Goal: Contribute content: Contribute content

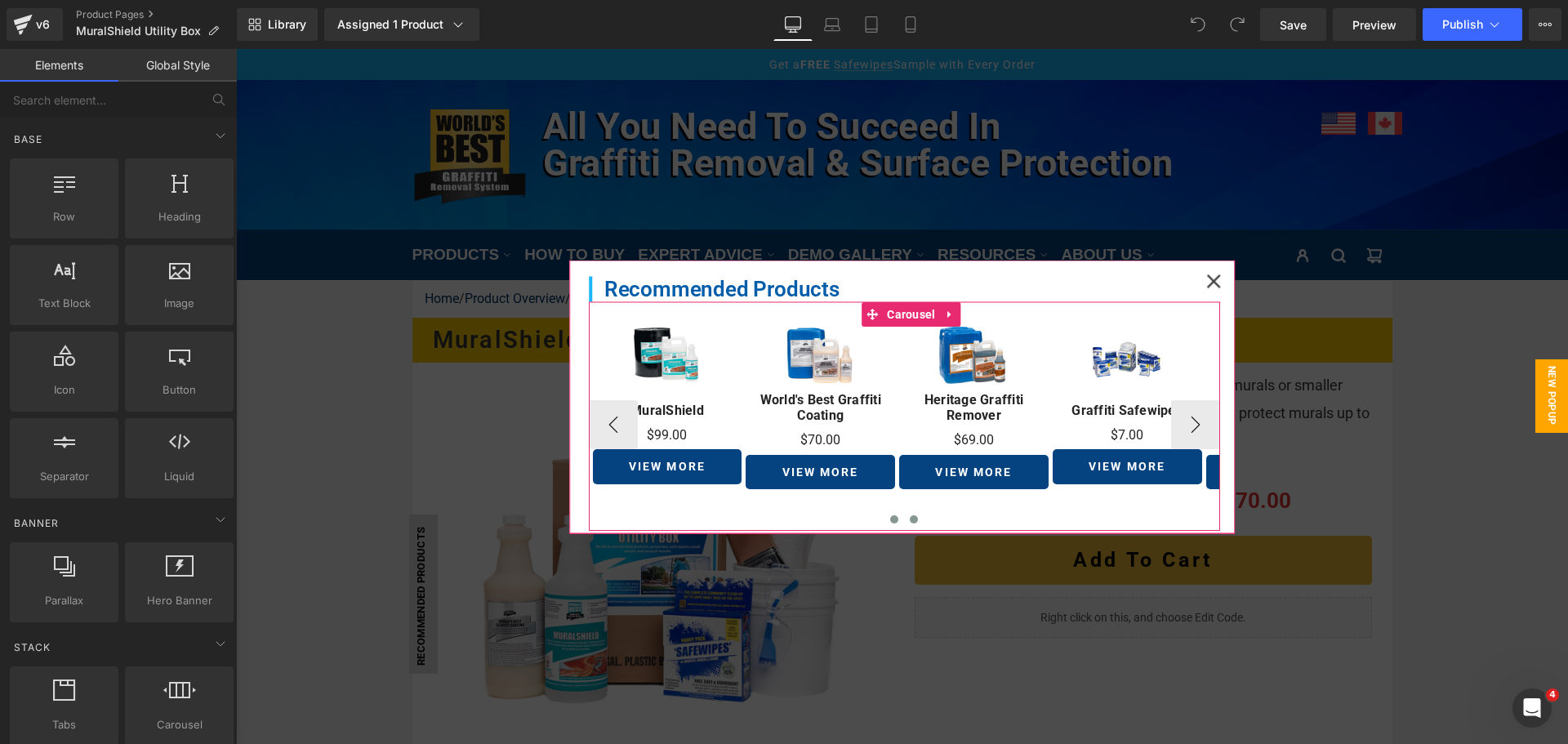
click at [904, 523] on button at bounding box center [914, 519] width 20 height 17
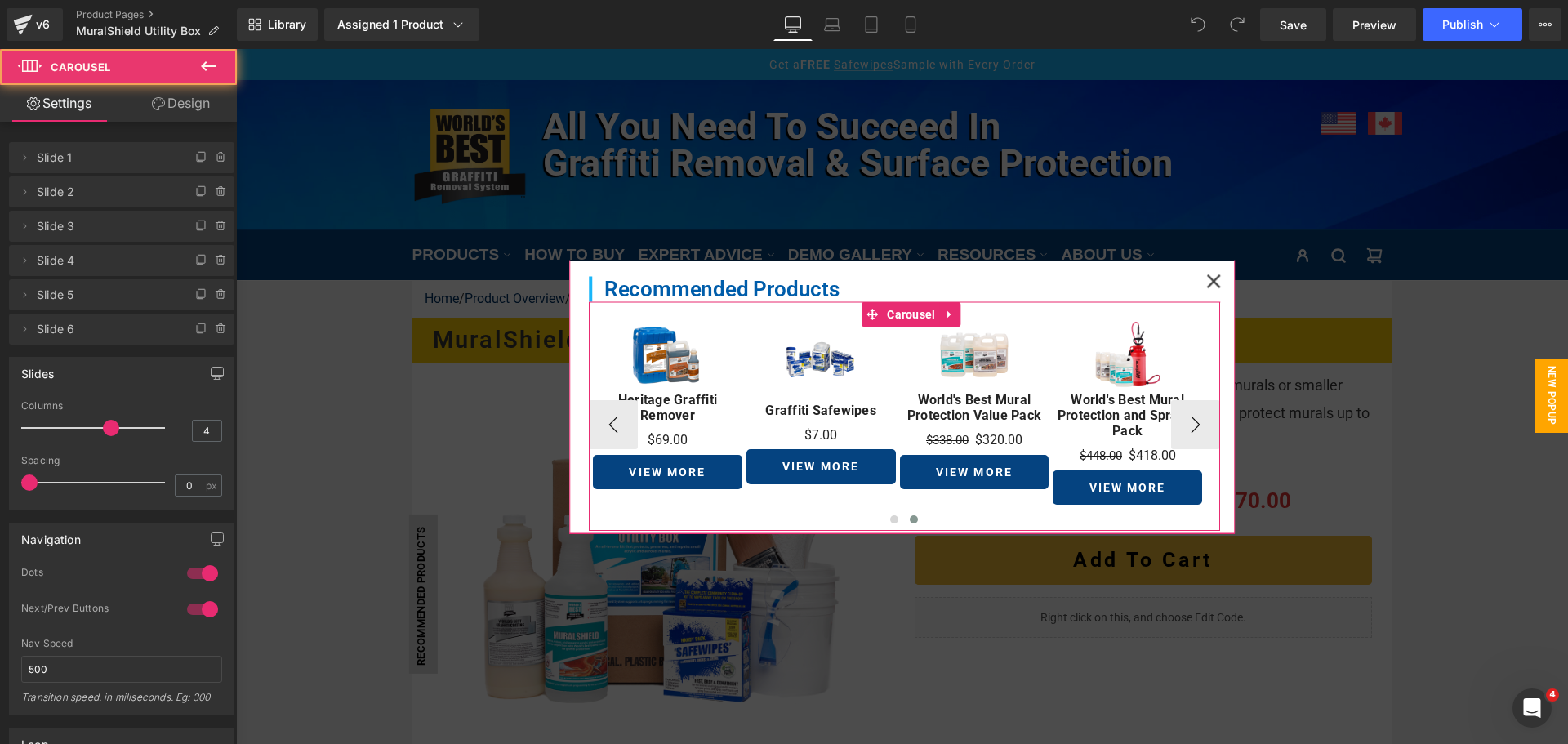
click at [904, 523] on button at bounding box center [914, 519] width 20 height 17
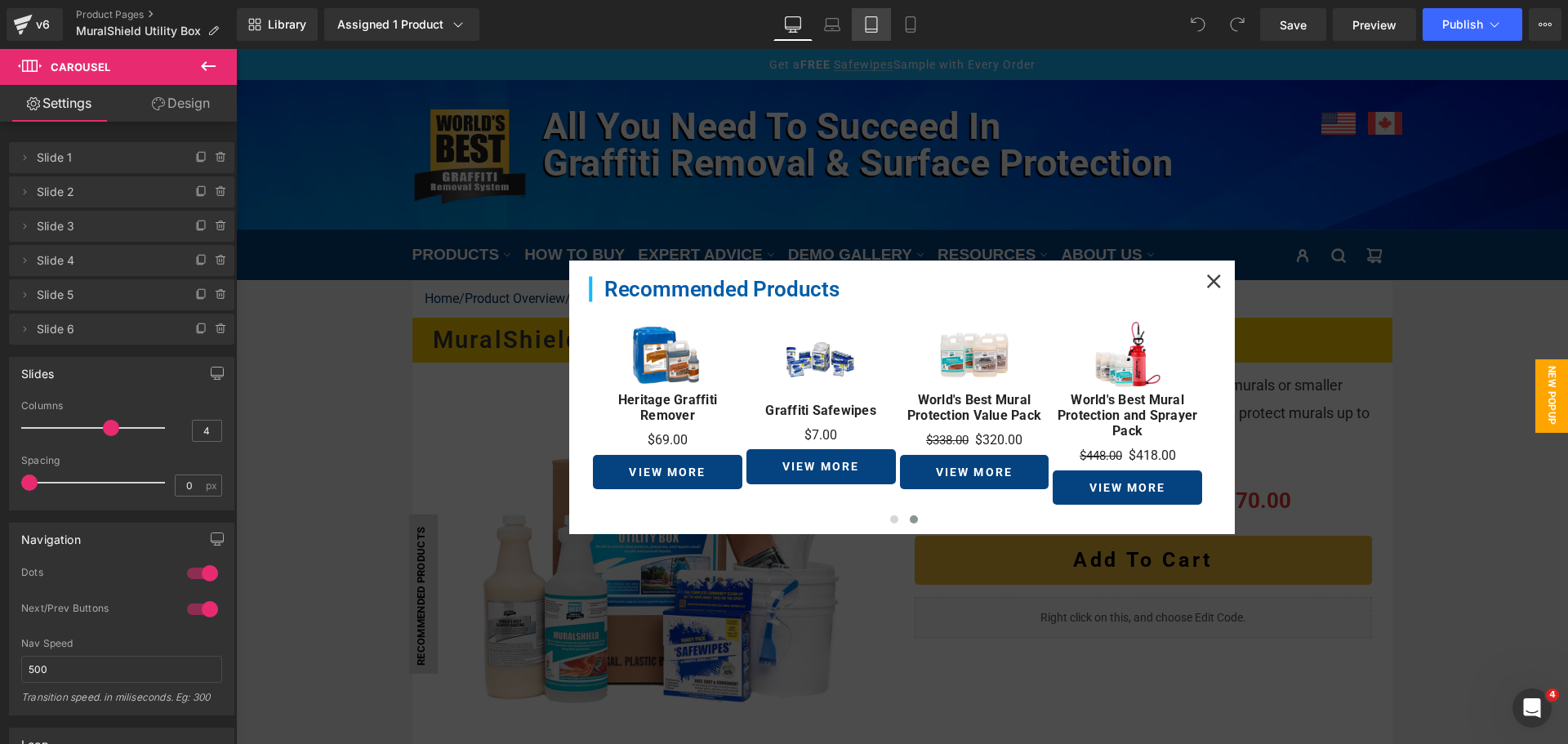
click at [873, 26] on icon at bounding box center [871, 25] width 17 height 17
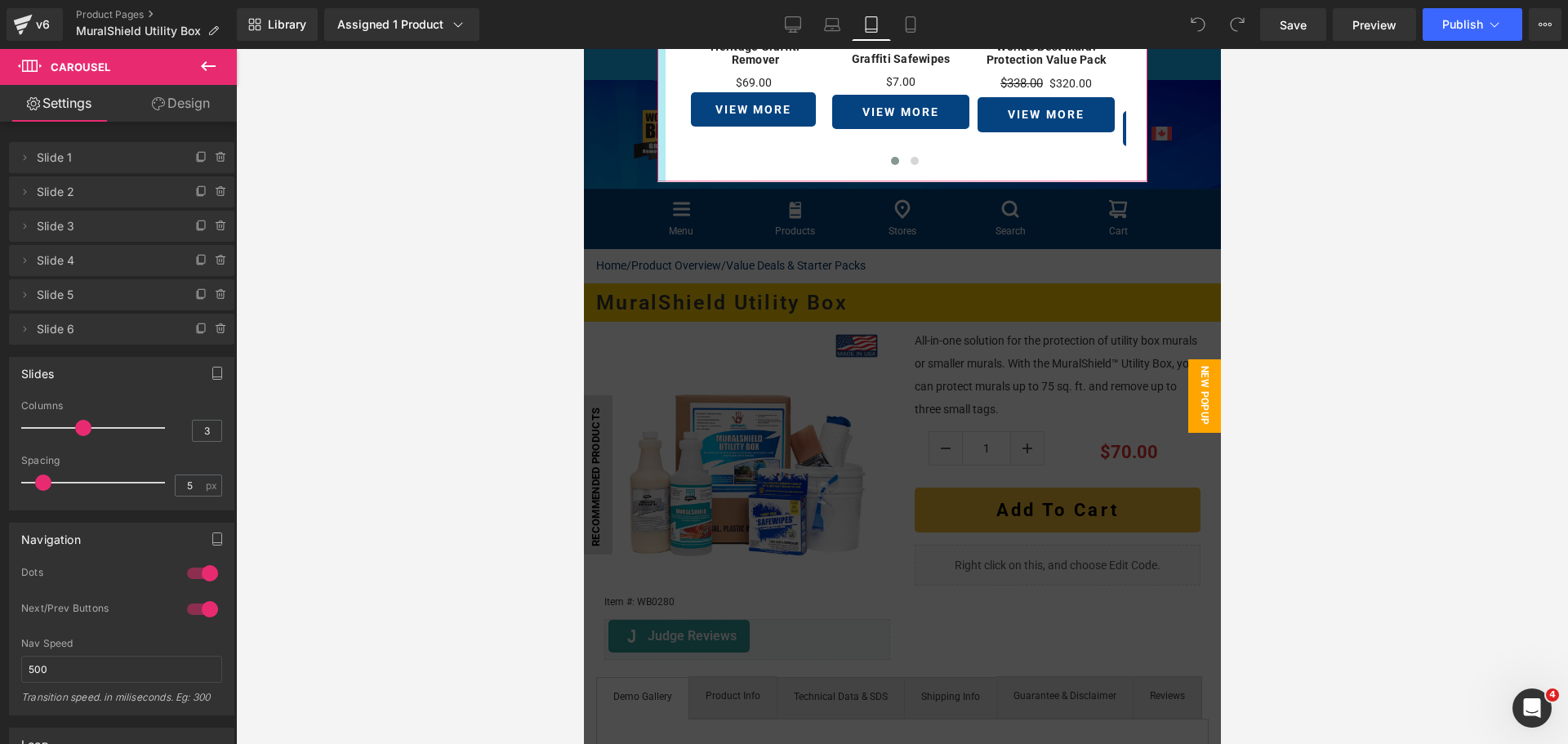
click at [657, 121] on div at bounding box center [661, 49] width 8 height 266
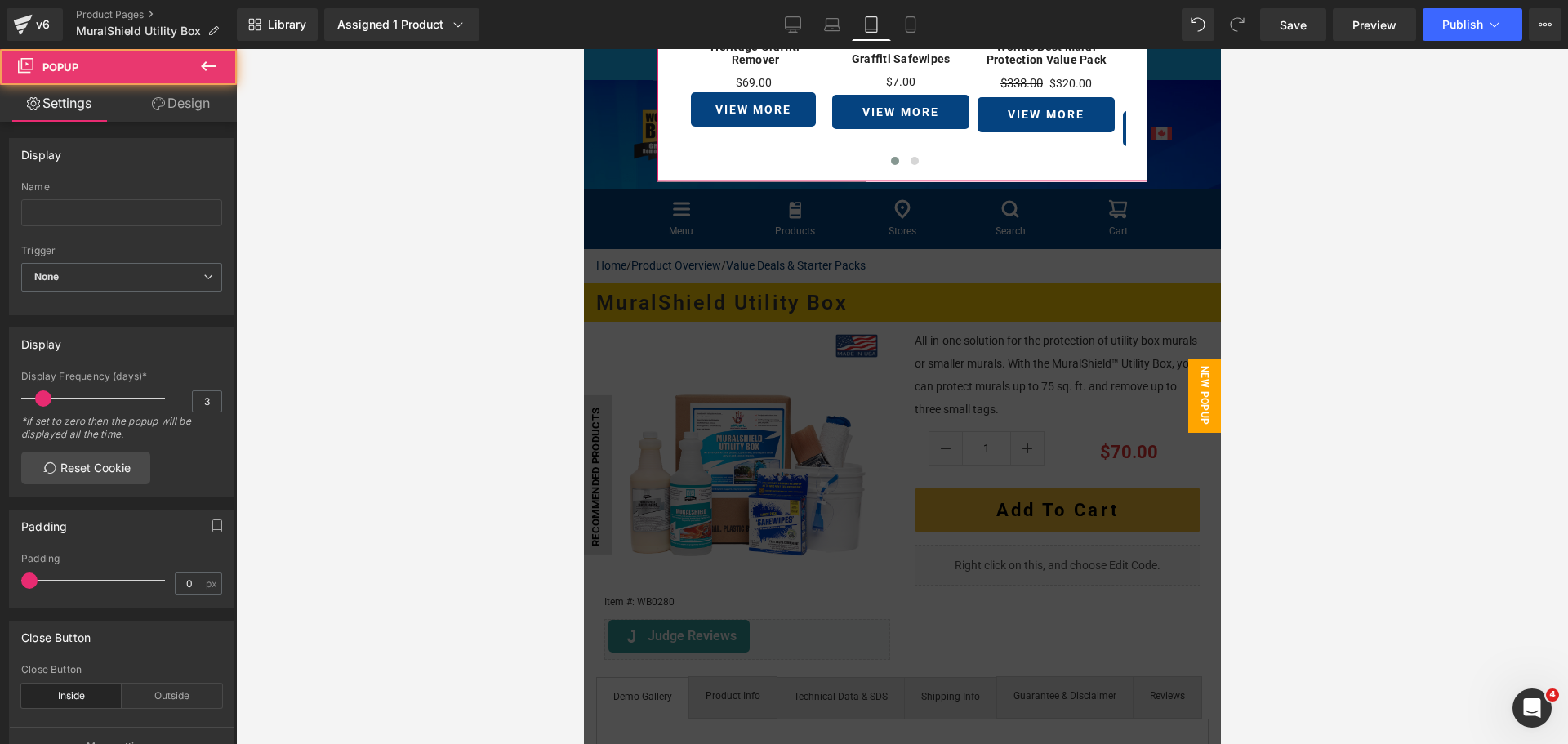
click at [199, 102] on link "Design" at bounding box center [181, 103] width 118 height 37
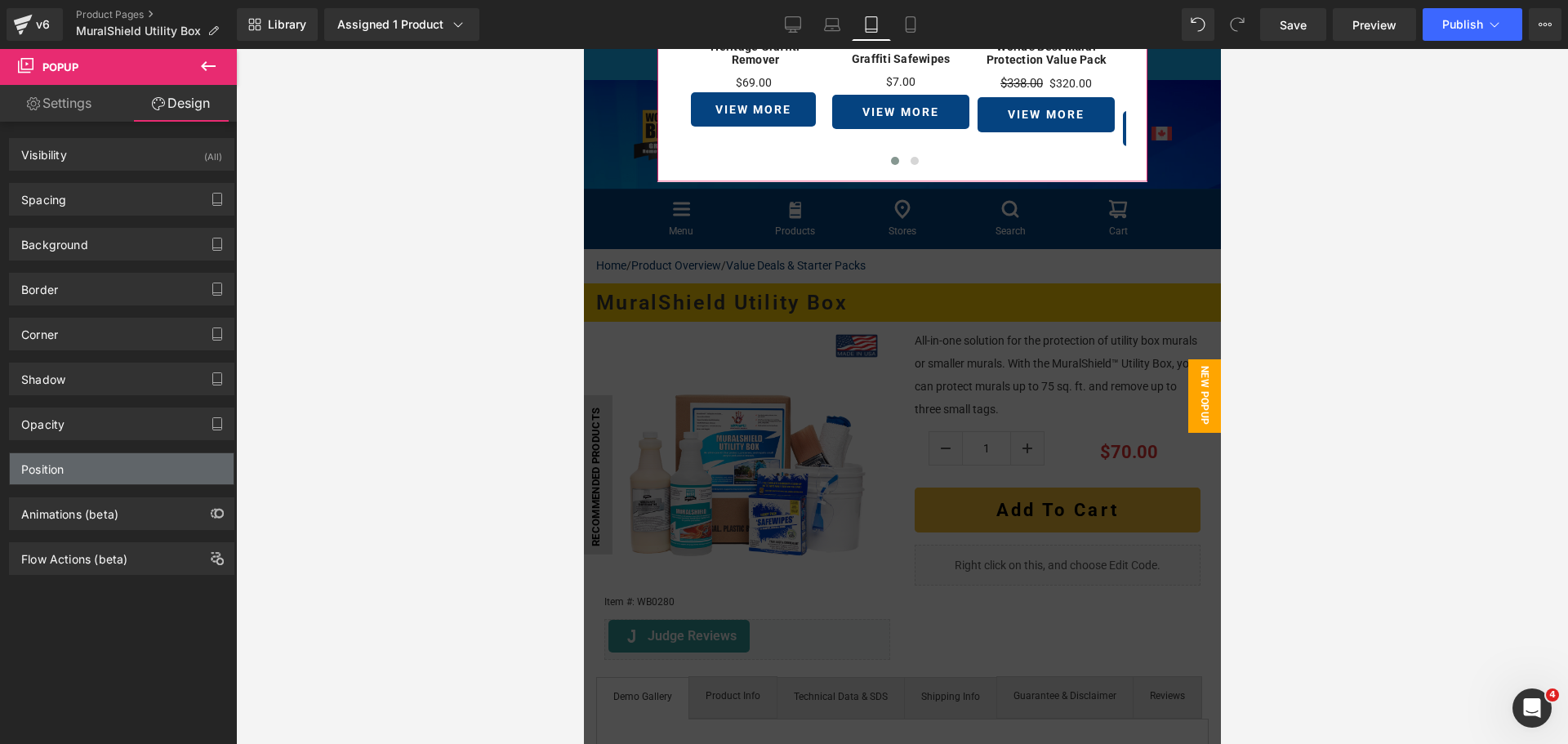
click at [97, 470] on div "Position" at bounding box center [121, 468] width 224 height 31
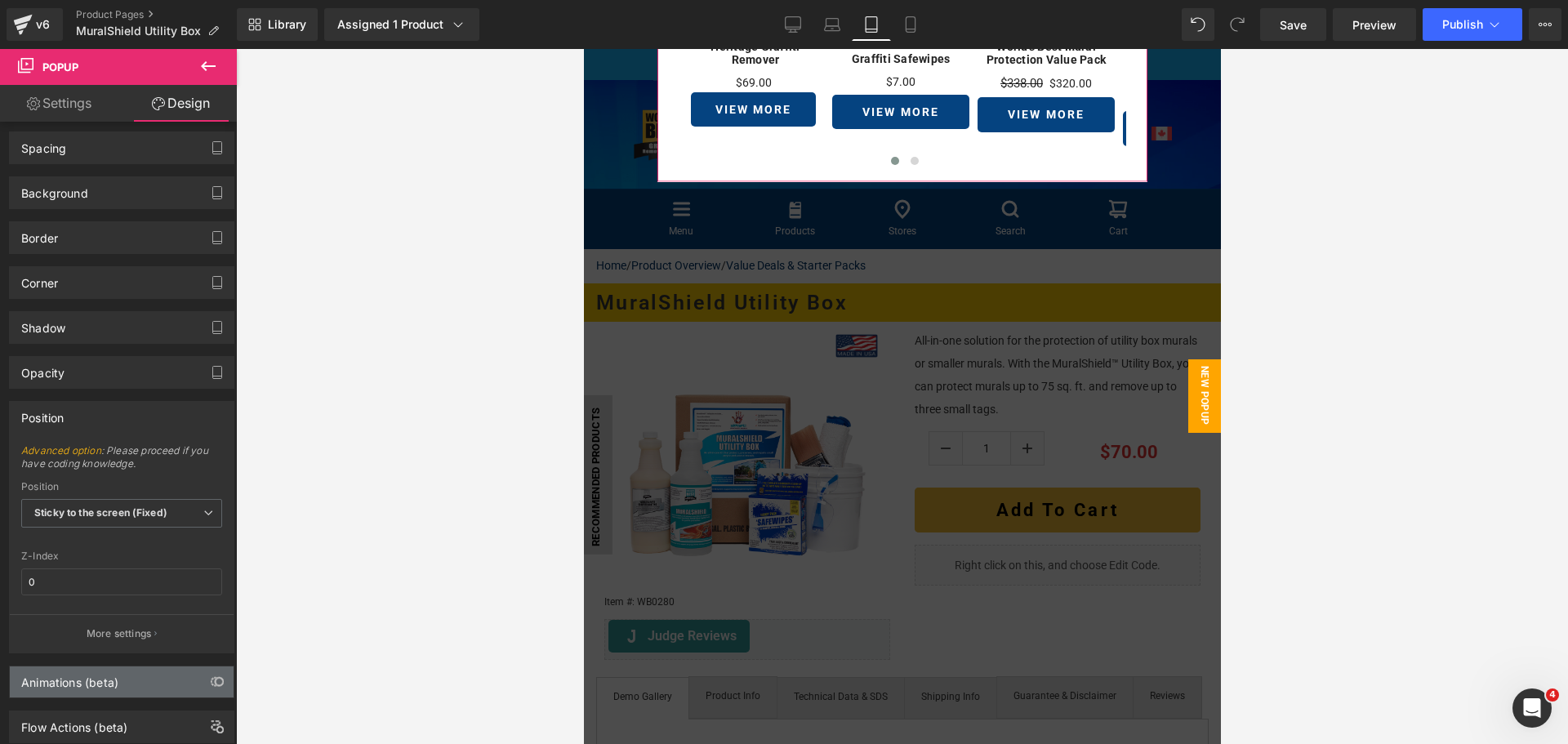
scroll to position [97, 0]
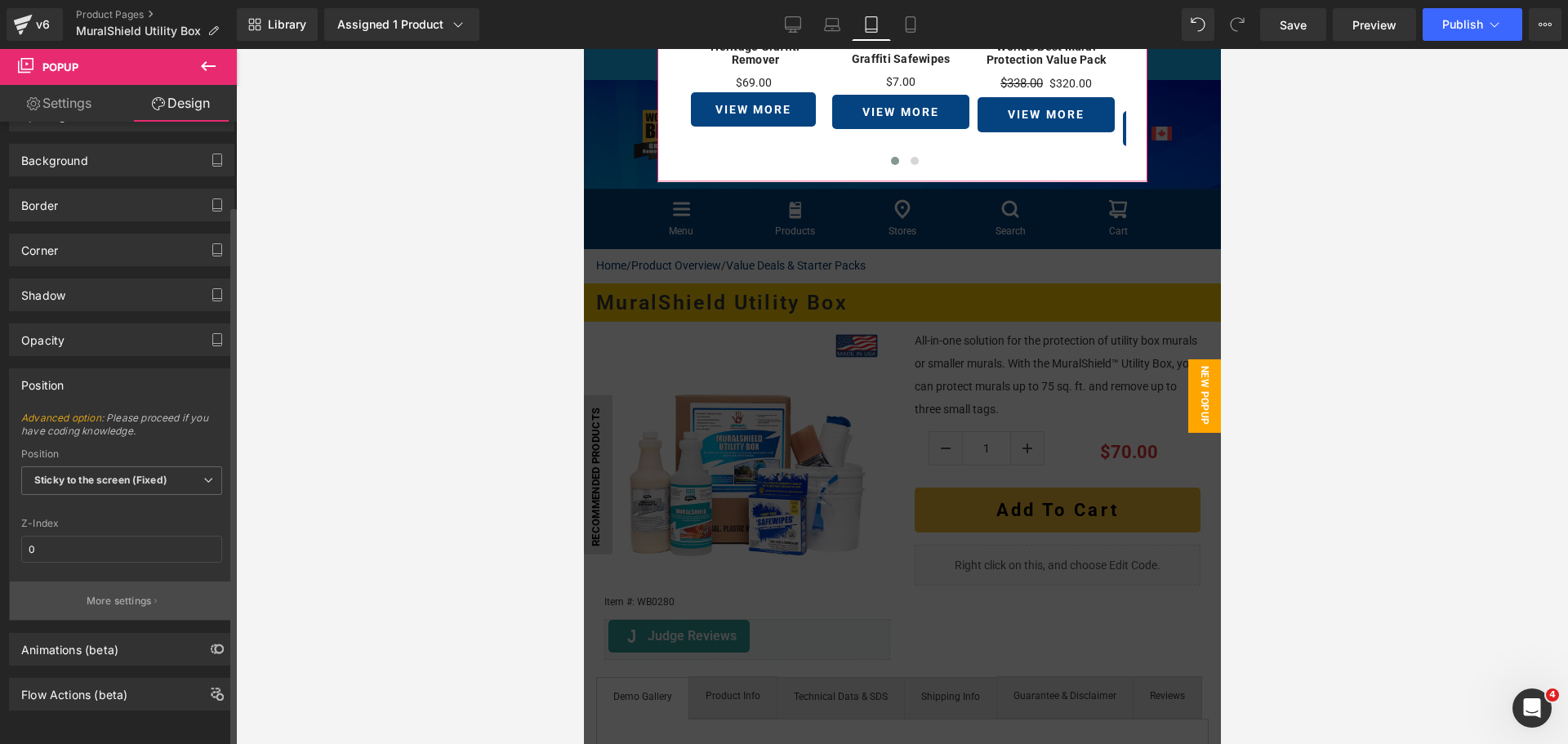
click at [129, 594] on p "More settings" at bounding box center [119, 601] width 65 height 15
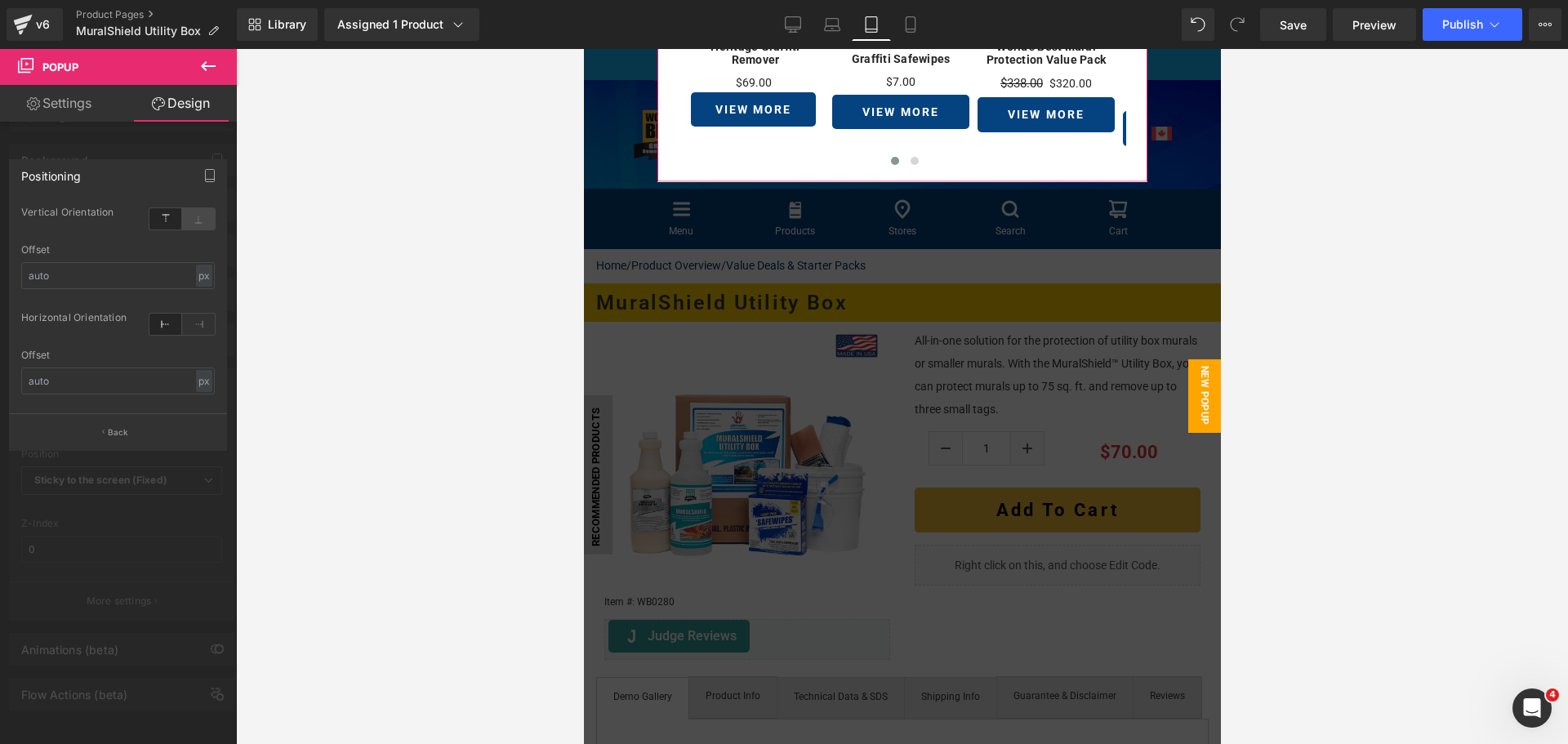
click at [201, 213] on icon at bounding box center [197, 218] width 33 height 21
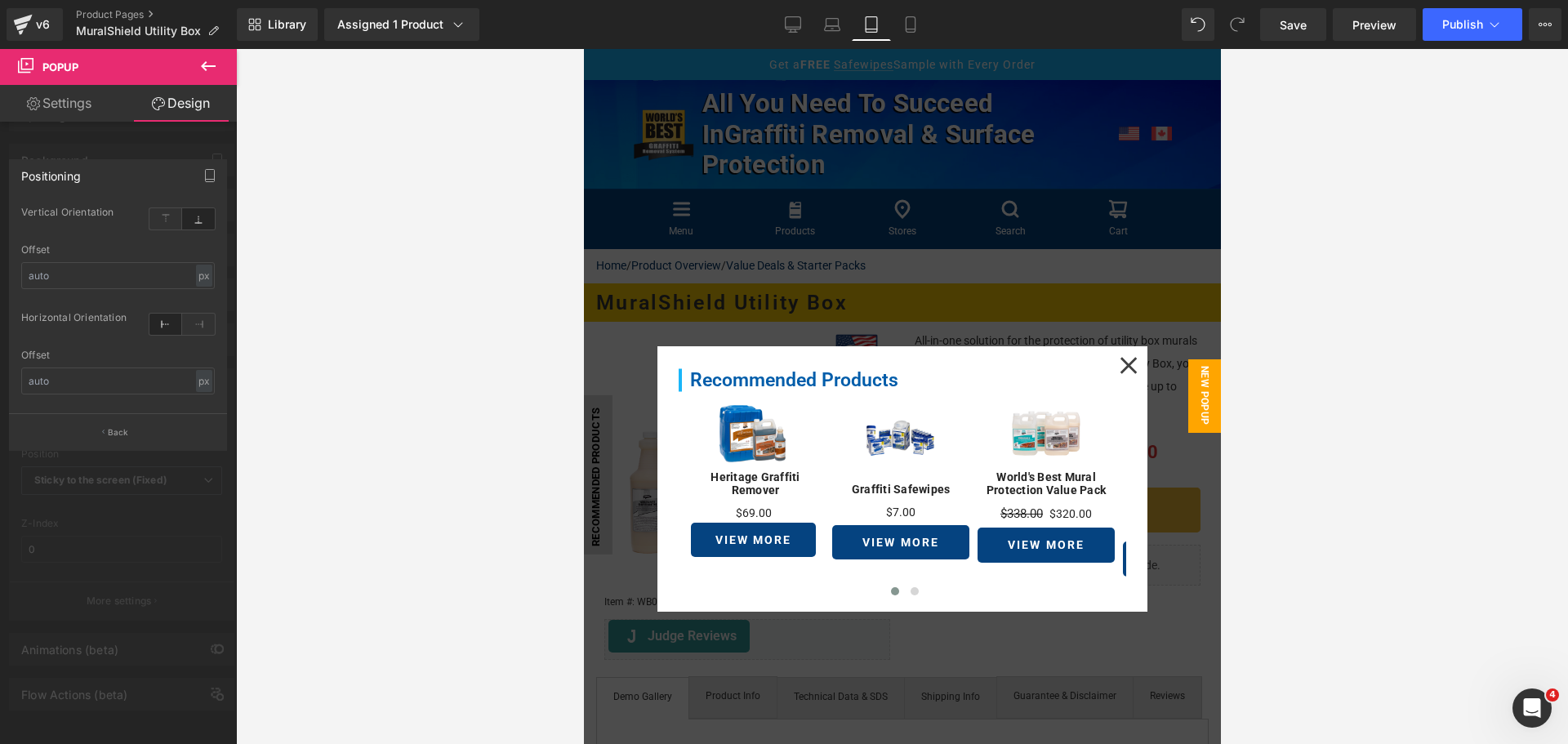
click at [403, 292] on div at bounding box center [902, 397] width 1332 height 696
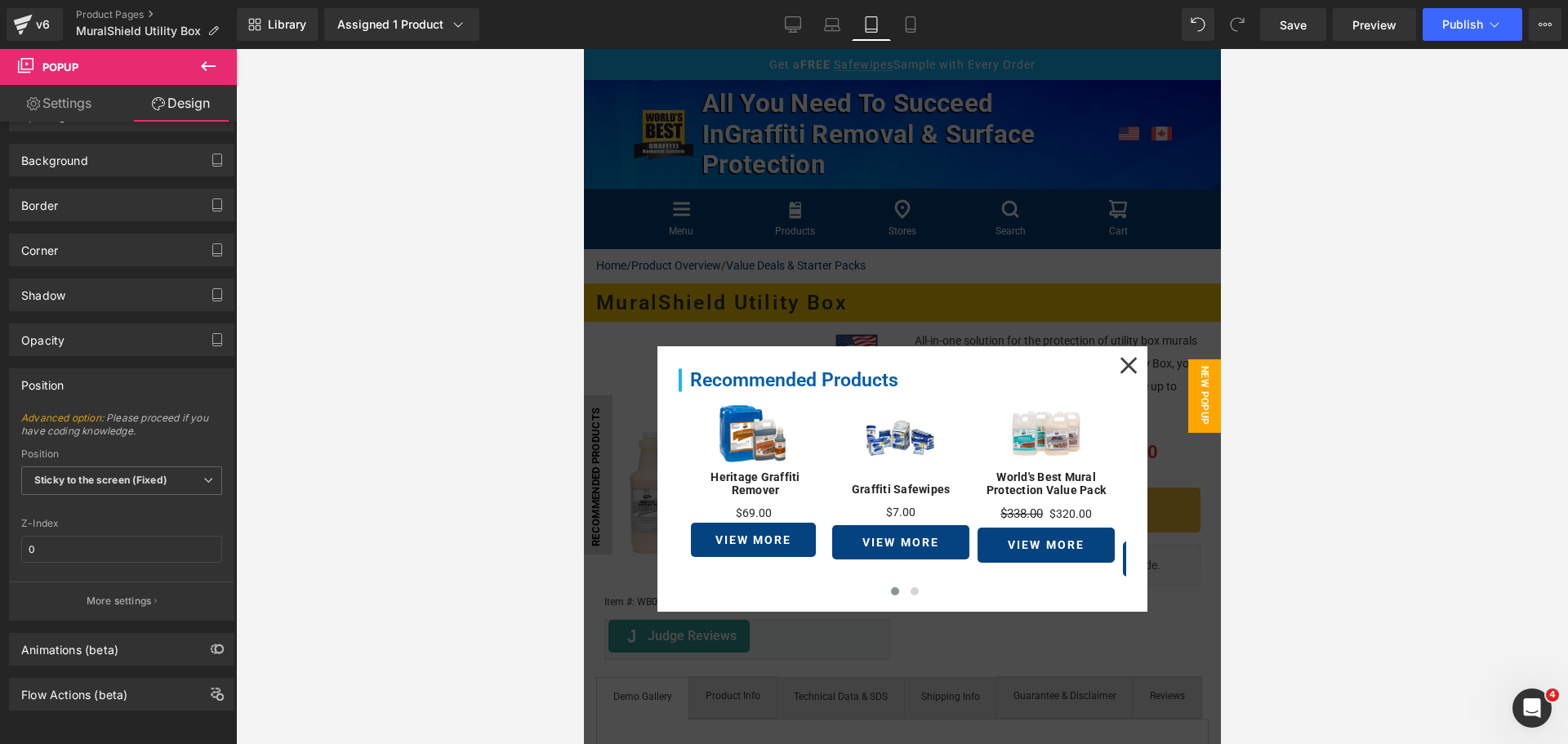
click at [992, 267] on div at bounding box center [901, 397] width 637 height 696
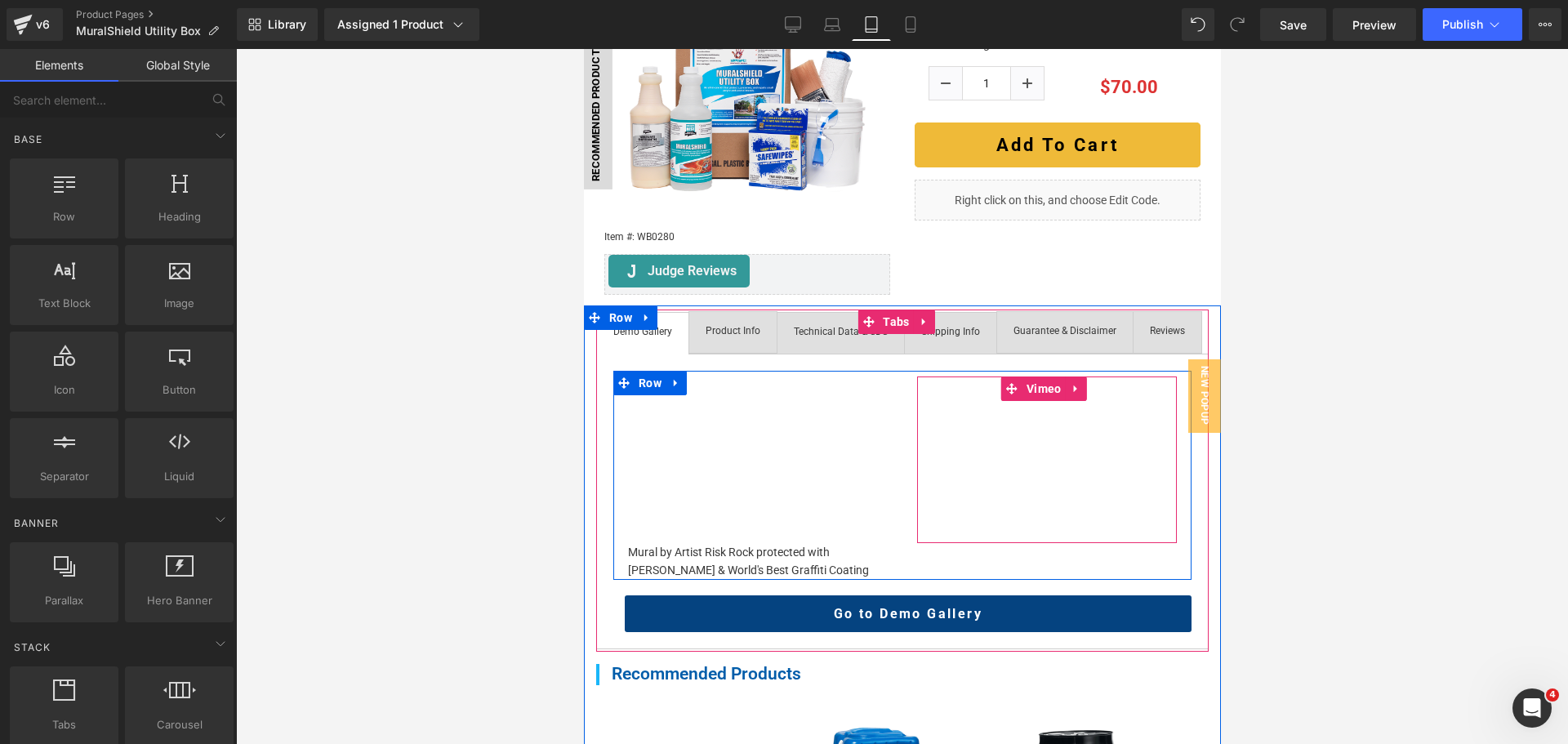
scroll to position [490, 0]
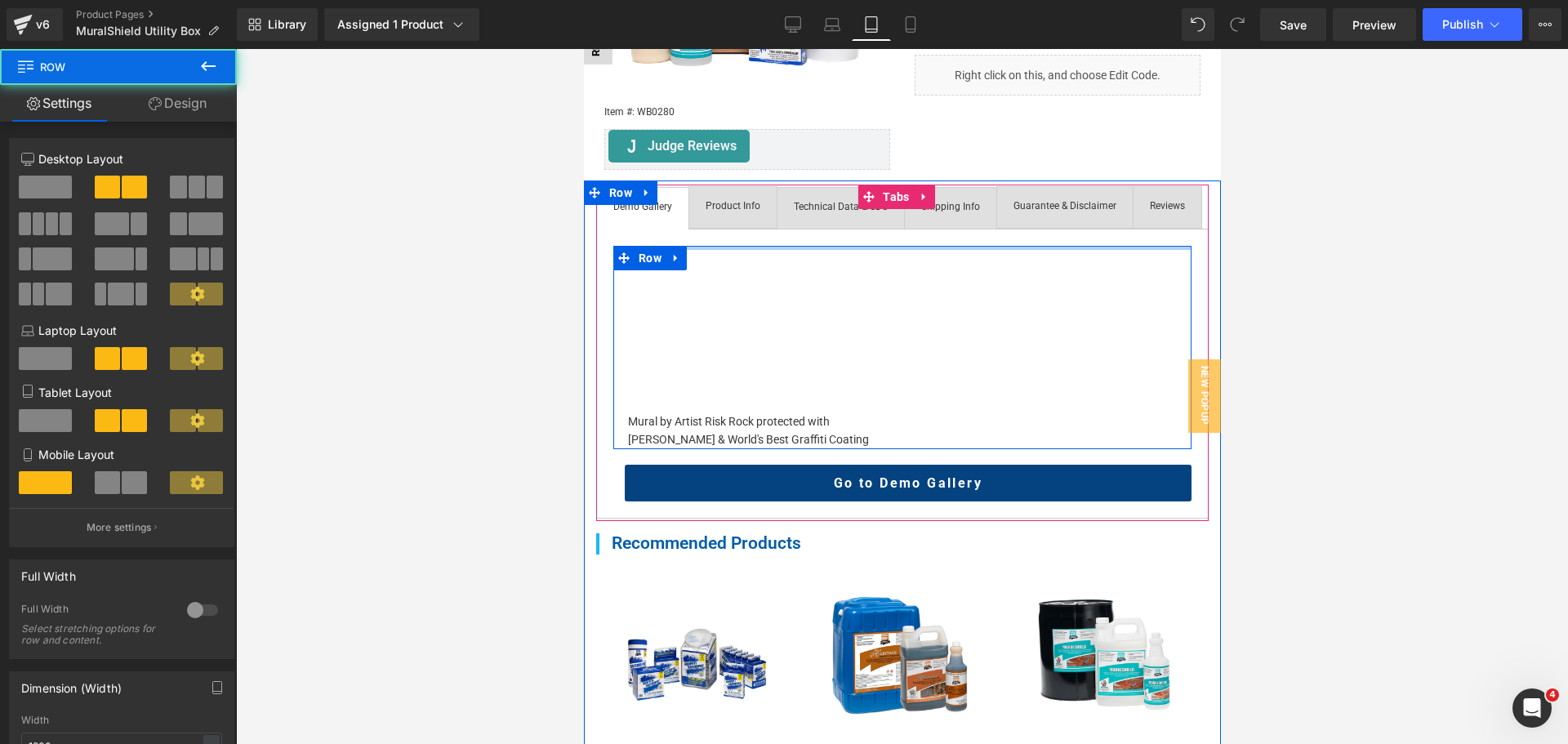
click at [903, 281] on div "Vimeo Mural by Artist Risk Rock protected with [PERSON_NAME] & World's Best Gra…" at bounding box center [902, 374] width 612 height 290
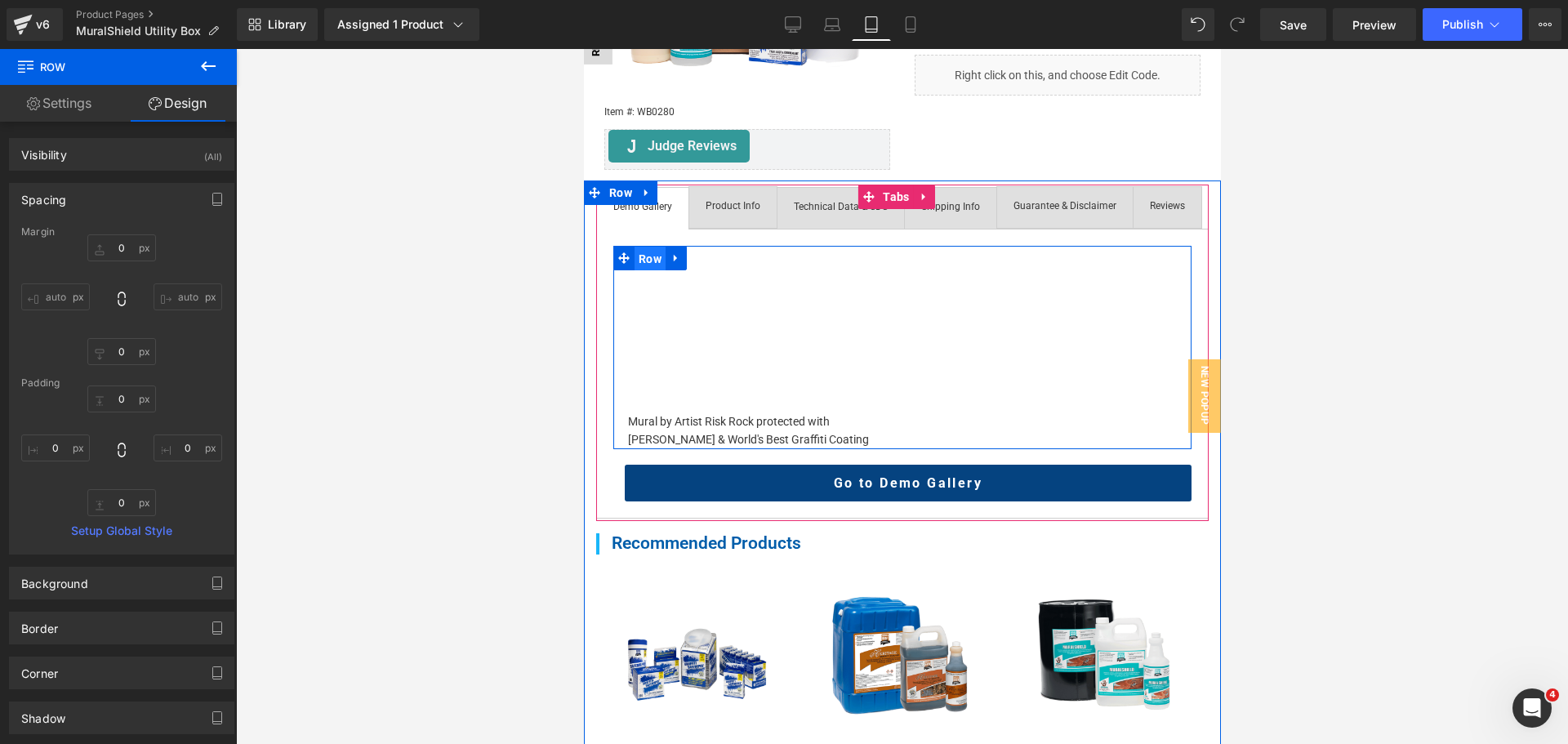
drag, startPoint x: 654, startPoint y: 292, endPoint x: 890, endPoint y: 400, distance: 259.5
click at [654, 272] on span "Row" at bounding box center [649, 259] width 31 height 25
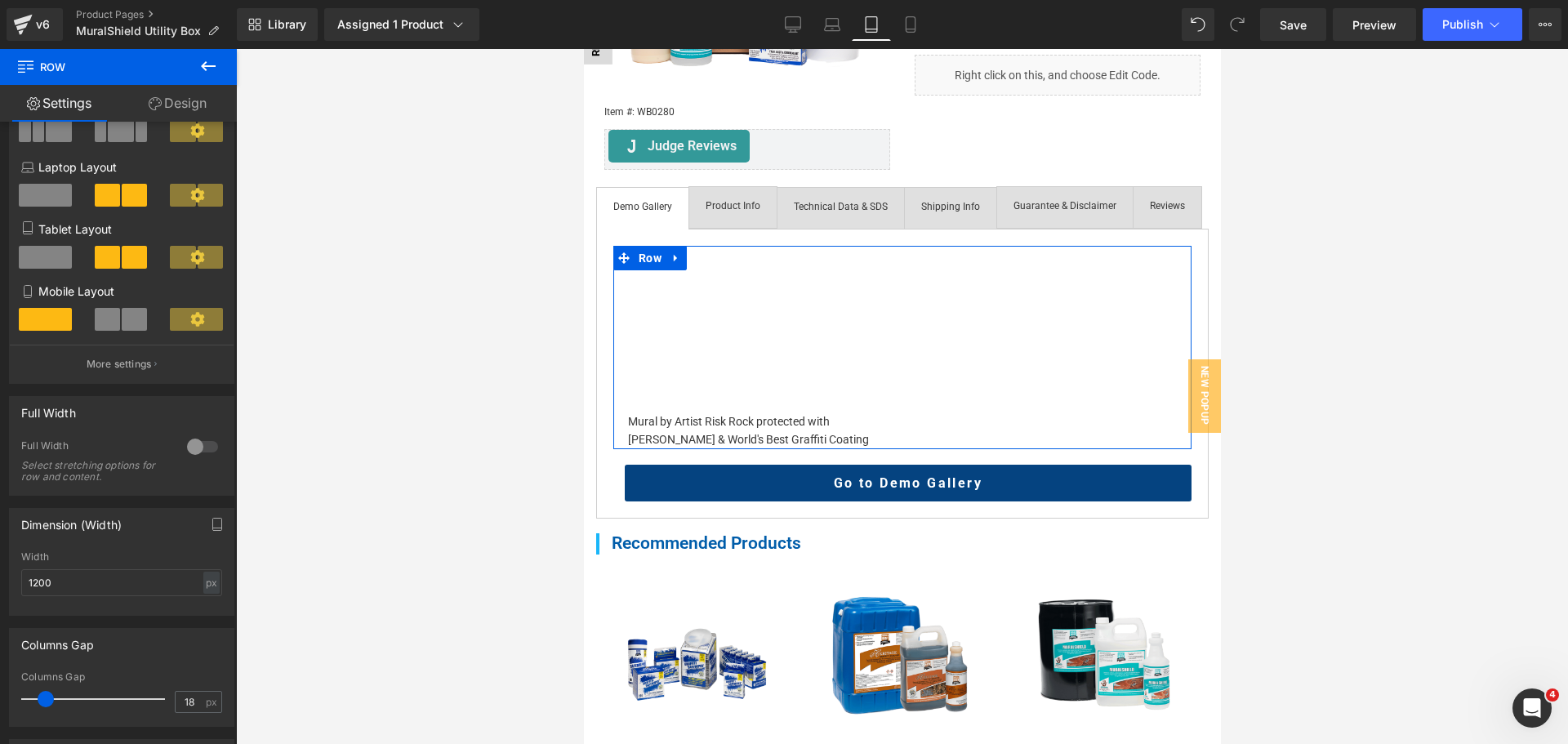
scroll to position [327, 0]
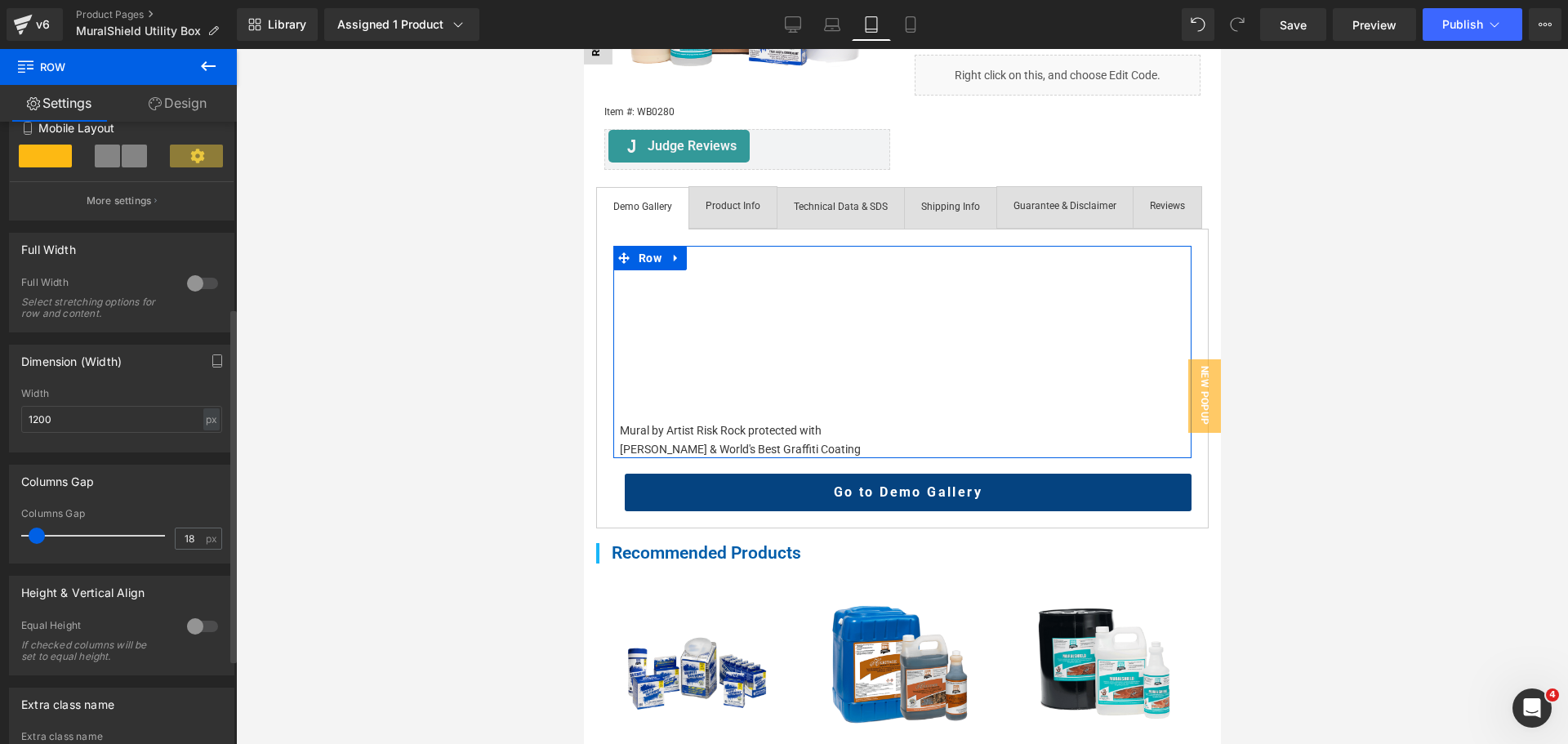
click at [39, 541] on span at bounding box center [37, 536] width 17 height 17
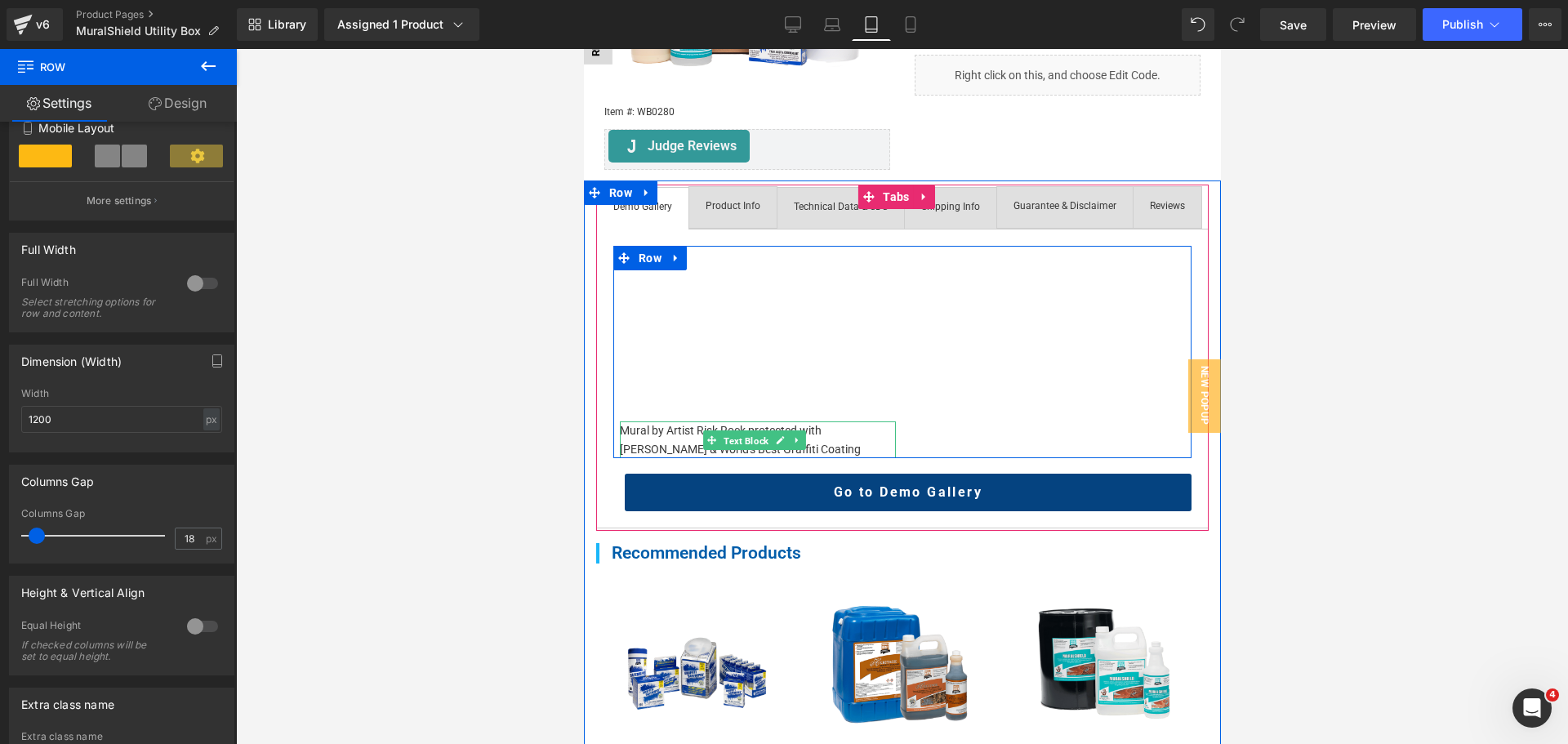
click at [721, 451] on span "Text Block" at bounding box center [745, 441] width 51 height 20
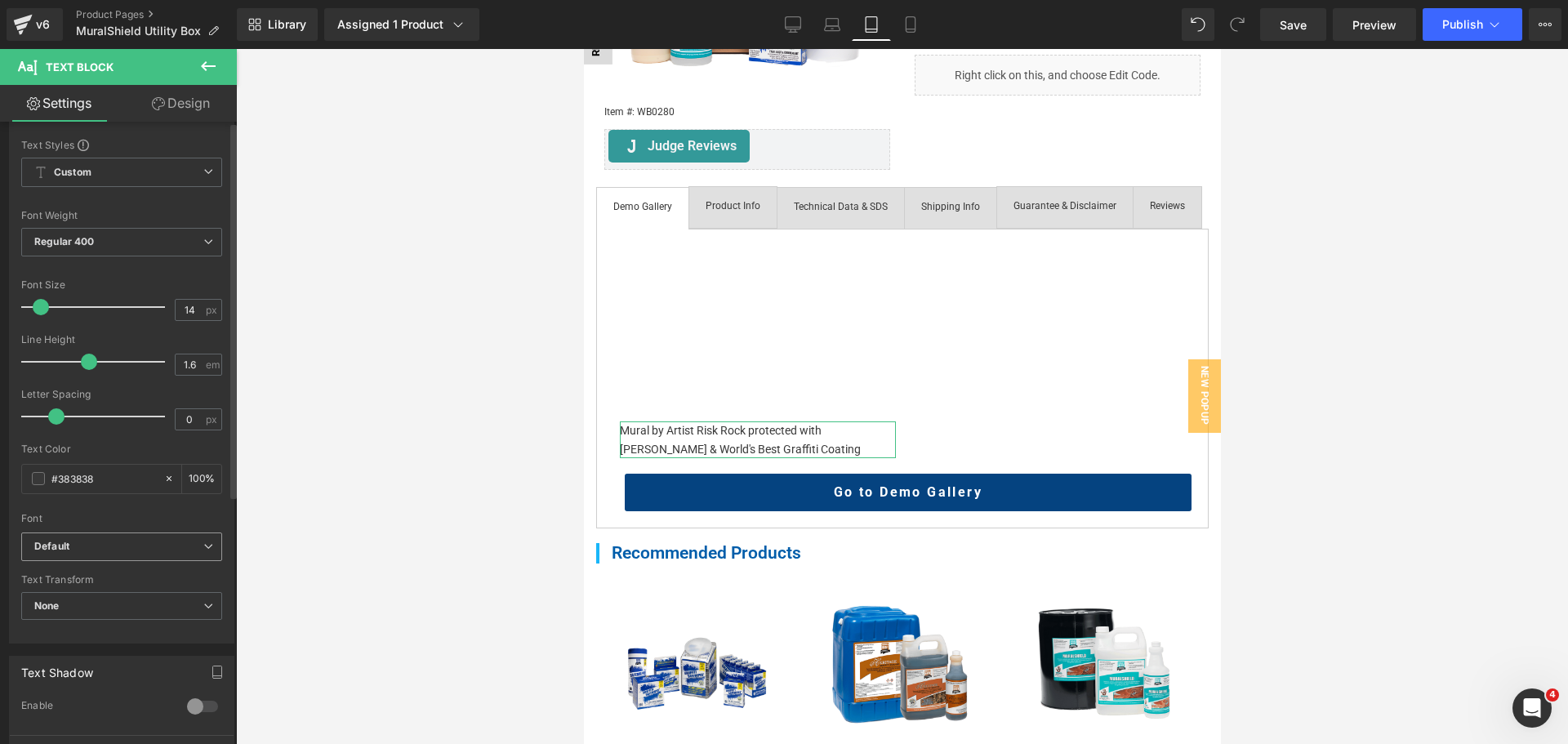
scroll to position [82, 0]
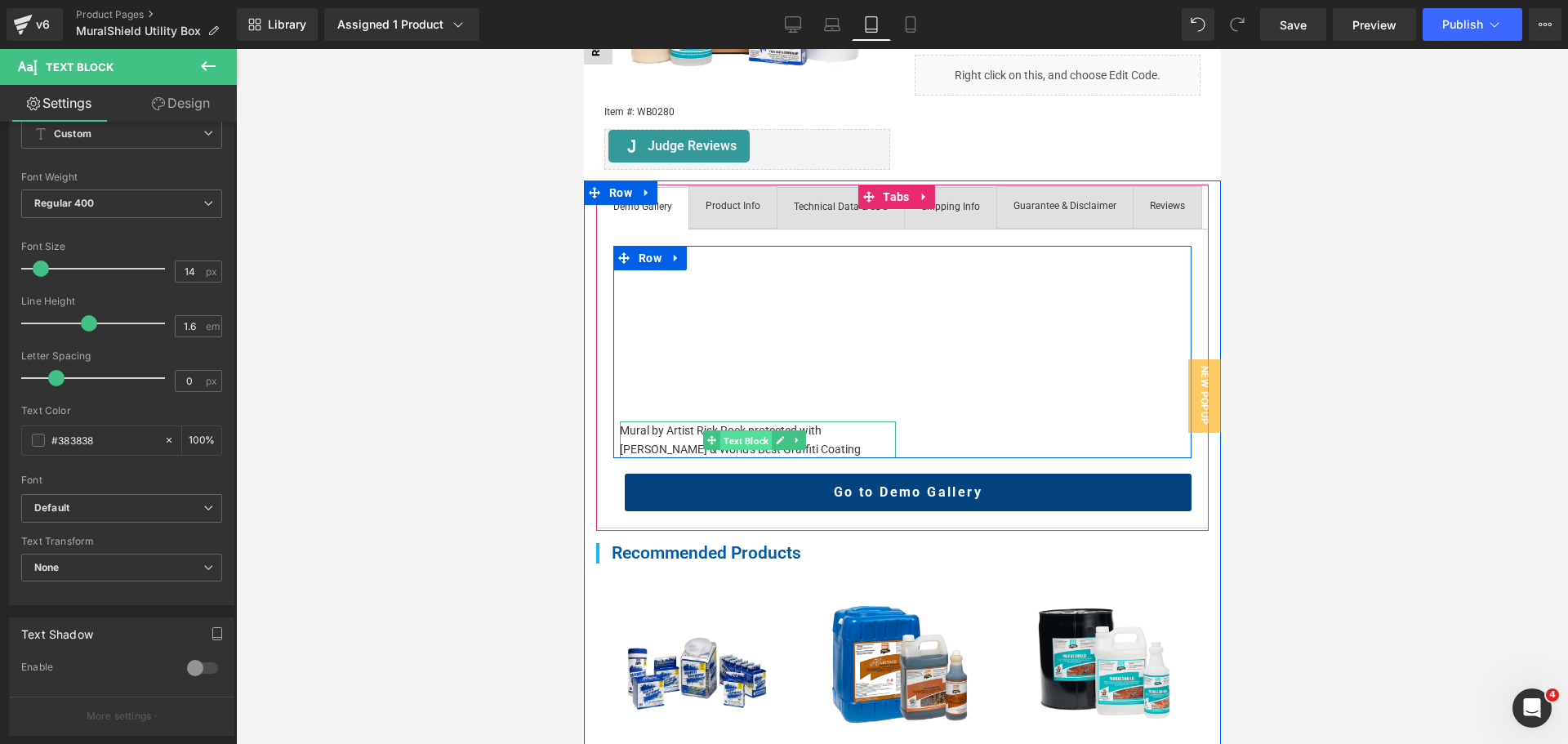
drag, startPoint x: 738, startPoint y: 463, endPoint x: 1157, endPoint y: 512, distance: 421.9
click at [738, 451] on span "Text Block" at bounding box center [745, 441] width 51 height 20
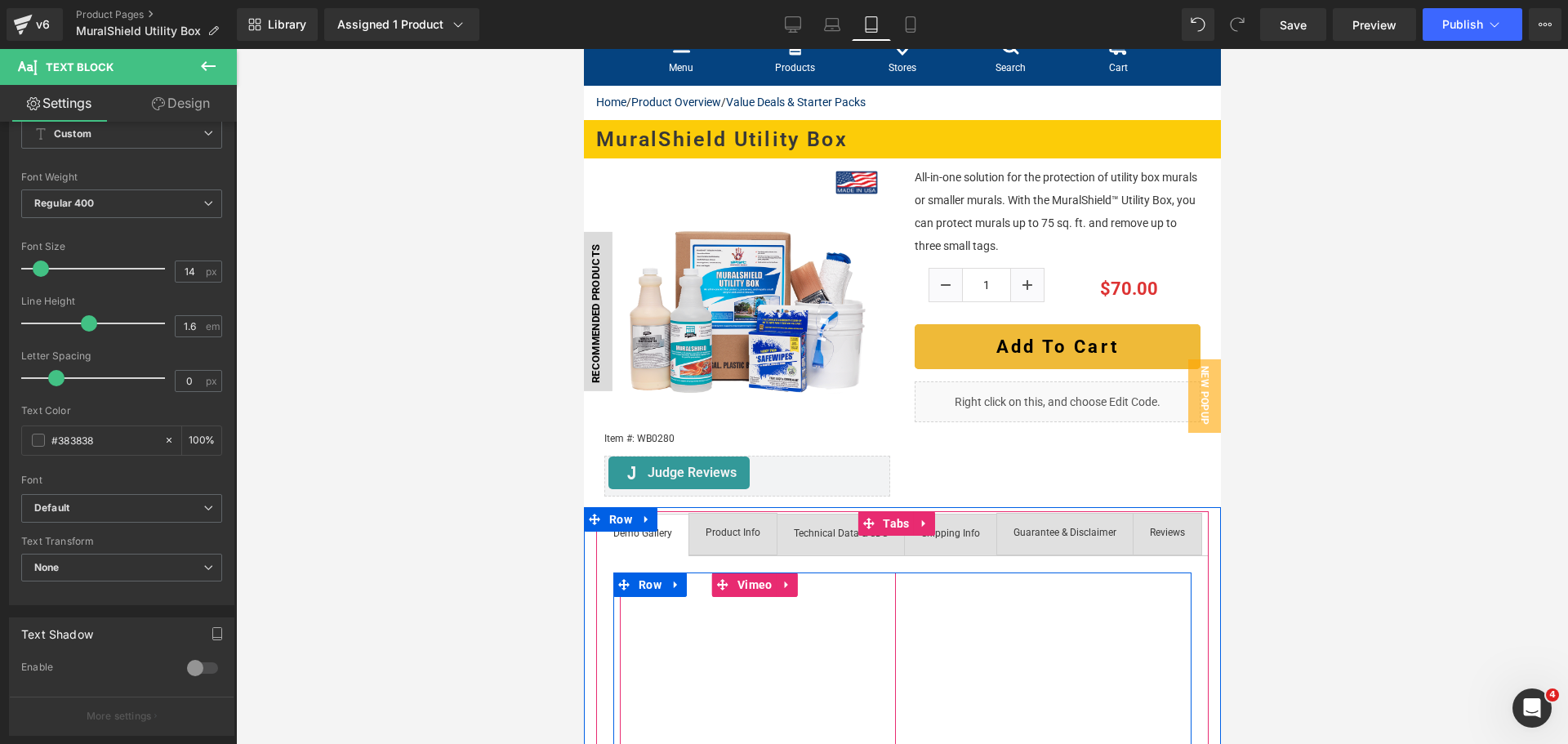
scroll to position [572, 0]
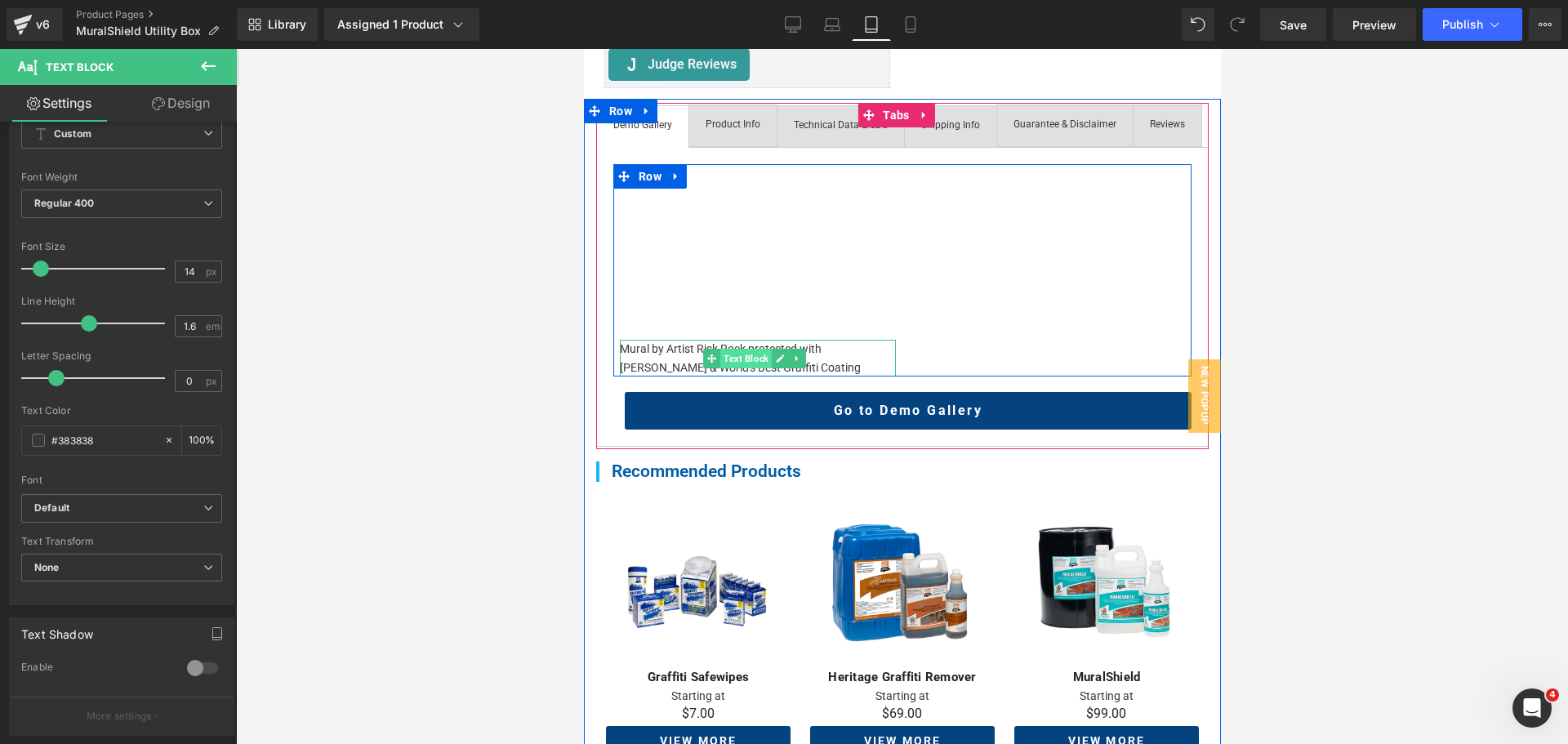
click at [727, 369] on span "Text Block" at bounding box center [745, 359] width 51 height 20
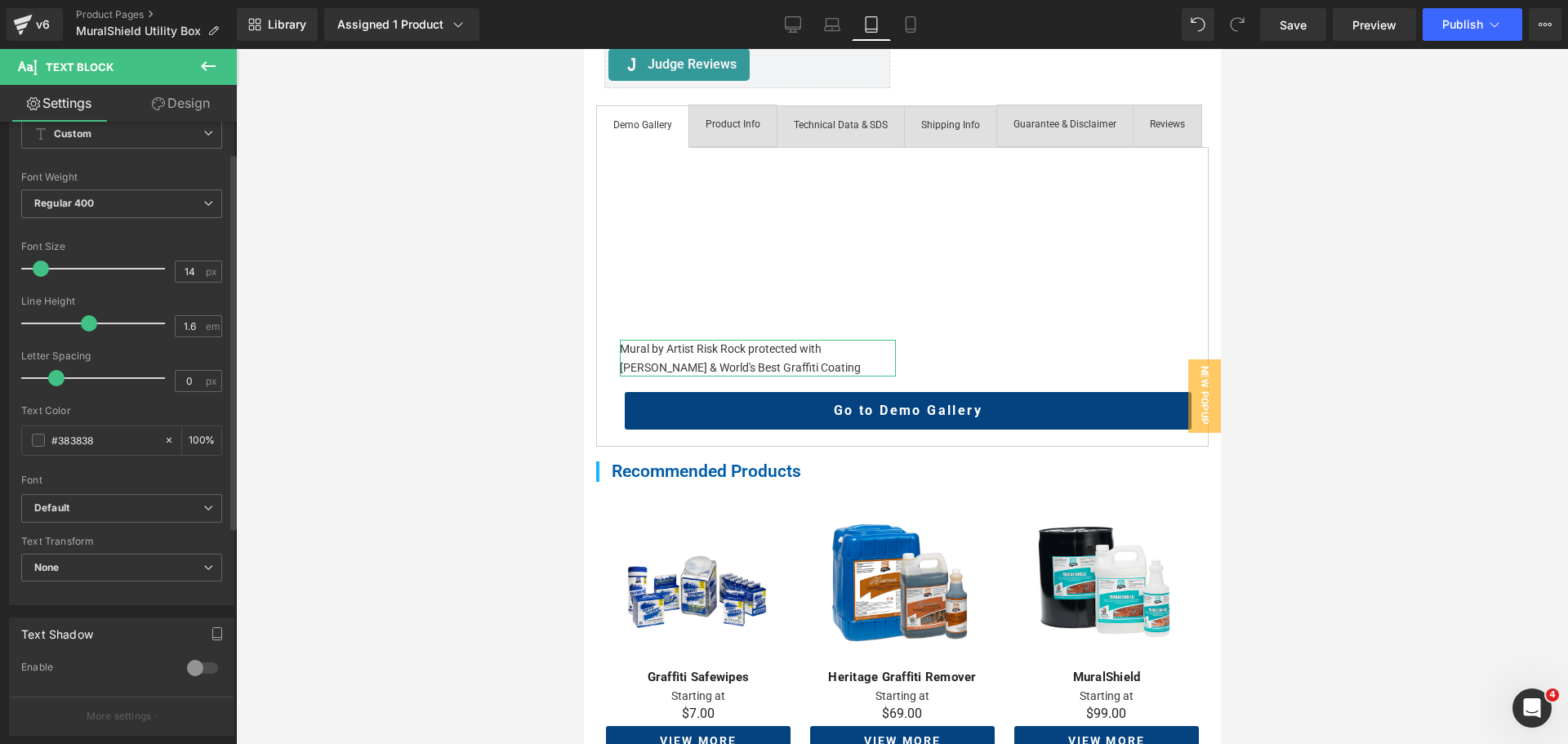
scroll to position [0, 0]
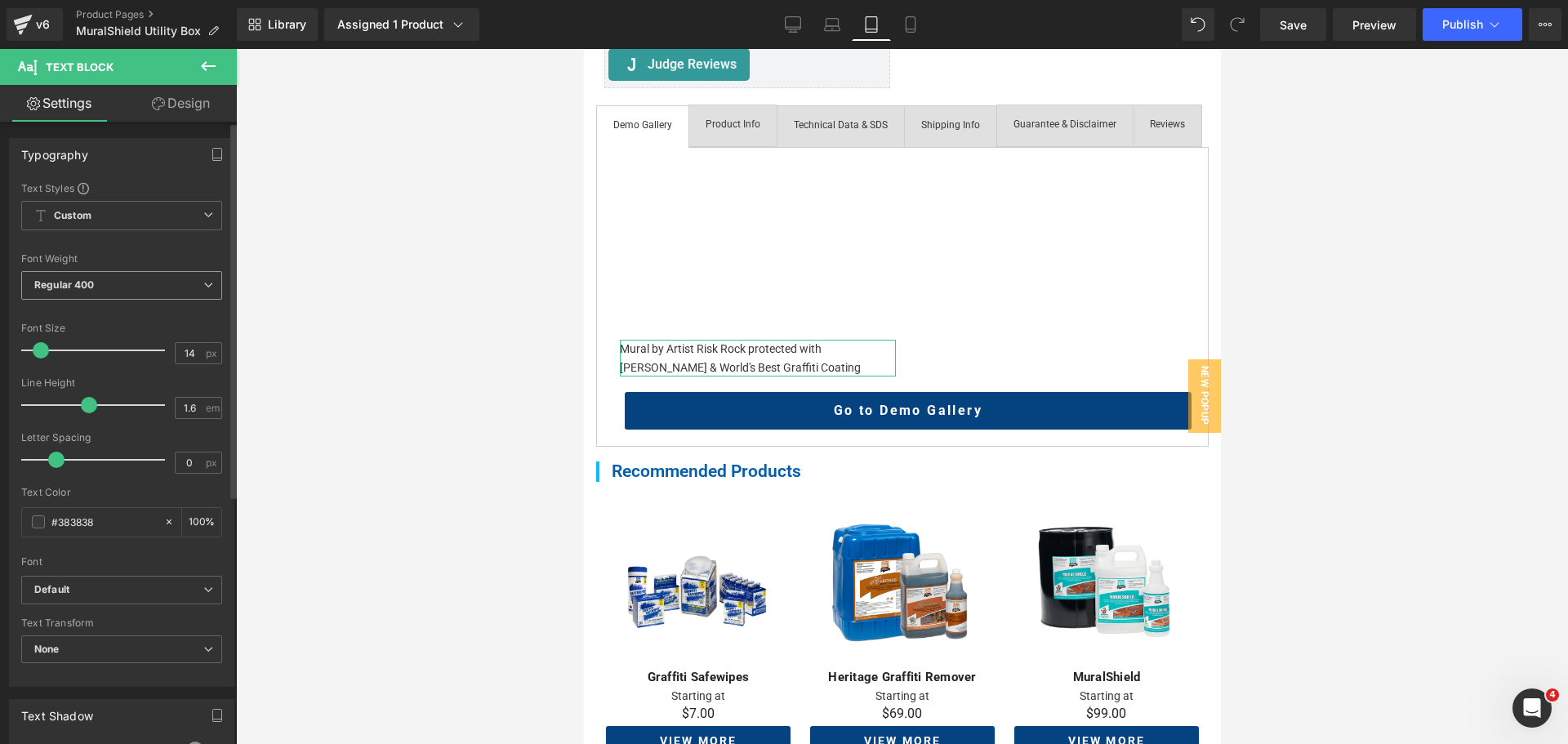
click at [55, 298] on span "Regular 400" at bounding box center [120, 286] width 200 height 29
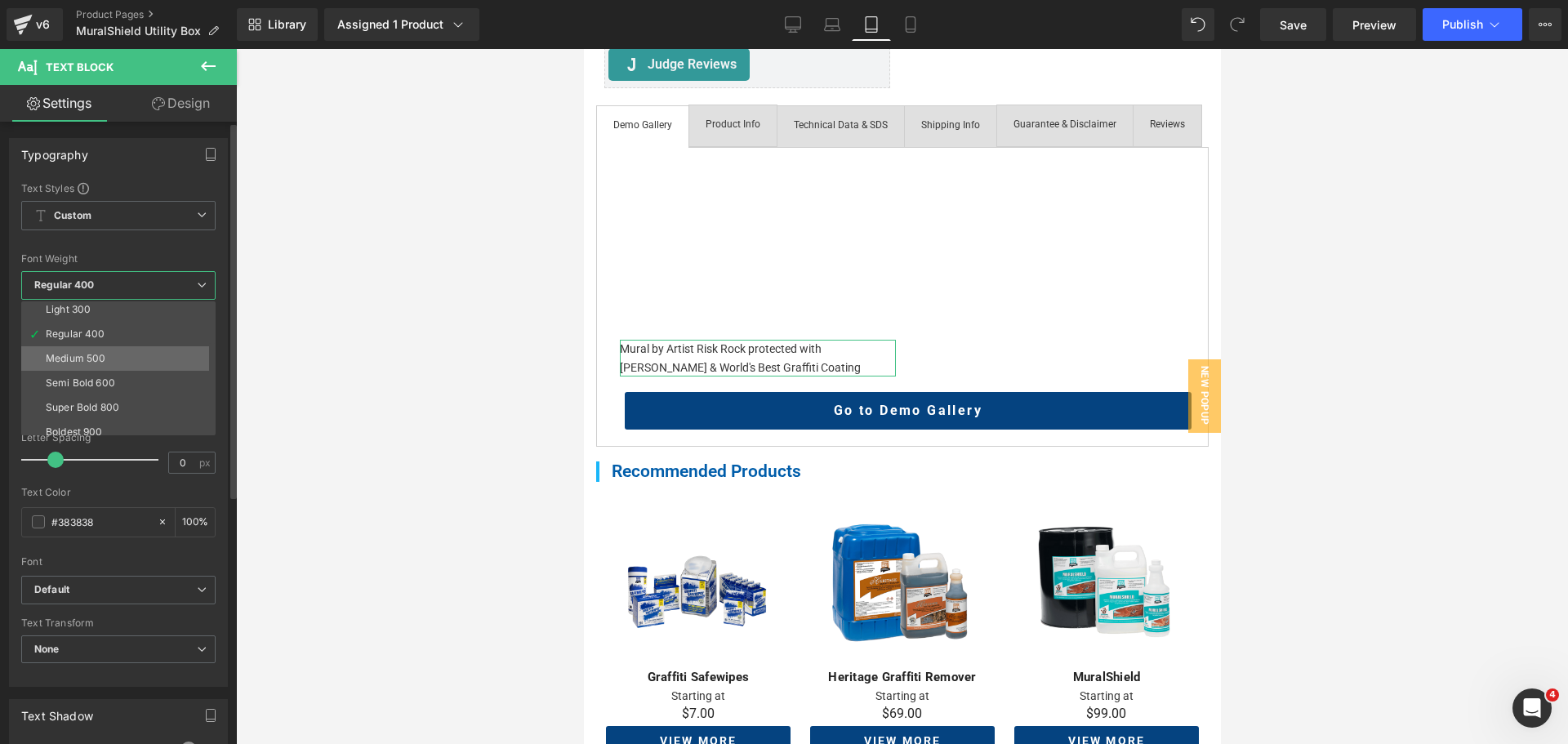
scroll to position [82, 0]
click at [102, 361] on li "Semi Bold 600" at bounding box center [121, 354] width 201 height 25
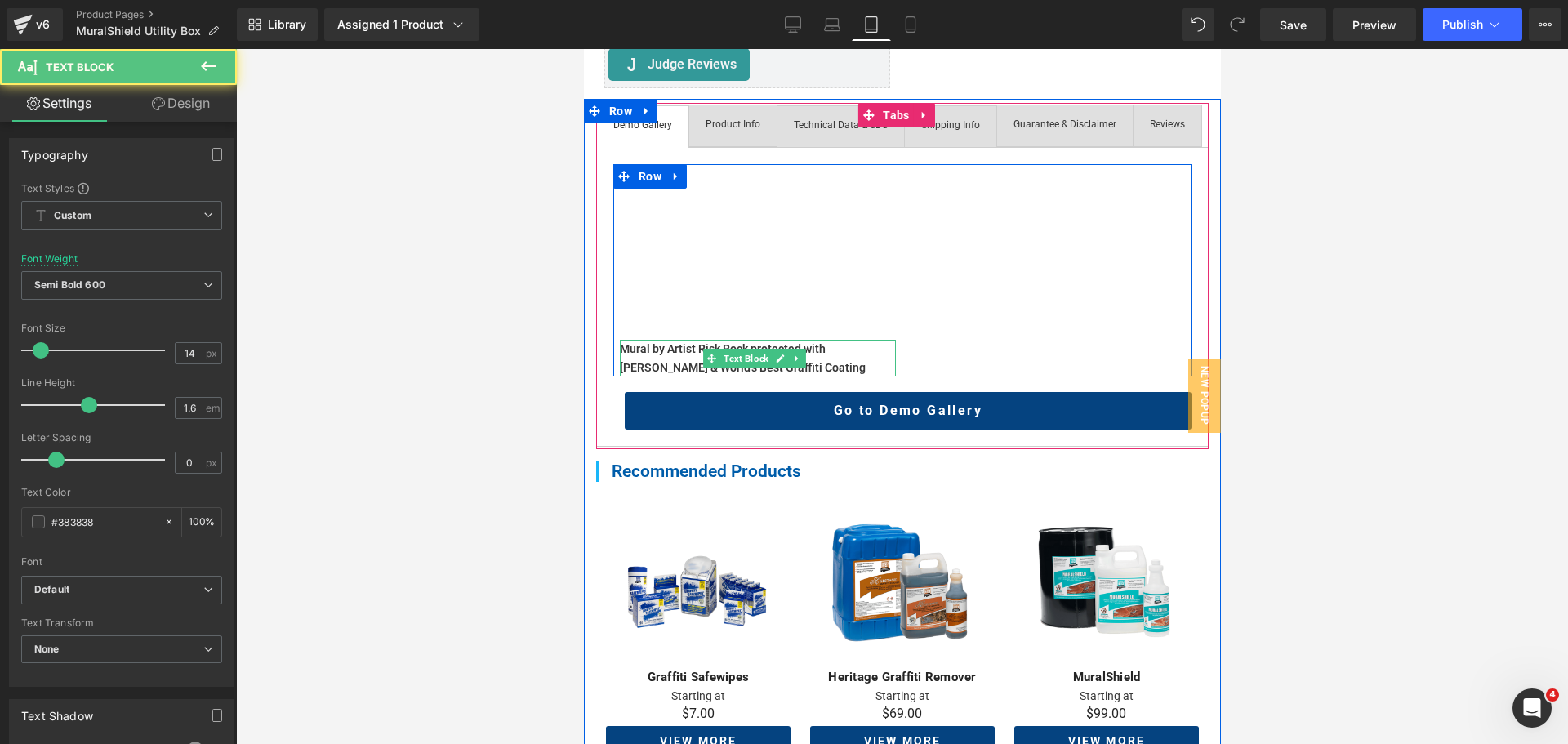
click at [642, 376] on div "Mural by Artist Risk Rock protected with [PERSON_NAME] & World's Best Graffiti …" at bounding box center [756, 358] width 275 height 37
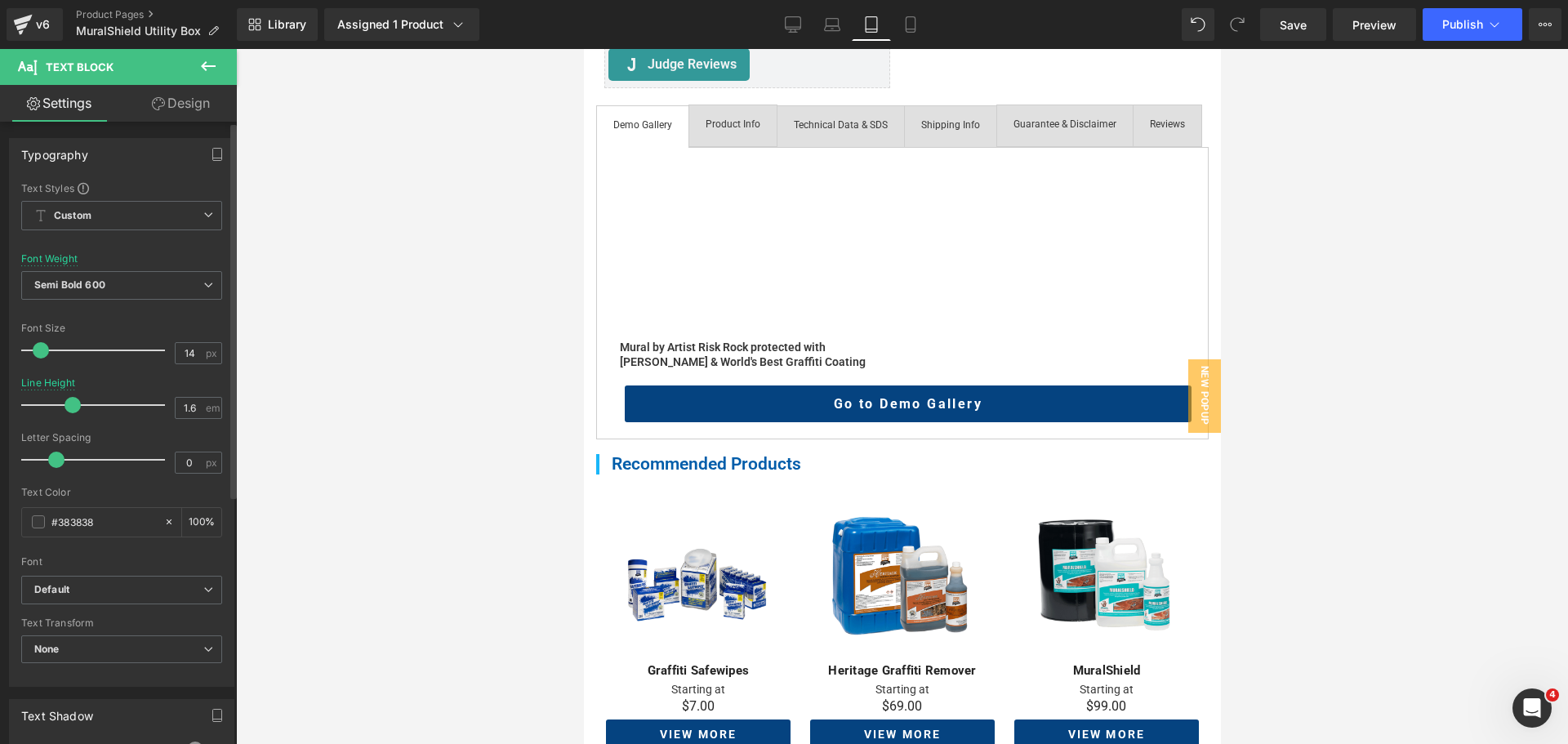
drag, startPoint x: 84, startPoint y: 402, endPoint x: 67, endPoint y: 404, distance: 17.1
click at [67, 404] on span at bounding box center [72, 405] width 17 height 17
click at [468, 342] on div at bounding box center [902, 397] width 1332 height 696
click at [206, 63] on icon at bounding box center [208, 66] width 20 height 20
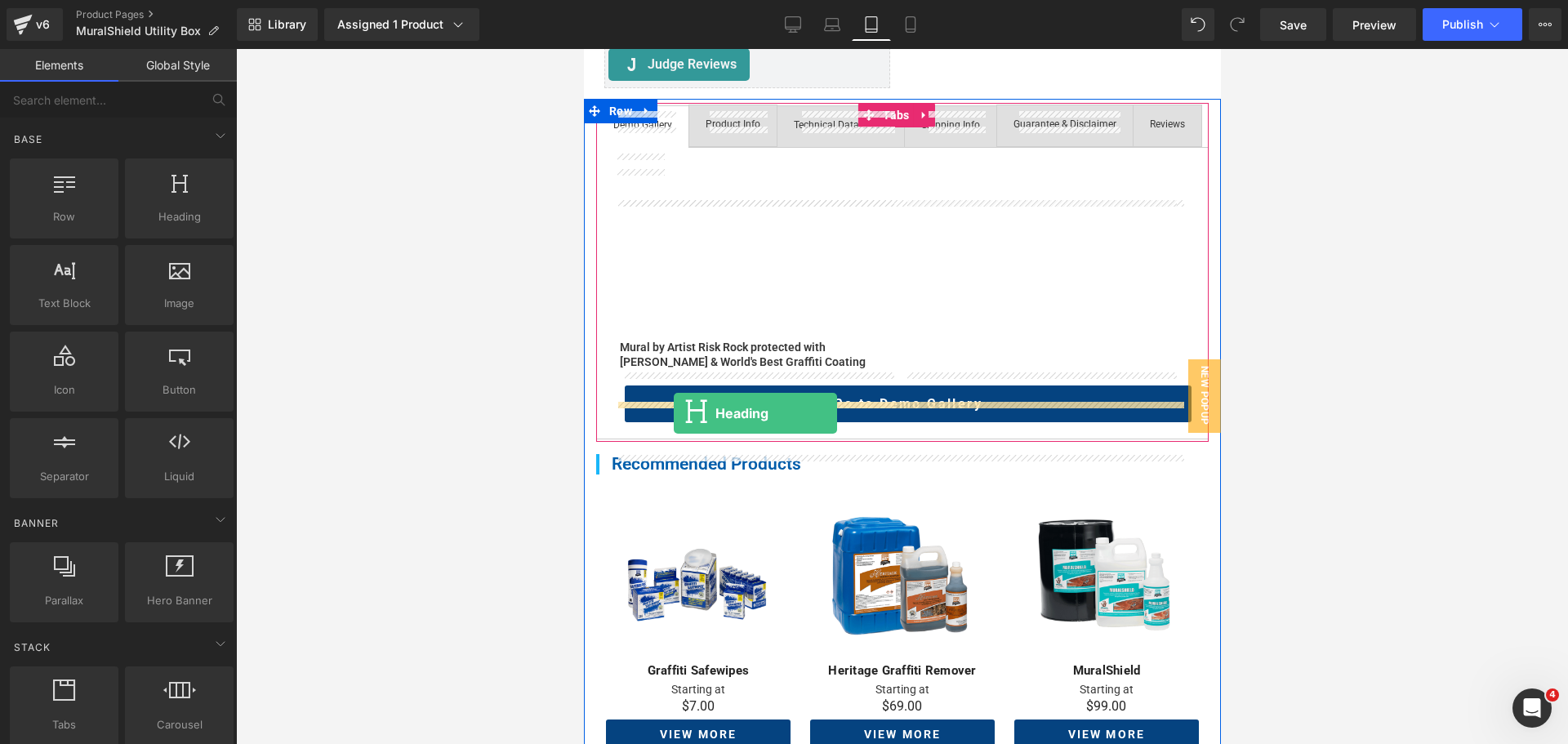
drag, startPoint x: 852, startPoint y: 325, endPoint x: 672, endPoint y: 413, distance: 200.4
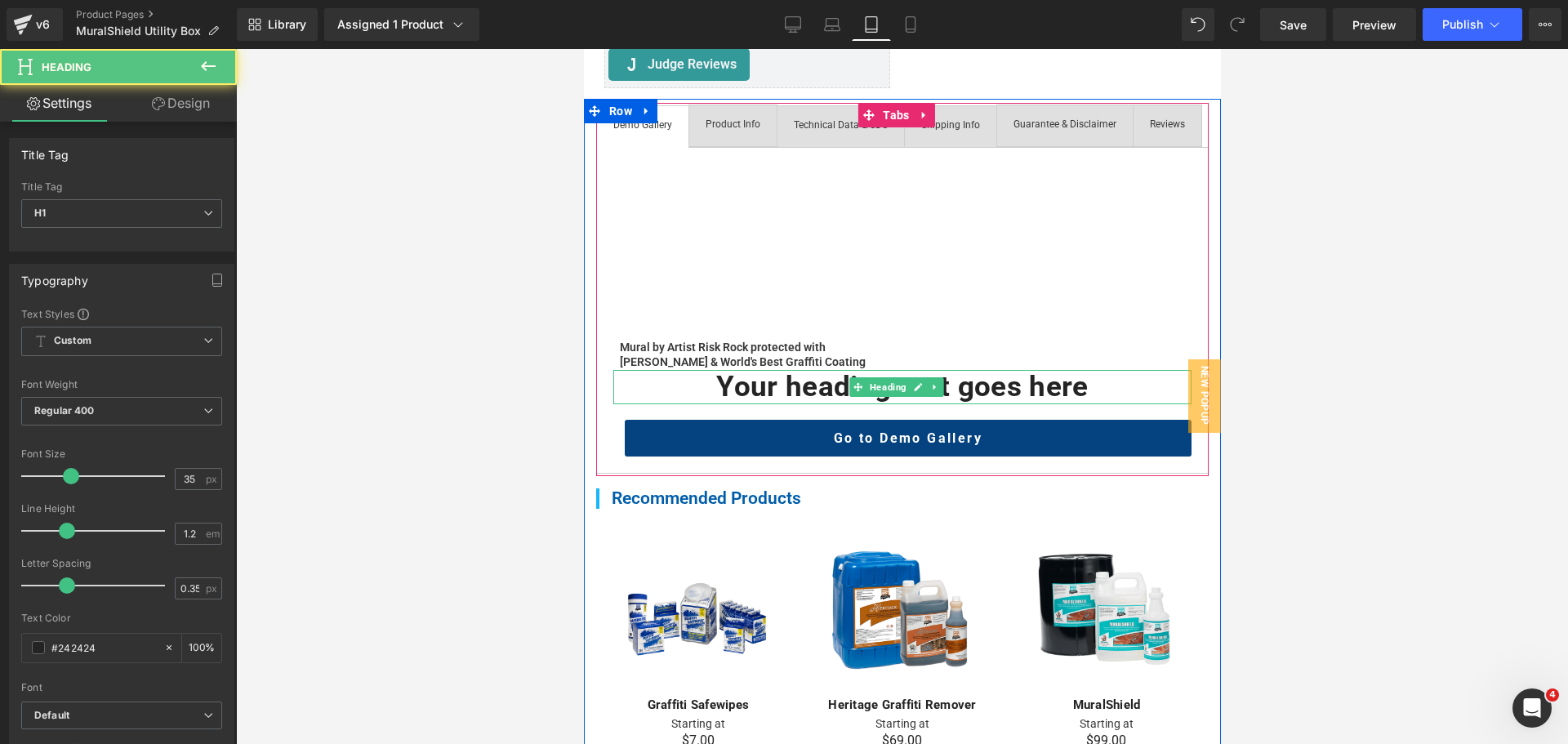
click at [808, 404] on h1 "Your heading text goes here" at bounding box center [901, 387] width 578 height 35
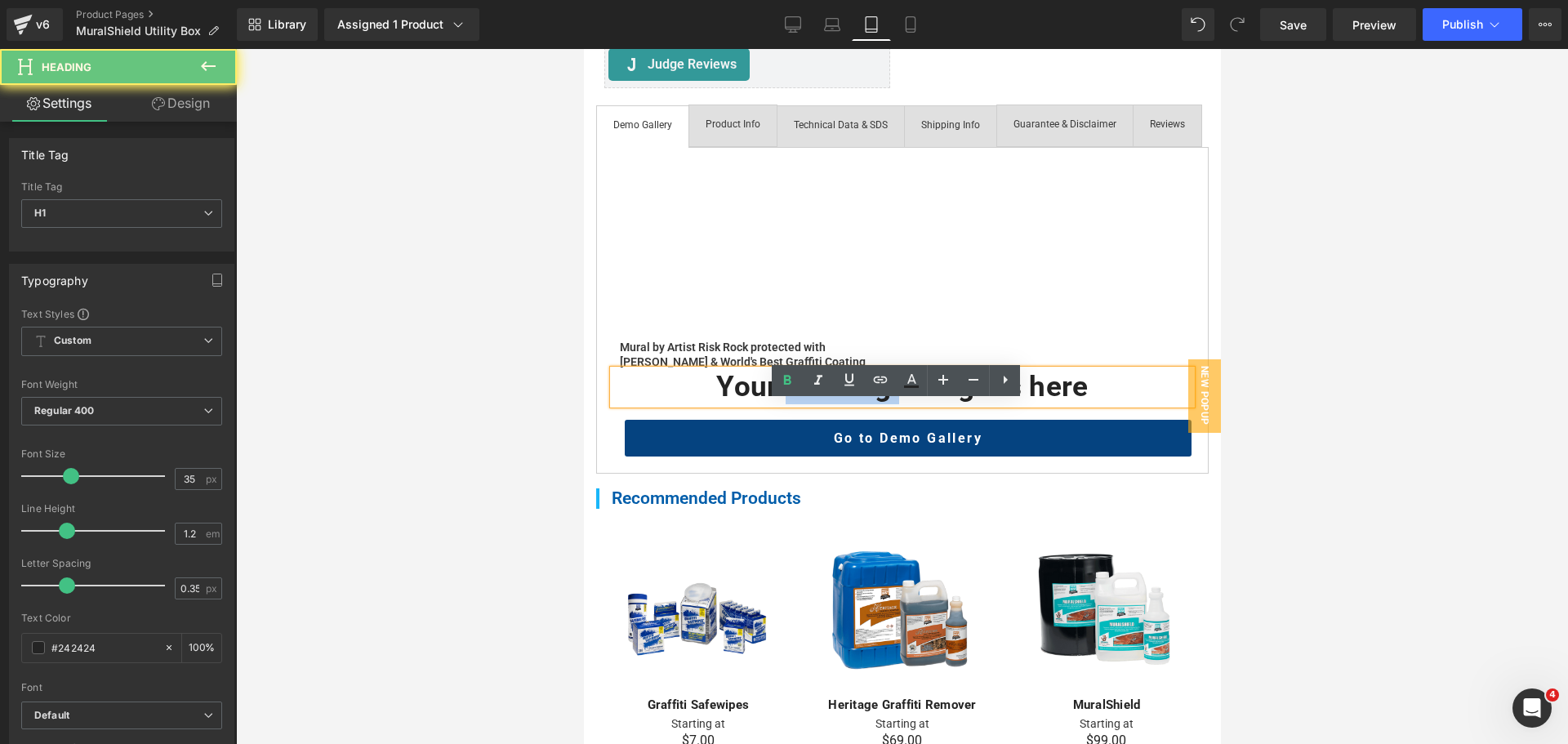
click at [808, 404] on h1 "Your heading text goes here" at bounding box center [901, 387] width 578 height 35
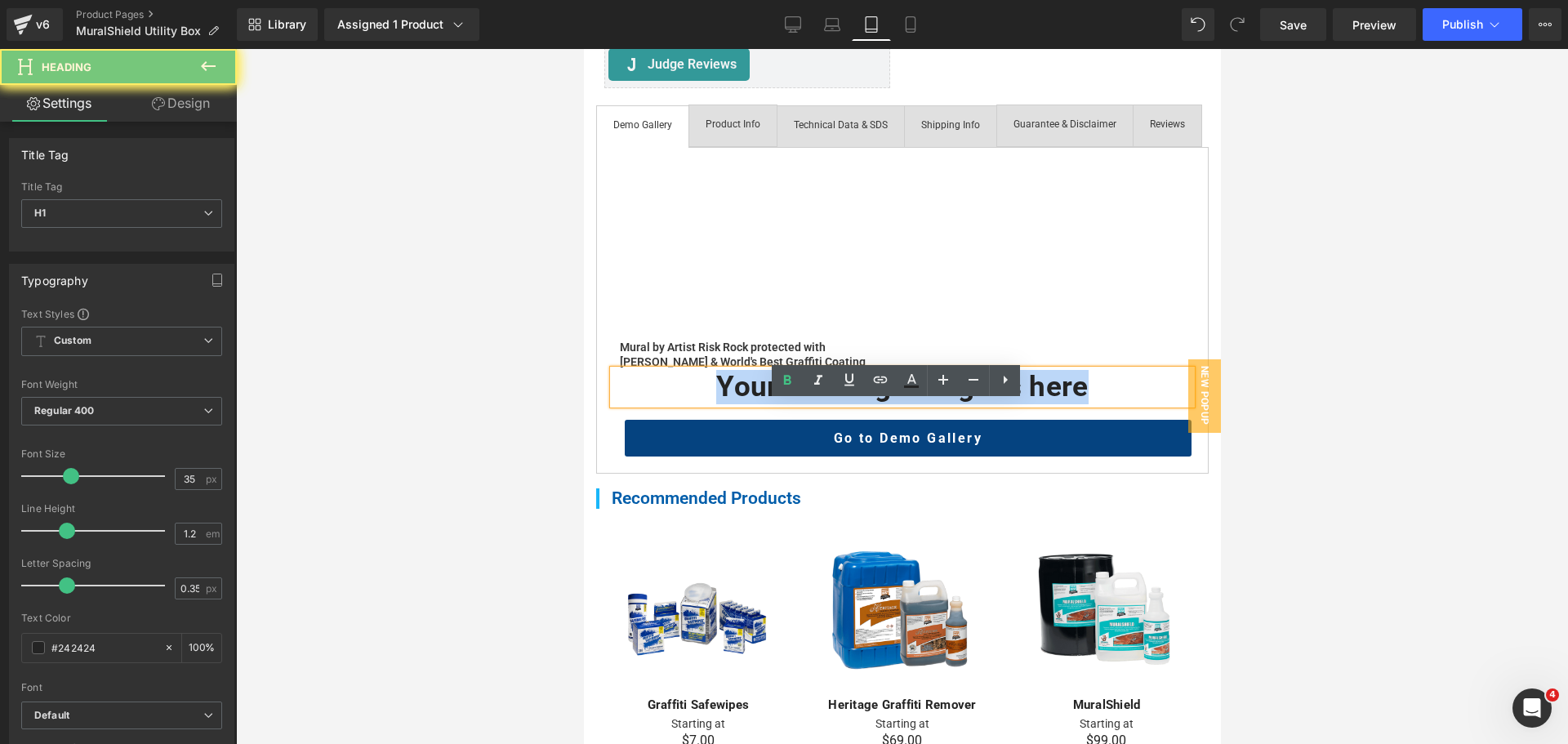
click at [808, 404] on h1 "Your heading text goes here" at bounding box center [901, 387] width 578 height 35
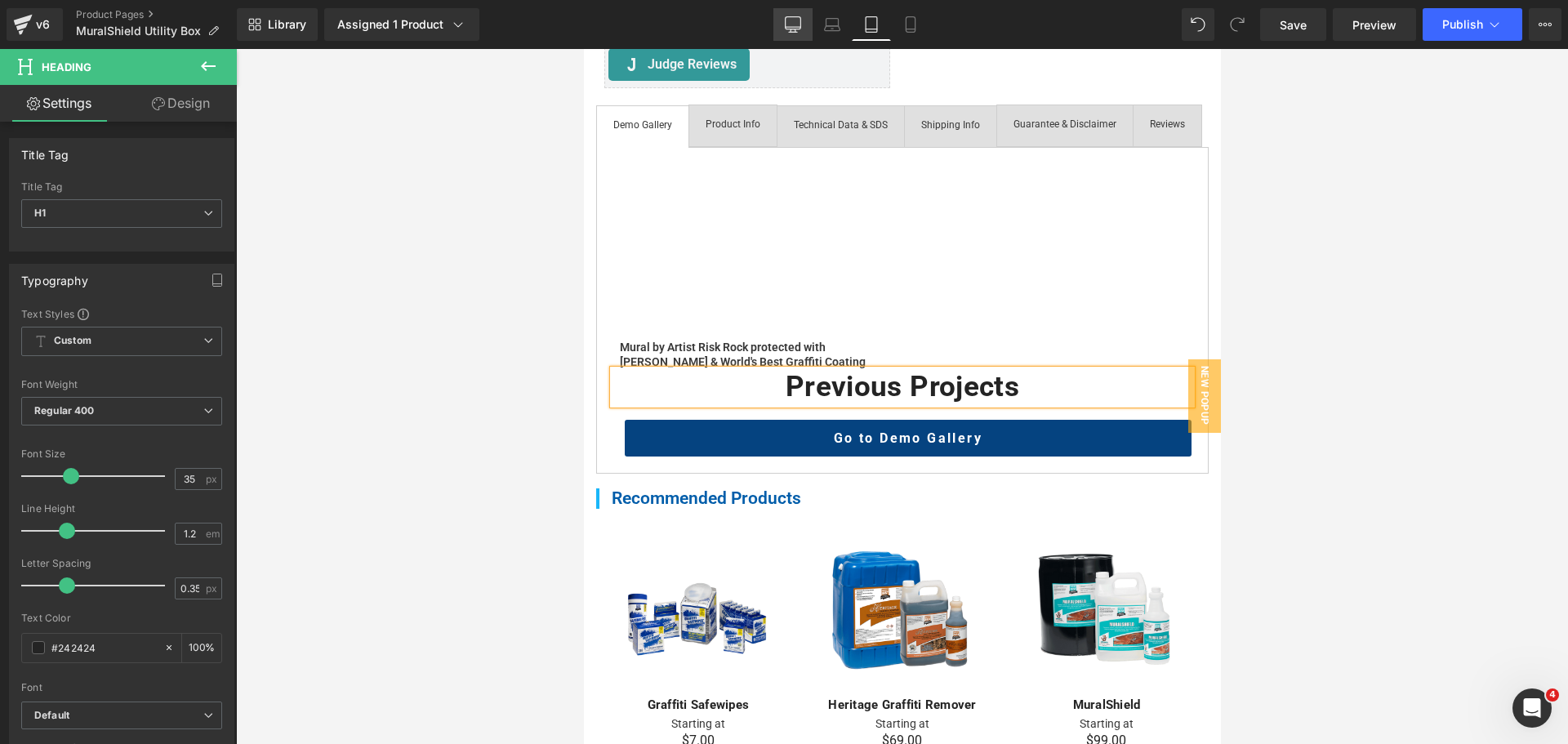
click at [799, 21] on icon at bounding box center [793, 25] width 17 height 17
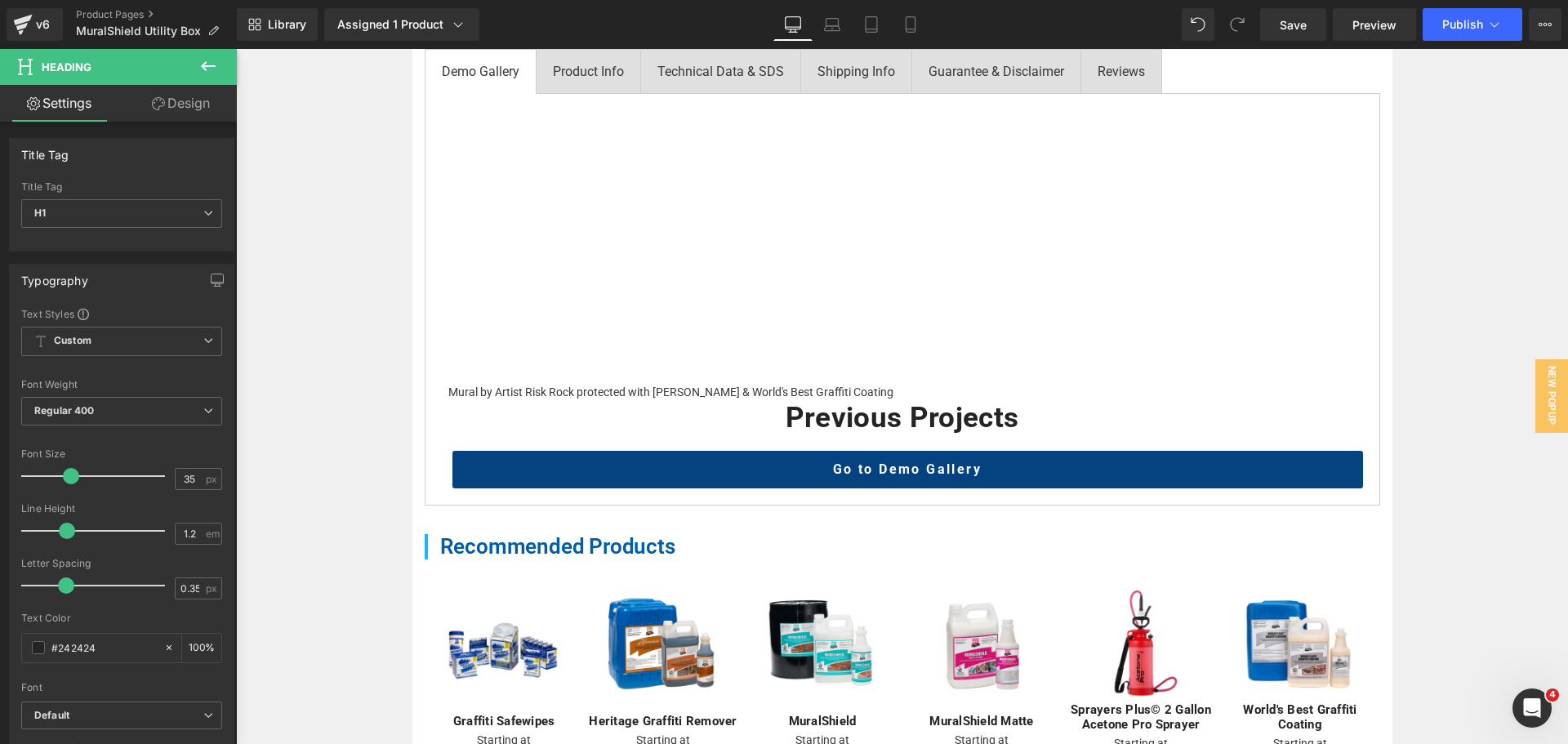
scroll to position [772, 0]
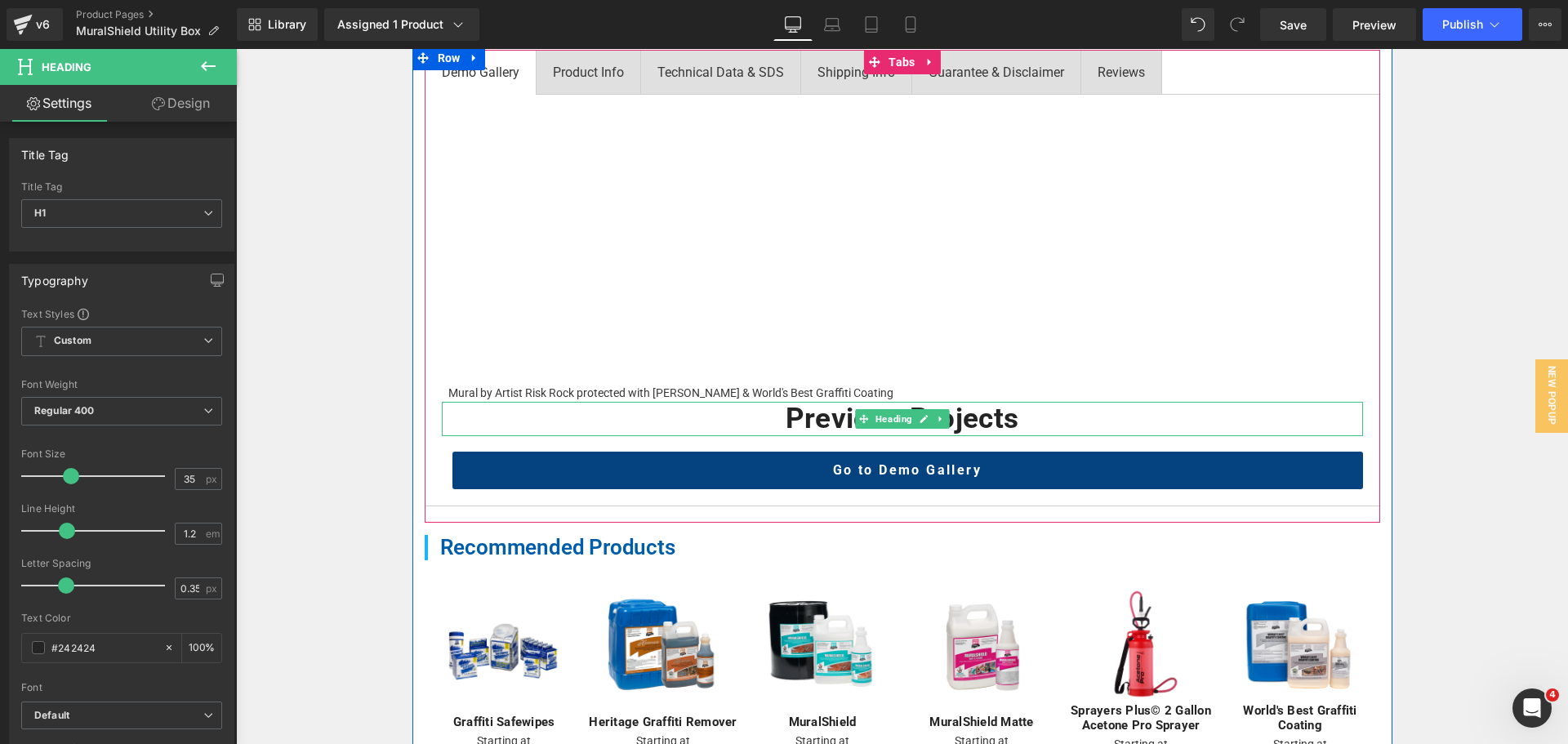
click at [956, 418] on h1 "Previous Projects" at bounding box center [902, 419] width 921 height 35
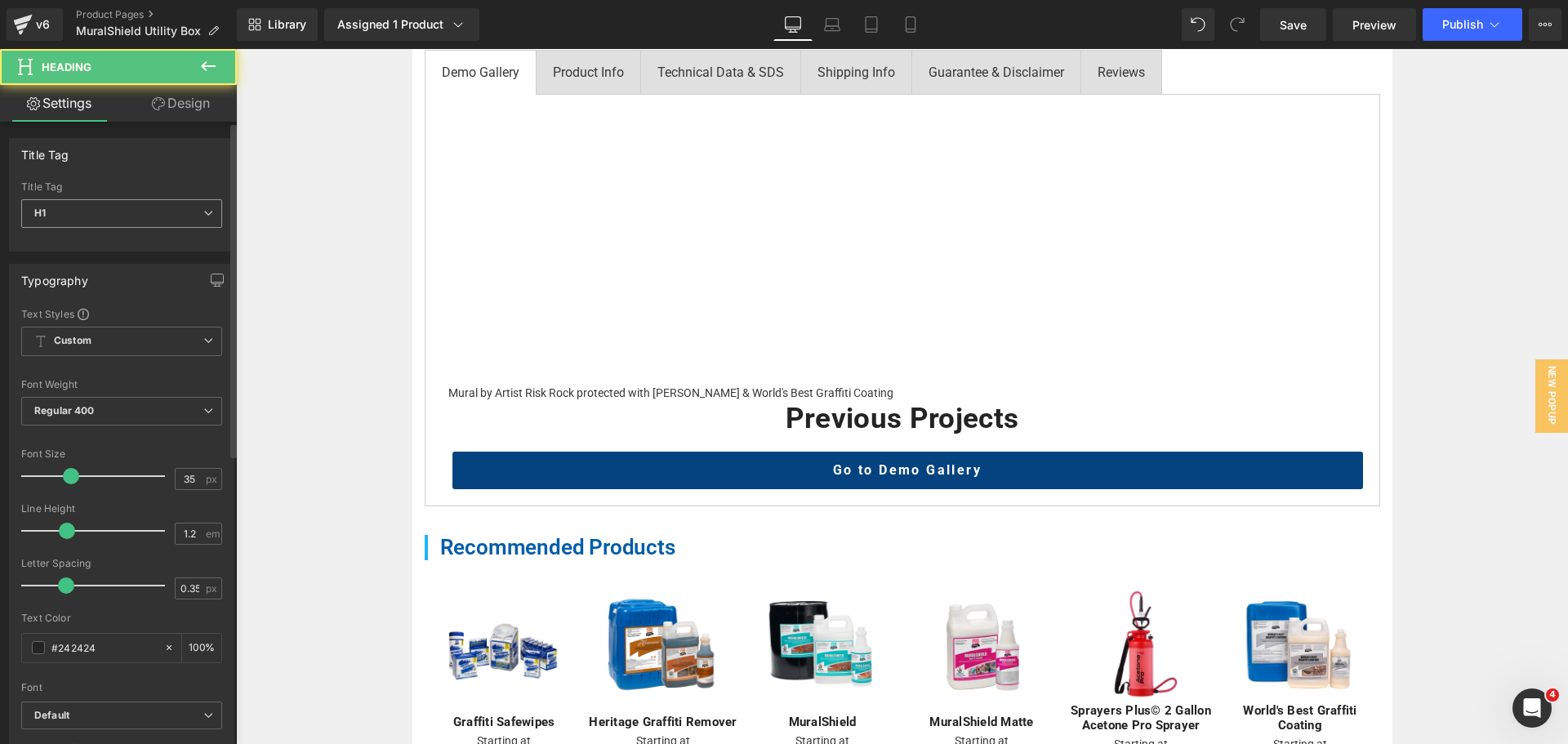
click at [67, 221] on span "H1" at bounding box center [120, 213] width 200 height 29
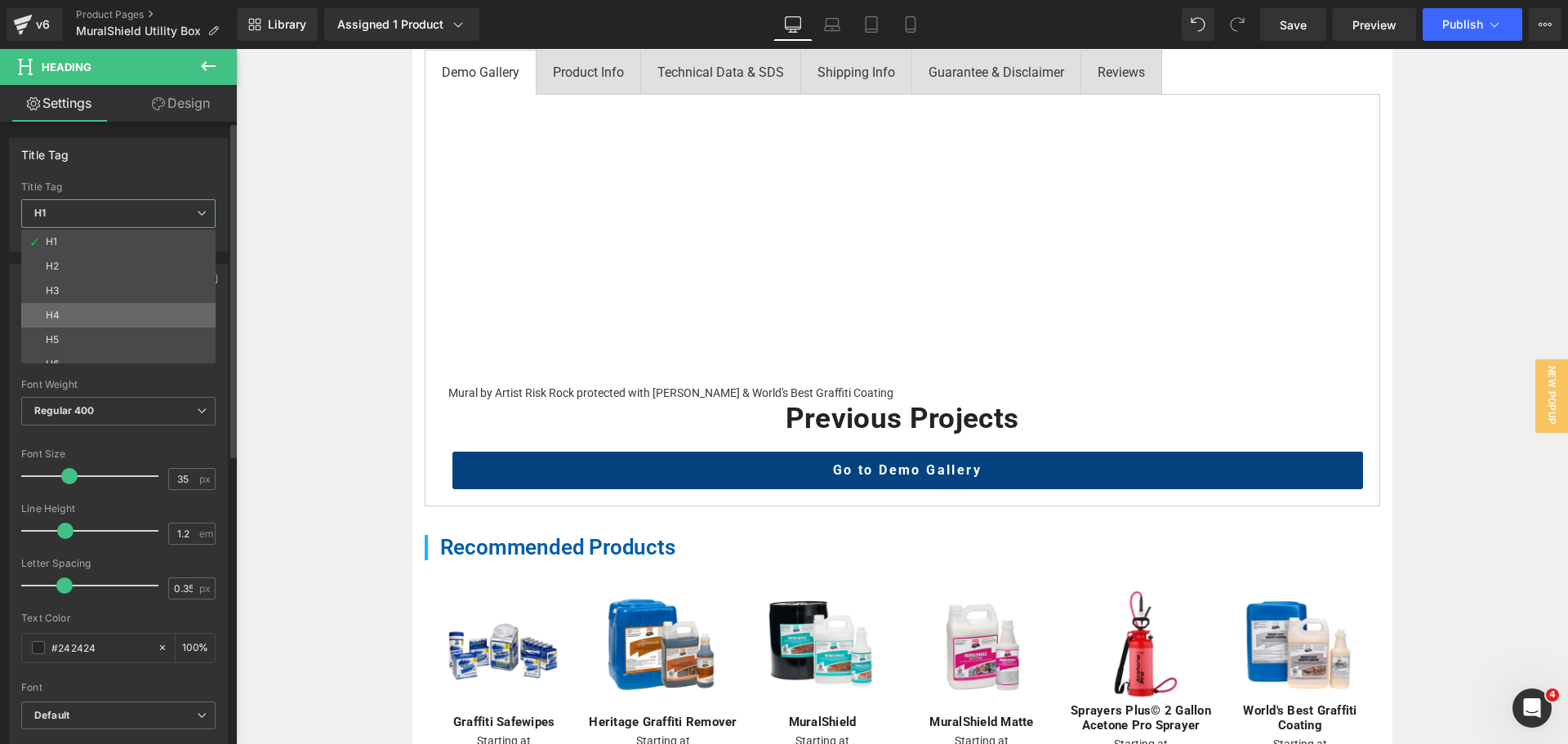
click at [70, 312] on li "H4" at bounding box center [121, 315] width 201 height 25
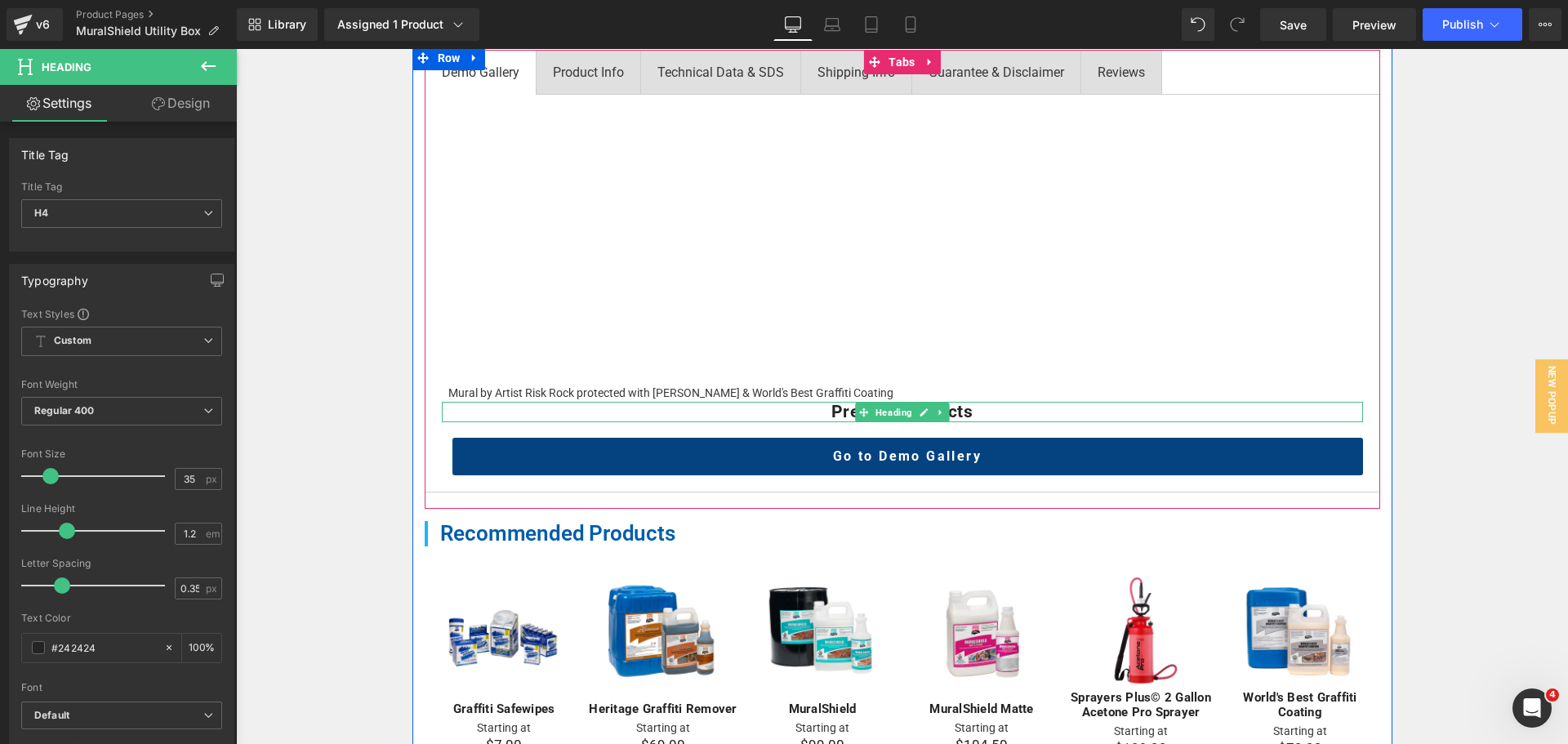
click at [844, 418] on h4 "Previous Projects" at bounding box center [902, 412] width 921 height 21
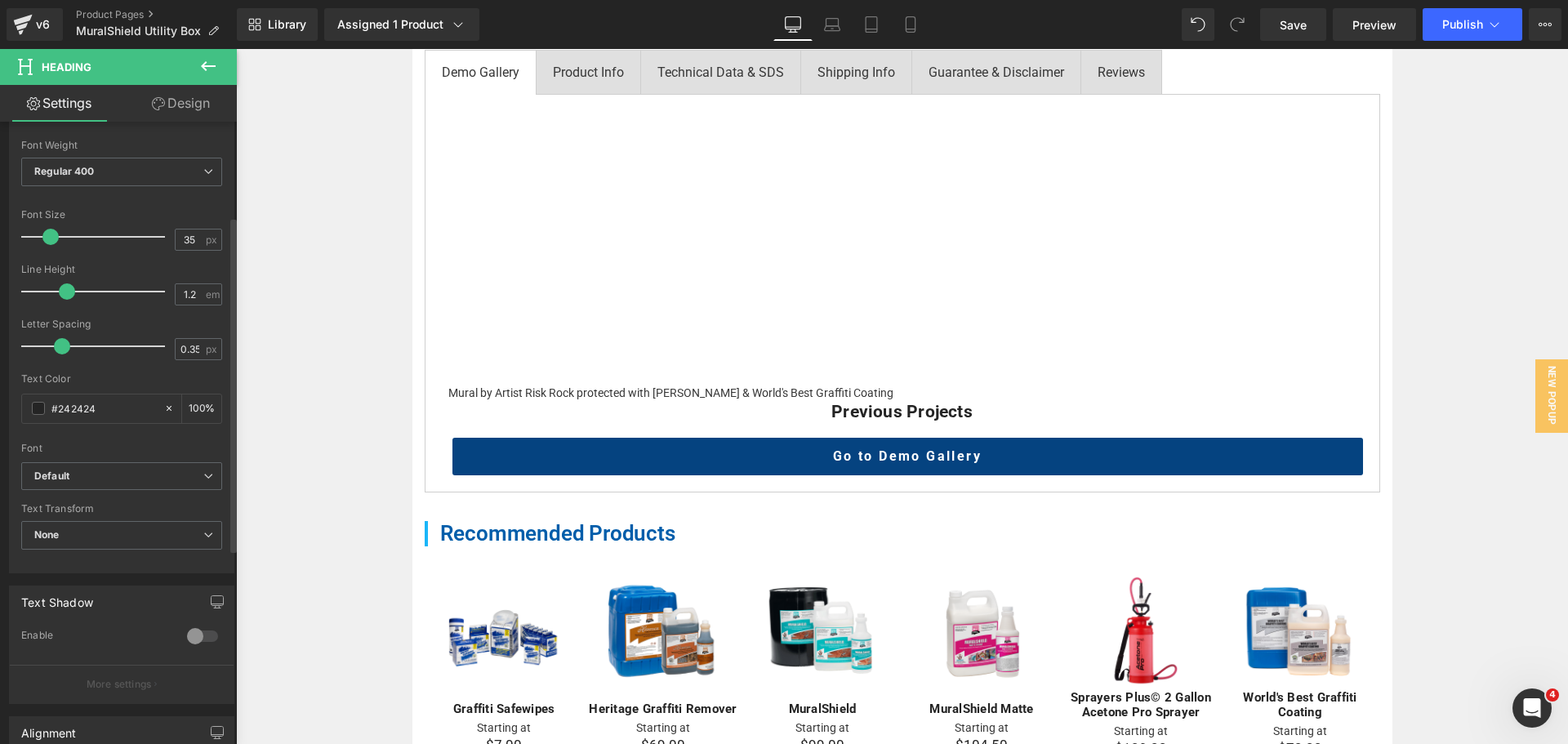
scroll to position [327, 0]
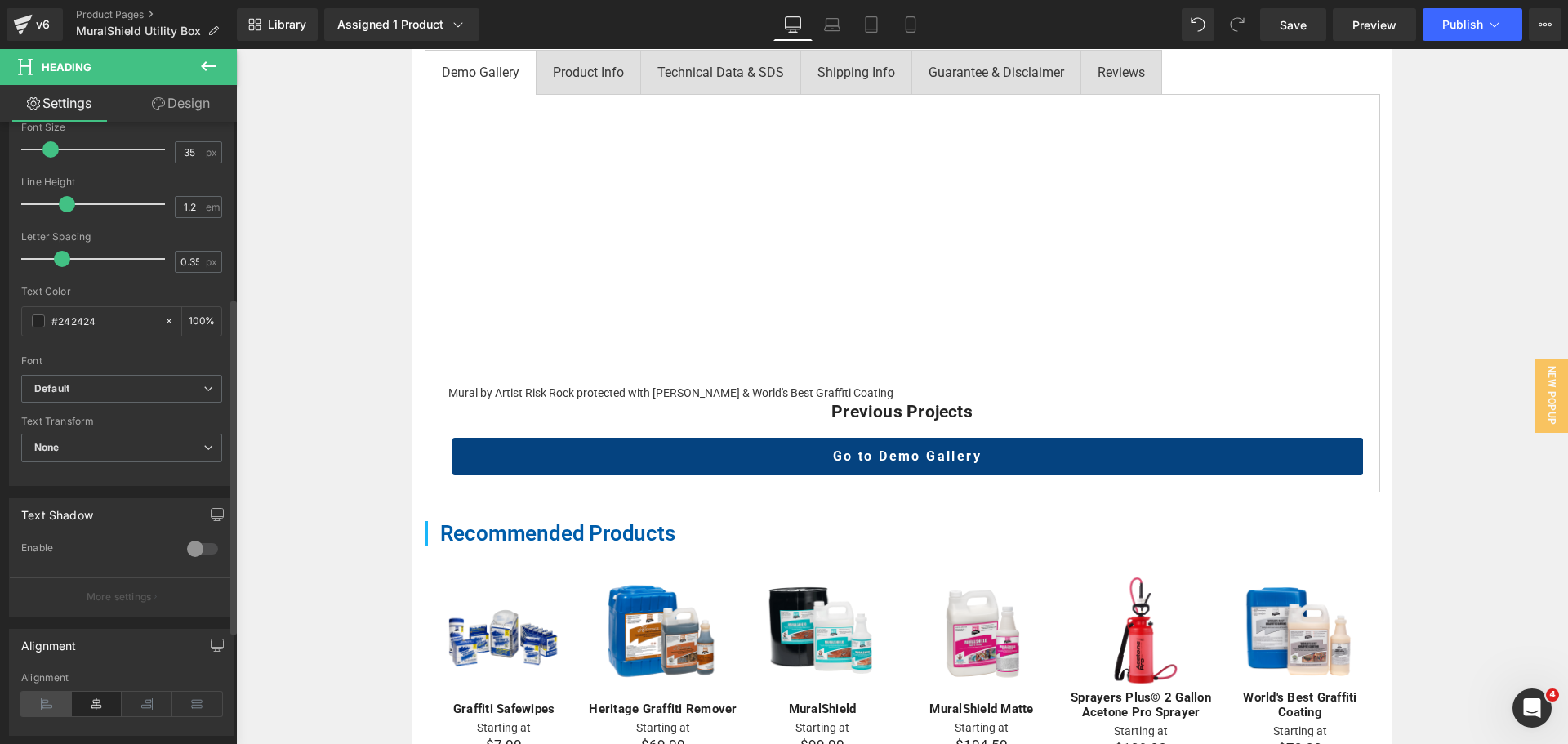
click at [39, 712] on icon at bounding box center [45, 703] width 50 height 25
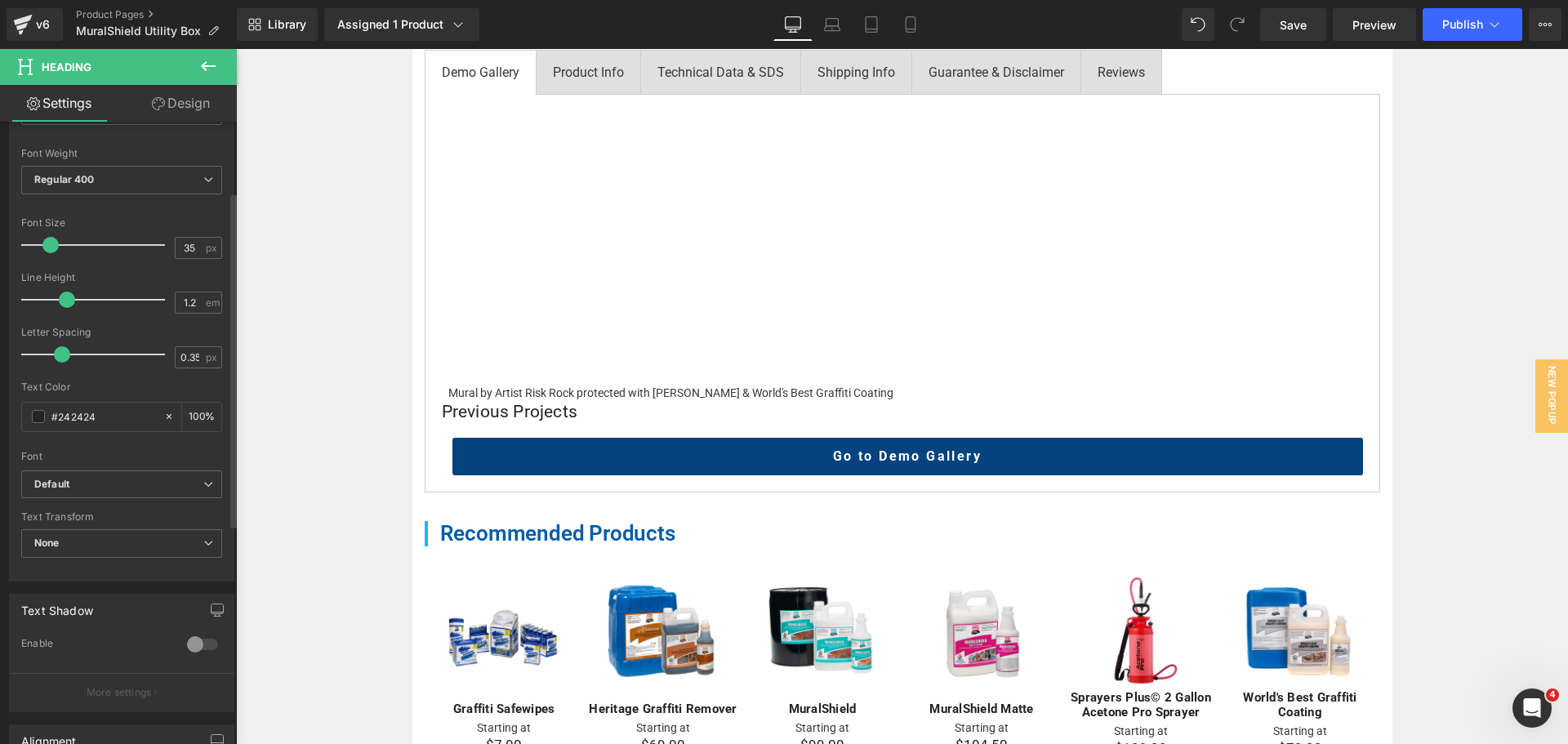
scroll to position [82, 0]
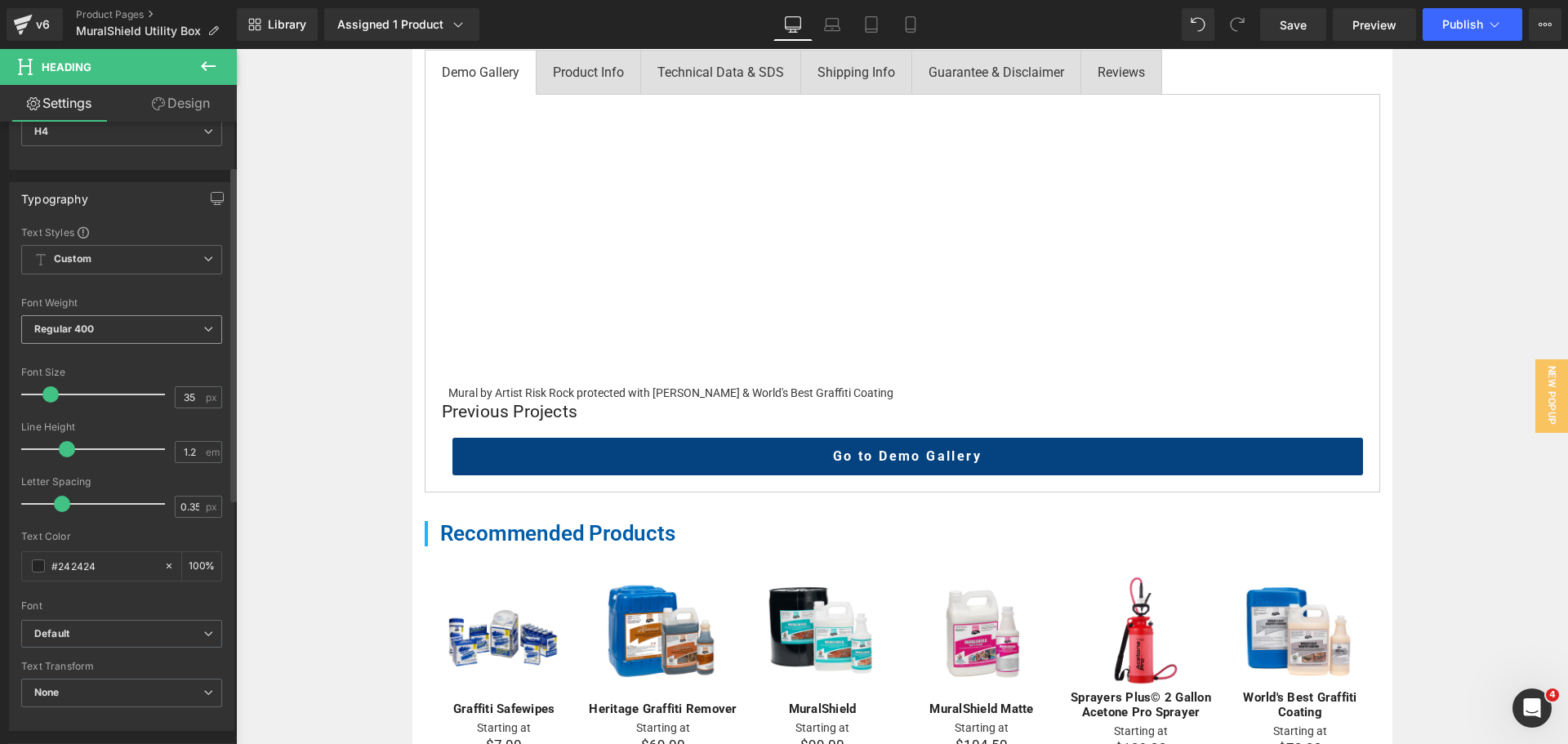
click at [98, 343] on span "Regular 400" at bounding box center [120, 329] width 200 height 29
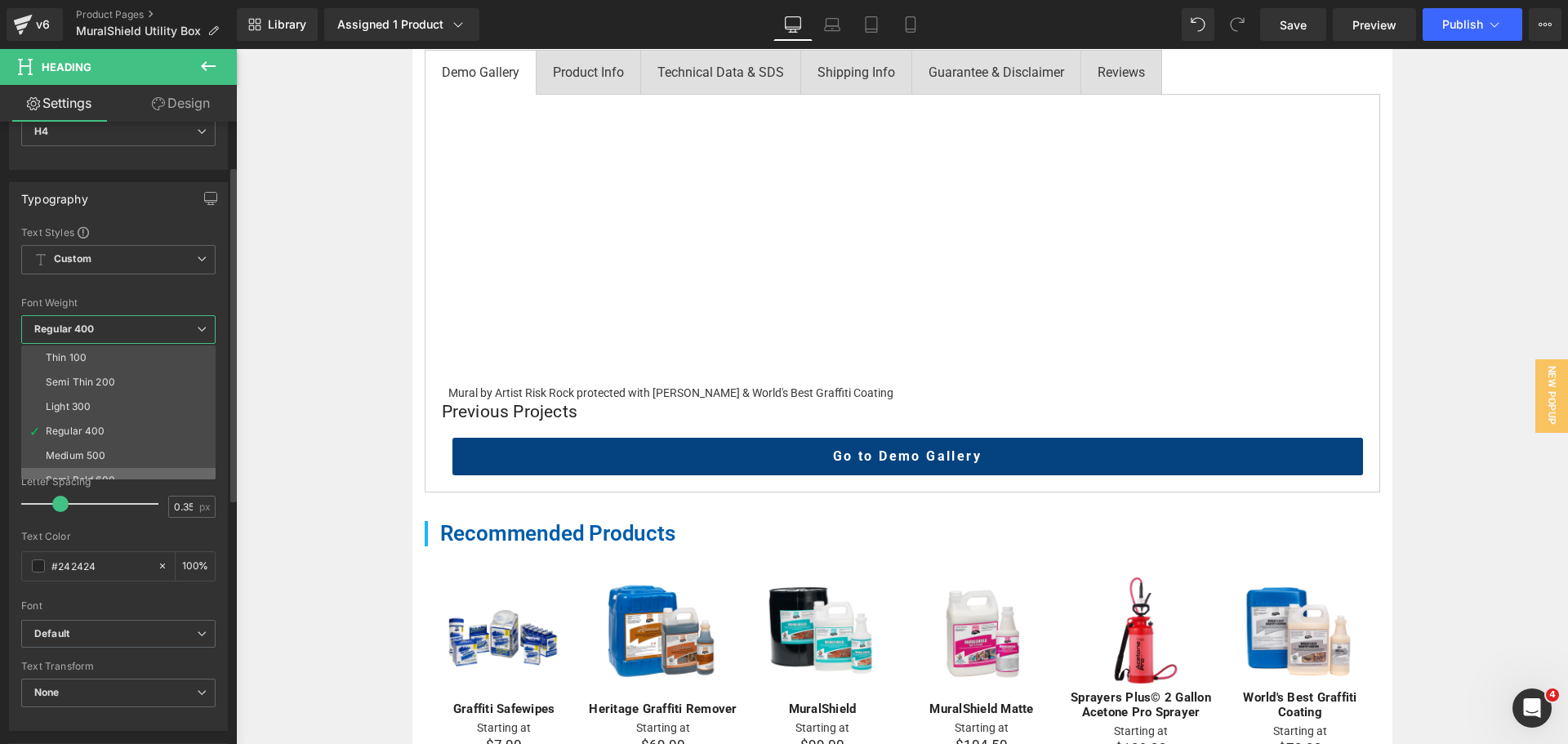
click at [92, 474] on div "Semi Bold 600" at bounding box center [80, 480] width 69 height 12
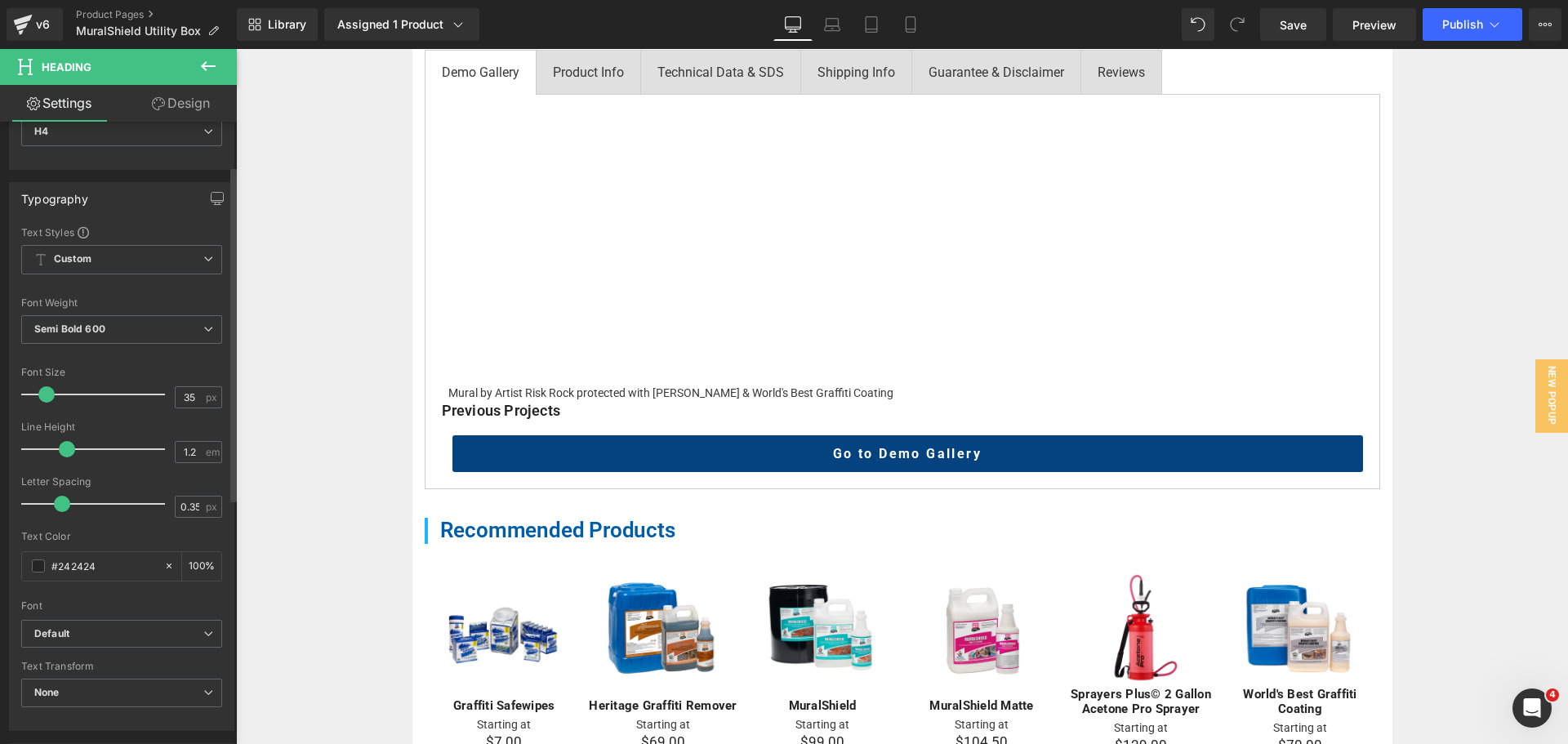
click at [47, 393] on span at bounding box center [46, 394] width 17 height 17
drag, startPoint x: 184, startPoint y: 108, endPoint x: 106, endPoint y: 197, distance: 118.3
click at [184, 108] on link "Design" at bounding box center [181, 103] width 118 height 37
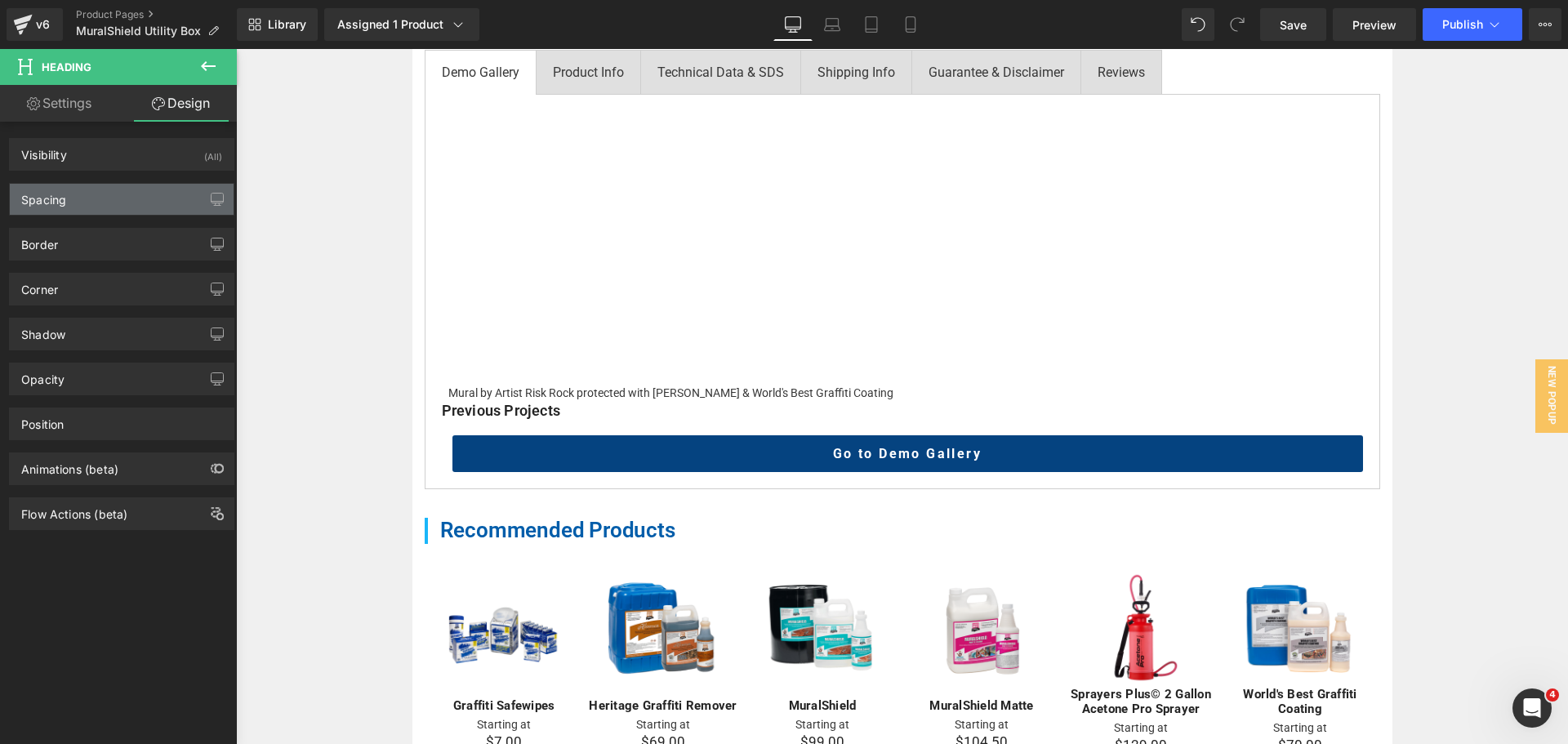
click at [106, 198] on div "Spacing" at bounding box center [121, 199] width 224 height 31
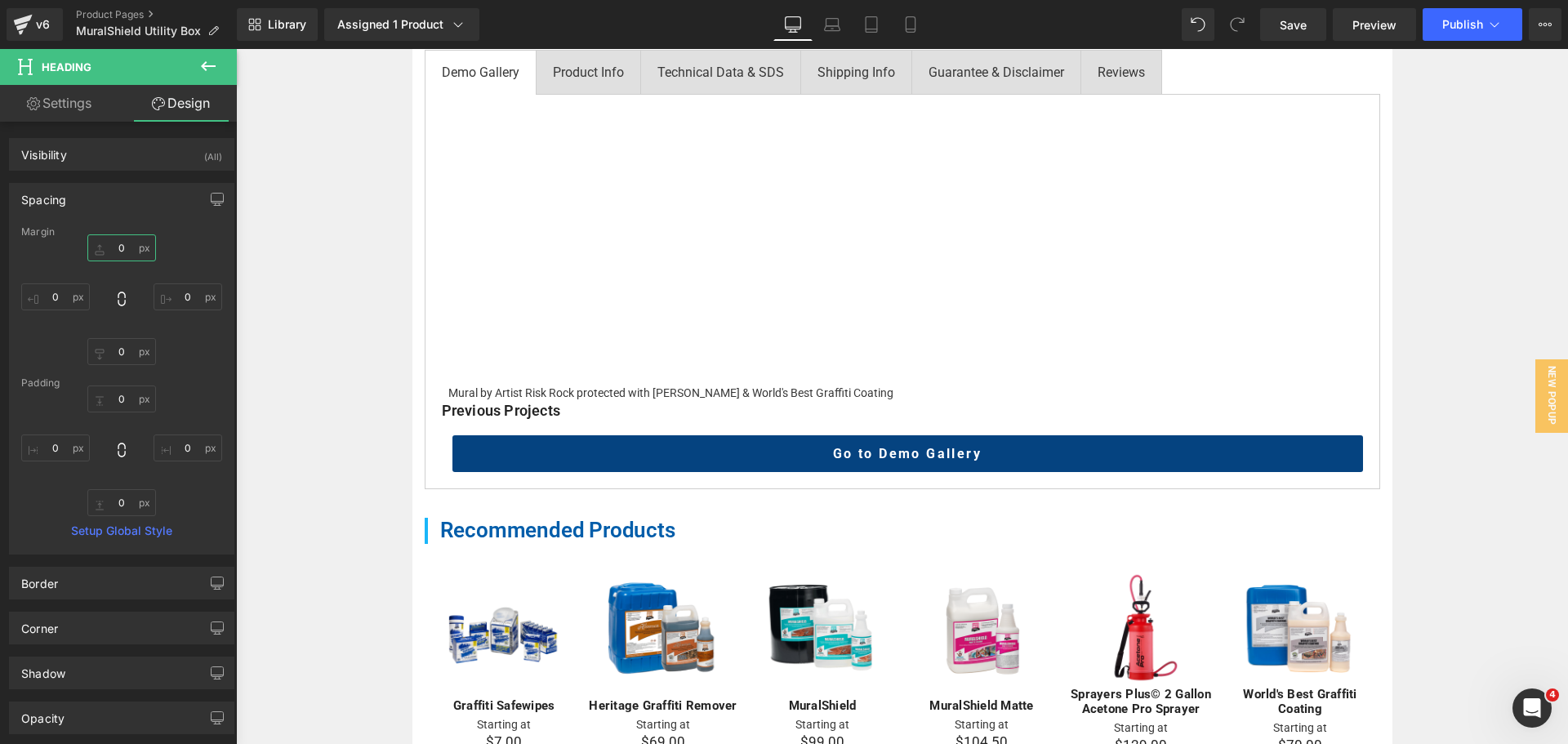
click at [120, 252] on input "0" at bounding box center [120, 247] width 68 height 27
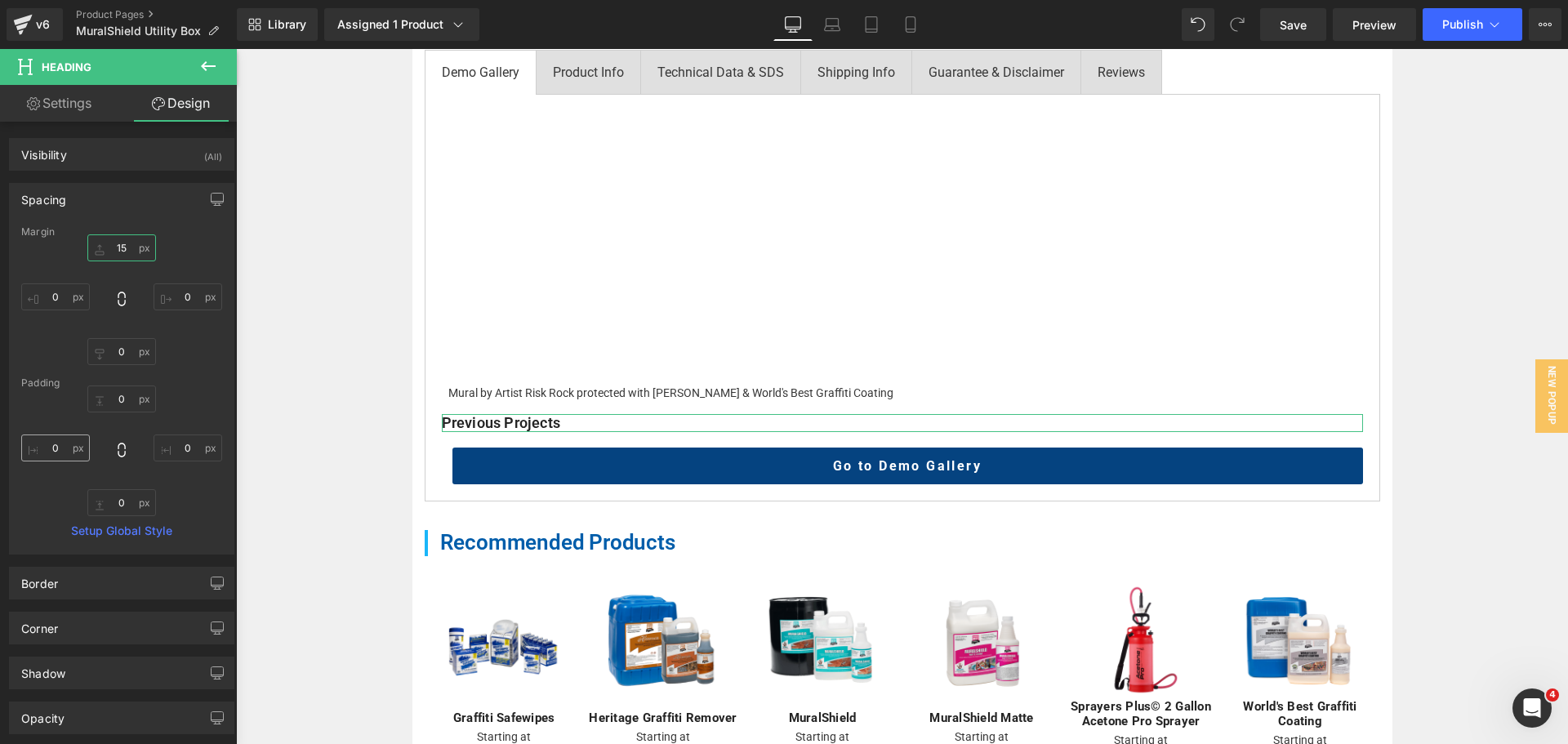
type input "15"
click at [59, 449] on input "0" at bounding box center [54, 448] width 68 height 27
type input "1"
type input "5"
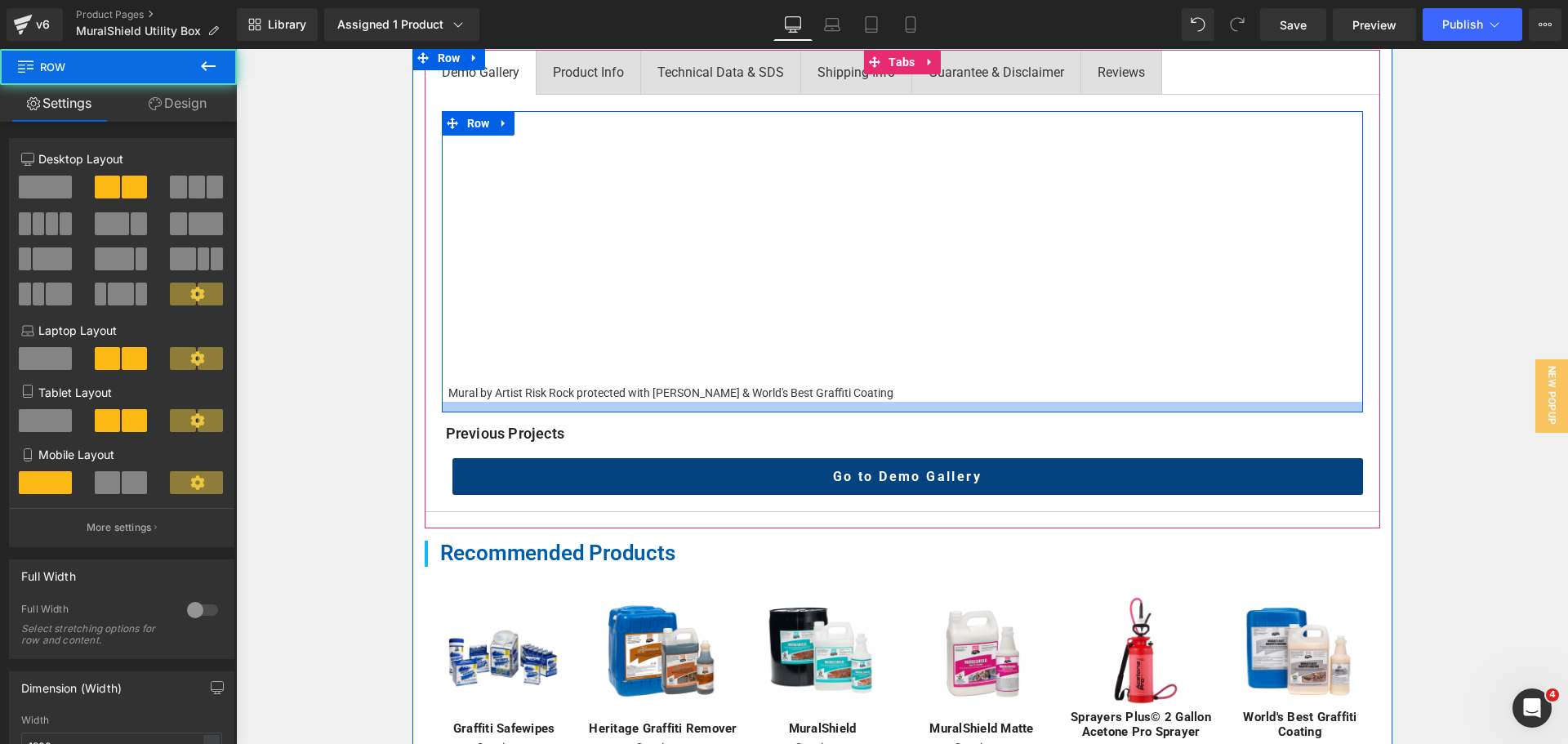
drag, startPoint x: 629, startPoint y: 400, endPoint x: 629, endPoint y: 413, distance: 13.0
click at [629, 413] on div at bounding box center [902, 407] width 921 height 11
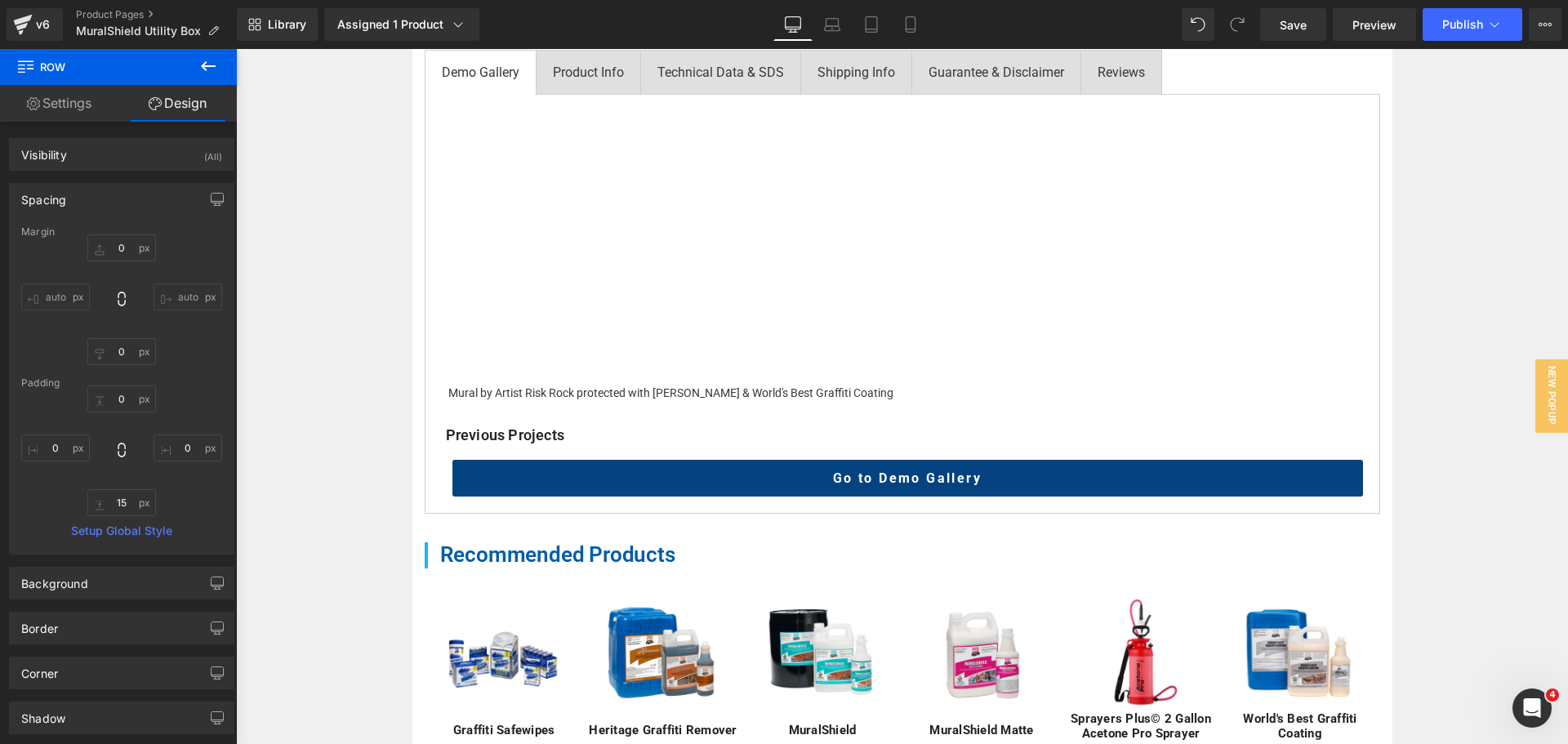
click at [365, 386] on div "Home / Product Overview / Value Deals & Starter Packs Text Block MuralShield Ut…" at bounding box center [902, 288] width 1332 height 1558
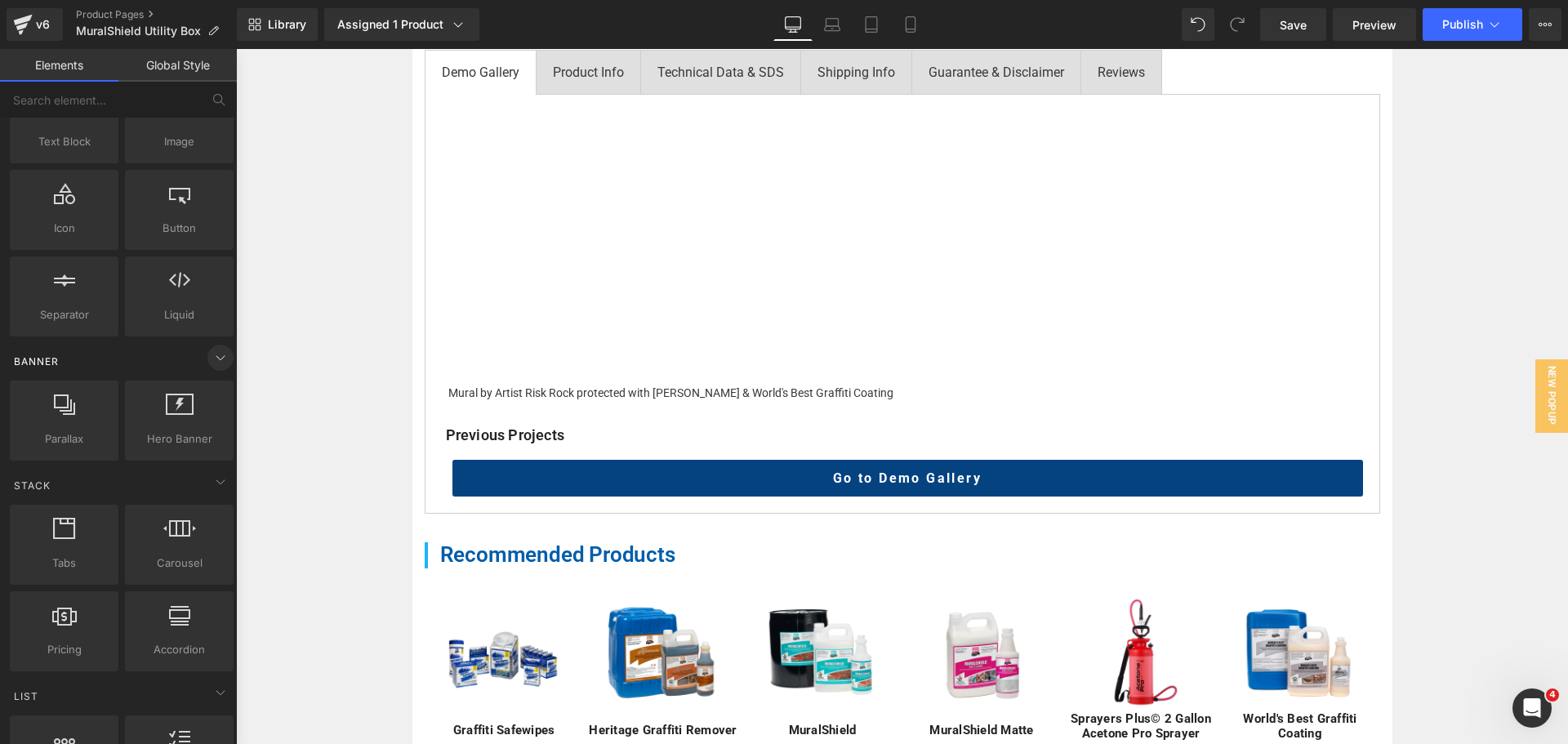
scroll to position [163, 0]
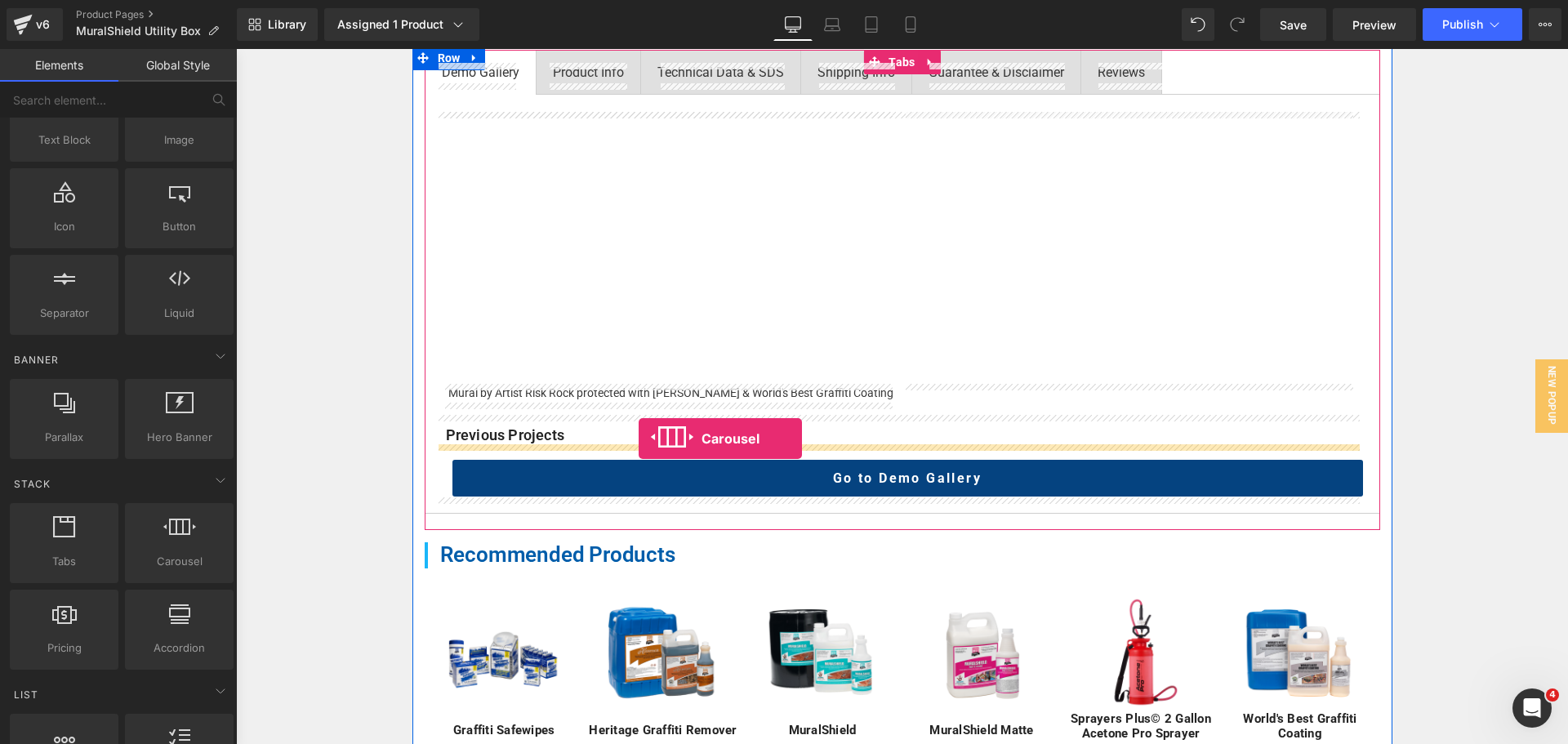
drag, startPoint x: 437, startPoint y: 598, endPoint x: 639, endPoint y: 439, distance: 257.1
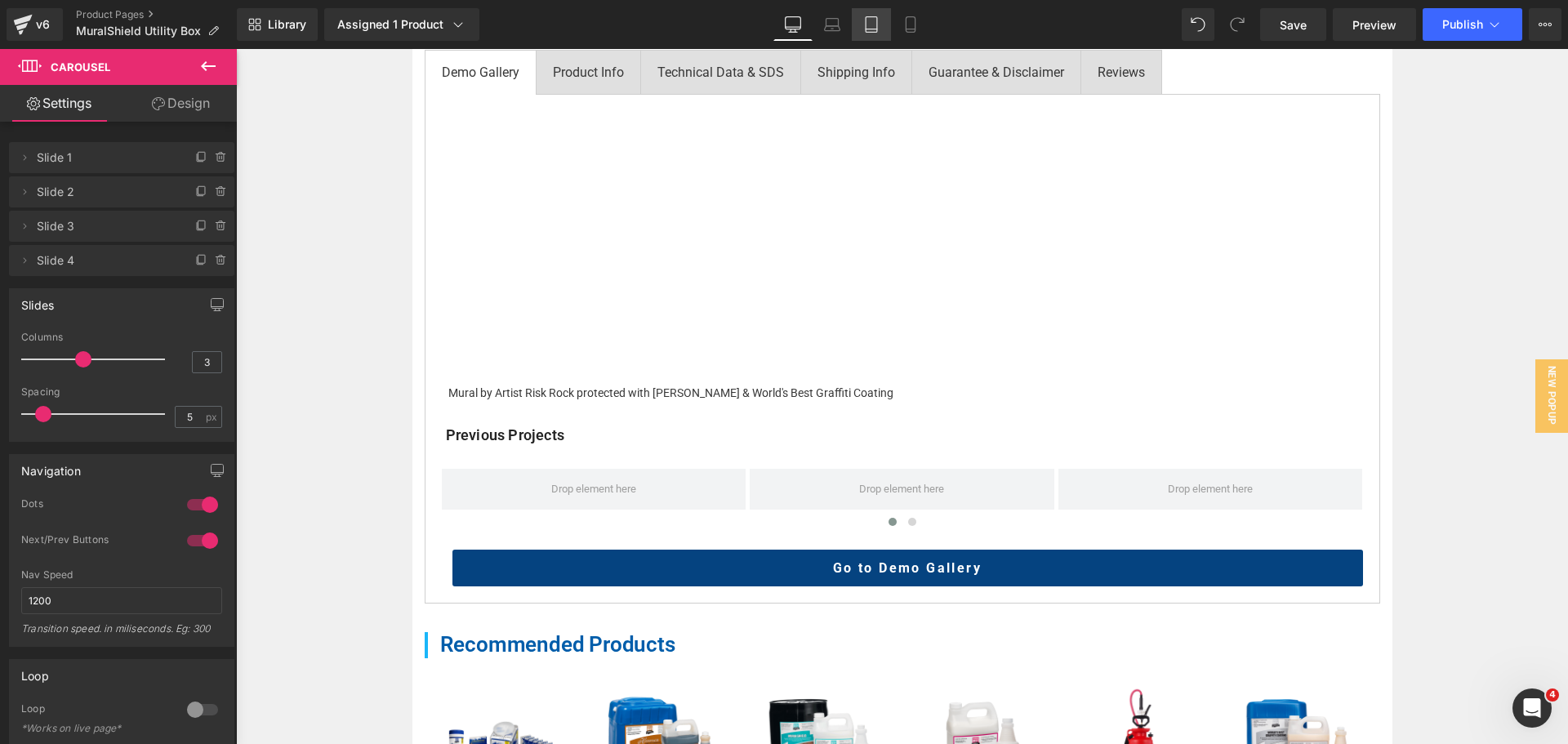
click at [826, 26] on icon at bounding box center [832, 28] width 16 height 5
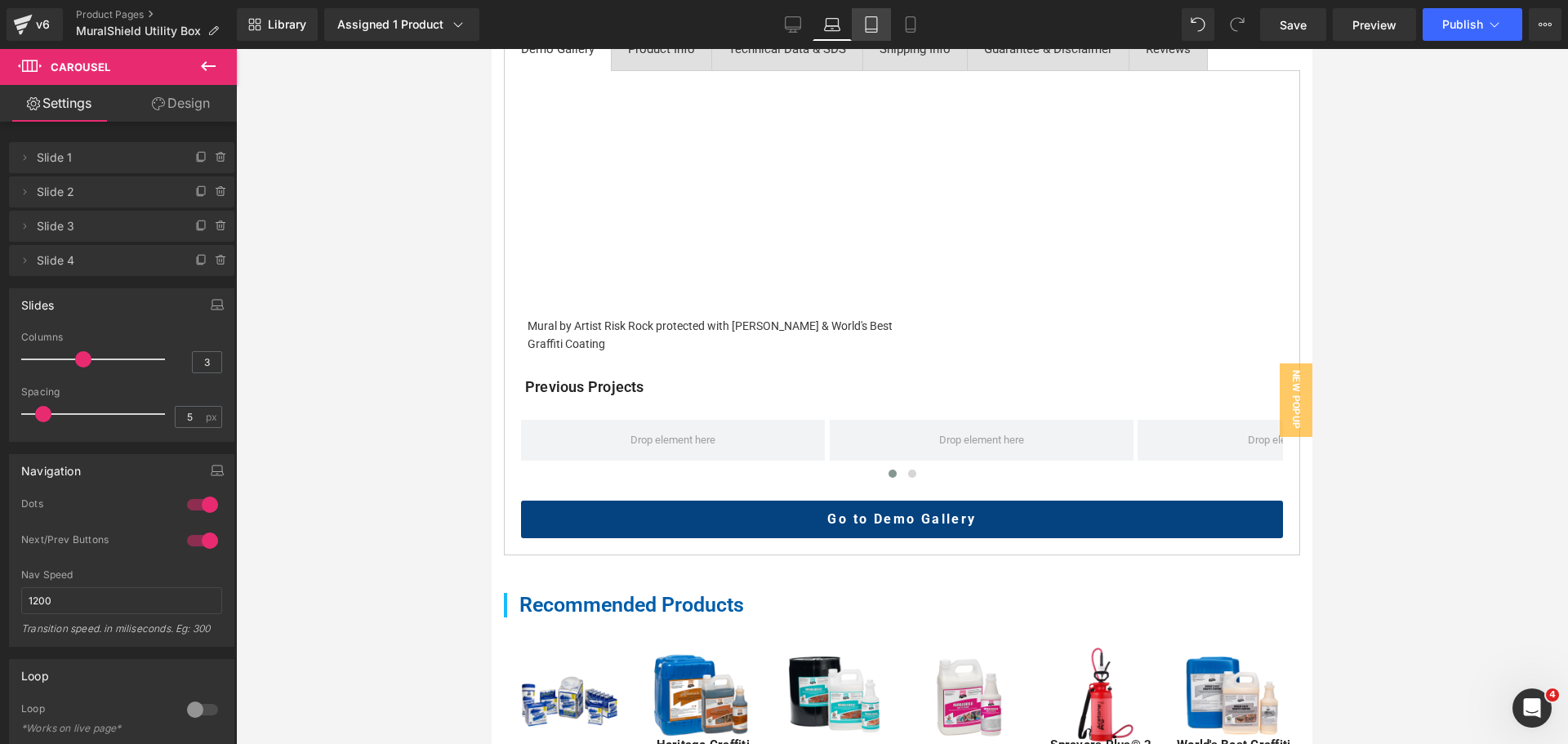
scroll to position [750, 0]
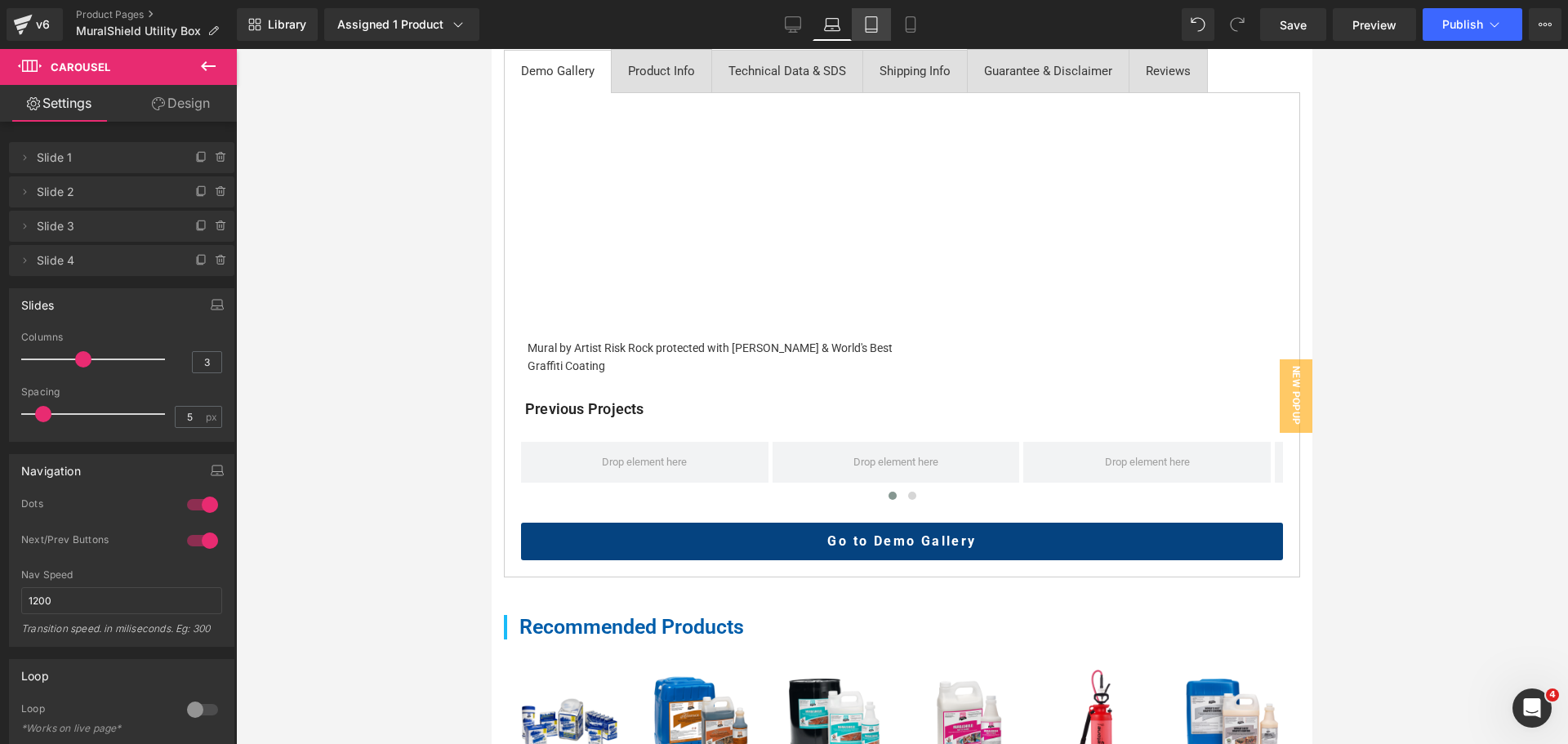
click at [884, 21] on link "Tablet" at bounding box center [871, 24] width 39 height 33
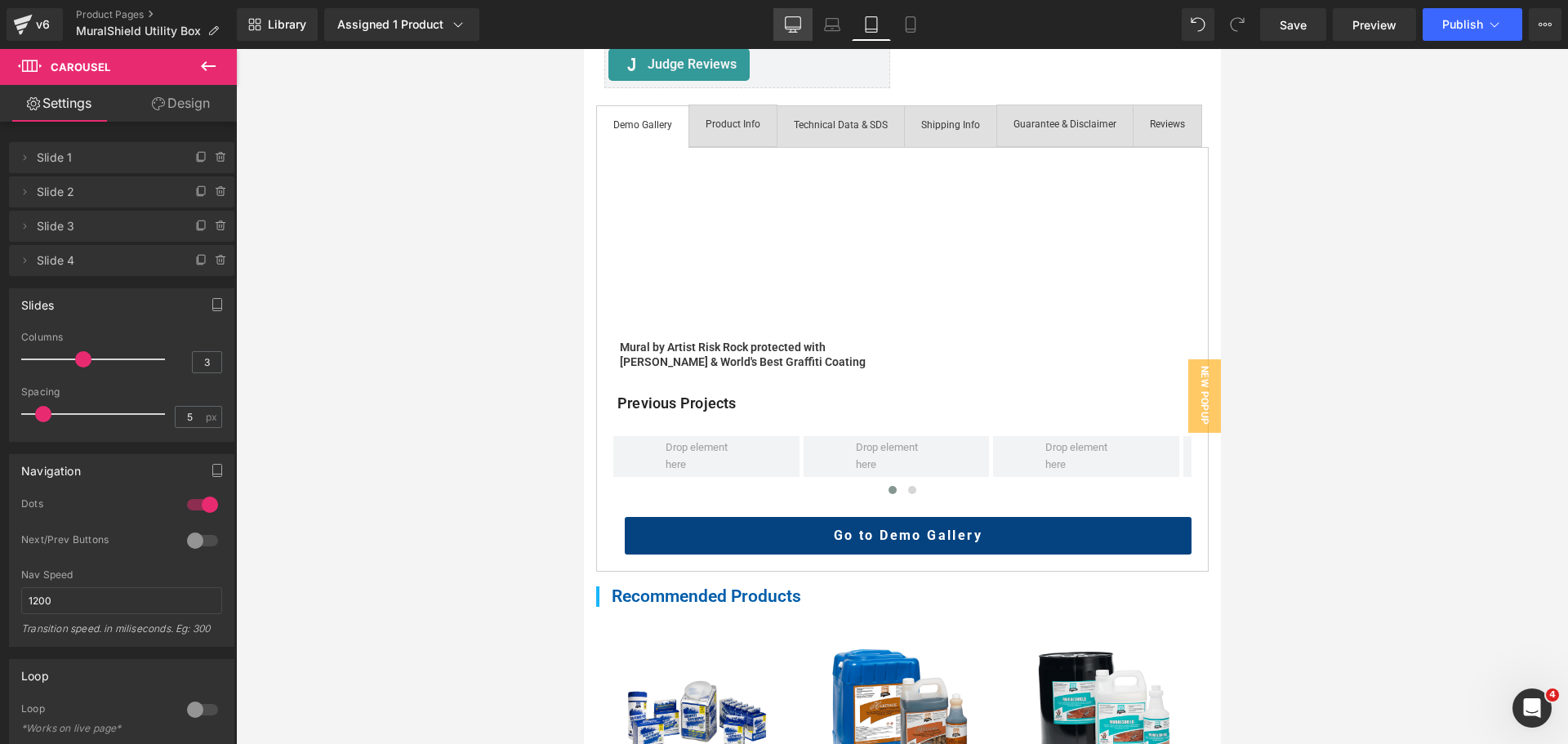
click at [793, 25] on icon at bounding box center [793, 25] width 17 height 17
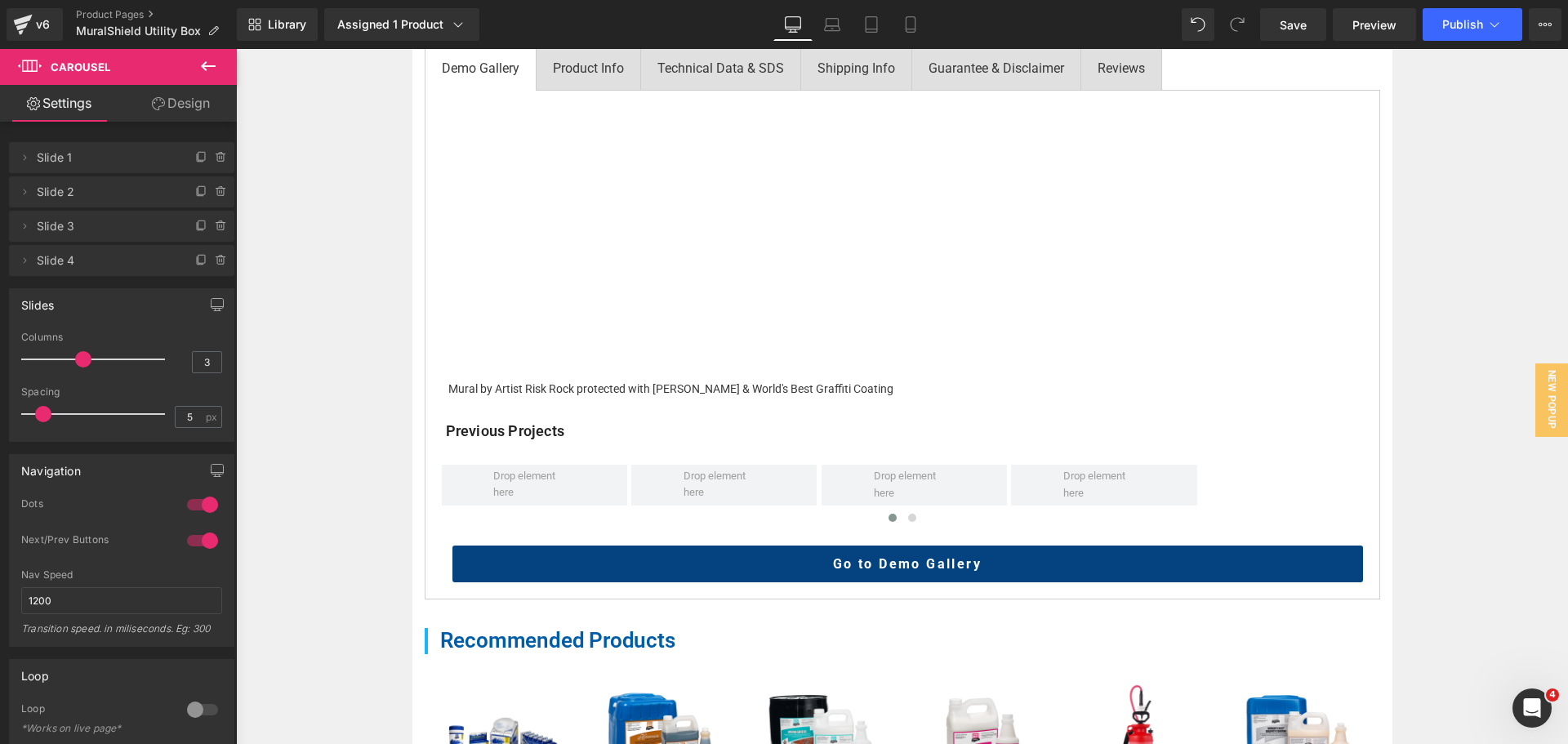
scroll to position [773, 0]
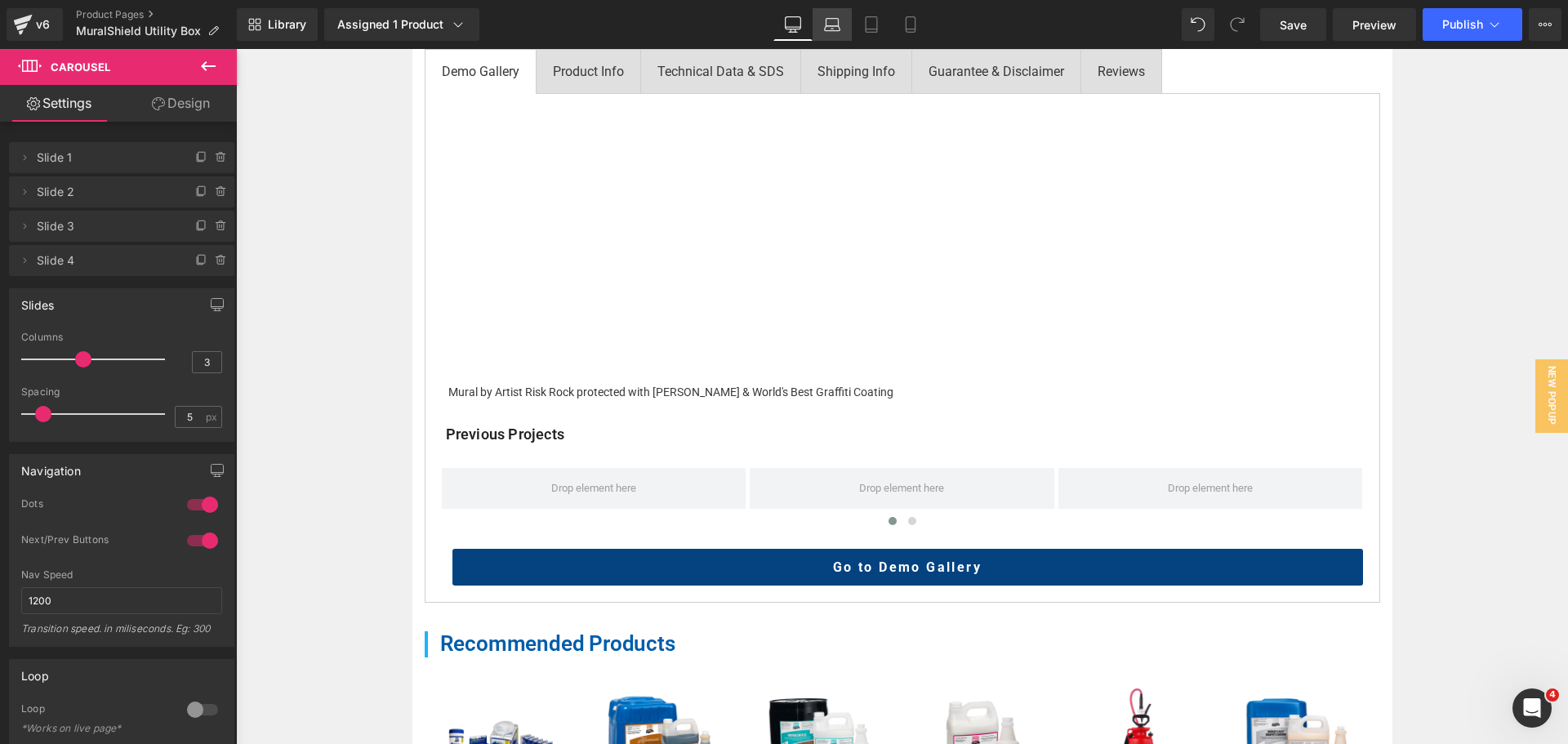
click at [843, 23] on link "Laptop" at bounding box center [832, 24] width 39 height 33
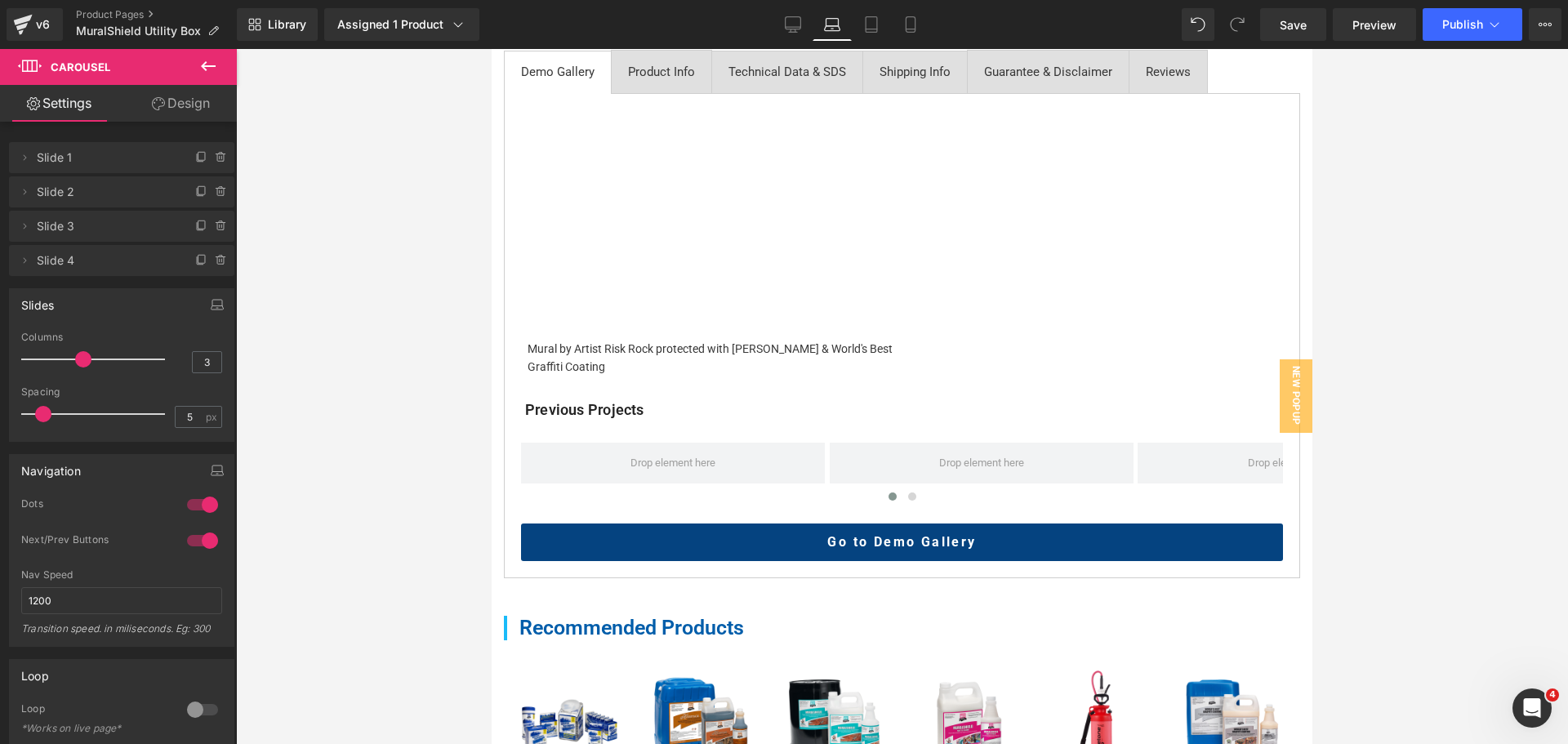
scroll to position [750, 0]
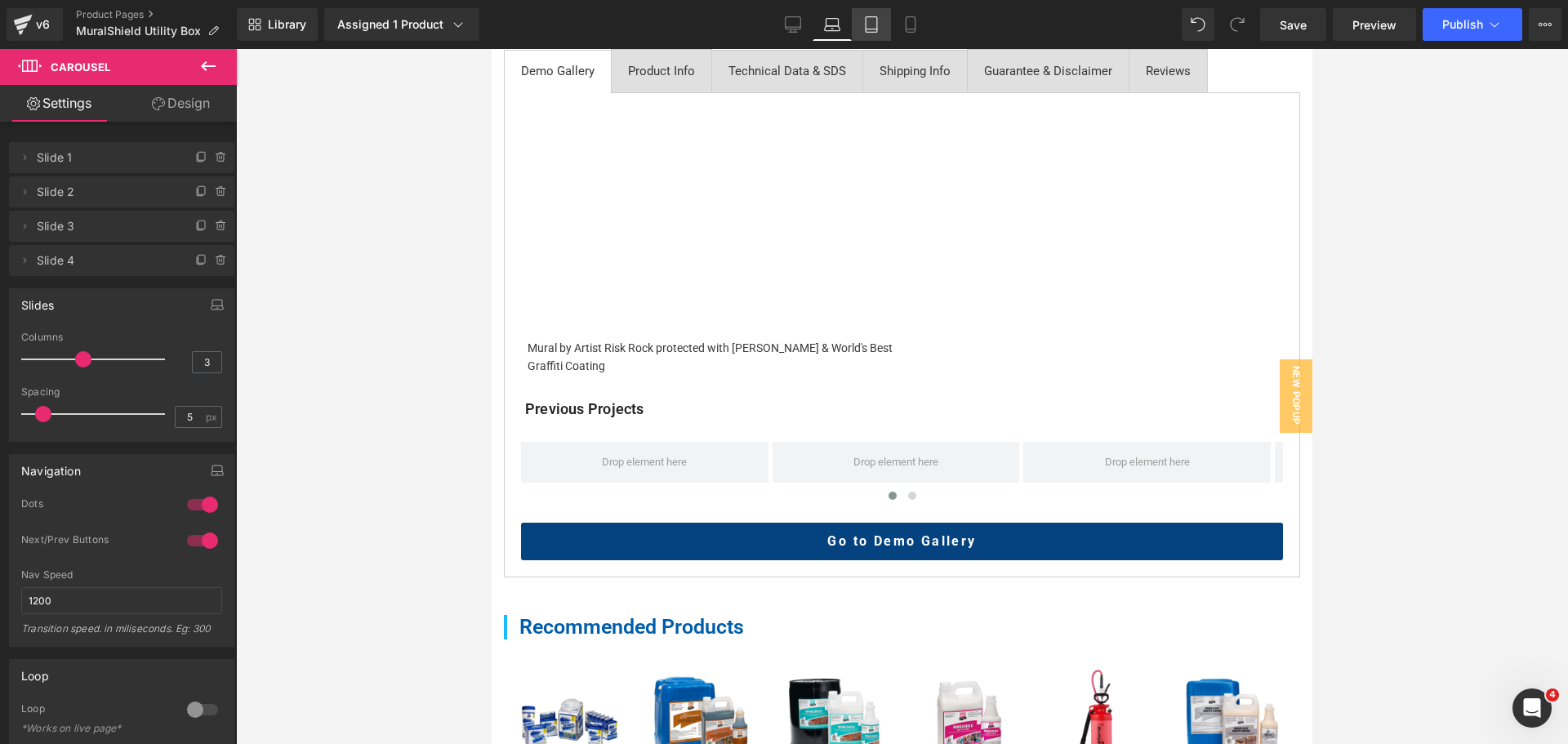
click at [864, 24] on icon at bounding box center [871, 25] width 17 height 17
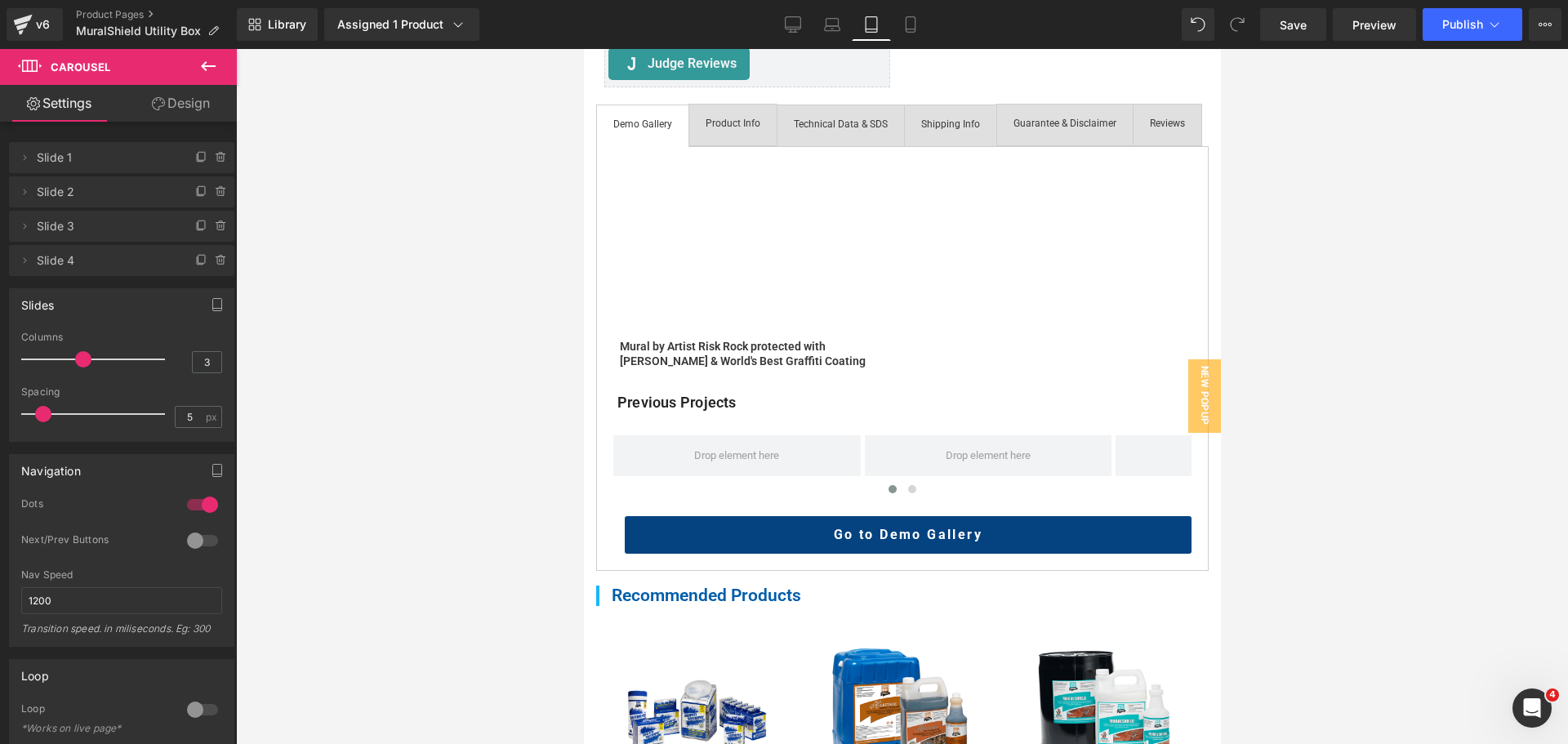
scroll to position [572, 0]
click at [639, 370] on div "Mural by Artist Risk Rock protected with [PERSON_NAME] & World's Best Graffiti …" at bounding box center [756, 355] width 275 height 30
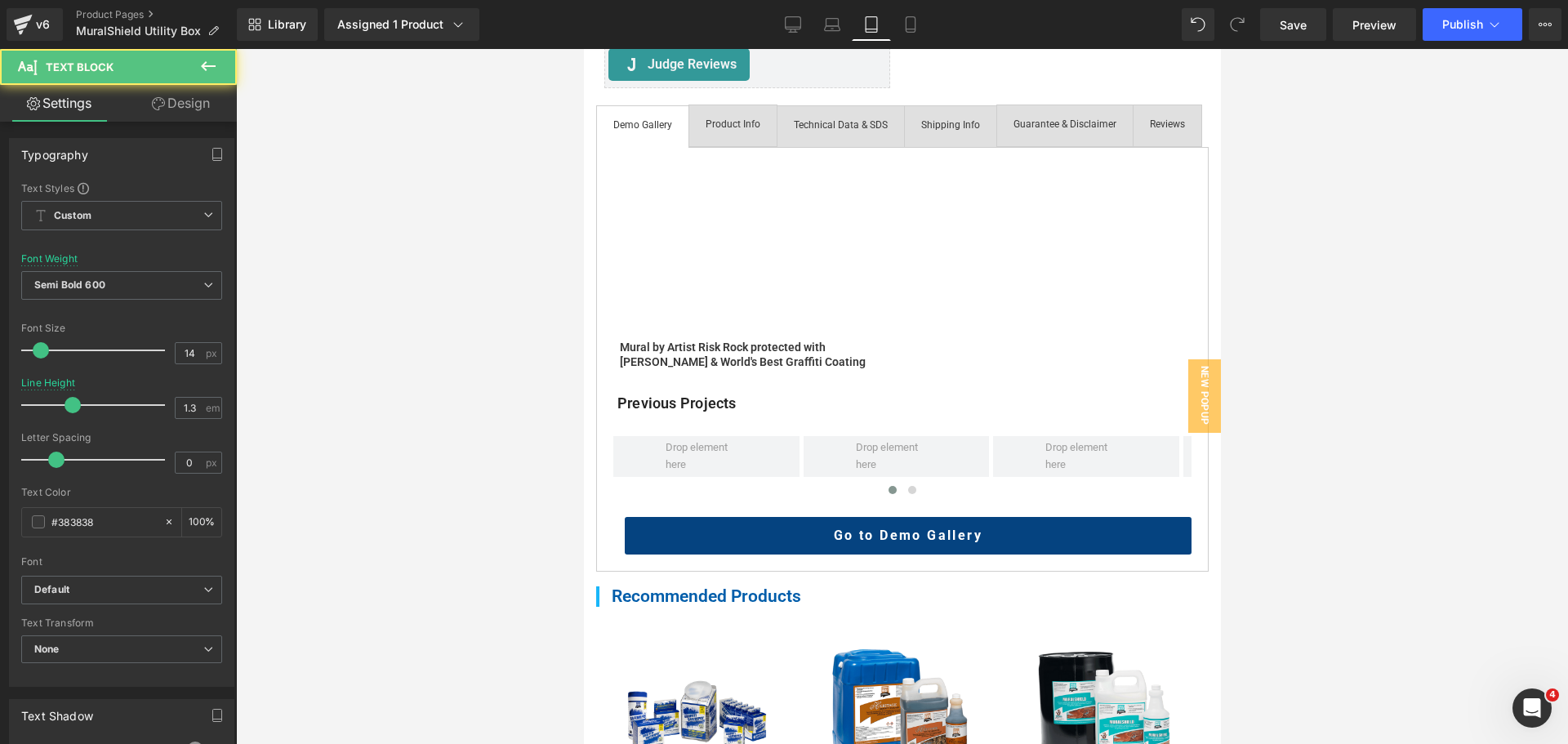
click at [643, 370] on div "Mural by Artist Risk Rock protected with [PERSON_NAME] & World's Best Graffiti …" at bounding box center [756, 355] width 275 height 30
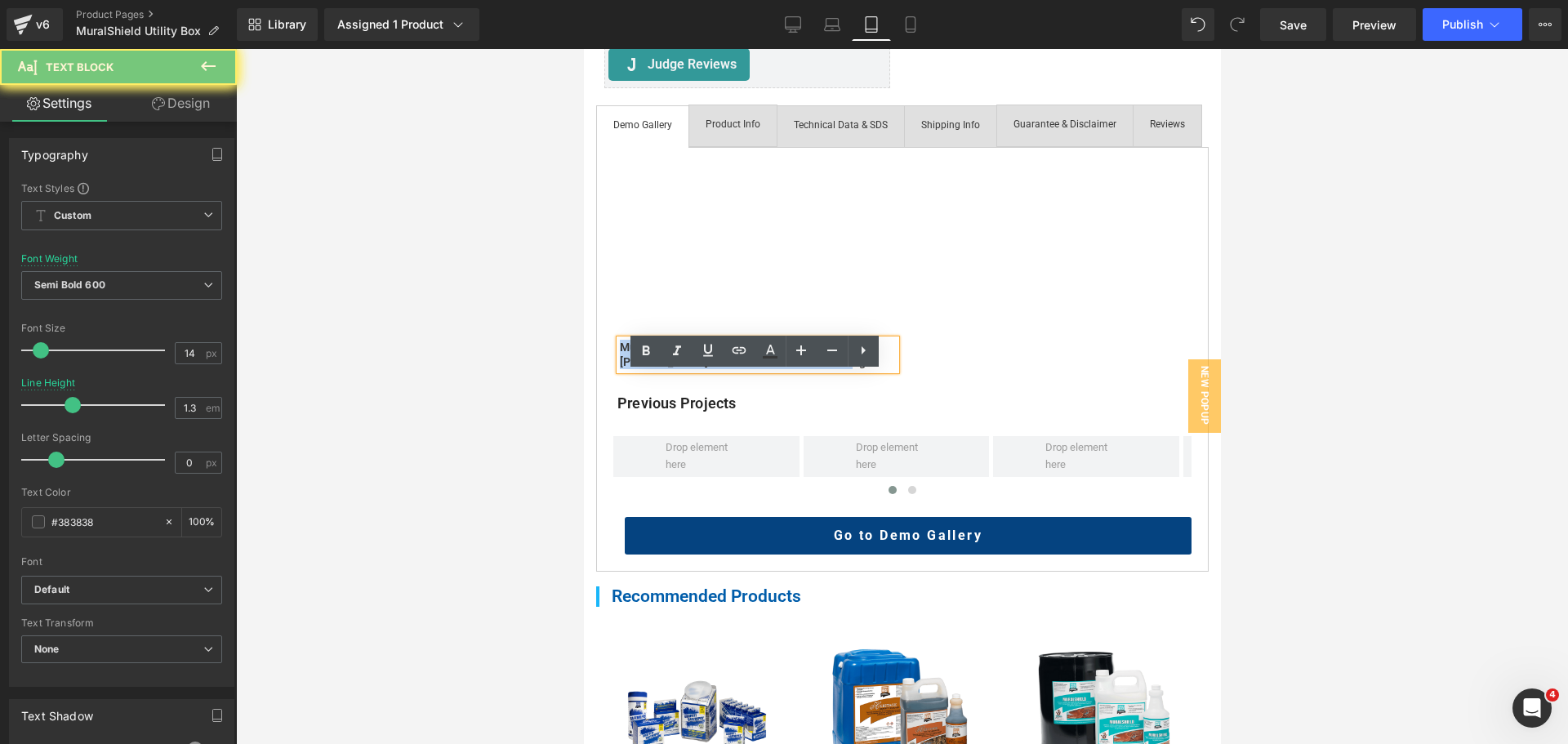
click at [643, 370] on div "Mural by Artist Risk Rock protected with [PERSON_NAME] & World's Best Graffiti …" at bounding box center [756, 355] width 275 height 30
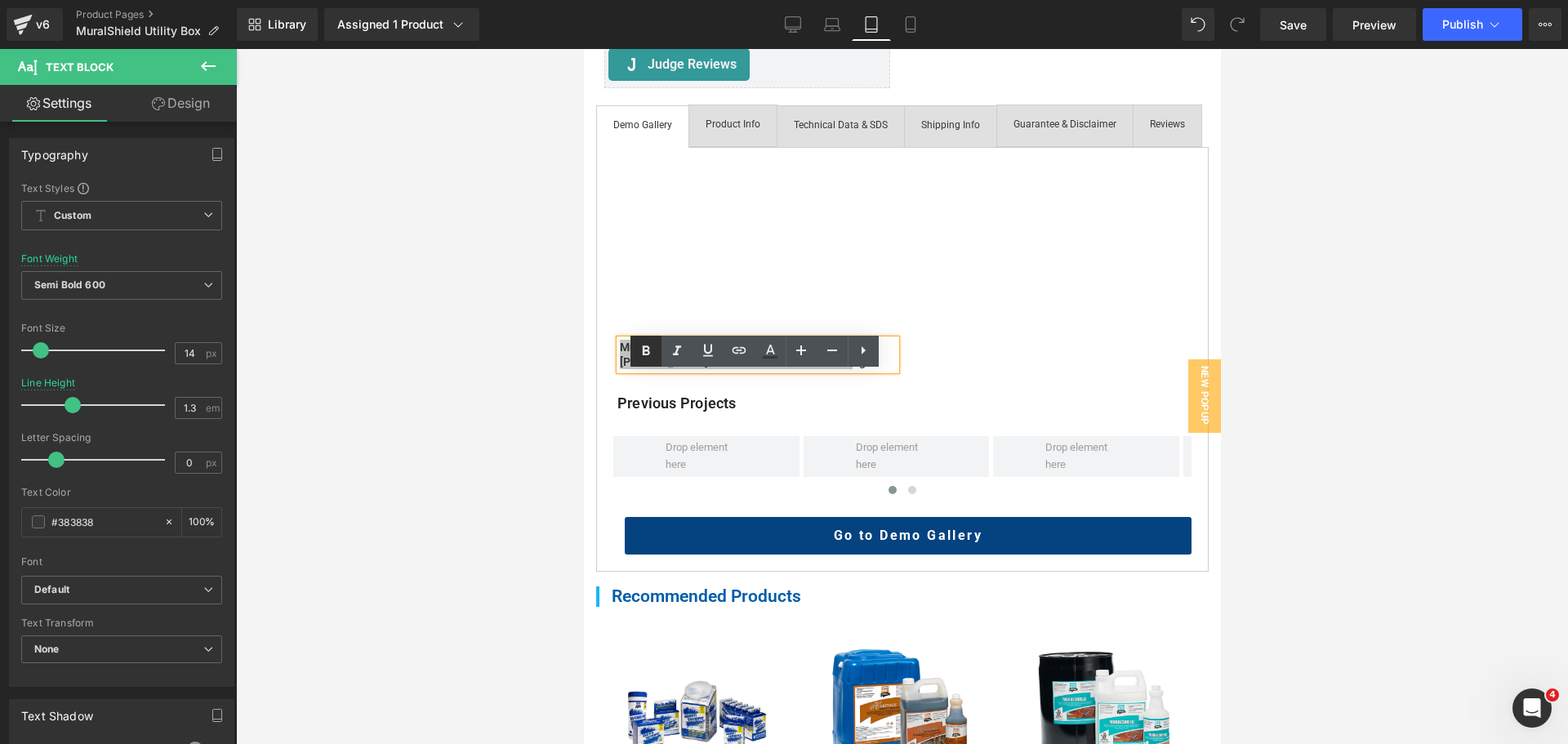
click at [643, 354] on icon at bounding box center [646, 351] width 7 height 10
click at [903, 21] on icon at bounding box center [910, 25] width 17 height 17
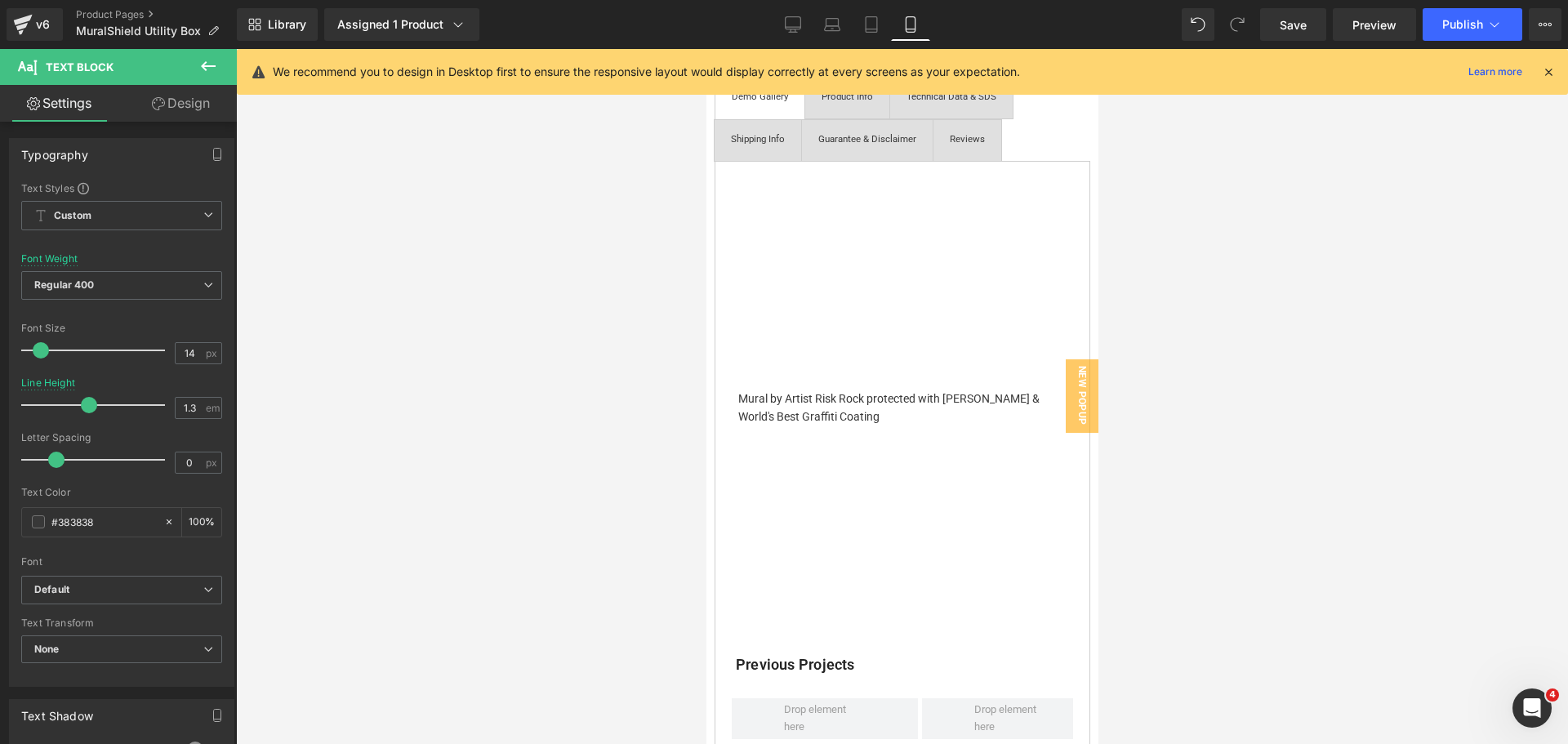
scroll to position [785, 0]
click at [794, 27] on icon at bounding box center [793, 27] width 16 height 0
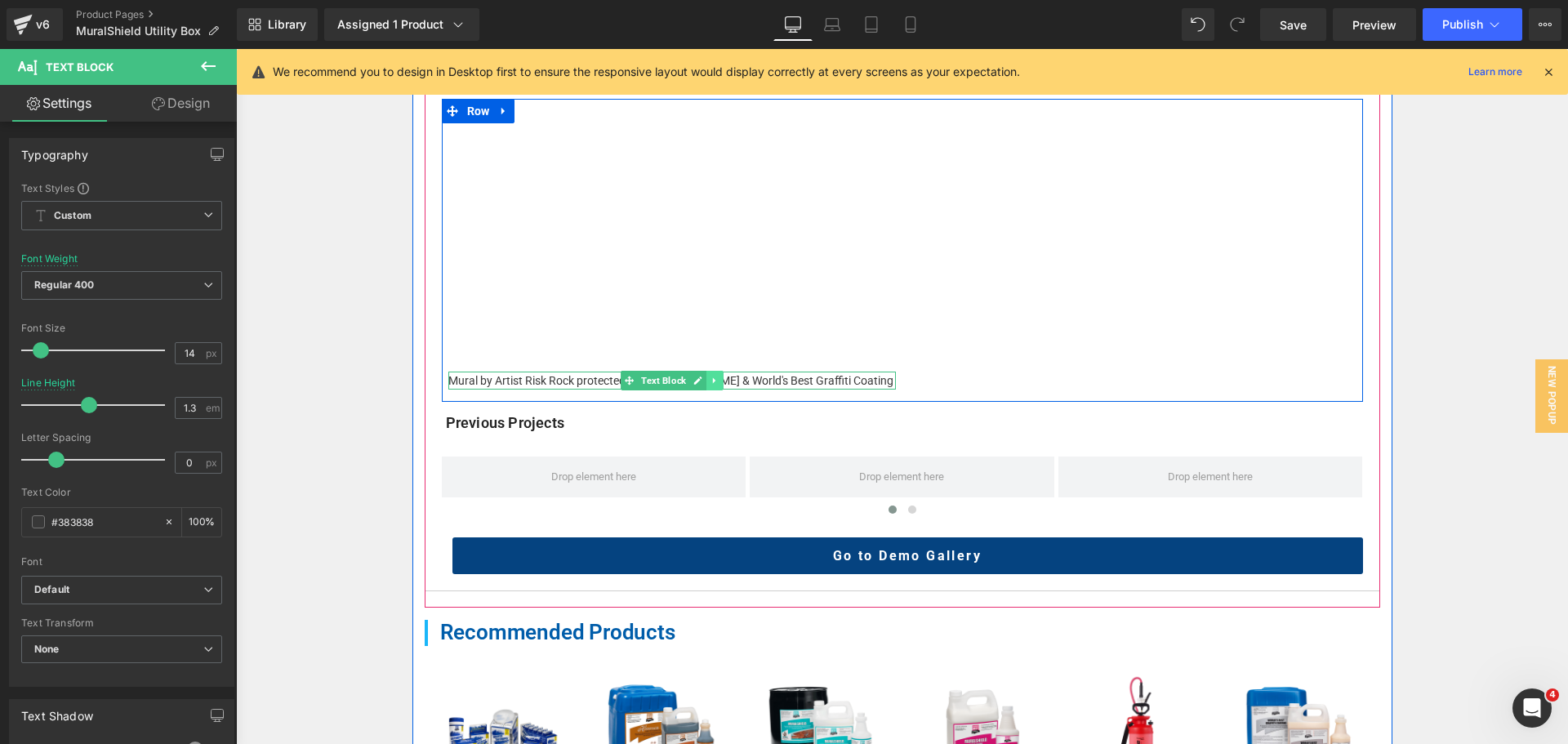
click at [710, 380] on icon at bounding box center [714, 380] width 9 height 10
click at [705, 380] on link at bounding box center [705, 380] width 17 height 20
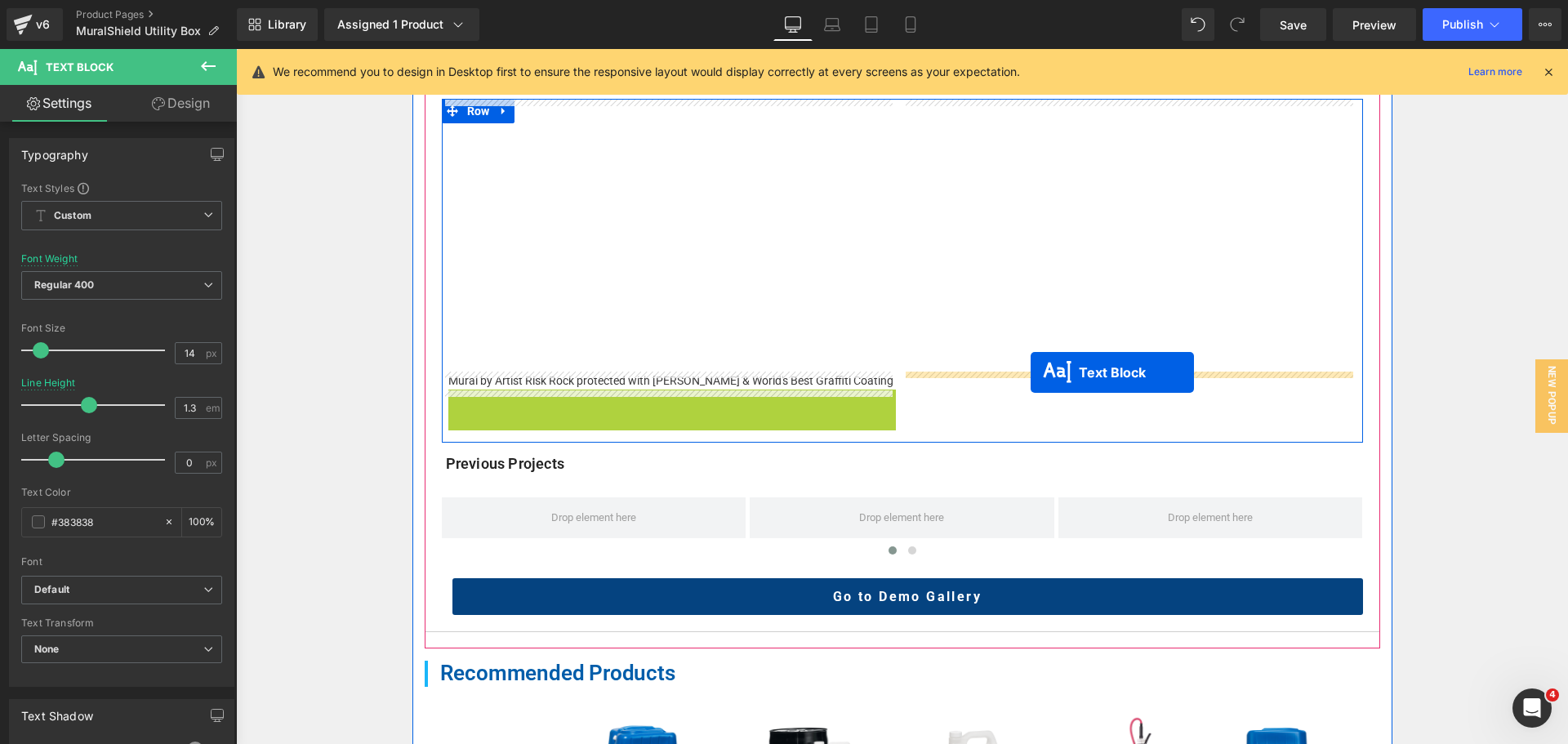
drag, startPoint x: 654, startPoint y: 399, endPoint x: 1031, endPoint y: 372, distance: 378.0
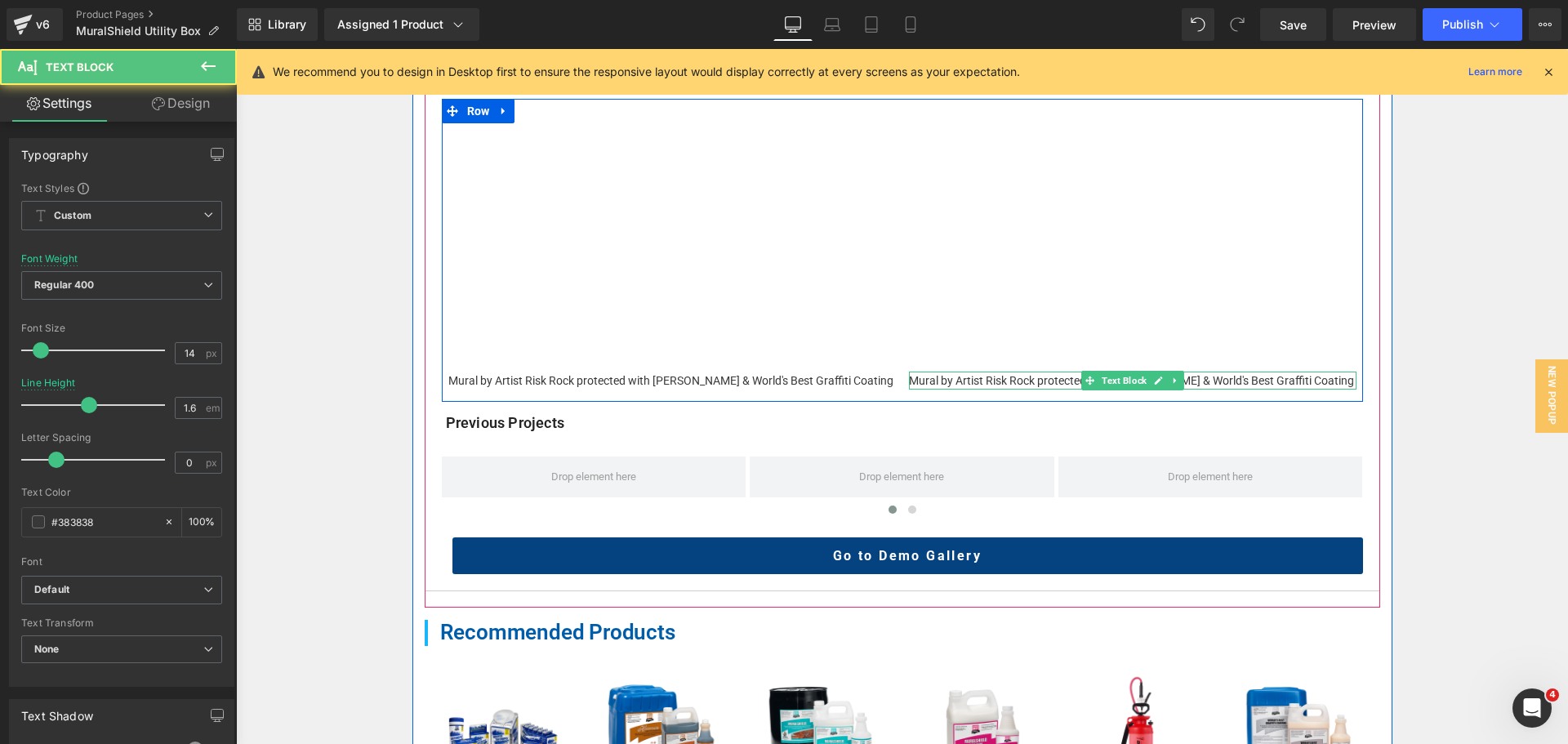
click at [935, 383] on span "Mural by Artist Risk Rock protected with [PERSON_NAME] & World's Best Graffiti …" at bounding box center [1131, 380] width 445 height 13
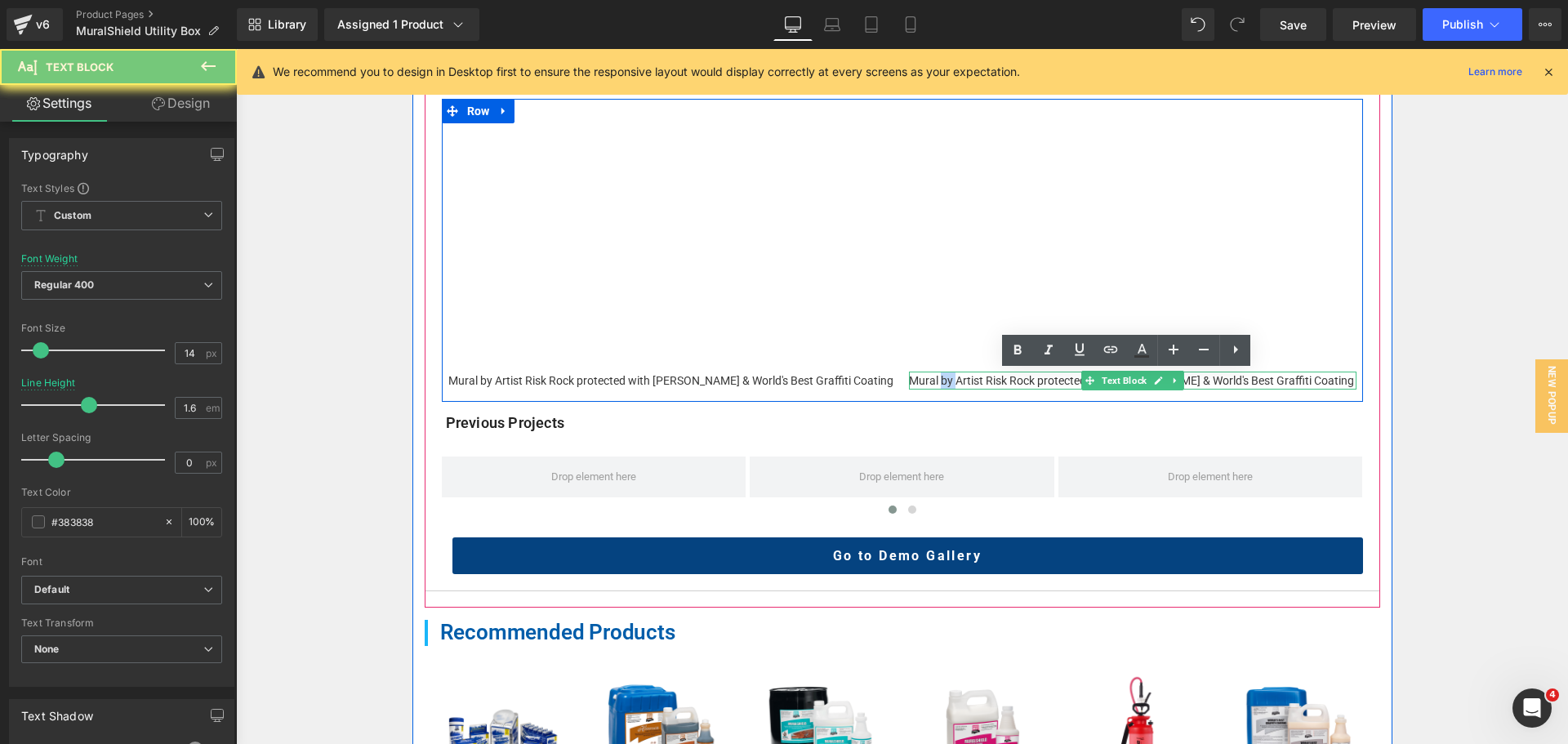
click at [935, 383] on span "Mural by Artist Risk Rock protected with [PERSON_NAME] & World's Best Graffiti …" at bounding box center [1131, 380] width 445 height 13
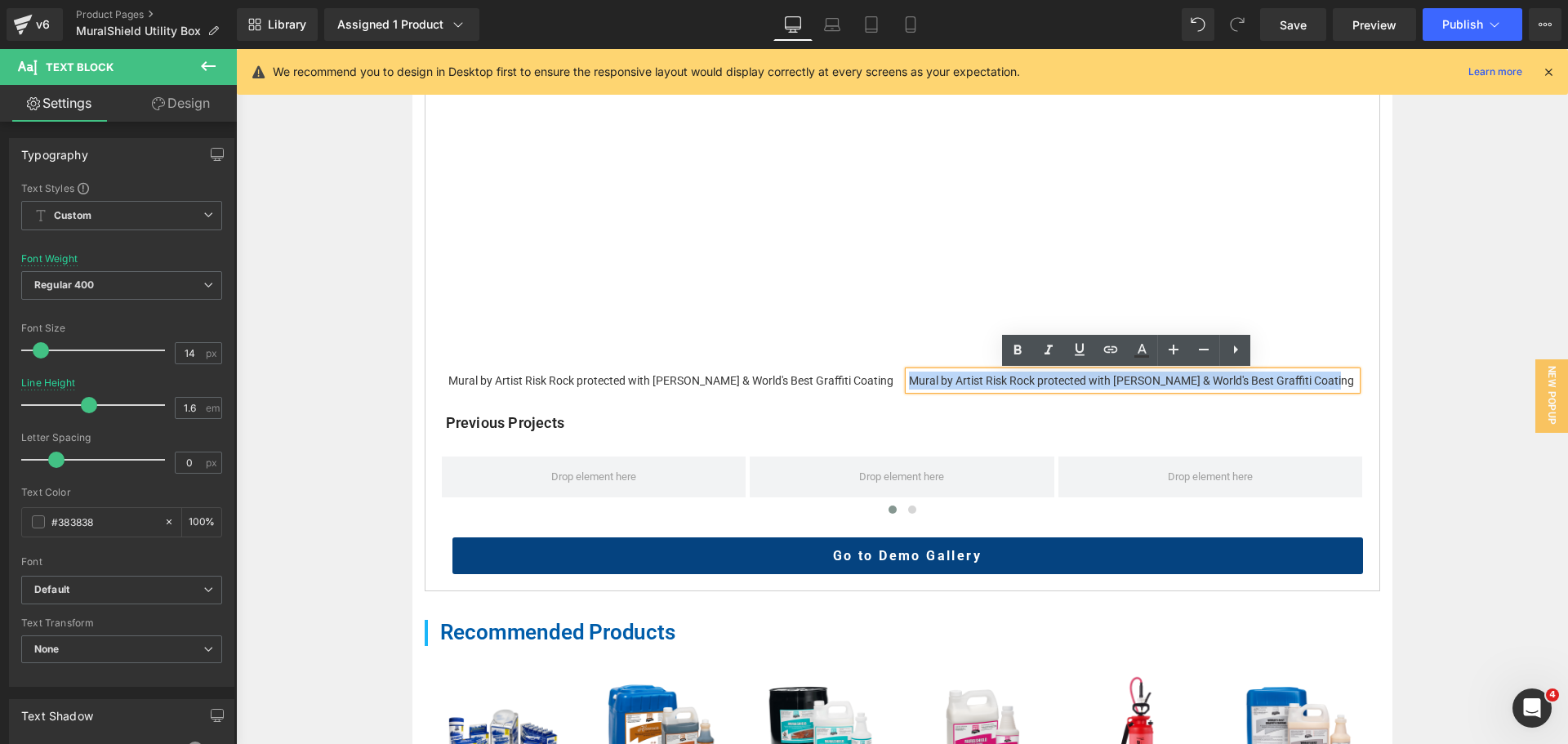
click at [935, 383] on span "Mural by Artist Risk Rock protected with [PERSON_NAME] & World's Best Graffiti …" at bounding box center [1131, 380] width 445 height 13
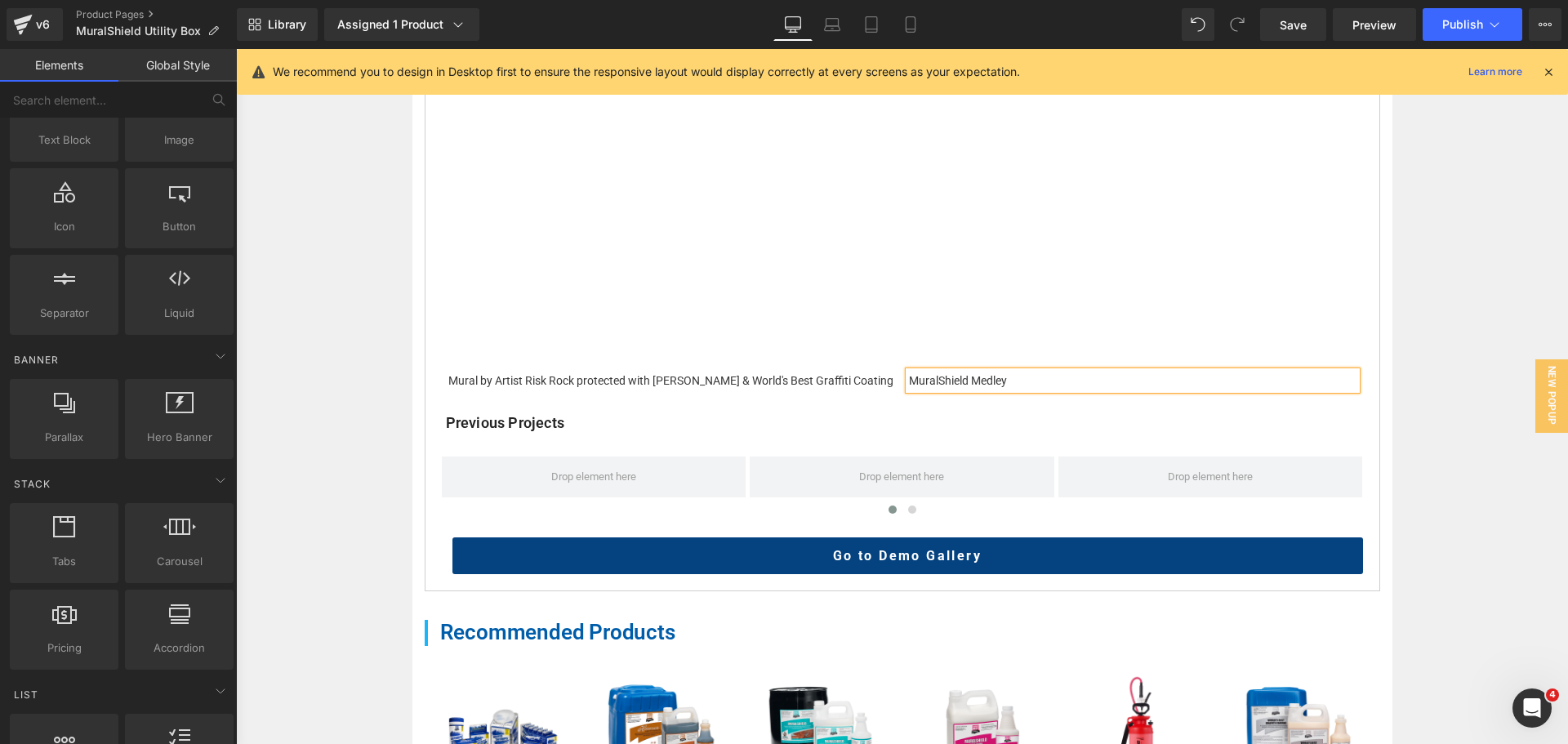
click at [1447, 386] on div "Home / Product Overview / Value Deals & Starter Packs Text Block MuralShield Ut…" at bounding box center [902, 321] width 1332 height 1648
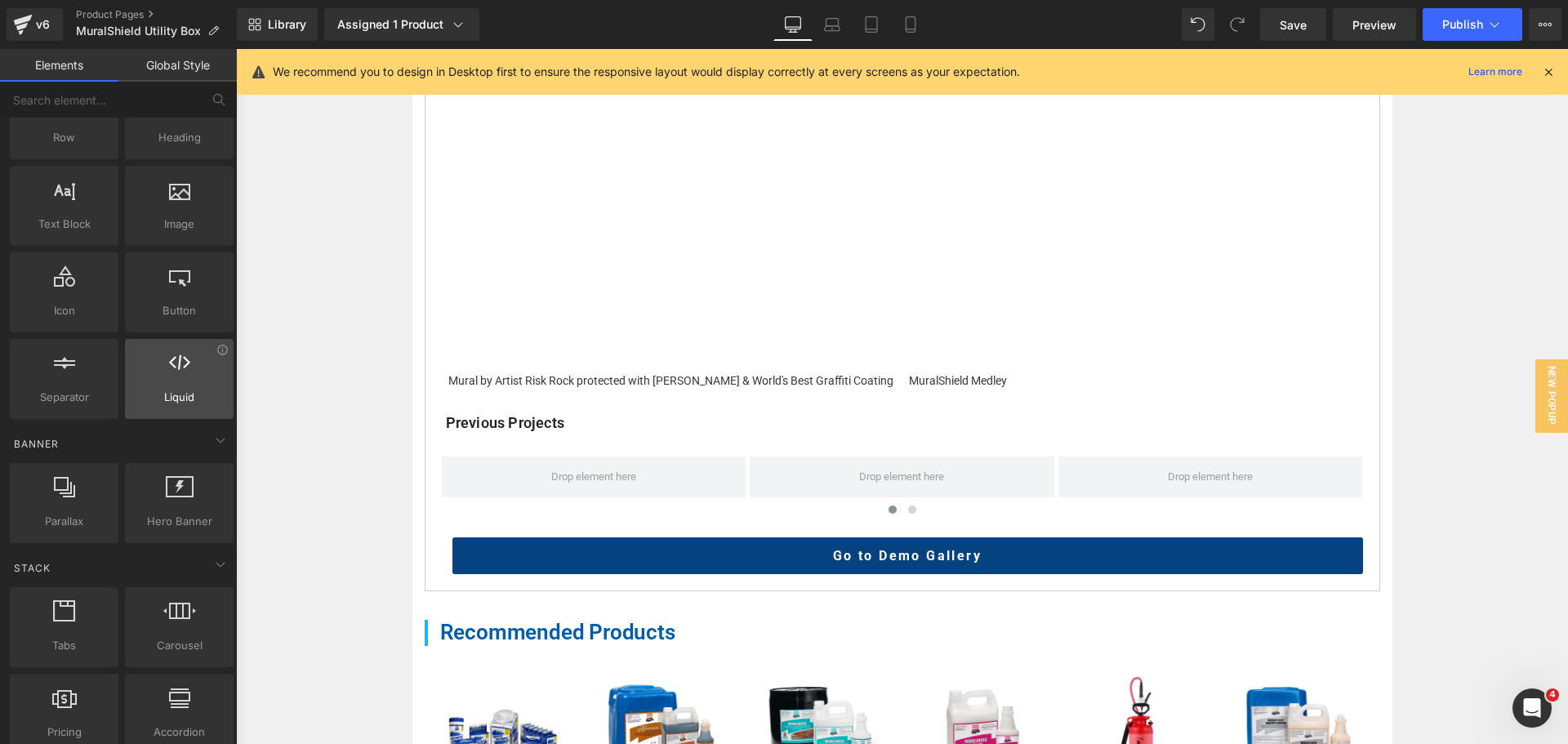
scroll to position [0, 0]
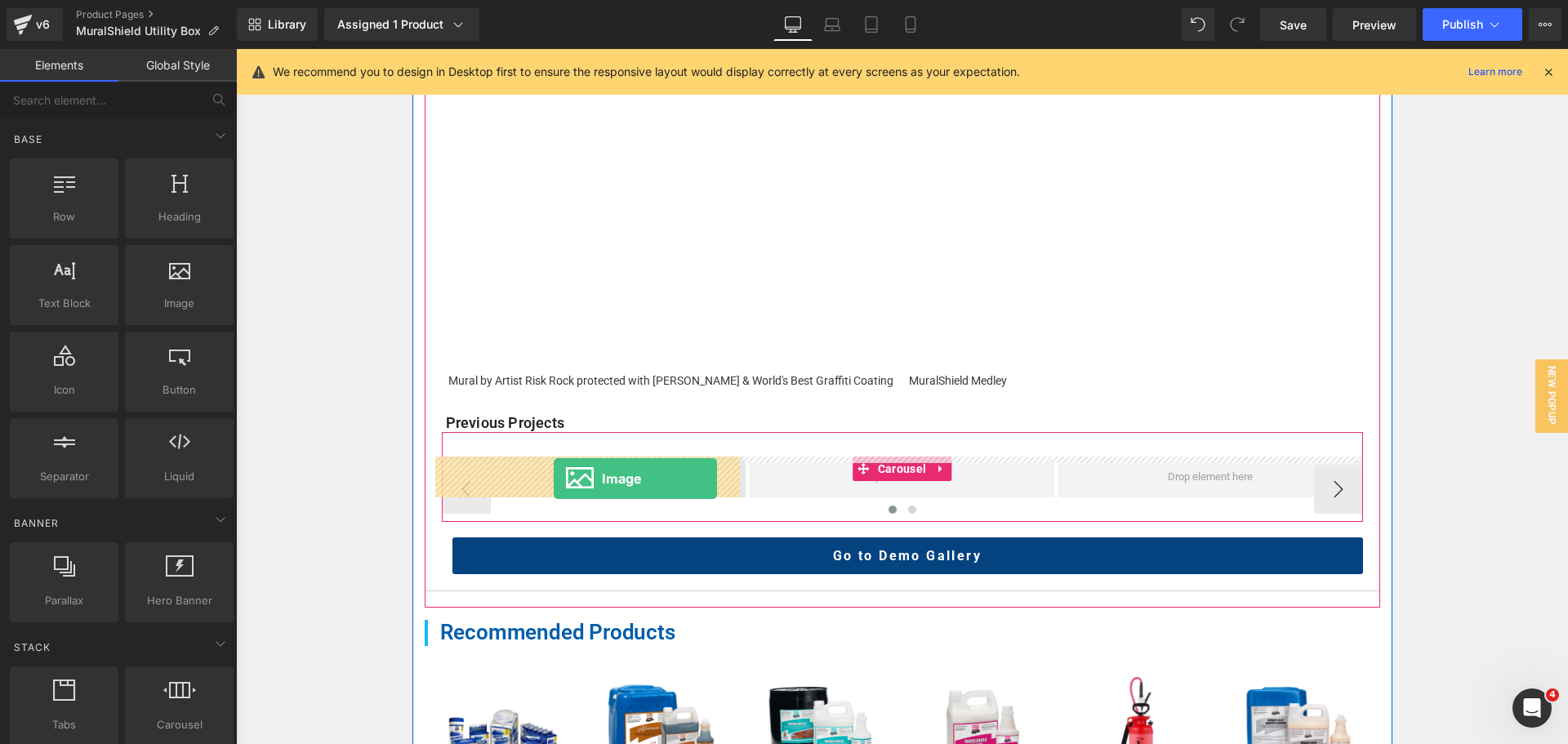
drag, startPoint x: 458, startPoint y: 373, endPoint x: 554, endPoint y: 479, distance: 143.0
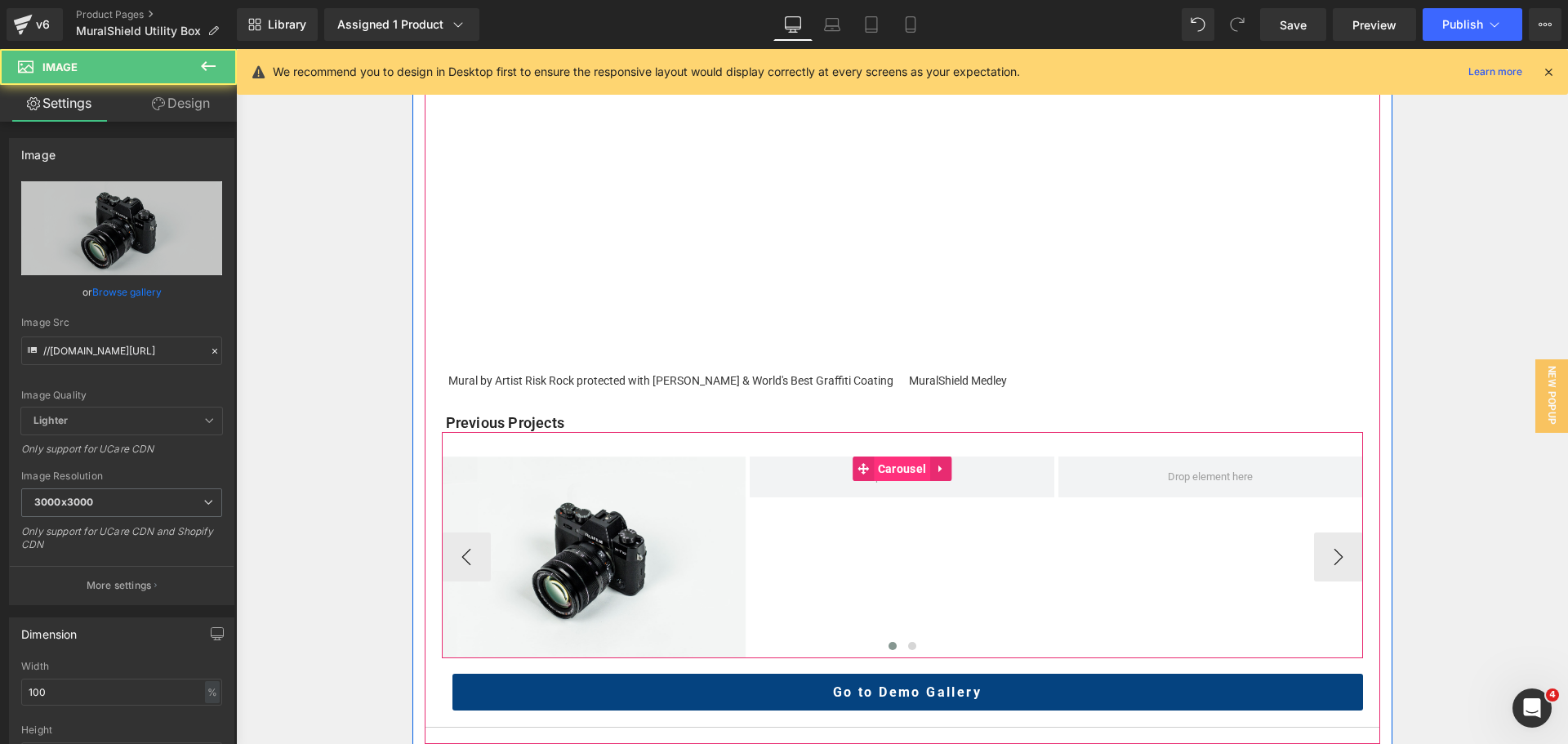
click at [881, 469] on span "Carousel" at bounding box center [902, 468] width 56 height 25
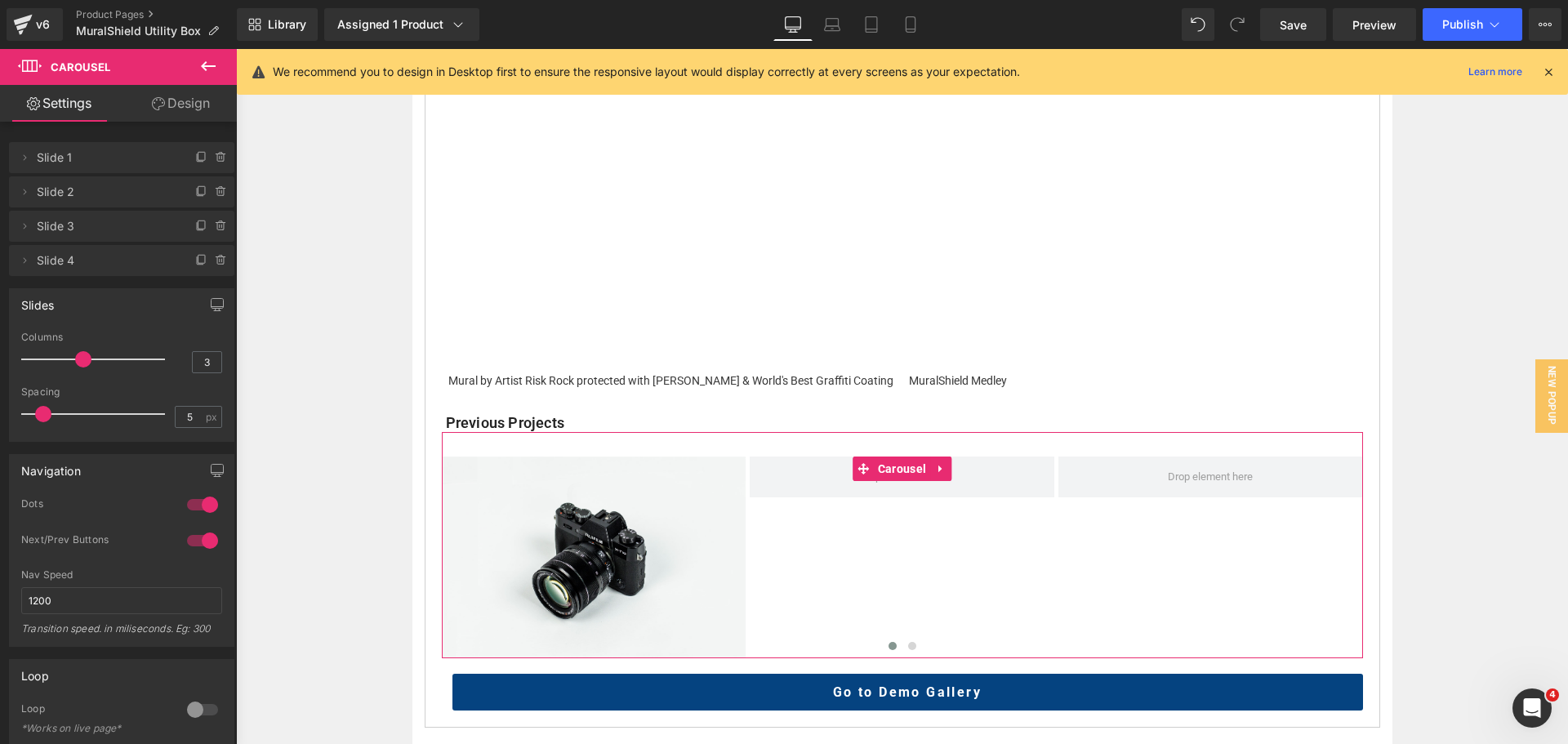
click at [100, 357] on div at bounding box center [97, 359] width 135 height 33
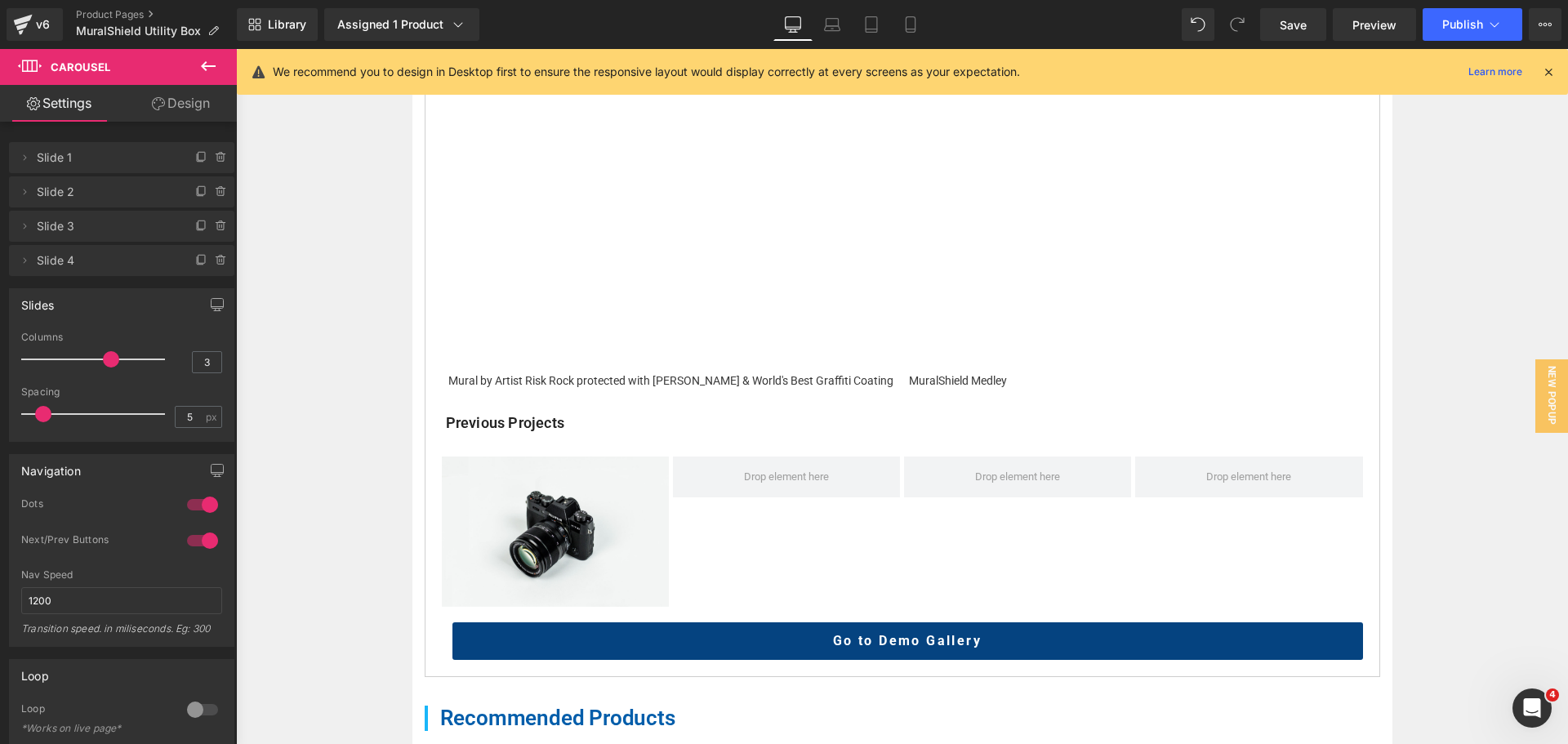
drag, startPoint x: 360, startPoint y: 441, endPoint x: 410, endPoint y: 461, distance: 53.9
click at [360, 442] on div "Home / Product Overview / Value Deals & Starter Packs Text Block MuralShield Ut…" at bounding box center [902, 364] width 1332 height 1733
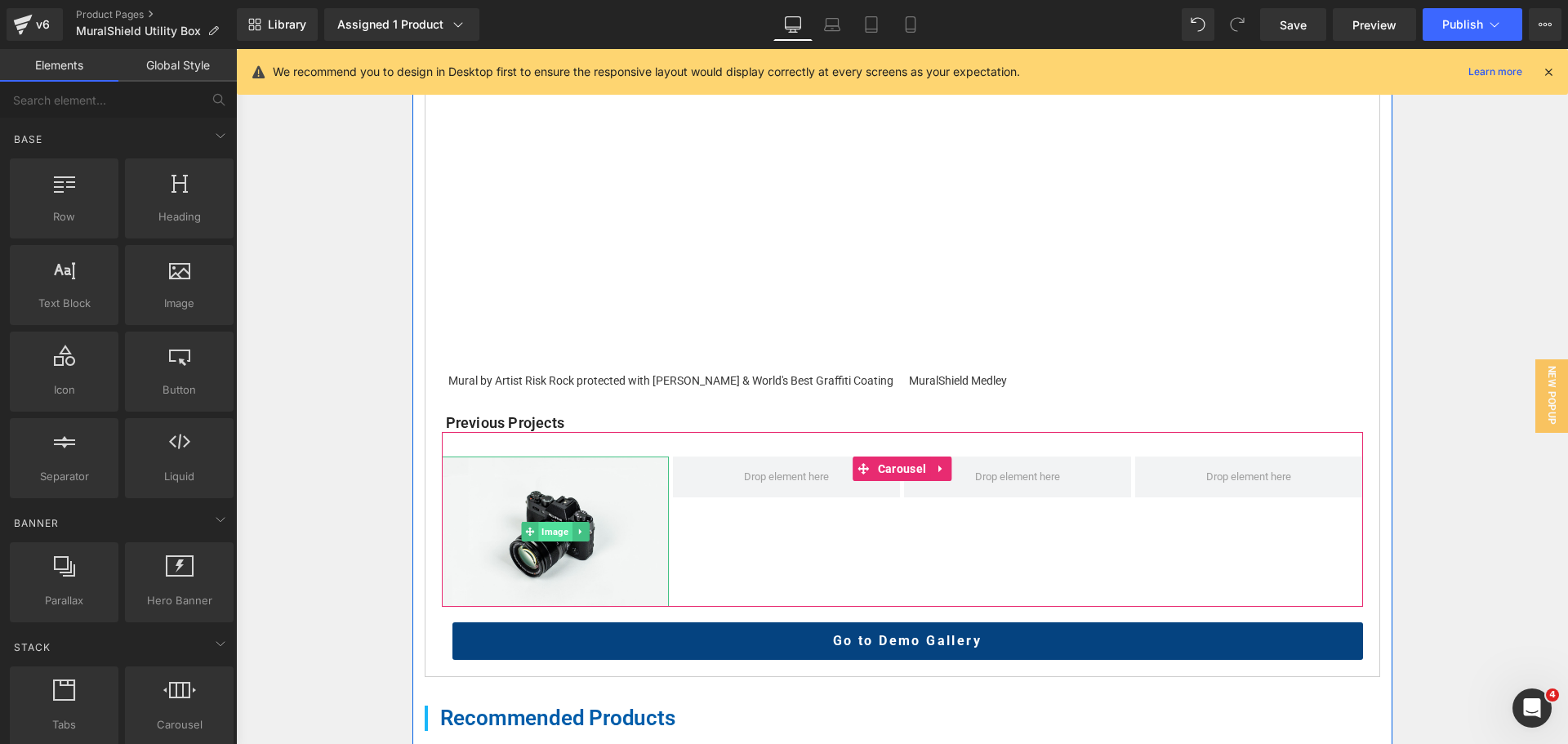
click at [545, 537] on span "Image" at bounding box center [555, 532] width 34 height 20
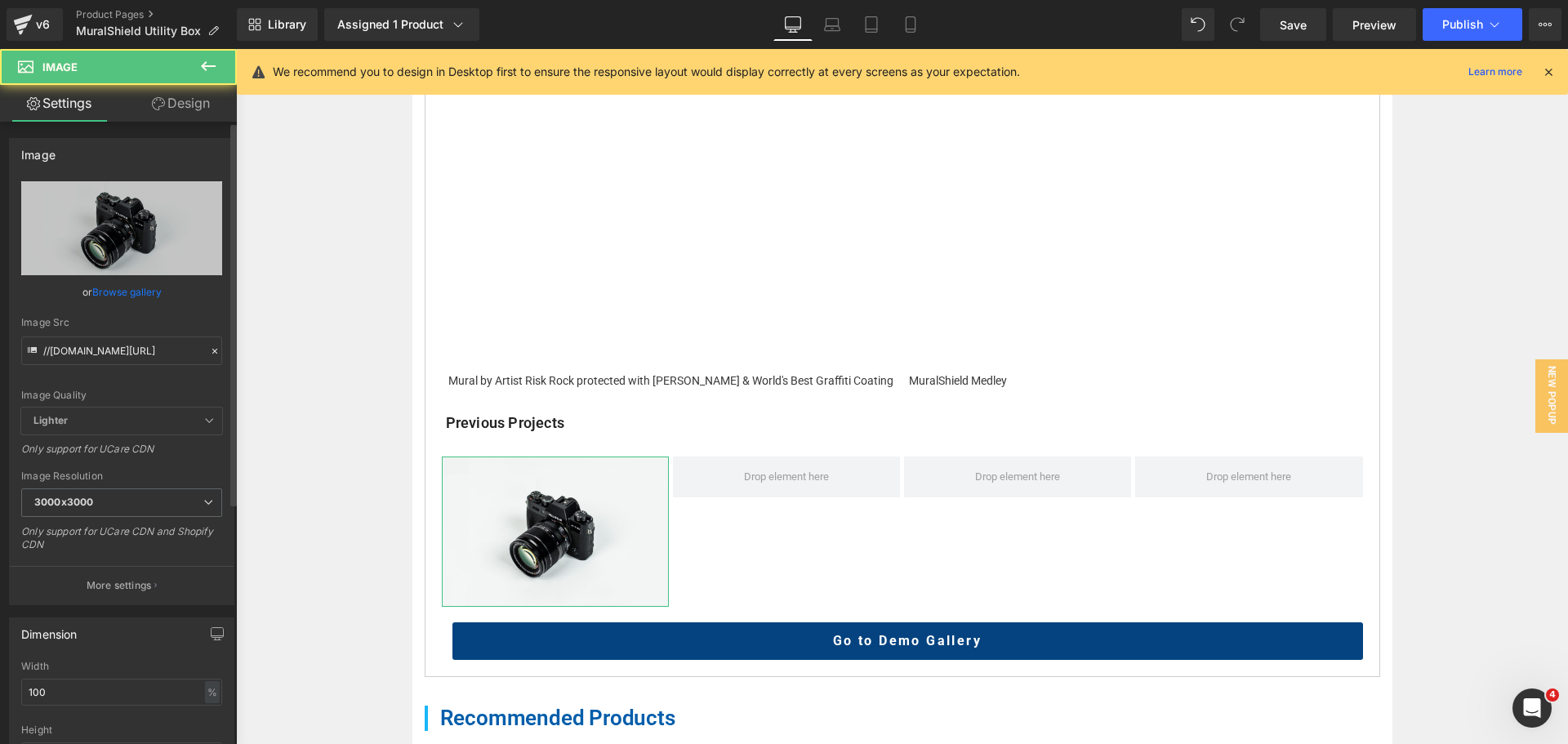
click at [147, 294] on link "Browse gallery" at bounding box center [126, 291] width 69 height 29
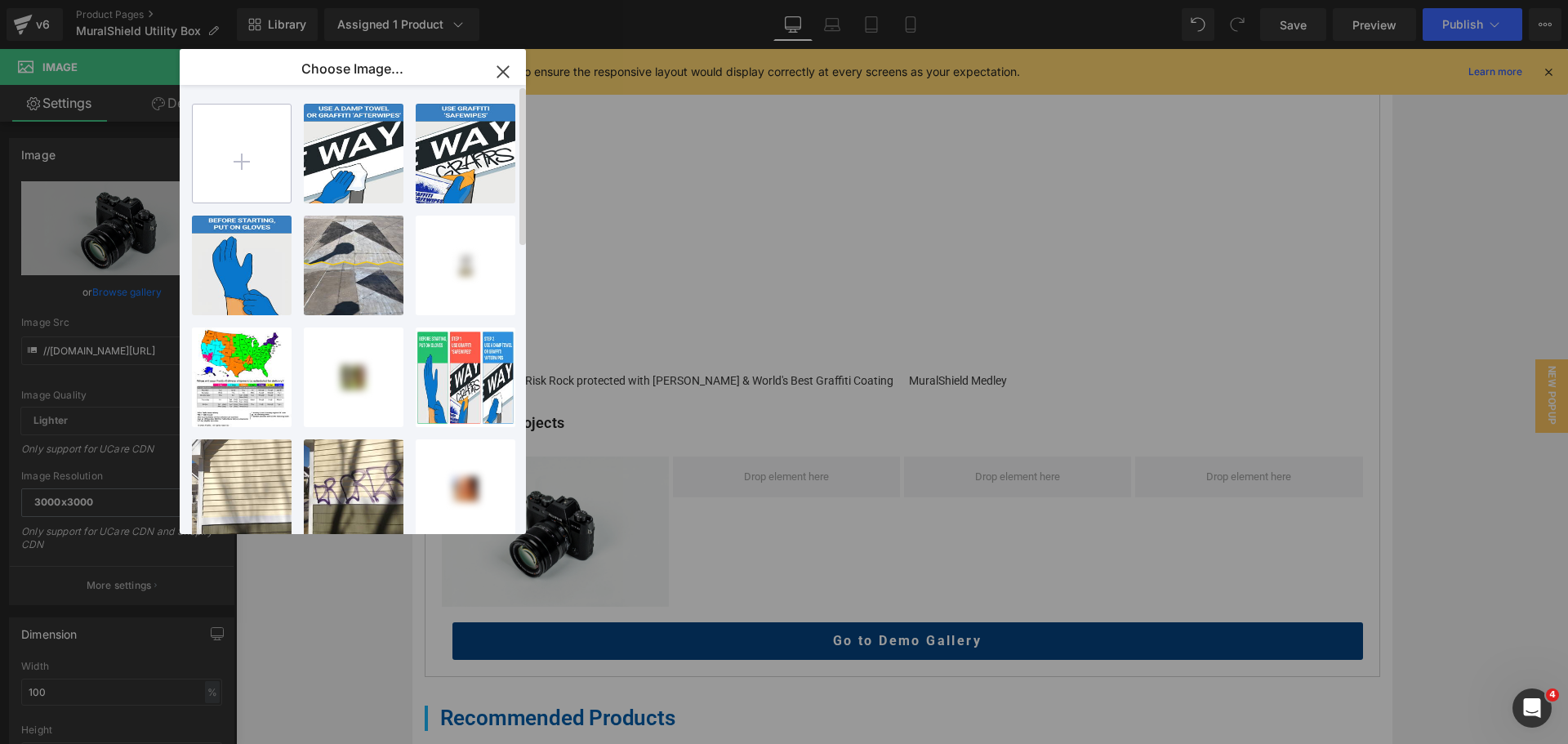
click at [212, 129] on input "file" at bounding box center [241, 153] width 98 height 98
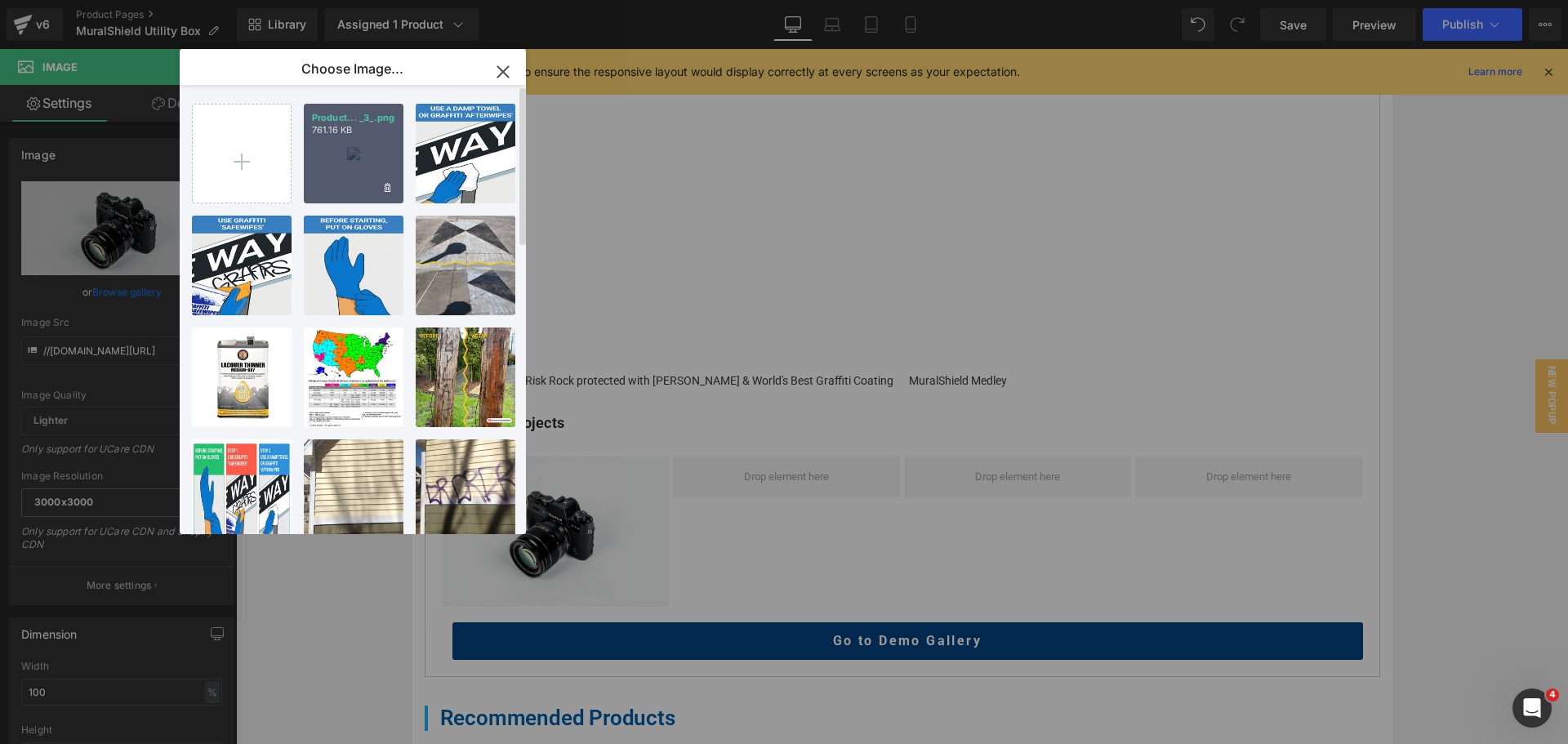
click at [349, 165] on div "Product... _3_.png 761.16 KB" at bounding box center [353, 153] width 100 height 100
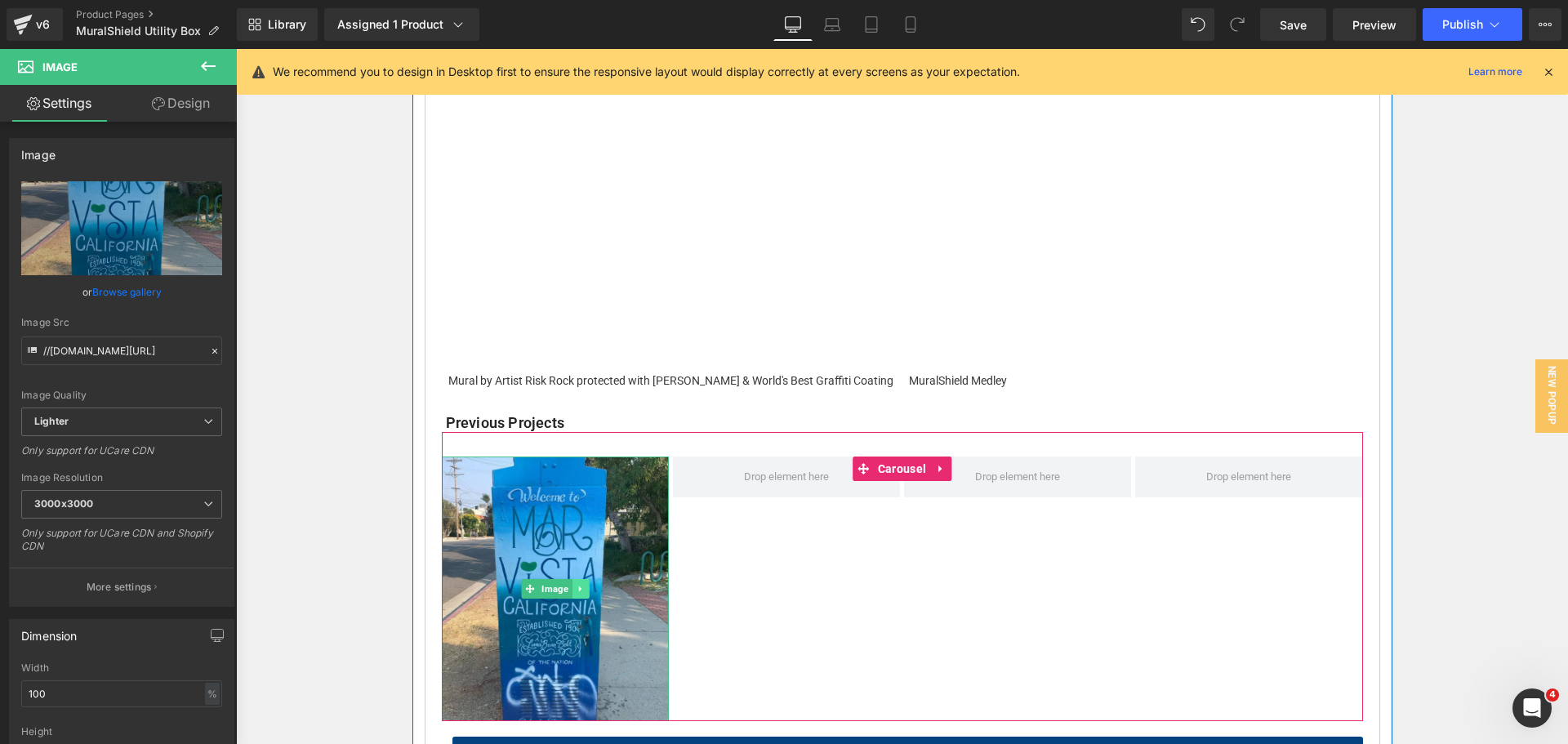
click at [577, 582] on link at bounding box center [580, 589] width 17 height 20
click at [568, 592] on icon at bounding box center [572, 589] width 9 height 10
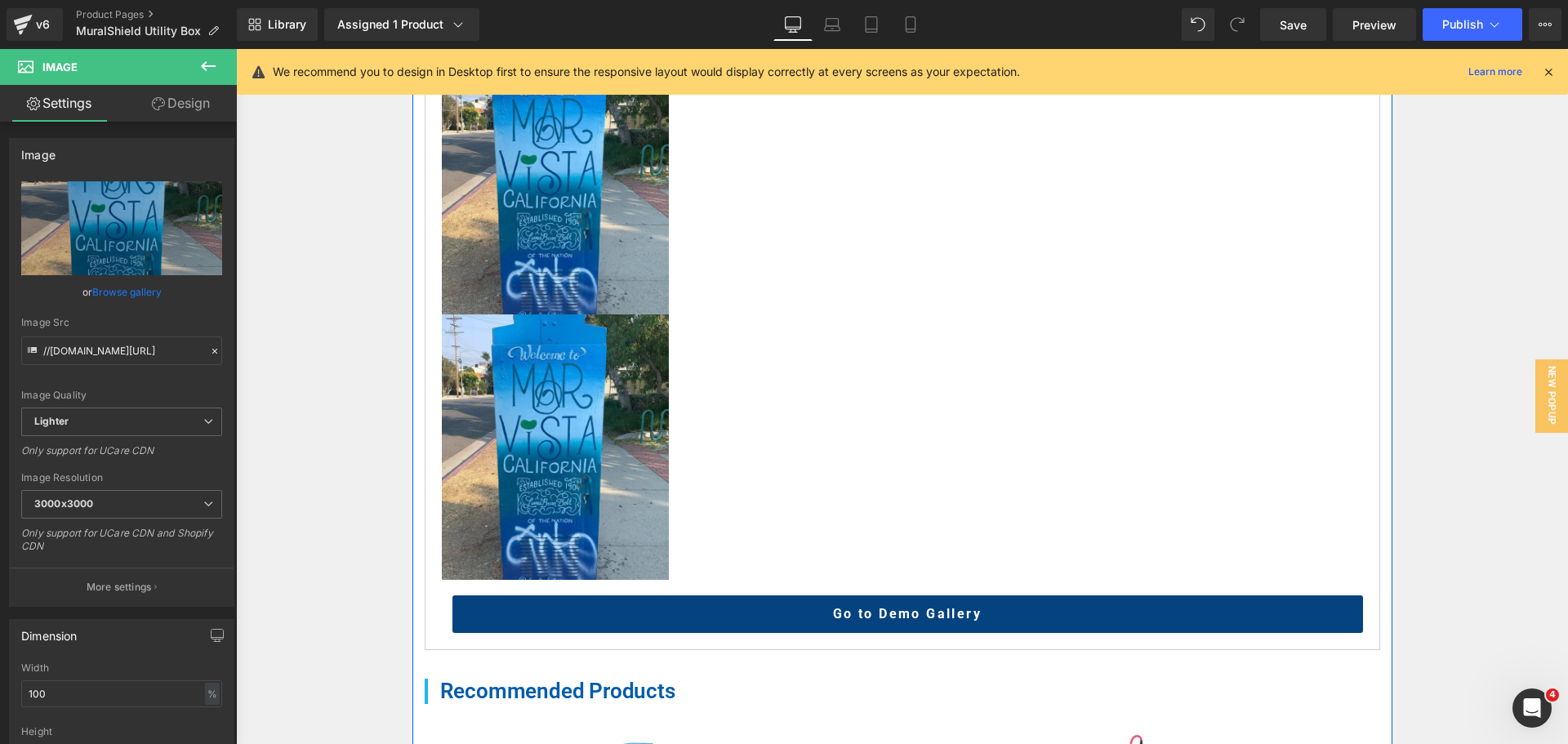
scroll to position [1035, 0]
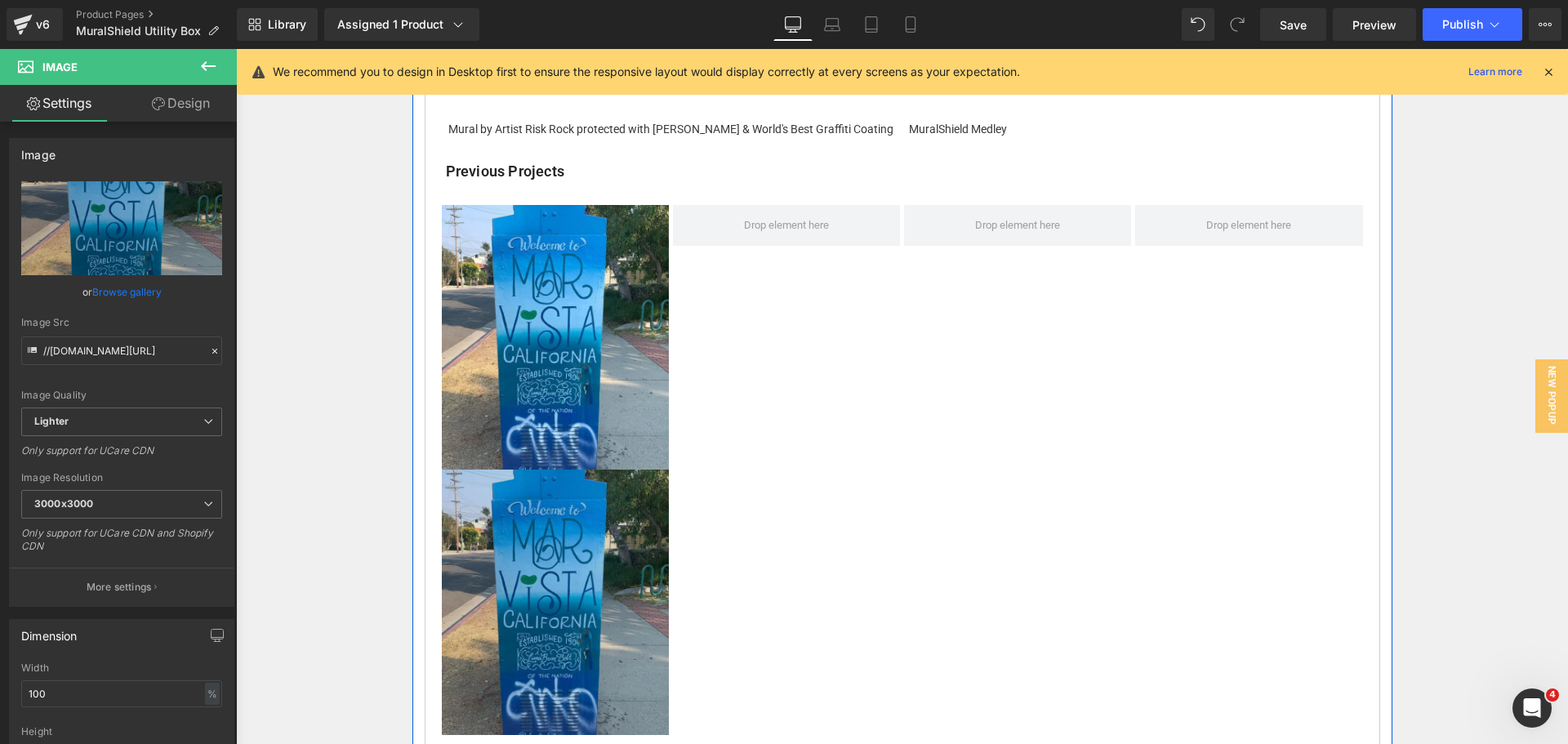
drag, startPoint x: 532, startPoint y: 545, endPoint x: 535, endPoint y: 537, distance: 8.5
click at [532, 545] on img at bounding box center [555, 602] width 227 height 266
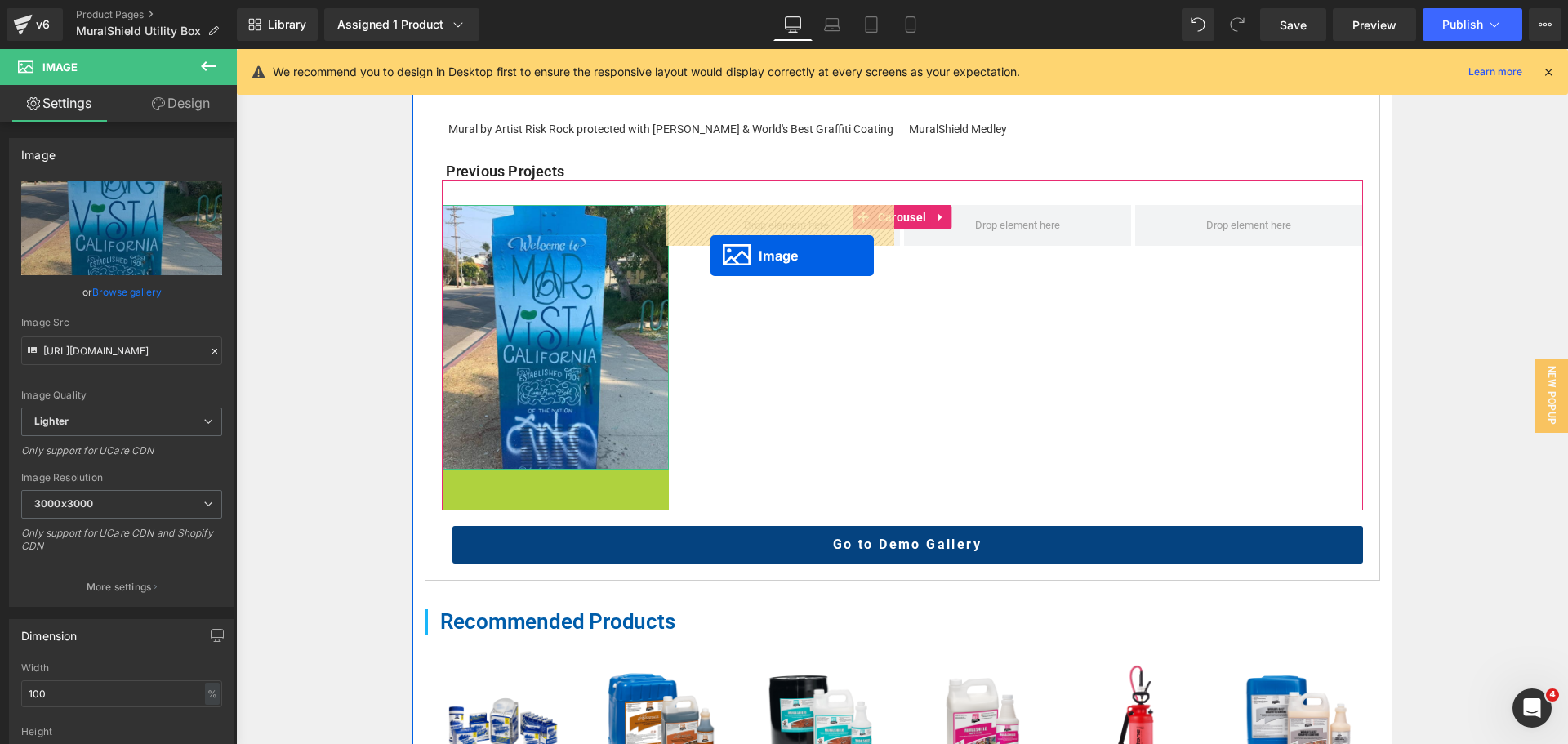
drag, startPoint x: 547, startPoint y: 598, endPoint x: 713, endPoint y: 248, distance: 387.4
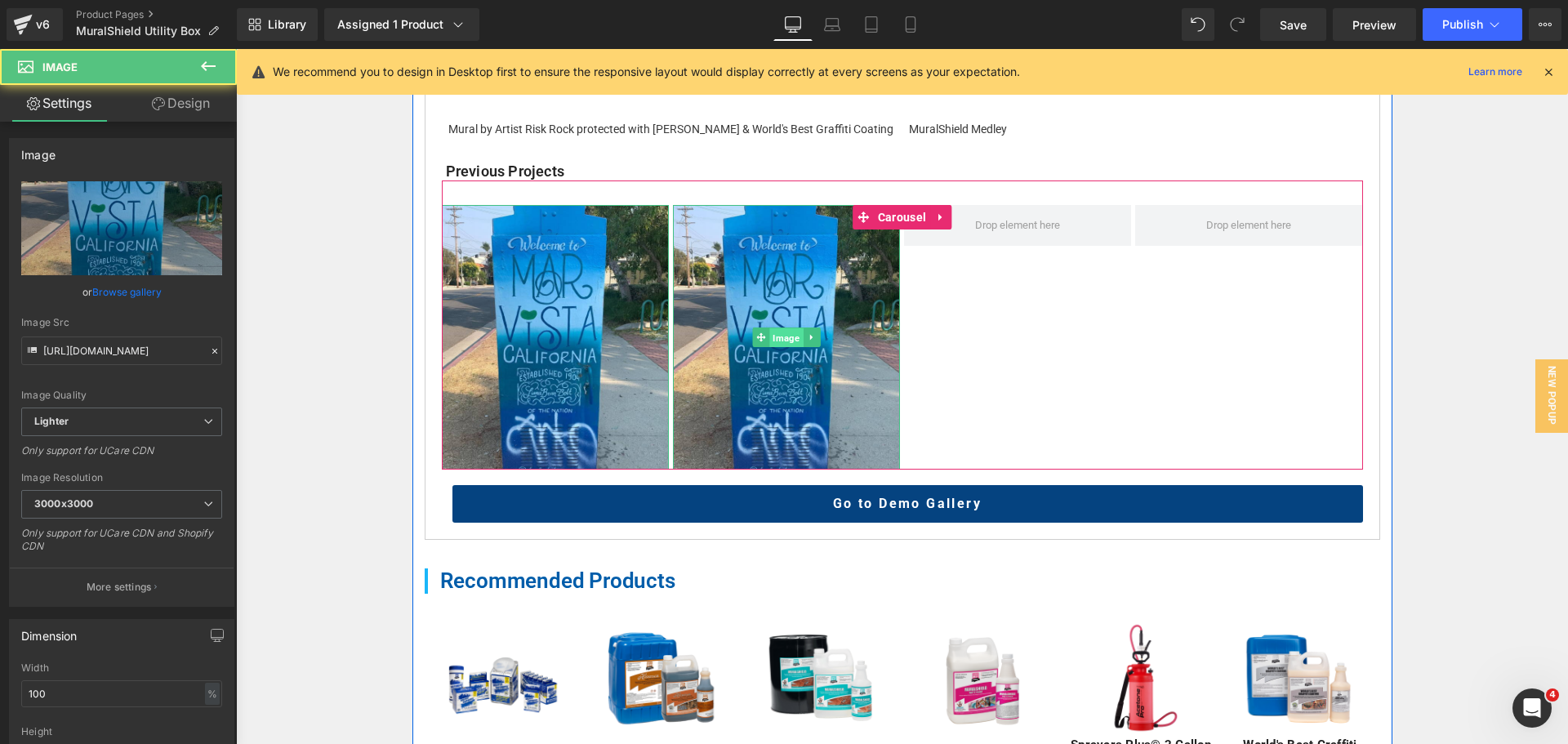
click at [771, 342] on span "Image" at bounding box center [786, 338] width 34 height 20
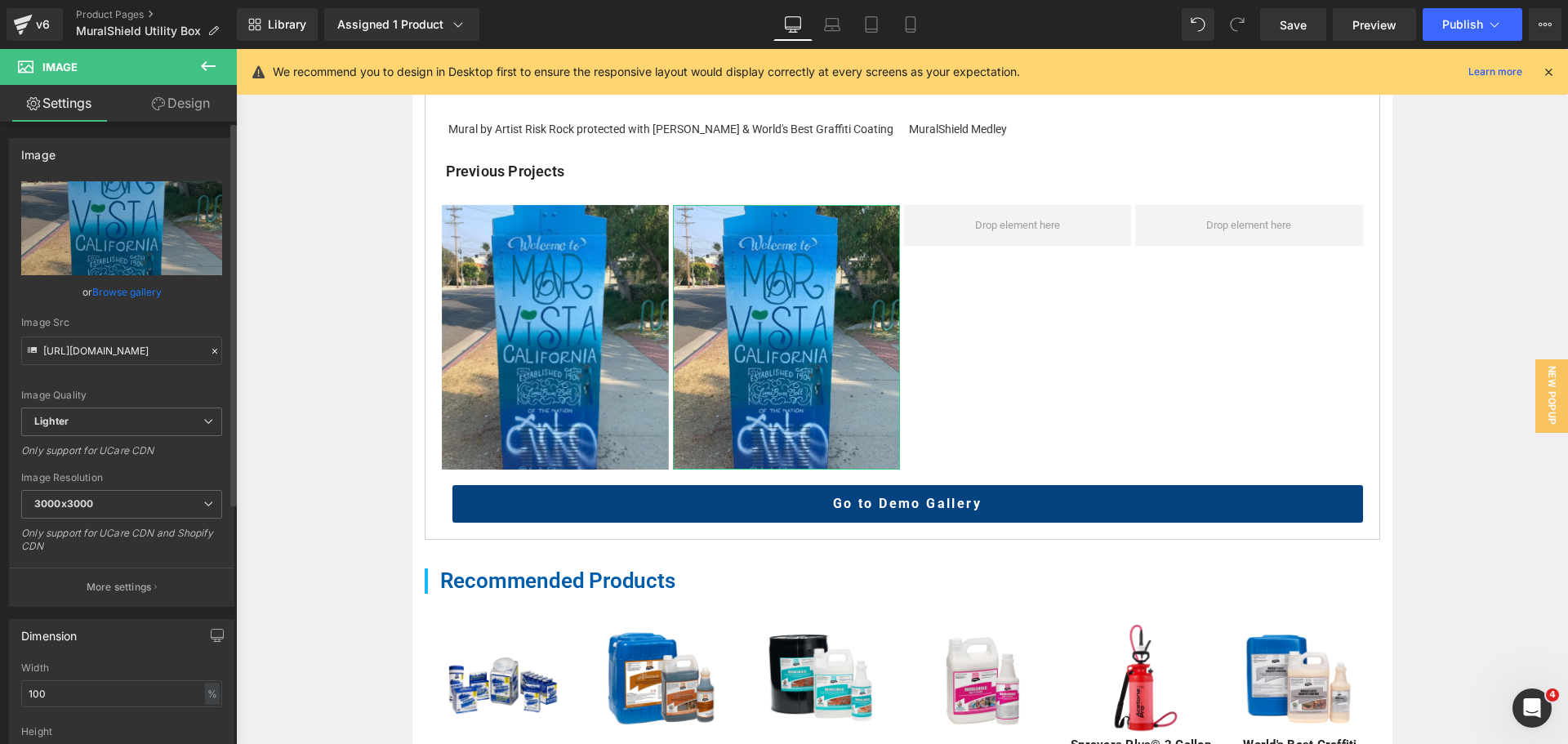
click at [116, 291] on link "Browse gallery" at bounding box center [126, 291] width 69 height 29
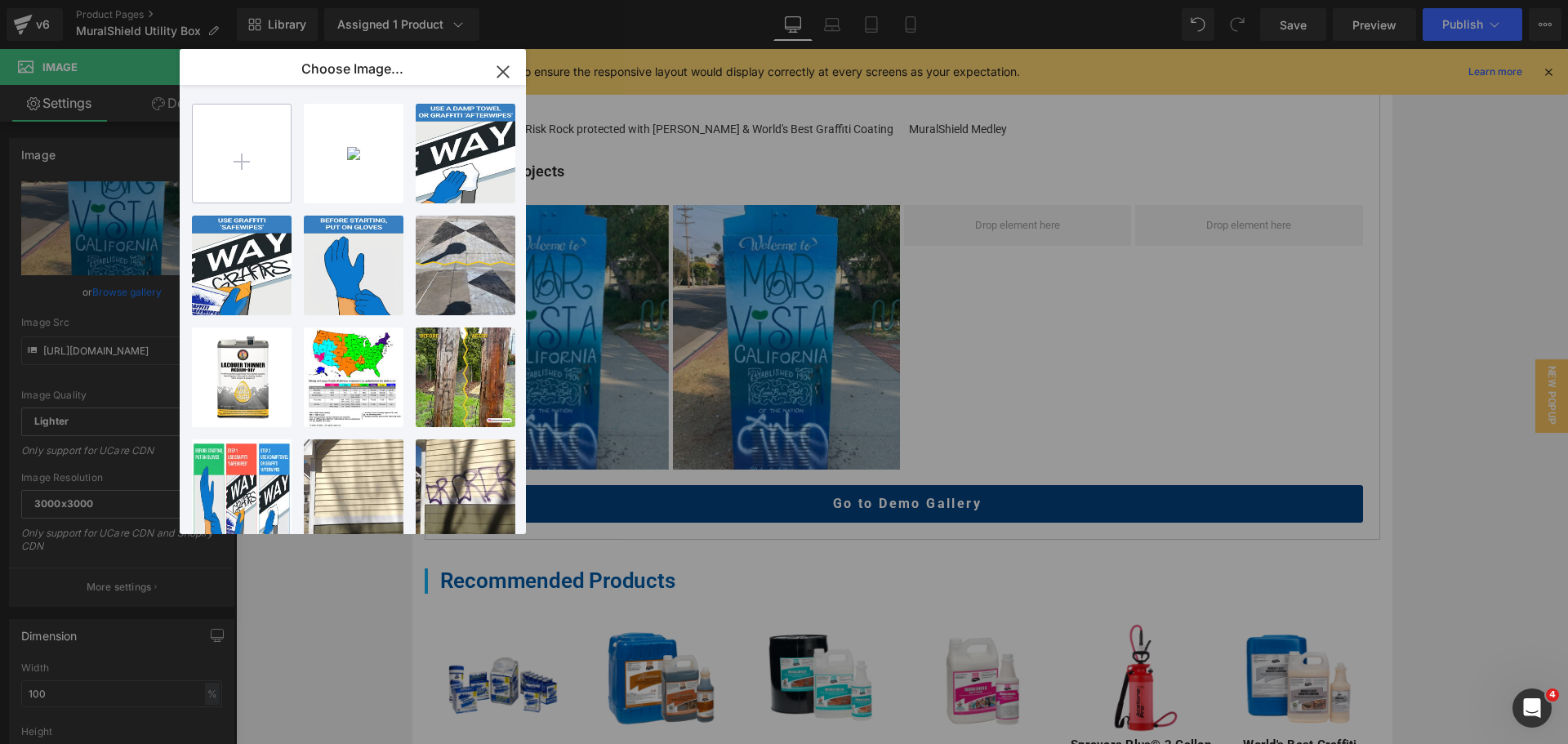
click at [259, 128] on input "file" at bounding box center [241, 153] width 98 height 98
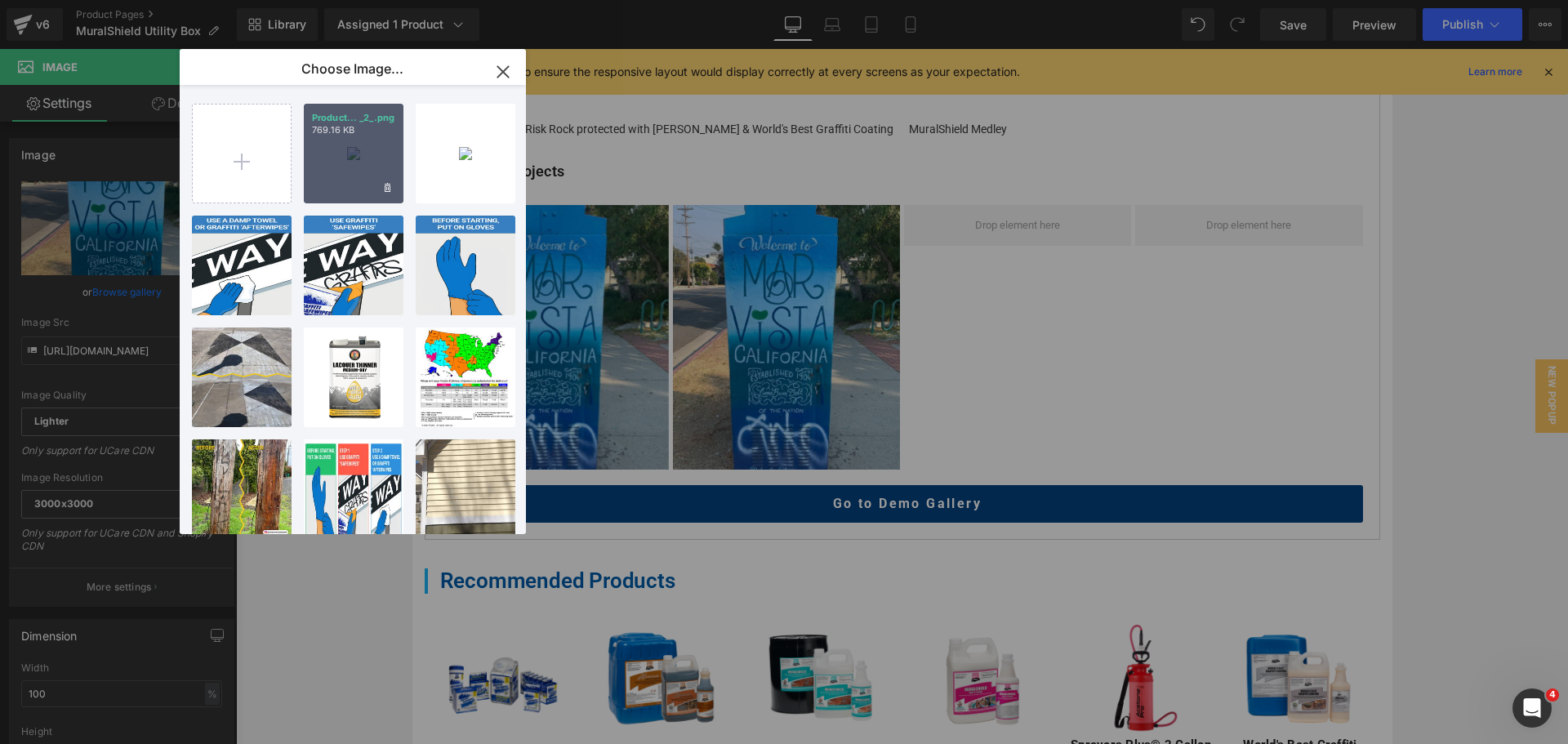
click at [344, 183] on div "Product... _2_.png 769.16 KB" at bounding box center [353, 153] width 100 height 100
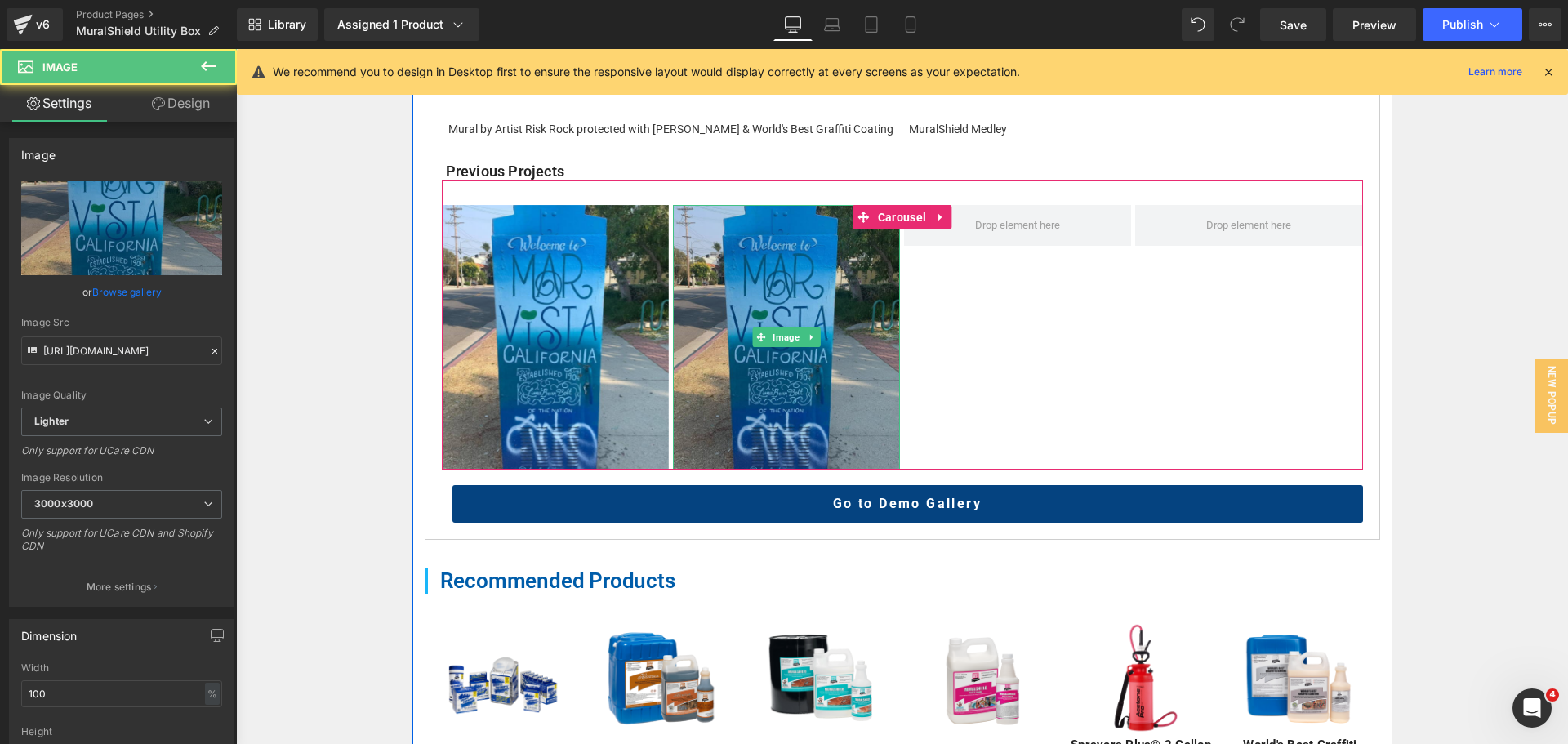
click at [787, 397] on img at bounding box center [786, 338] width 227 height 266
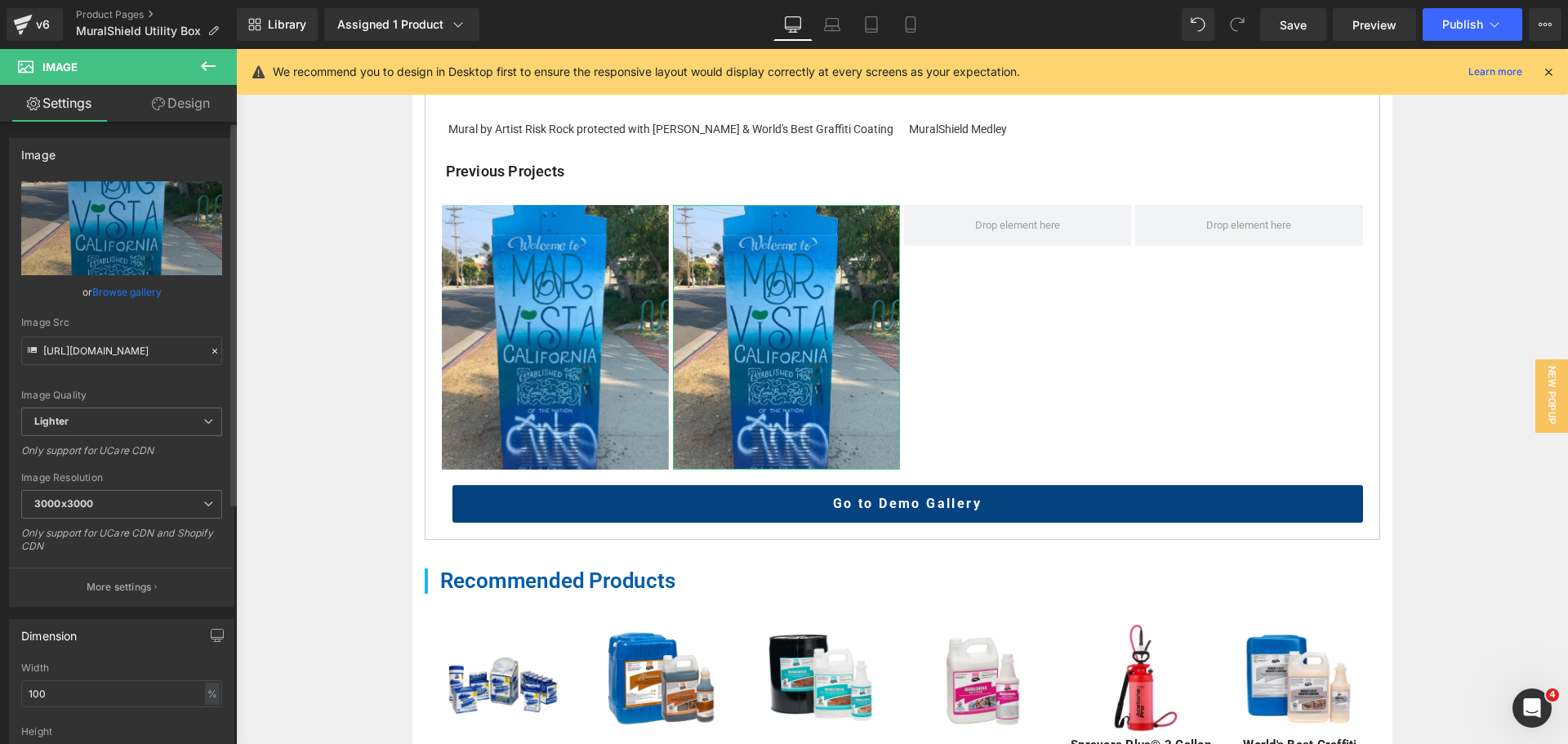
click at [142, 299] on link "Browse gallery" at bounding box center [126, 291] width 69 height 29
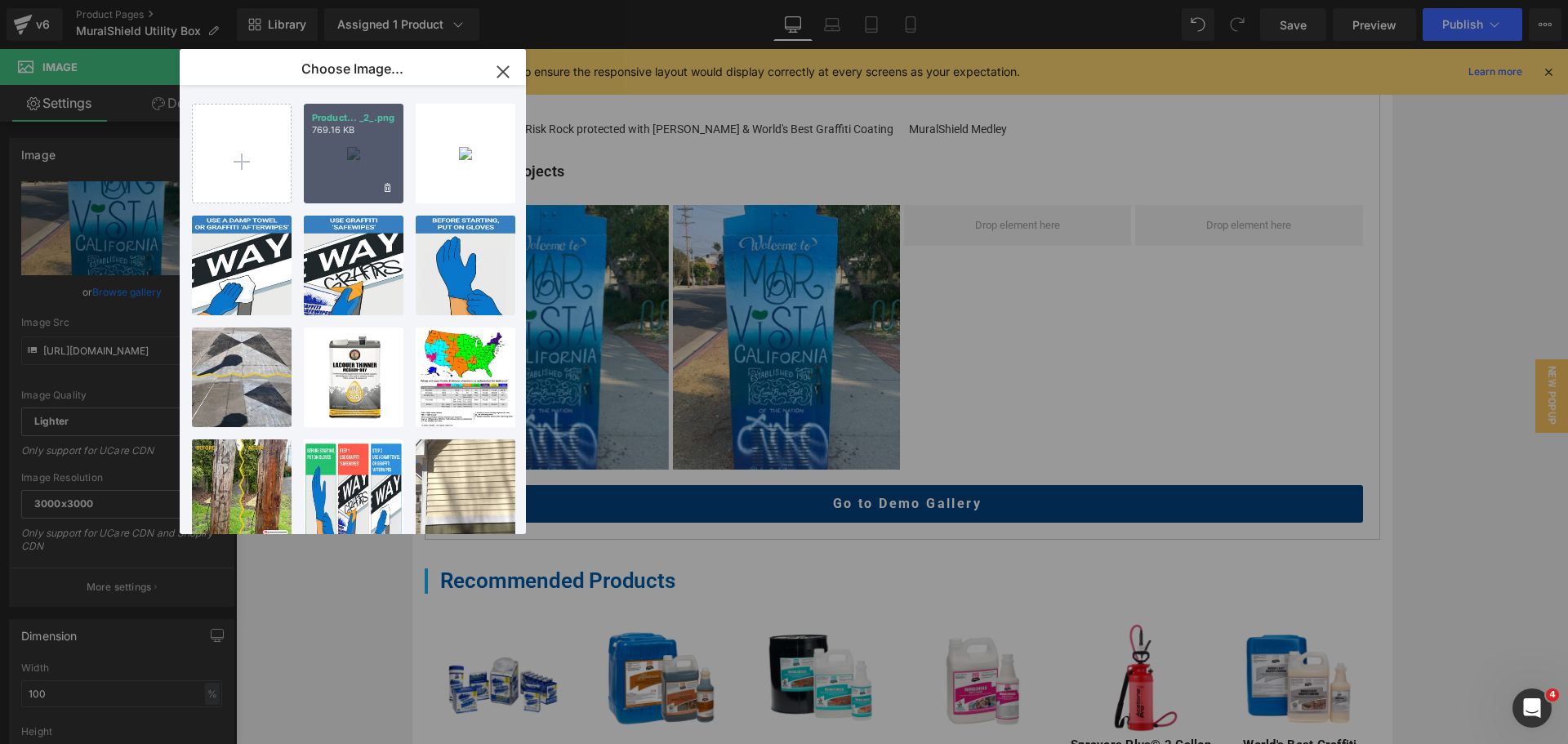
click at [361, 173] on div "Product... _2_.png 769.16 KB" at bounding box center [353, 153] width 100 height 100
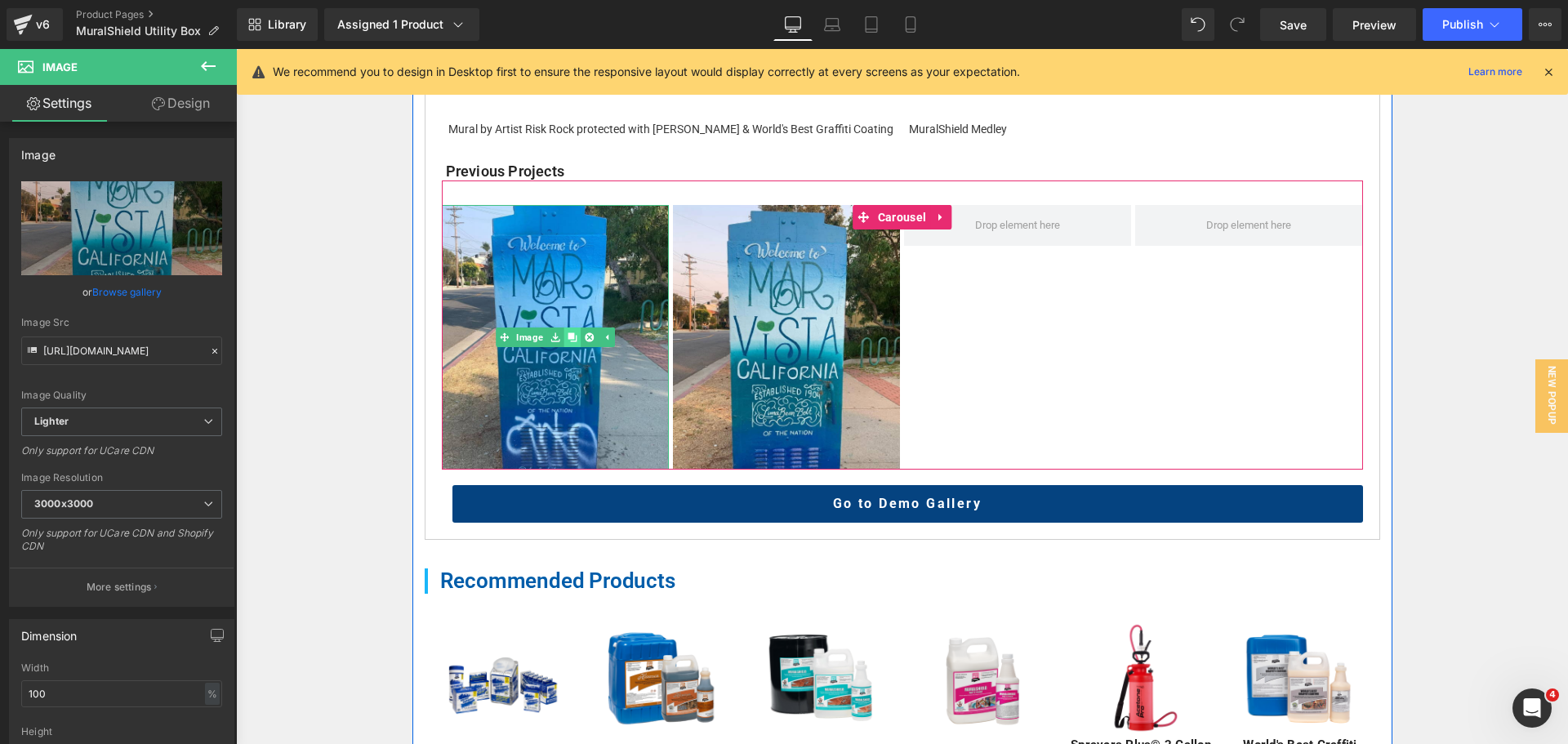
click at [568, 343] on link at bounding box center [572, 338] width 17 height 20
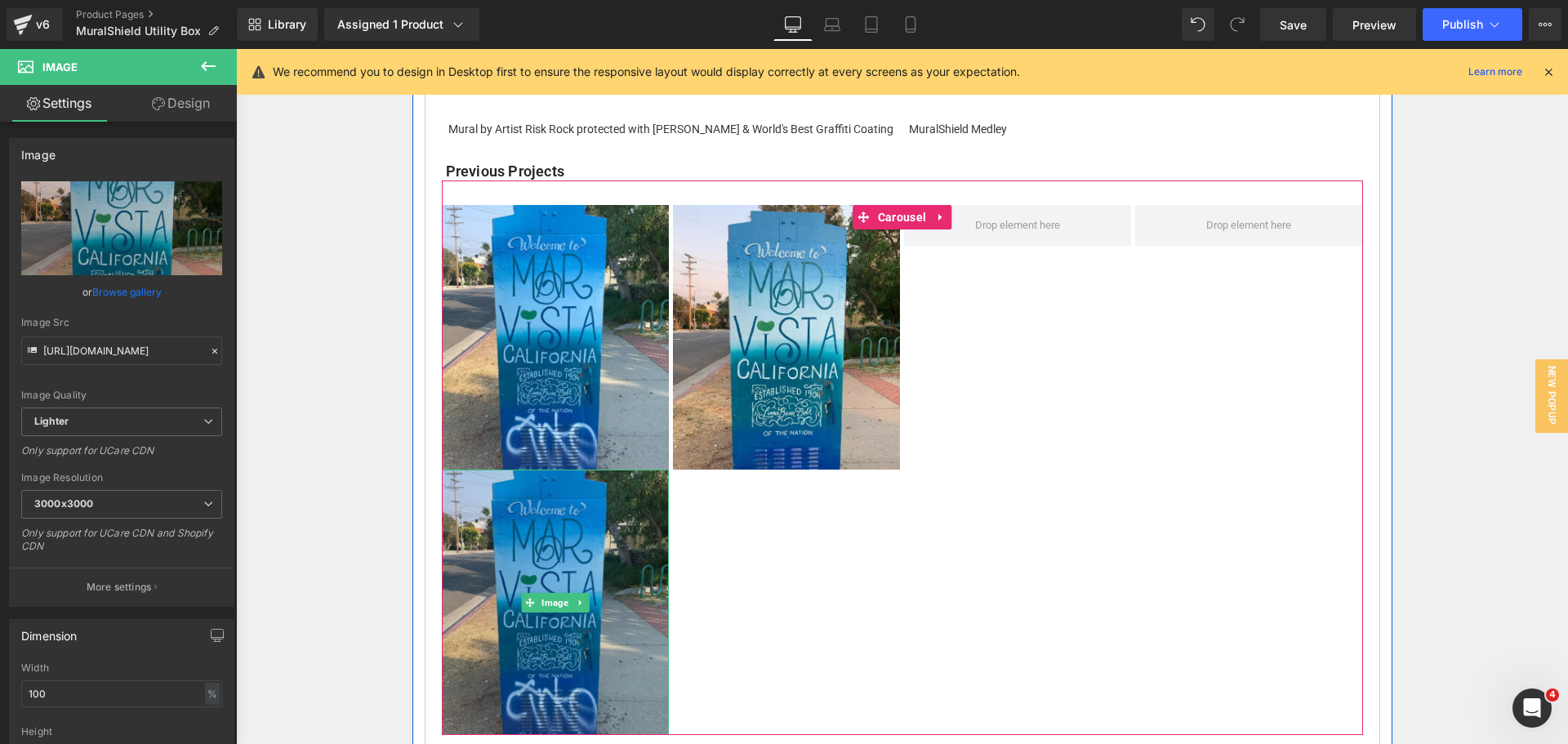
click at [606, 523] on img at bounding box center [555, 602] width 227 height 266
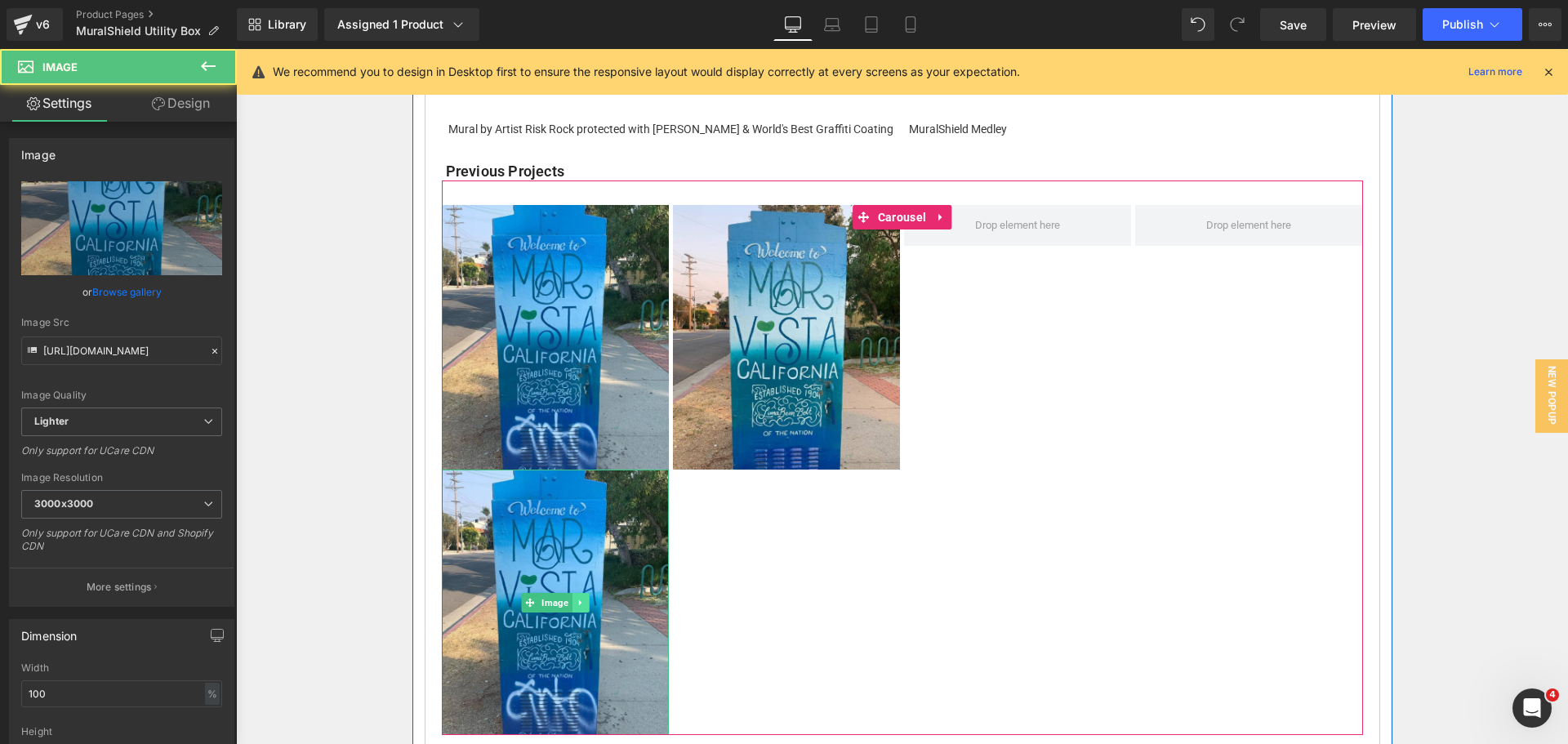
click at [576, 598] on link at bounding box center [580, 603] width 17 height 20
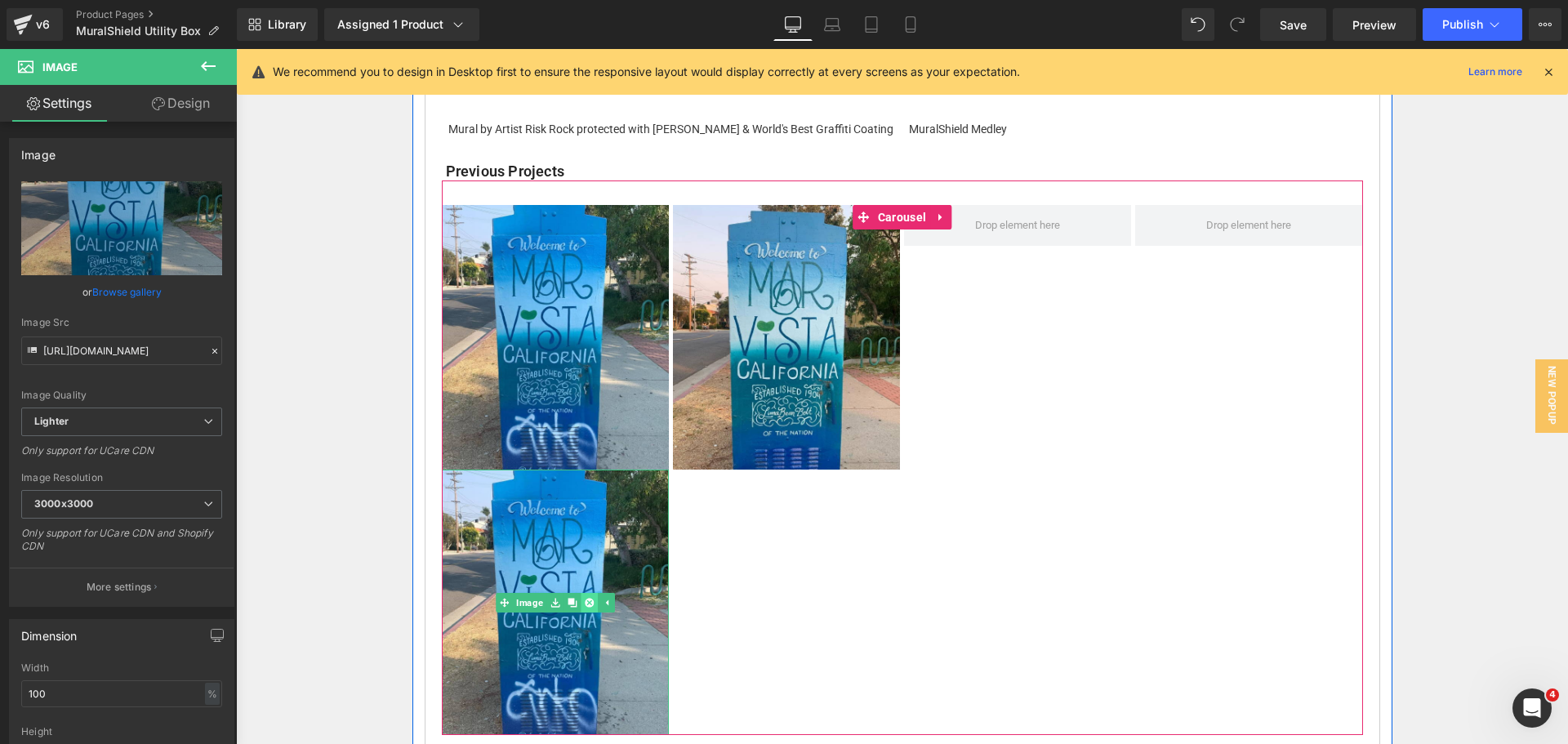
click at [588, 602] on link at bounding box center [588, 603] width 17 height 20
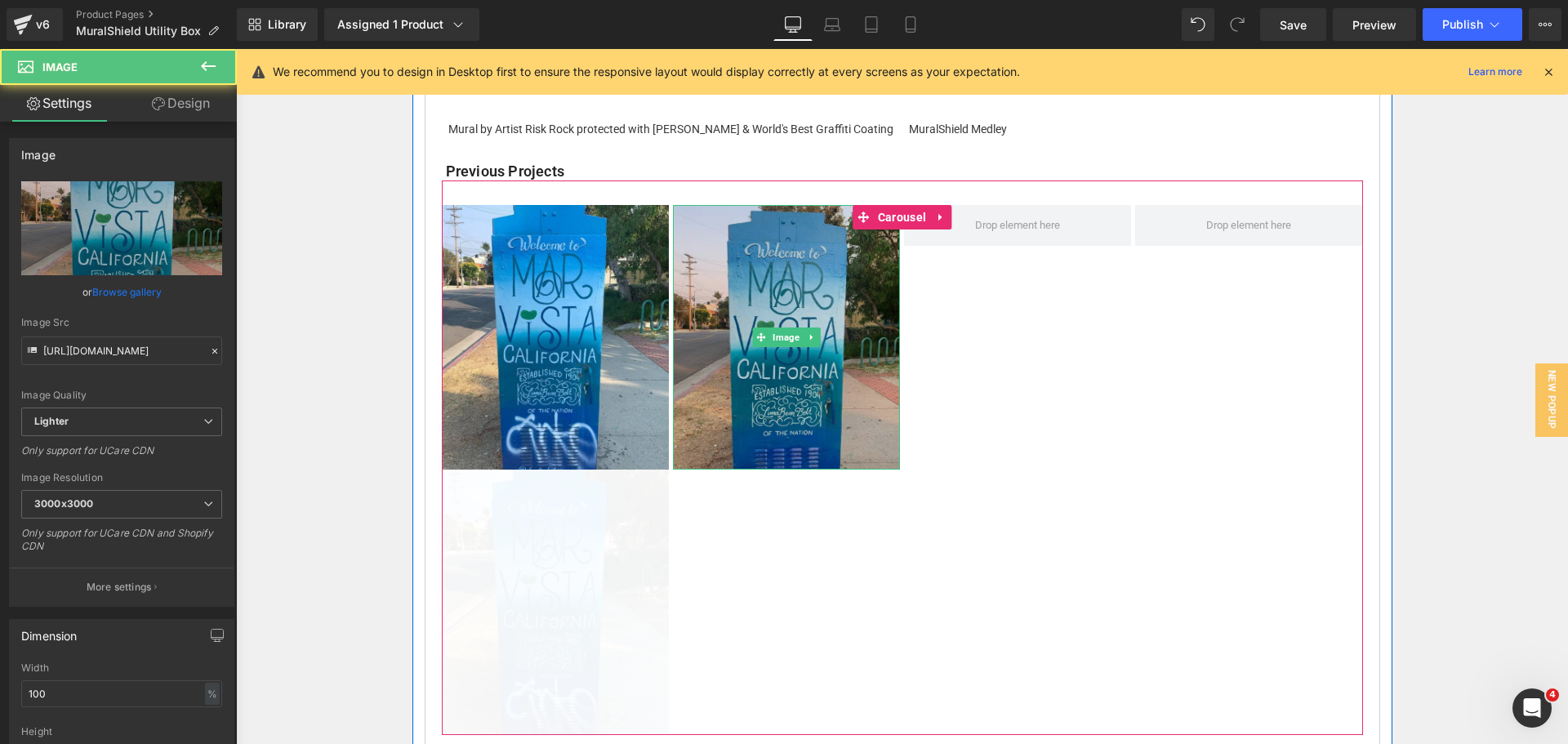
click at [795, 364] on img at bounding box center [786, 338] width 227 height 266
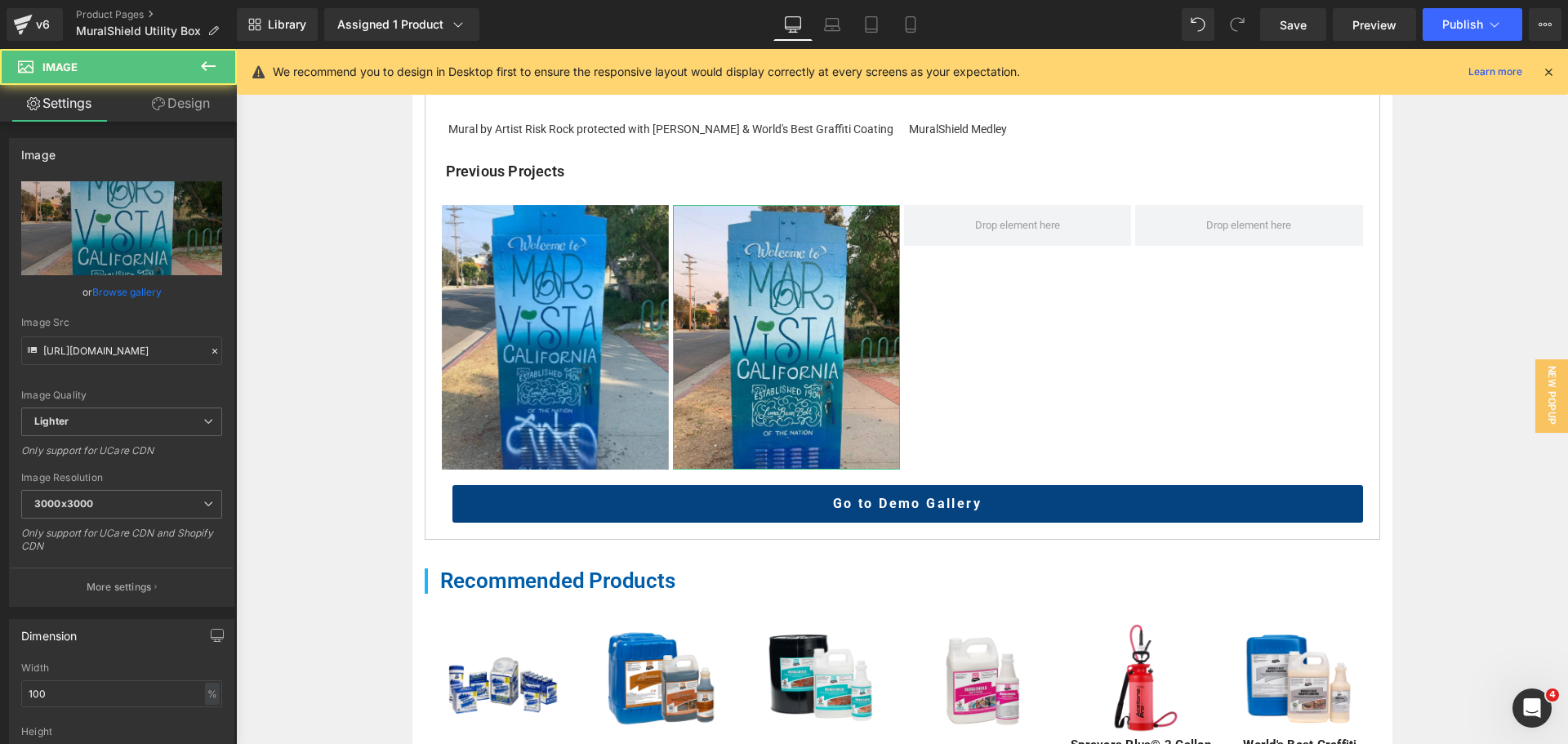
click at [138, 298] on link "Browse gallery" at bounding box center [126, 291] width 69 height 29
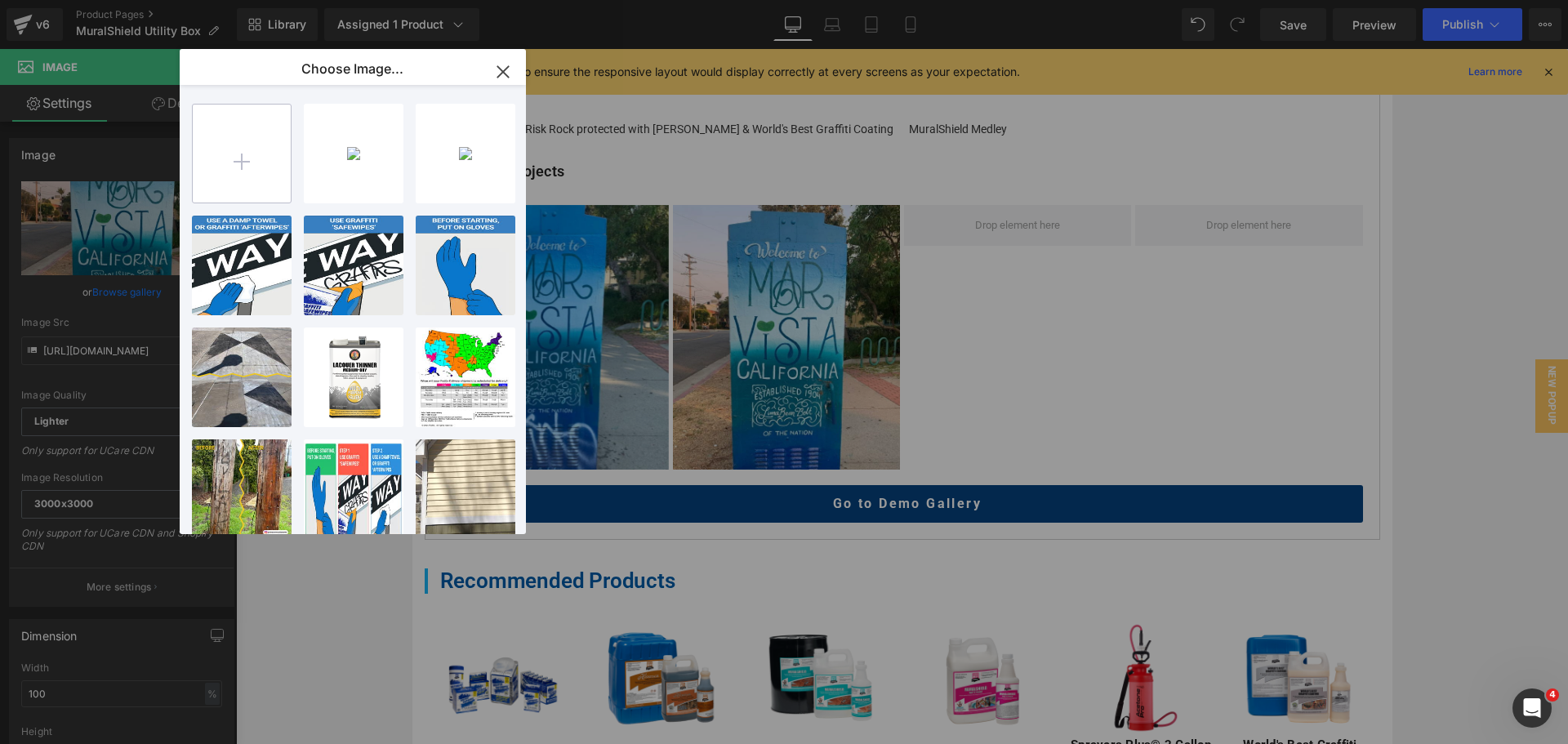
click at [274, 176] on input "file" at bounding box center [241, 153] width 98 height 98
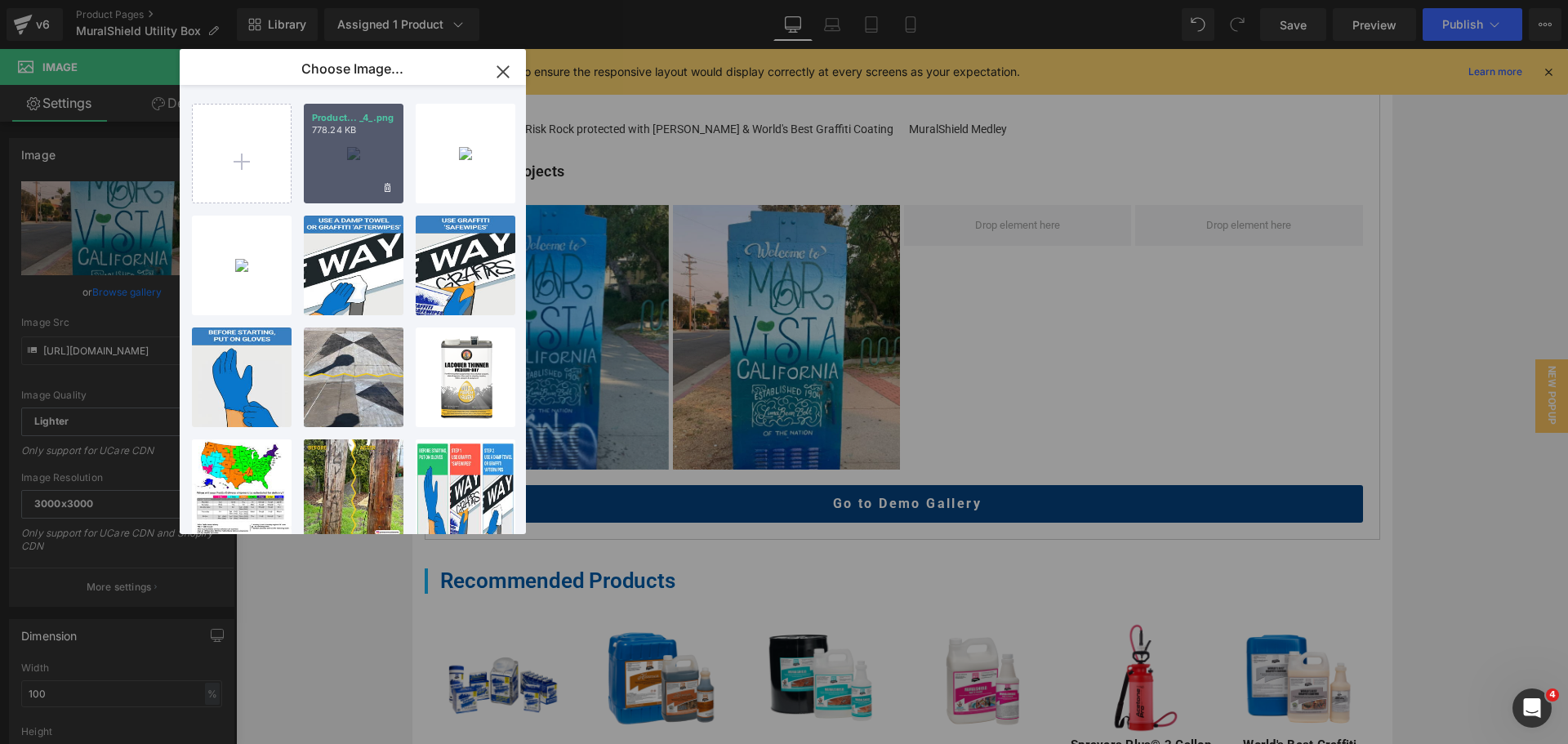
click at [350, 174] on div "Product... _4_.png 778.24 KB" at bounding box center [353, 153] width 100 height 100
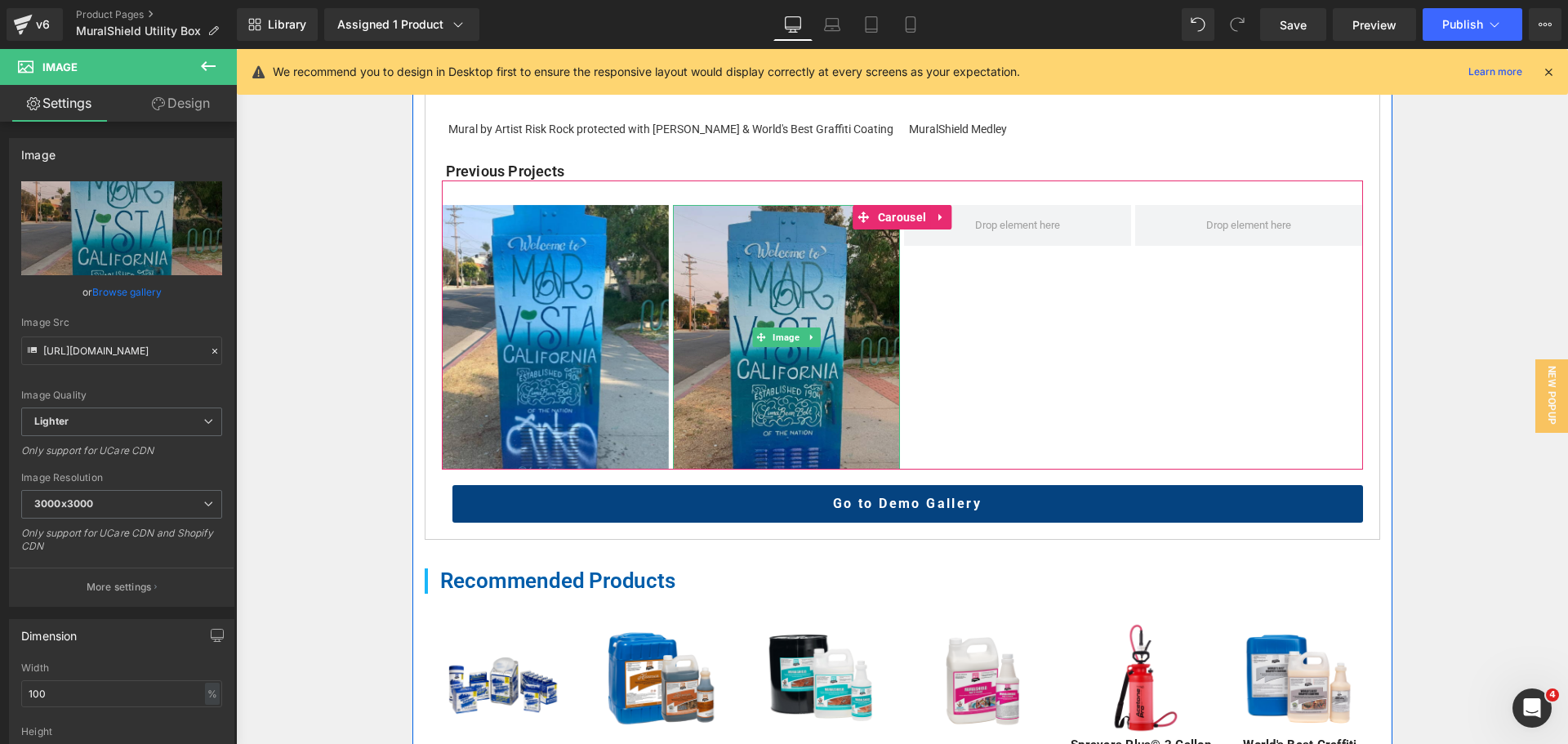
click at [771, 417] on img at bounding box center [786, 338] width 227 height 266
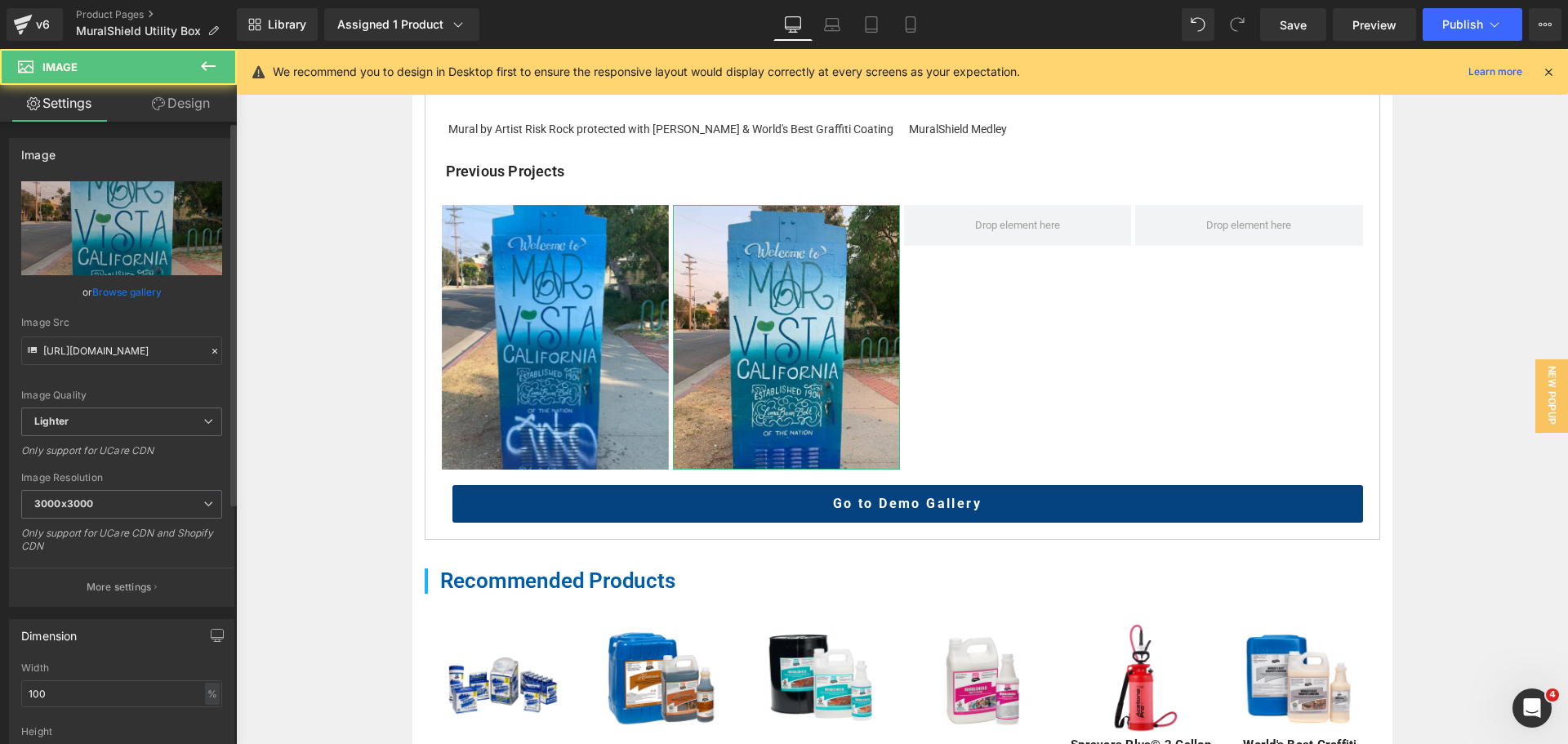
click at [122, 293] on link "Browse gallery" at bounding box center [126, 291] width 69 height 29
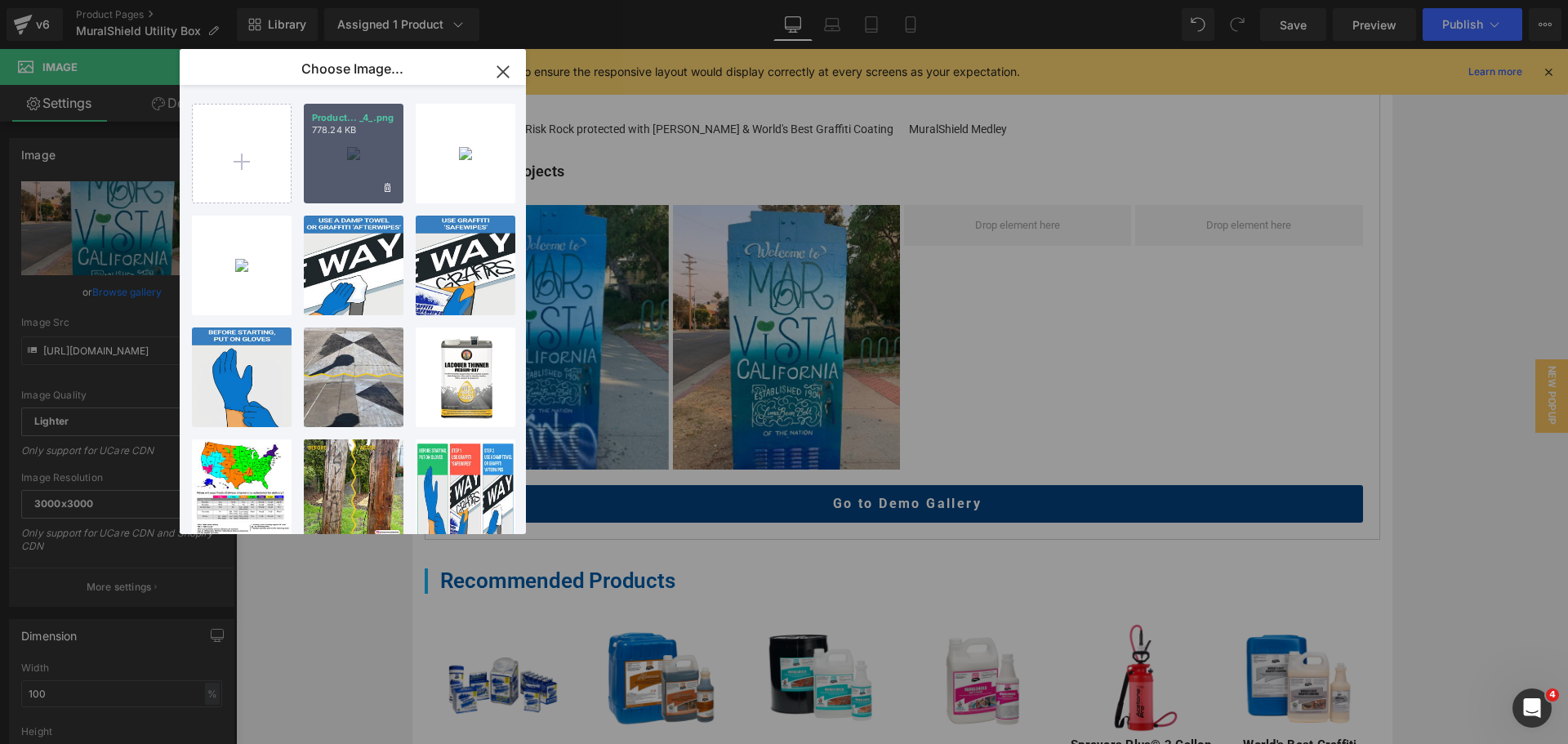
click at [333, 178] on div "Product... _4_.png 778.24 KB" at bounding box center [353, 153] width 100 height 100
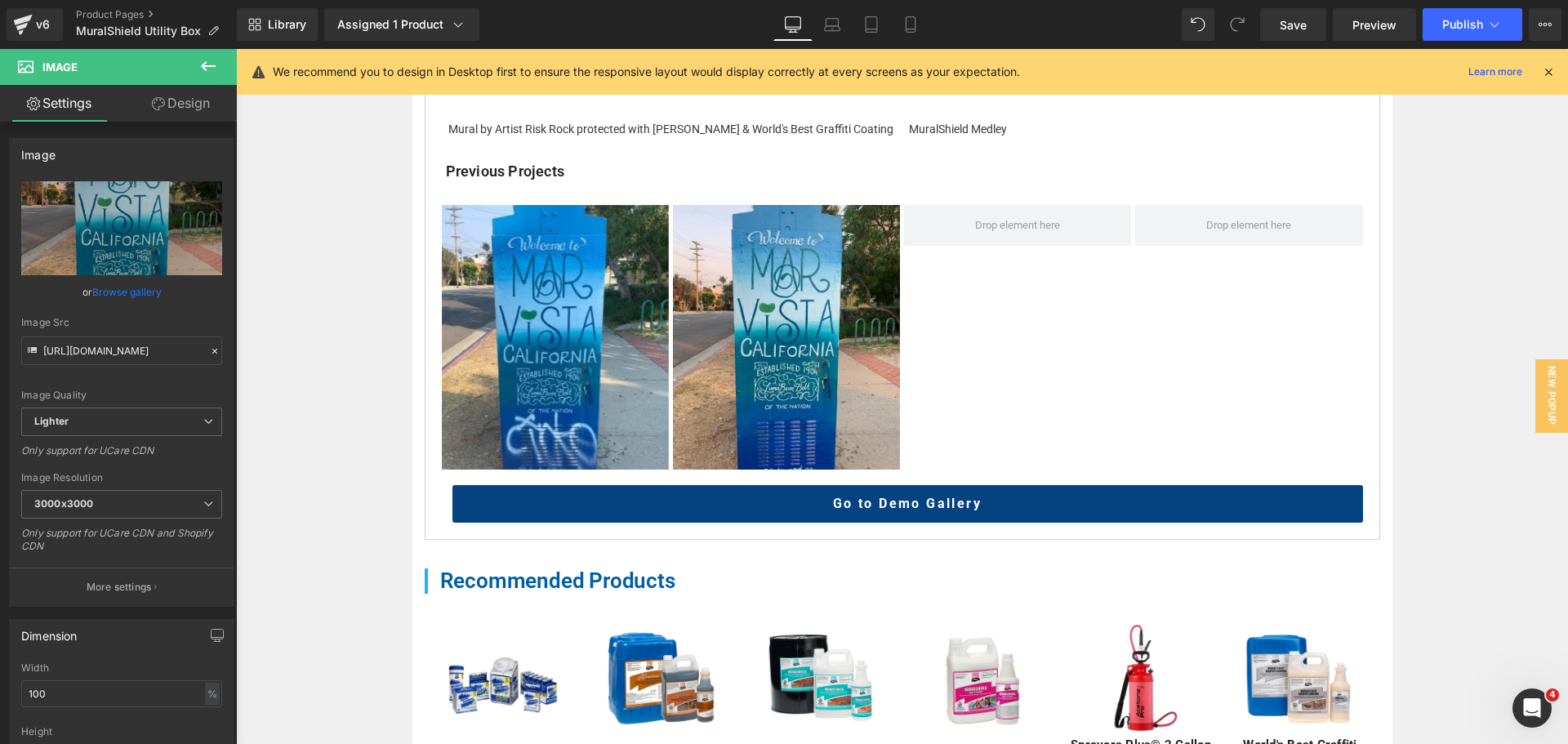
click at [206, 51] on button at bounding box center [208, 67] width 57 height 36
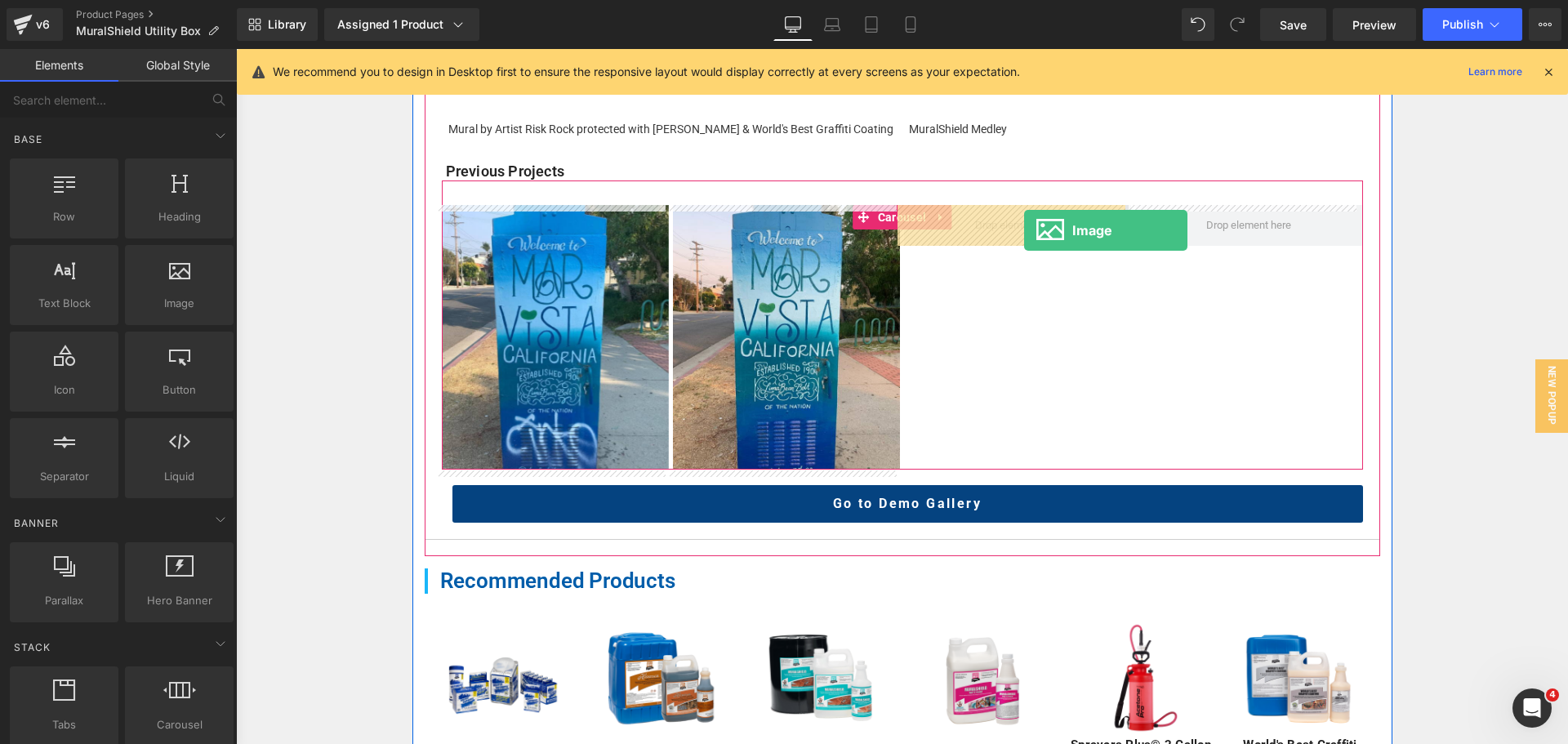
drag, startPoint x: 441, startPoint y: 351, endPoint x: 1011, endPoint y: 227, distance: 583.3
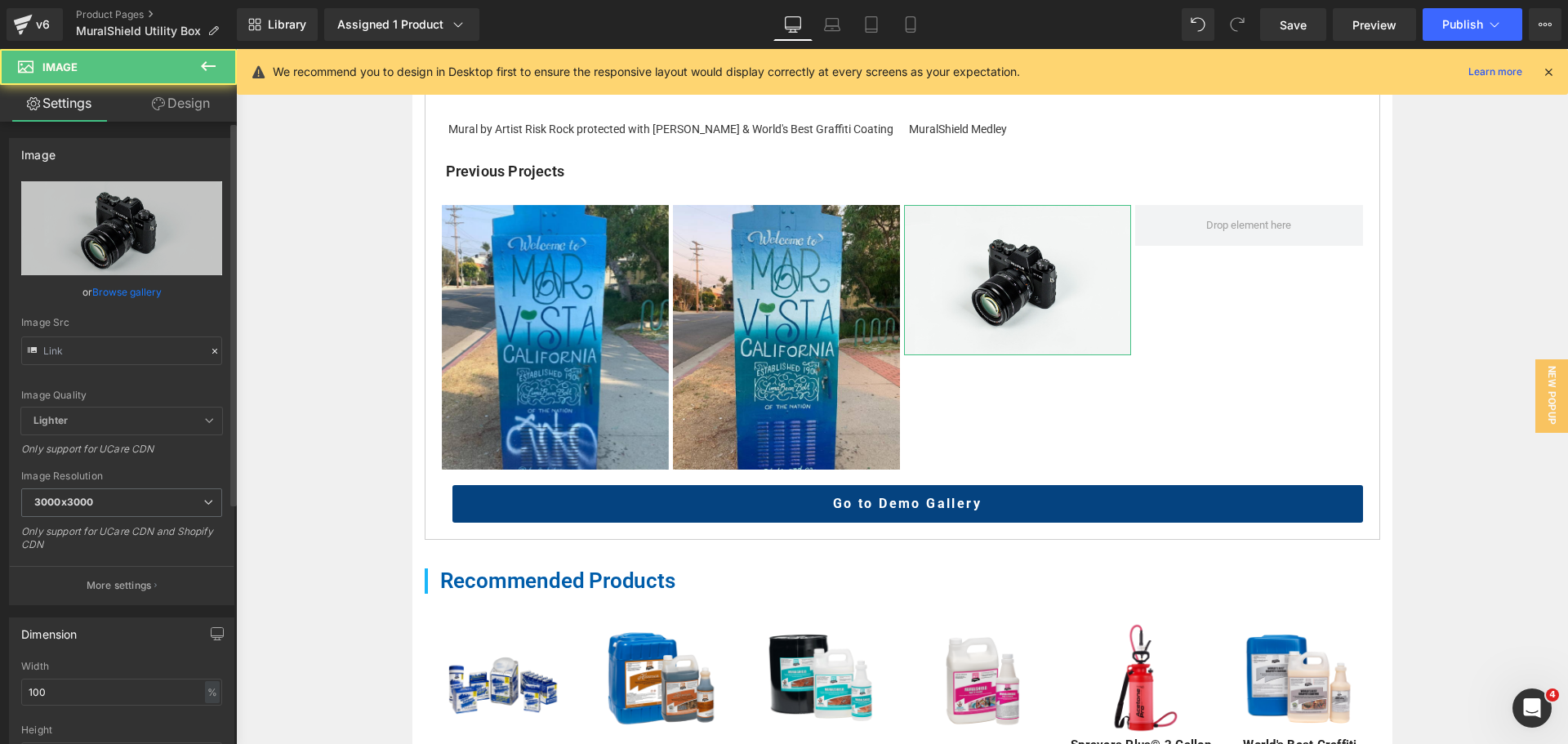
click at [115, 288] on link "Browse gallery" at bounding box center [126, 291] width 69 height 29
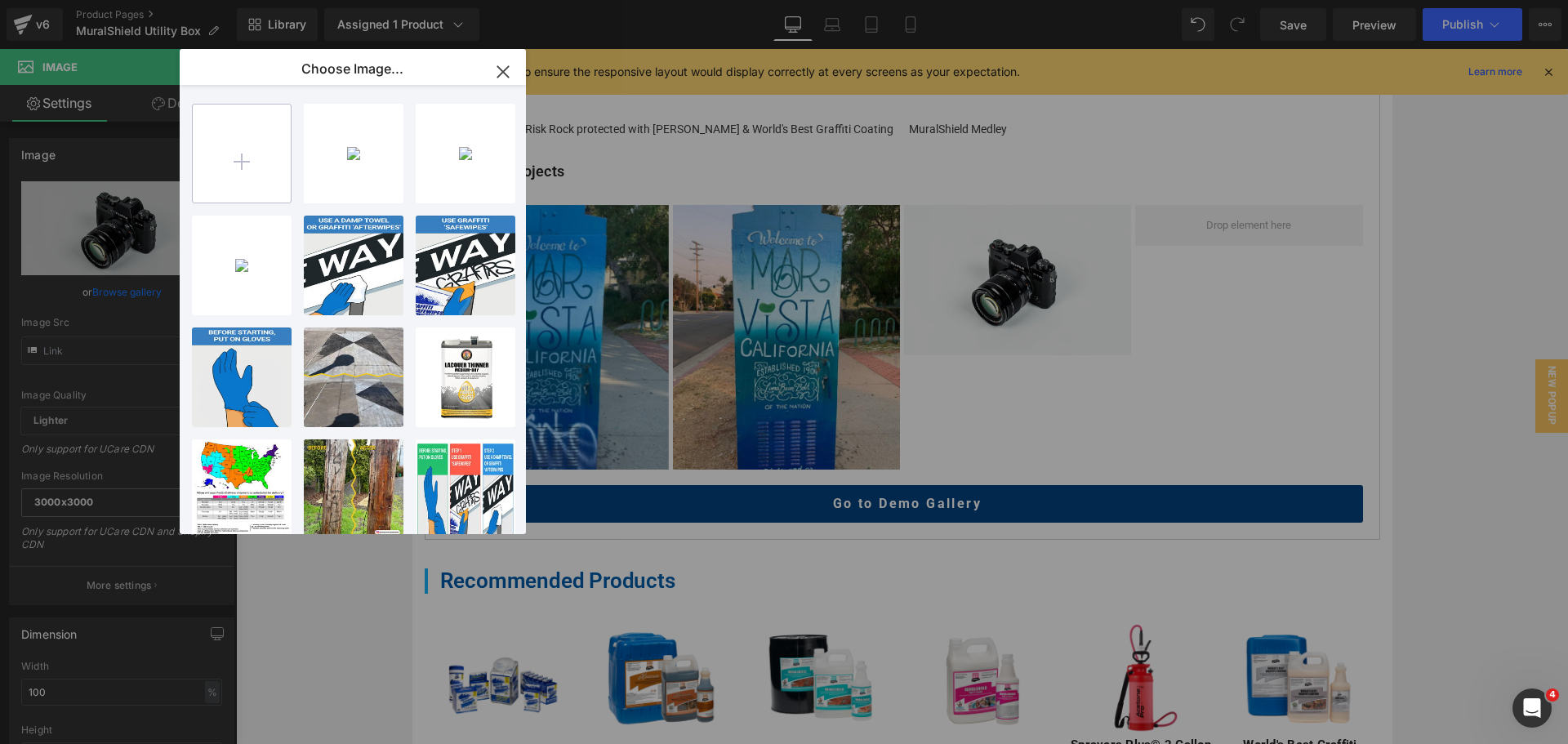
click at [242, 180] on input "file" at bounding box center [241, 153] width 98 height 98
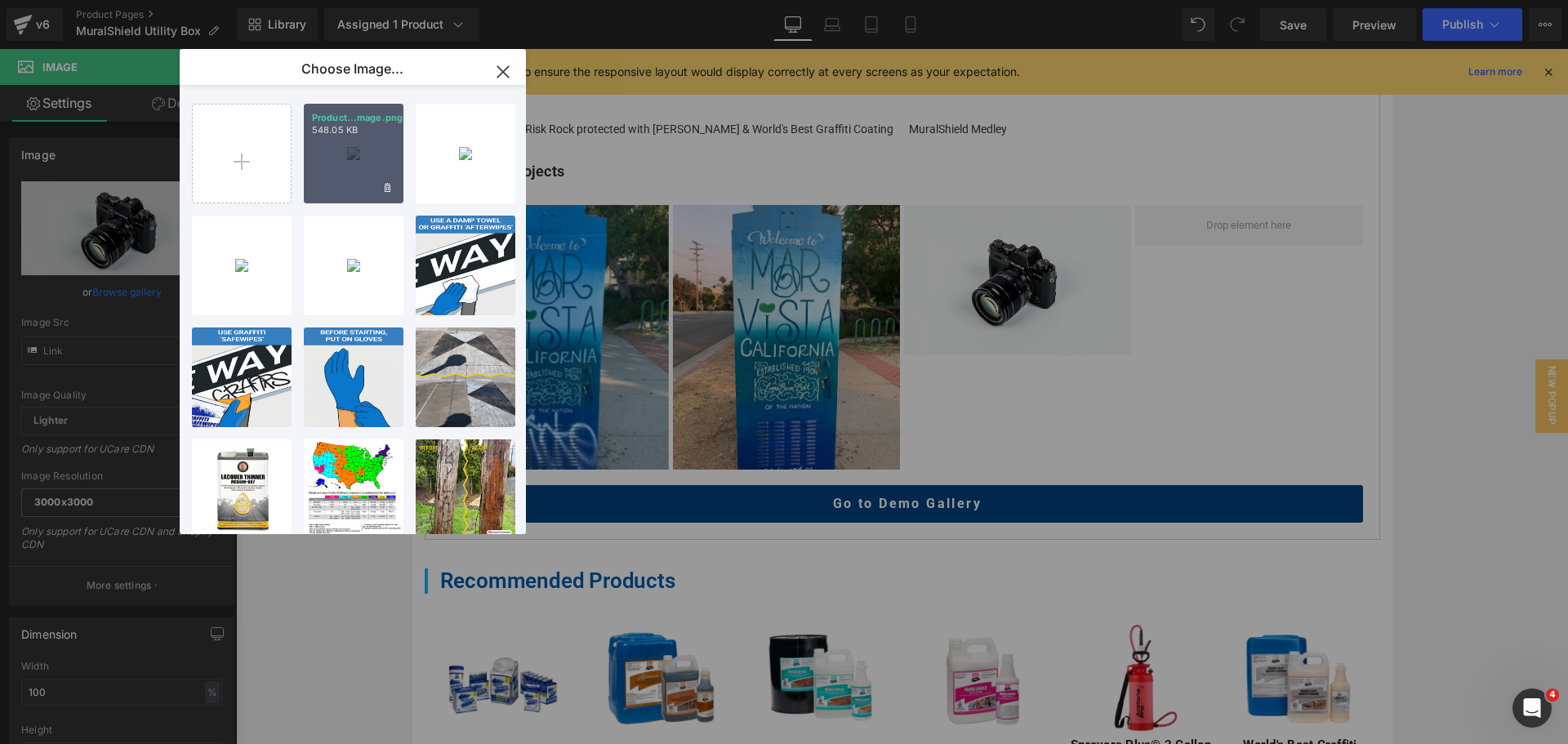
click at [376, 167] on div "Product...mage.png 548.05 KB" at bounding box center [353, 153] width 100 height 100
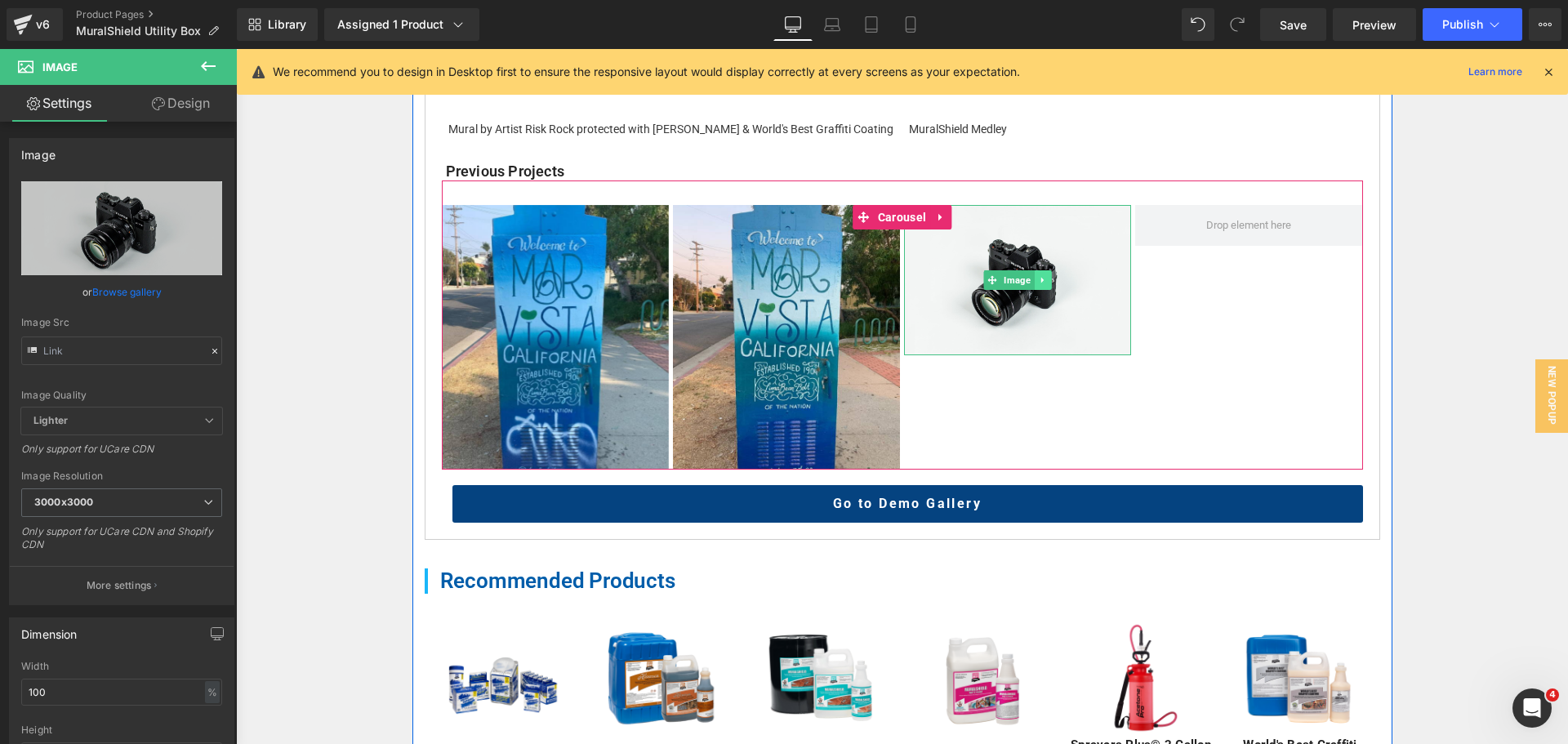
click at [1040, 283] on icon at bounding box center [1043, 281] width 9 height 10
click at [1030, 281] on icon at bounding box center [1034, 280] width 9 height 9
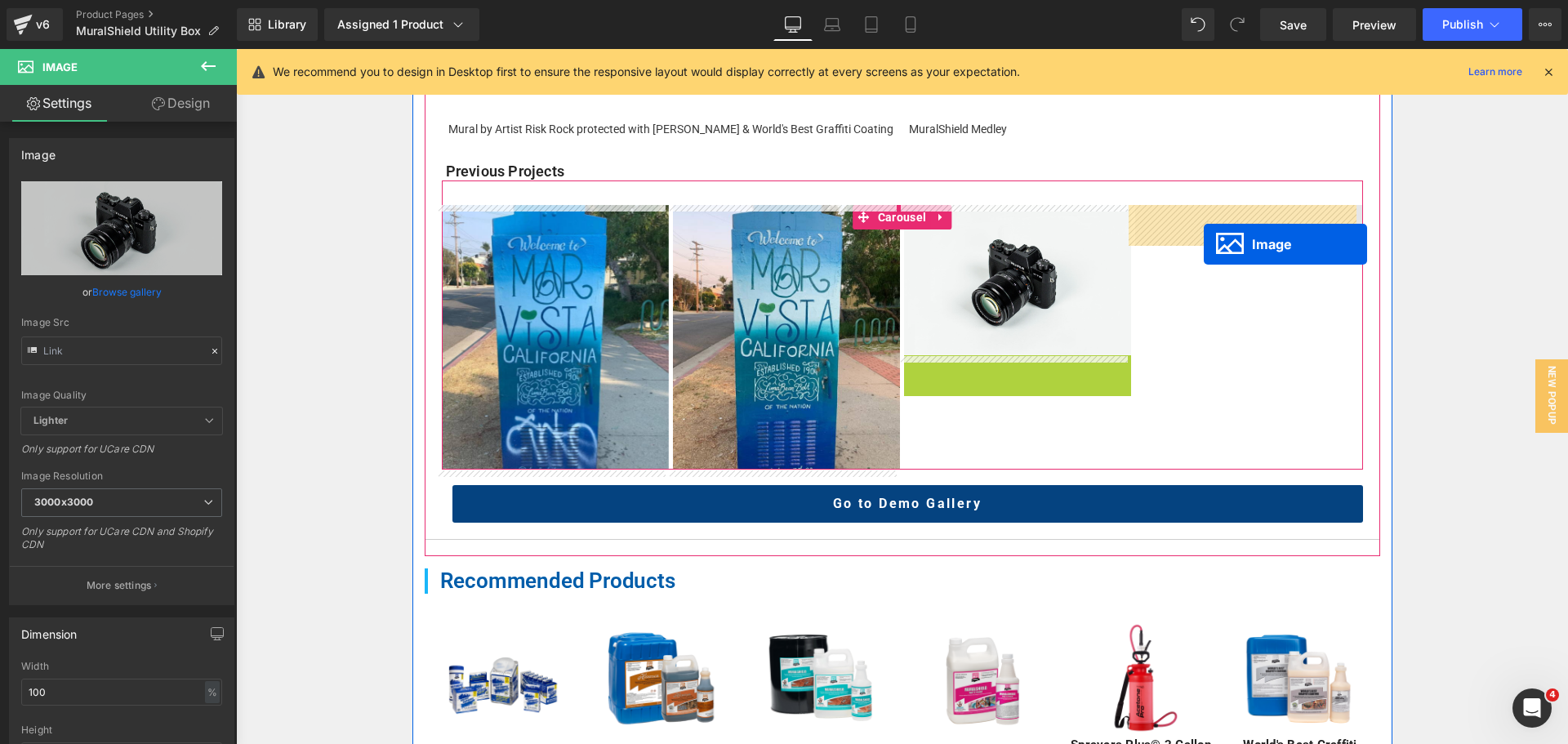
drag, startPoint x: 1013, startPoint y: 425, endPoint x: 1204, endPoint y: 244, distance: 263.1
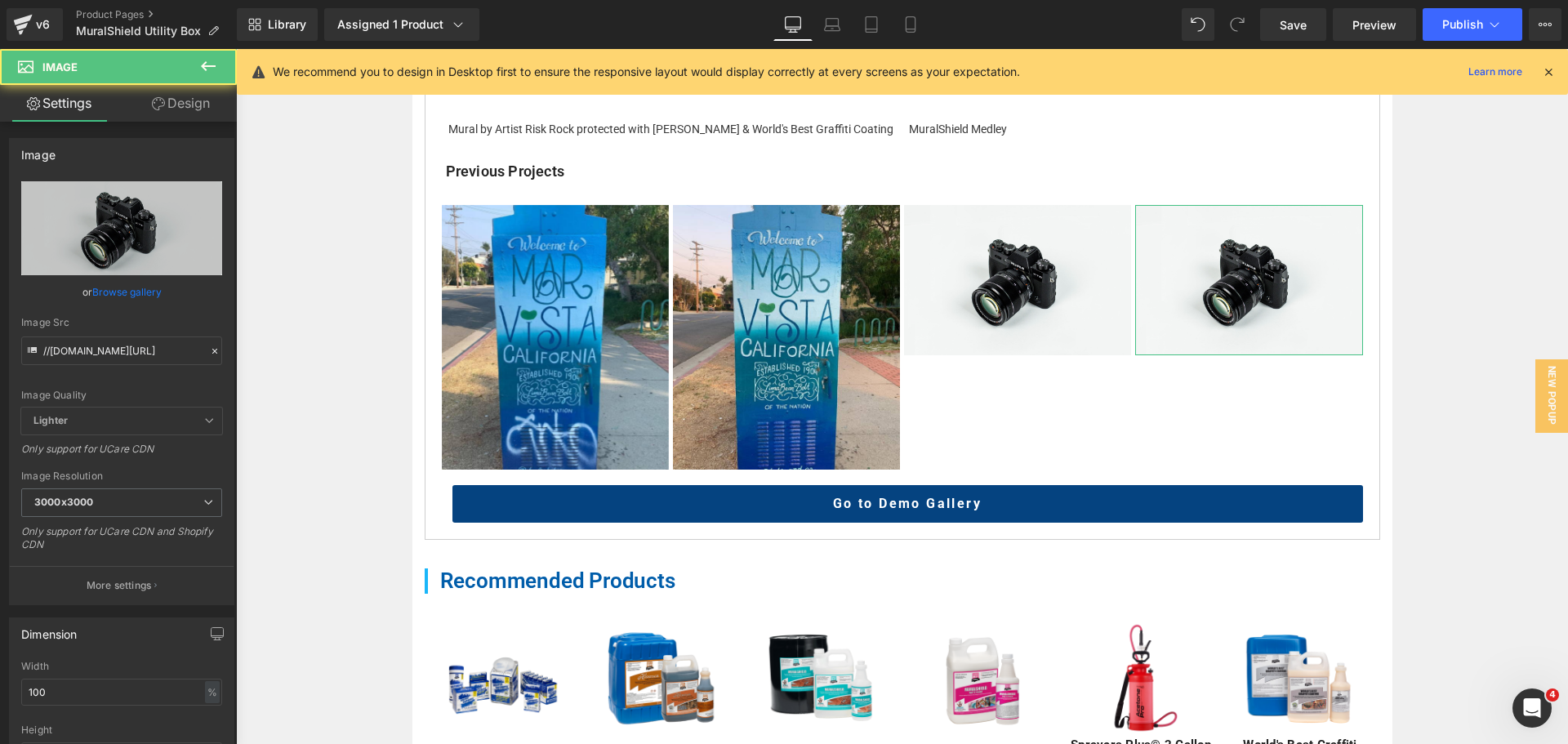
click at [106, 283] on link "Browse gallery" at bounding box center [126, 291] width 69 height 29
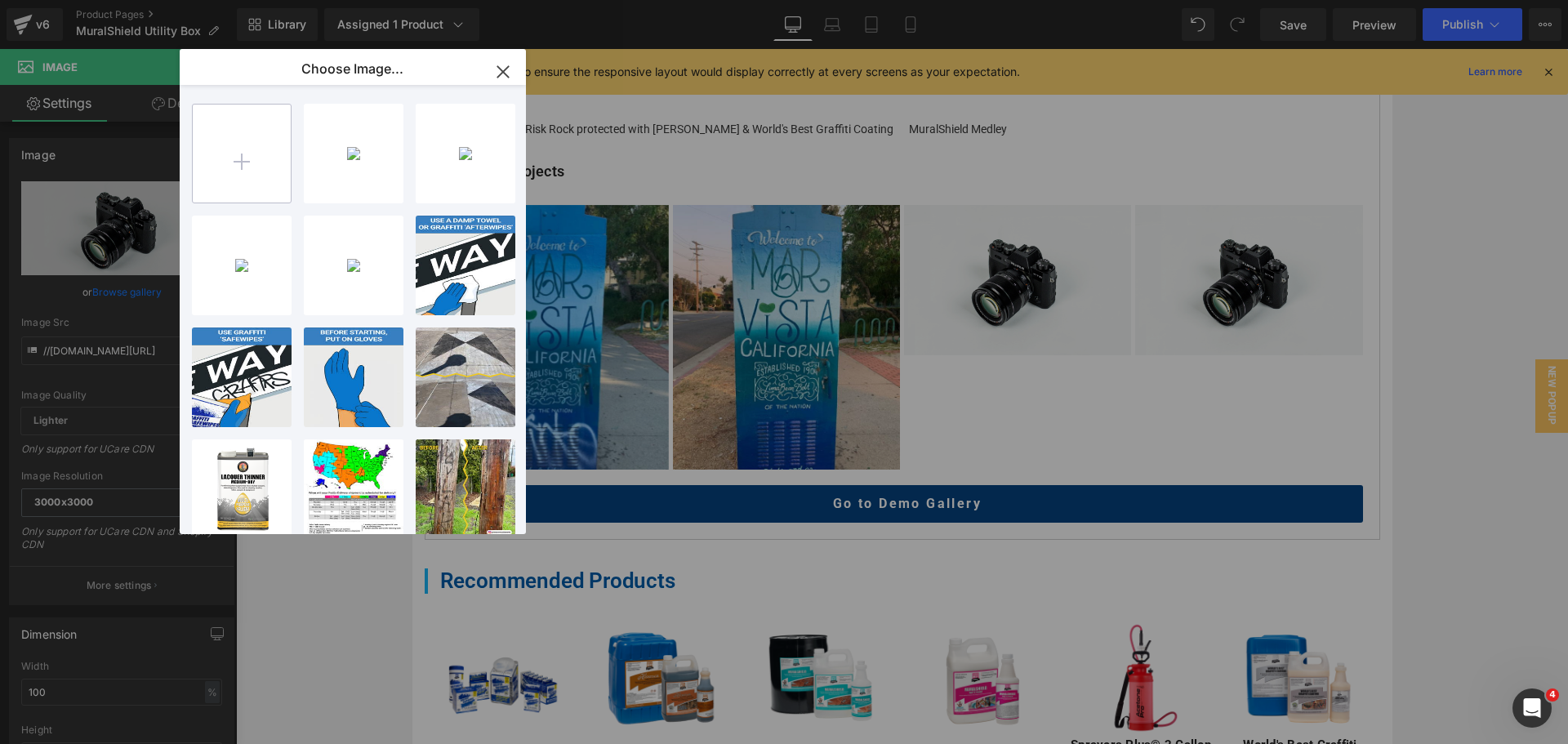
click at [235, 143] on input "file" at bounding box center [241, 153] width 98 height 98
type input "C:\fakepath\Product Detail Image (1).png"
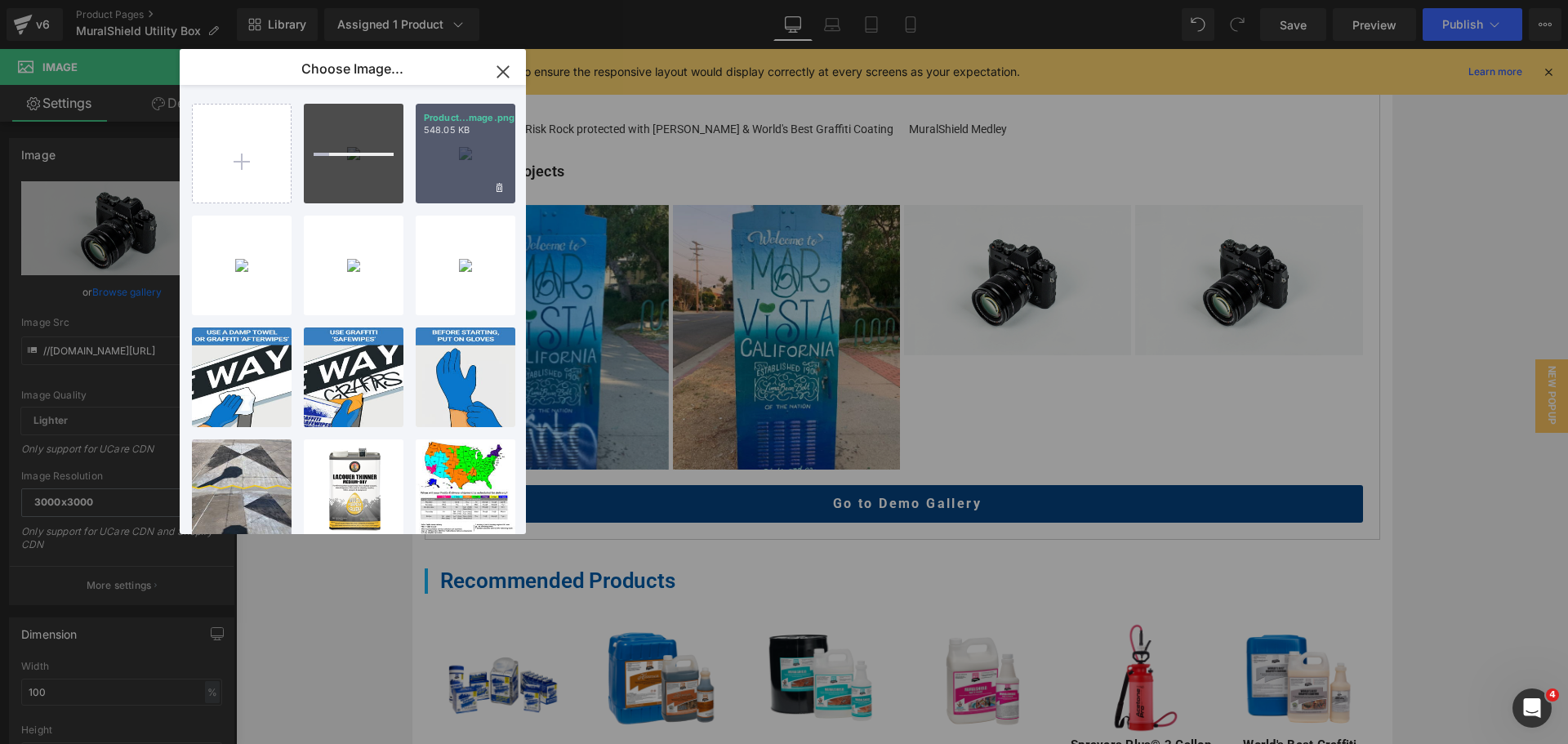
click at [462, 151] on div "Product...mage.png 548.05 KB" at bounding box center [465, 153] width 100 height 100
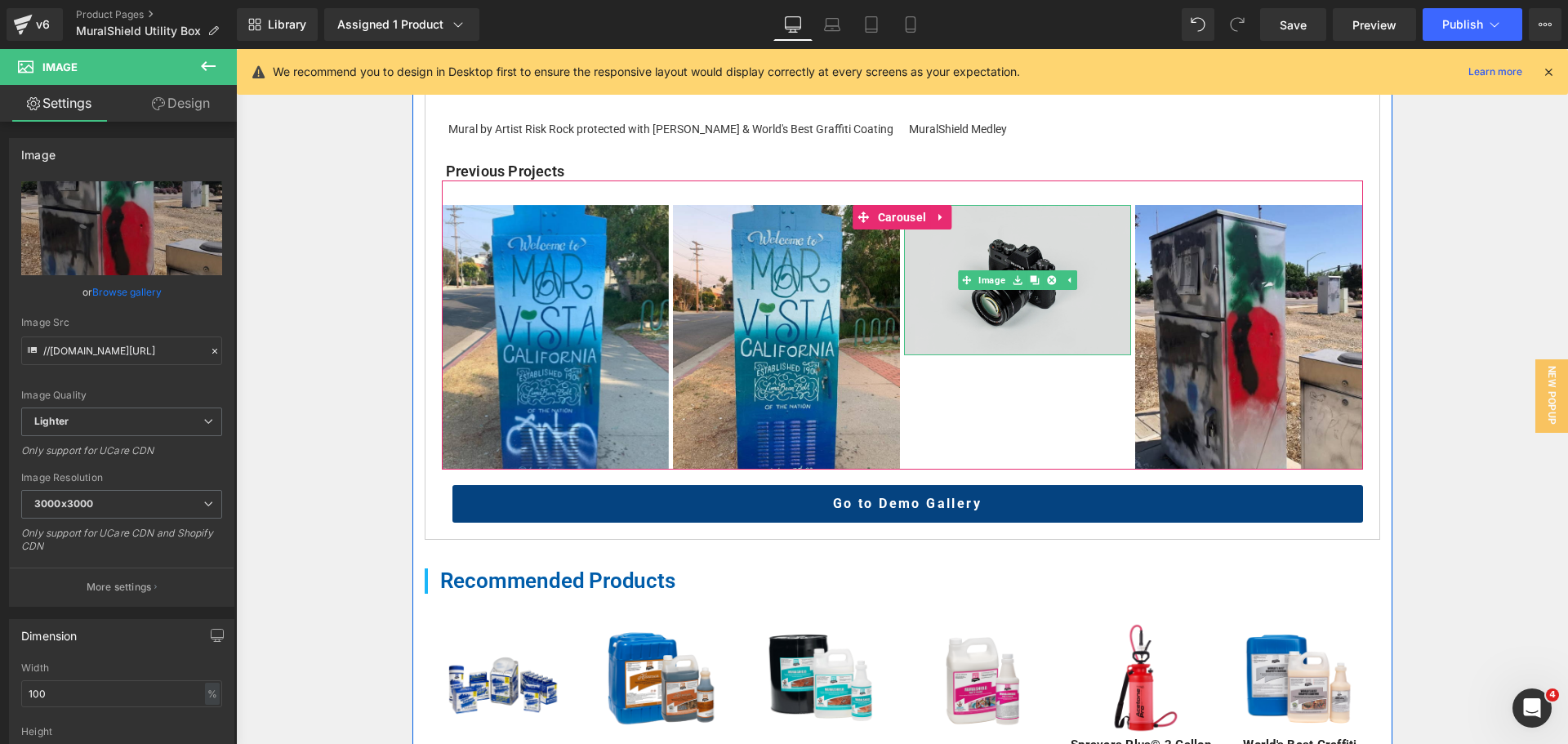
click at [1001, 303] on img at bounding box center [1017, 281] width 227 height 150
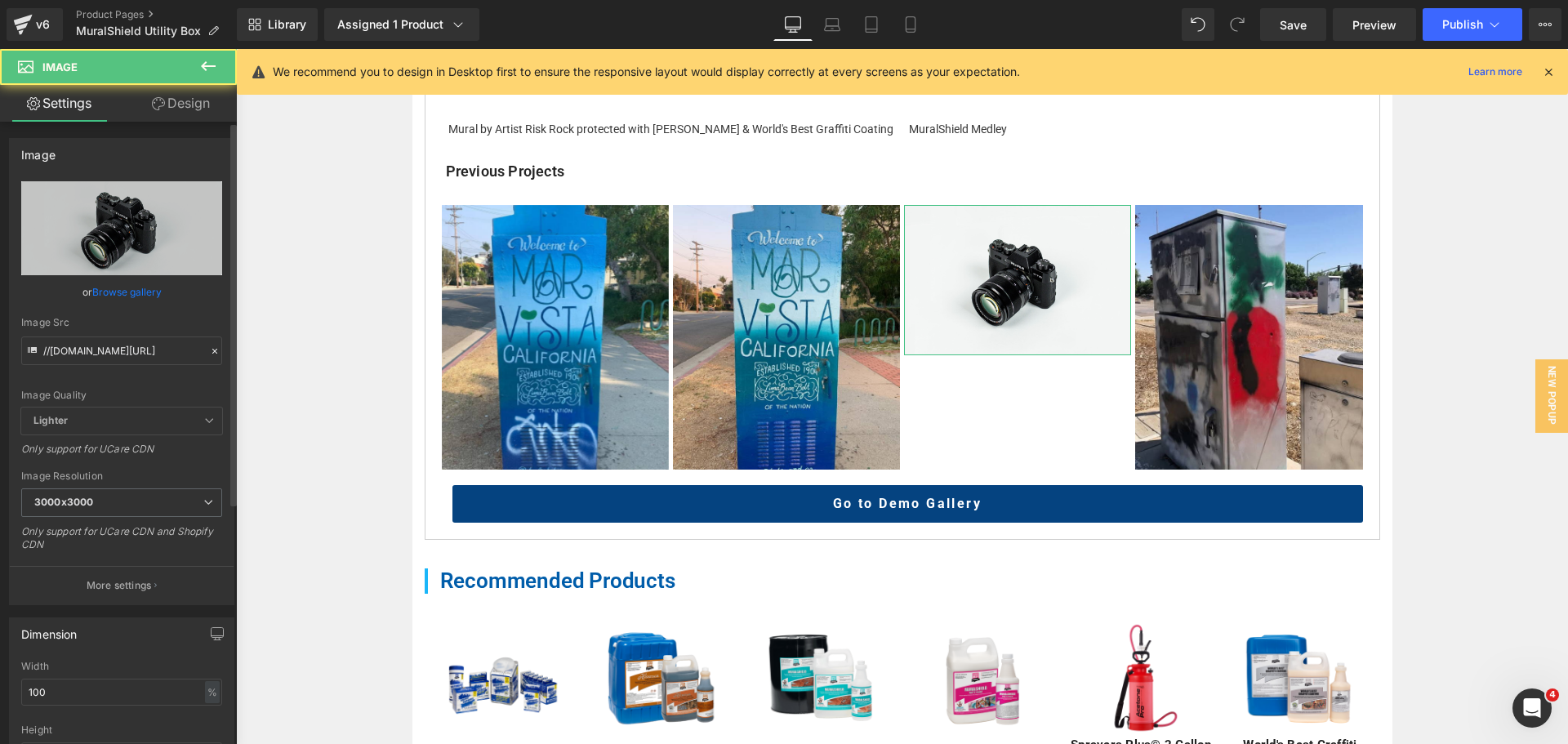
click at [153, 280] on link "Browse gallery" at bounding box center [126, 291] width 69 height 29
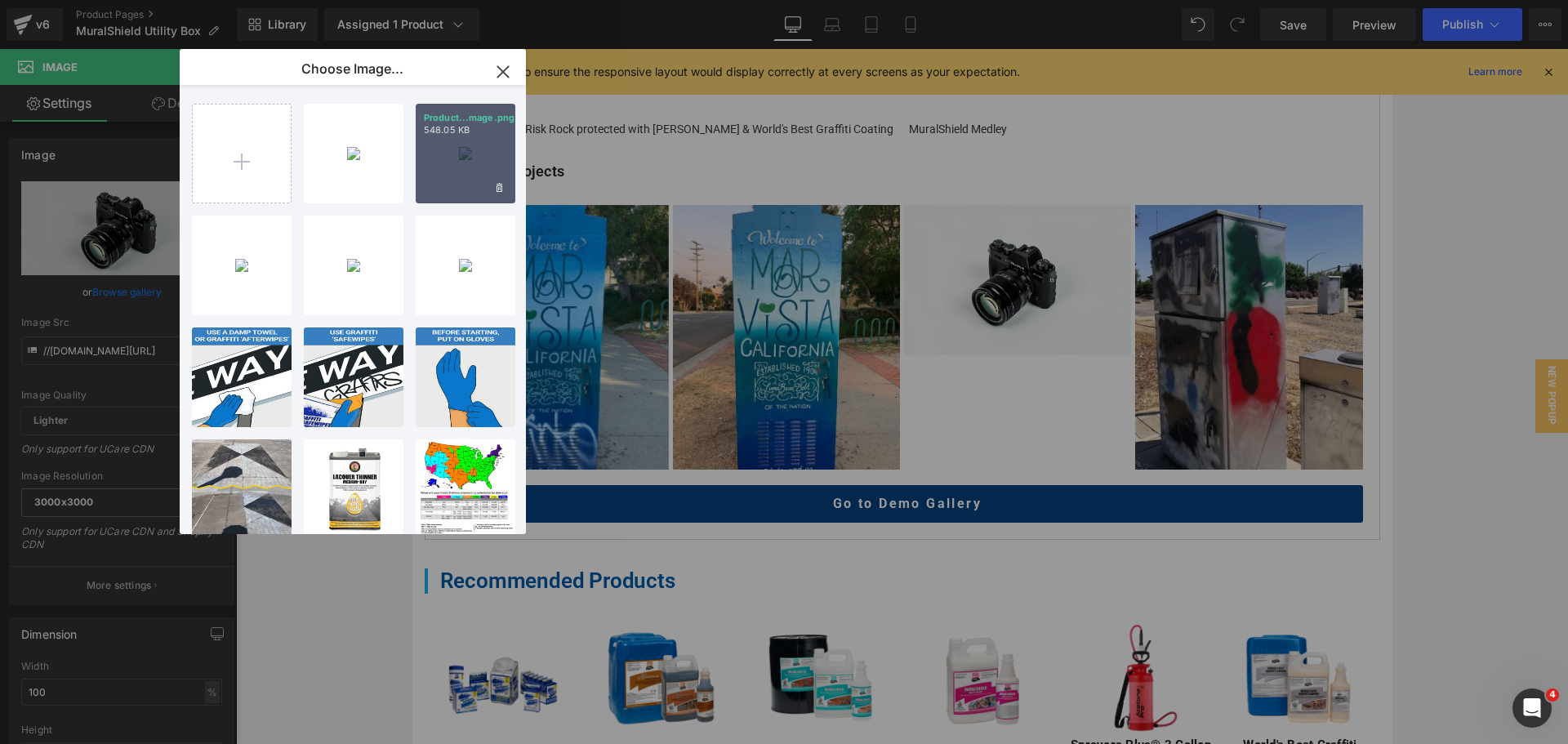
click at [488, 162] on div "Product...mage.png 548.05 KB" at bounding box center [465, 153] width 100 height 100
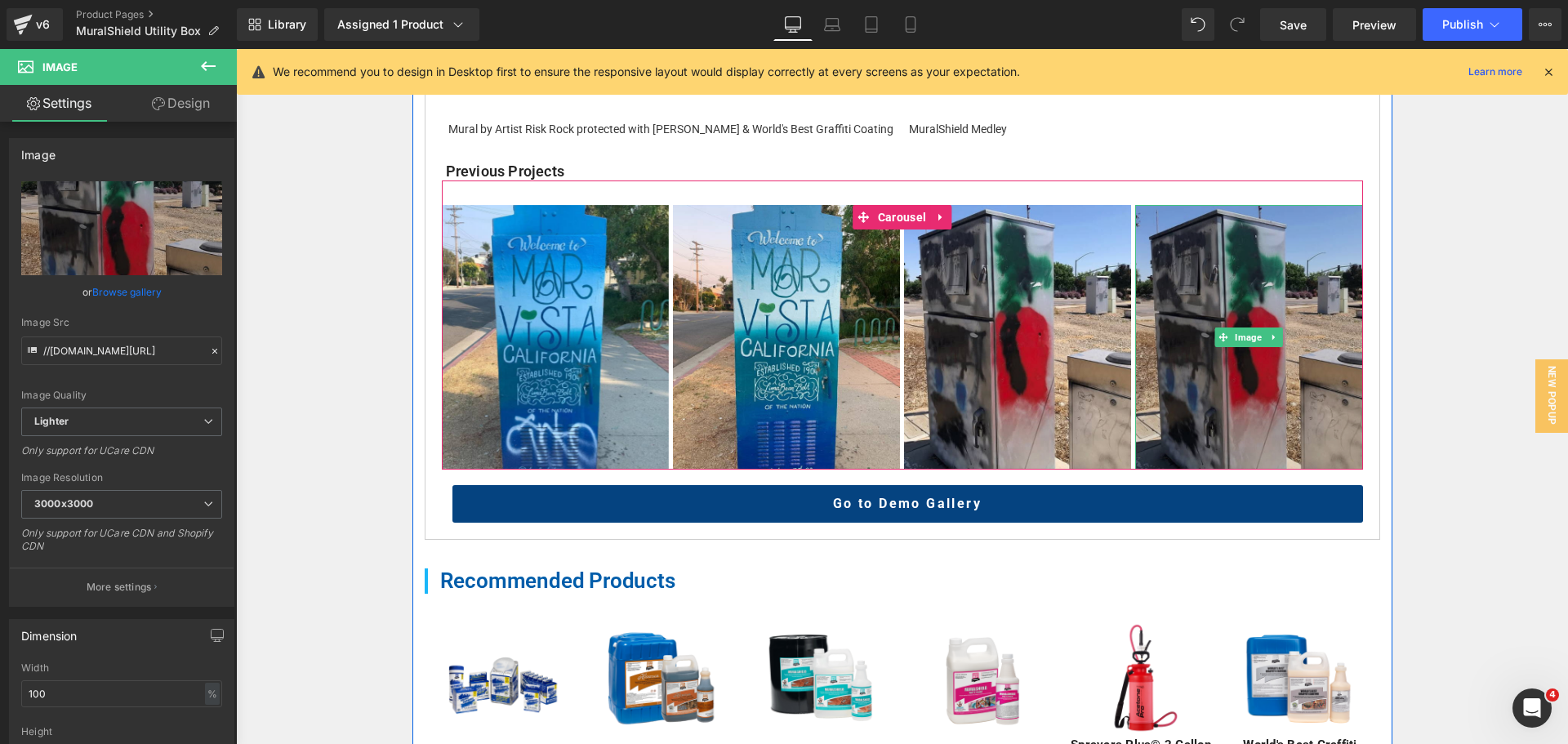
click at [1248, 309] on img at bounding box center [1248, 338] width 227 height 266
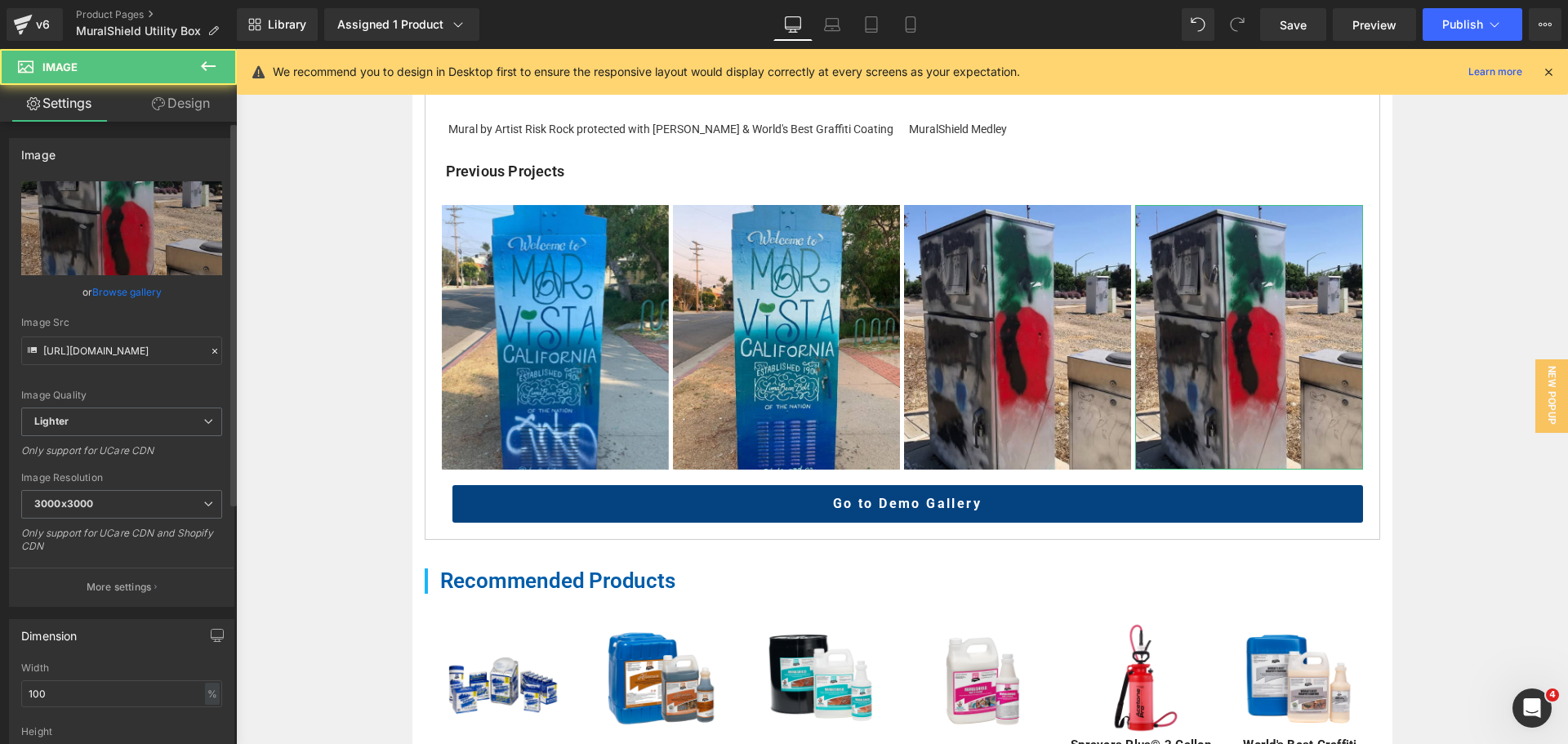
click at [130, 289] on link "Browse gallery" at bounding box center [126, 291] width 69 height 29
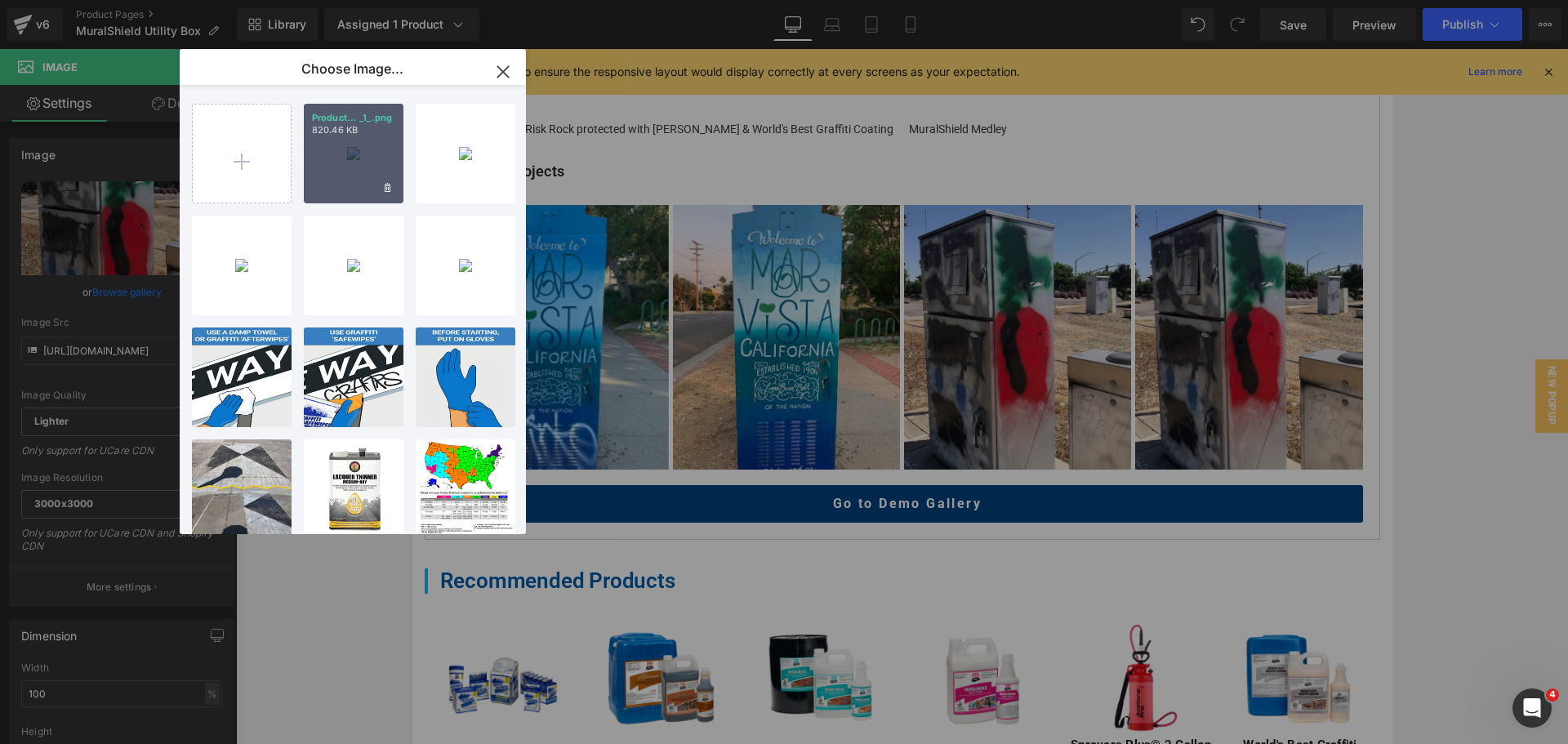
click at [370, 143] on div "Product... _1_.png 820.46 KB" at bounding box center [353, 153] width 100 height 100
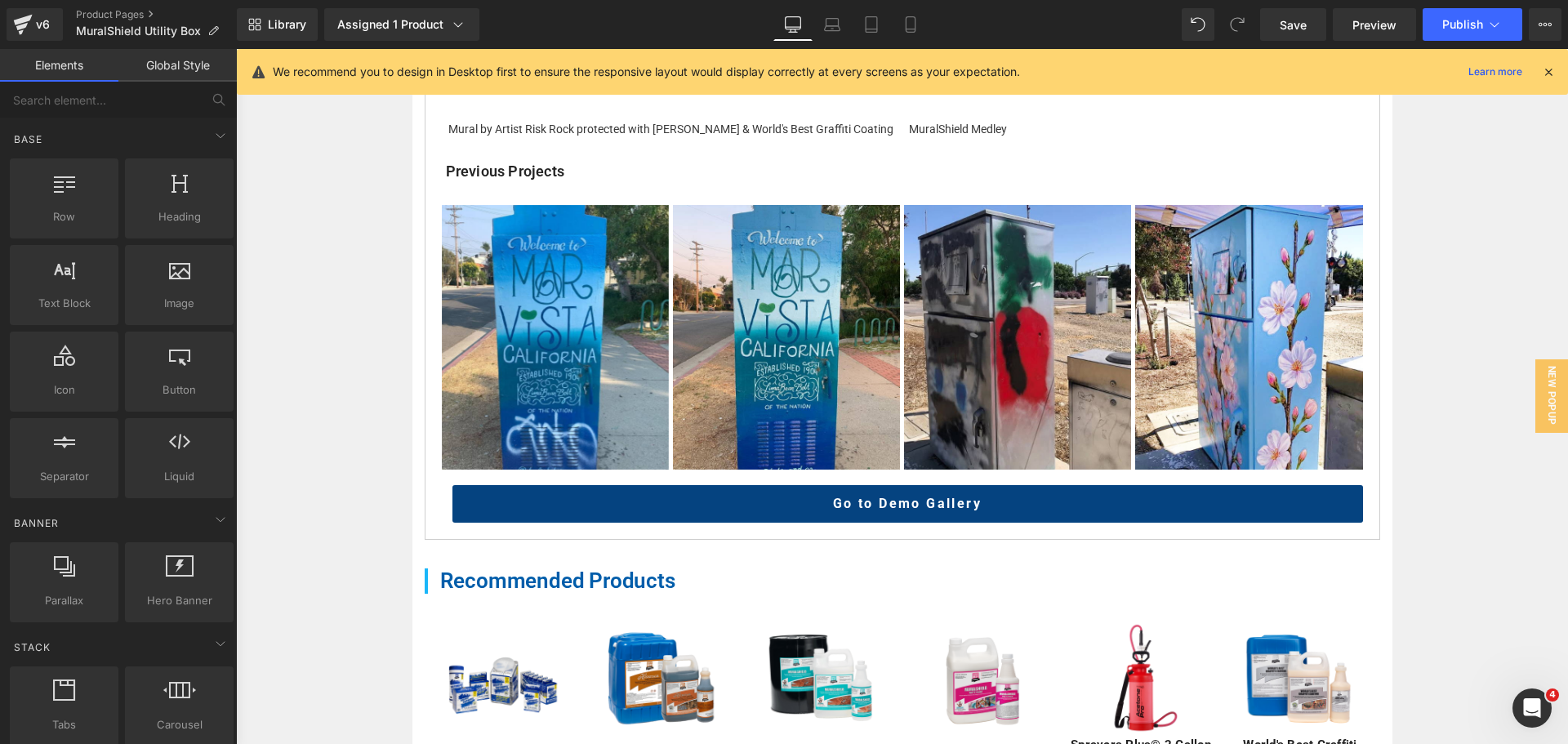
click at [1450, 332] on div "Home / Product Overview / Value Deals & Starter Packs Text Block MuralShield Ut…" at bounding box center [902, 169] width 1332 height 1848
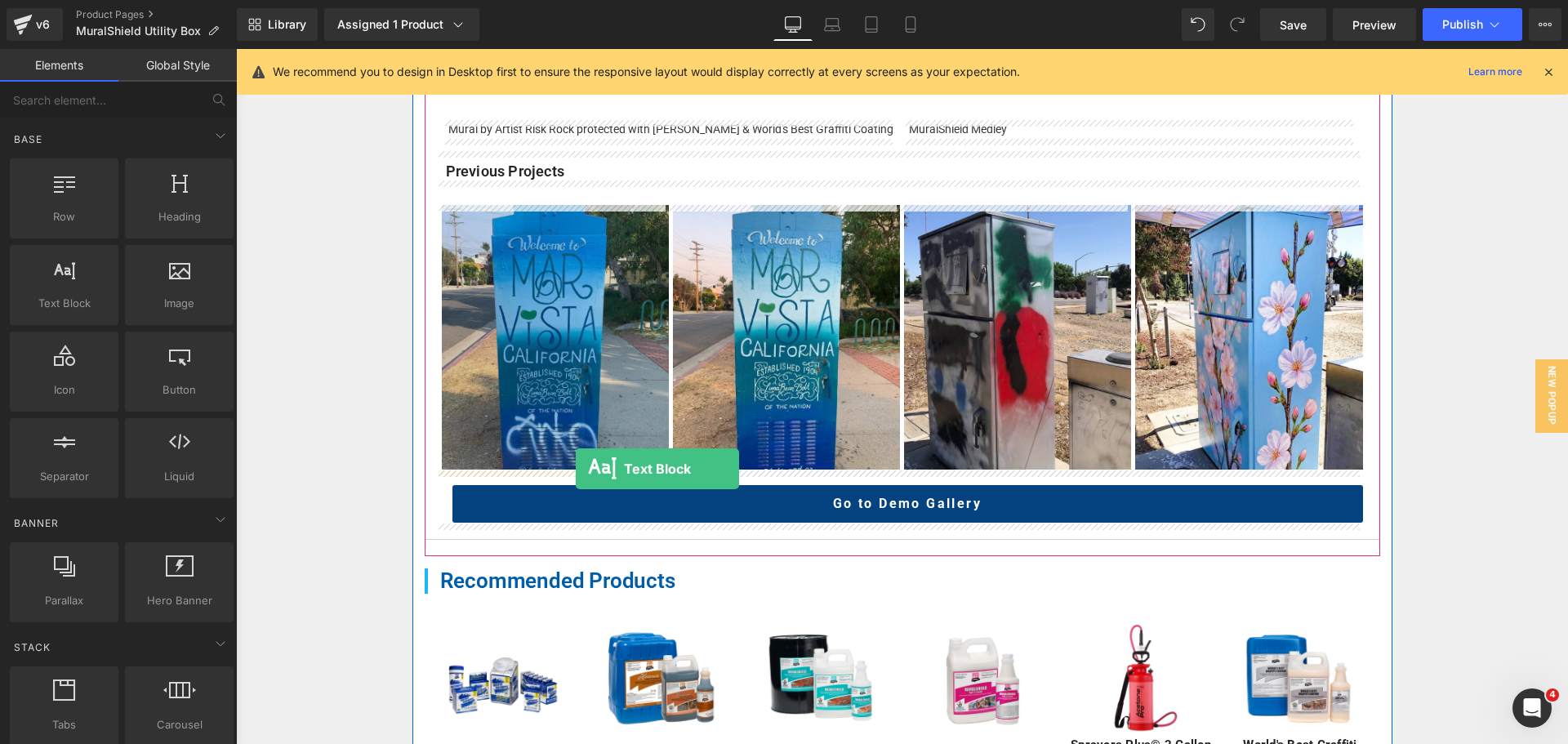
drag, startPoint x: 322, startPoint y: 343, endPoint x: 576, endPoint y: 469, distance: 283.5
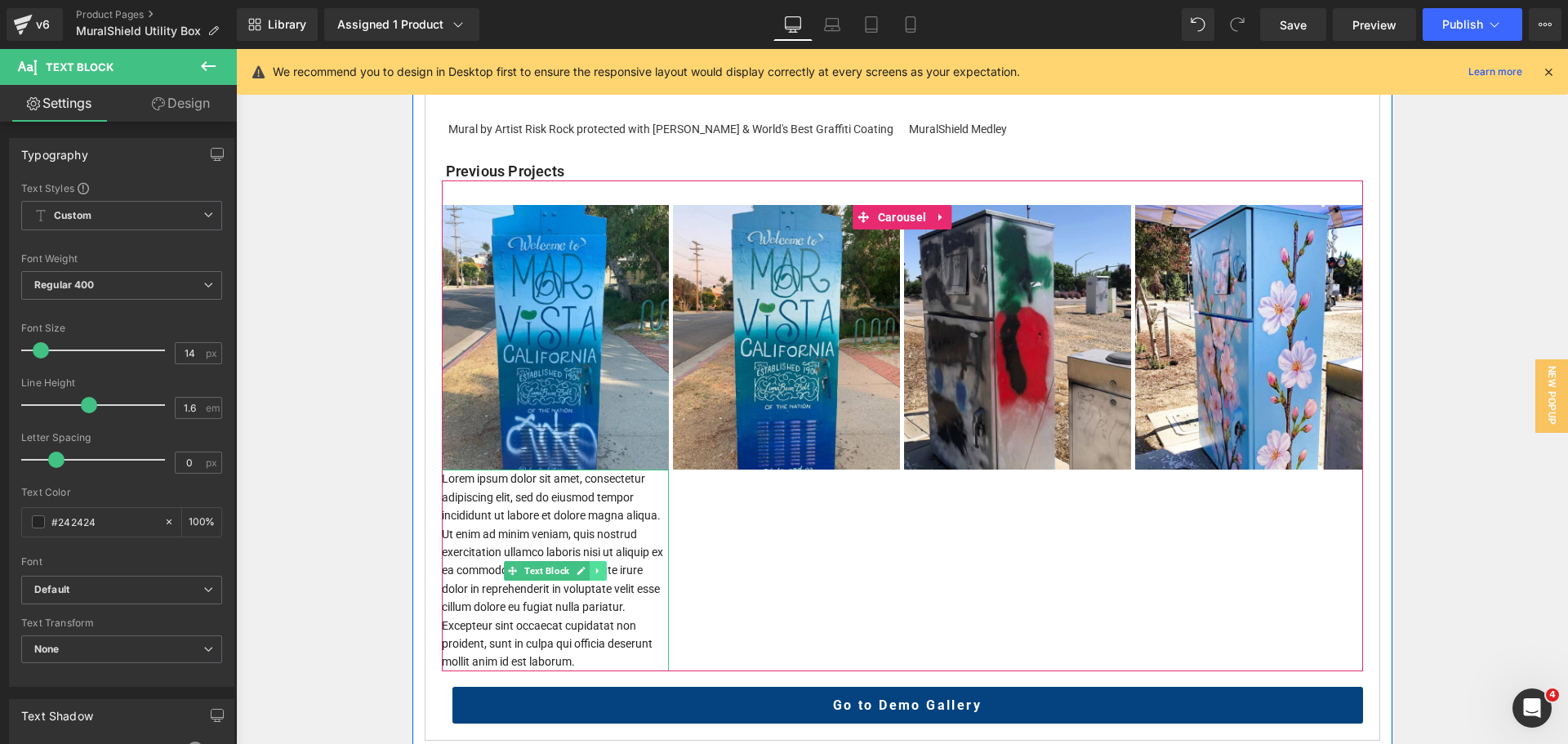
click at [595, 572] on icon at bounding box center [596, 571] width 2 height 6
click at [597, 566] on link at bounding box center [605, 571] width 17 height 20
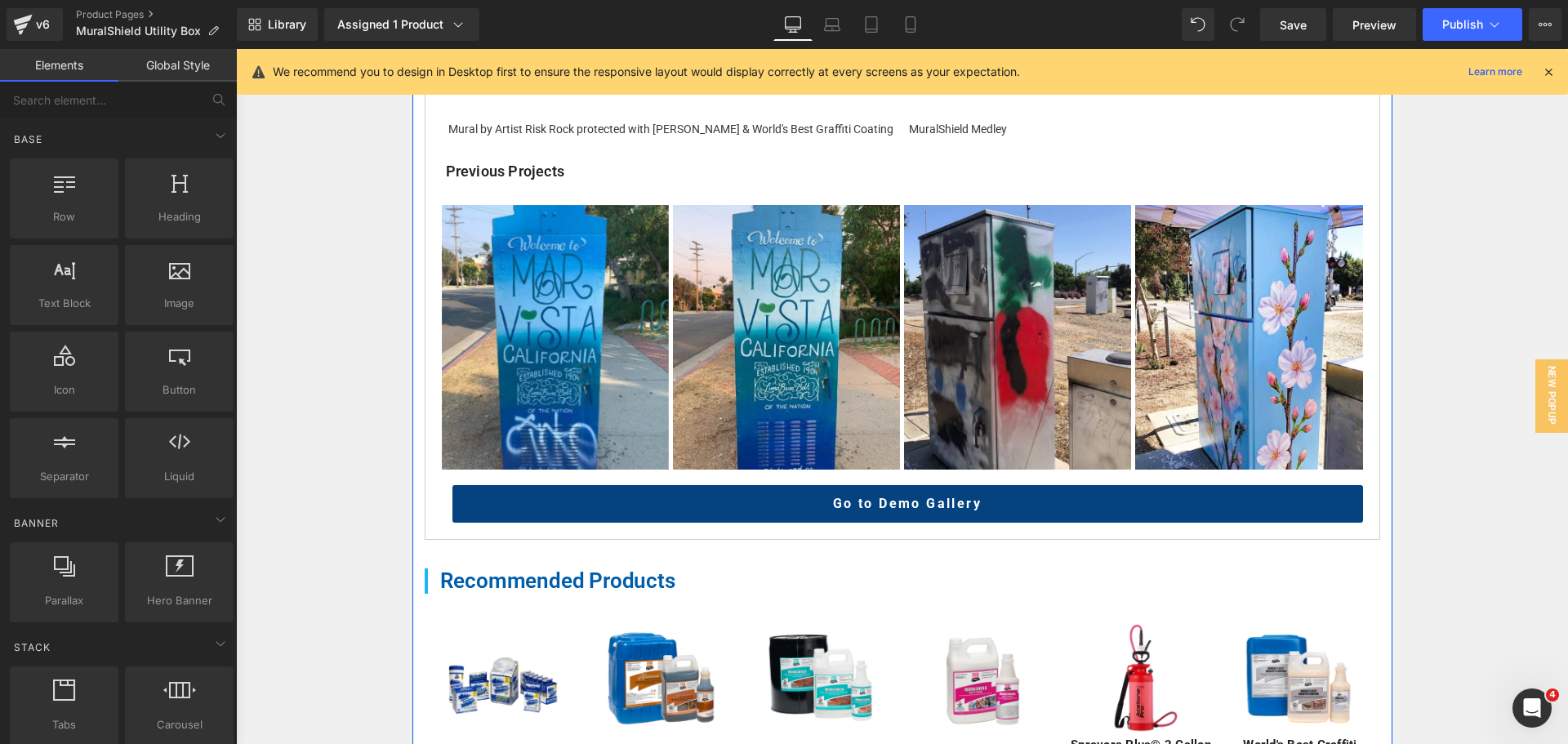
click at [598, 132] on div "Mural by Artist Risk Rock protected with [PERSON_NAME] & World's Best Graffiti …" at bounding box center [671, 129] width 447 height 18
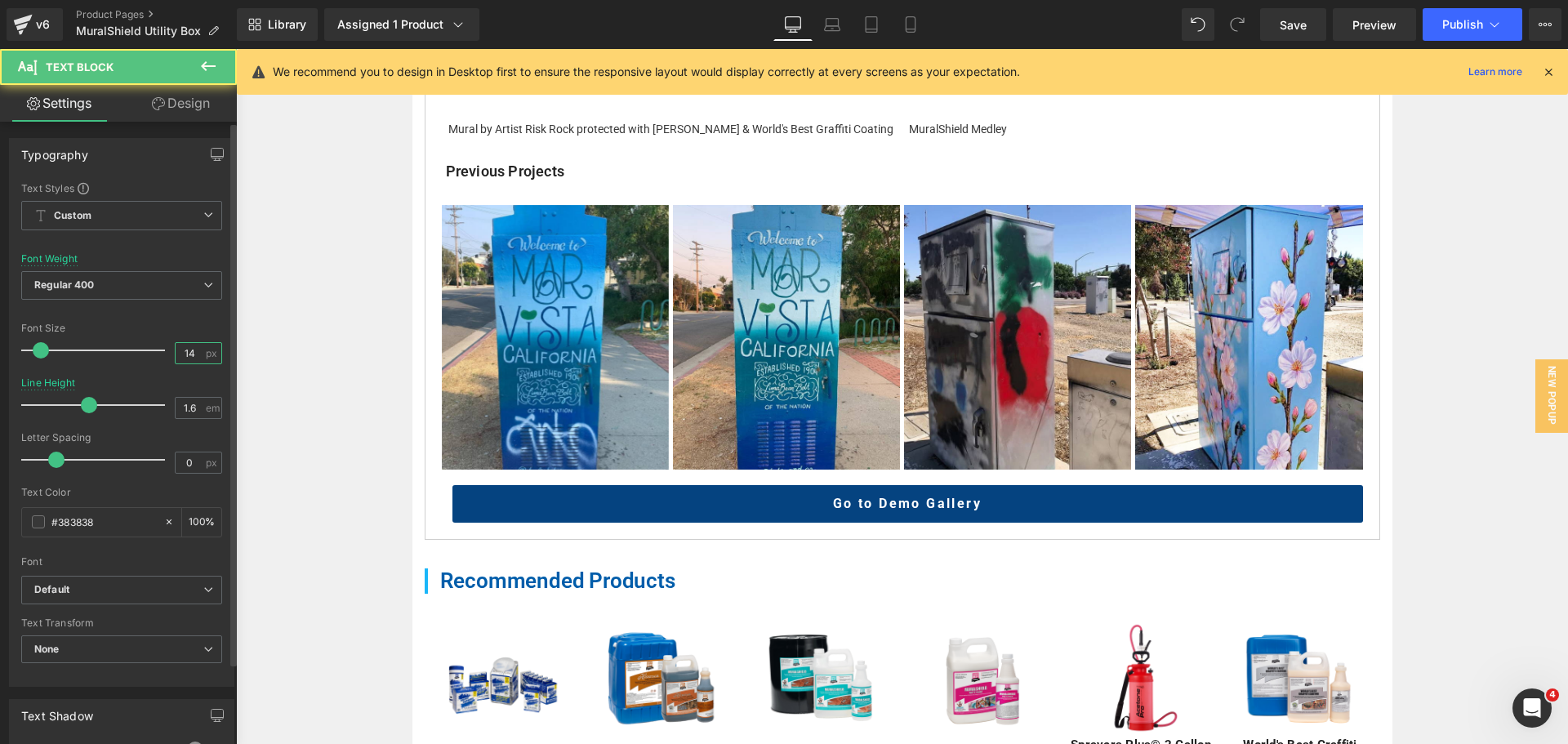
click at [182, 358] on input "14" at bounding box center [190, 353] width 29 height 21
type input "13"
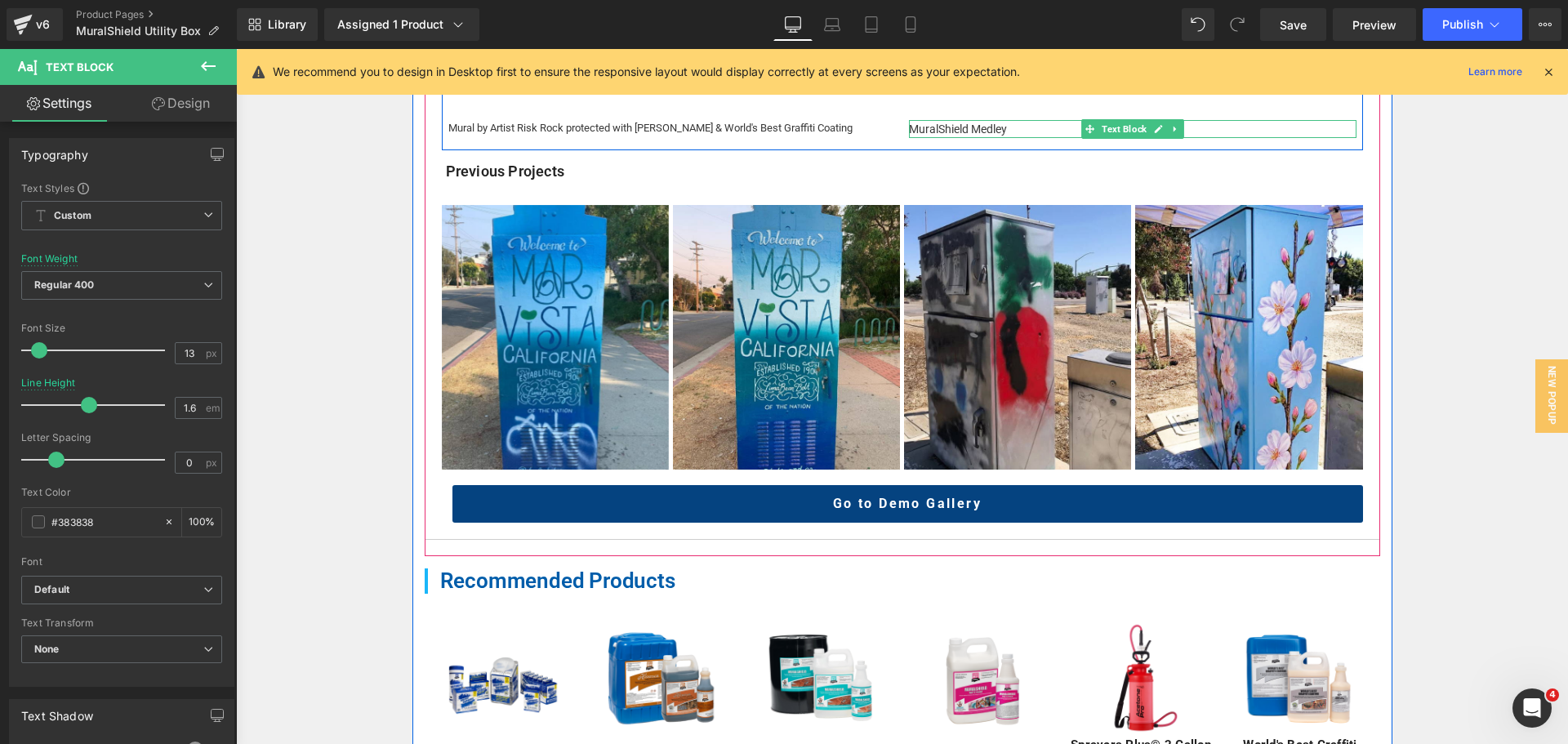
click at [962, 132] on span "MuralShield Medley" at bounding box center [957, 128] width 98 height 13
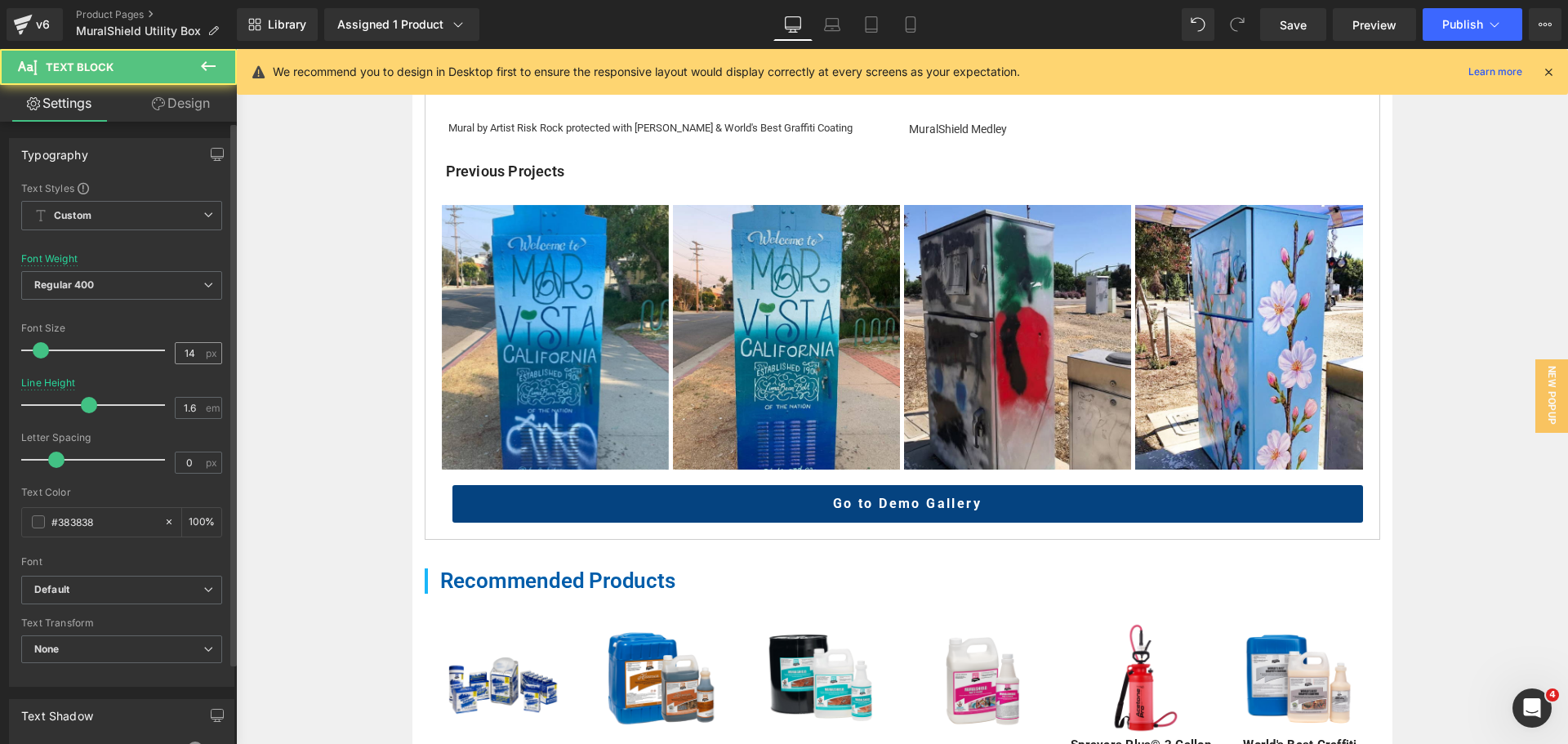
click at [186, 352] on input "14" at bounding box center [190, 353] width 29 height 21
type input "13"
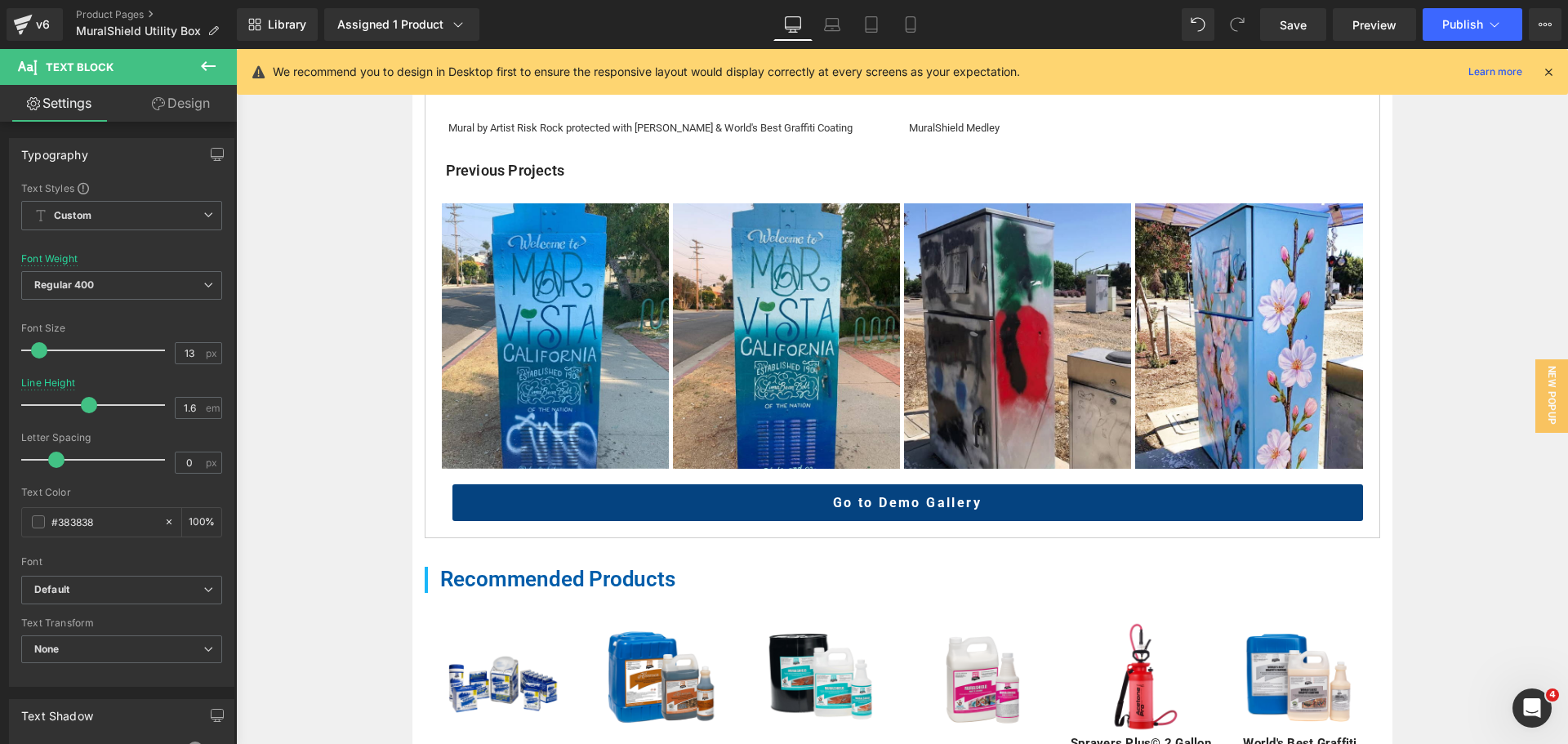
click at [357, 228] on div "Home / Product Overview / Value Deals & Starter Packs Text Block MuralShield Ut…" at bounding box center [902, 168] width 1332 height 1847
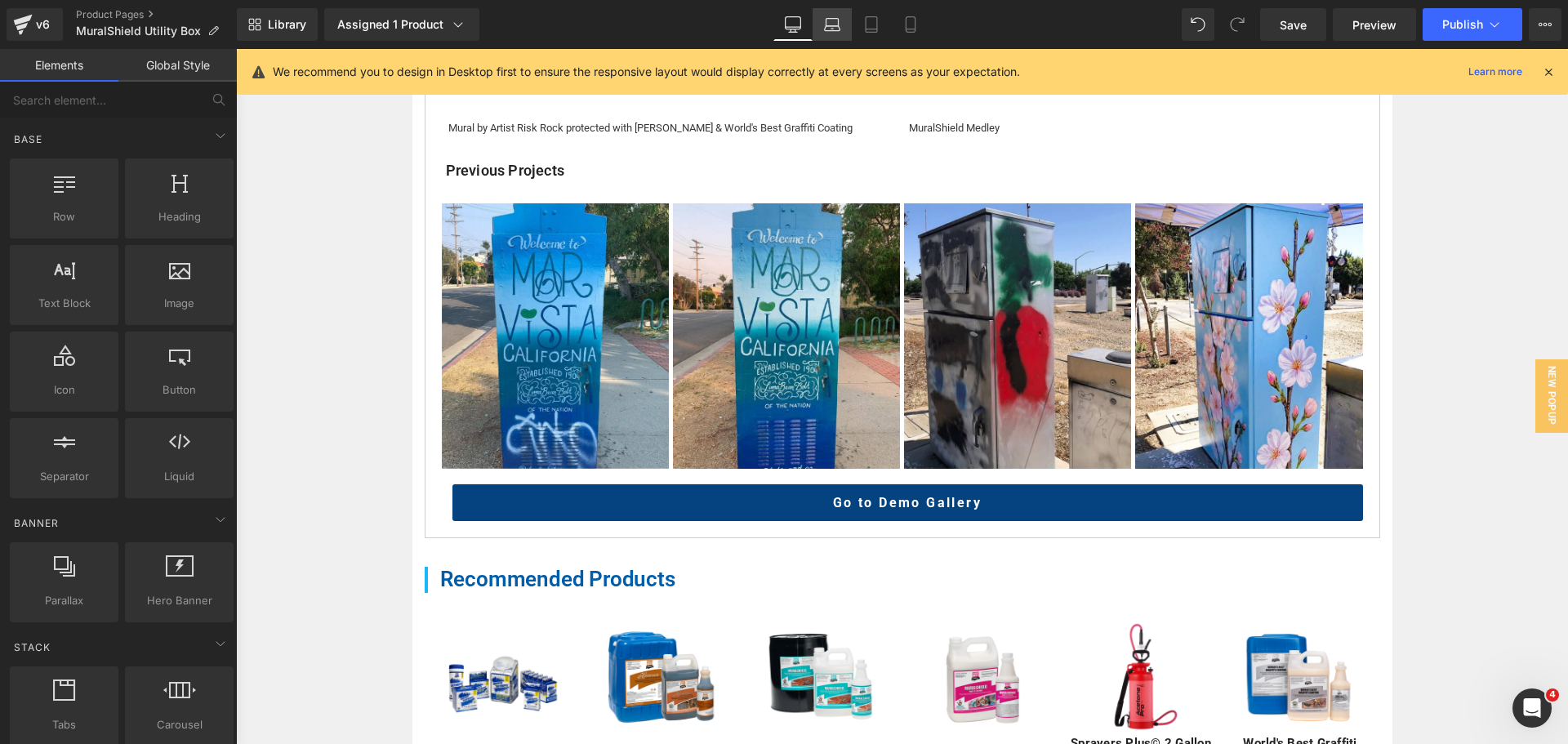
click at [846, 15] on link "Laptop" at bounding box center [832, 24] width 39 height 33
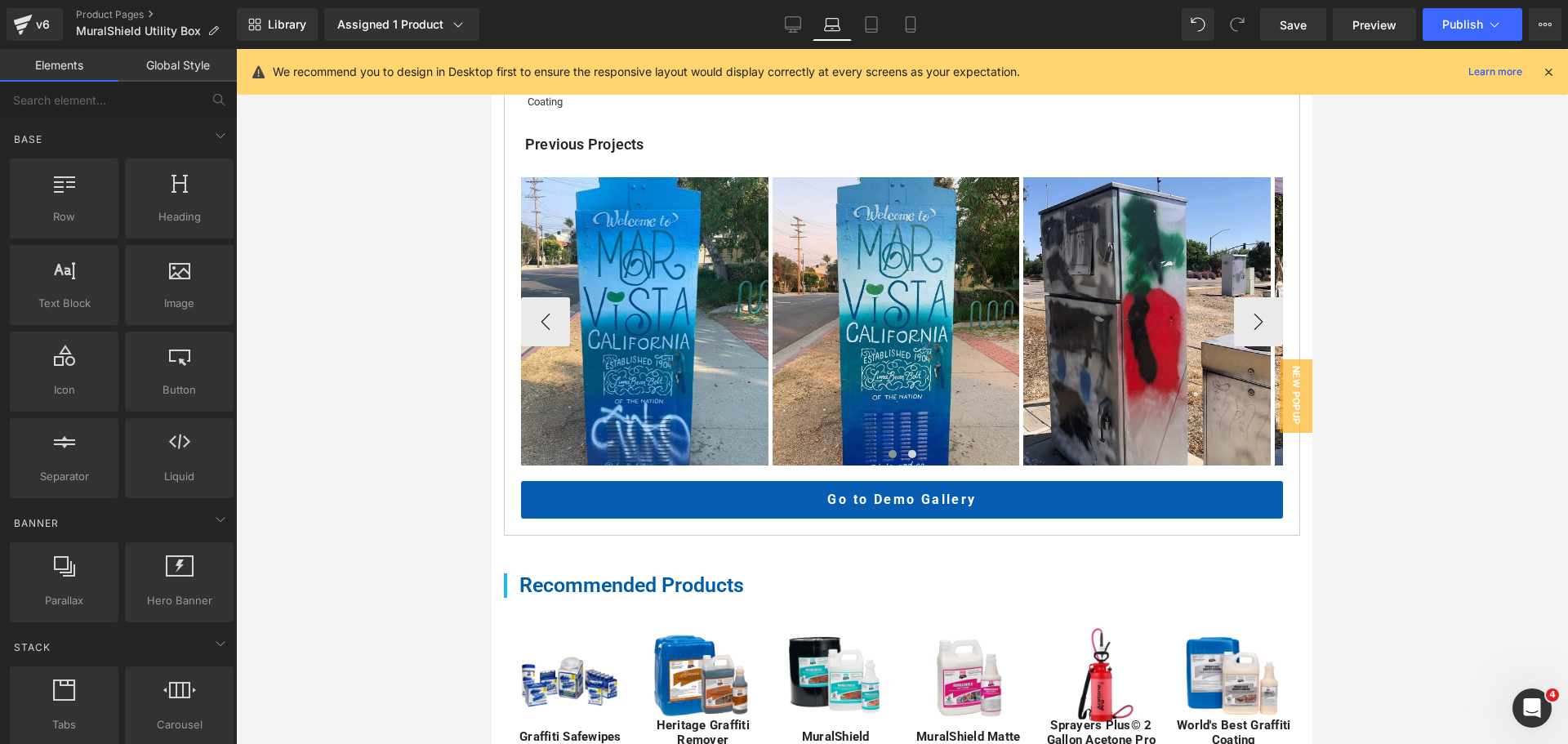
scroll to position [686, 0]
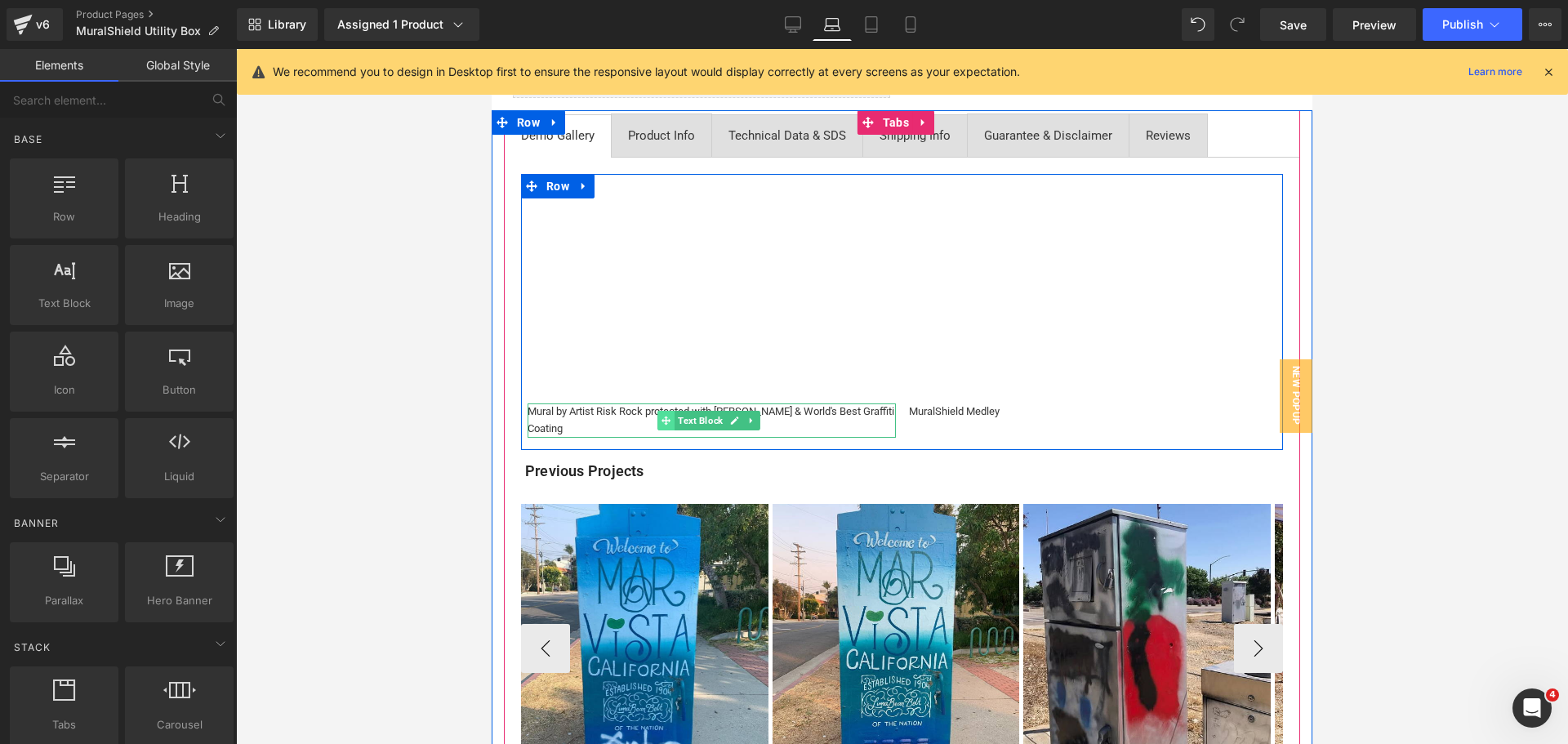
click at [670, 431] on span at bounding box center [666, 421] width 17 height 20
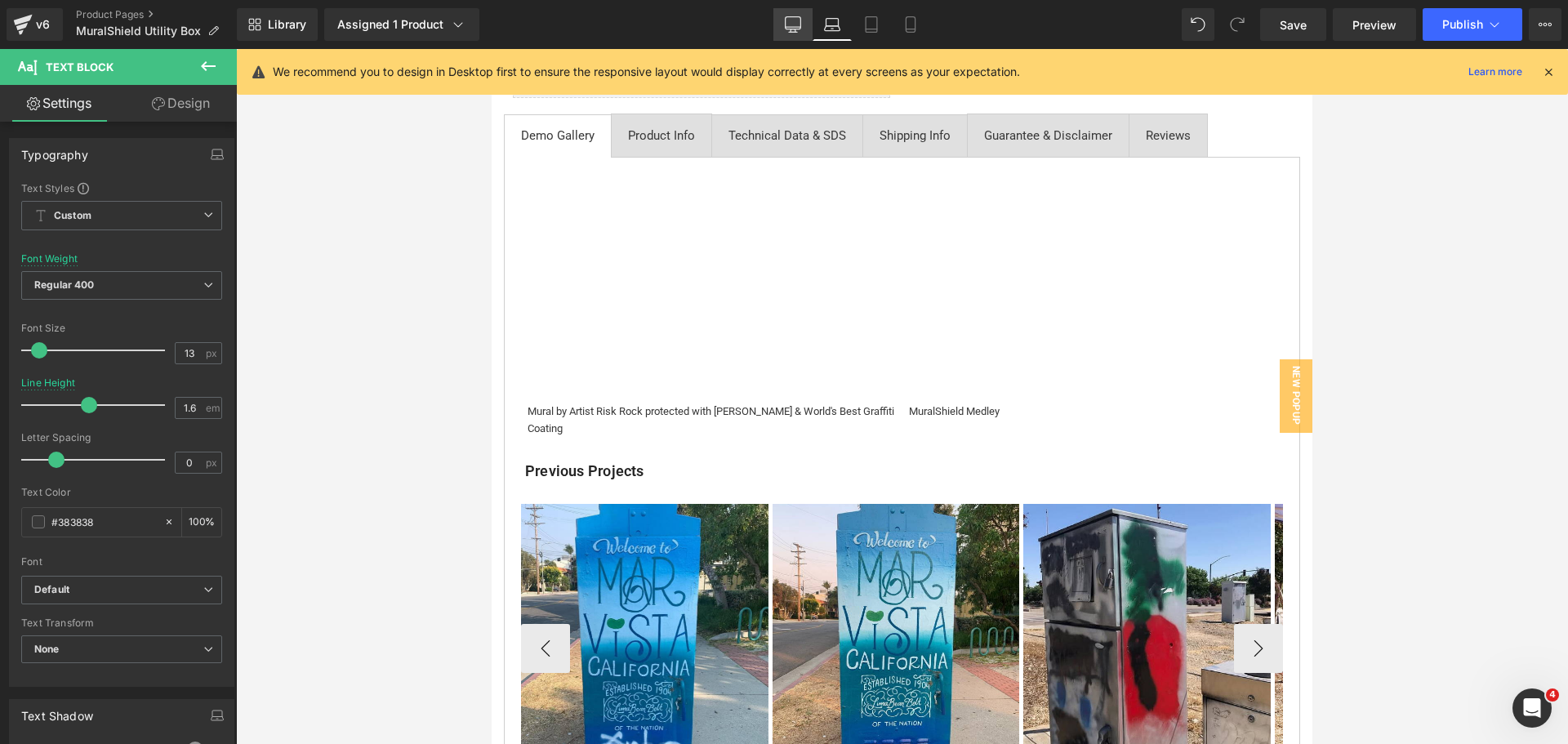
click at [795, 26] on icon at bounding box center [793, 25] width 17 height 17
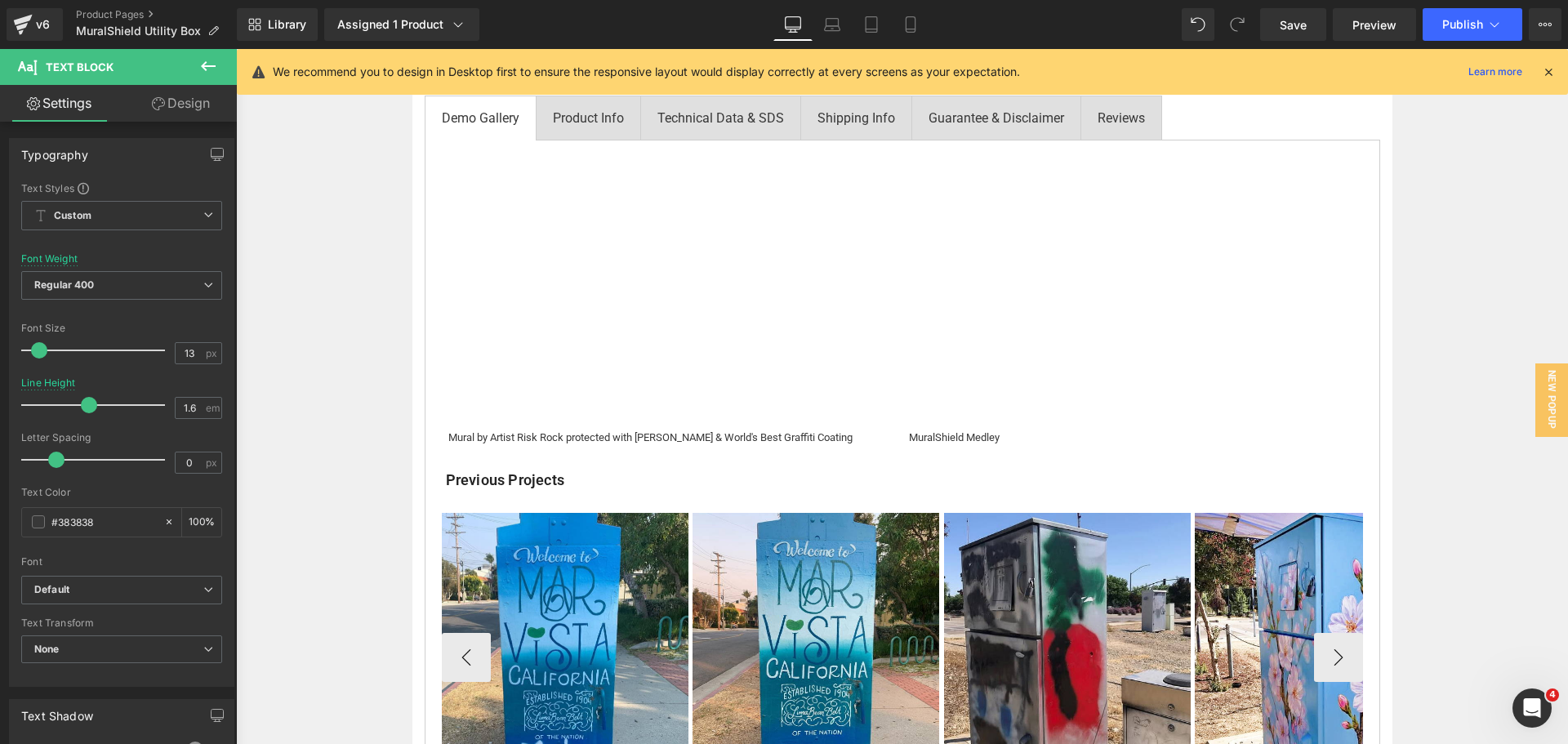
scroll to position [725, 0]
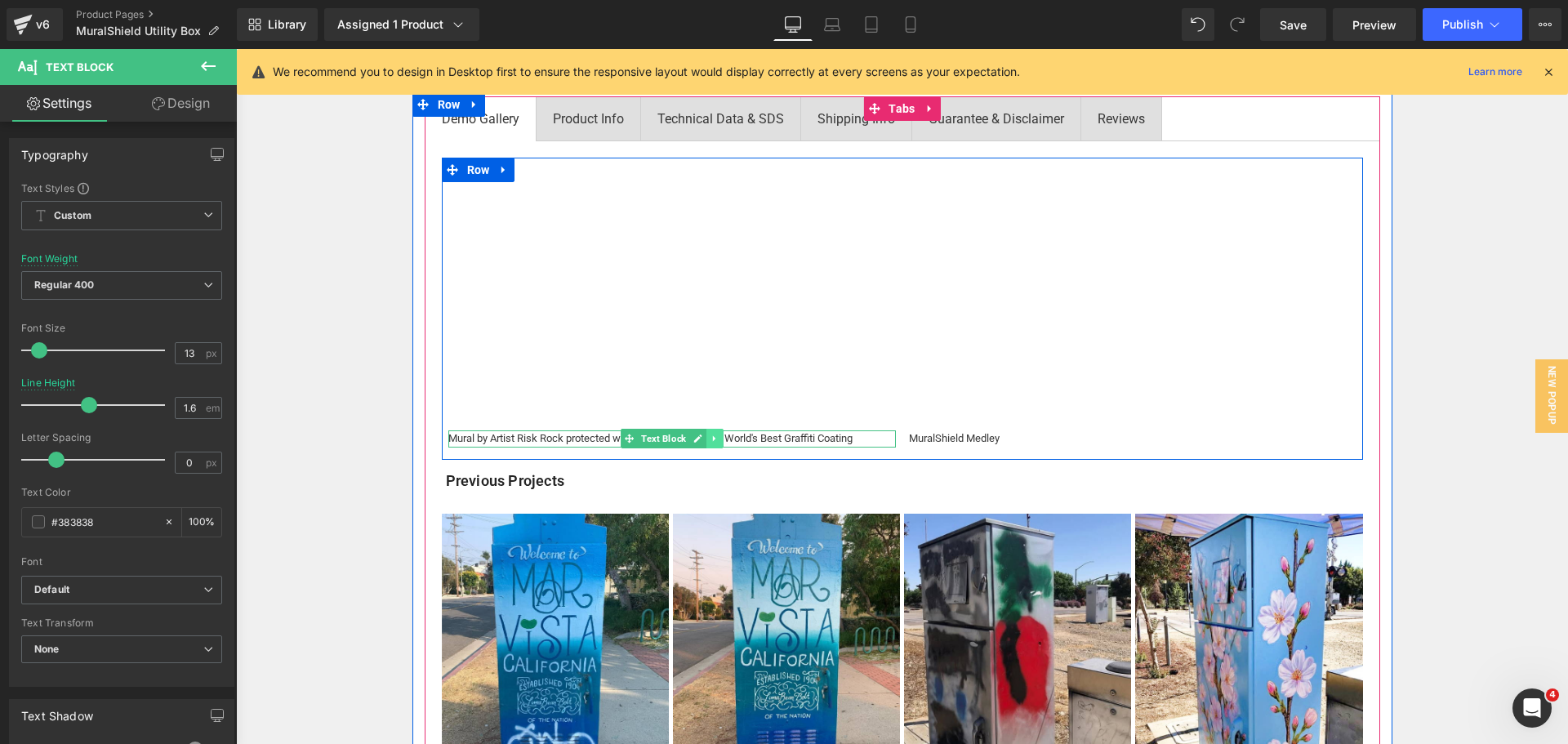
click at [715, 437] on link at bounding box center [714, 439] width 17 height 20
click at [719, 438] on icon at bounding box center [723, 439] width 9 height 9
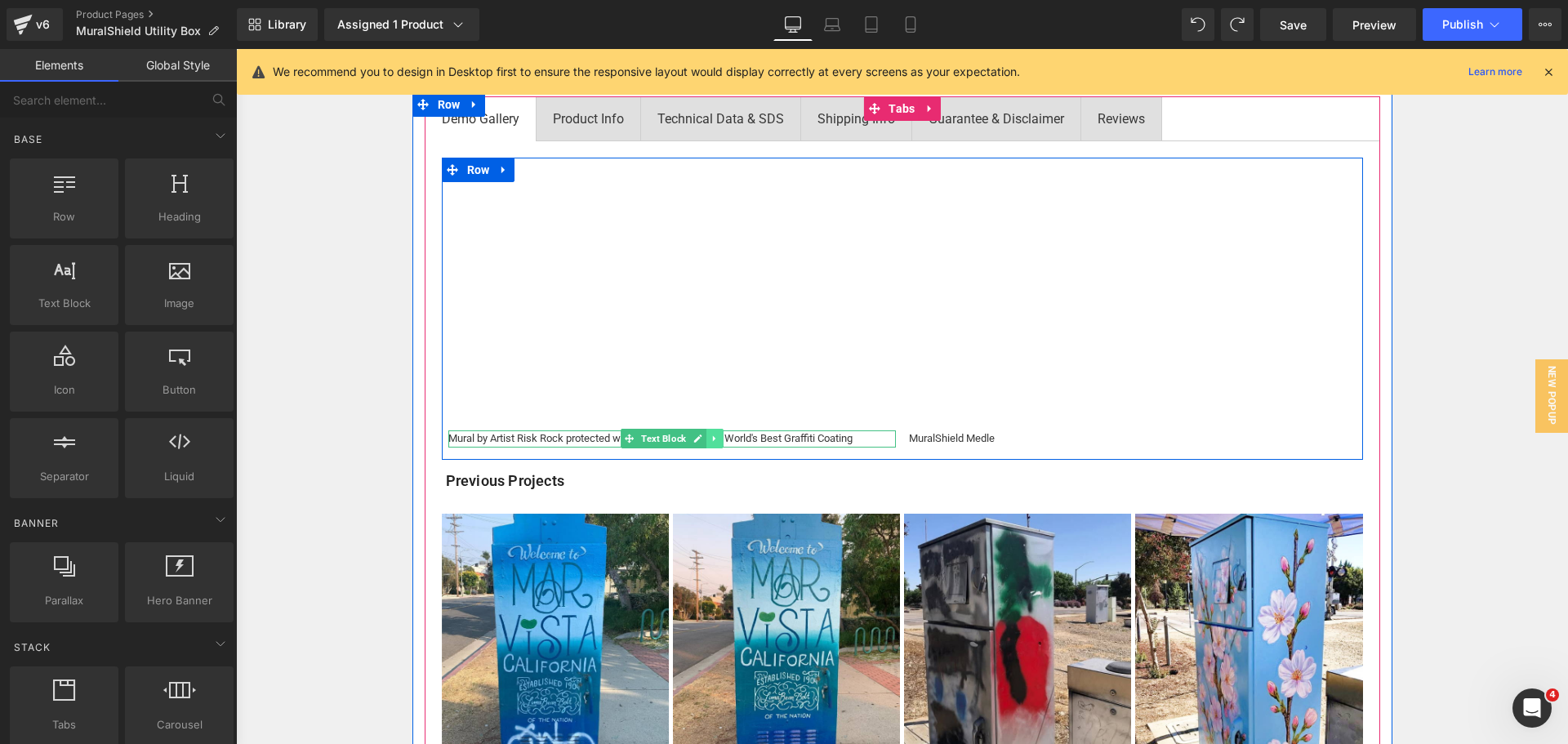
click at [712, 441] on icon at bounding box center [714, 439] width 9 height 10
click at [701, 437] on icon at bounding box center [705, 439] width 9 height 10
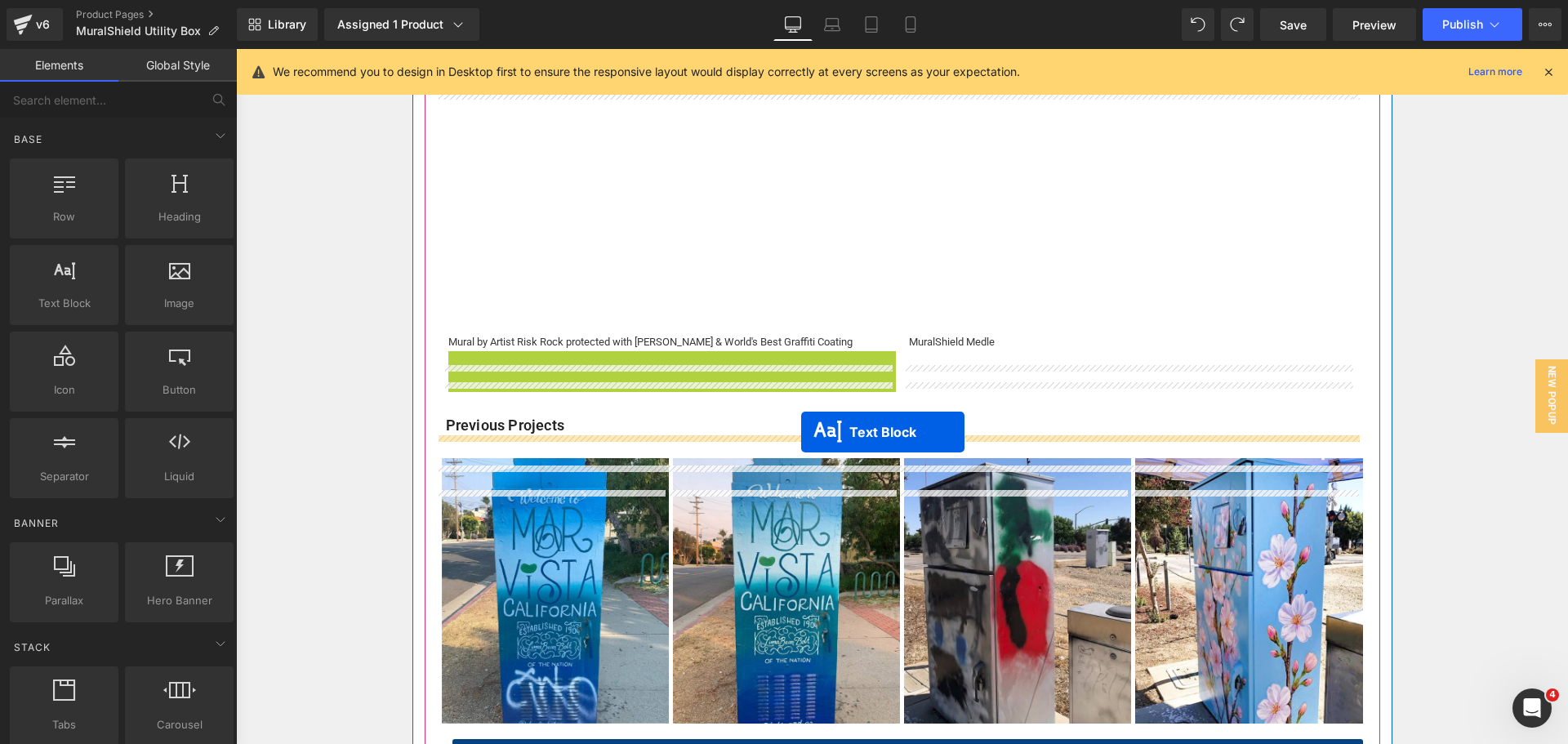
scroll to position [1052, 0]
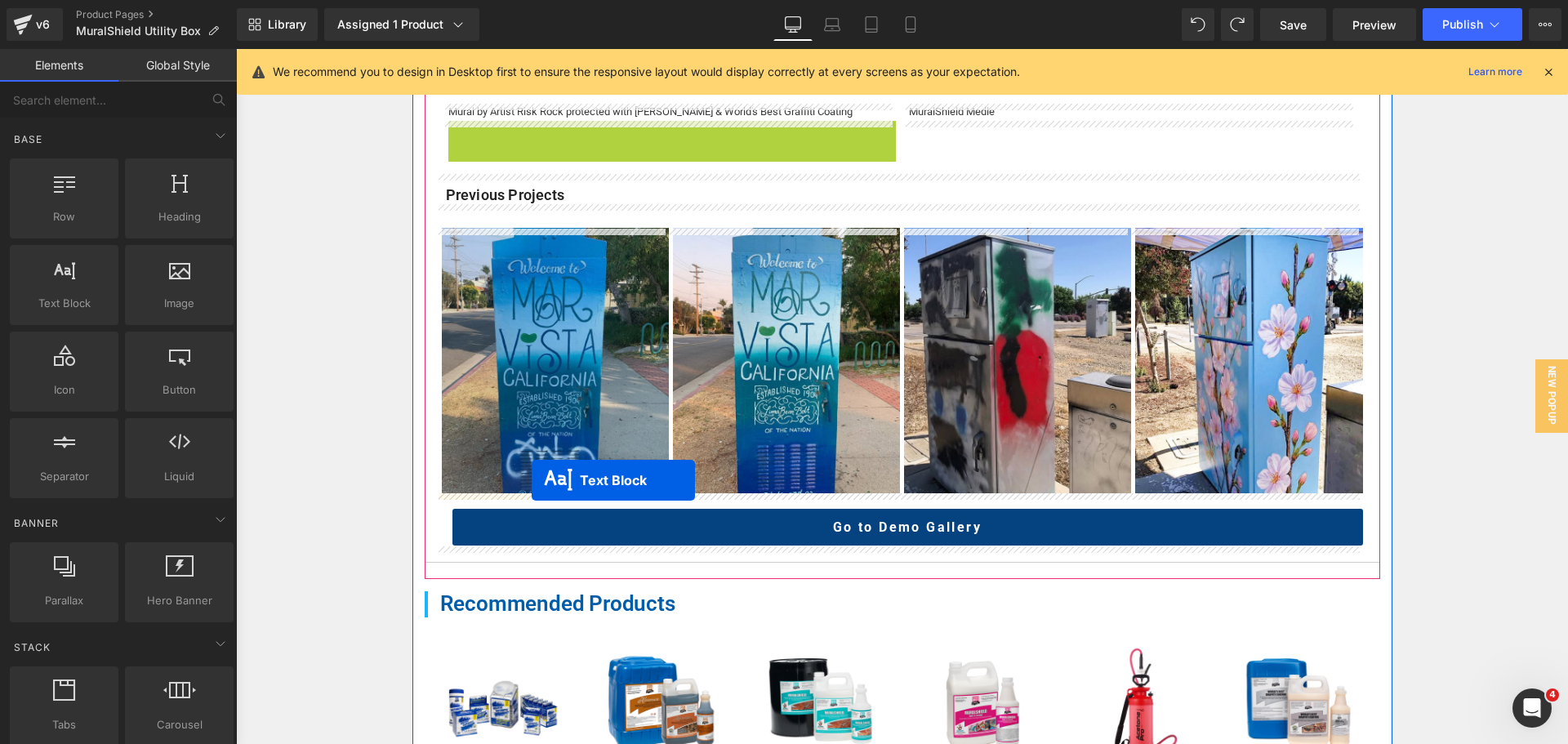
drag, startPoint x: 657, startPoint y: 455, endPoint x: 531, endPoint y: 480, distance: 128.5
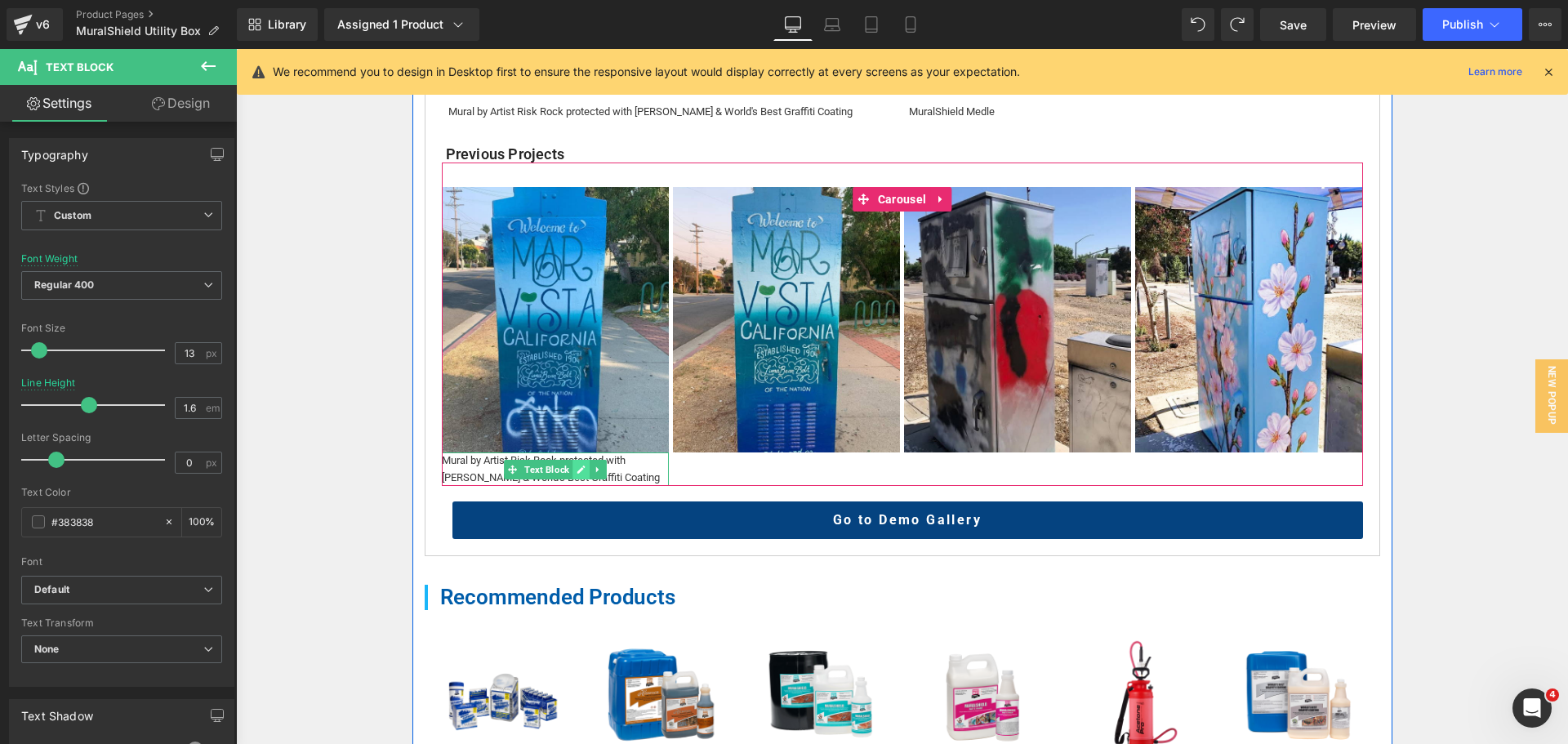
click at [577, 469] on icon at bounding box center [581, 469] width 8 height 8
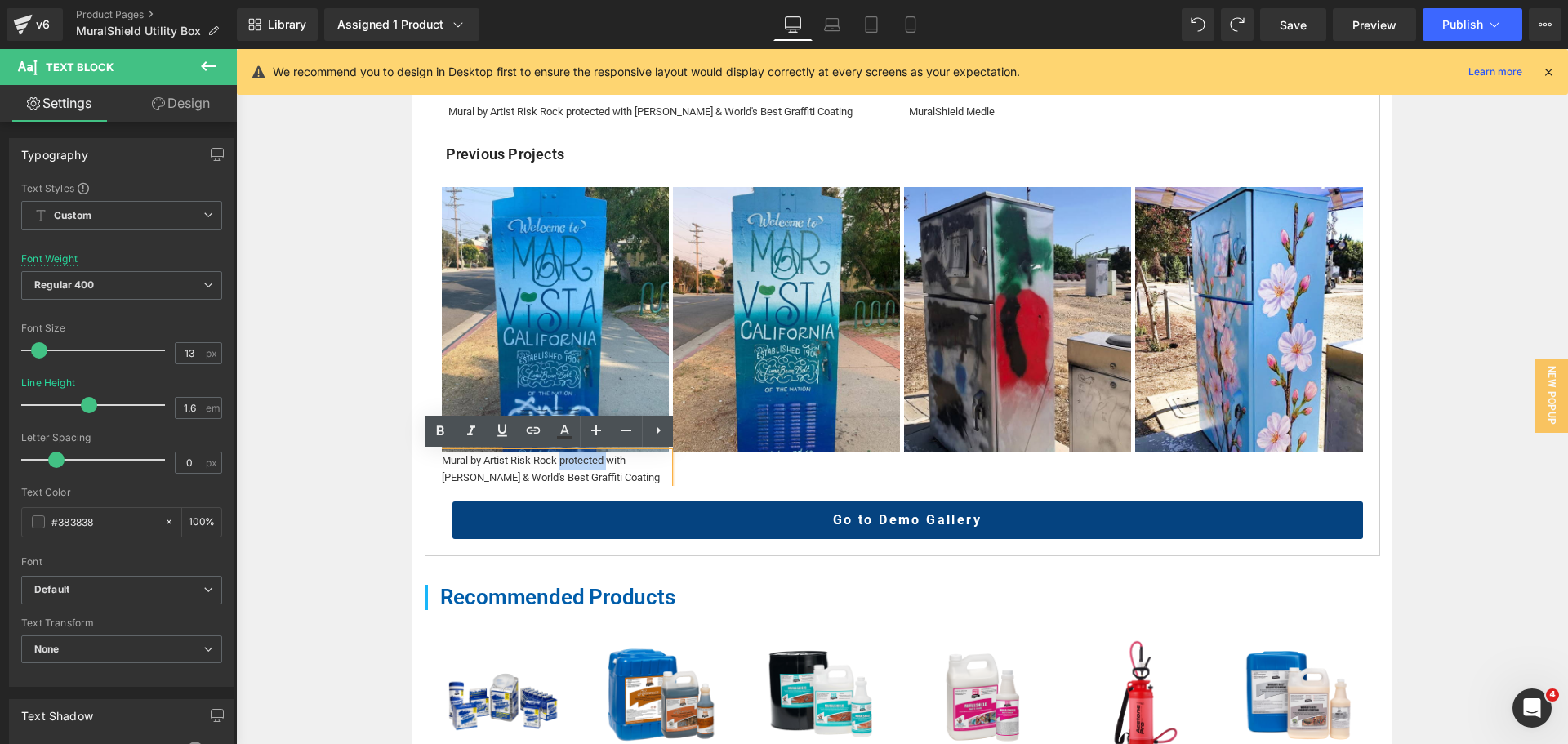
click at [576, 469] on div "Mural by Artist Risk Rock protected with [PERSON_NAME] & World's Best Graffiti …" at bounding box center [555, 469] width 227 height 35
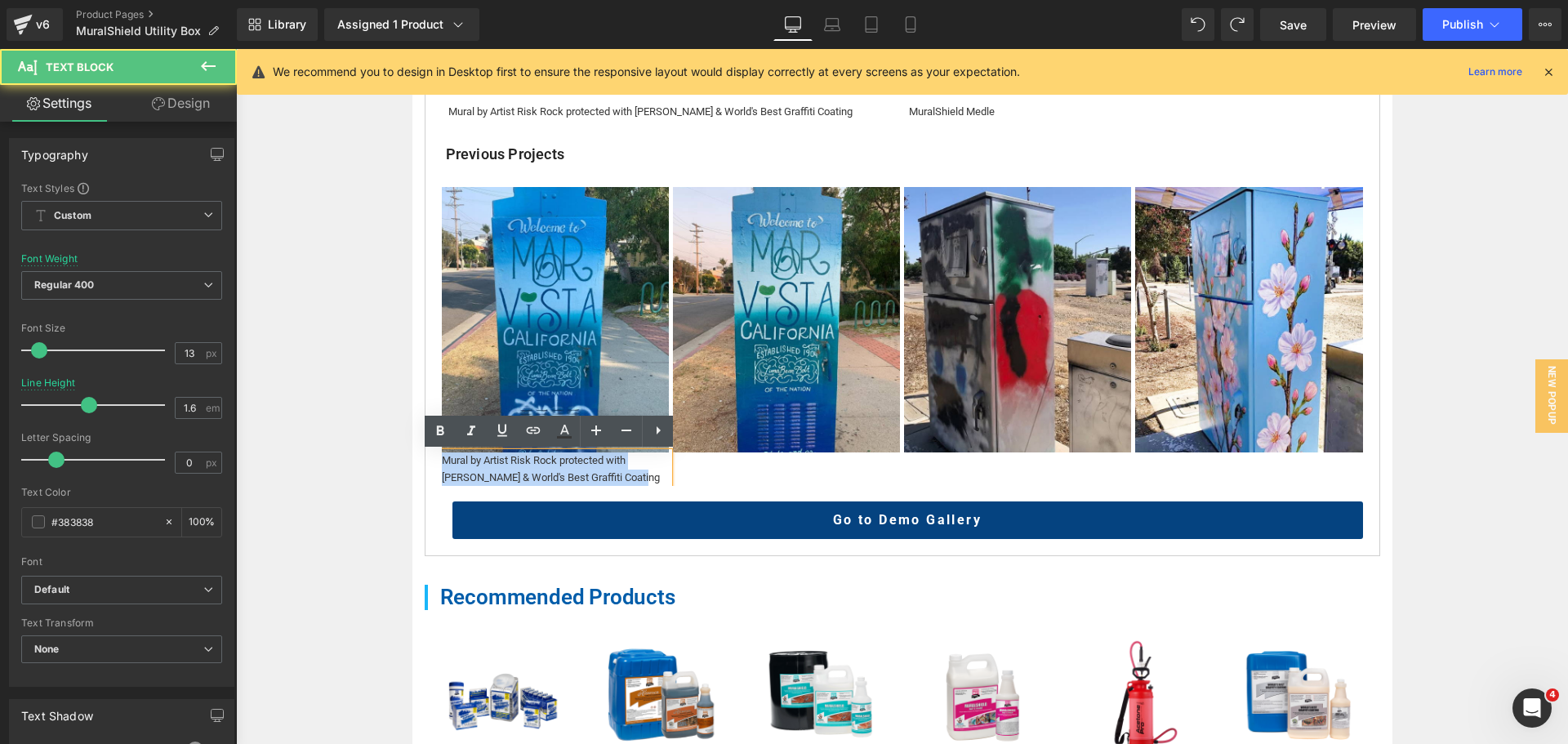
click at [576, 469] on div "Mural by Artist Risk Rock protected with [PERSON_NAME] & World's Best Graffiti …" at bounding box center [555, 469] width 227 height 35
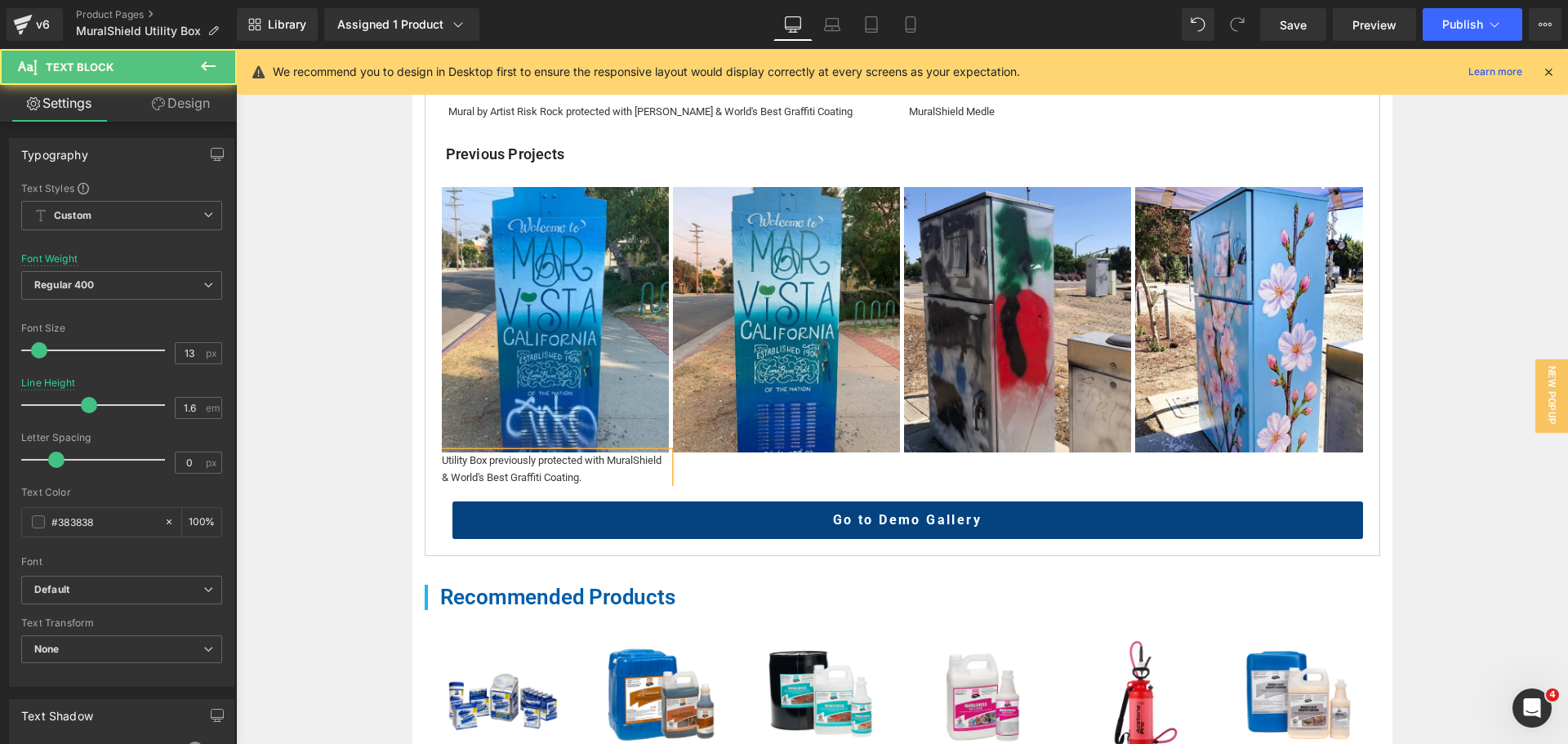
click at [441, 460] on div "Utility Box previously protected with MuralShield & World's Best Graffiti Coati…" at bounding box center [555, 469] width 227 height 35
drag, startPoint x: 468, startPoint y: 462, endPoint x: 416, endPoint y: 462, distance: 52.0
click at [416, 462] on div "Demo Gallery Text Block Product Info Text Block Technical Data & SDS Text Block…" at bounding box center [902, 327] width 980 height 1116
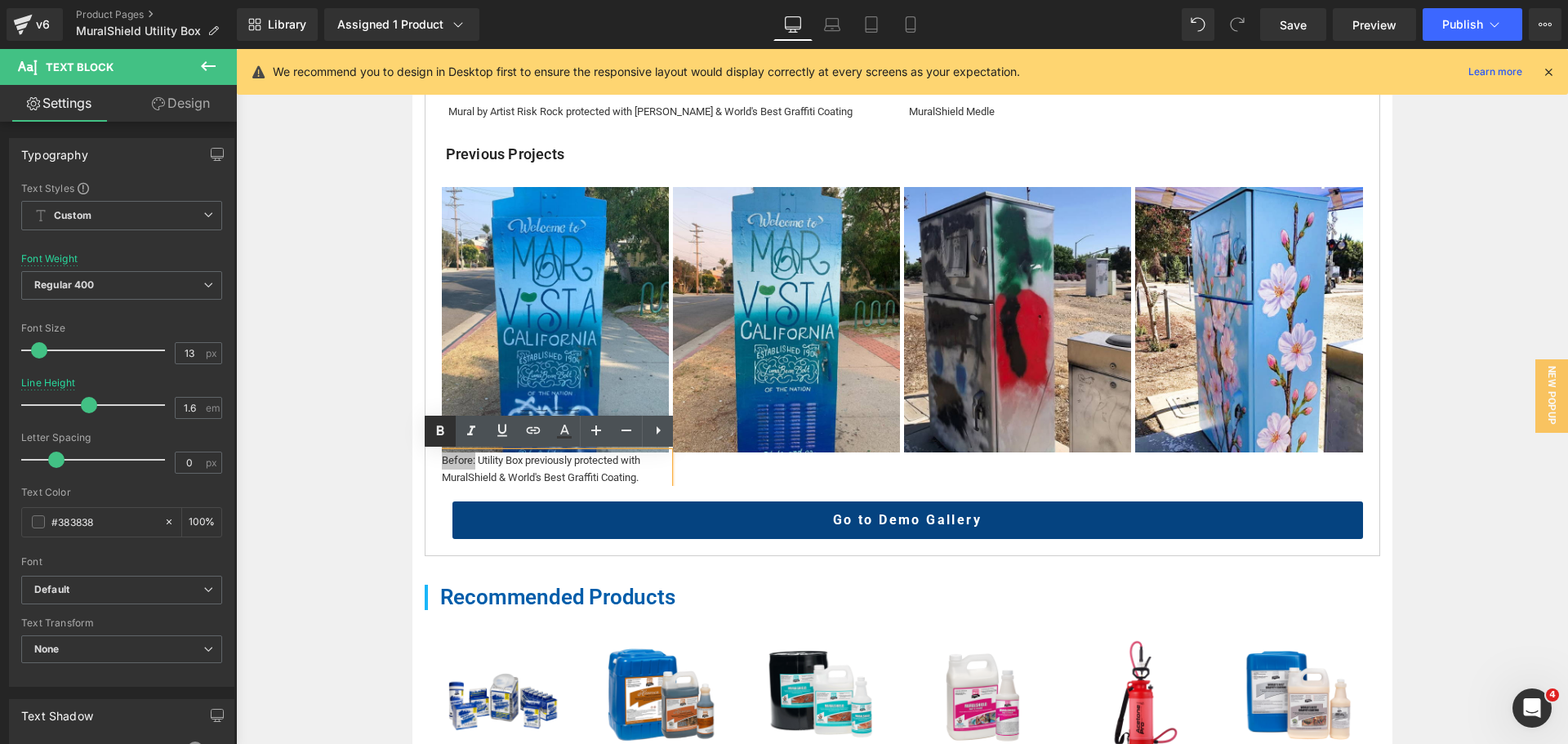
click at [434, 425] on icon at bounding box center [440, 432] width 20 height 20
click at [389, 428] on div "Home / Product Overview / Value Deals & Starter Packs Text Block MuralShield Ut…" at bounding box center [902, 168] width 1332 height 1880
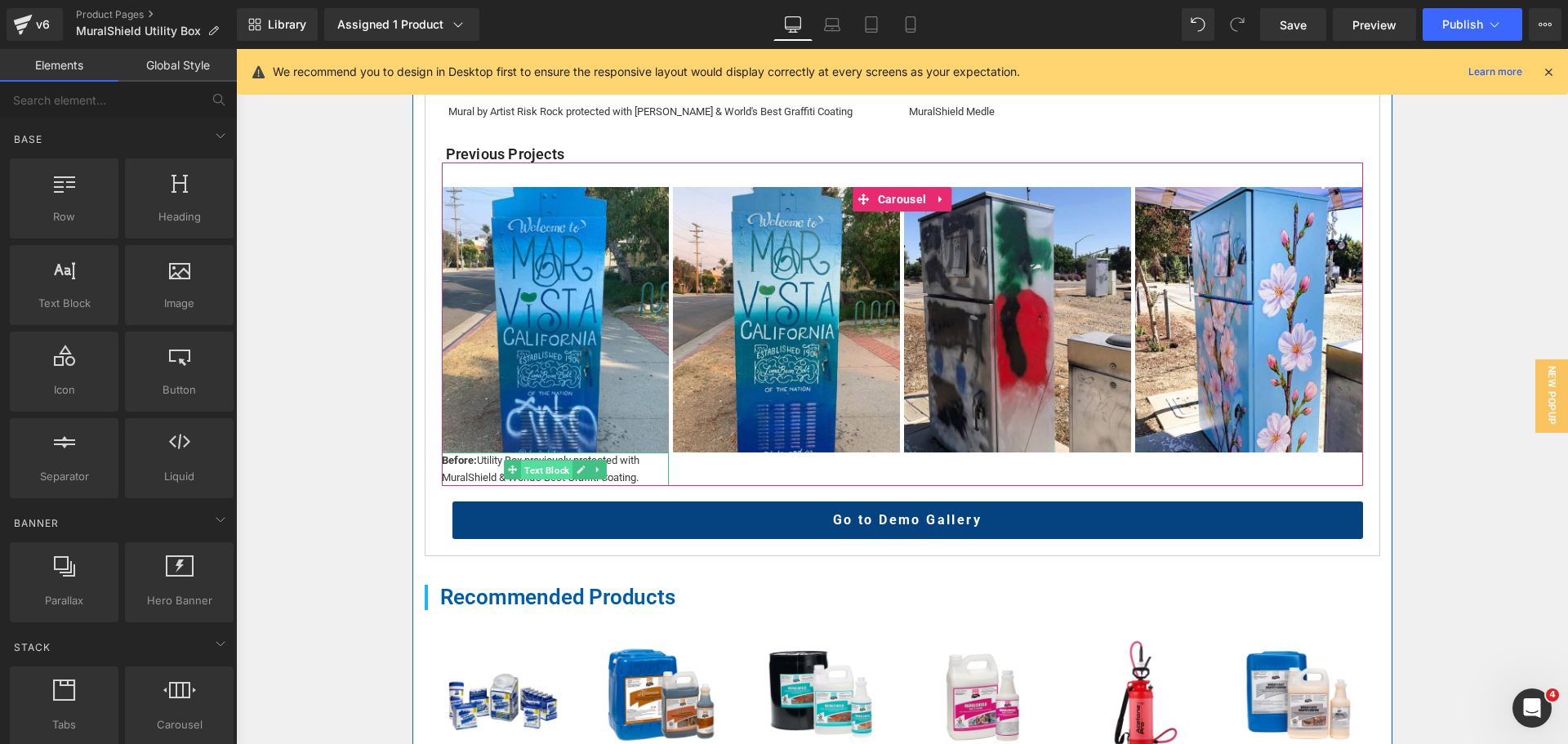
click at [534, 473] on span "Text Block" at bounding box center [547, 470] width 51 height 20
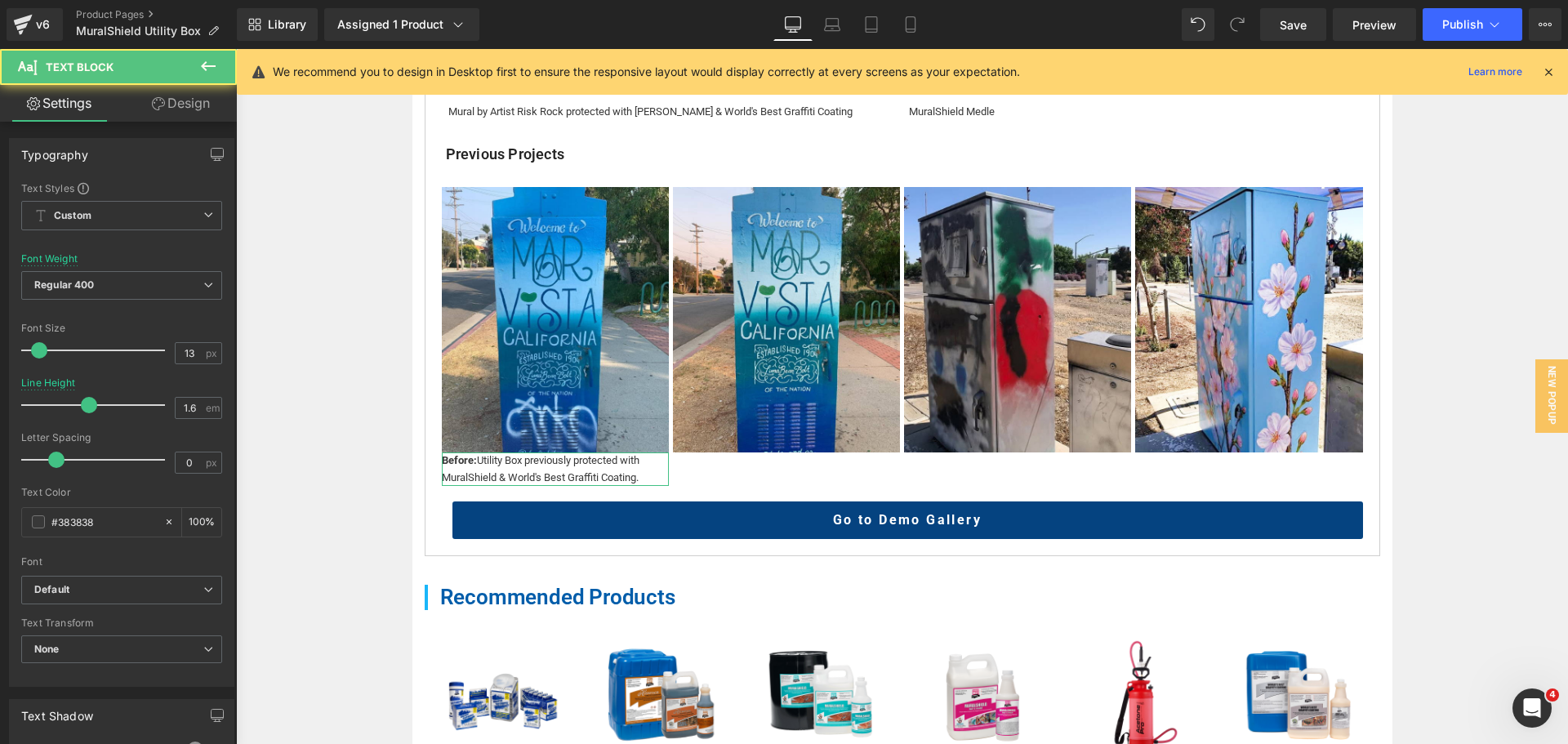
click at [191, 111] on link "Design" at bounding box center [181, 103] width 118 height 37
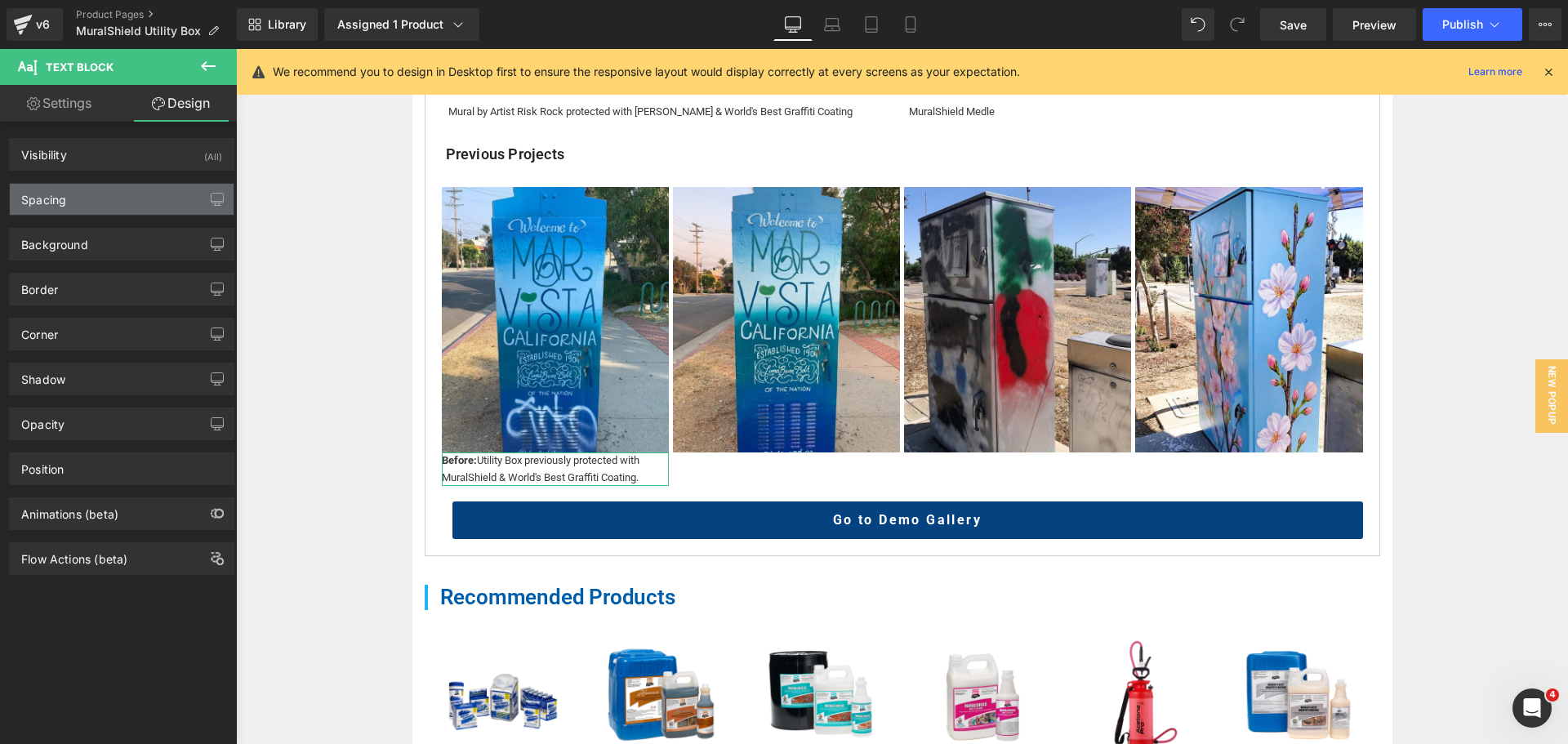
click at [96, 200] on div "Spacing" at bounding box center [121, 199] width 224 height 31
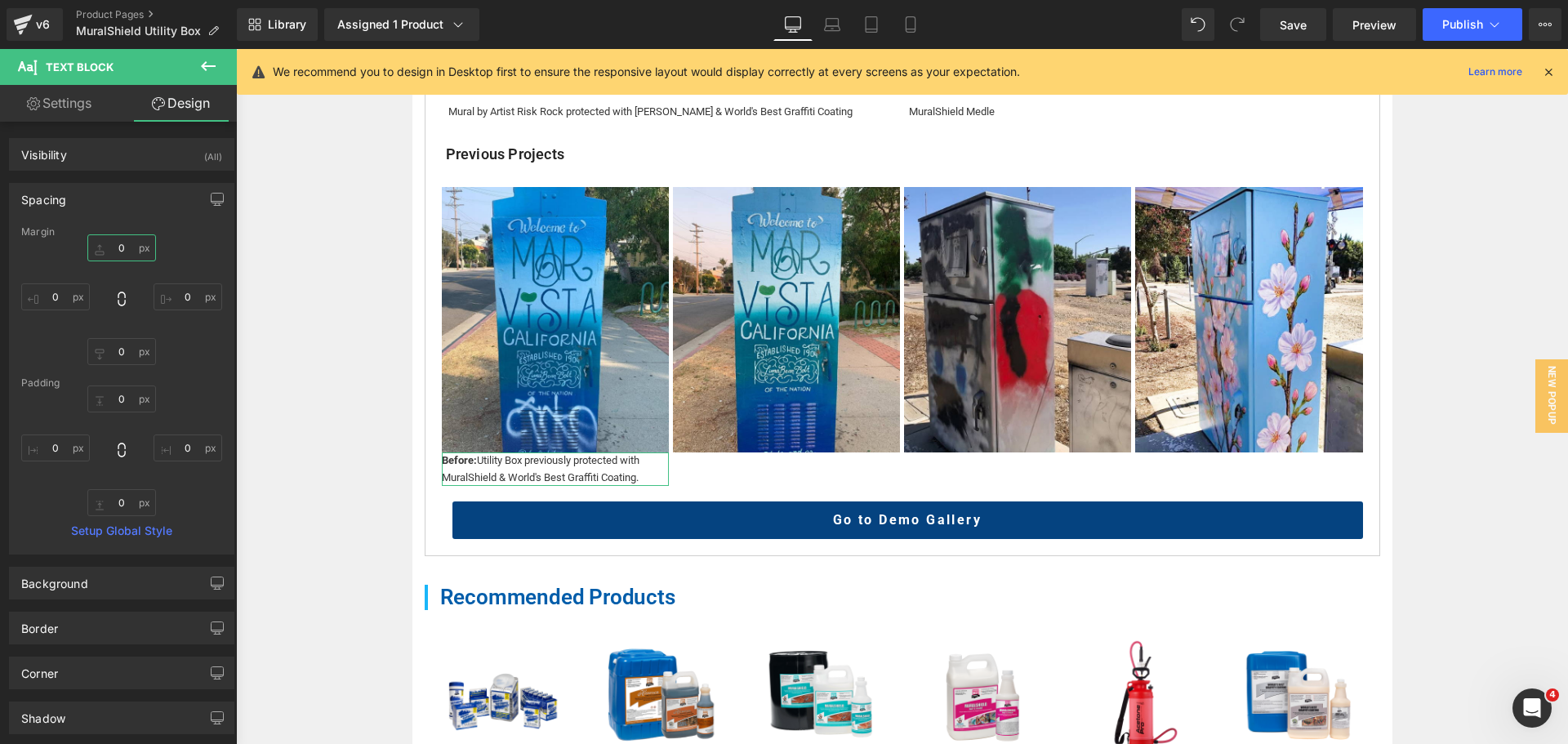
click at [123, 253] on input "0" at bounding box center [120, 247] width 68 height 27
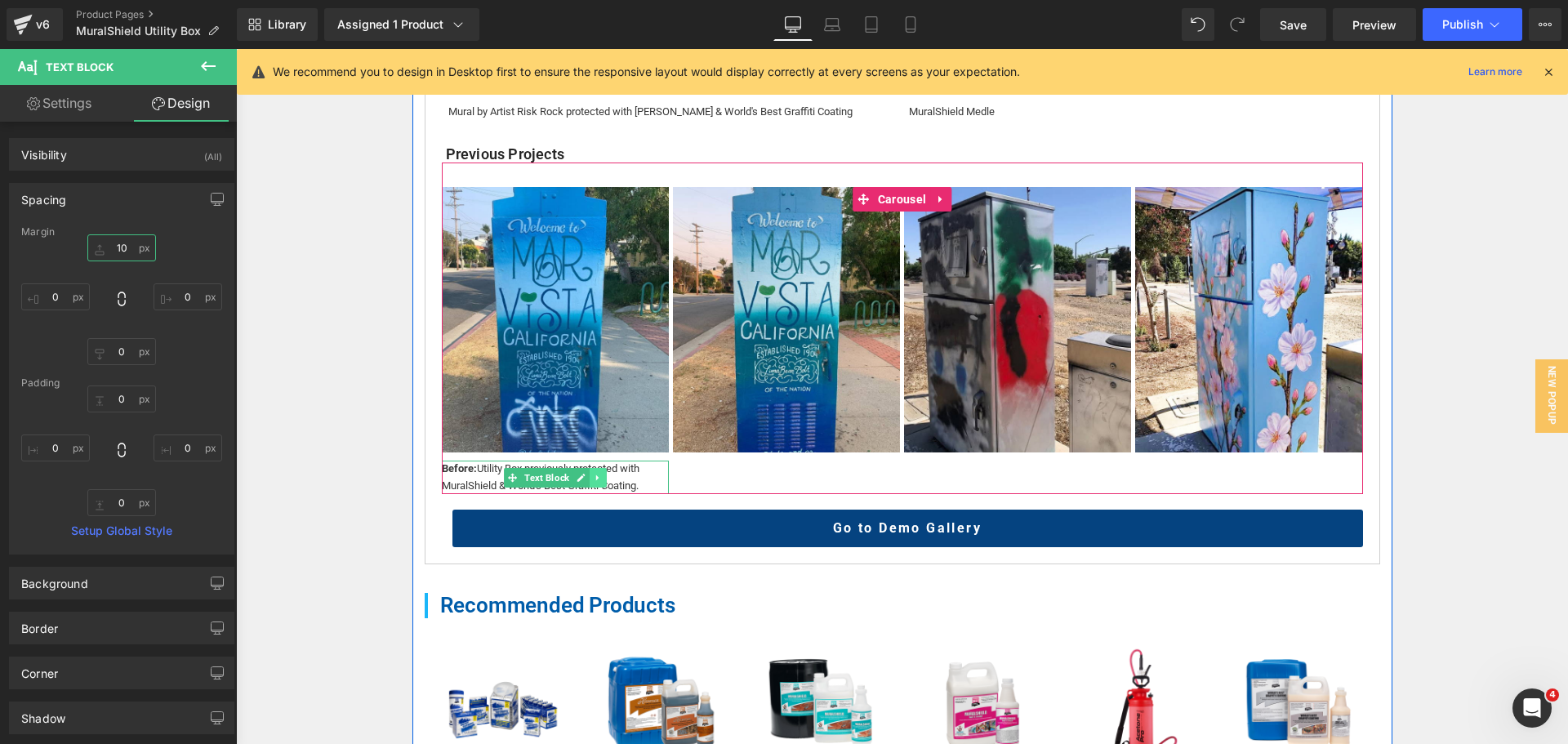
type input "10"
click at [593, 476] on icon at bounding box center [596, 478] width 9 height 10
click at [588, 476] on link at bounding box center [588, 478] width 17 height 20
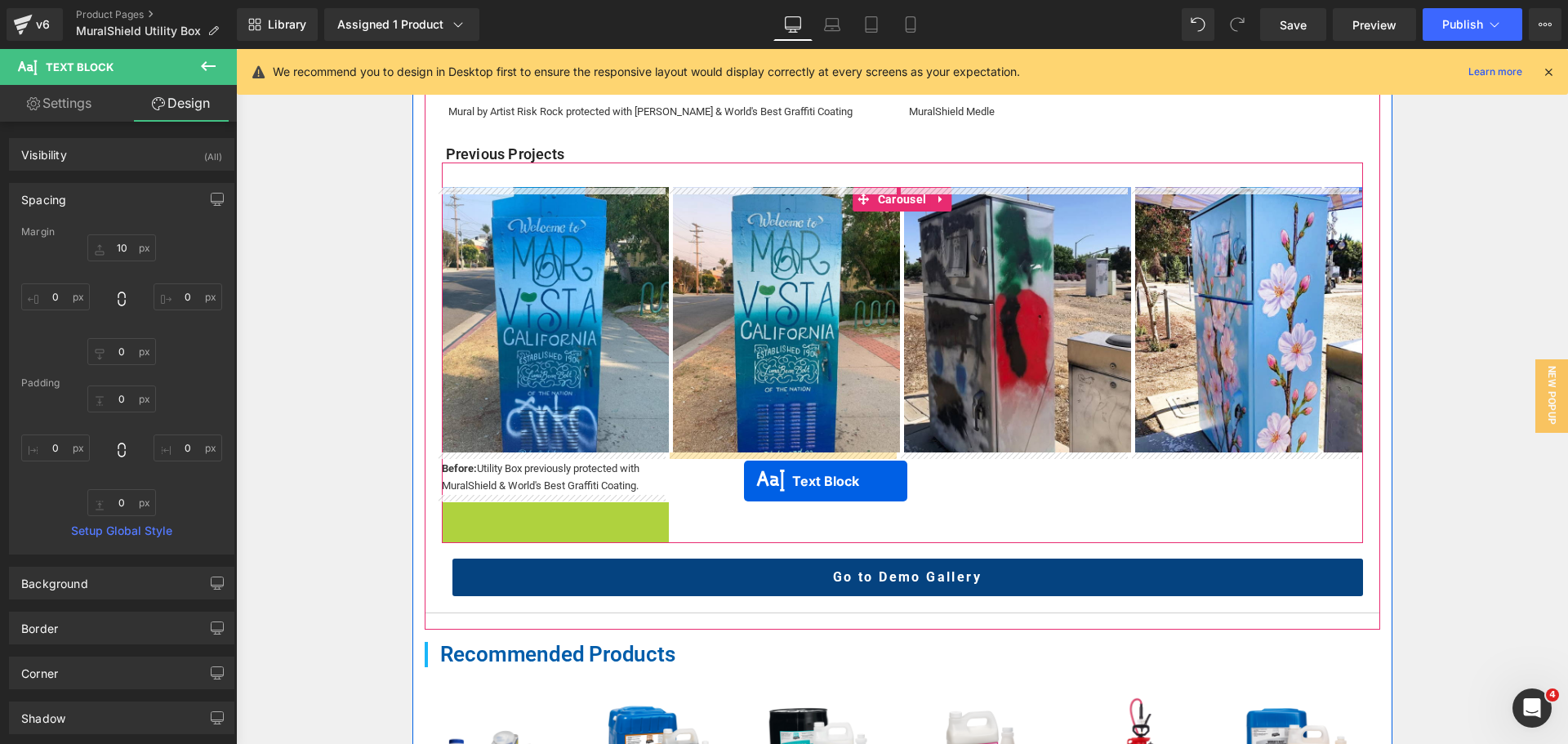
drag, startPoint x: 544, startPoint y: 524, endPoint x: 744, endPoint y: 481, distance: 204.6
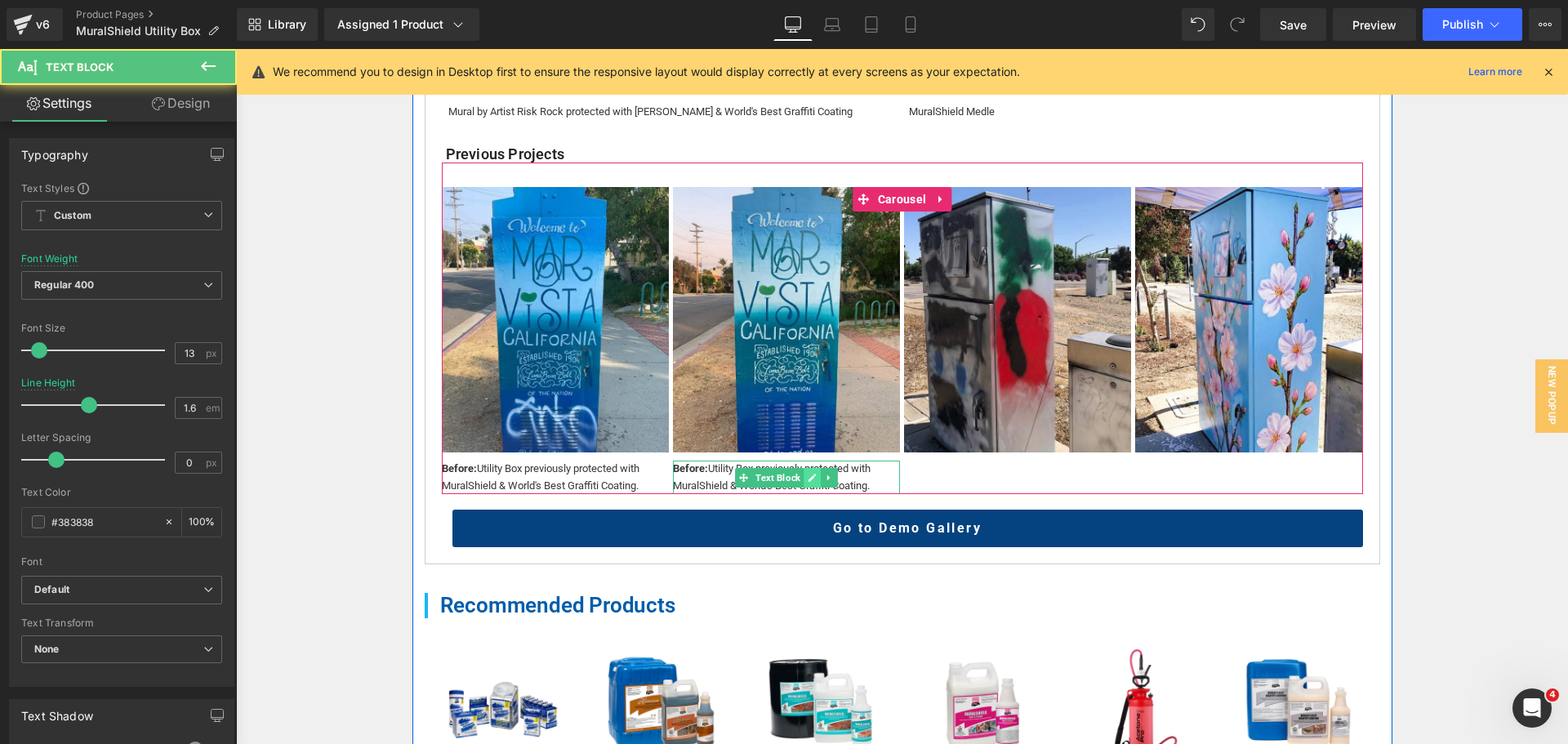
click at [808, 480] on icon at bounding box center [812, 478] width 9 height 10
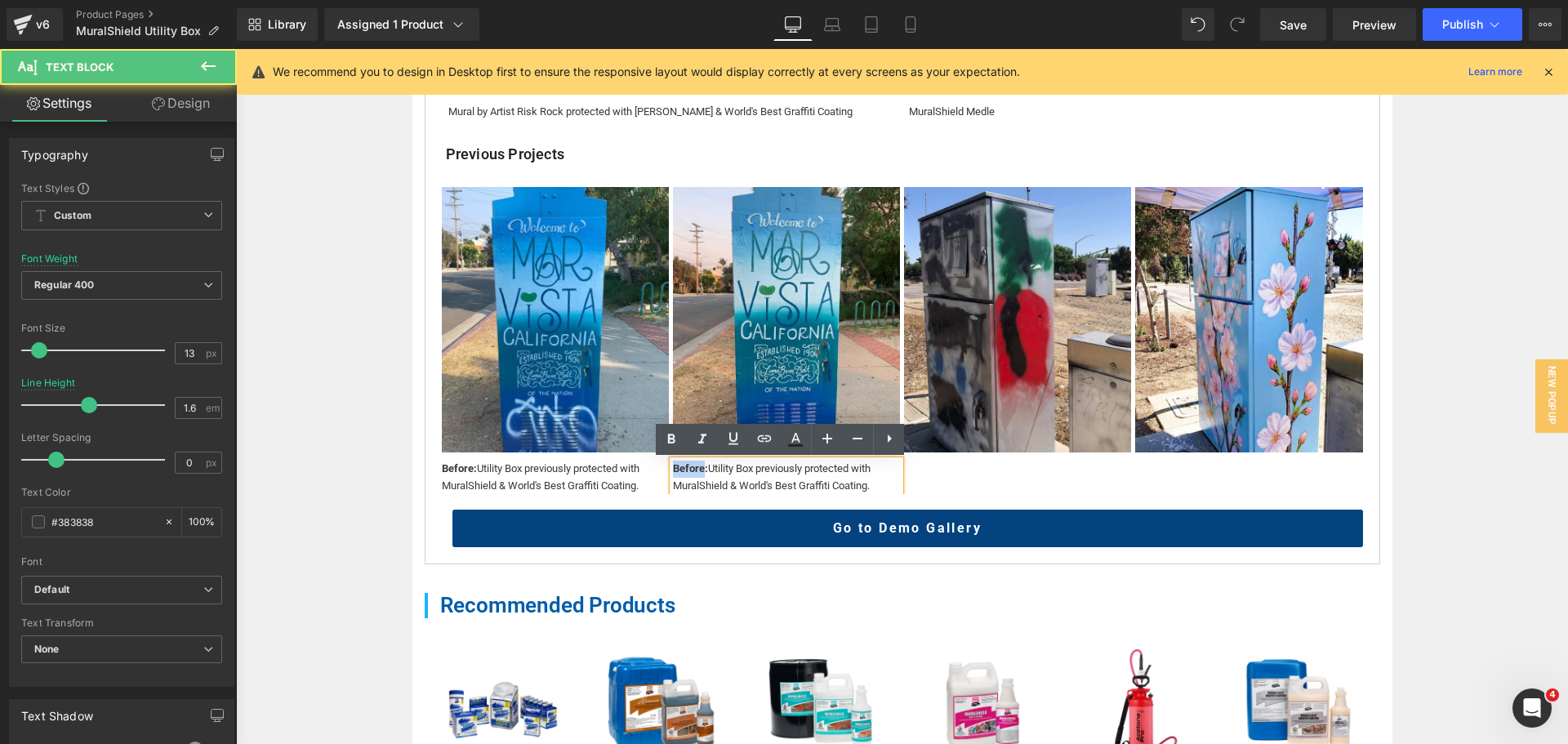
drag, startPoint x: 698, startPoint y: 469, endPoint x: 621, endPoint y: 471, distance: 77.0
click at [621, 471] on div "Image Before: Utility Box previously protected with MuralShield & World's Best …" at bounding box center [903, 340] width 925 height 307
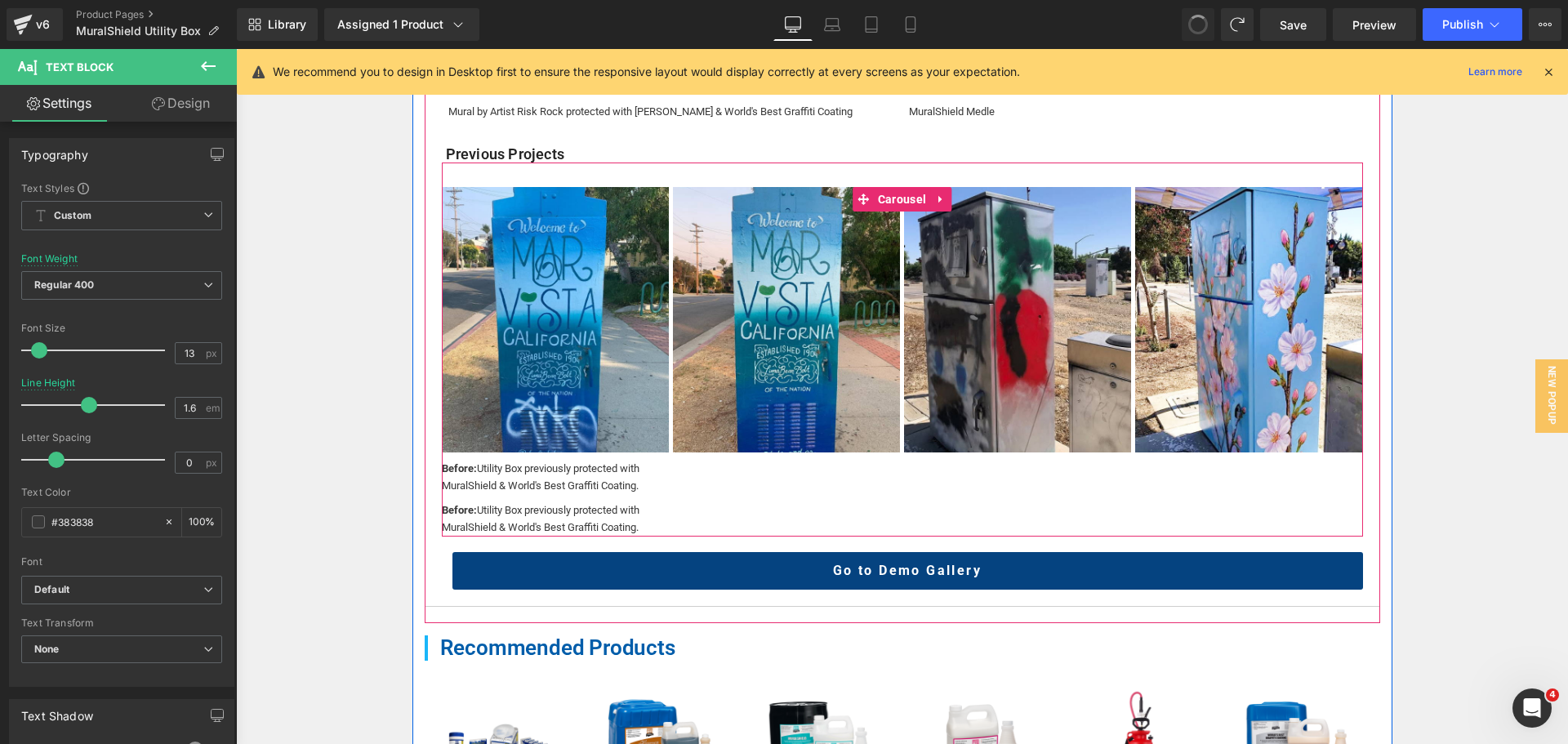
click at [691, 468] on div "Image Before: Utility Box previously protected with MuralShield & World's Best …" at bounding box center [903, 362] width 925 height 350
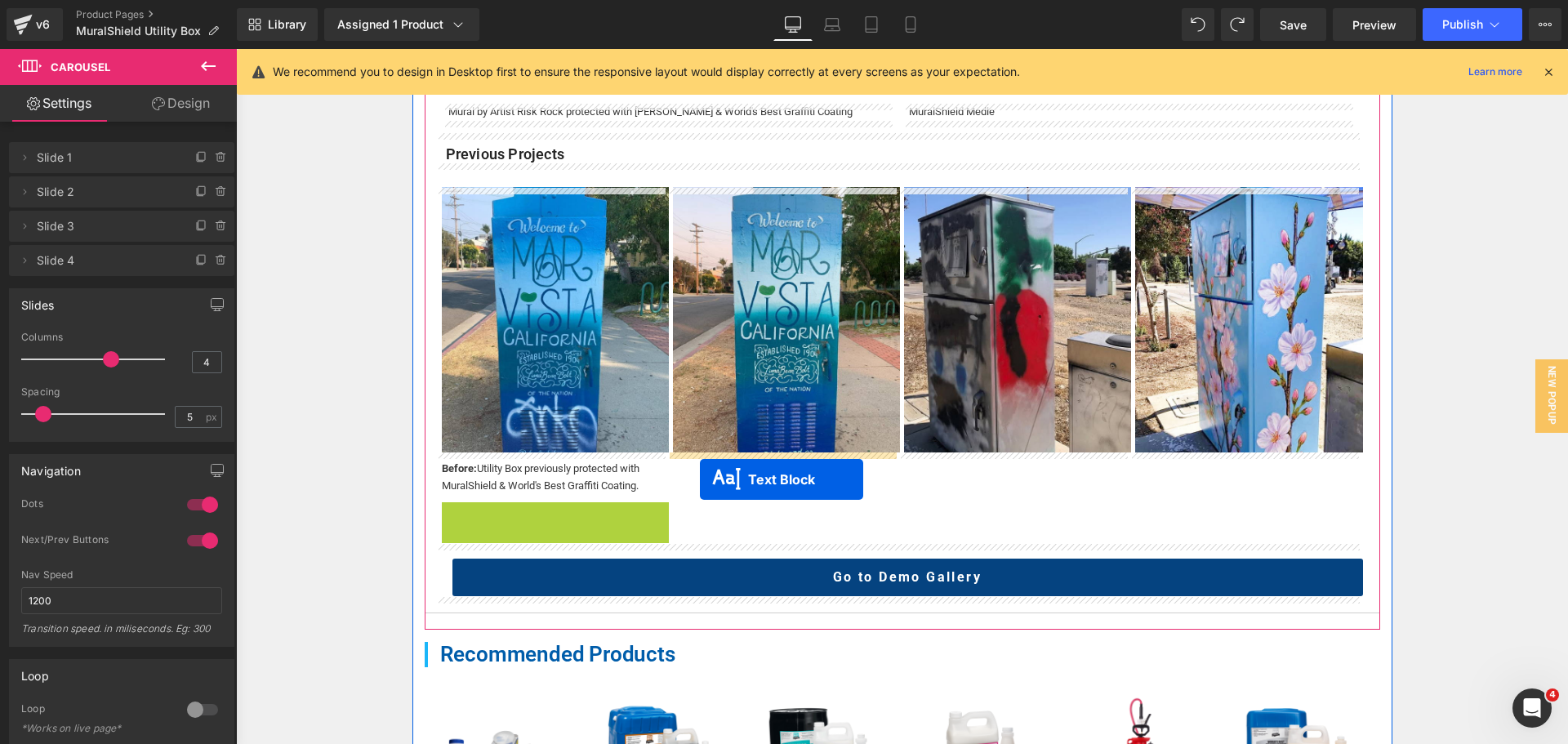
drag, startPoint x: 564, startPoint y: 522, endPoint x: 707, endPoint y: 474, distance: 150.8
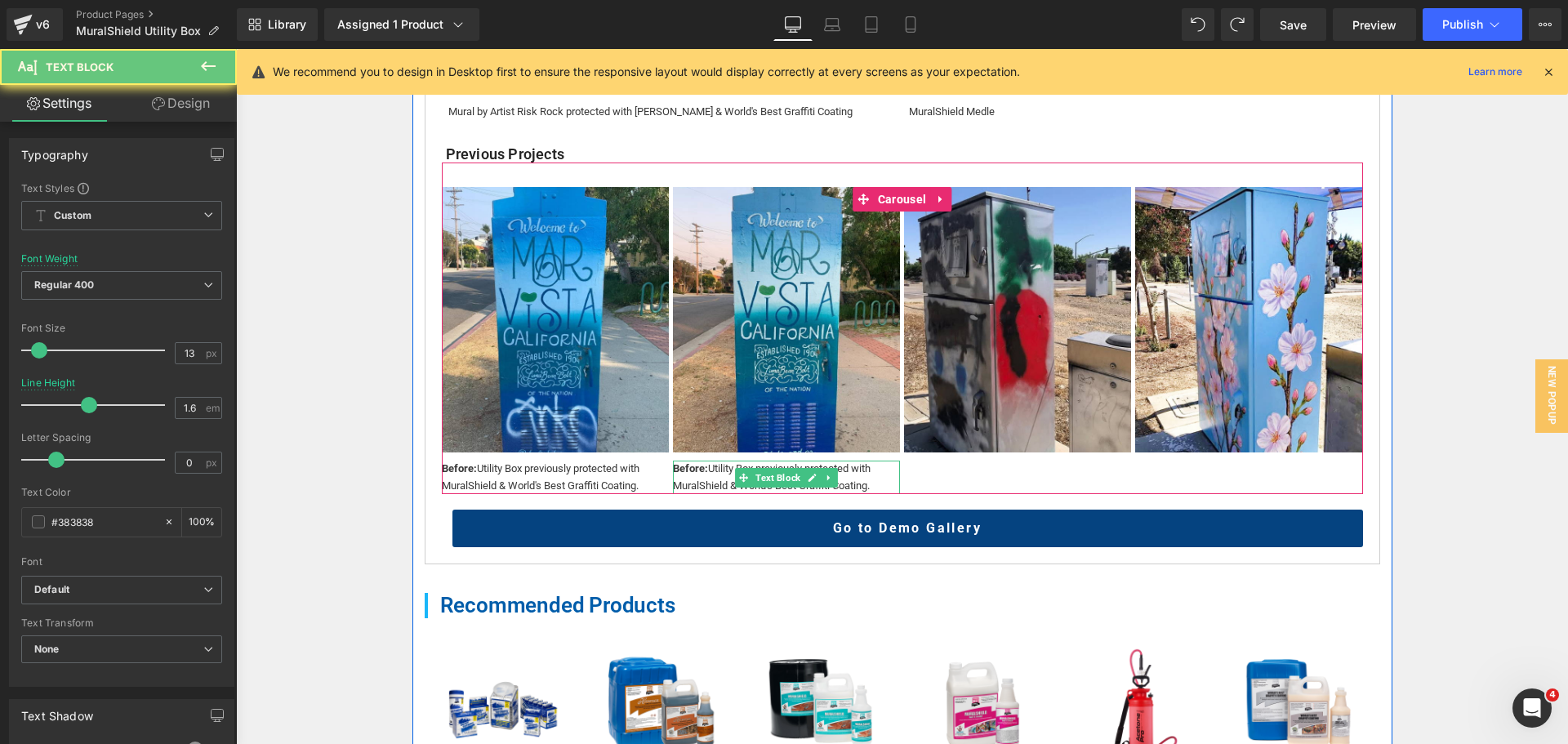
click at [676, 469] on strong "Before:" at bounding box center [690, 468] width 36 height 12
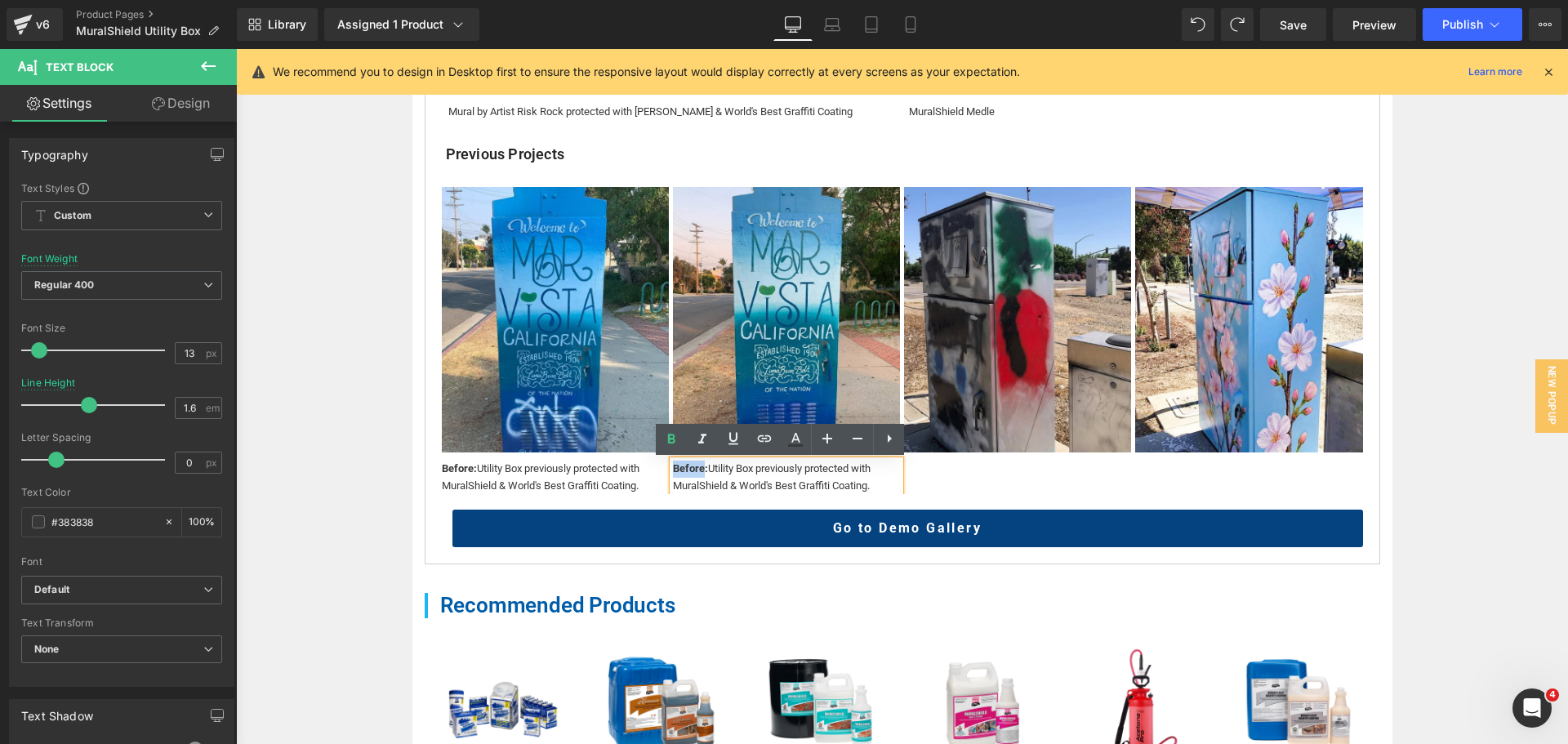
drag, startPoint x: 697, startPoint y: 464, endPoint x: 667, endPoint y: 466, distance: 30.1
click at [672, 466] on strong "Before:" at bounding box center [690, 468] width 36 height 12
drag, startPoint x: 872, startPoint y: 486, endPoint x: 747, endPoint y: 469, distance: 126.2
click at [747, 469] on div "After: Utility Box previously protected with MuralShield & World's Best Graffit…" at bounding box center [786, 477] width 227 height 35
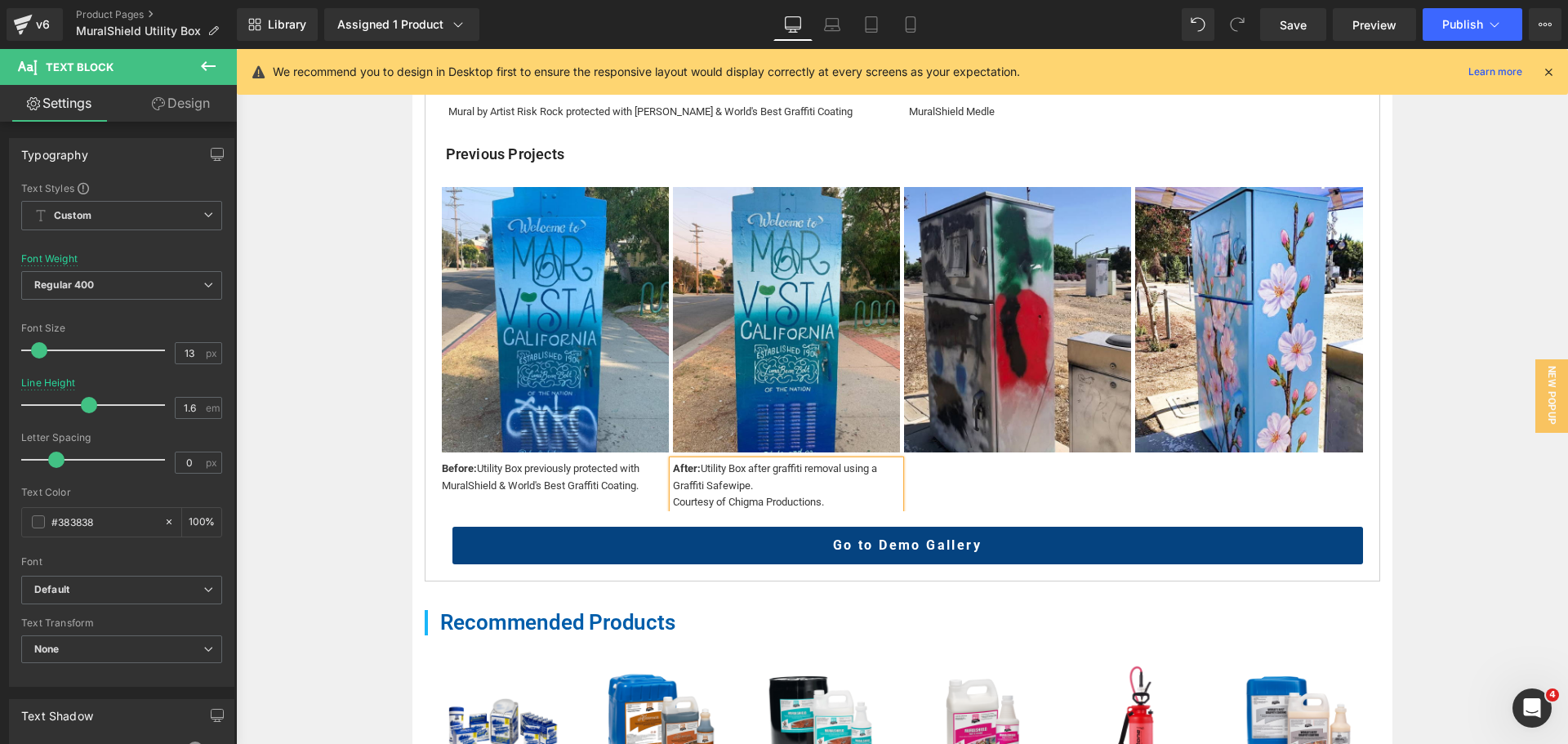
click at [833, 510] on div "Courtesy of Chigma Productions." at bounding box center [786, 502] width 227 height 17
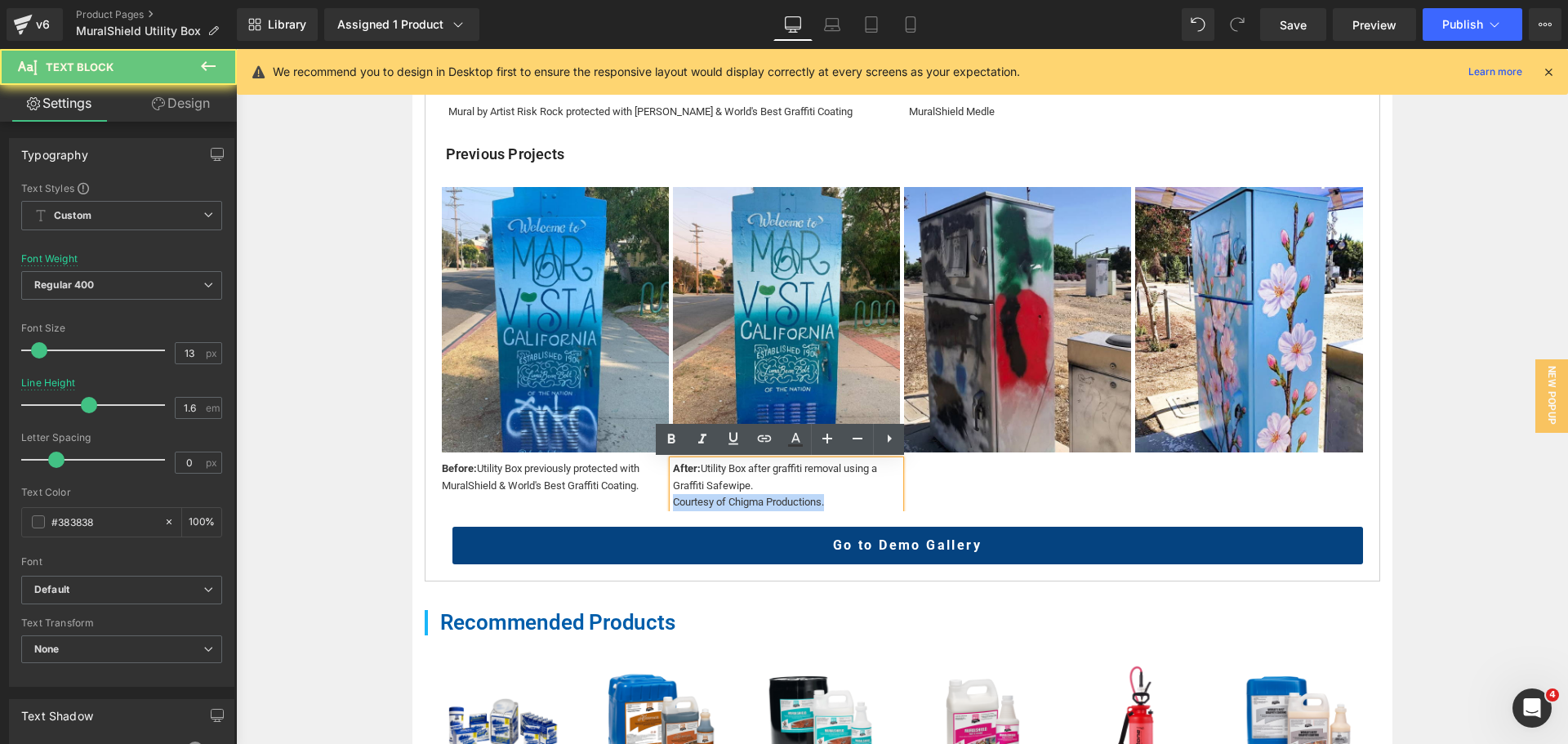
drag, startPoint x: 833, startPoint y: 510, endPoint x: 658, endPoint y: 516, distance: 175.1
click at [658, 516] on div "Vimeo Mural by Artist Risk Rock protected with [PERSON_NAME] & World's Best Gra…" at bounding box center [902, 197] width 955 height 768
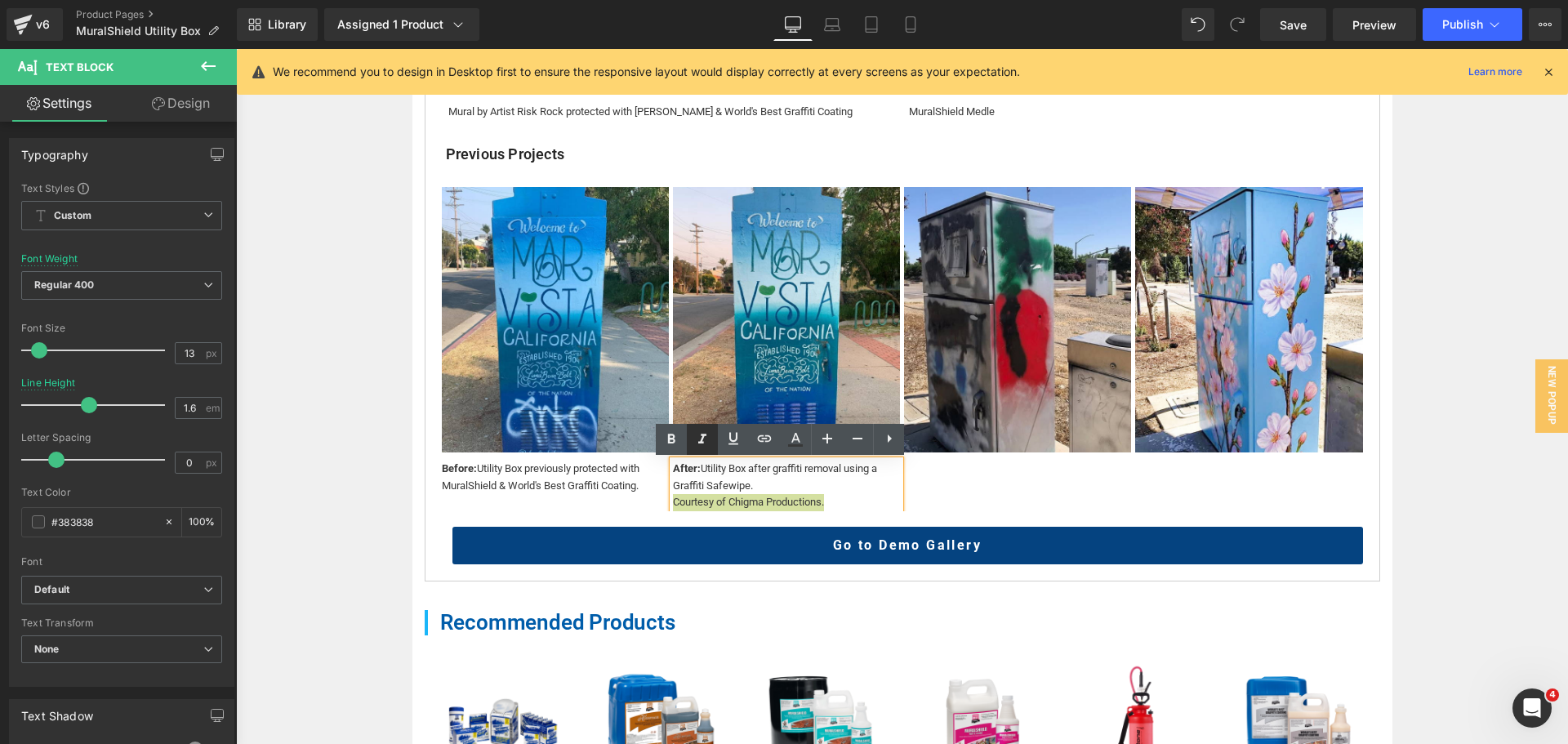
click at [701, 440] on icon at bounding box center [702, 439] width 8 height 10
click at [838, 512] on div "Courtesy of Chigma Productions." at bounding box center [786, 502] width 227 height 17
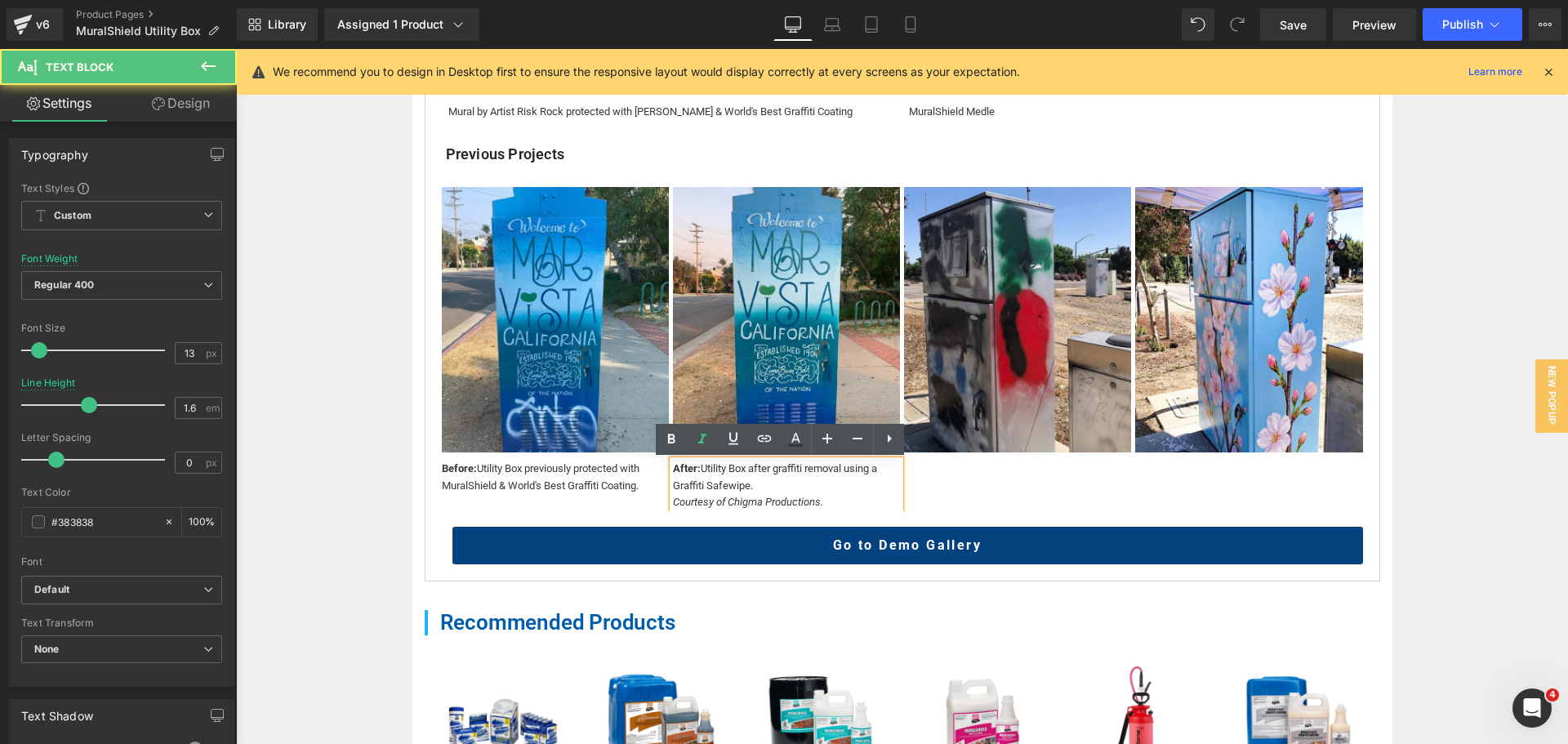
click at [1408, 520] on div "Home / Product Overview / Value Deals & Starter Packs Text Block MuralShield Ut…" at bounding box center [902, 181] width 1332 height 1906
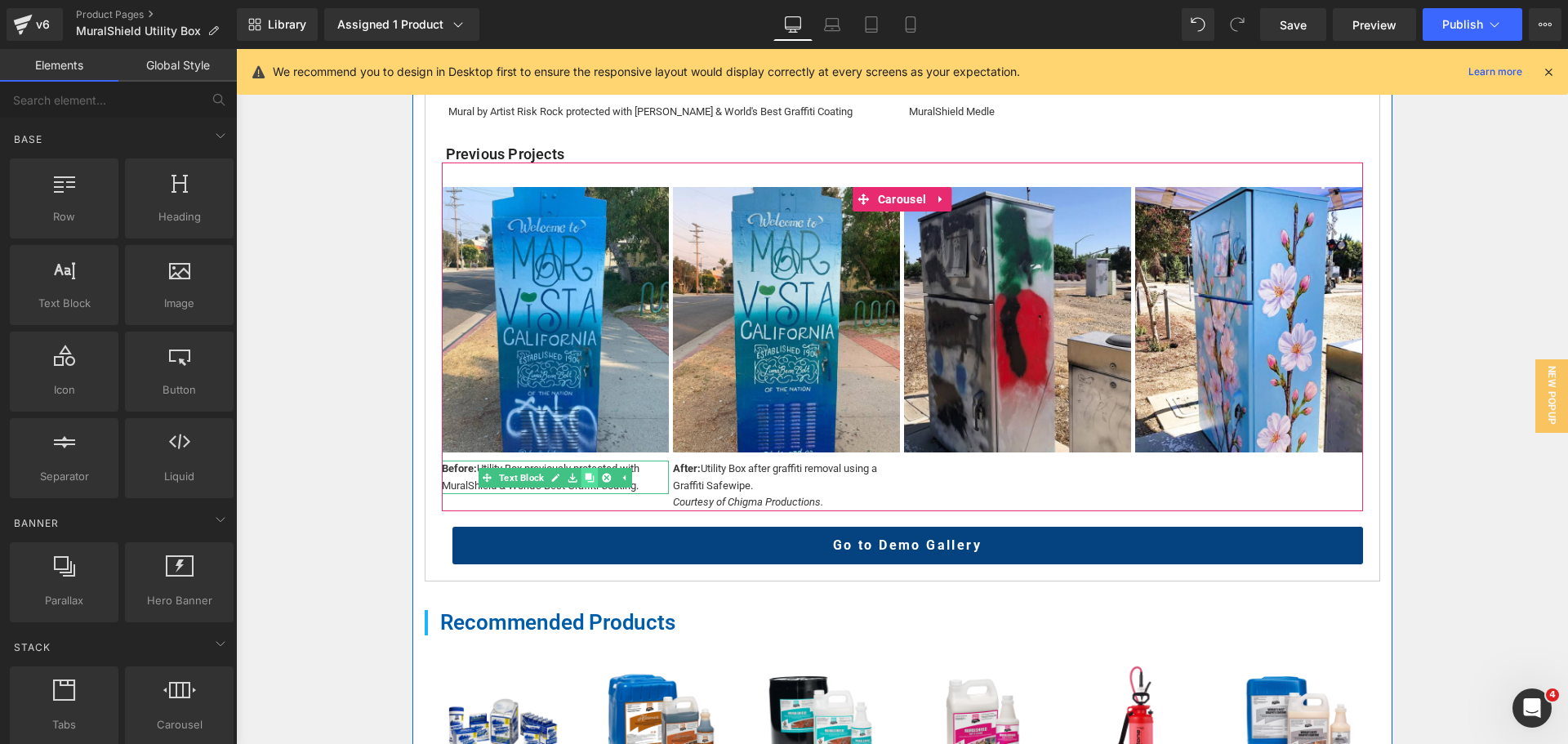
click at [587, 478] on icon at bounding box center [588, 477] width 9 height 9
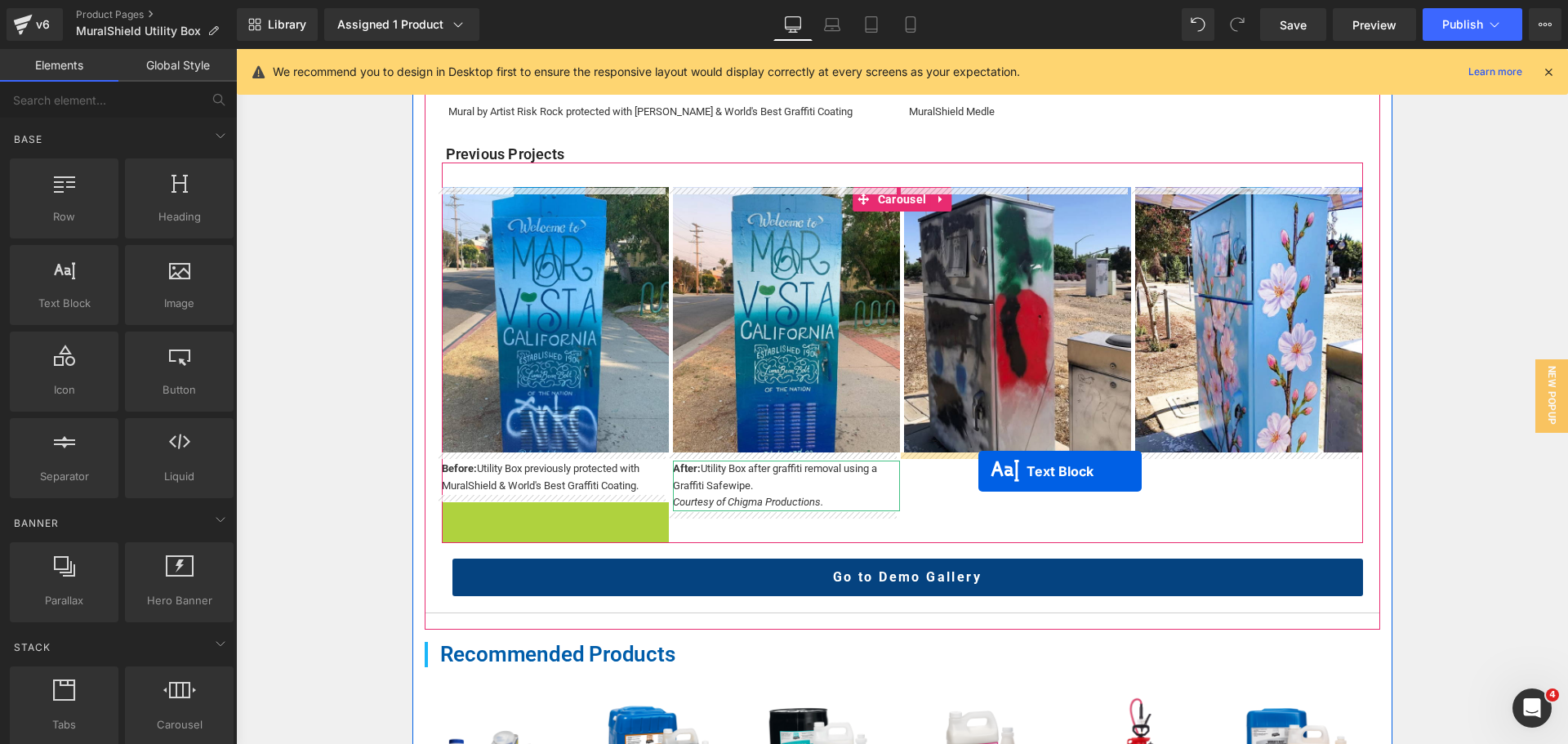
drag, startPoint x: 539, startPoint y: 517, endPoint x: 979, endPoint y: 471, distance: 442.4
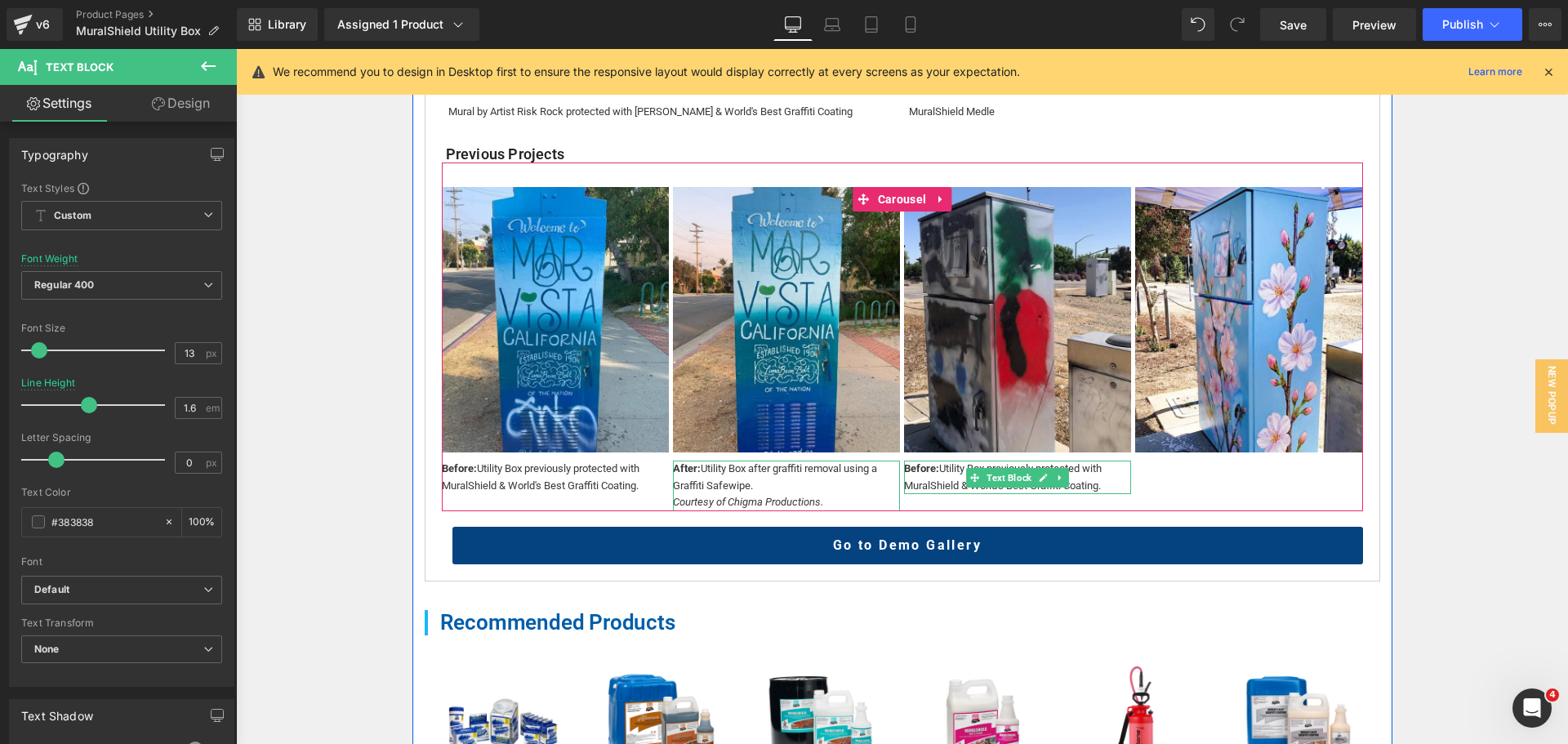
click at [1098, 479] on div "Before: Utility Box previously protected with MuralShield & World's Best Graffi…" at bounding box center [1017, 477] width 227 height 35
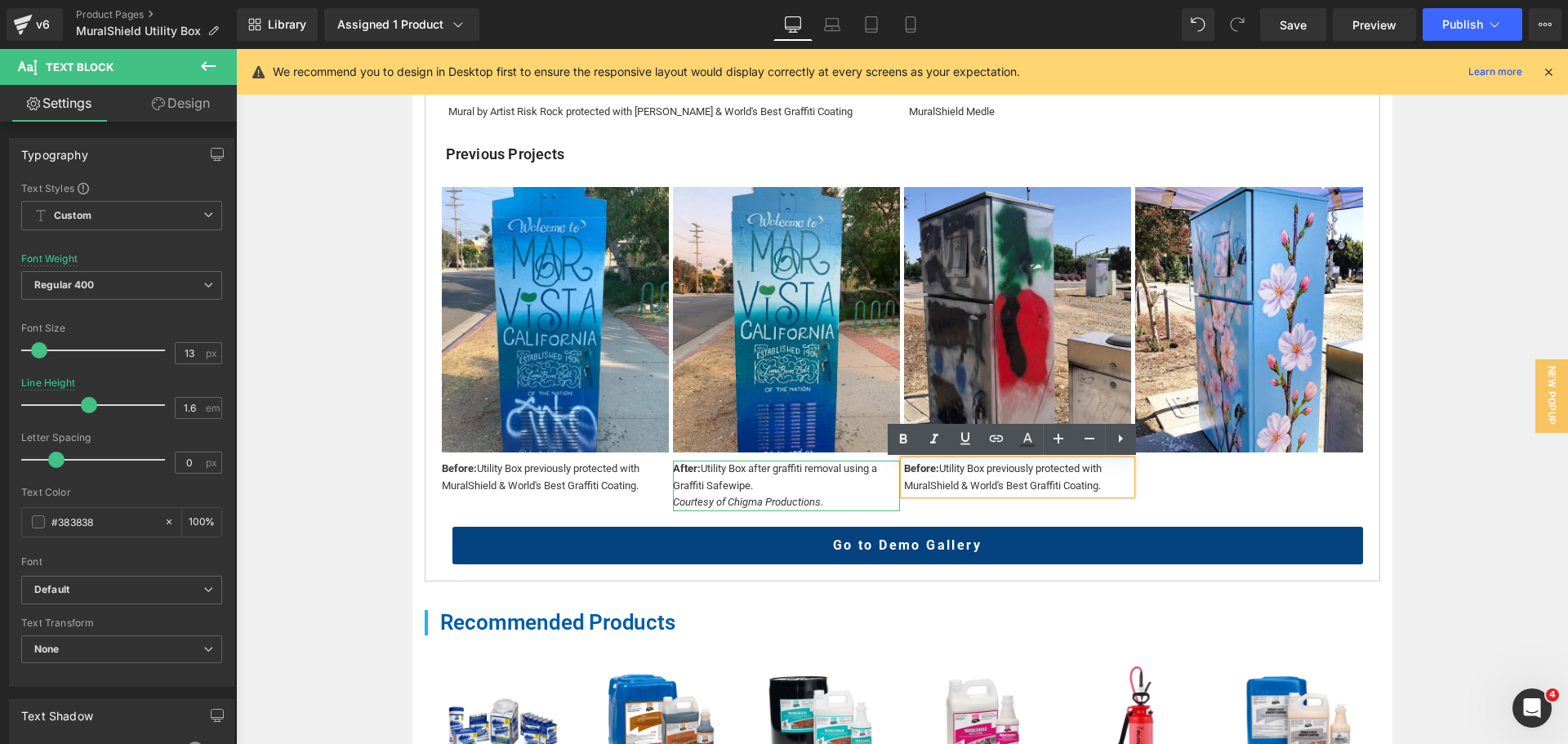
drag, startPoint x: 1106, startPoint y: 486, endPoint x: 934, endPoint y: 478, distance: 172.2
click at [934, 478] on div "Before: Utility Box previously protected with MuralShield & World's Best Graffi…" at bounding box center [1017, 477] width 227 height 35
click at [1106, 483] on div "Before: Utility Box previously protected with MuralShield & World's Best Graffi…" at bounding box center [1017, 477] width 227 height 35
drag, startPoint x: 1109, startPoint y: 483, endPoint x: 988, endPoint y: 464, distance: 122.5
click at [988, 464] on div "Before: Utility Box previously protected with MuralShield & World's Best Graffi…" at bounding box center [1017, 477] width 227 height 35
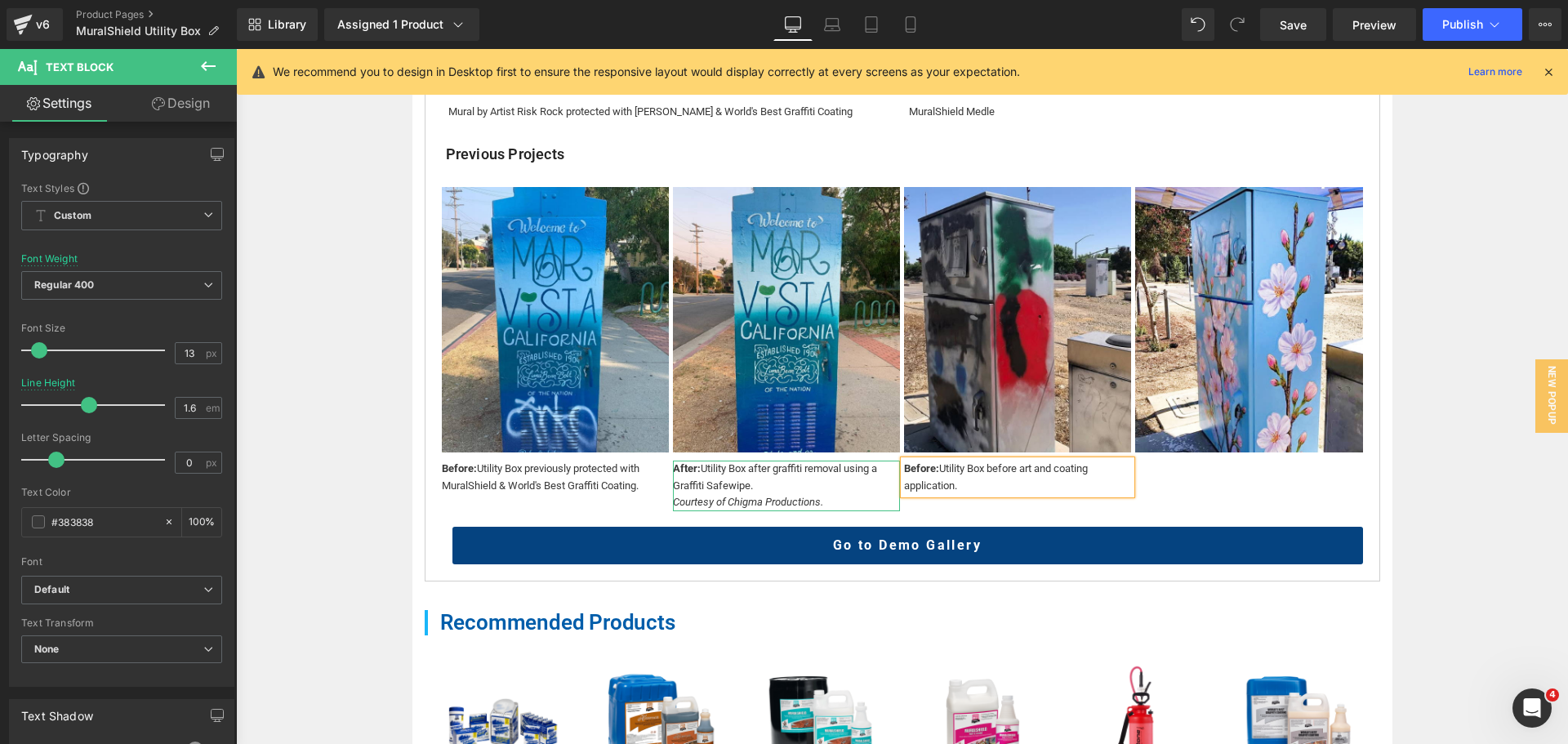
drag, startPoint x: 1436, startPoint y: 475, endPoint x: 1376, endPoint y: 475, distance: 60.0
click at [1436, 475] on div "Home / Product Overview / Value Deals & Starter Packs Text Block MuralShield Ut…" at bounding box center [902, 181] width 1332 height 1906
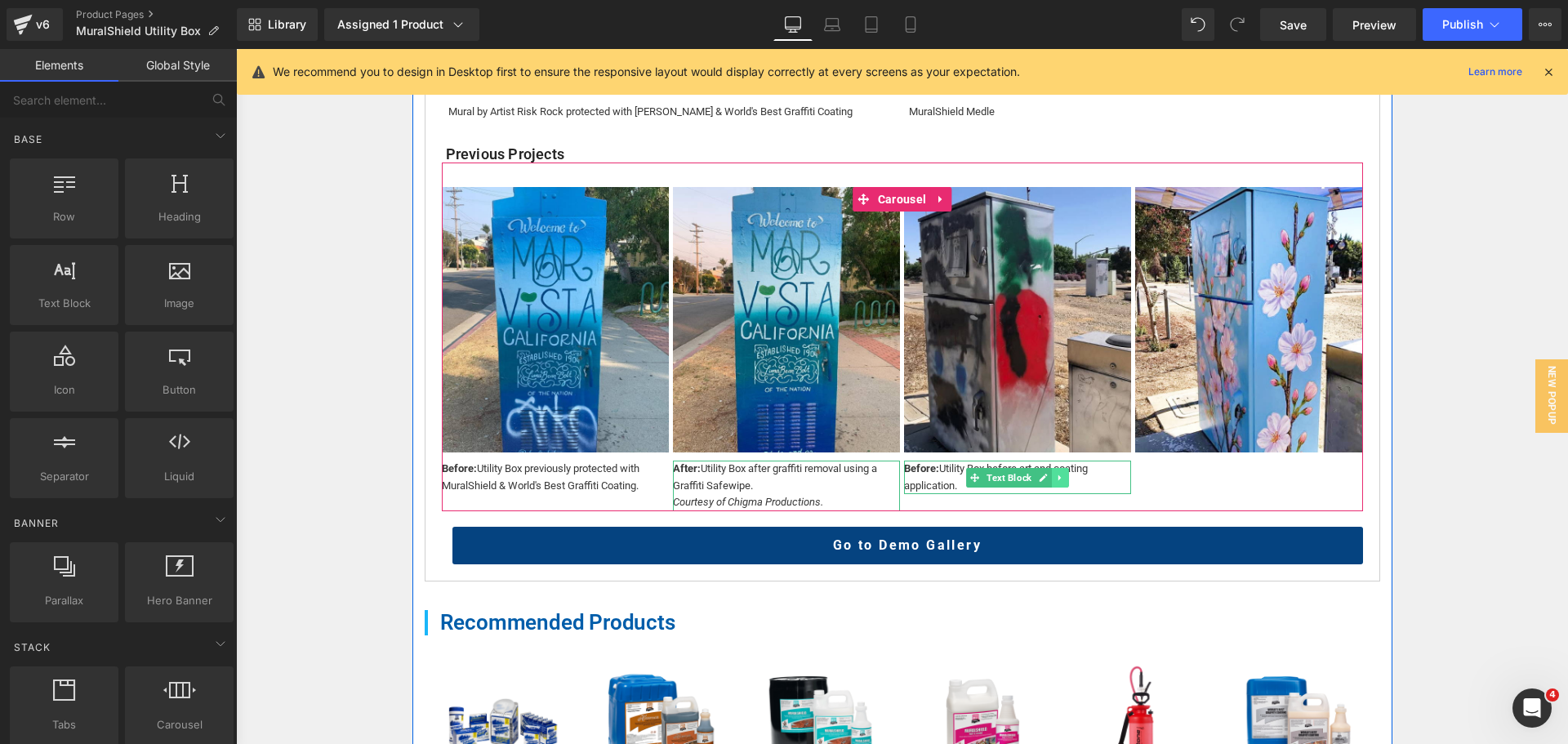
click at [1056, 478] on icon at bounding box center [1059, 478] width 9 height 10
click at [1053, 478] on link at bounding box center [1052, 478] width 17 height 20
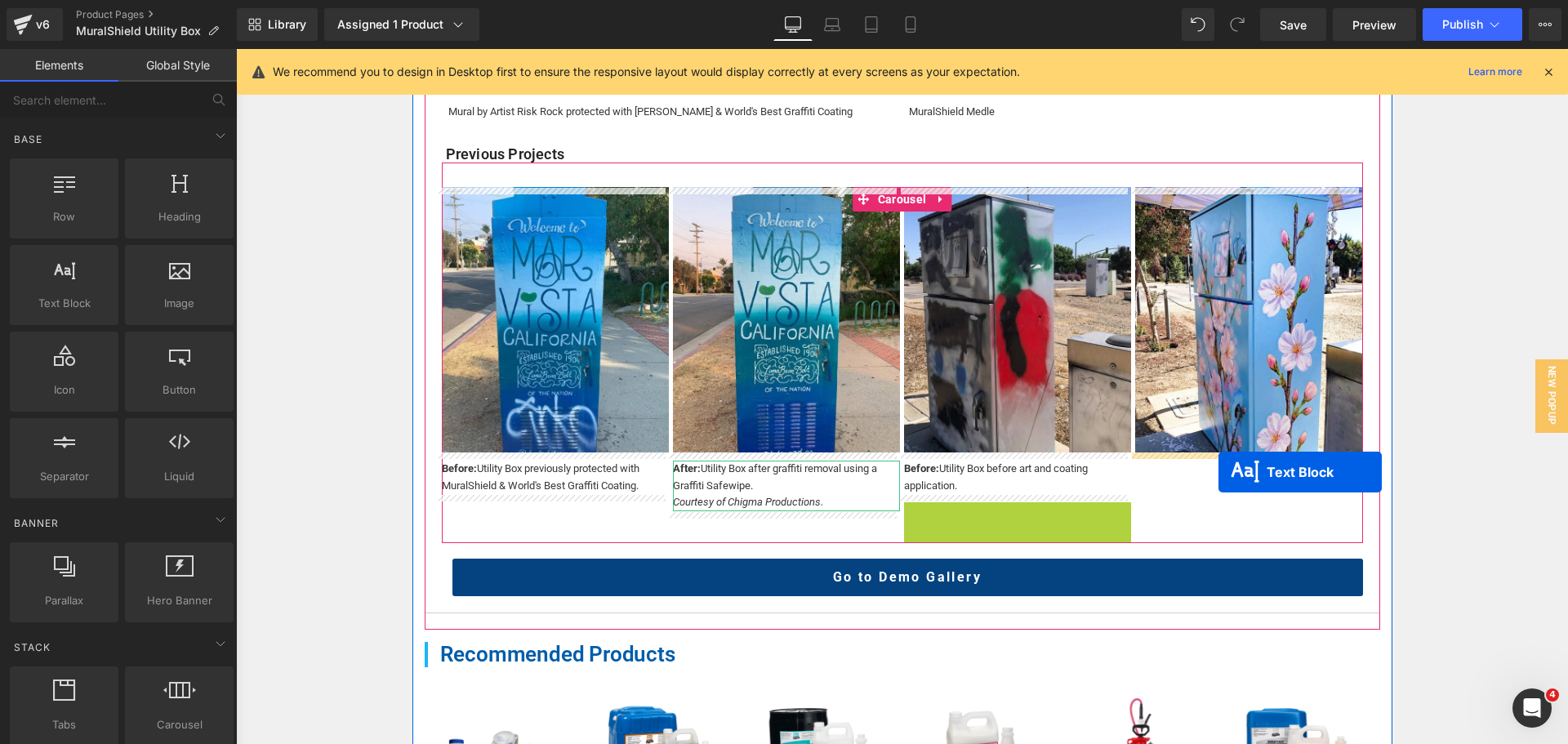
drag, startPoint x: 984, startPoint y: 517, endPoint x: 1218, endPoint y: 472, distance: 238.3
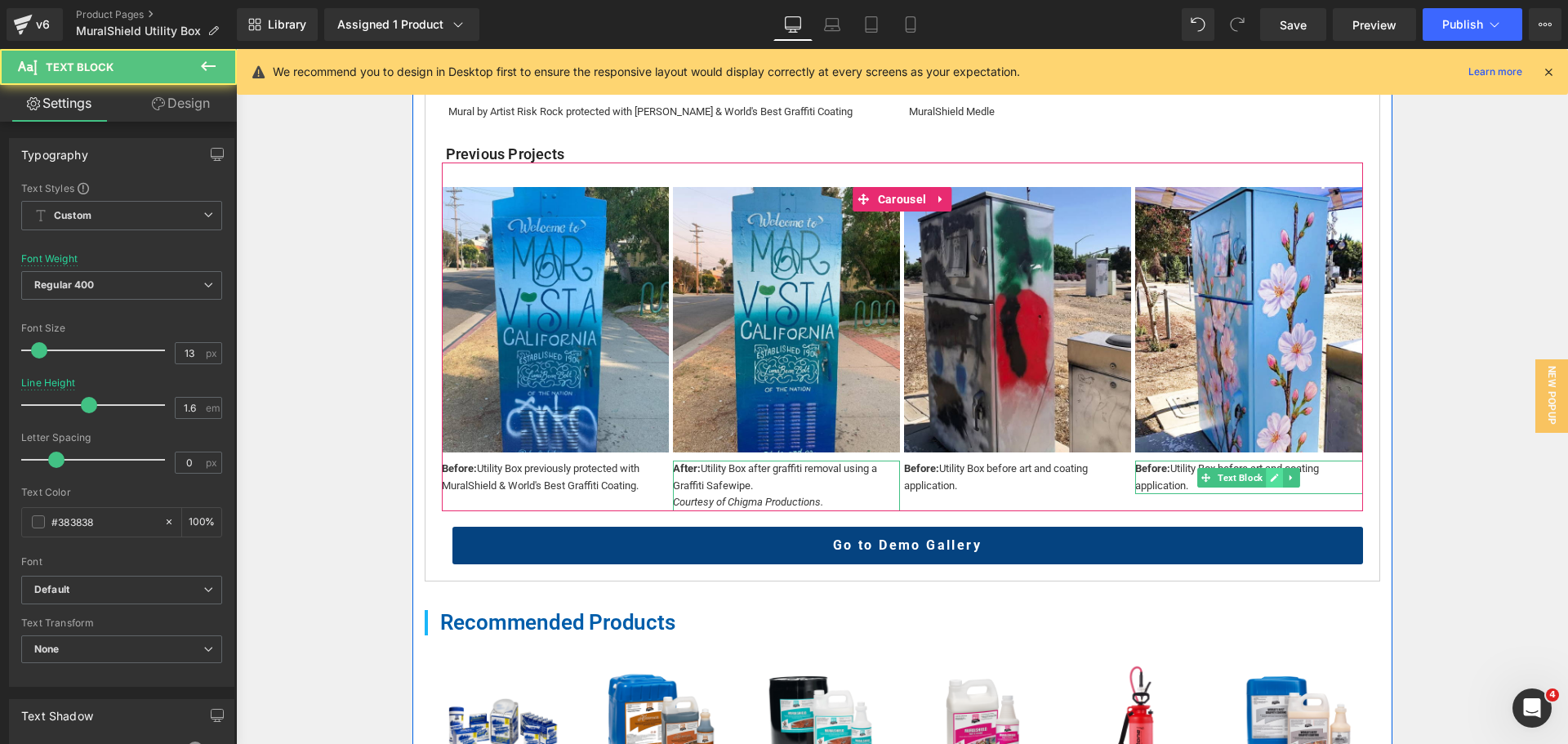
click at [1270, 476] on icon at bounding box center [1274, 478] width 9 height 10
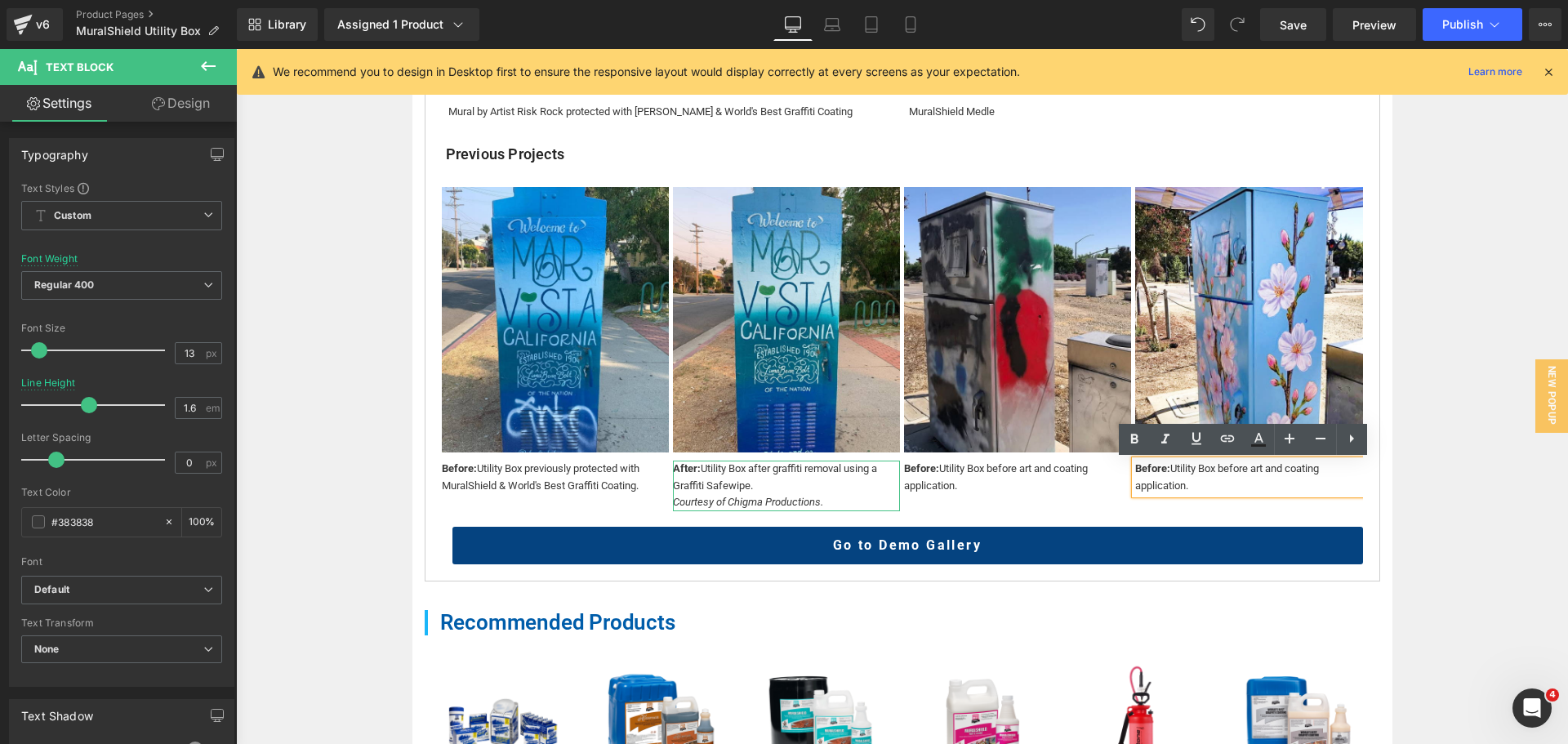
click at [1161, 472] on strong "Before:" at bounding box center [1152, 468] width 36 height 12
drag, startPoint x: 1161, startPoint y: 470, endPoint x: 1132, endPoint y: 464, distance: 29.6
click at [1135, 464] on strong "Before:" at bounding box center [1152, 468] width 36 height 12
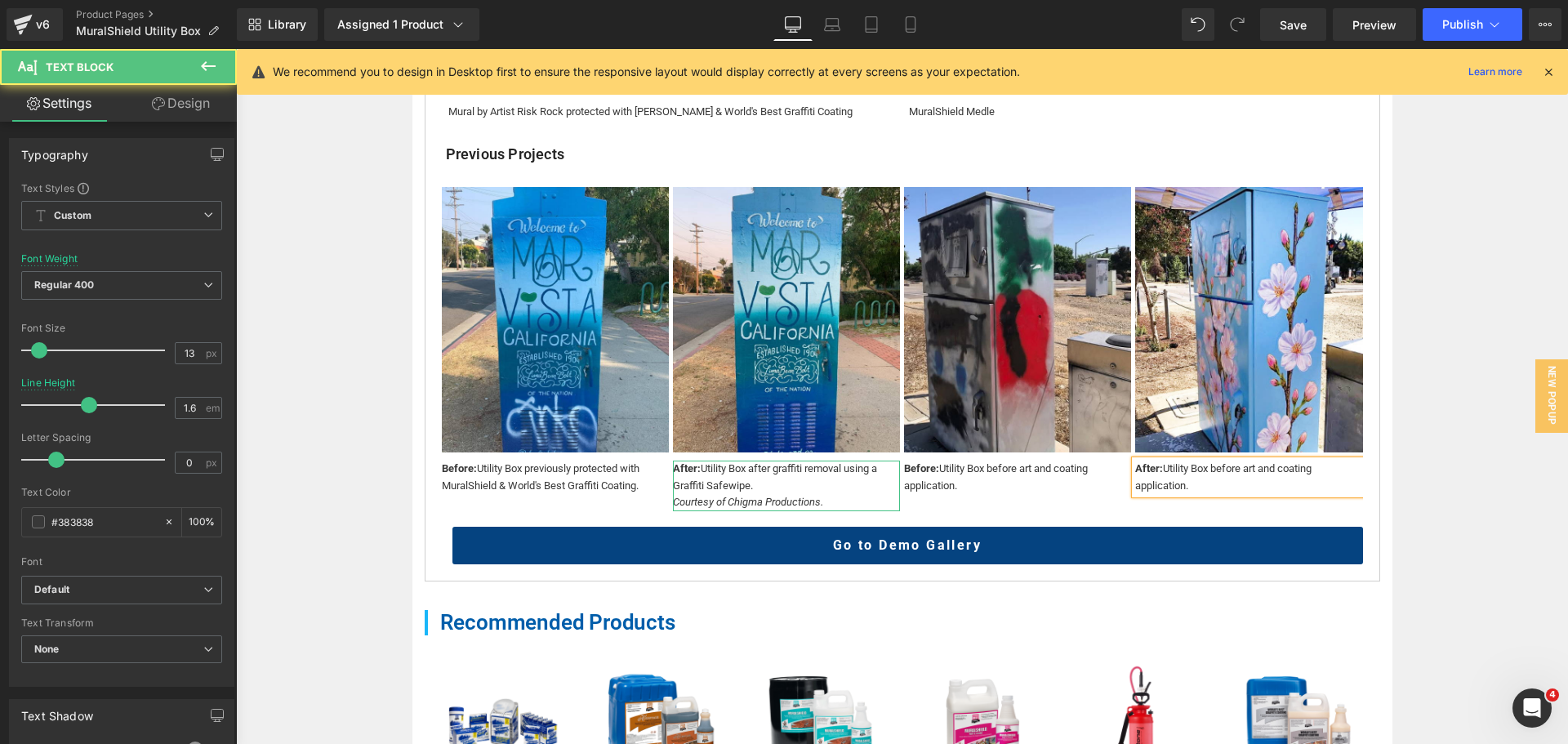
drag, startPoint x: 1206, startPoint y: 488, endPoint x: 1211, endPoint y: 469, distance: 19.6
click at [1211, 469] on div "After: Utility Box before art and coating application." at bounding box center [1248, 477] width 227 height 35
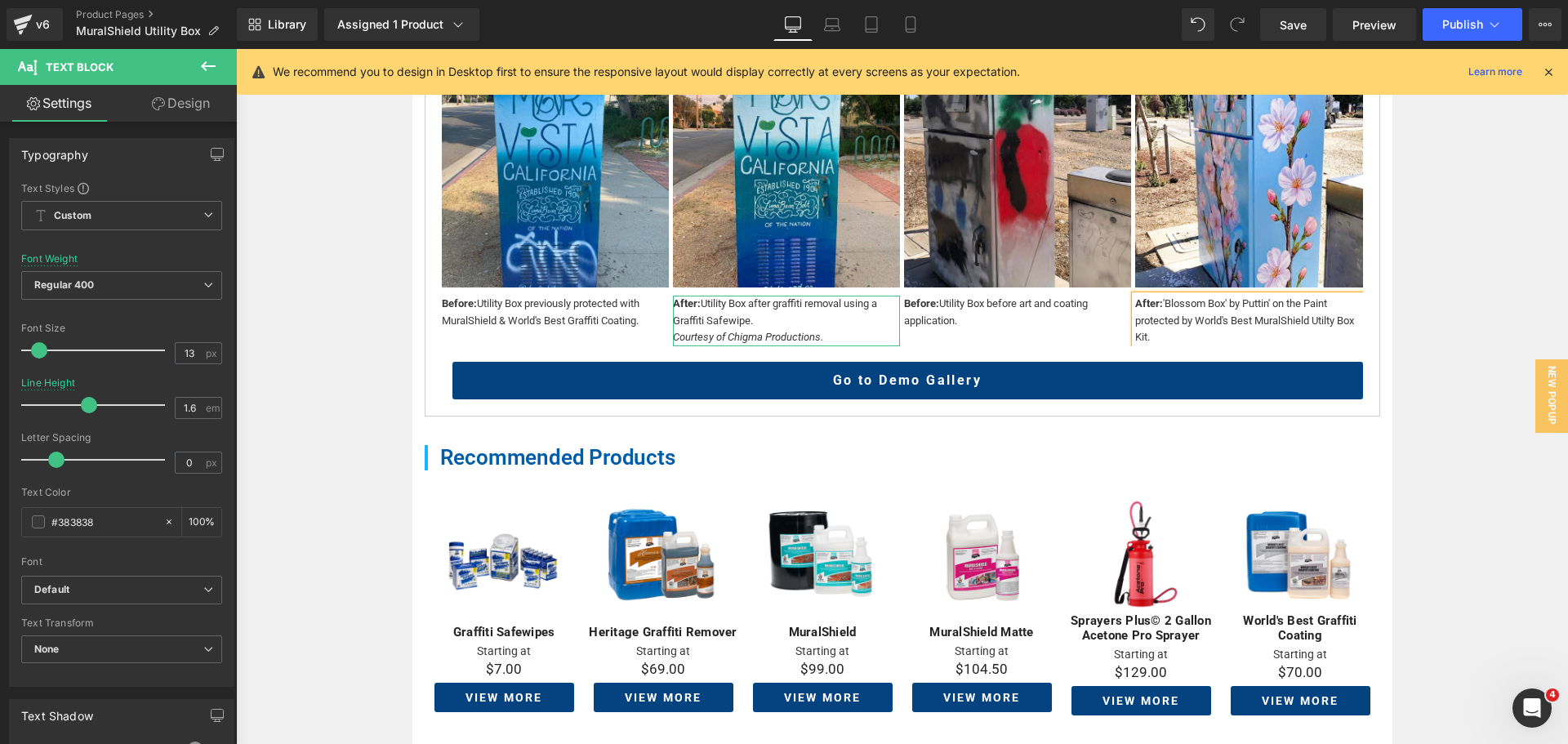
scroll to position [1307, 0]
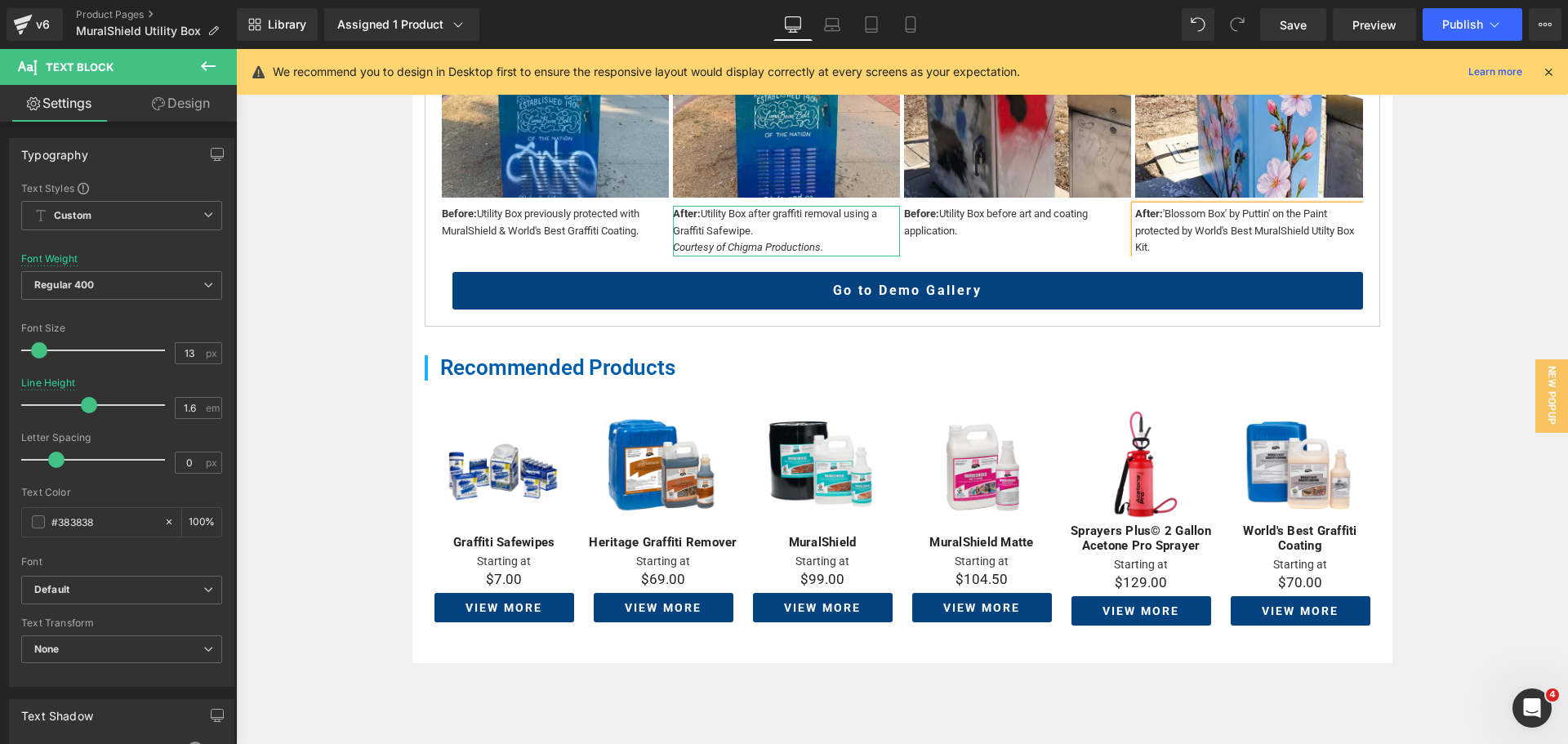
click at [1186, 247] on div "After: 'Blossom Box' by [PERSON_NAME]' on the Paint protected by World's Best M…" at bounding box center [1248, 230] width 227 height 50
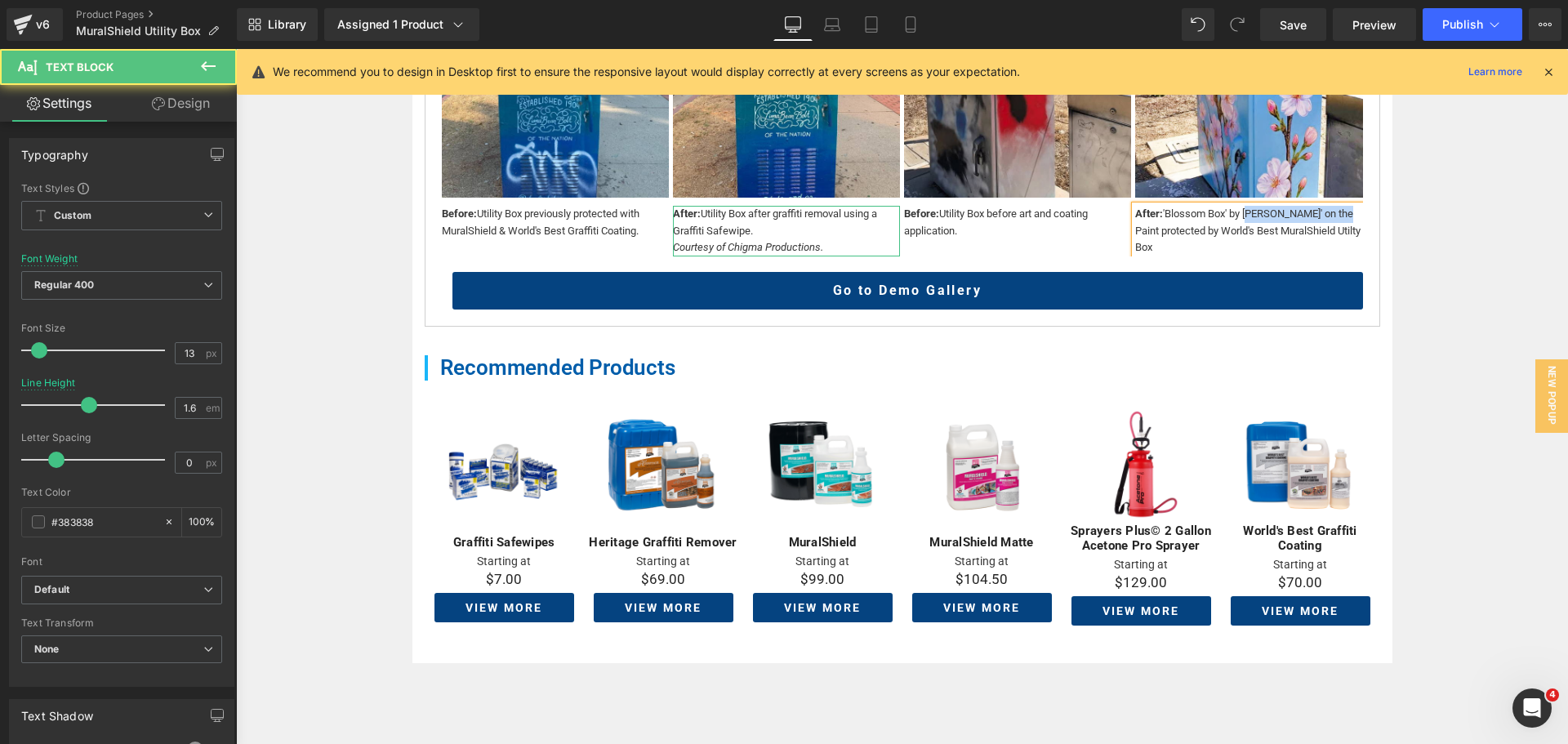
drag, startPoint x: 1333, startPoint y: 213, endPoint x: 1239, endPoint y: 214, distance: 94.0
click at [1239, 214] on div "After: 'Blossom Box' by [PERSON_NAME]' on the Paint protected by World's Best M…" at bounding box center [1248, 230] width 227 height 50
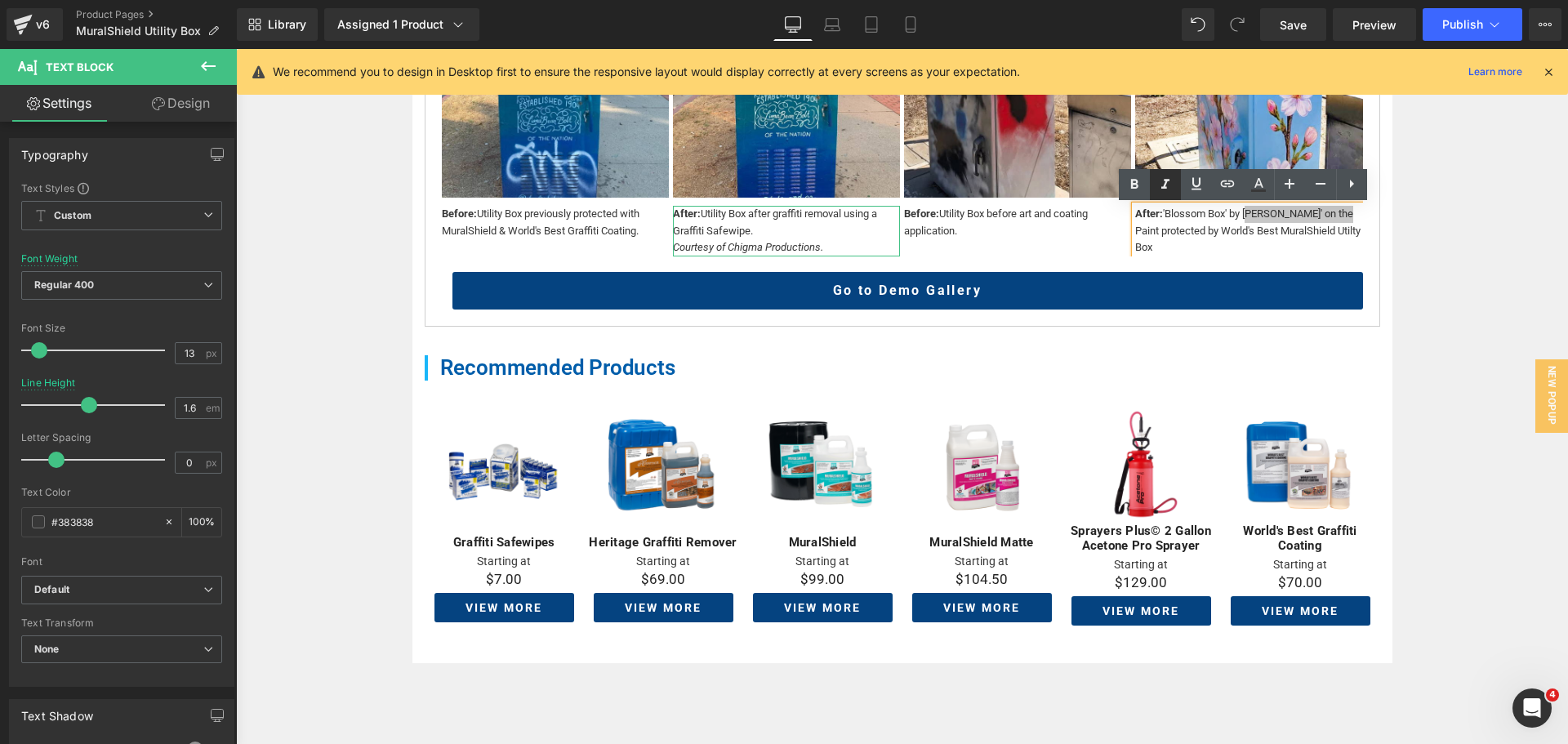
click at [1168, 178] on icon at bounding box center [1165, 185] width 20 height 20
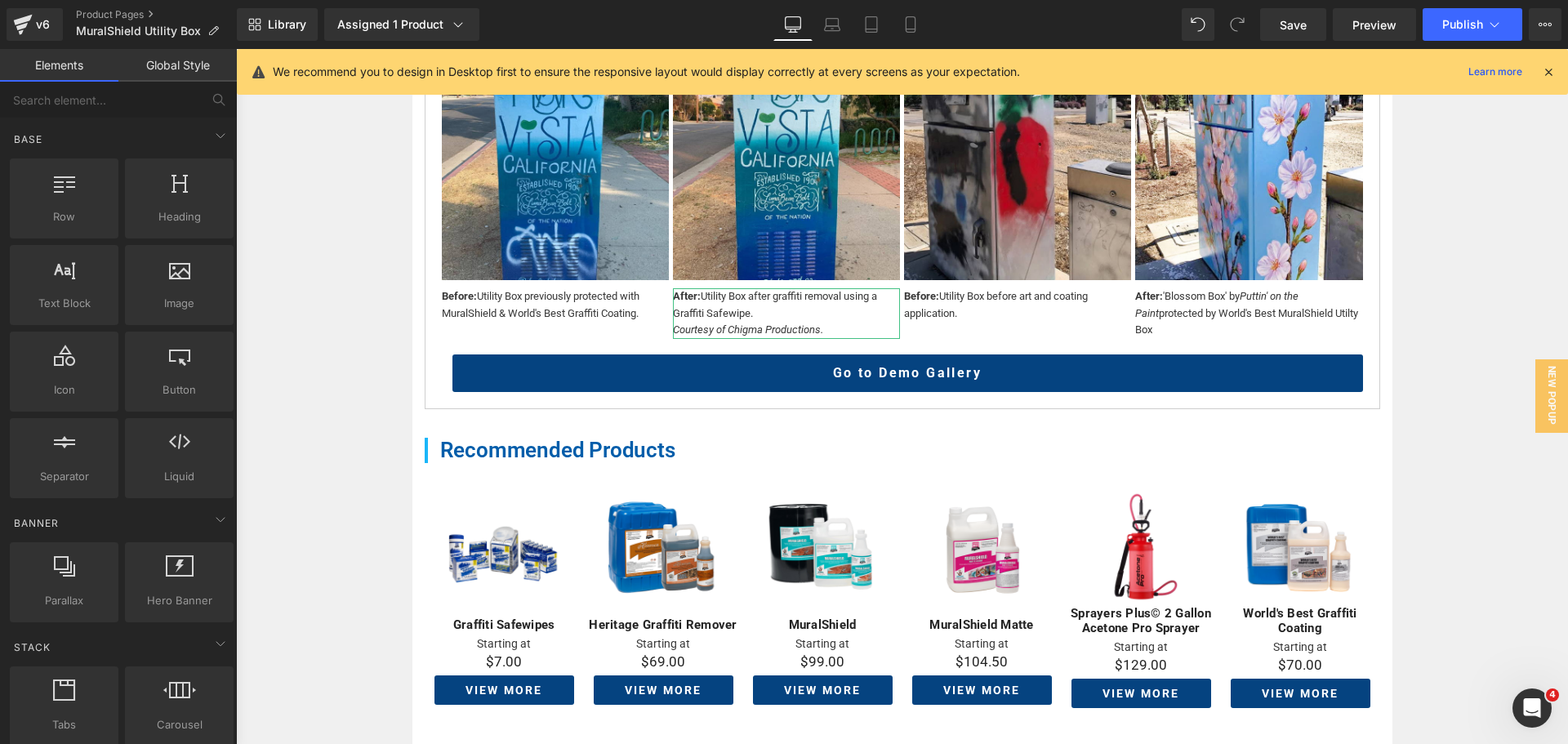
scroll to position [980, 0]
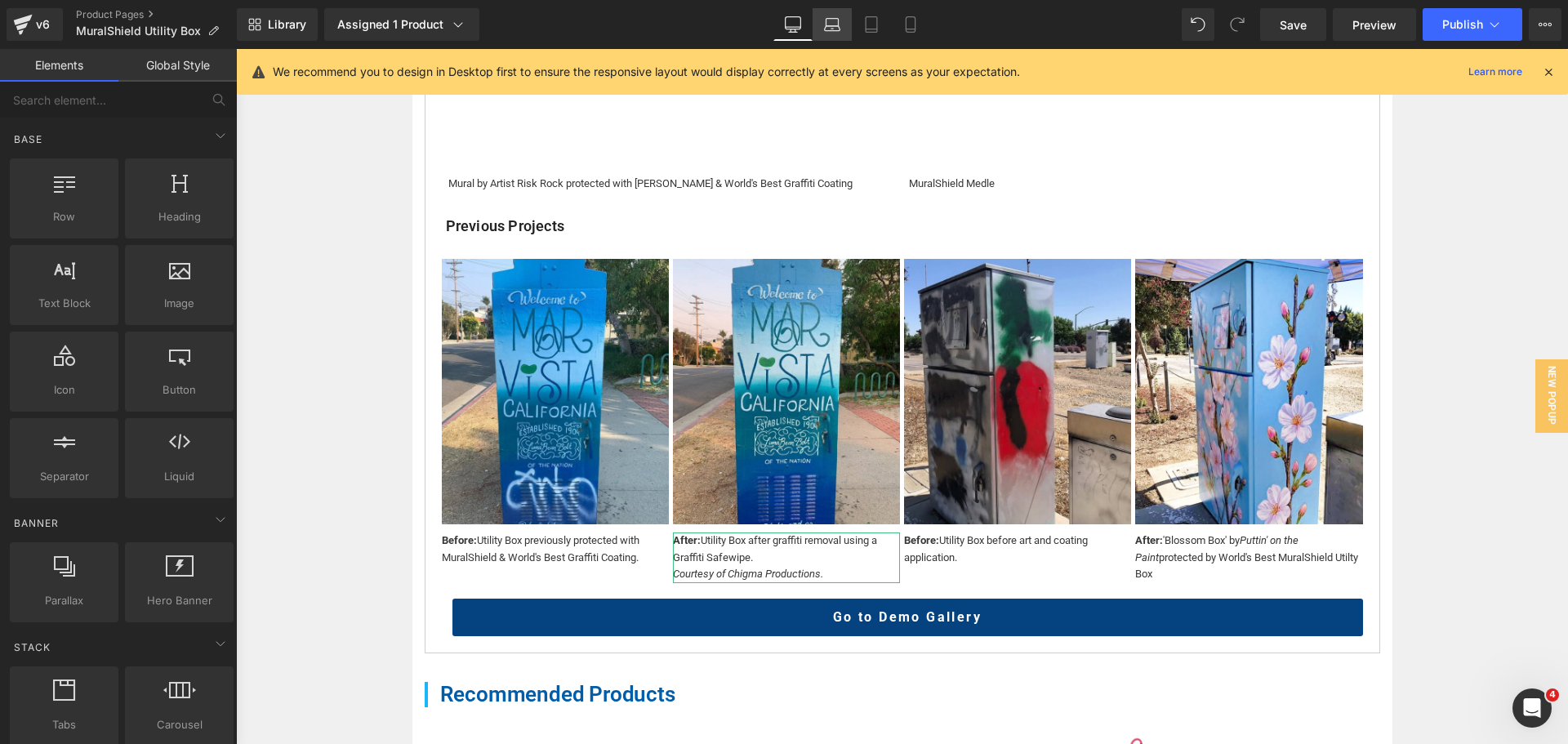
click at [839, 35] on link "Laptop" at bounding box center [832, 24] width 39 height 33
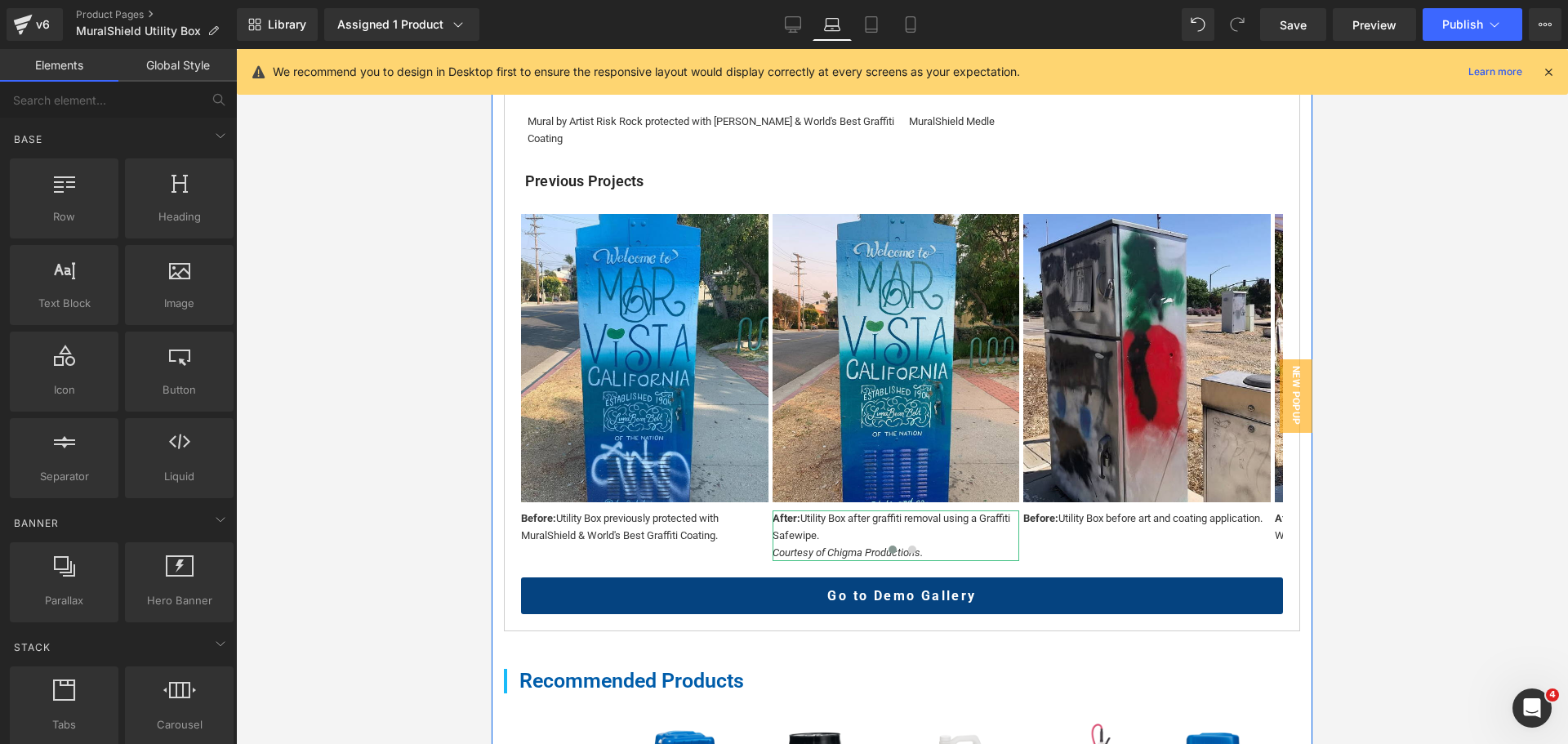
scroll to position [825, 0]
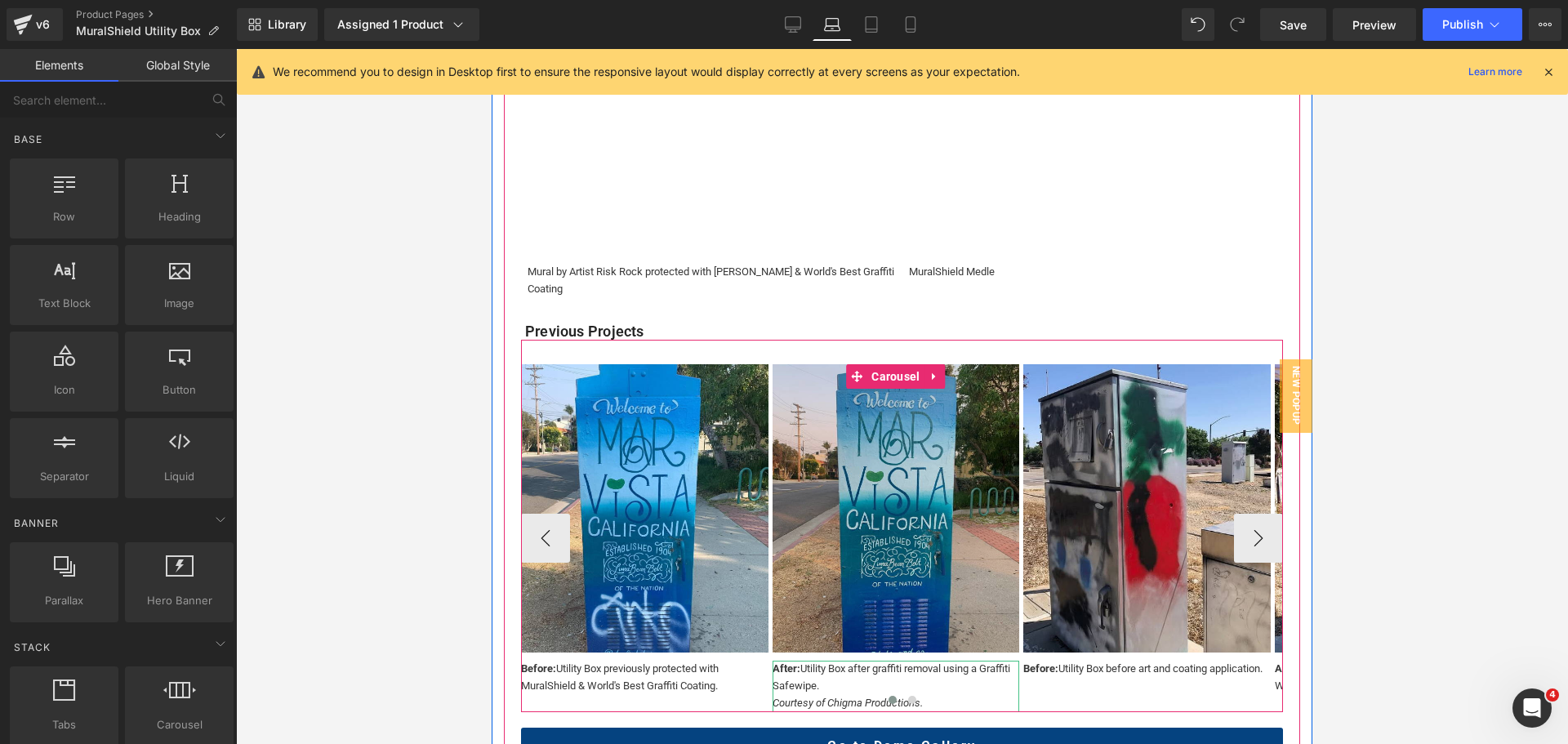
click at [902, 389] on span "Carousel" at bounding box center [895, 376] width 56 height 25
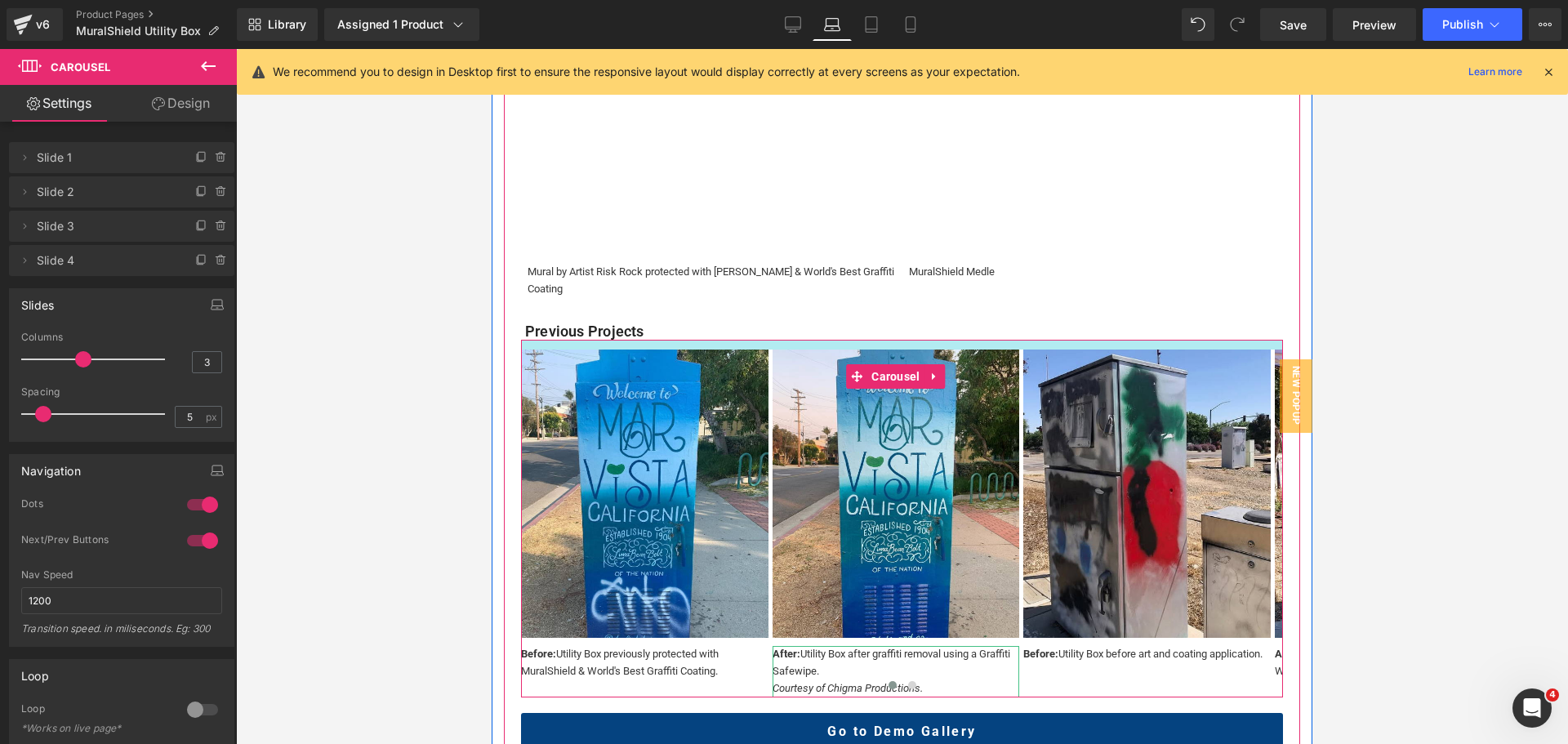
drag, startPoint x: 709, startPoint y: 375, endPoint x: 709, endPoint y: 361, distance: 14.0
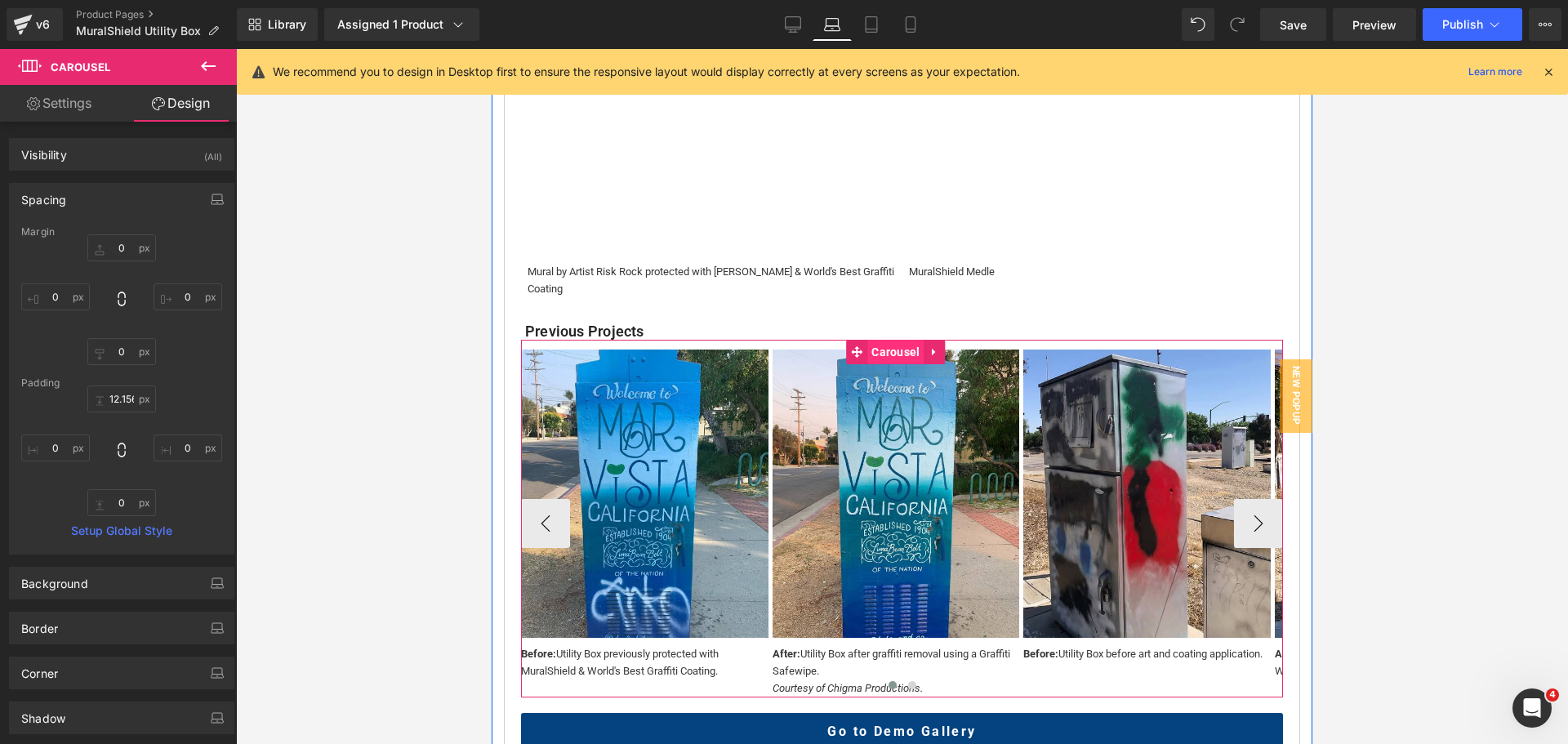
click at [898, 365] on span "Carousel" at bounding box center [895, 352] width 56 height 25
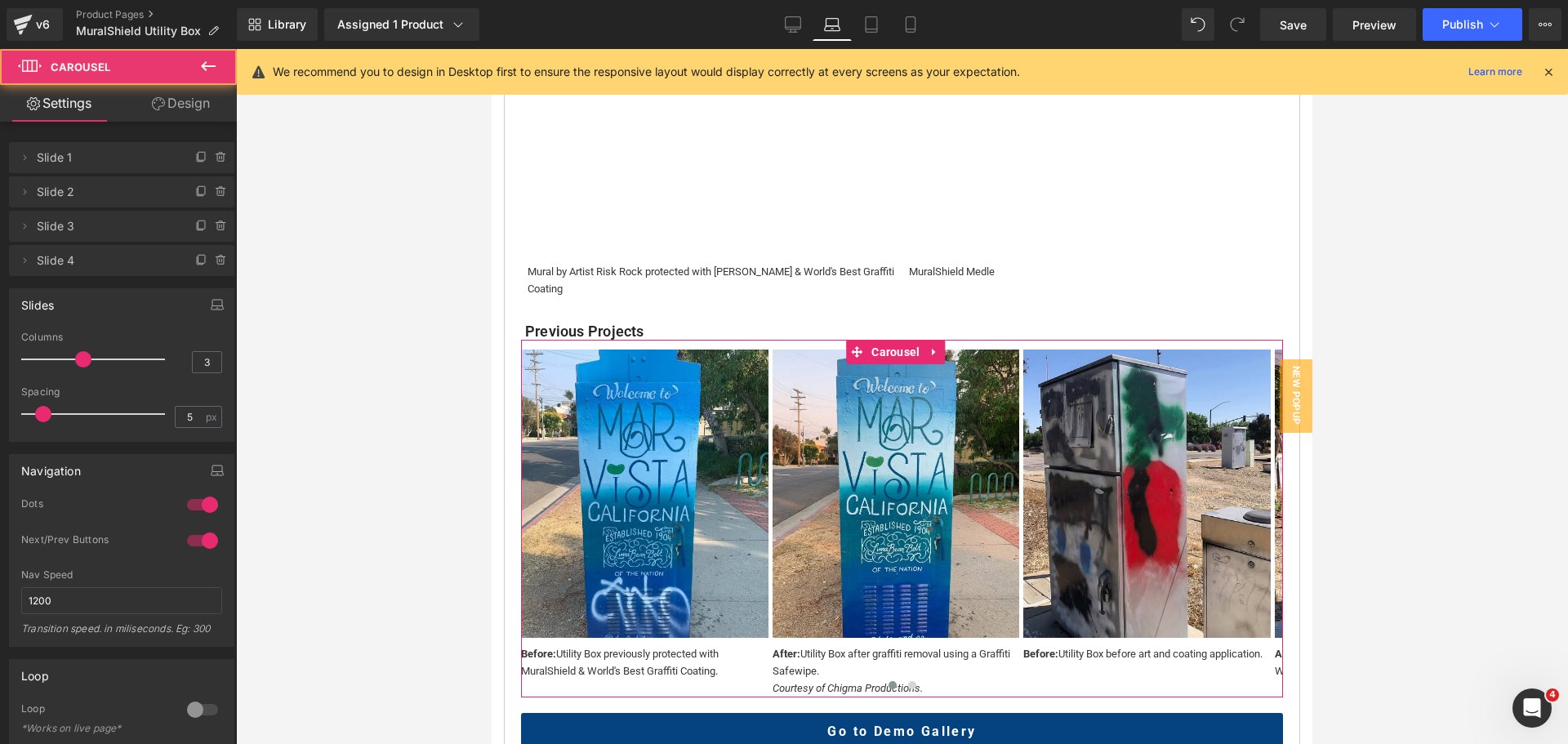
click at [101, 357] on div at bounding box center [97, 359] width 135 height 33
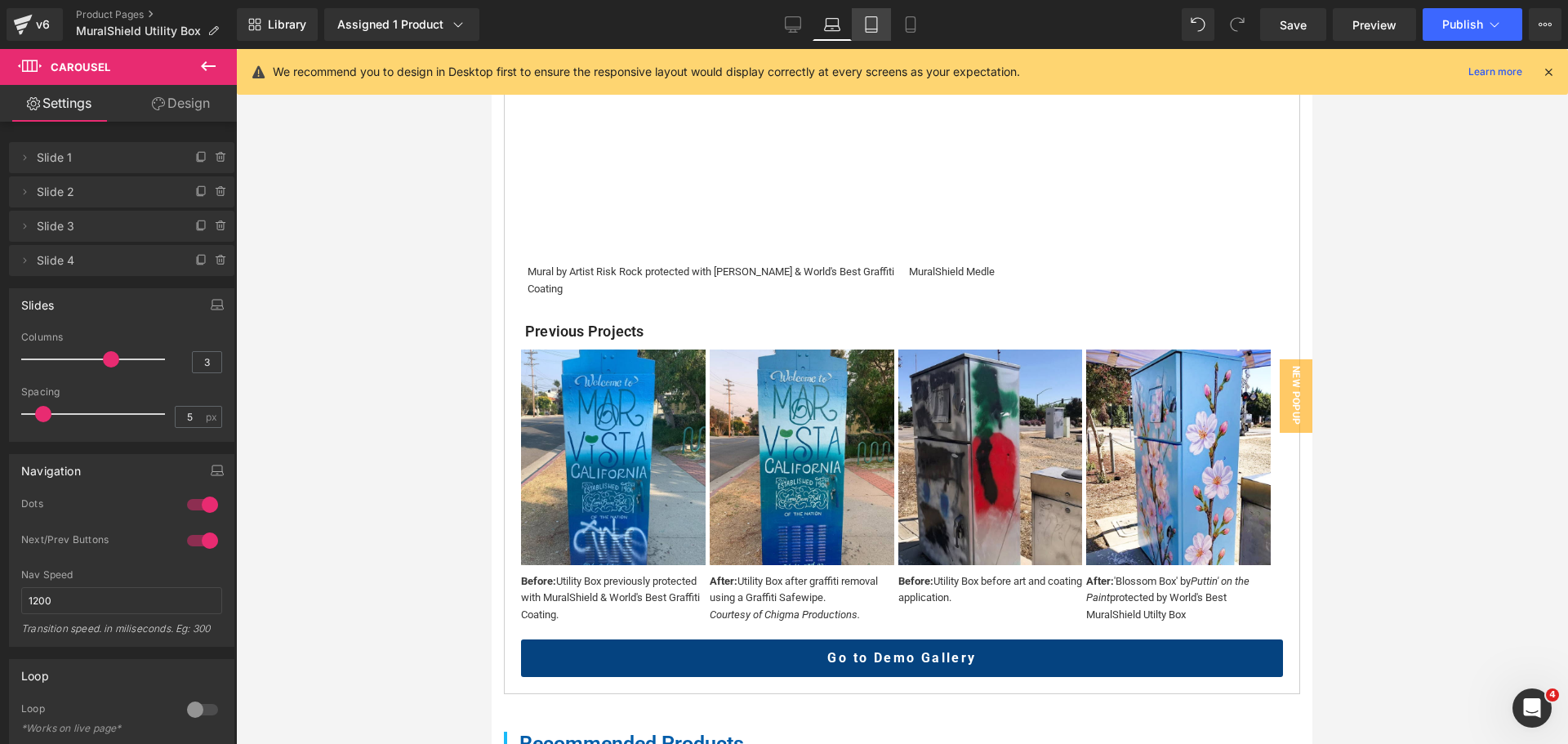
click at [868, 31] on icon at bounding box center [871, 25] width 17 height 17
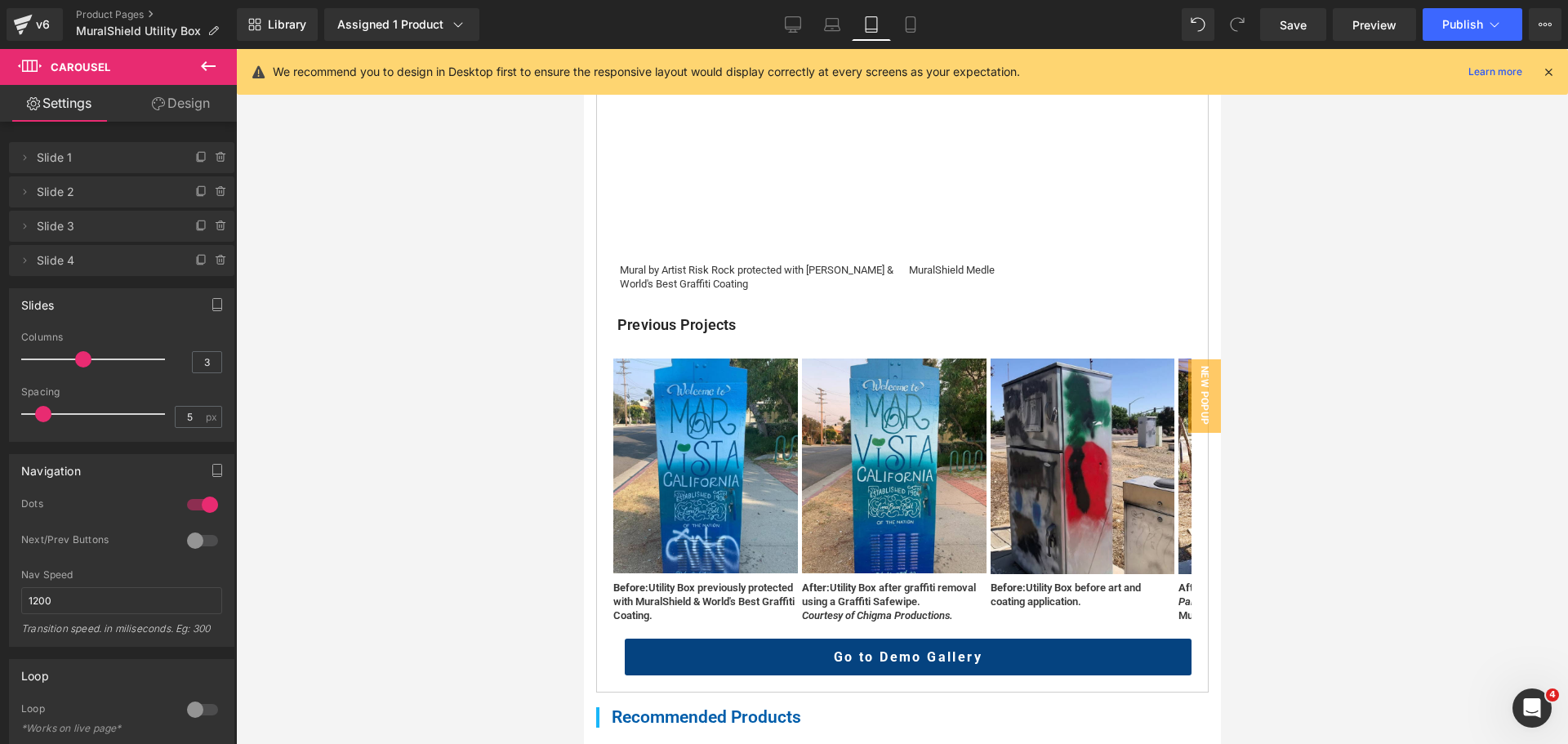
scroll to position [647, 0]
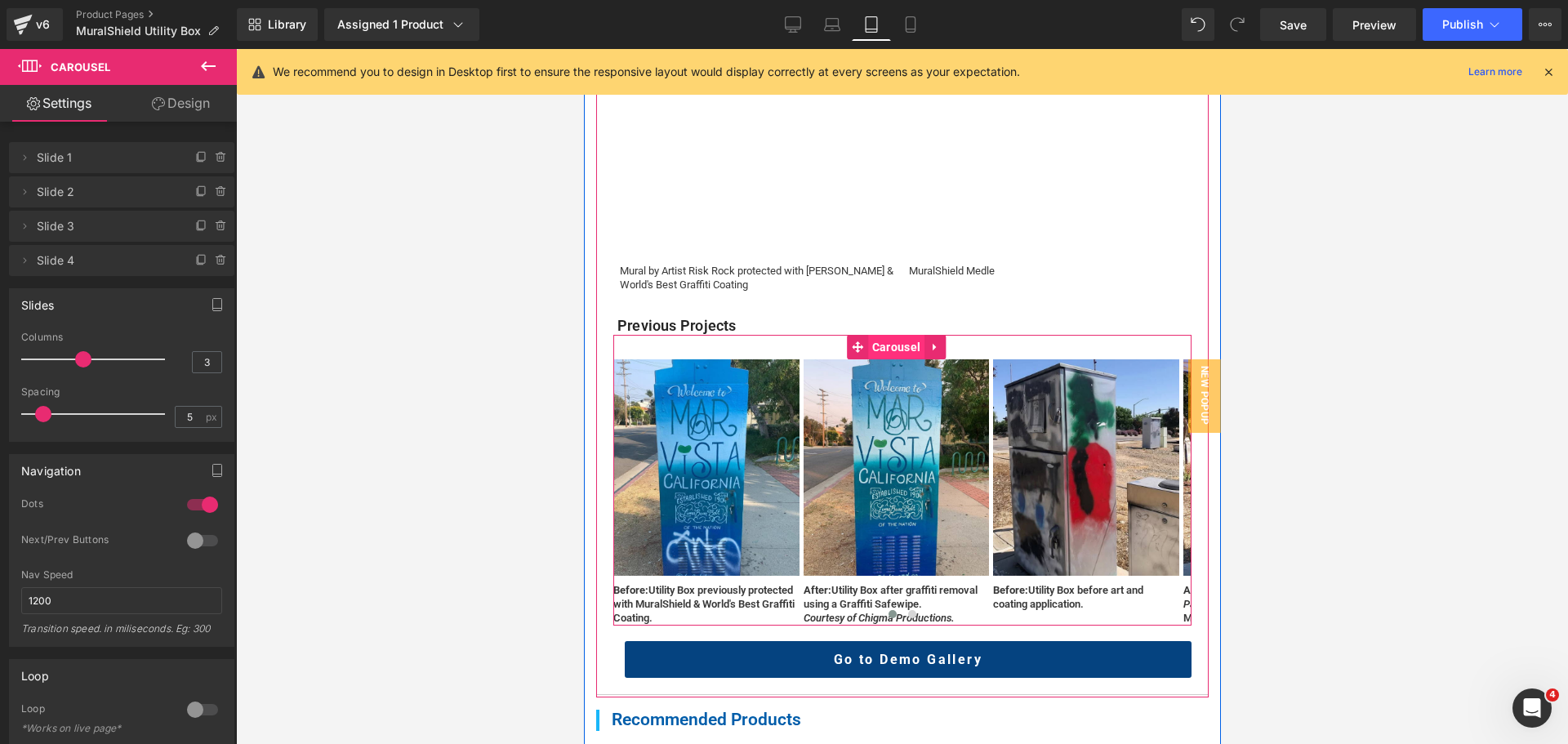
click at [881, 360] on span "Carousel" at bounding box center [895, 347] width 56 height 25
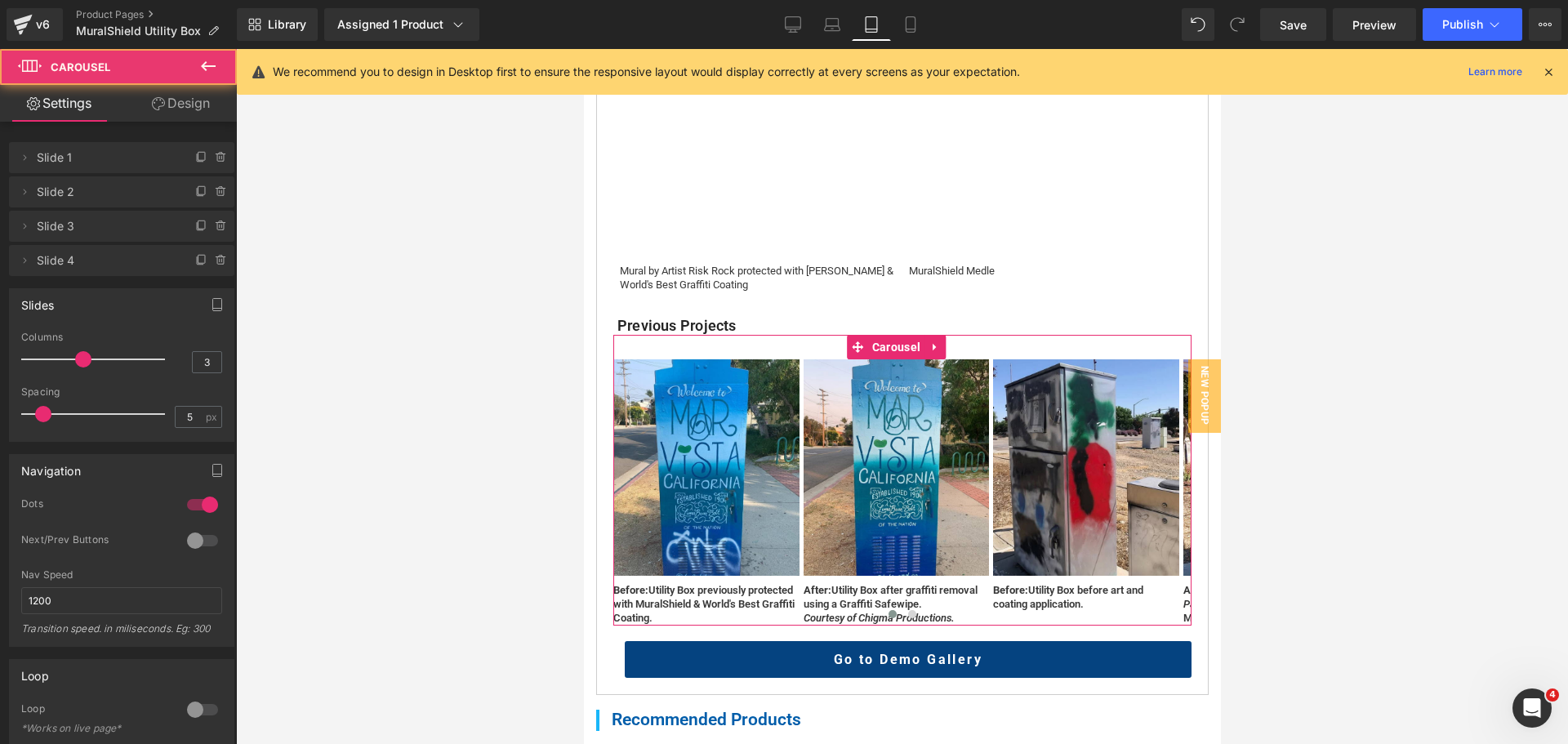
click at [64, 357] on div at bounding box center [97, 359] width 135 height 33
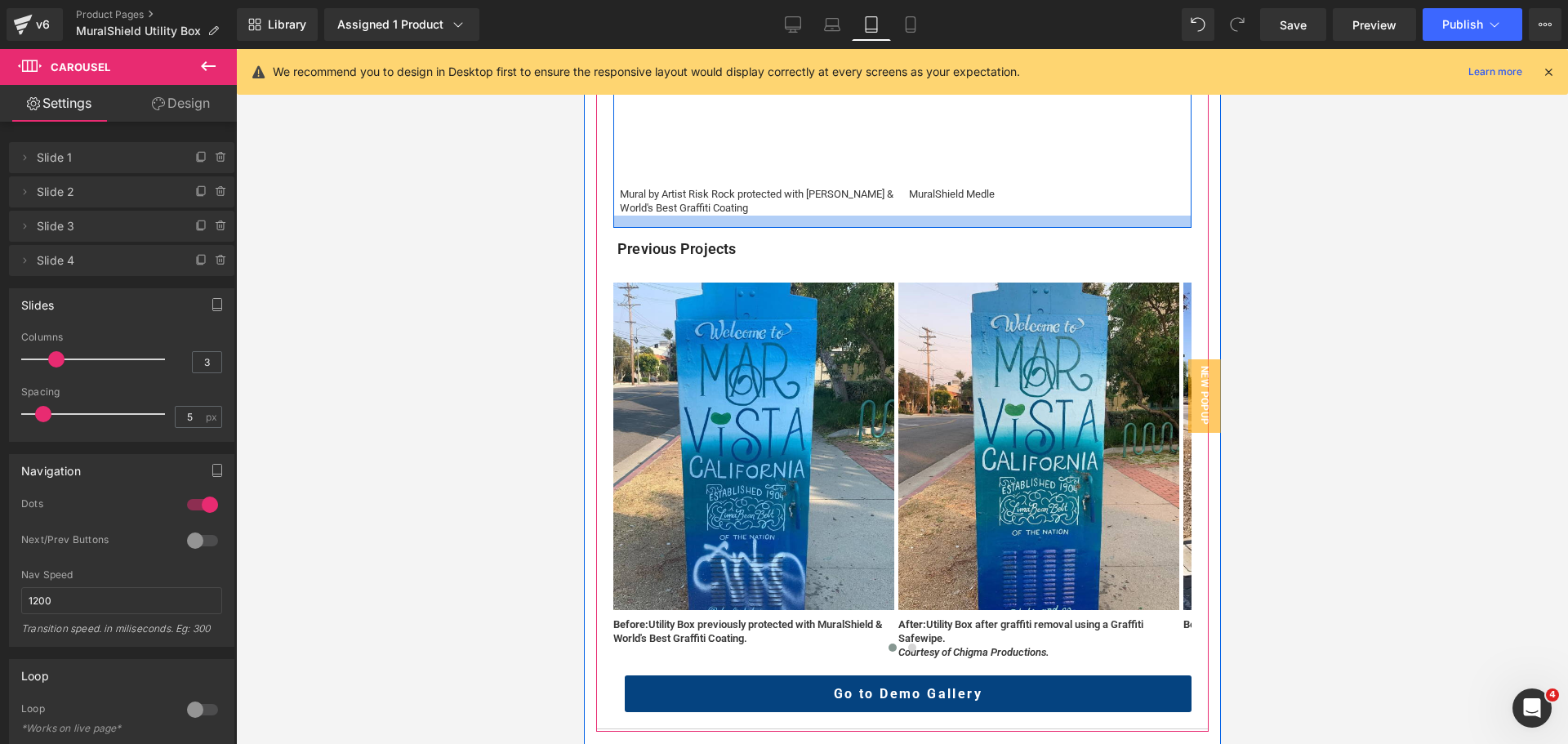
scroll to position [810, 0]
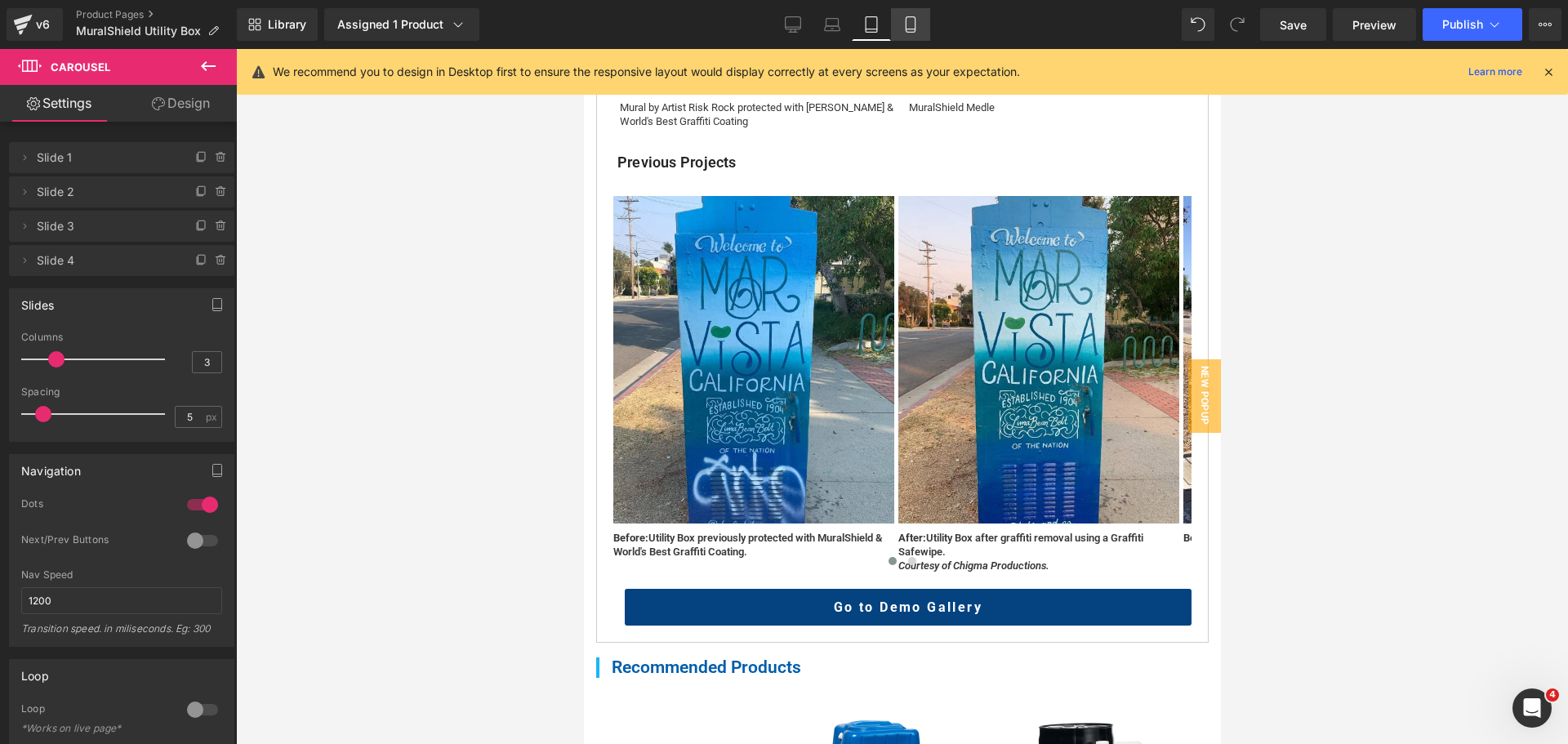
click at [912, 25] on icon at bounding box center [910, 25] width 17 height 17
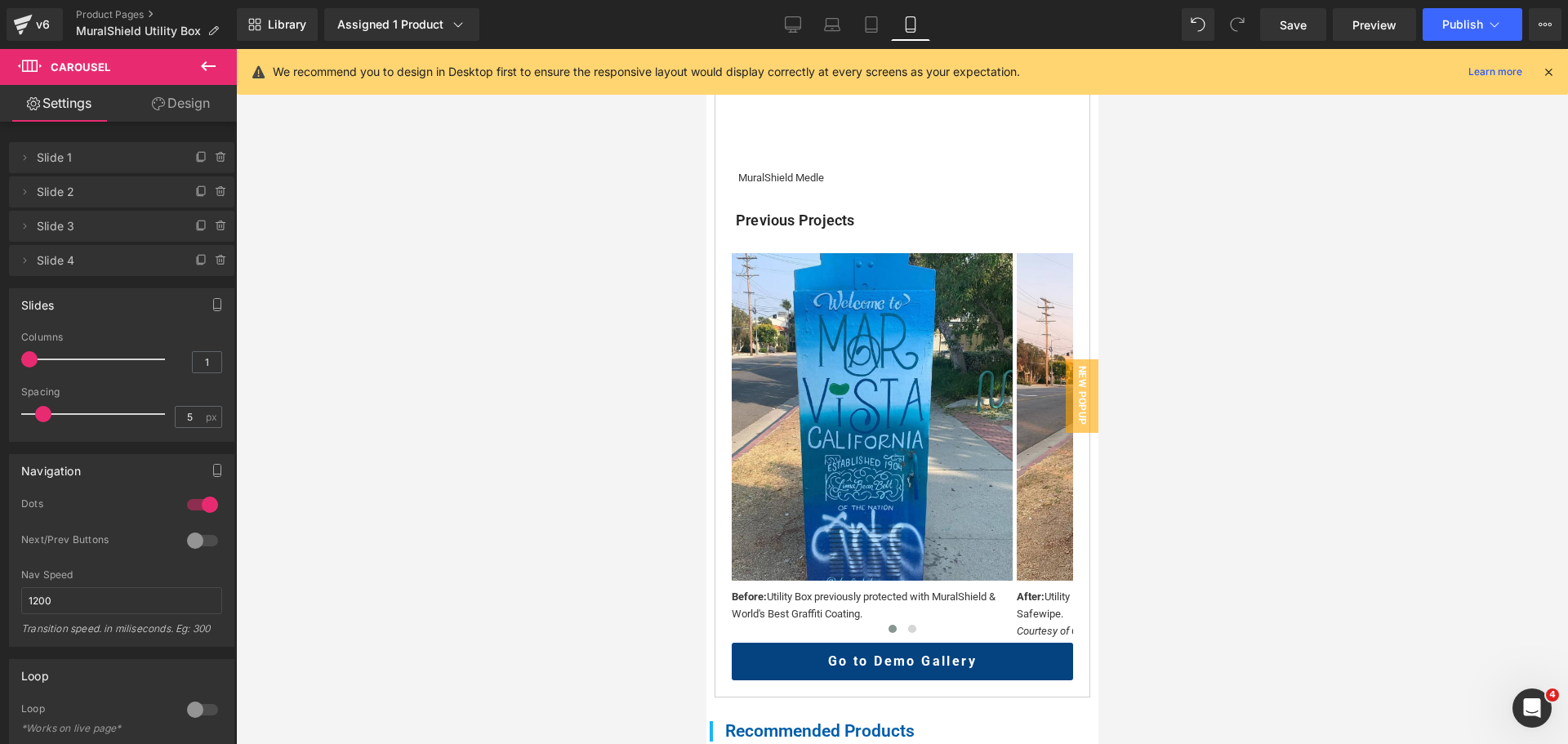
scroll to position [1243, 0]
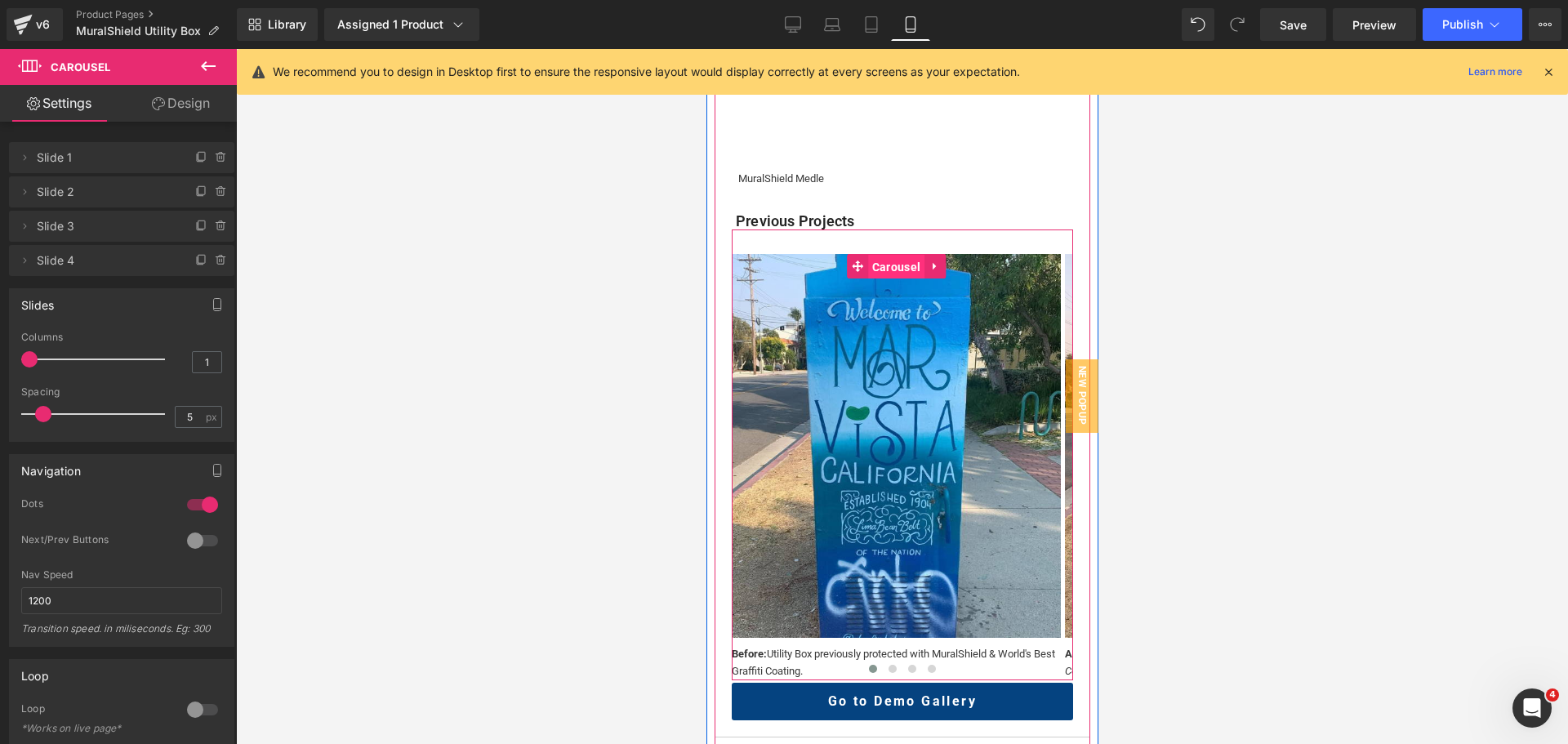
click at [896, 255] on span "Carousel" at bounding box center [895, 267] width 56 height 25
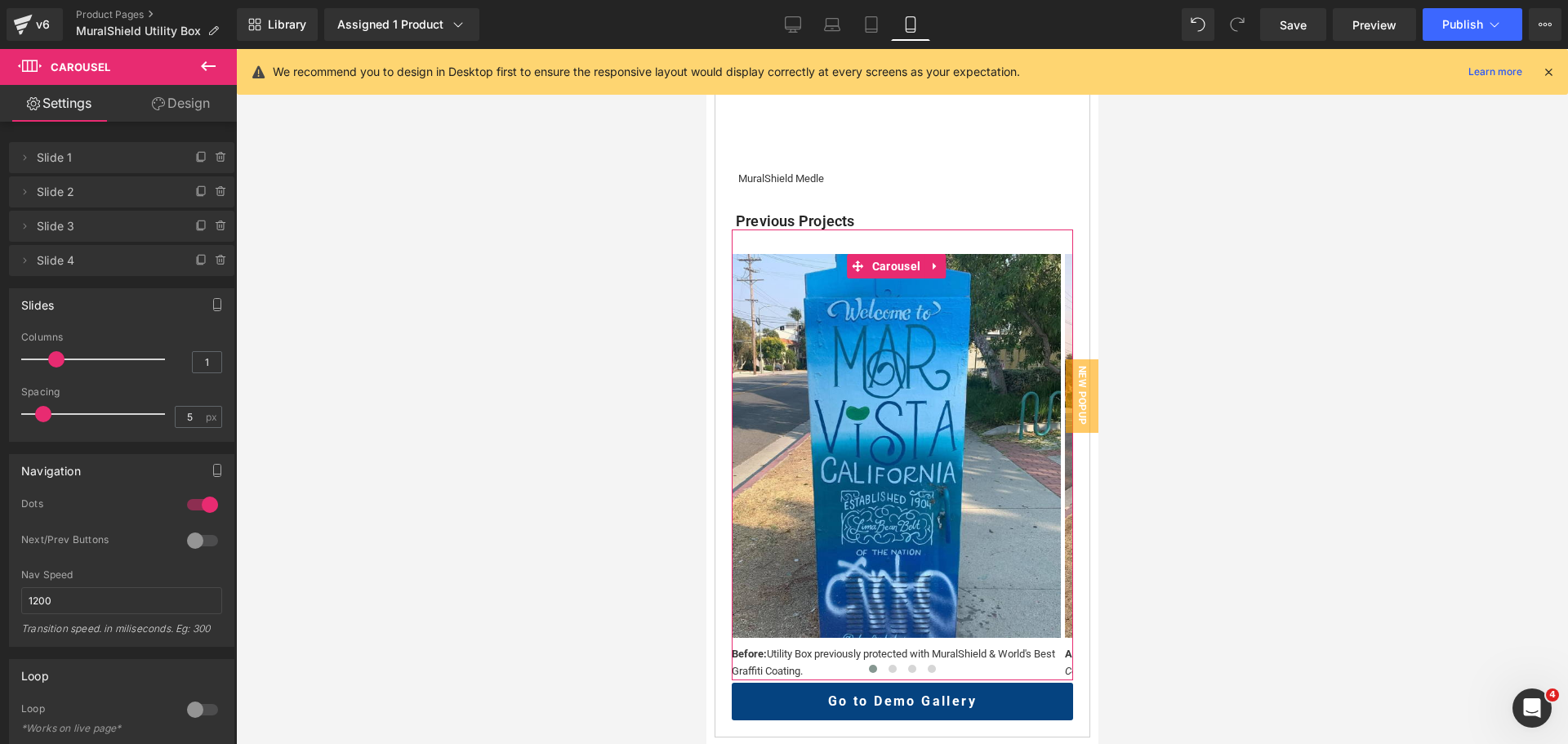
click at [53, 359] on div at bounding box center [97, 359] width 135 height 33
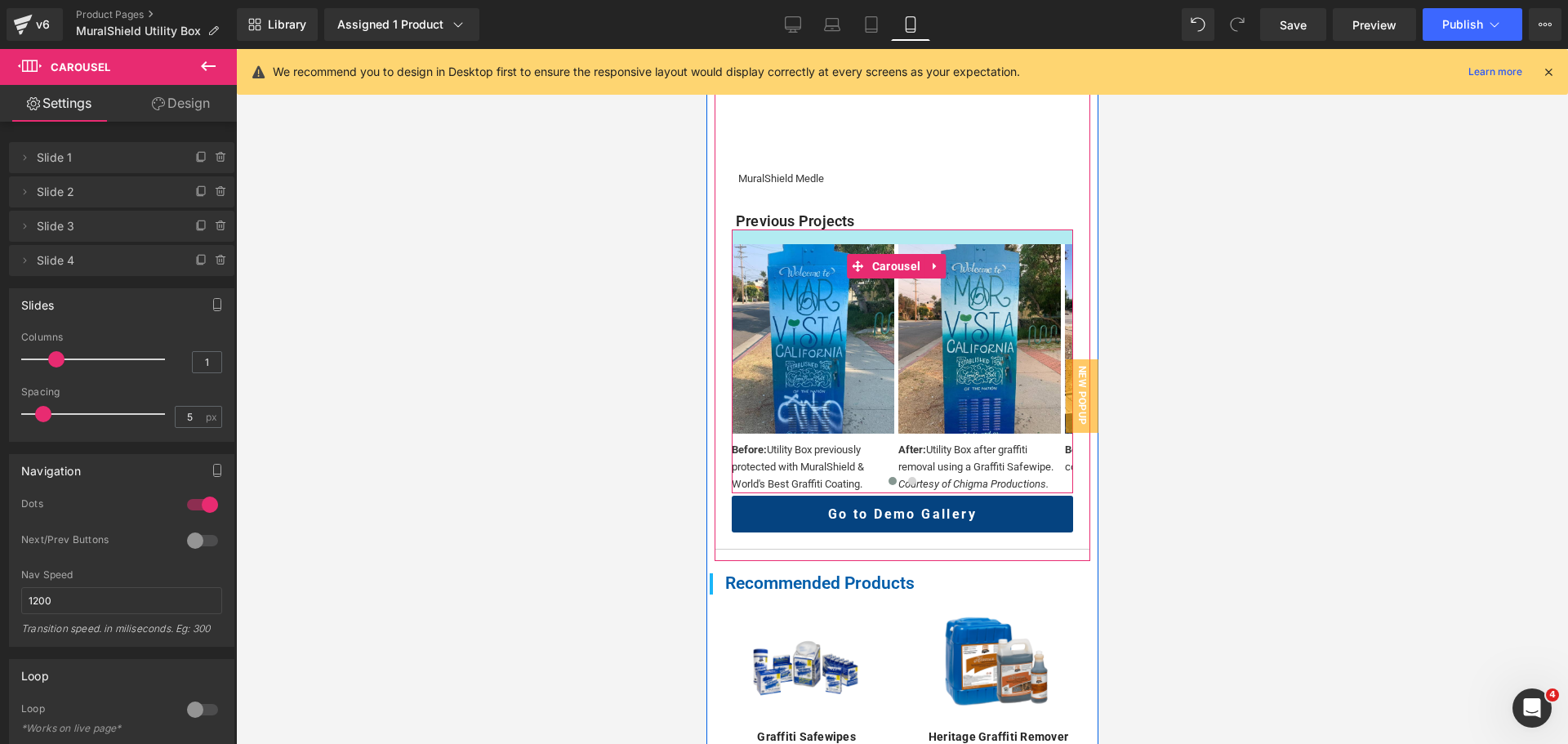
drag, startPoint x: 897, startPoint y: 211, endPoint x: 898, endPoint y: 202, distance: 9.1
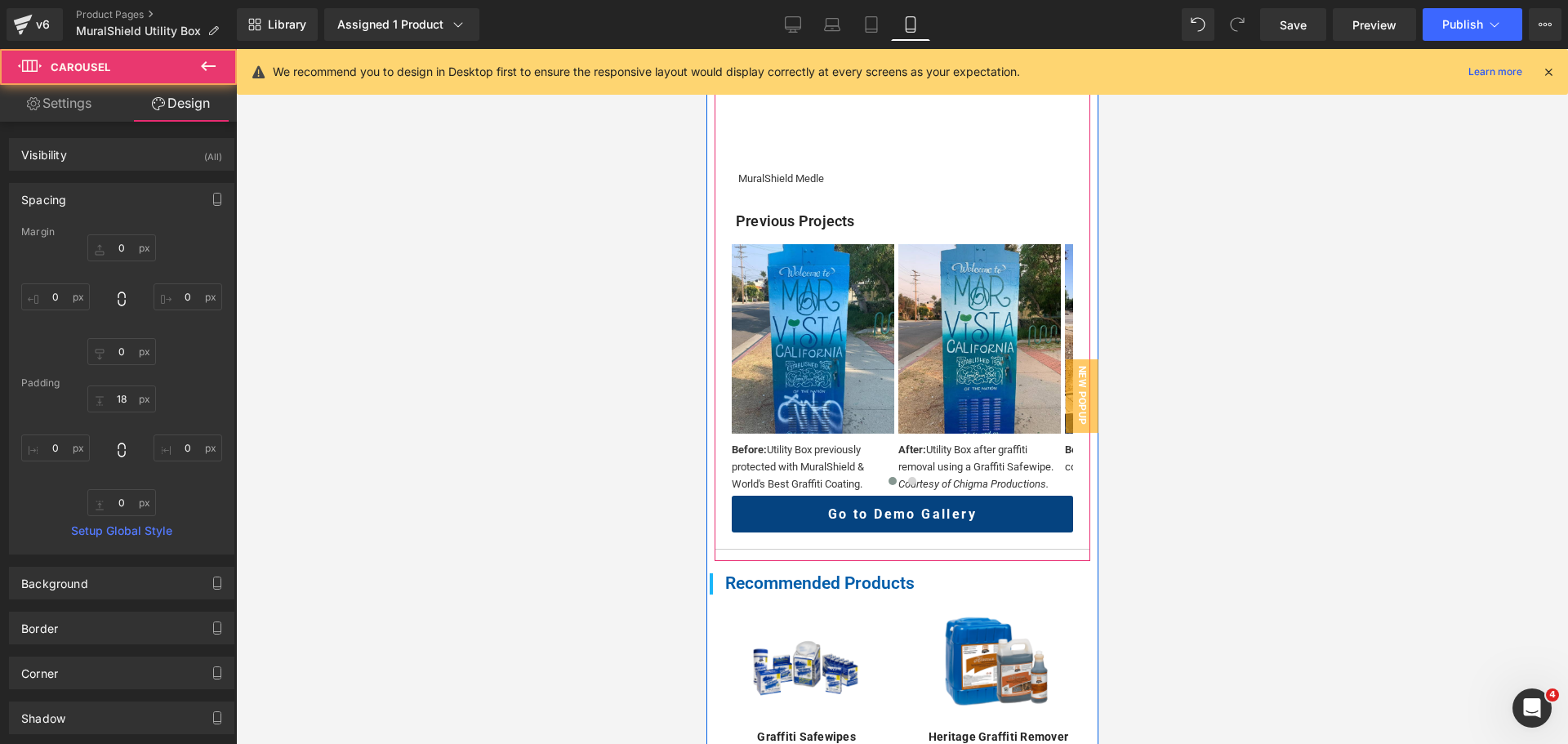
click at [813, 212] on h4 "Previous Projects" at bounding box center [902, 221] width 337 height 18
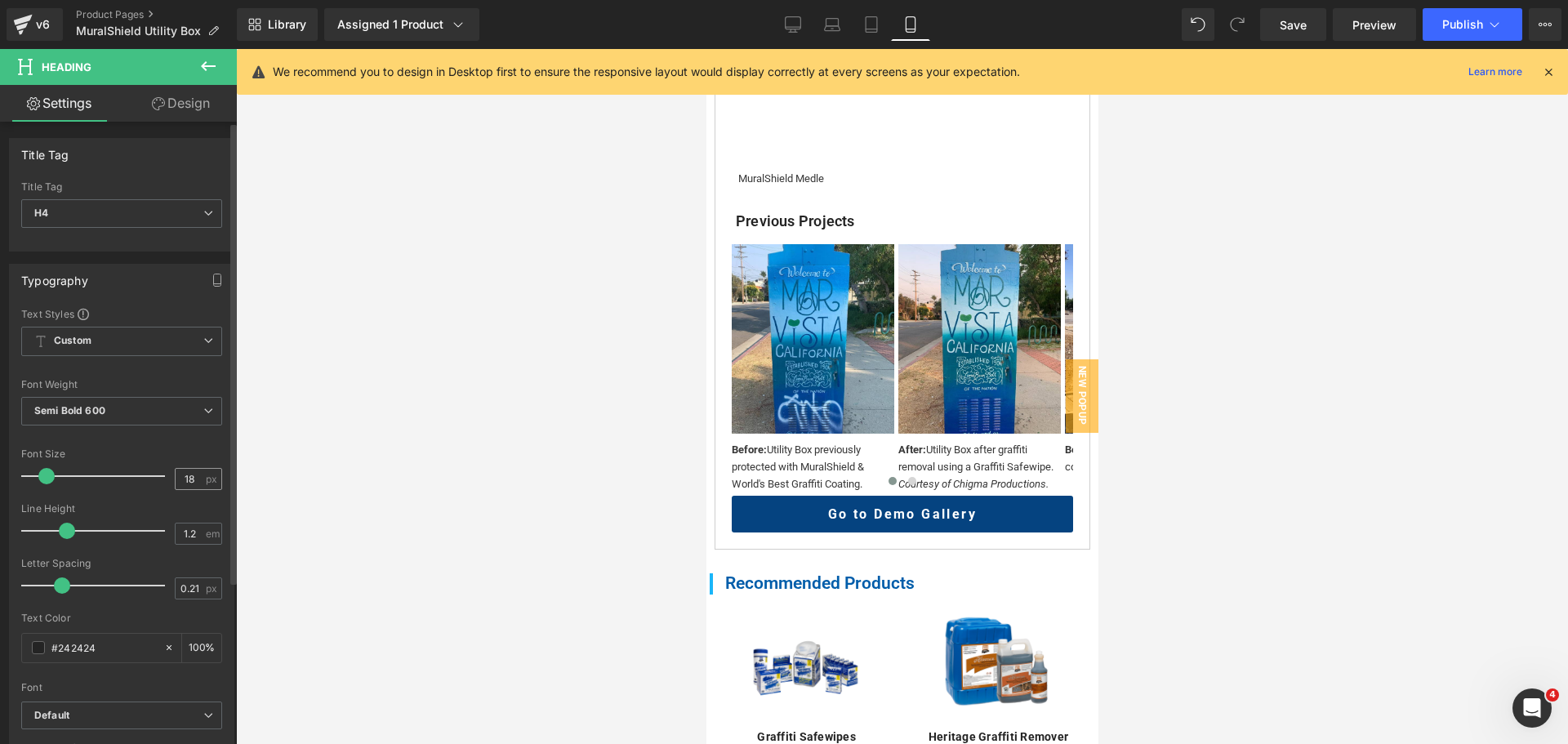
click at [184, 486] on input "18" at bounding box center [190, 479] width 29 height 21
type input "17"
click at [1309, 327] on div at bounding box center [902, 397] width 1332 height 696
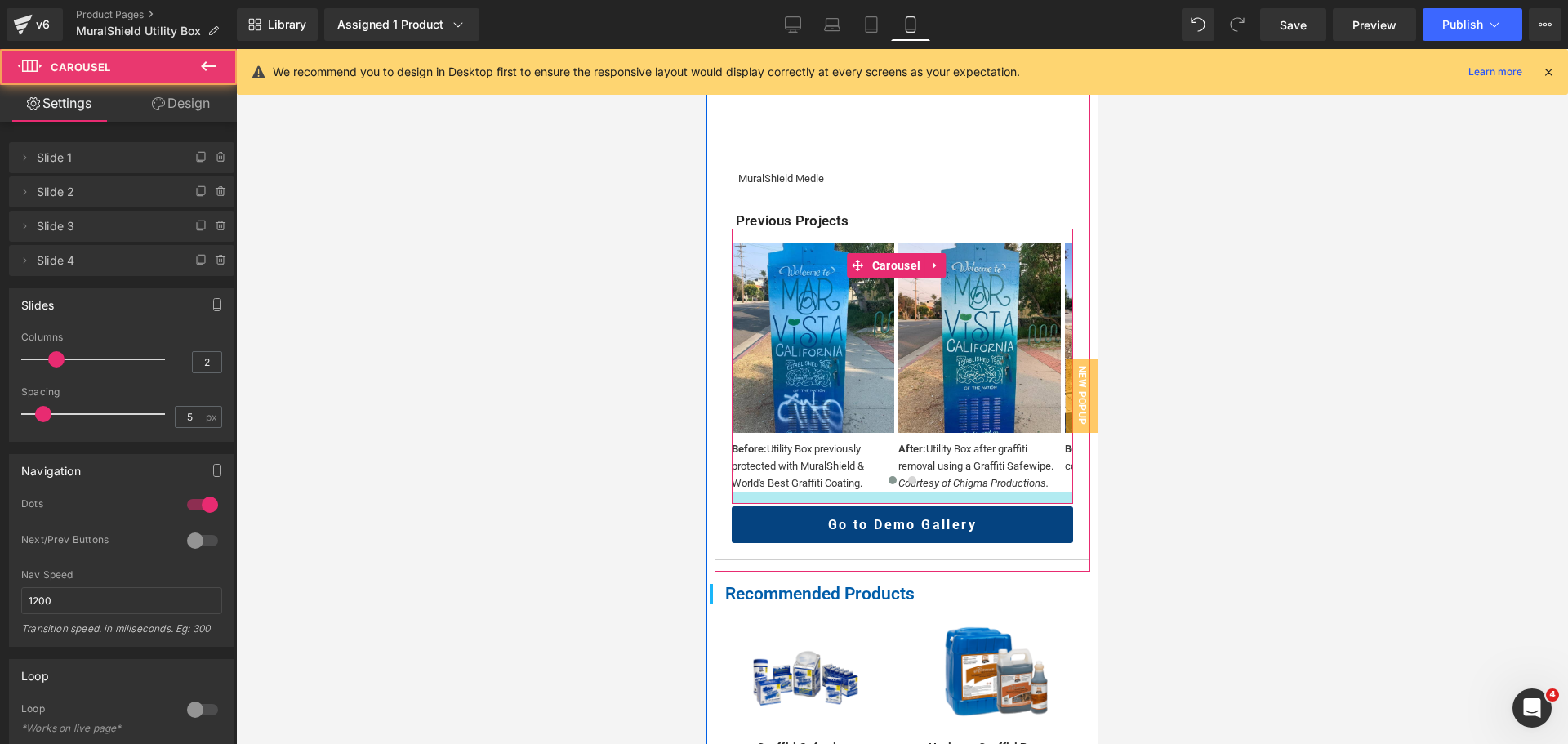
drag, startPoint x: 866, startPoint y: 464, endPoint x: 867, endPoint y: 475, distance: 11.0
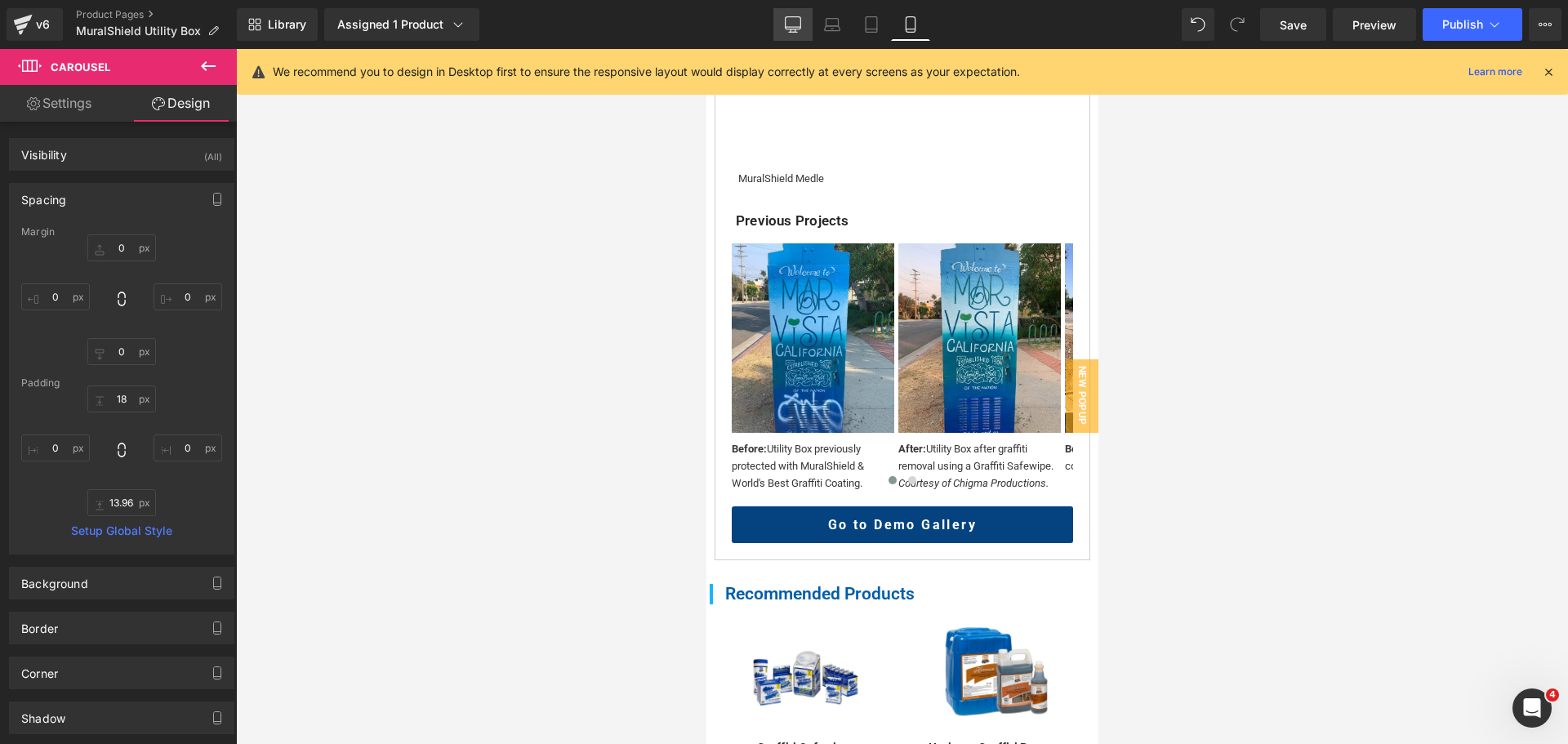
click at [794, 26] on icon at bounding box center [793, 25] width 17 height 17
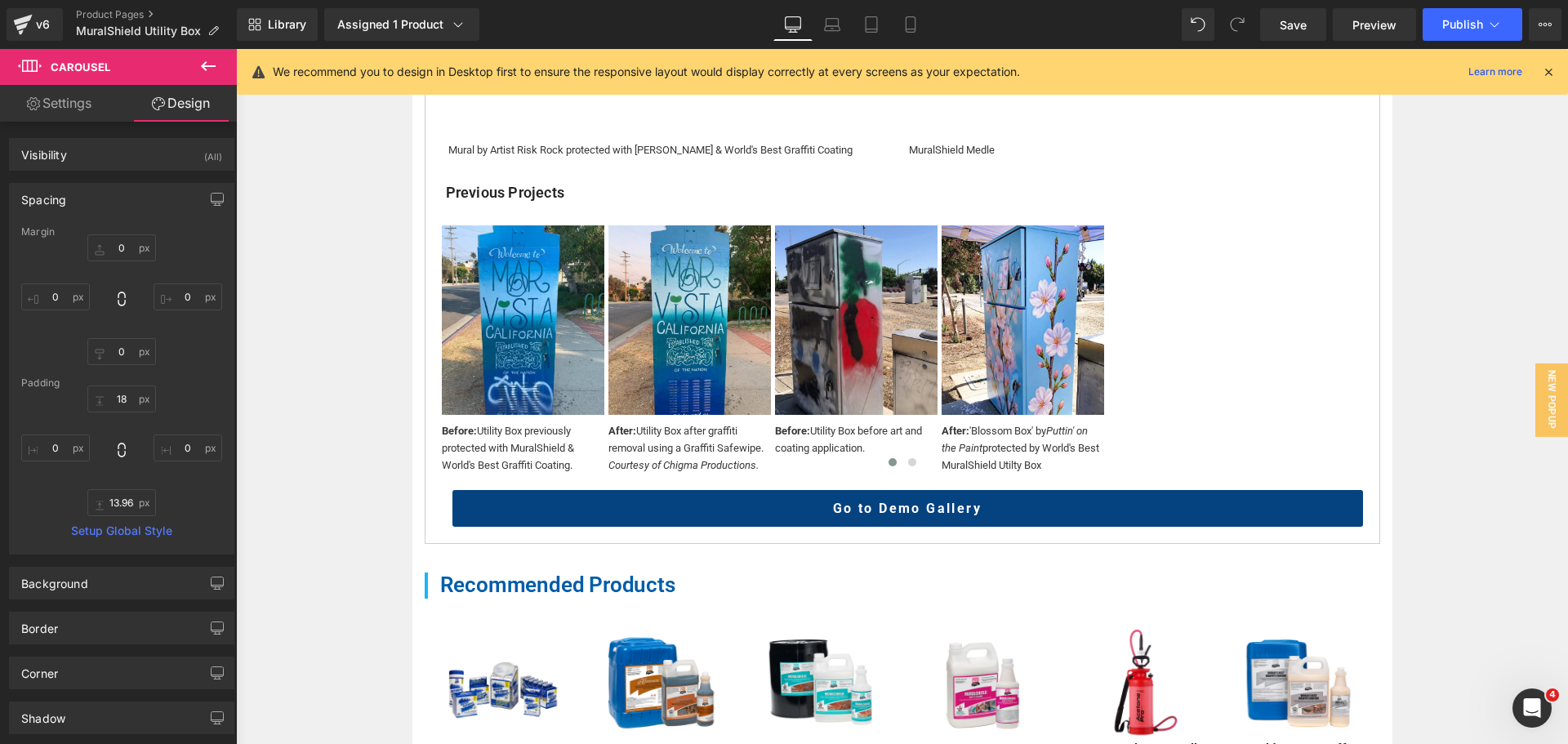
scroll to position [1012, 0]
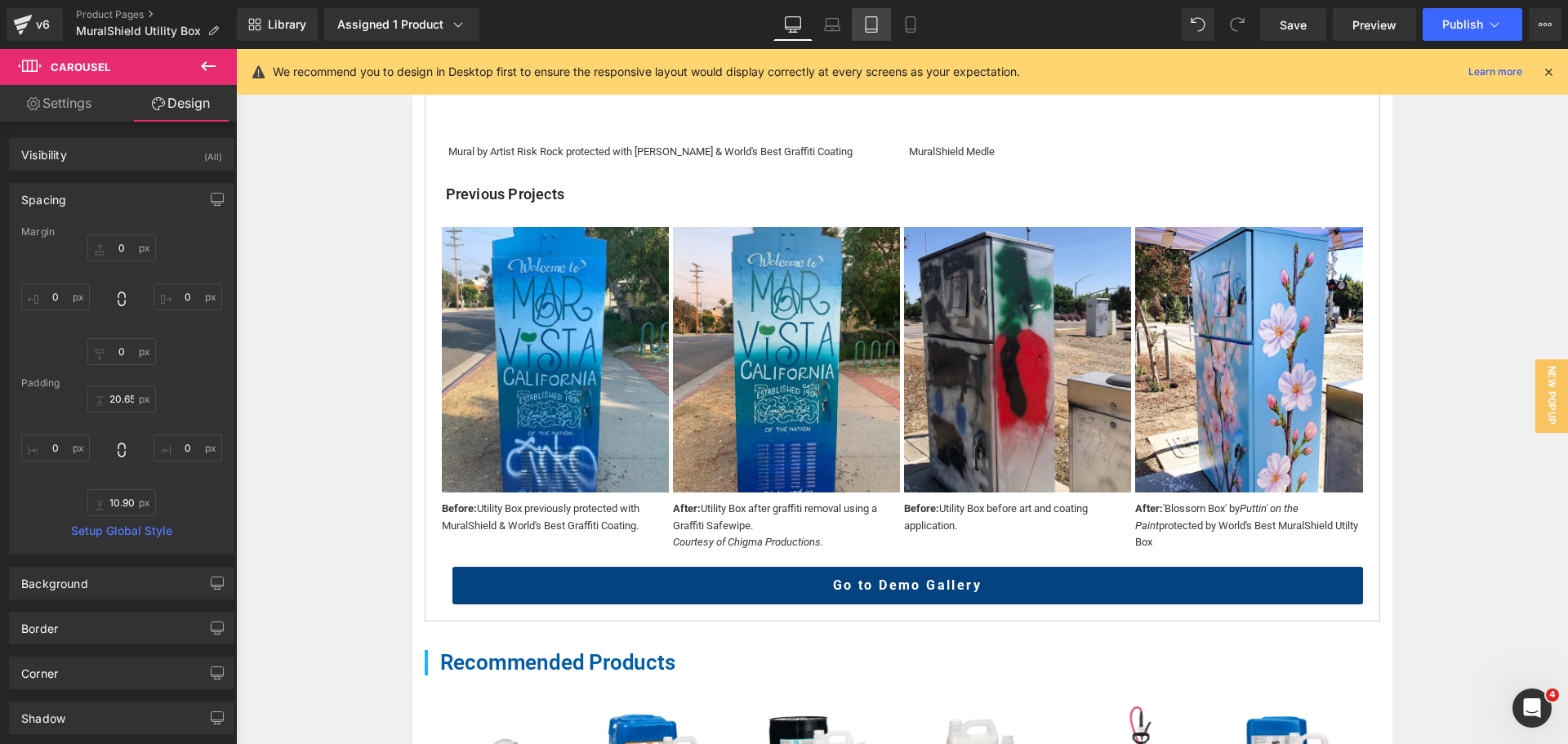
click at [867, 36] on link "Tablet" at bounding box center [871, 24] width 39 height 33
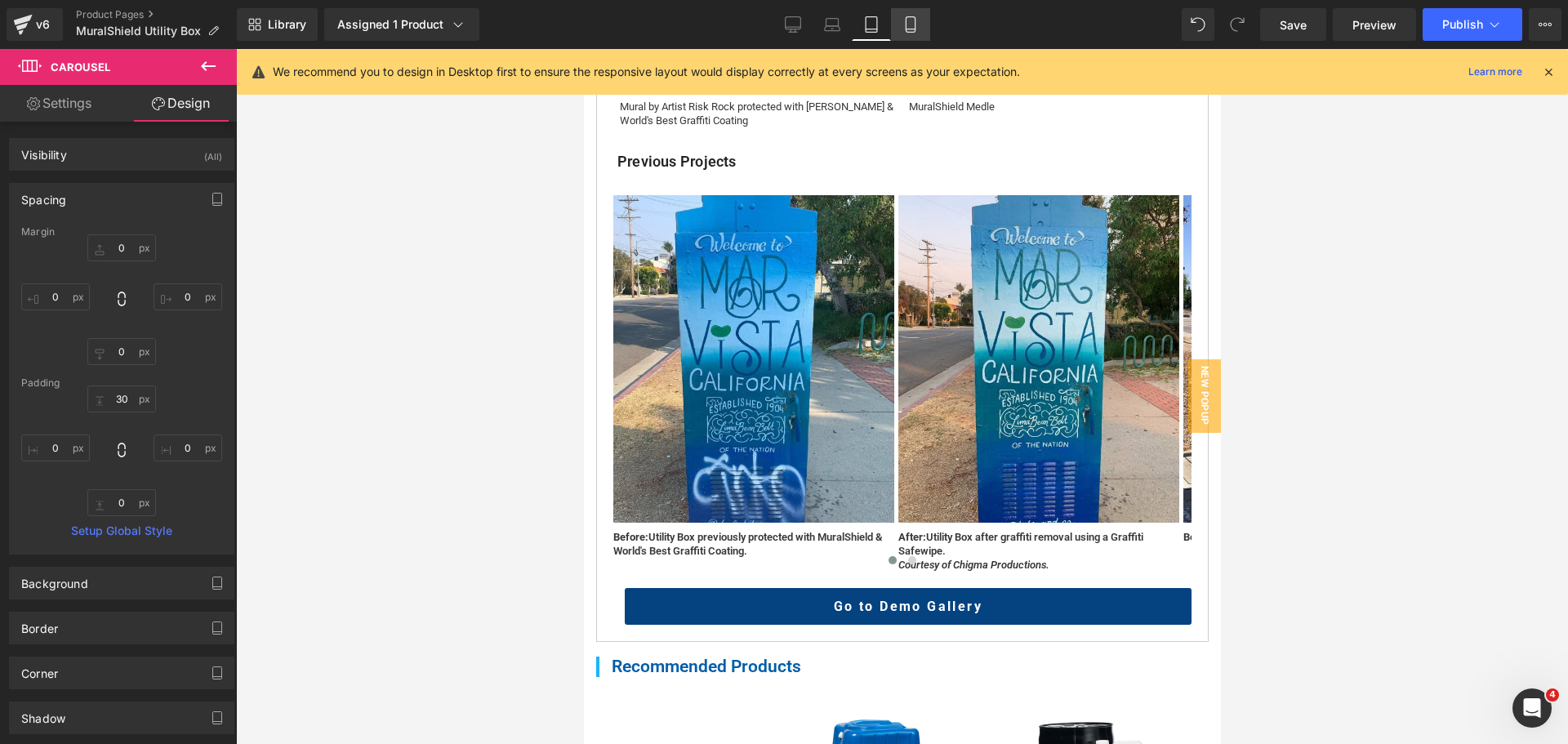
scroll to position [810, 0]
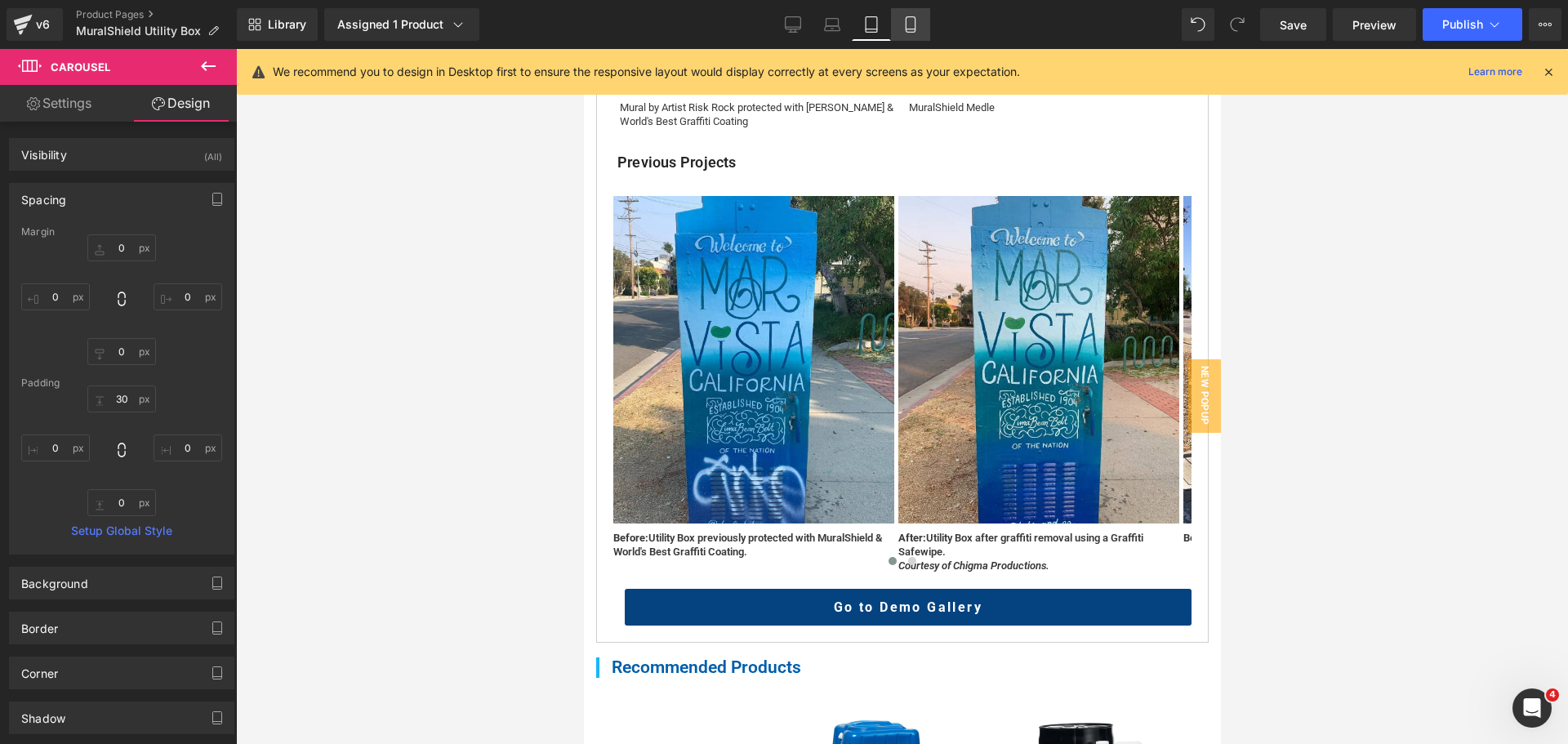
click at [920, 35] on link "Mobile" at bounding box center [910, 24] width 39 height 33
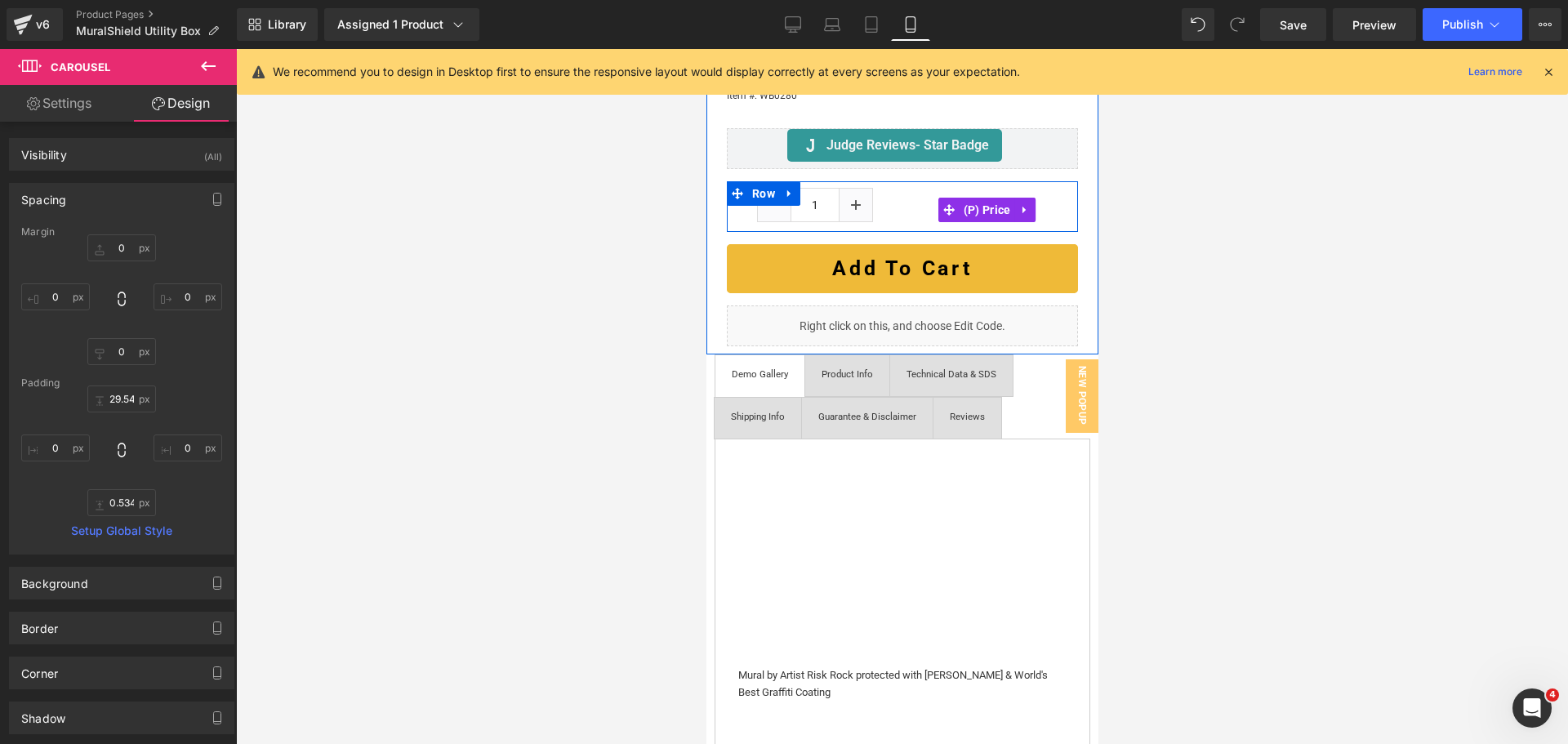
scroll to position [99, 0]
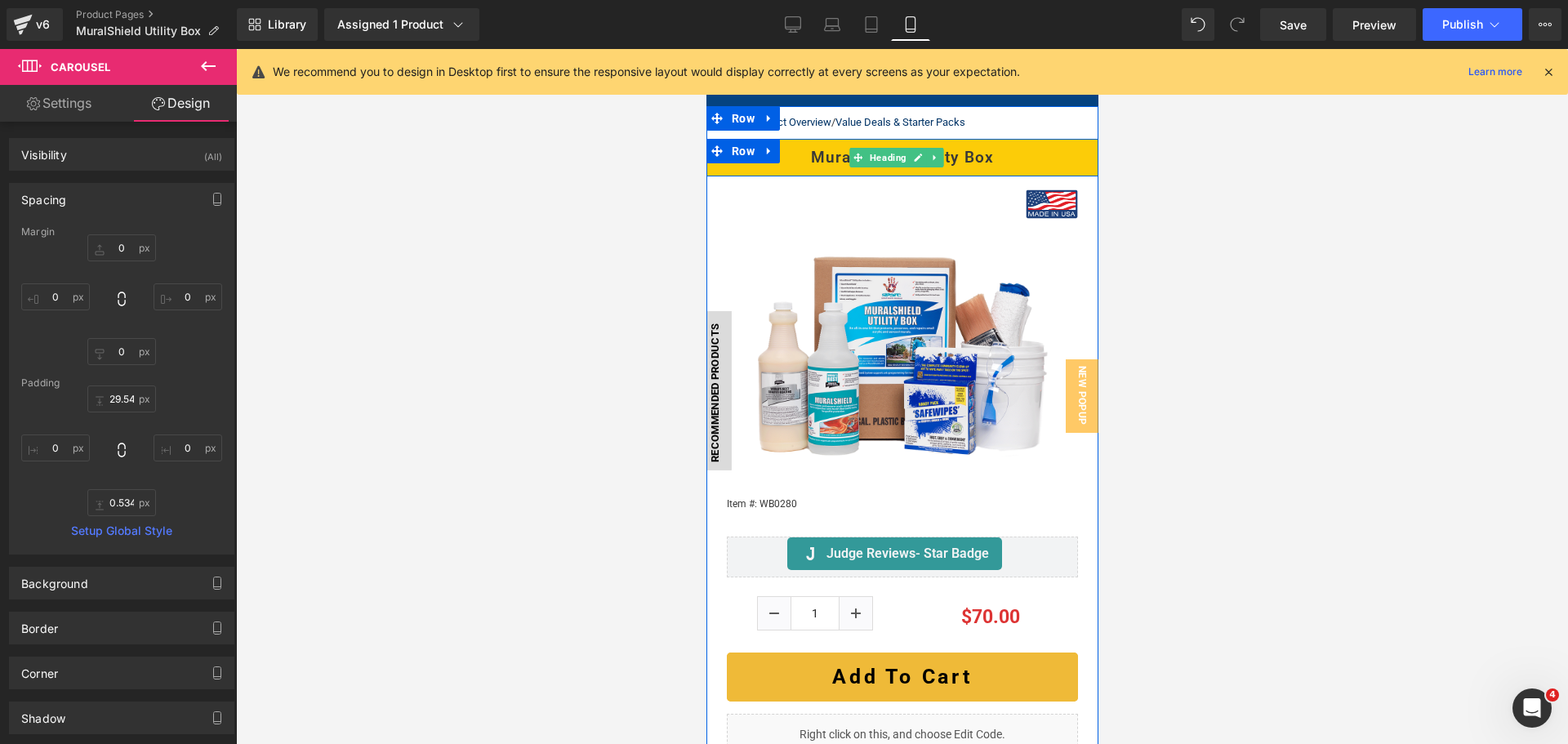
click at [885, 159] on span "Heading" at bounding box center [887, 158] width 43 height 20
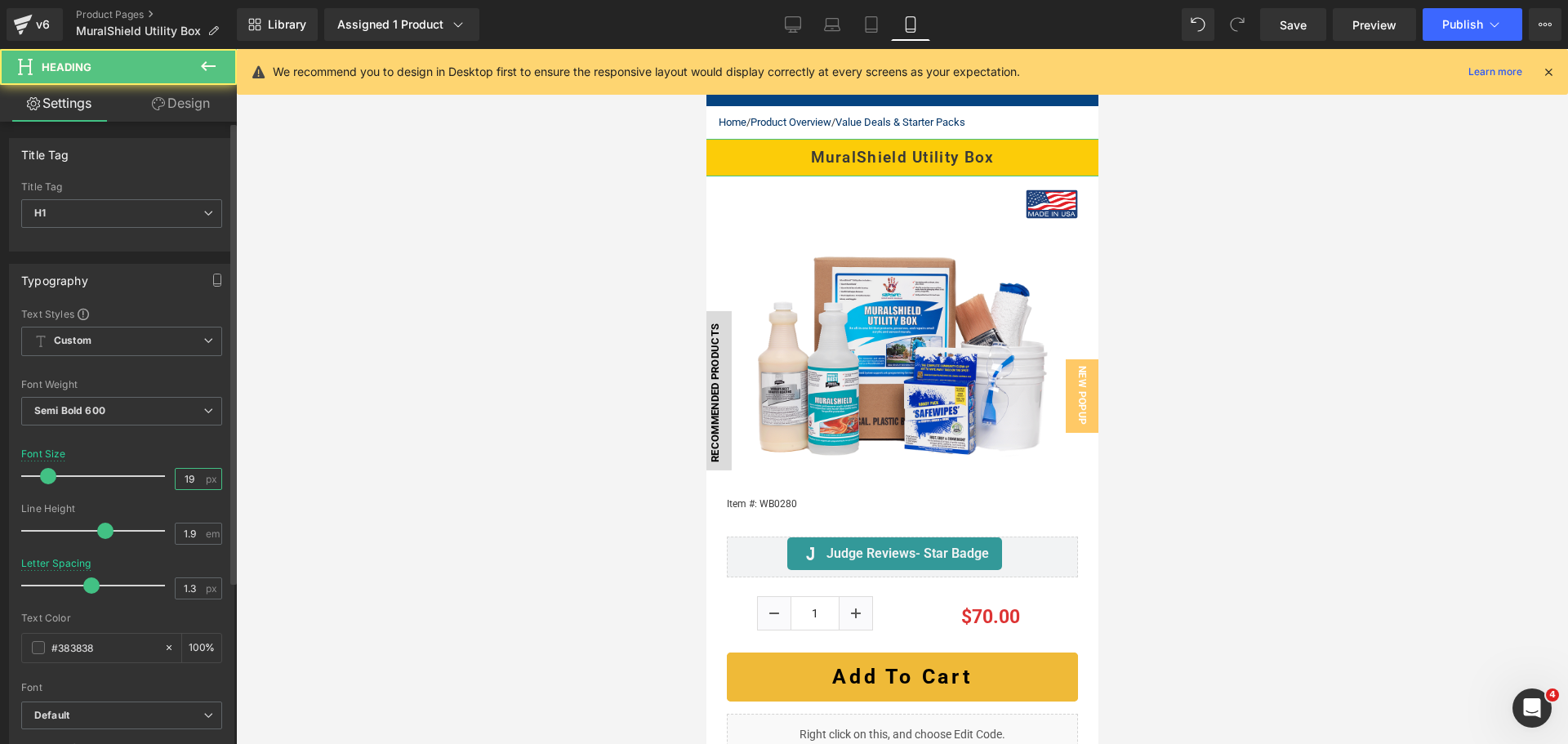
click at [182, 477] on input "19" at bounding box center [190, 479] width 29 height 21
type input "20"
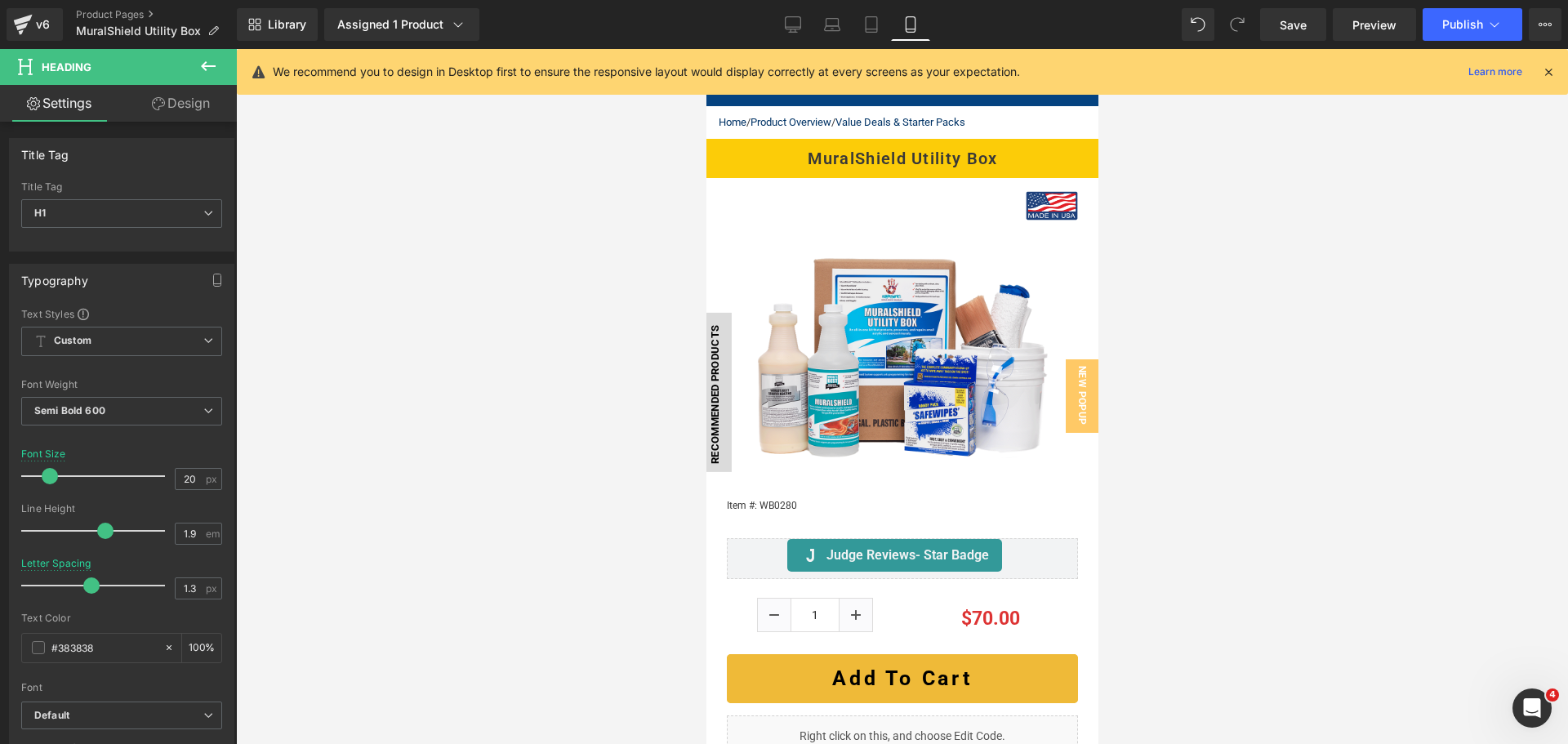
click at [1313, 372] on div at bounding box center [902, 397] width 1332 height 696
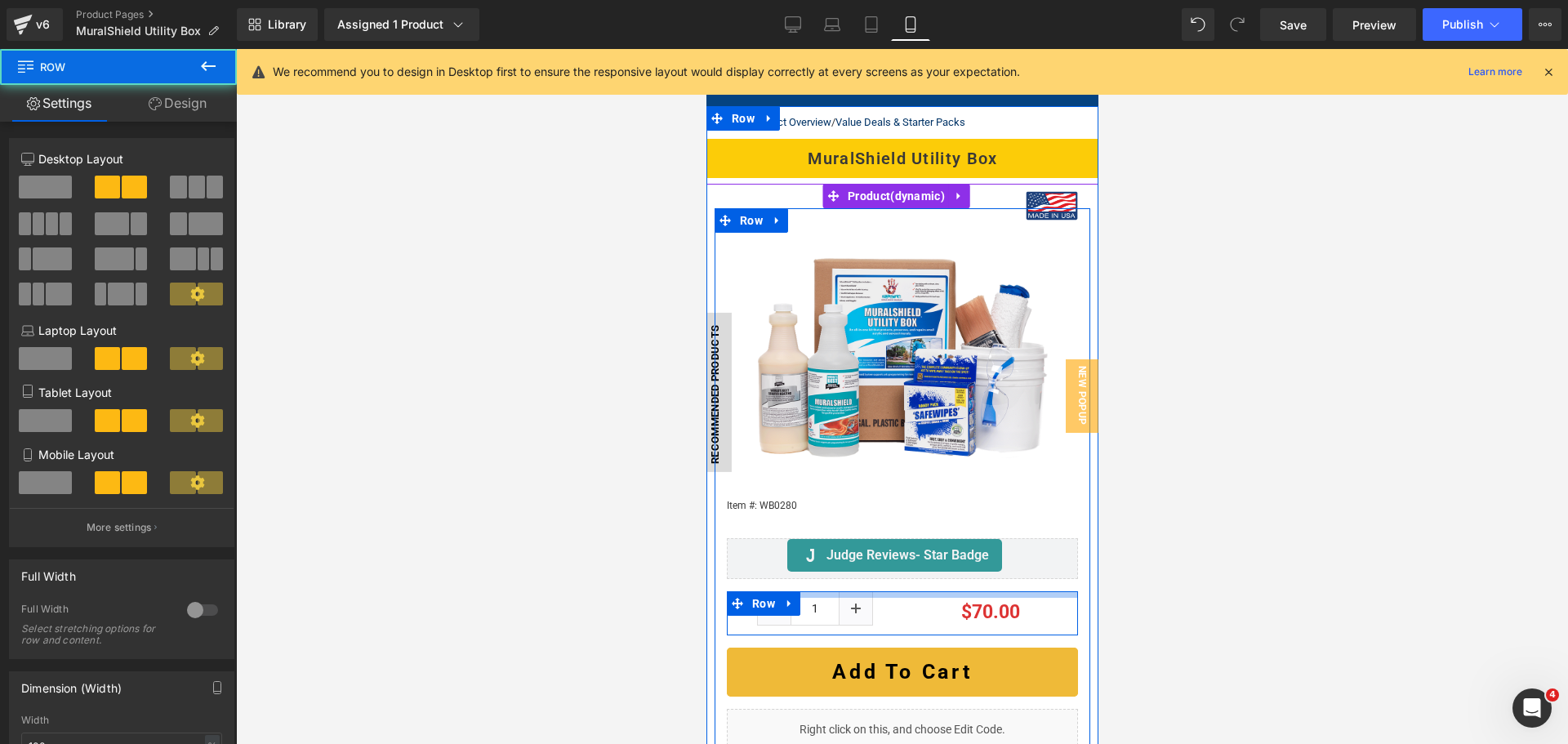
drag, startPoint x: 876, startPoint y: 586, endPoint x: 880, endPoint y: 578, distance: 8.9
click at [880, 578] on div "Image (P) Image Recommended Products Button Item #: WB0280 Text Block Judge Rev…" at bounding box center [902, 483] width 375 height 549
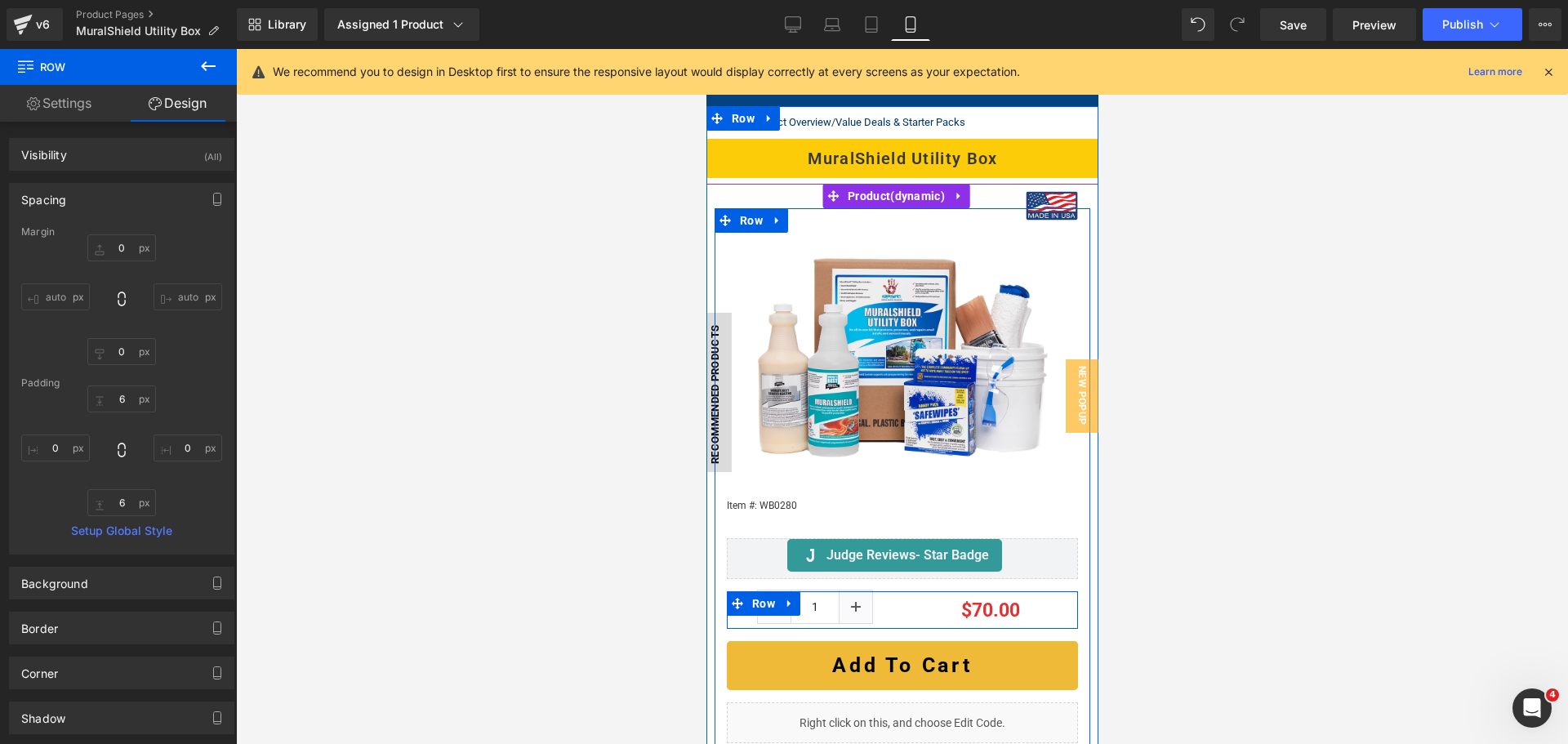
click at [882, 612] on div "1 (P) Quantity $0 $70.00 (P) Price Row" at bounding box center [902, 610] width 352 height 37
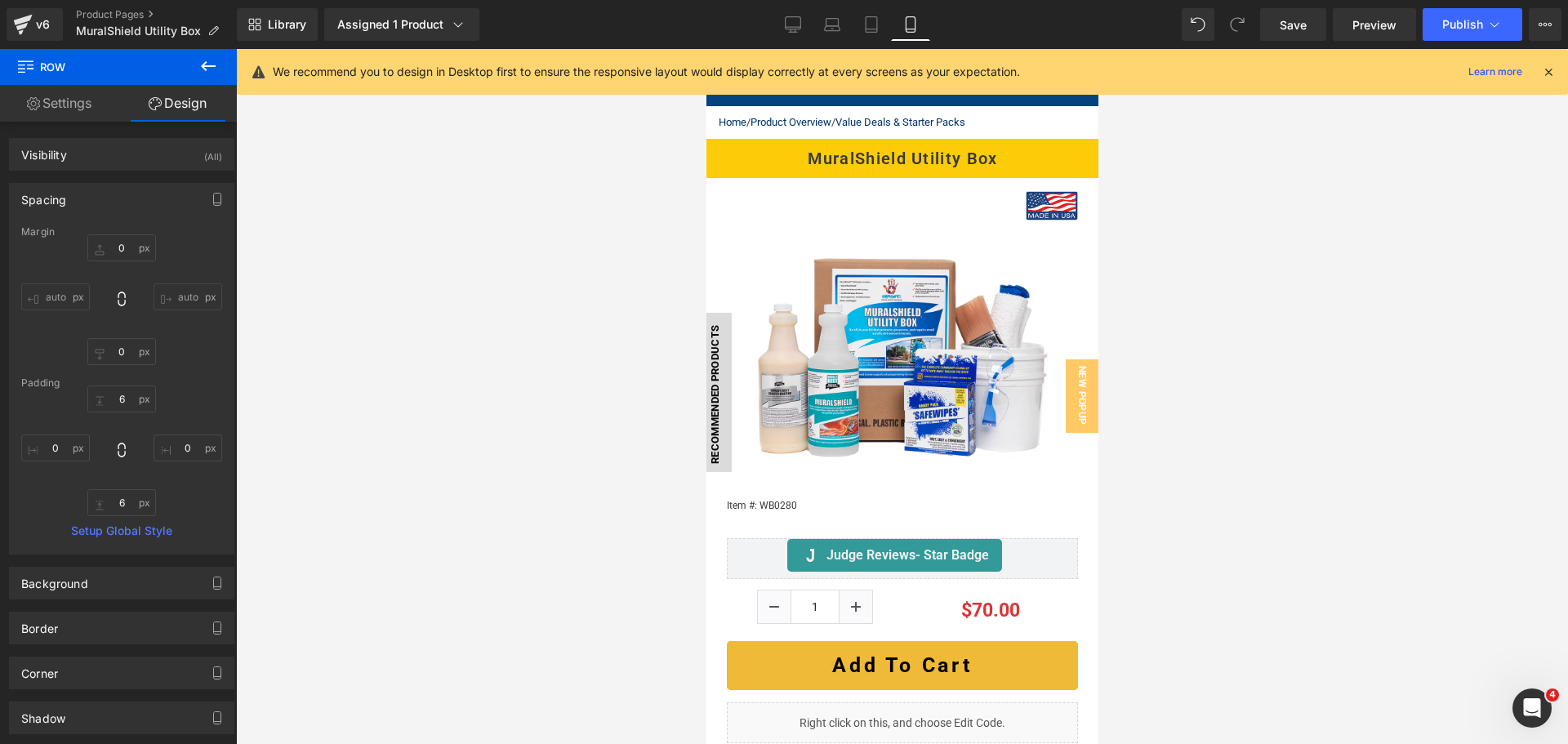
click at [1247, 625] on div at bounding box center [902, 397] width 1332 height 696
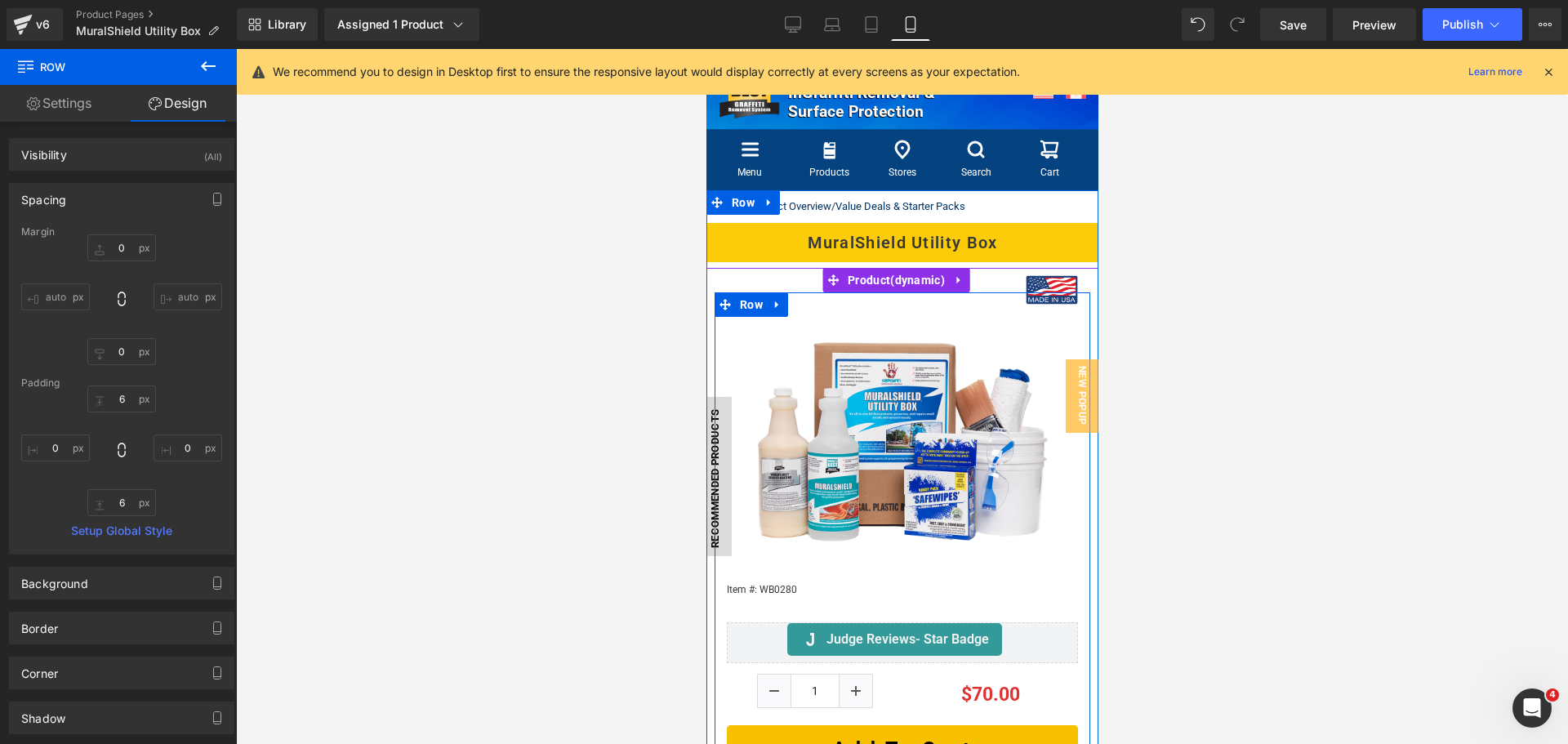
scroll to position [0, 0]
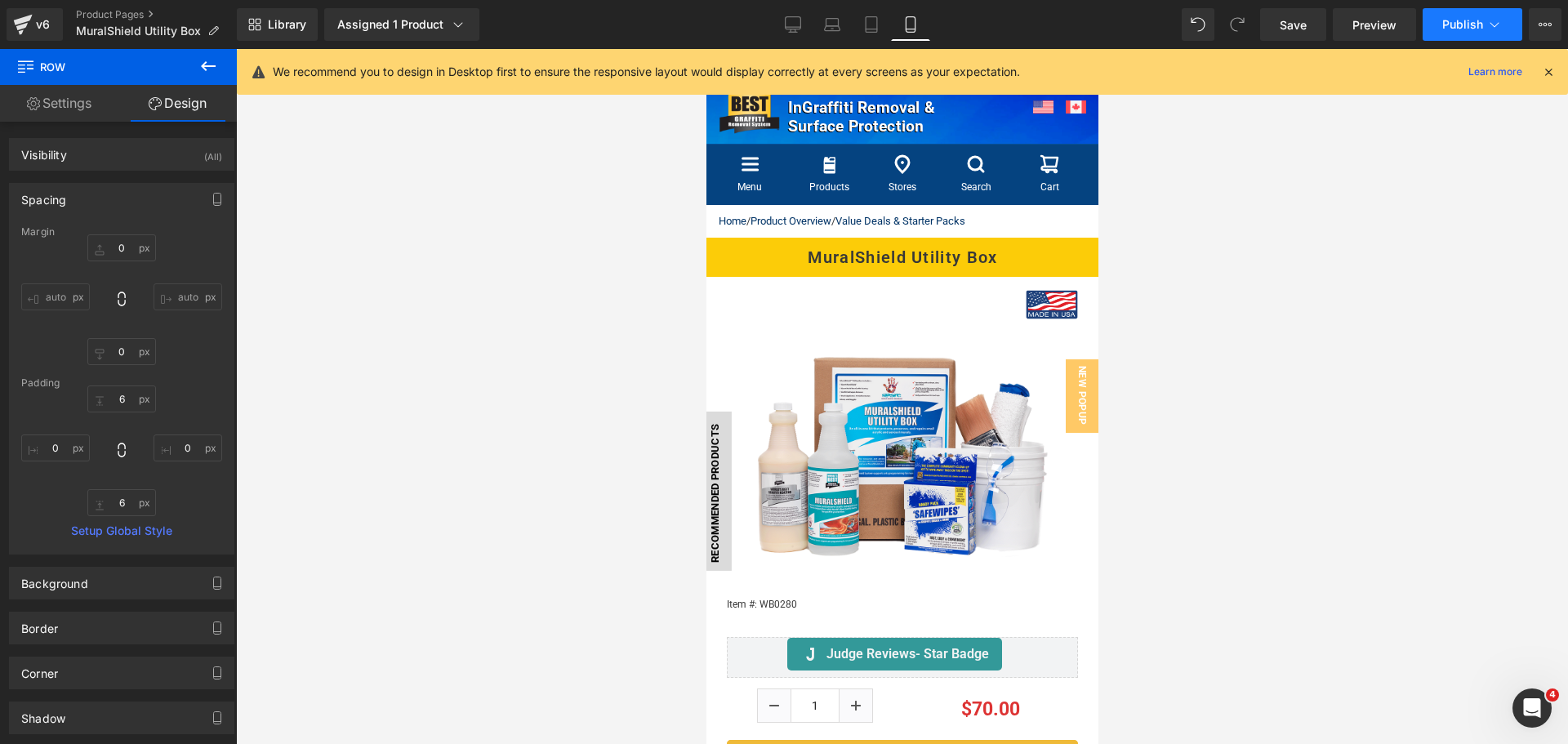
click at [1464, 27] on span "Publish" at bounding box center [1461, 24] width 40 height 13
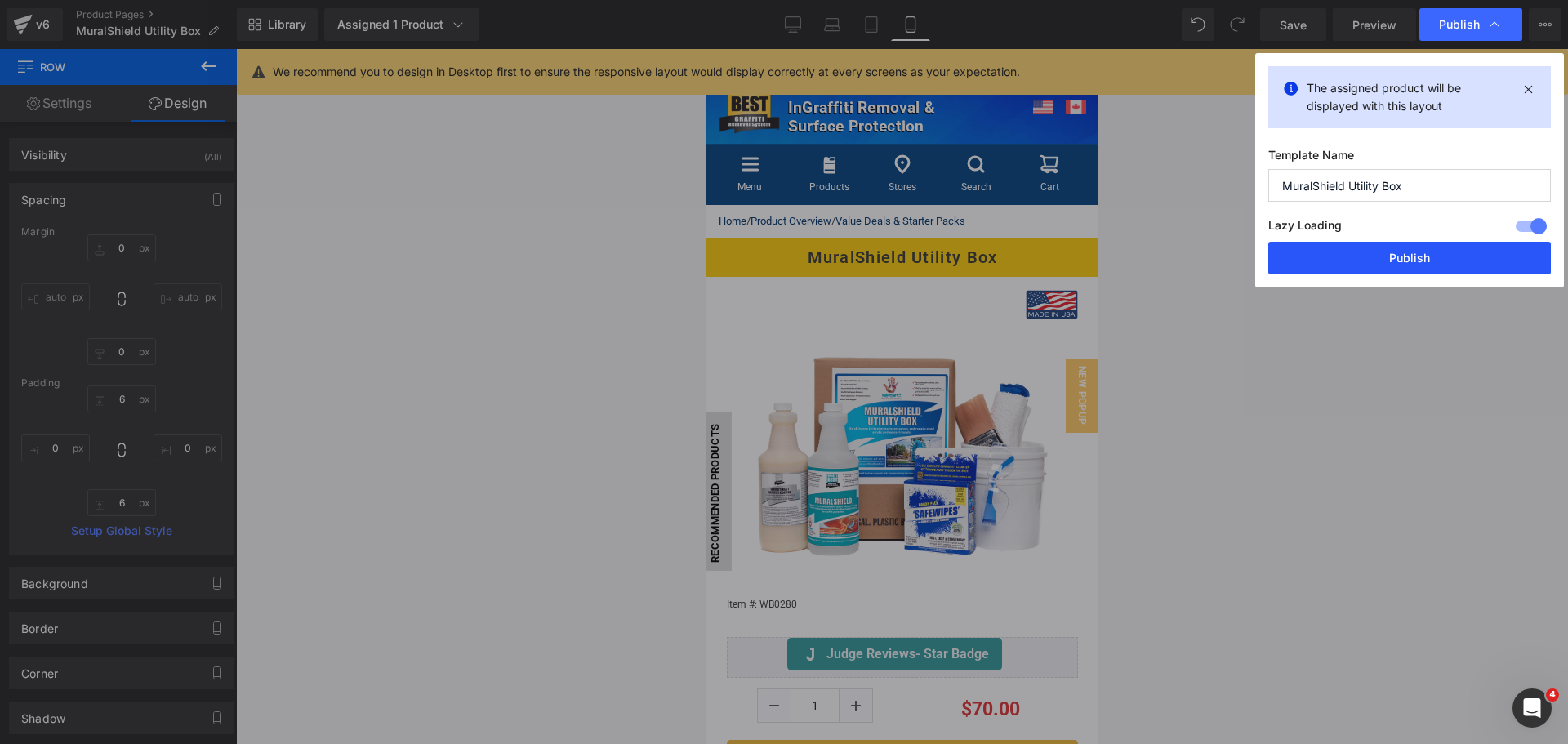
click at [1361, 270] on button "Publish" at bounding box center [1409, 258] width 282 height 33
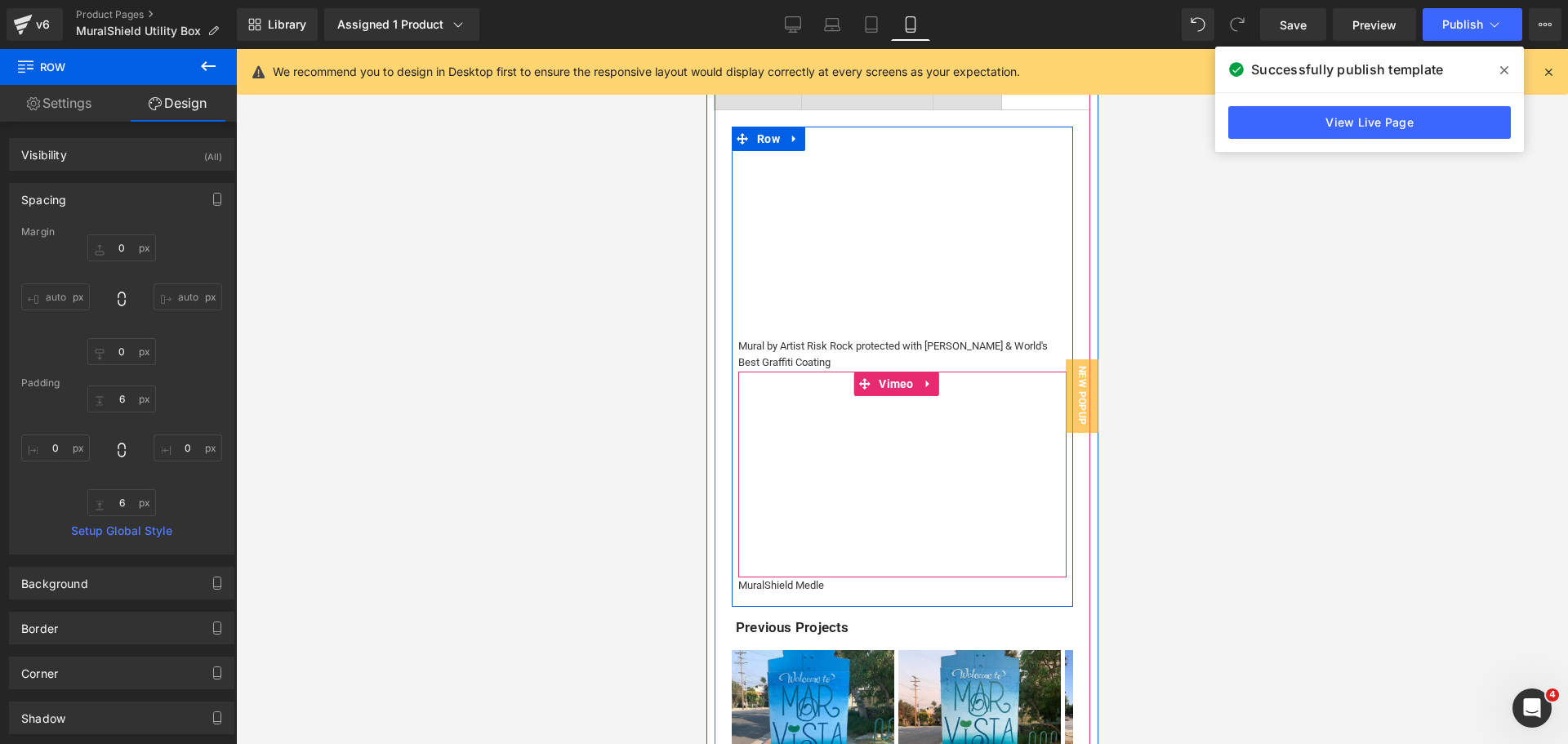
scroll to position [980, 0]
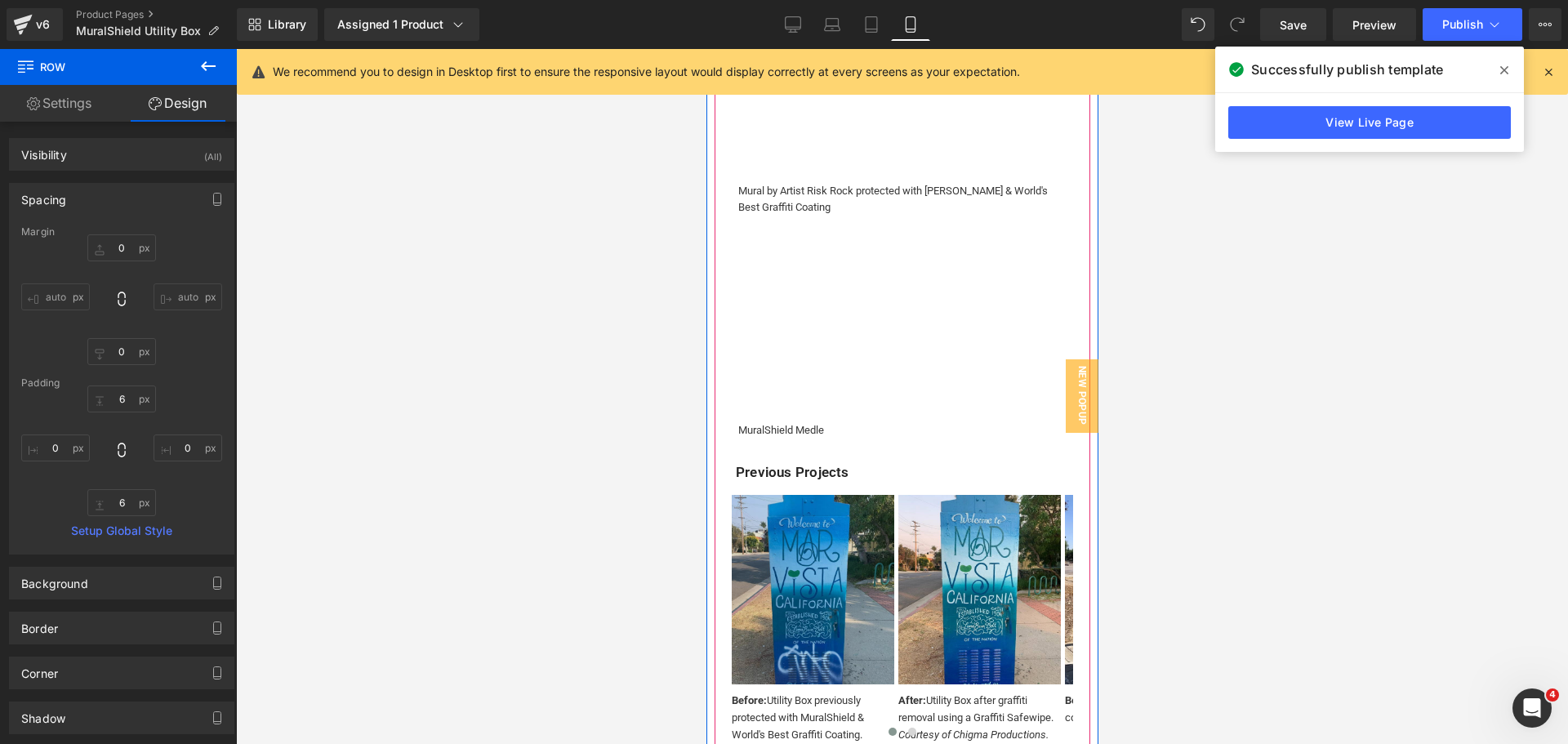
click at [825, 557] on div "Image" at bounding box center [812, 590] width 163 height 190
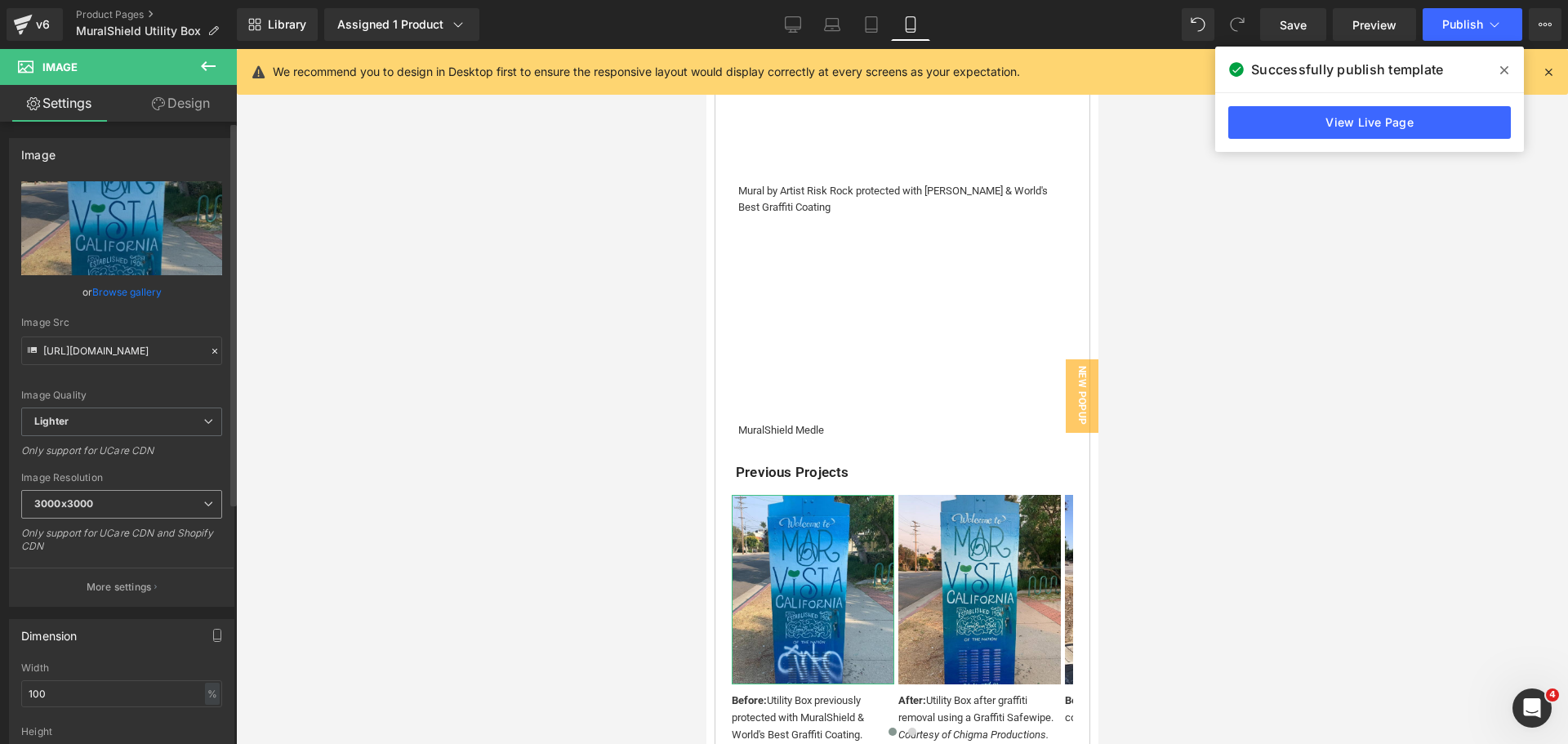
click at [129, 500] on span "3000x3000" at bounding box center [120, 504] width 200 height 29
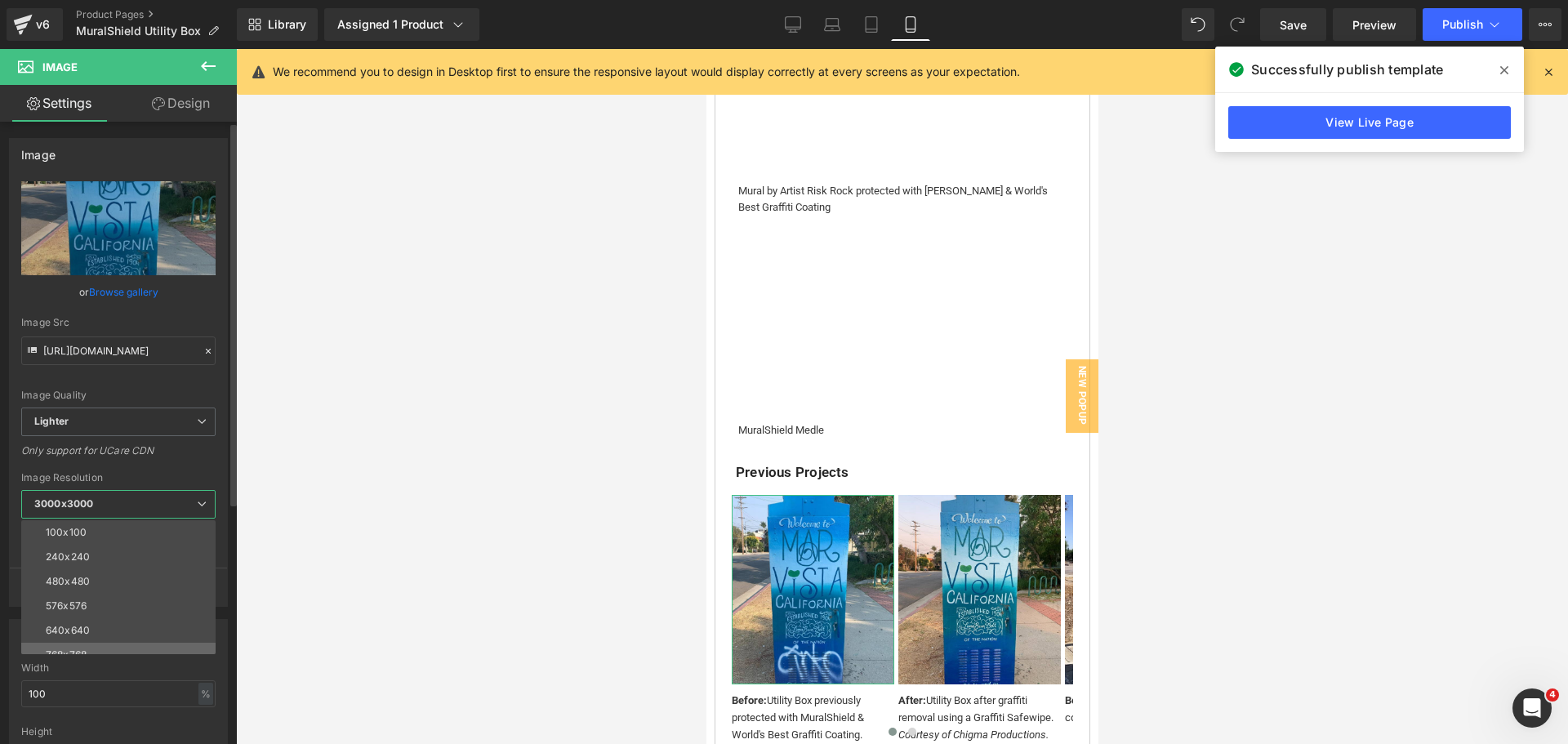
click at [105, 645] on li "768x768" at bounding box center [121, 655] width 201 height 25
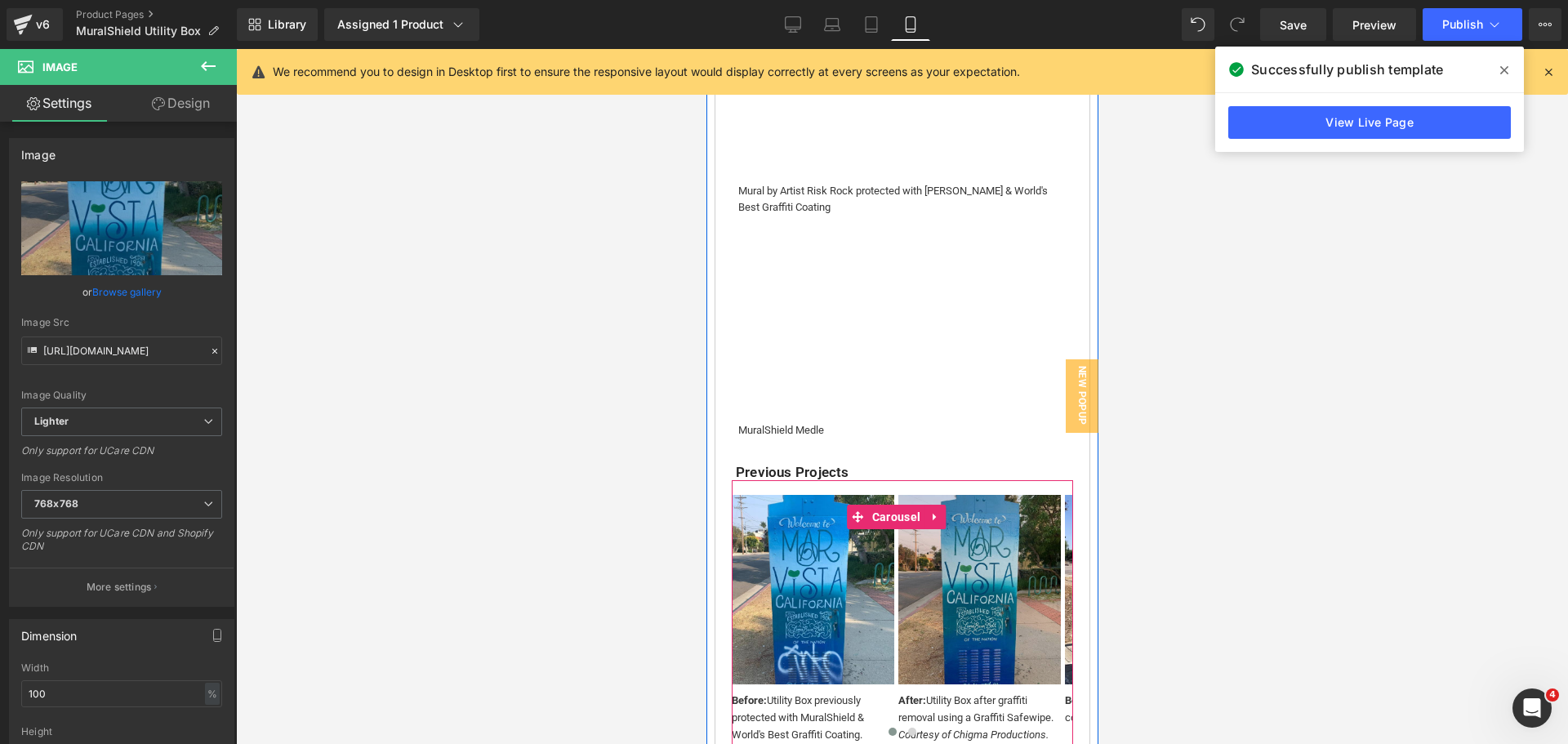
click at [933, 559] on img at bounding box center [979, 590] width 163 height 190
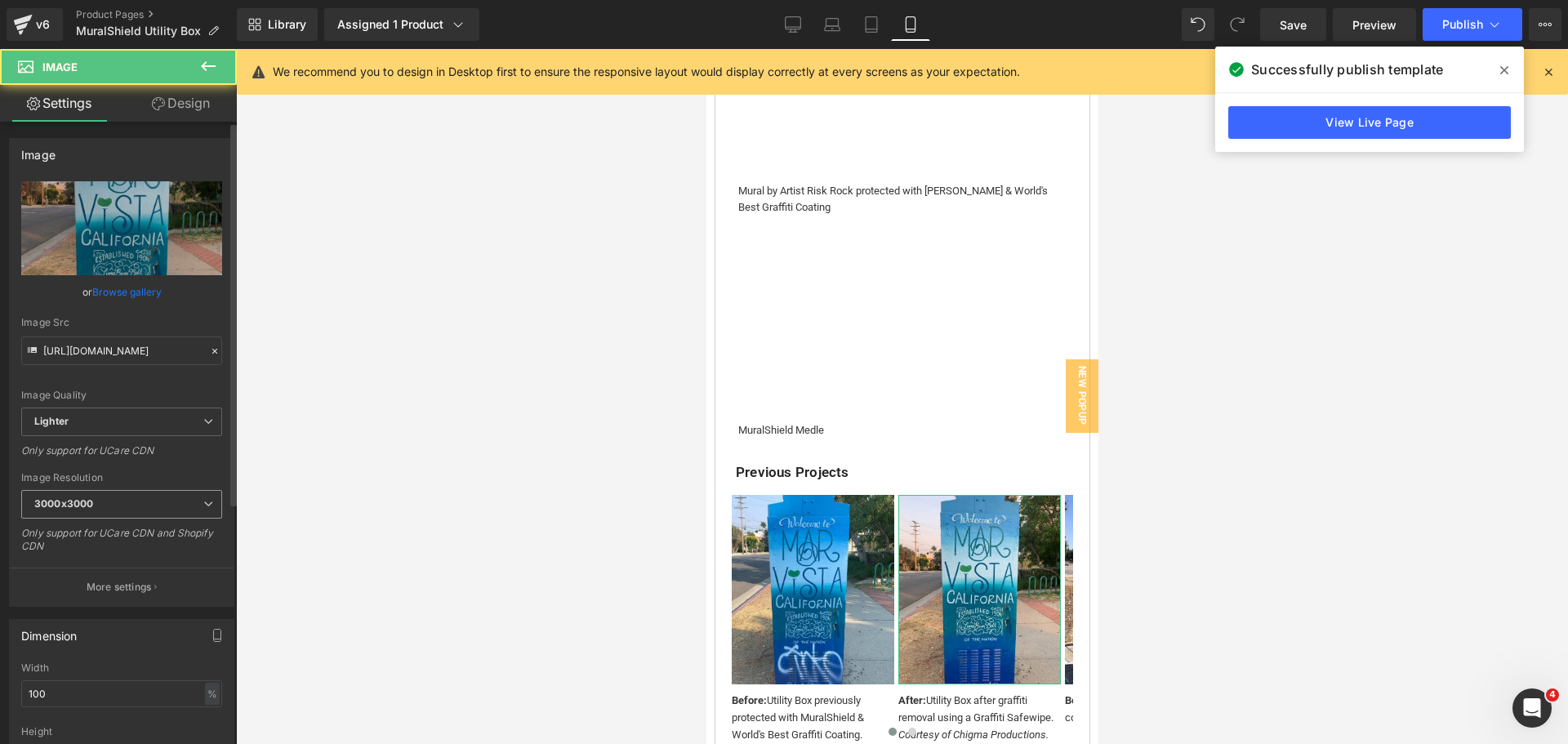
click at [137, 511] on span "3000x3000" at bounding box center [120, 504] width 200 height 29
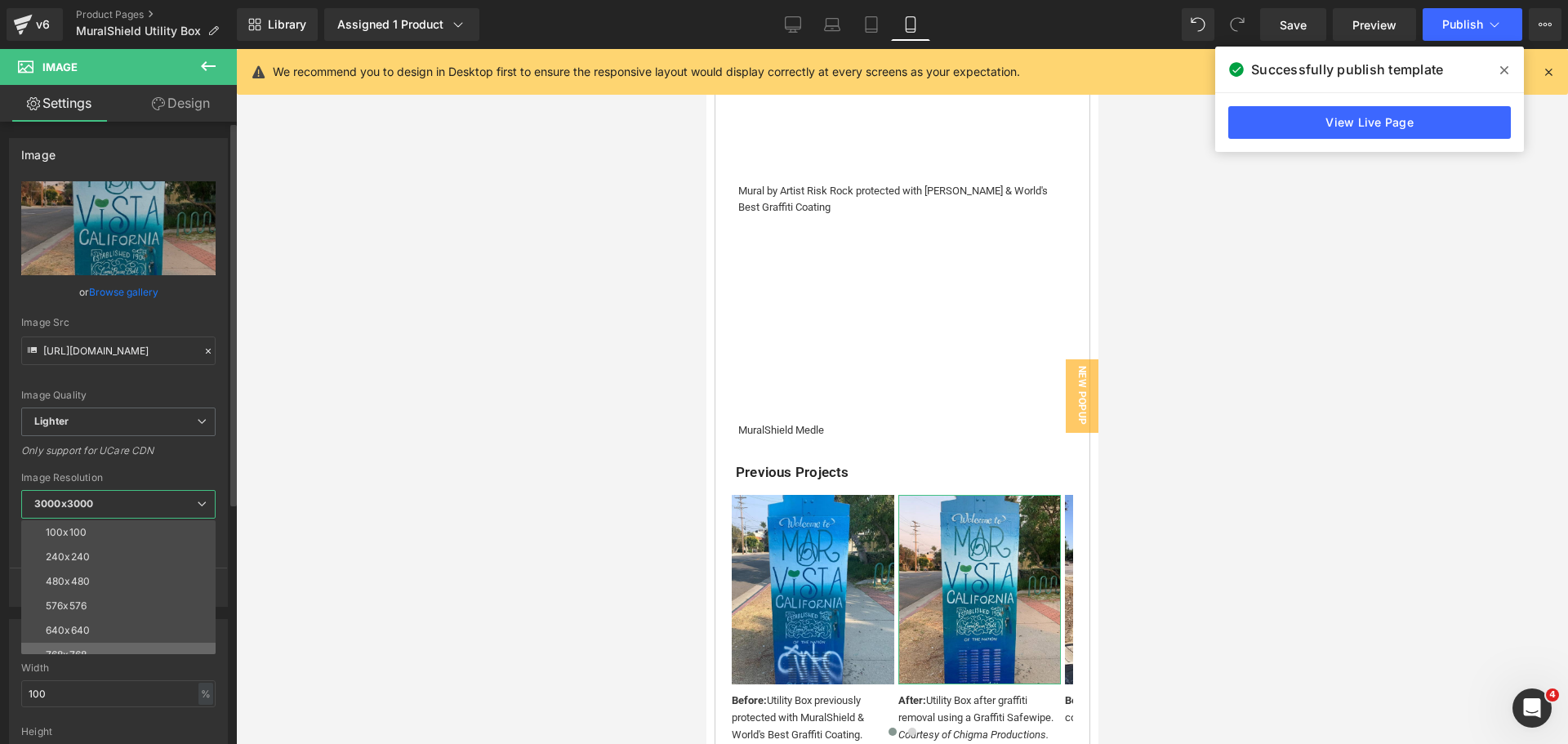
click at [94, 643] on li "768x768" at bounding box center [121, 655] width 201 height 25
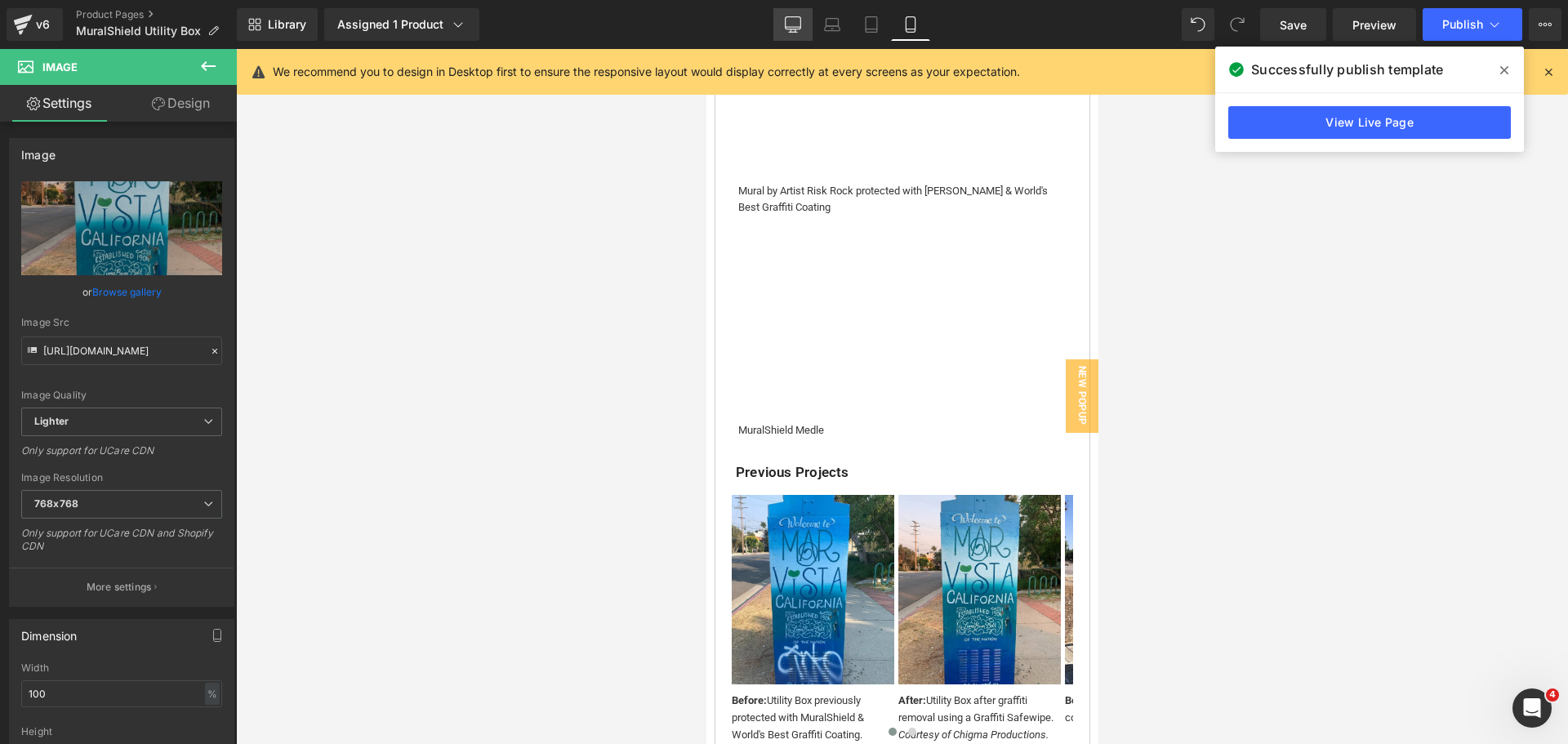
click at [786, 12] on link "Desktop" at bounding box center [793, 24] width 39 height 33
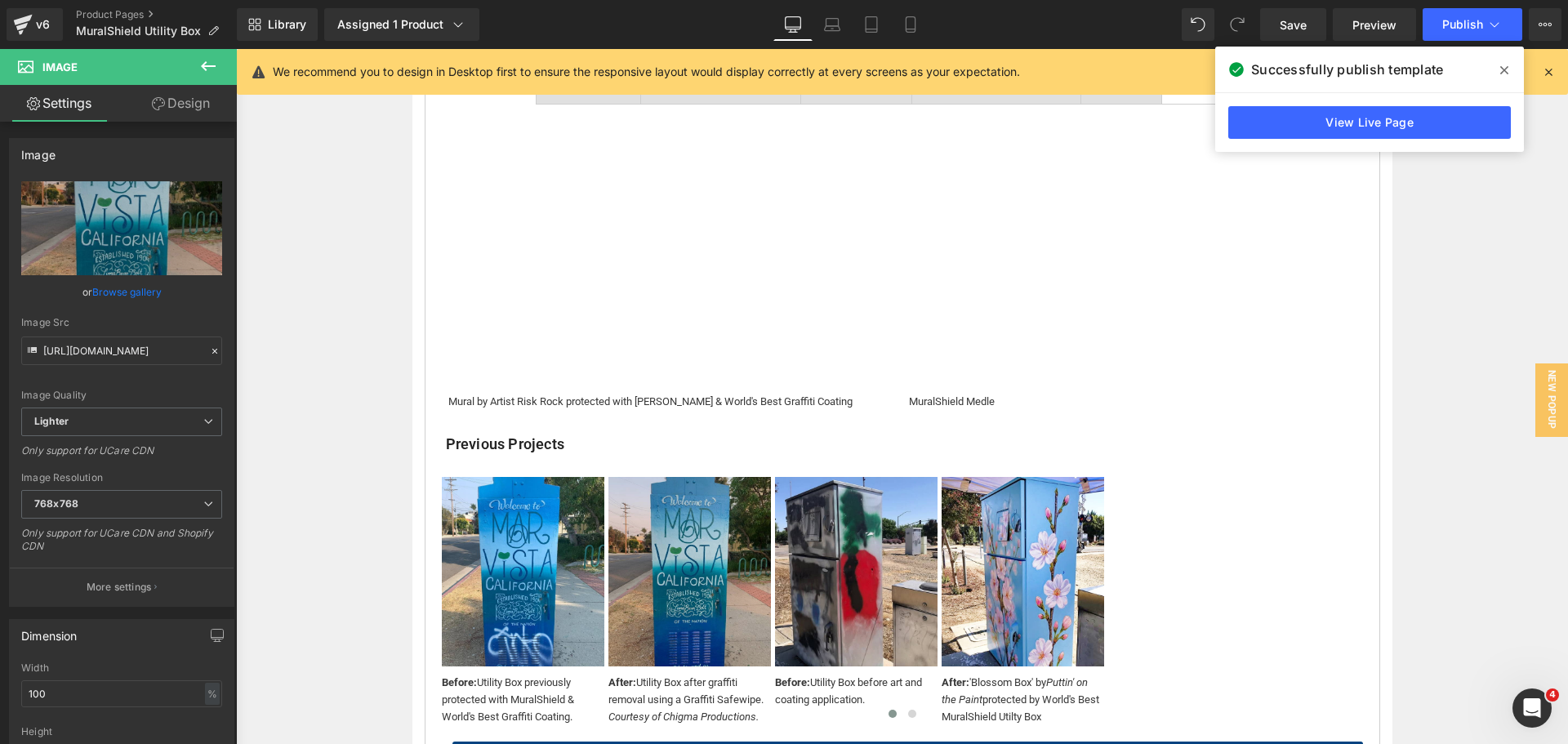
scroll to position [761, 0]
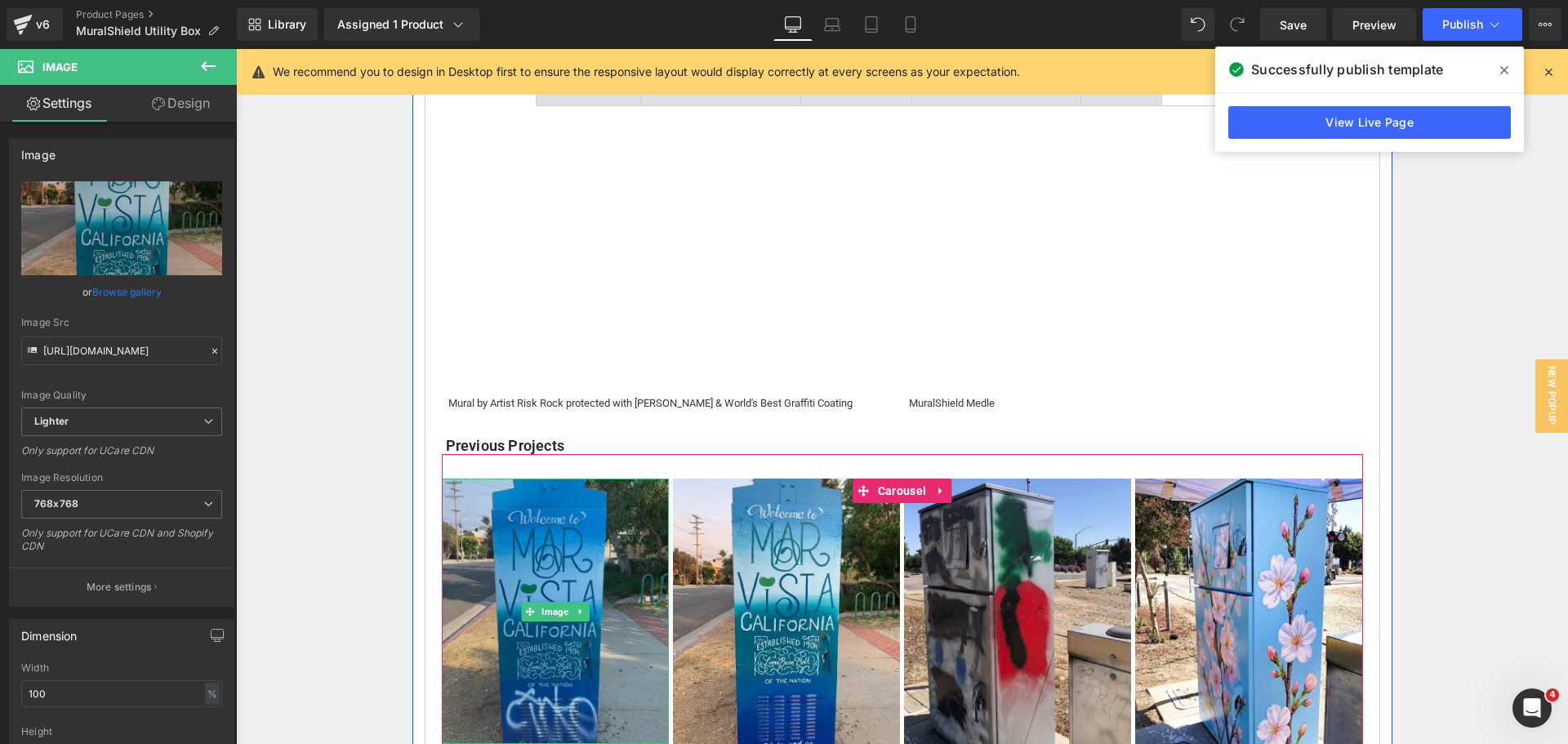
click at [531, 535] on img at bounding box center [555, 612] width 227 height 266
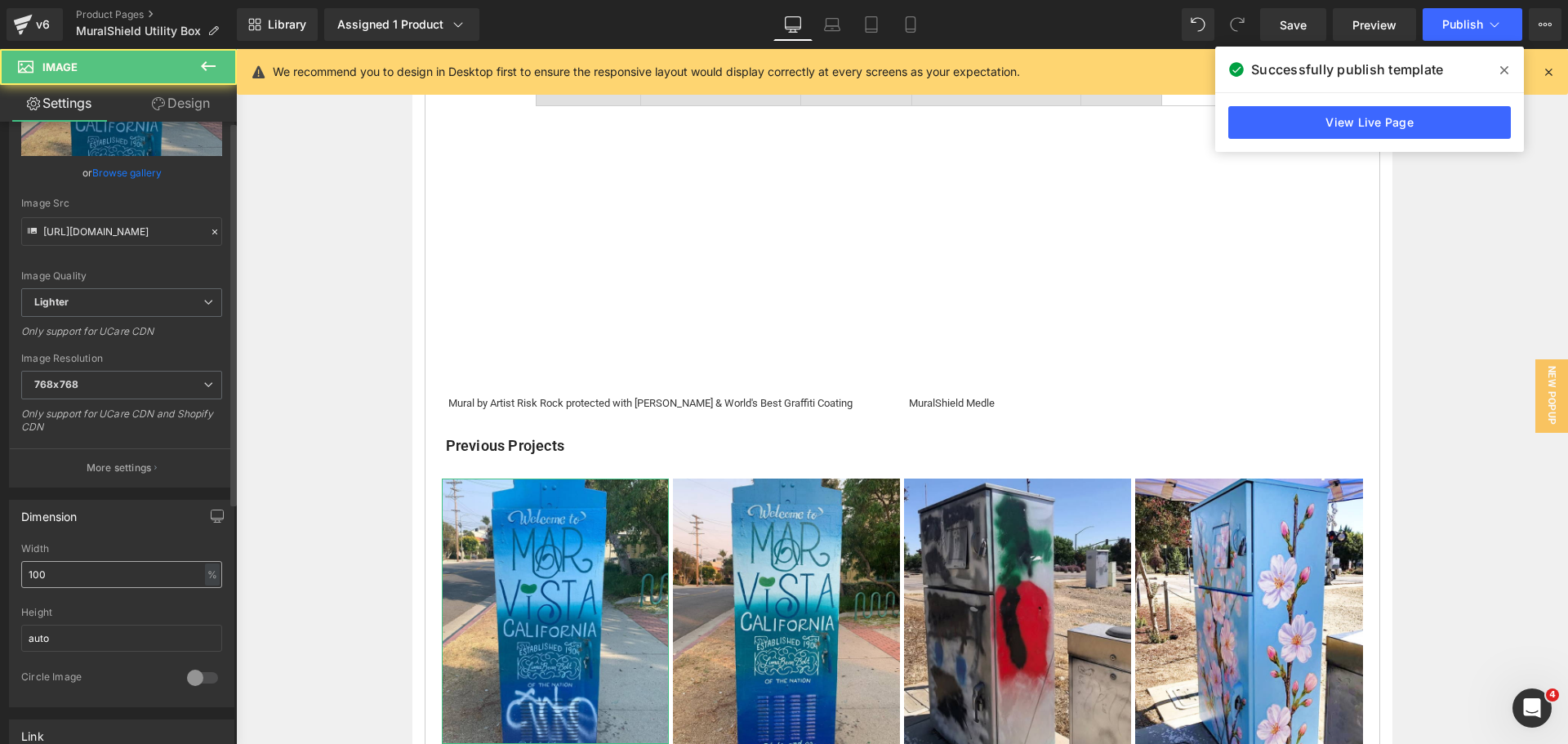
scroll to position [245, 0]
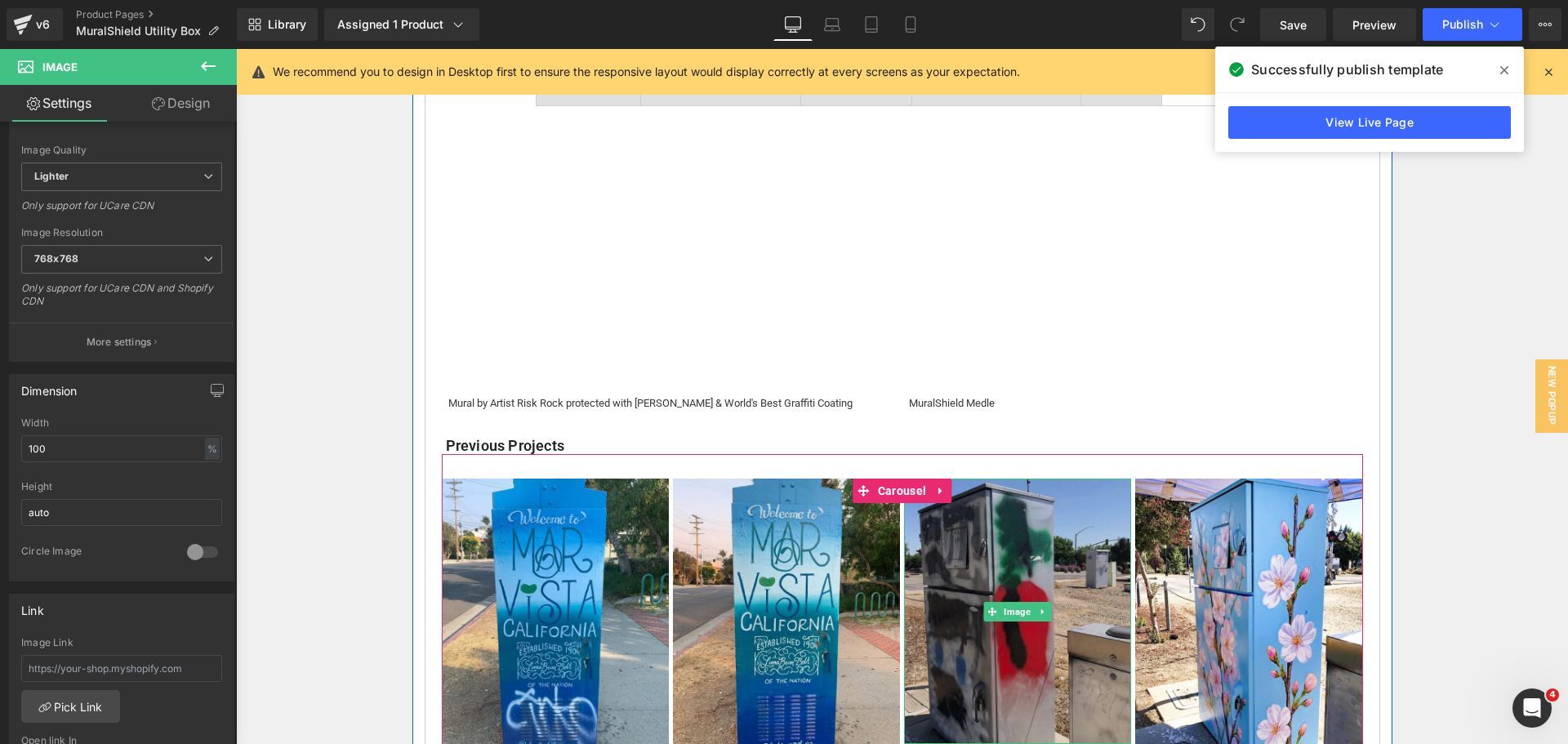
click at [969, 520] on img at bounding box center [1017, 612] width 227 height 266
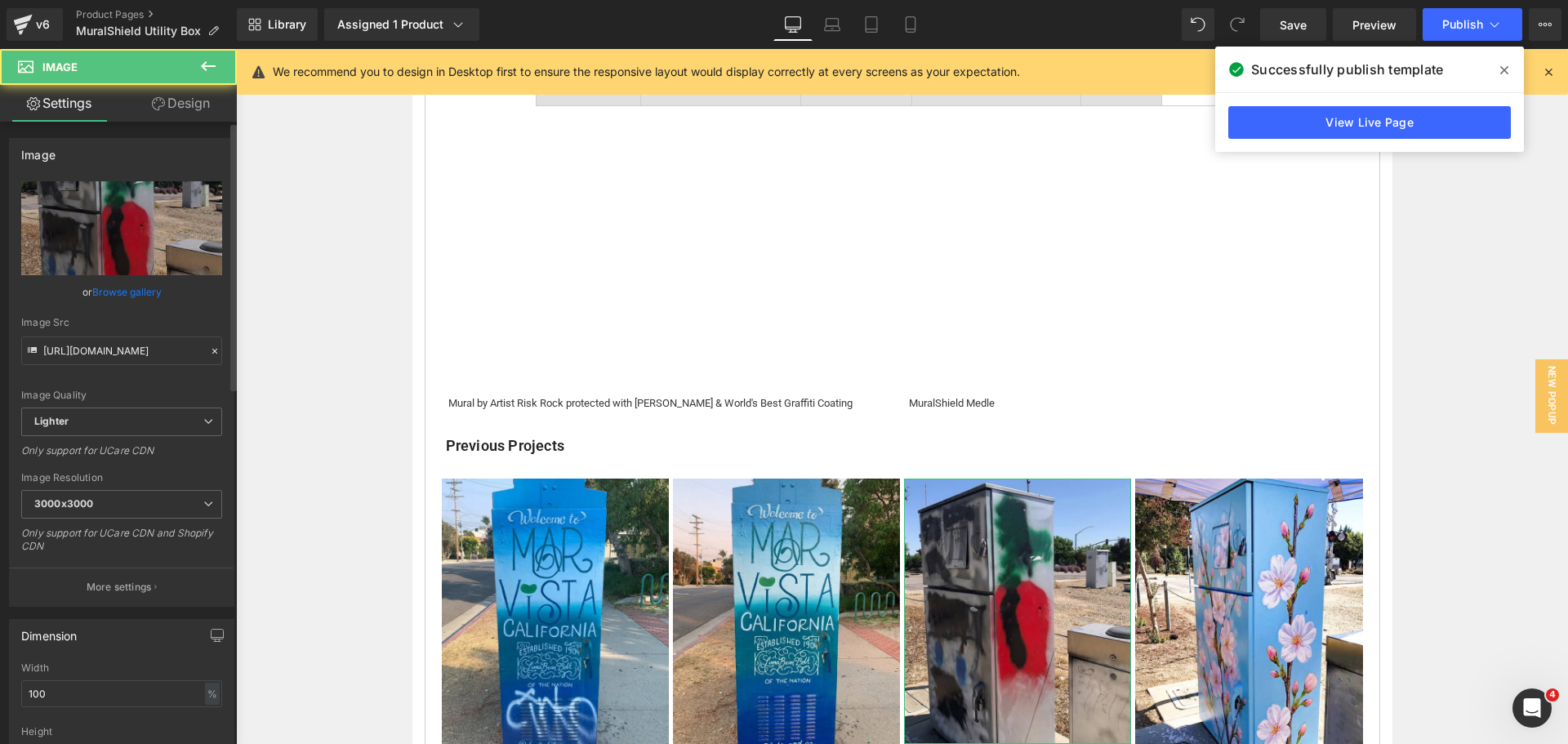
click at [133, 486] on div "Image Resolution 3000x3000 100x100 240x240 480x480 576x576 640x640 768x768 800x…" at bounding box center [120, 518] width 200 height 92
click at [134, 495] on span "3000x3000" at bounding box center [120, 504] width 200 height 29
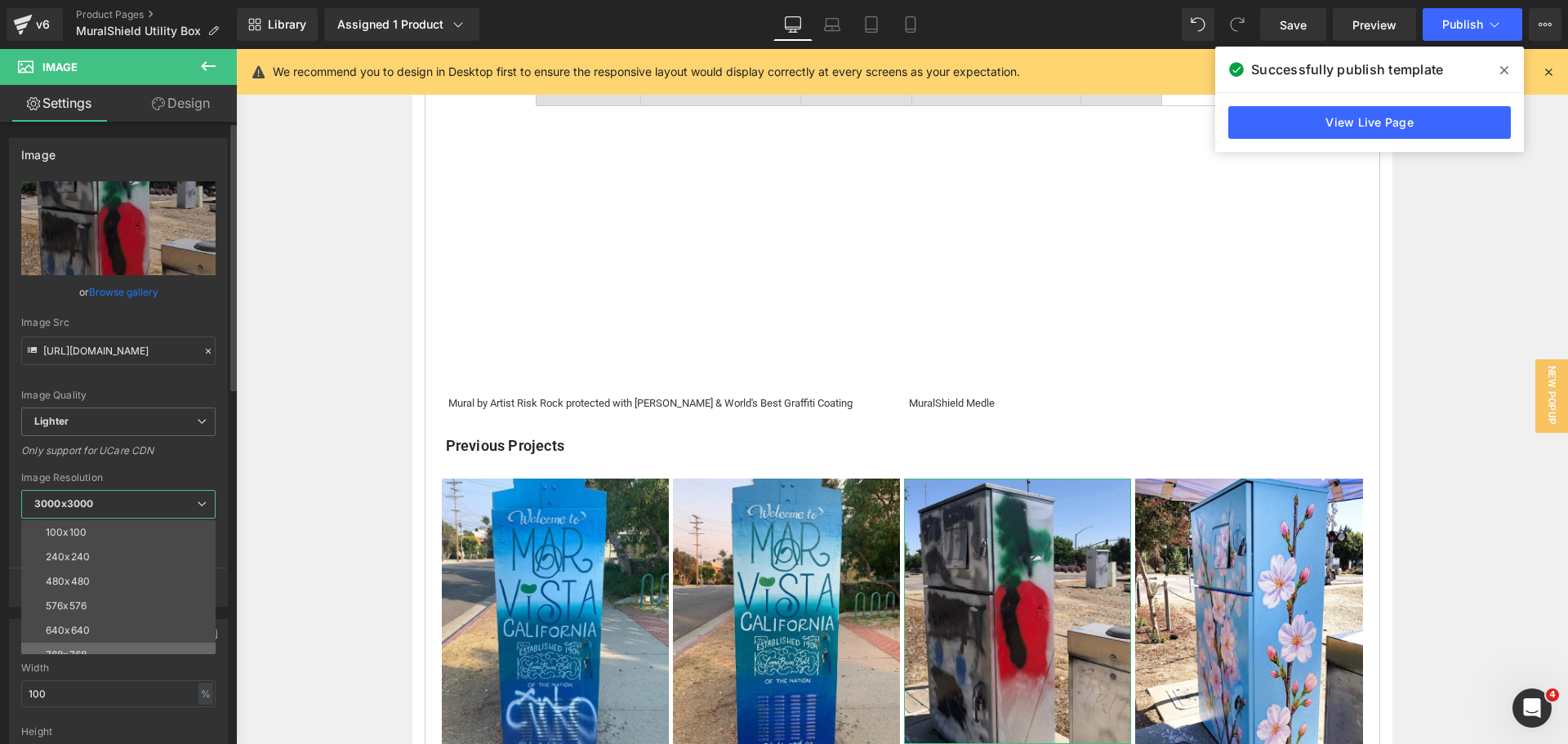
click at [106, 643] on li "768x768" at bounding box center [121, 655] width 201 height 25
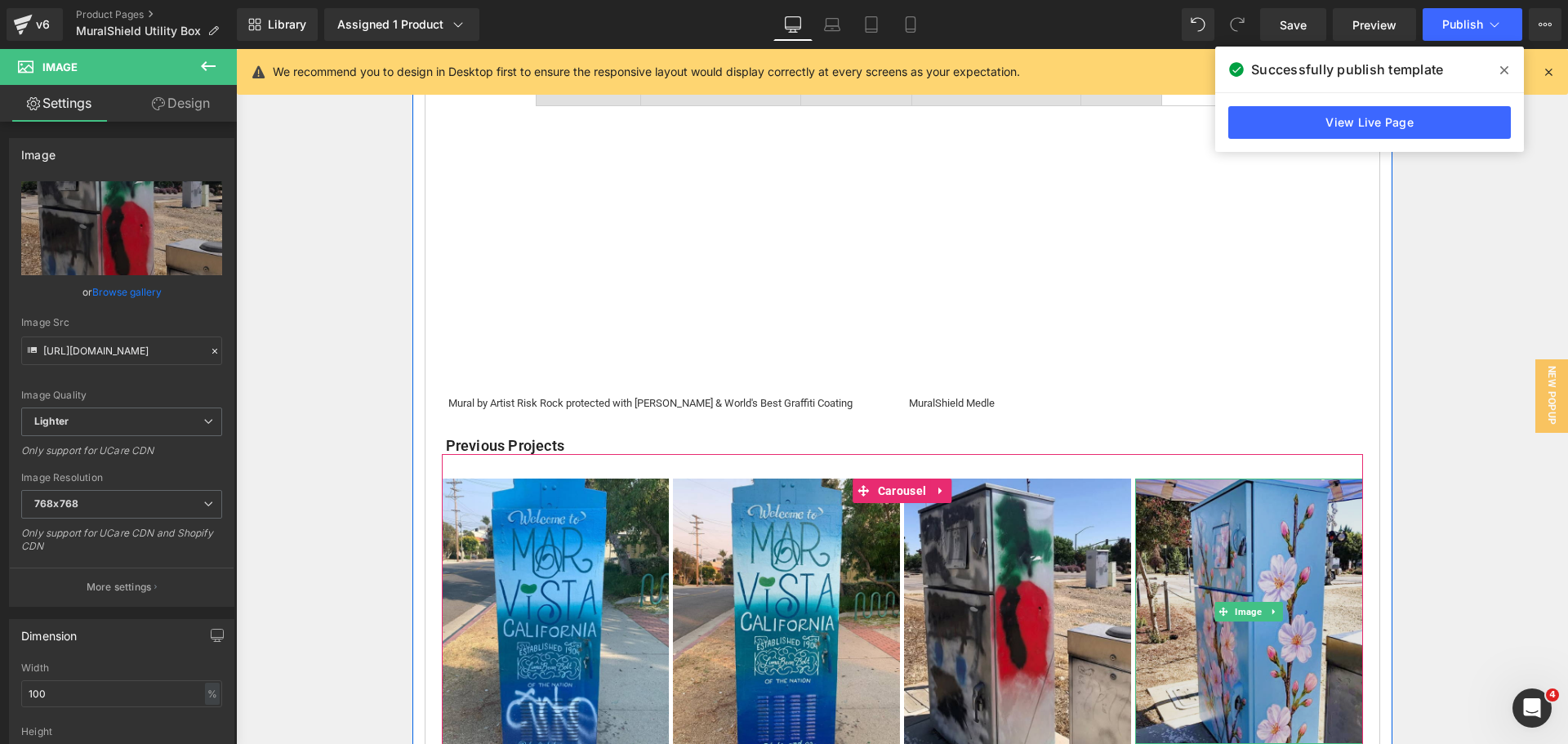
click at [1219, 549] on img at bounding box center [1248, 612] width 227 height 266
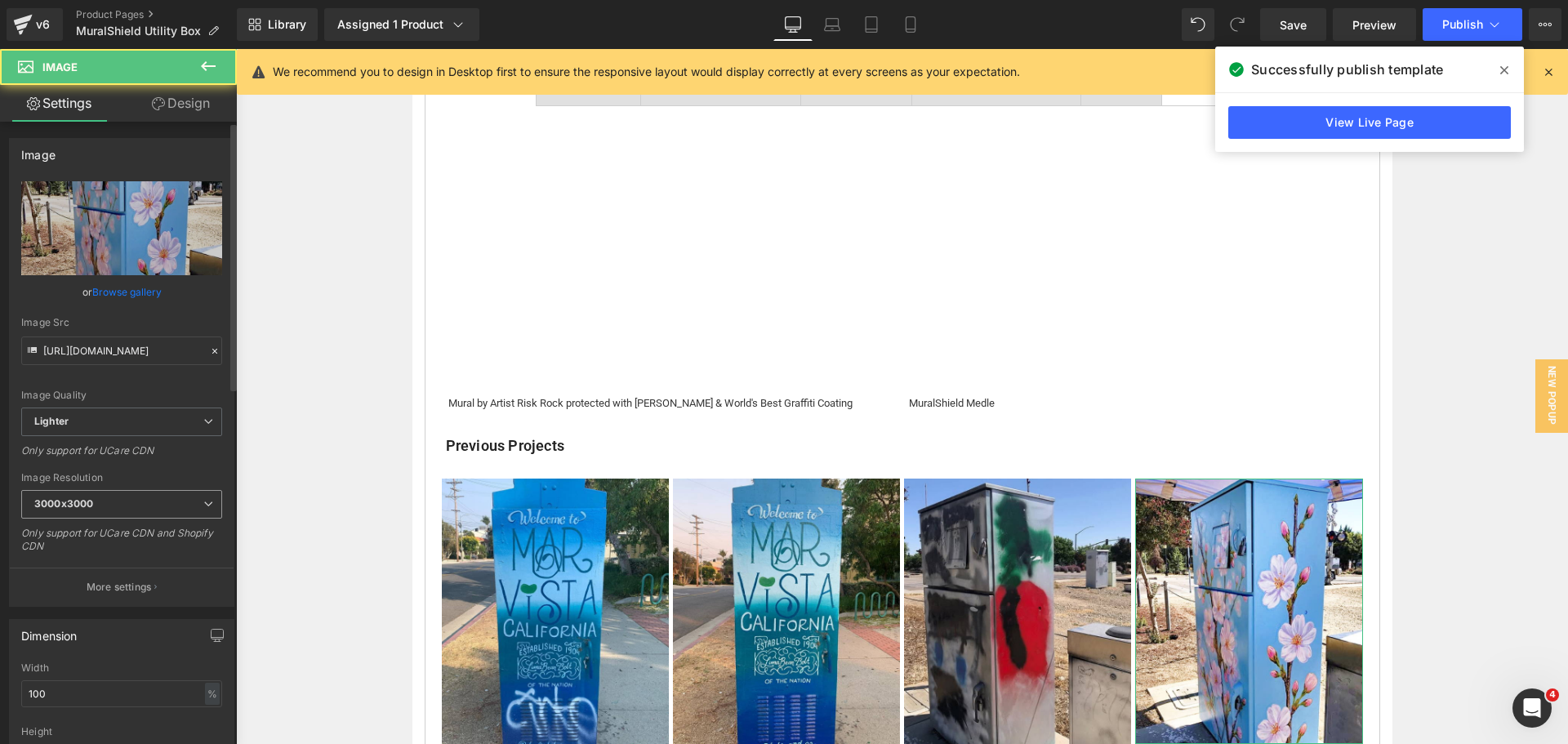
click at [180, 493] on span "3000x3000" at bounding box center [120, 504] width 200 height 29
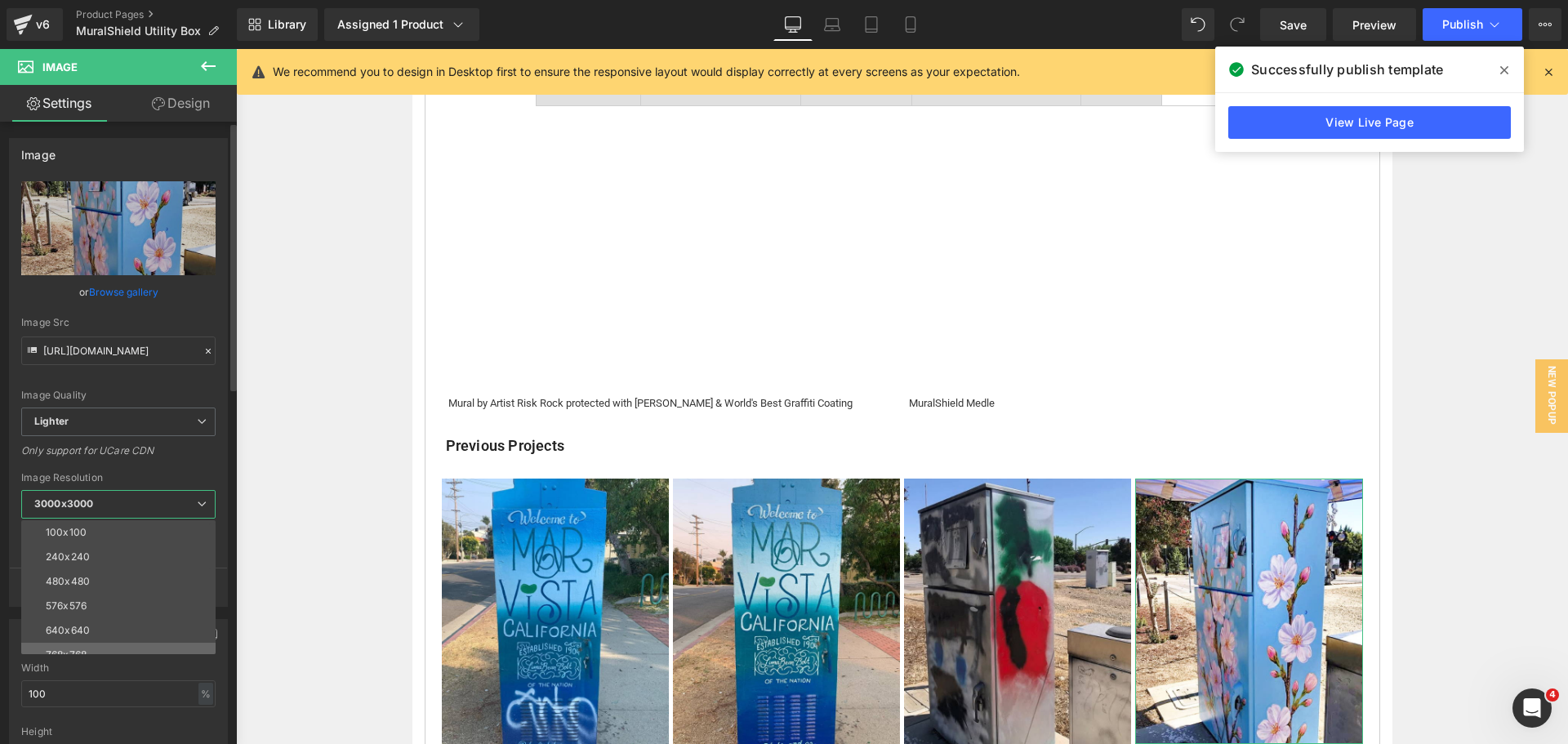
click at [130, 644] on li "768x768" at bounding box center [121, 655] width 201 height 25
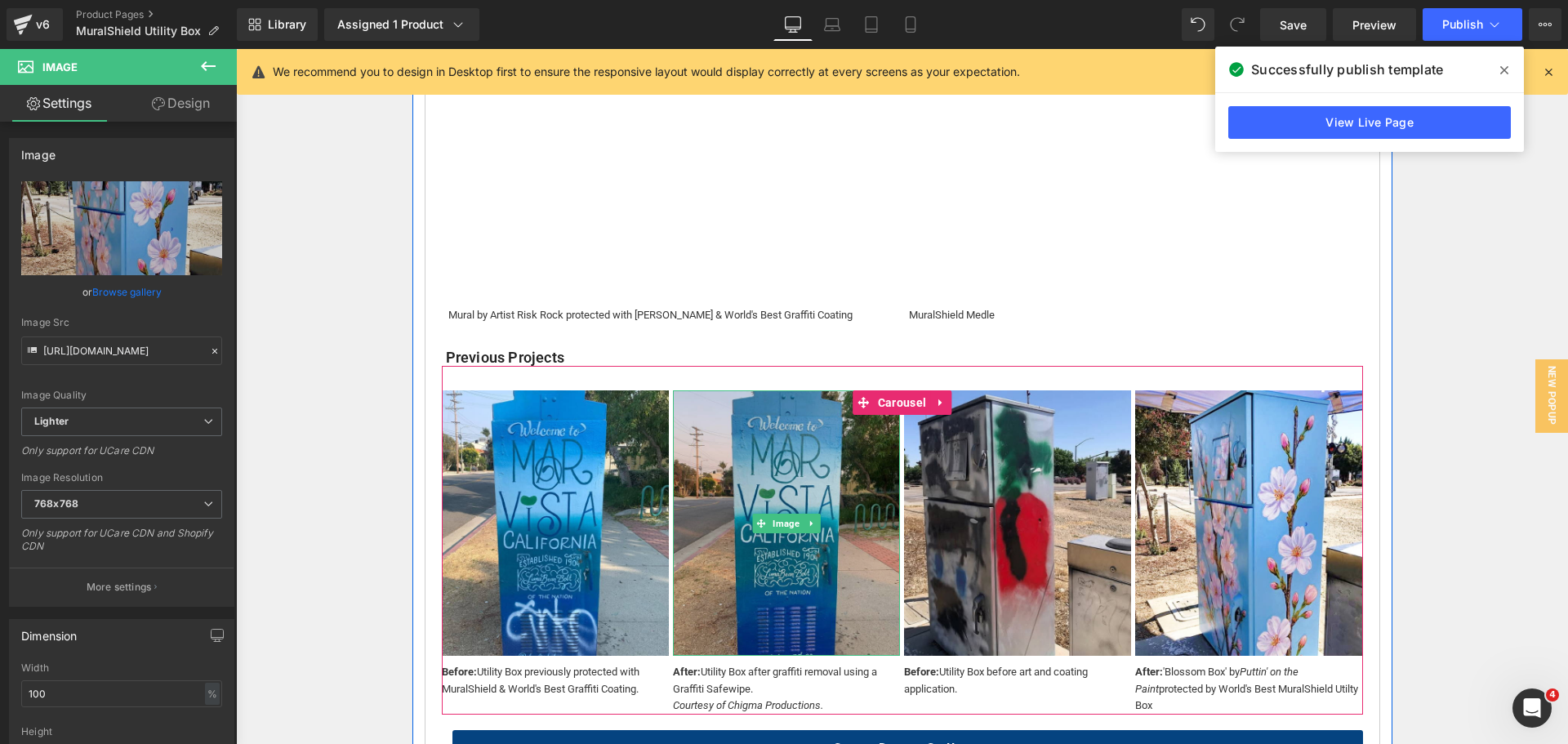
scroll to position [1006, 0]
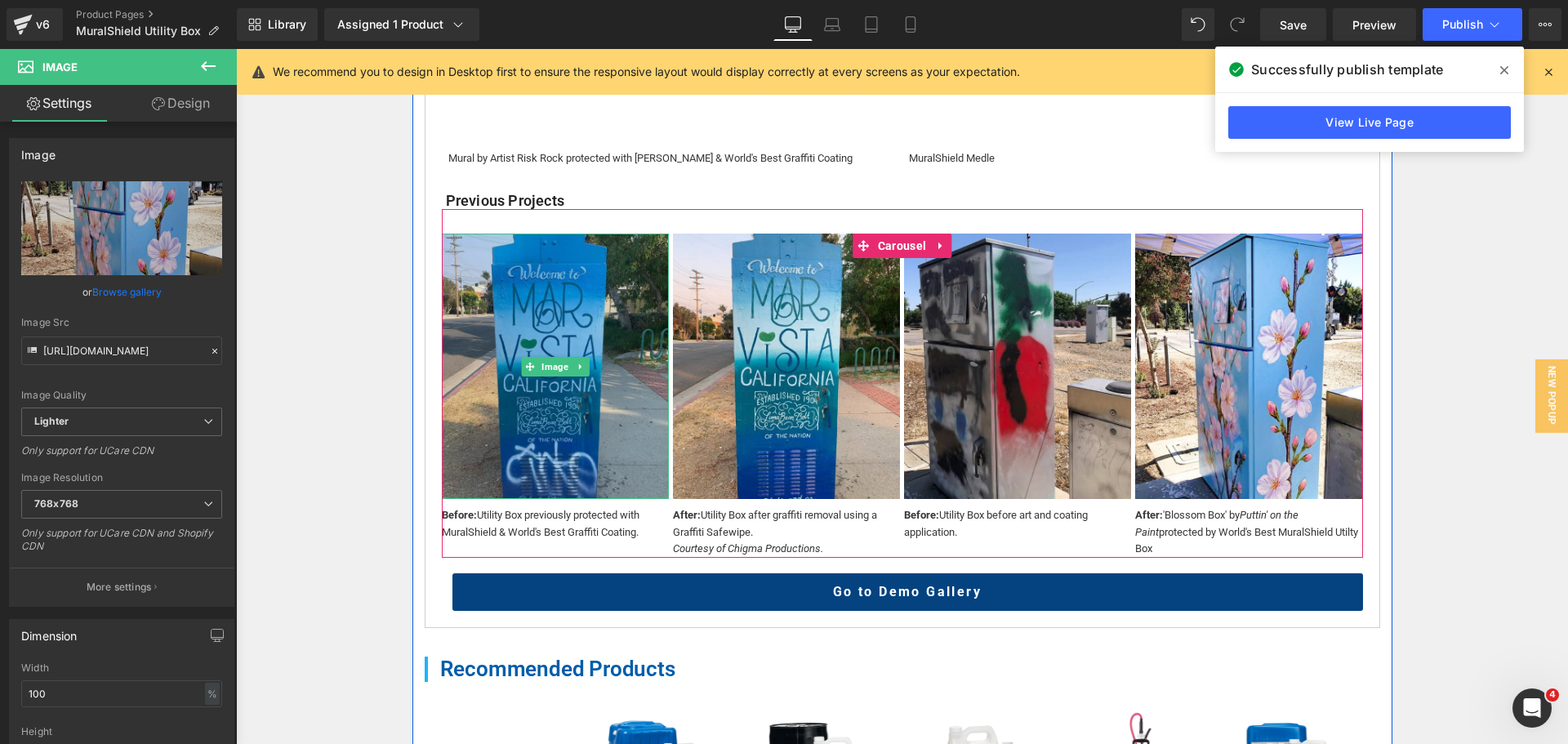
click at [588, 433] on img at bounding box center [555, 366] width 227 height 266
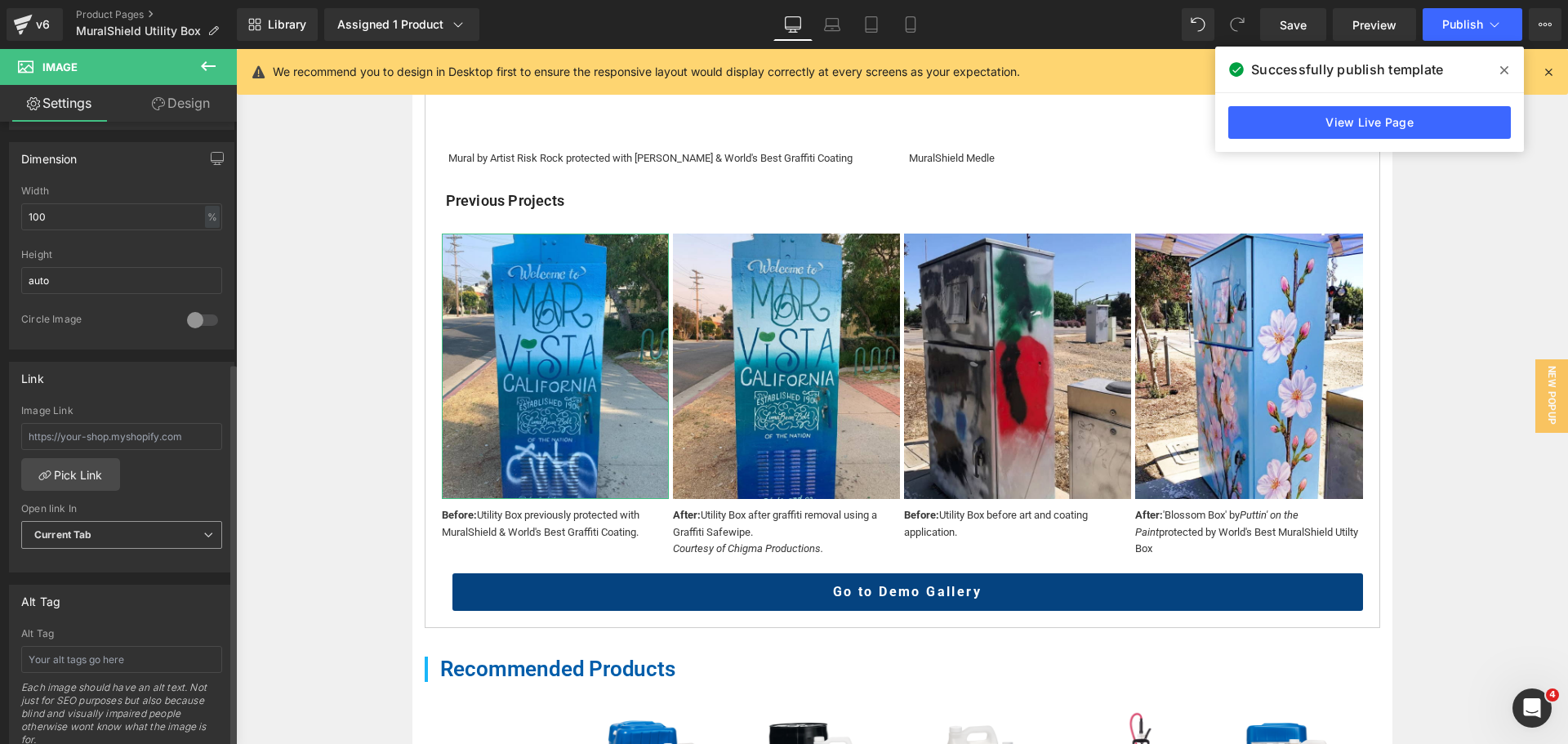
scroll to position [490, 0]
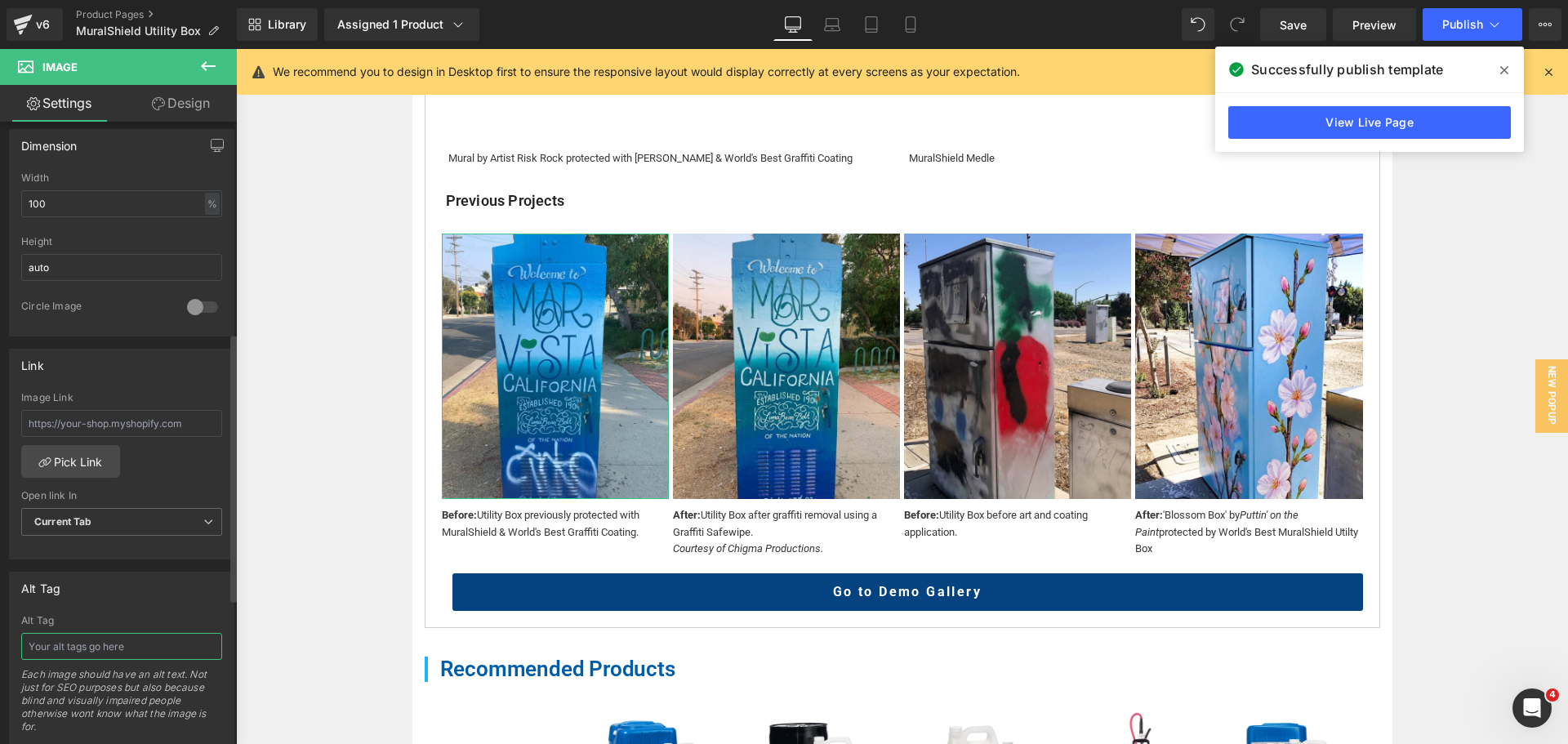
click at [121, 649] on input "text" at bounding box center [120, 646] width 200 height 27
type input "Mar Vista Utility Box graffitied"
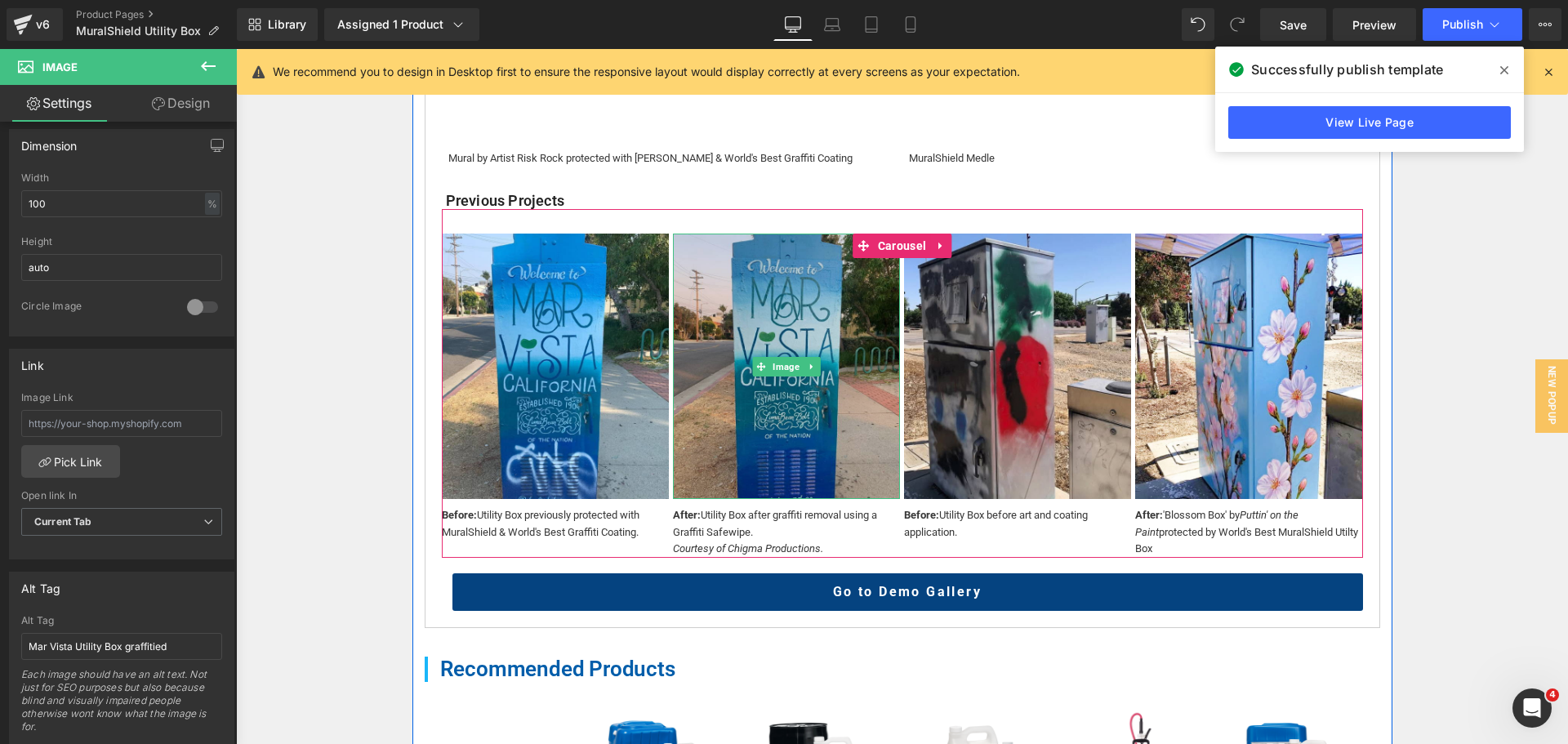
click at [757, 276] on img at bounding box center [786, 366] width 227 height 266
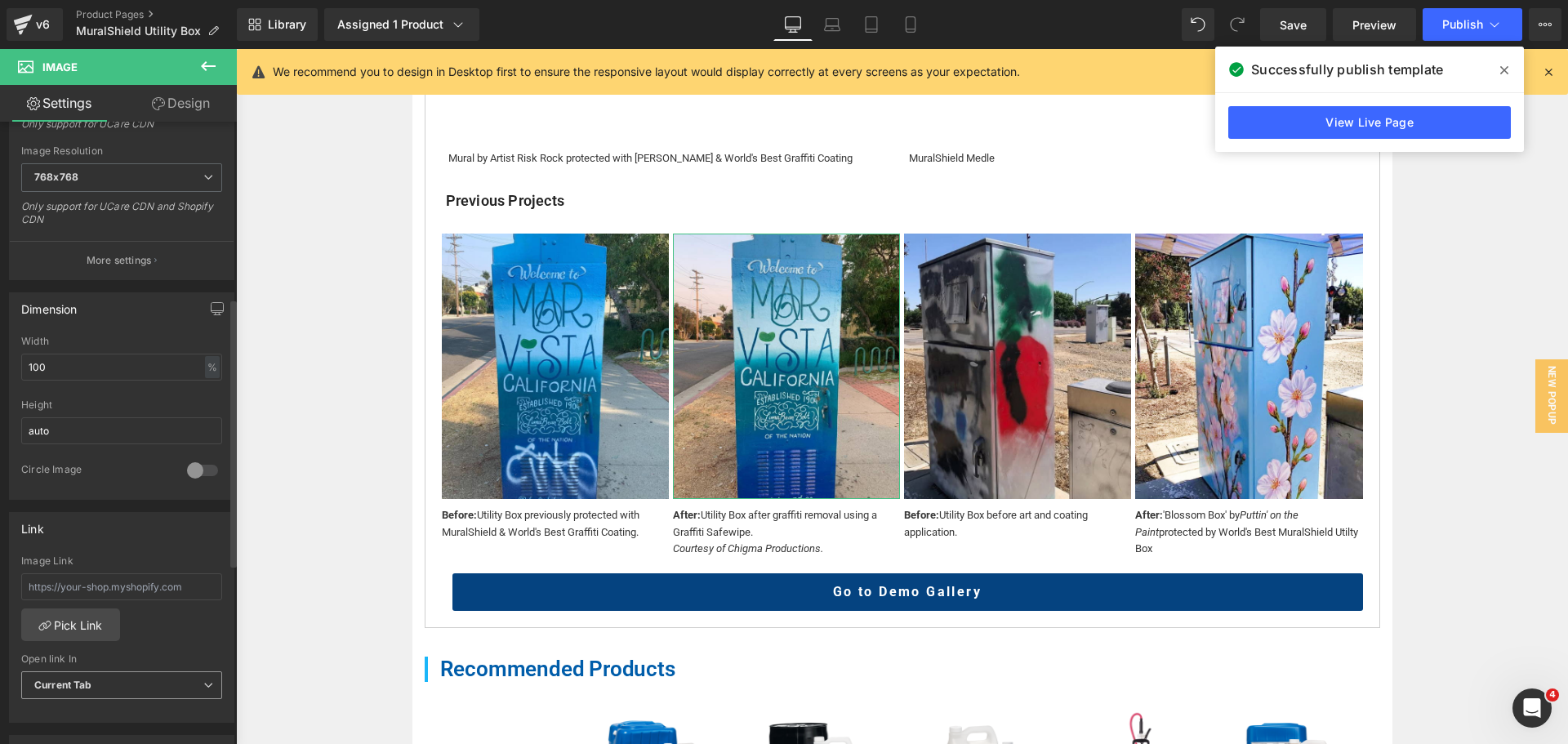
scroll to position [653, 0]
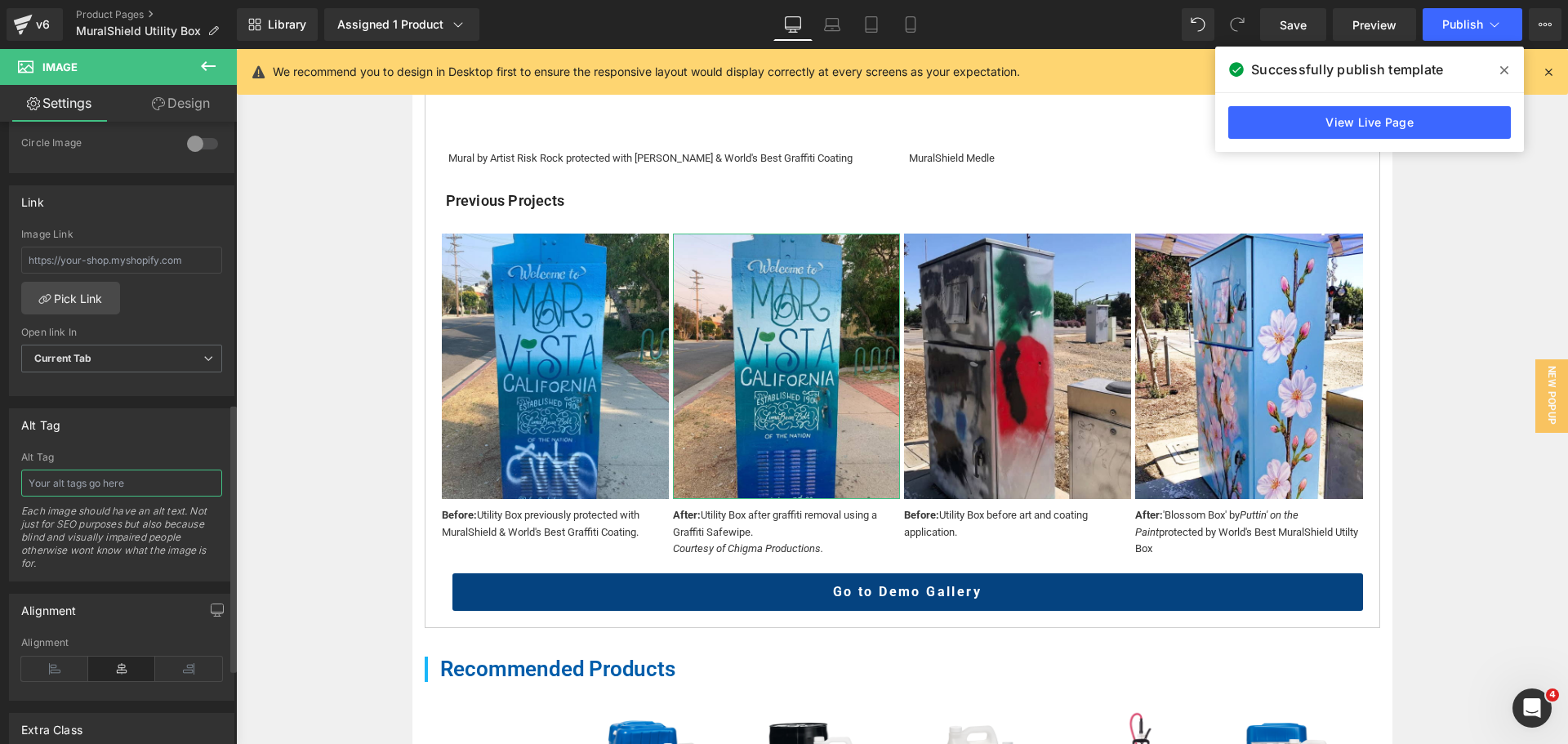
click at [129, 480] on input "text" at bounding box center [120, 482] width 200 height 27
drag, startPoint x: 129, startPoint y: 480, endPoint x: 0, endPoint y: 479, distance: 129.0
click at [0, 479] on div "Alt Tag Alt Tag Mar Vista Utilty box protected by MuralShield cleaned from graf…" at bounding box center [121, 489] width 244 height 186
click at [145, 480] on input "Mar Vista Utilty box protected by MuralShield cleaned from graffiti" at bounding box center [120, 482] width 200 height 27
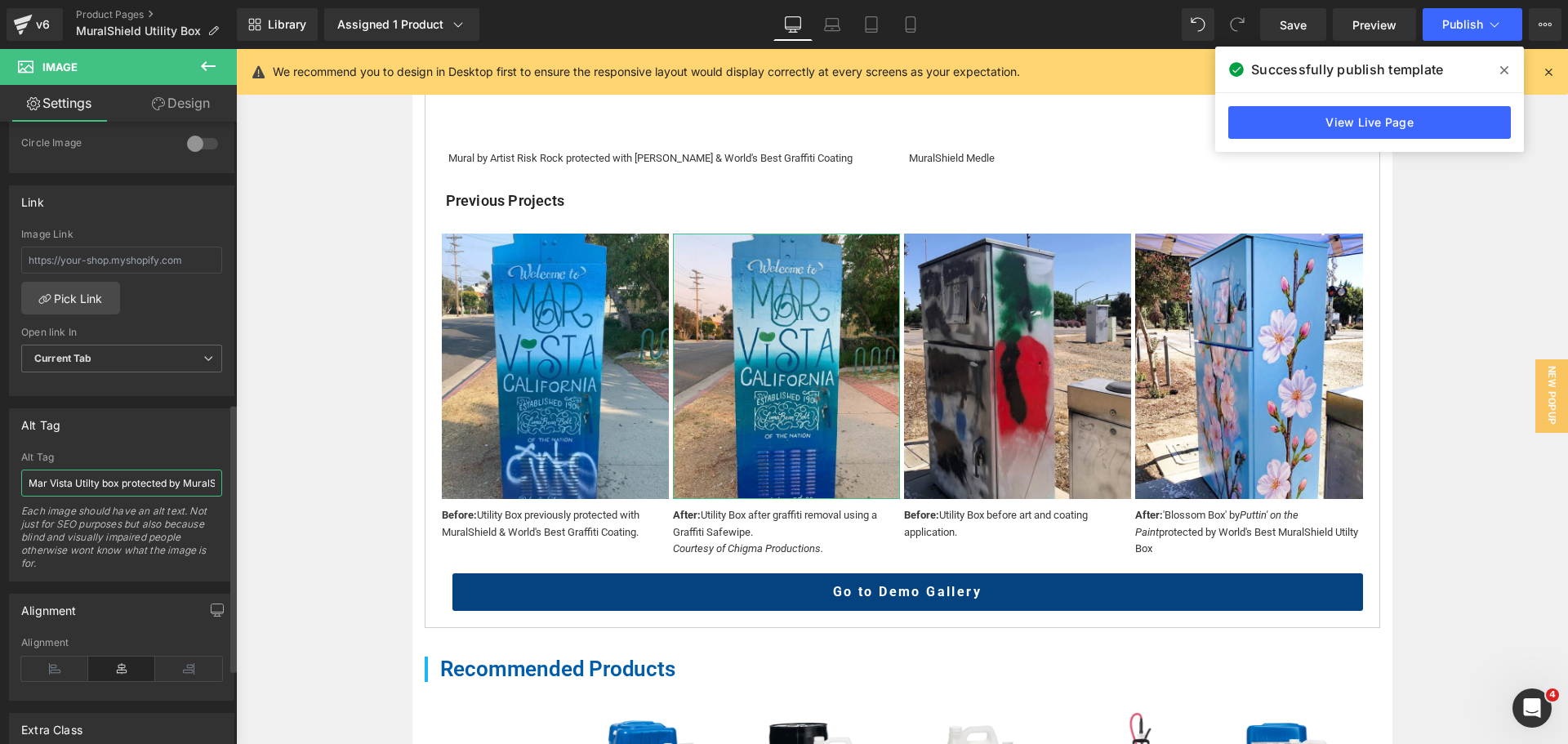
type input "Mar Vista Utility box protected by MuralShield cleaned from graffiti"
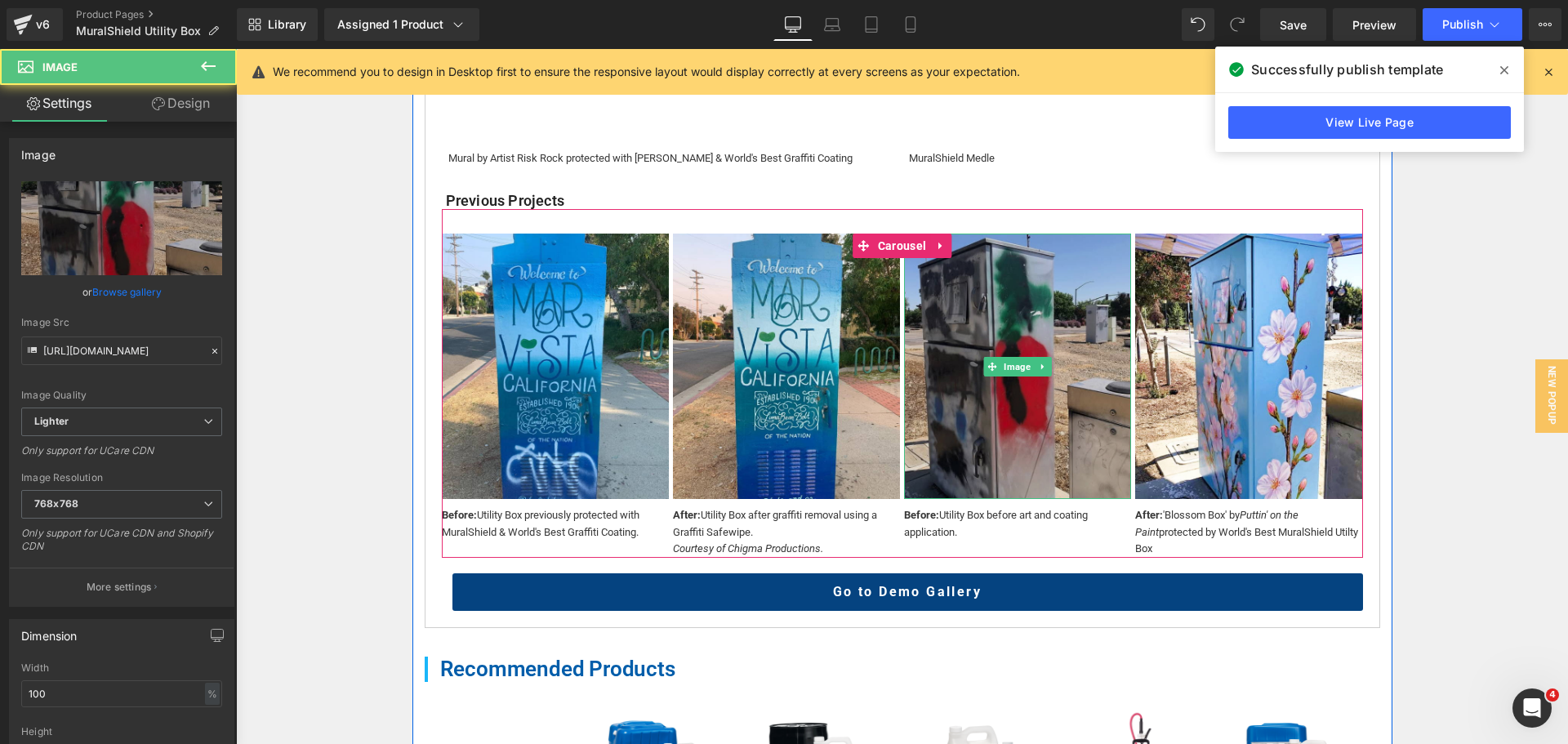
click at [1021, 440] on img at bounding box center [1017, 366] width 227 height 266
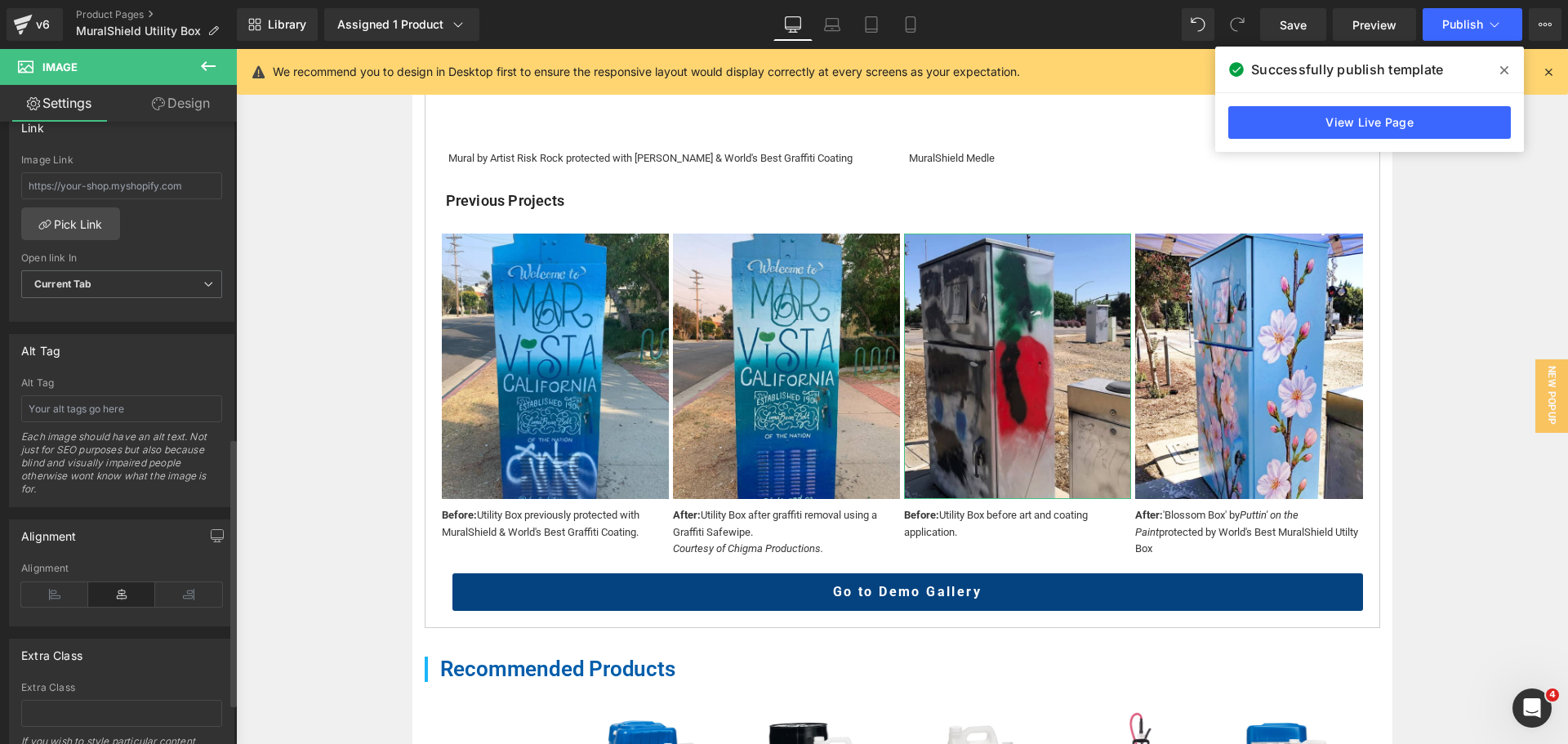
scroll to position [735, 0]
click at [95, 397] on input "text" at bounding box center [120, 401] width 200 height 27
type input "Utility Box tagged"
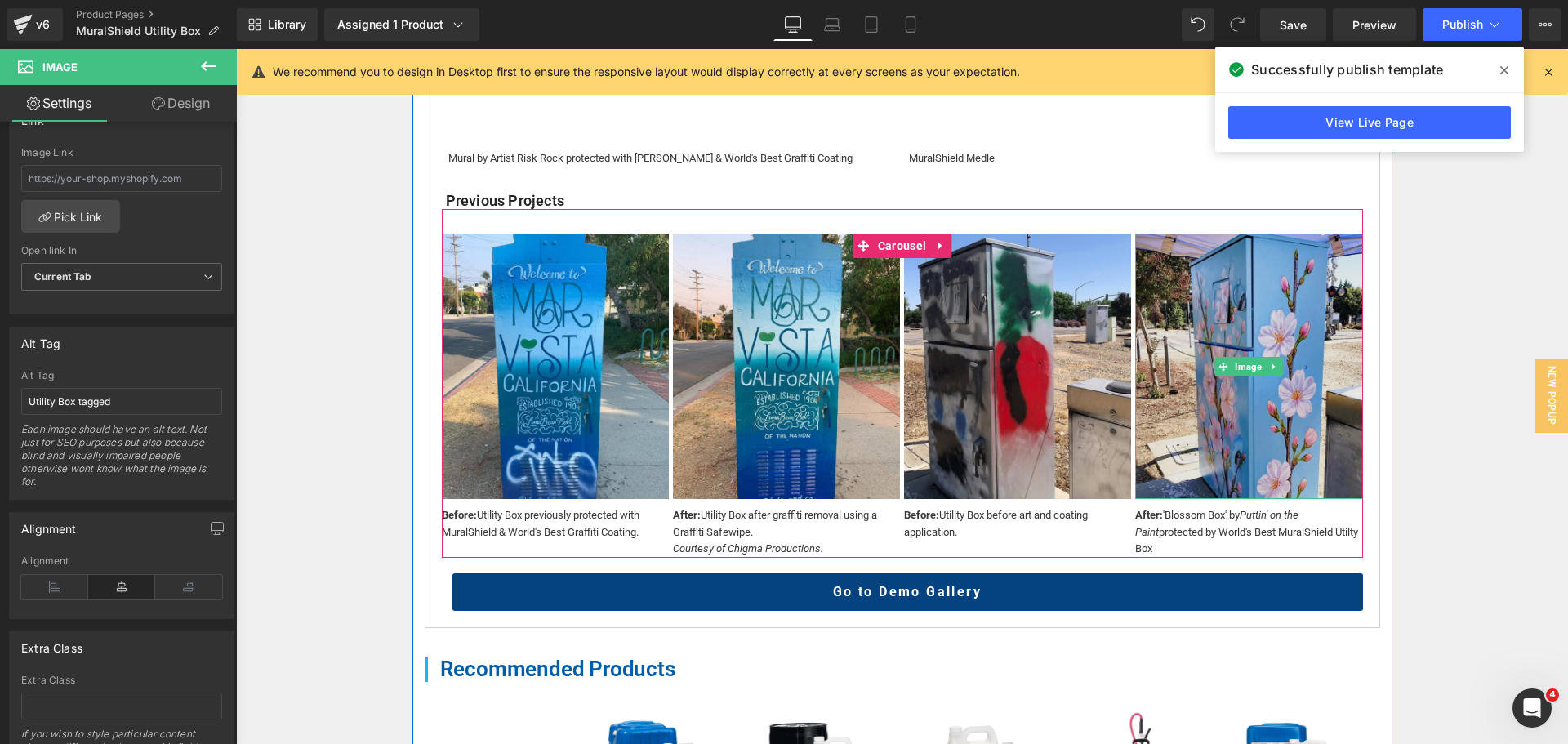
click at [1224, 402] on img at bounding box center [1248, 366] width 227 height 266
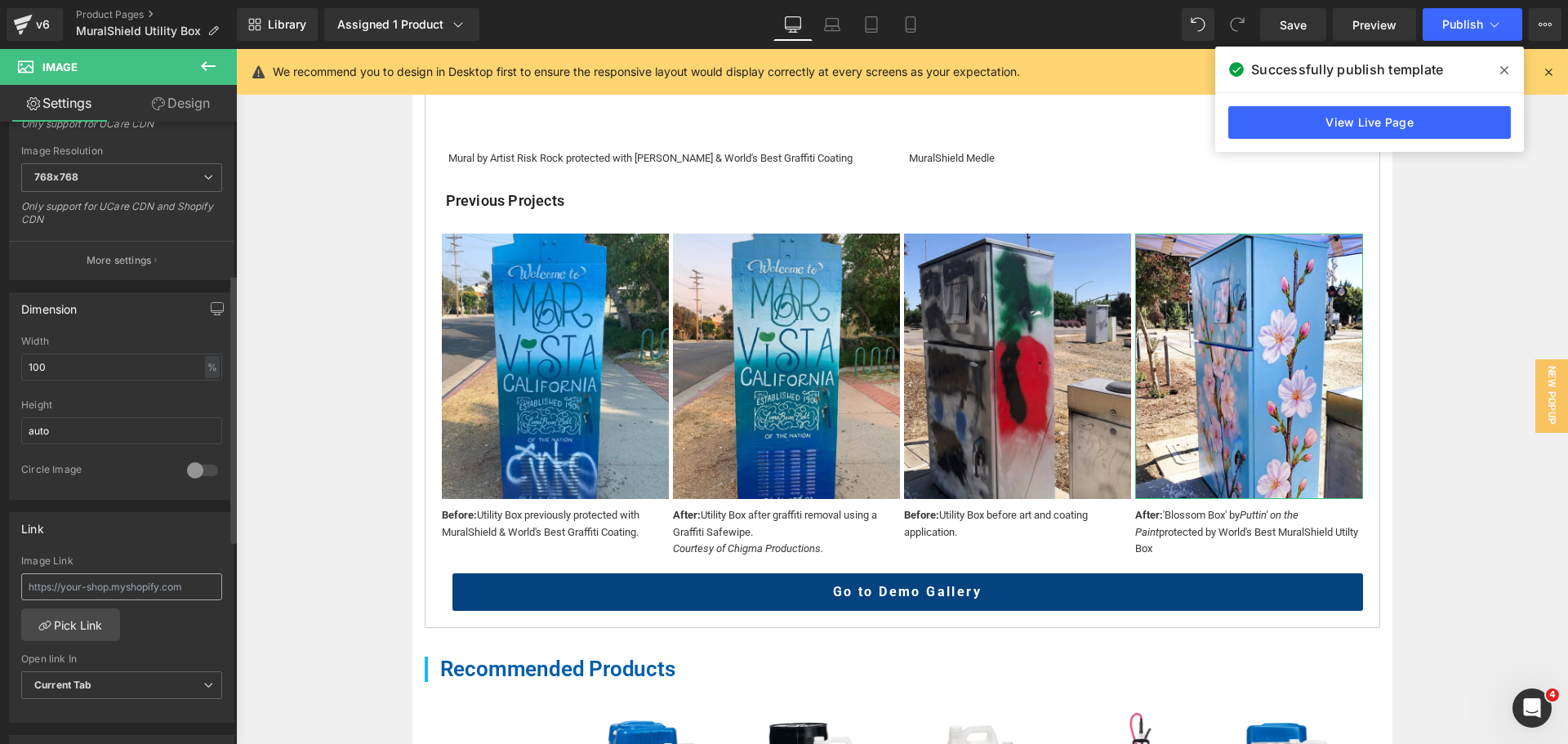
scroll to position [572, 0]
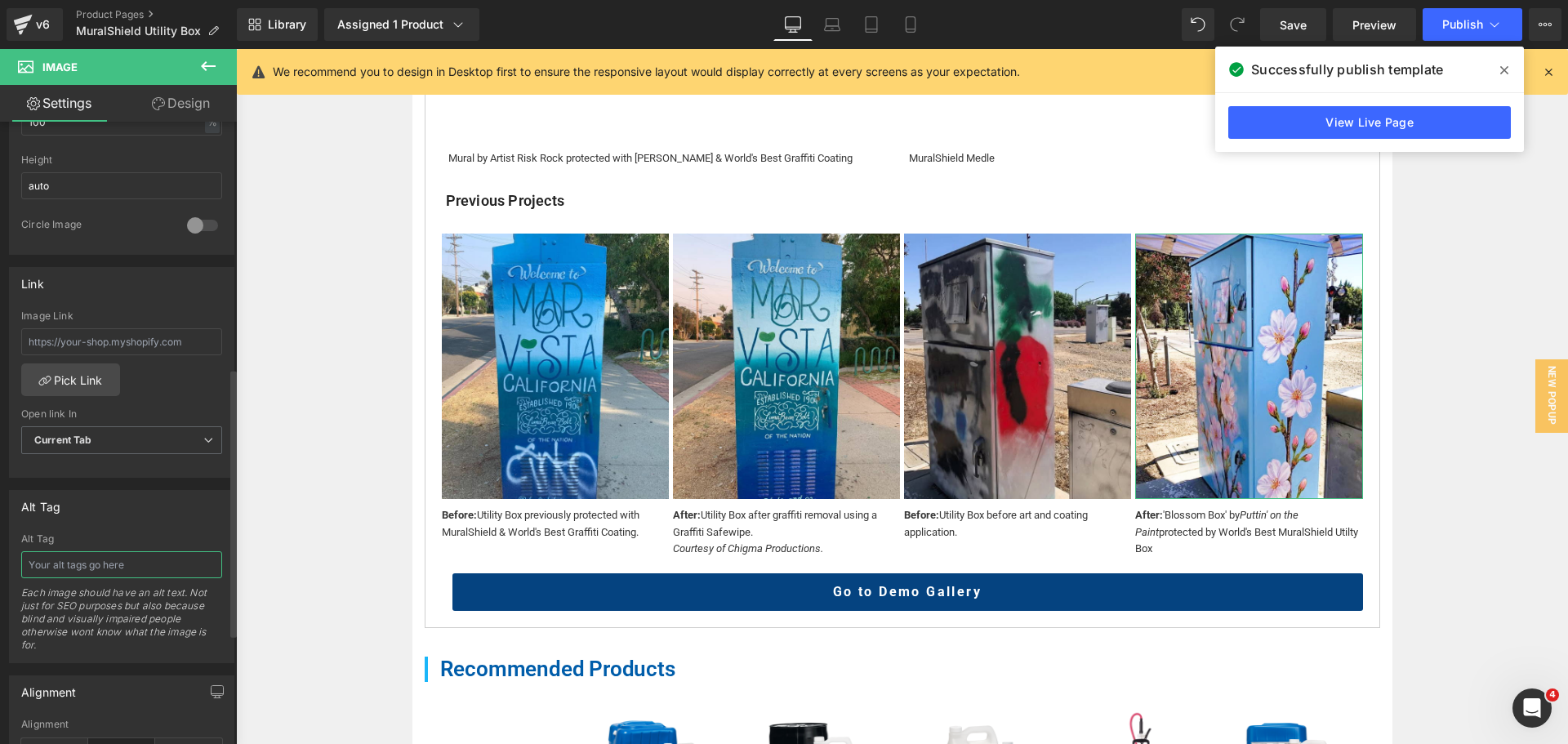
click at [103, 568] on input "text" at bounding box center [120, 564] width 200 height 27
type input "Utility Box restored, painted and protected"
drag, startPoint x: 1463, startPoint y: 362, endPoint x: 1462, endPoint y: 177, distance: 185.0
click at [1462, 361] on div "Home / Product Overview / Value Deals & Starter Packs Text Block MuralShield Ut…" at bounding box center [902, 228] width 1332 height 1906
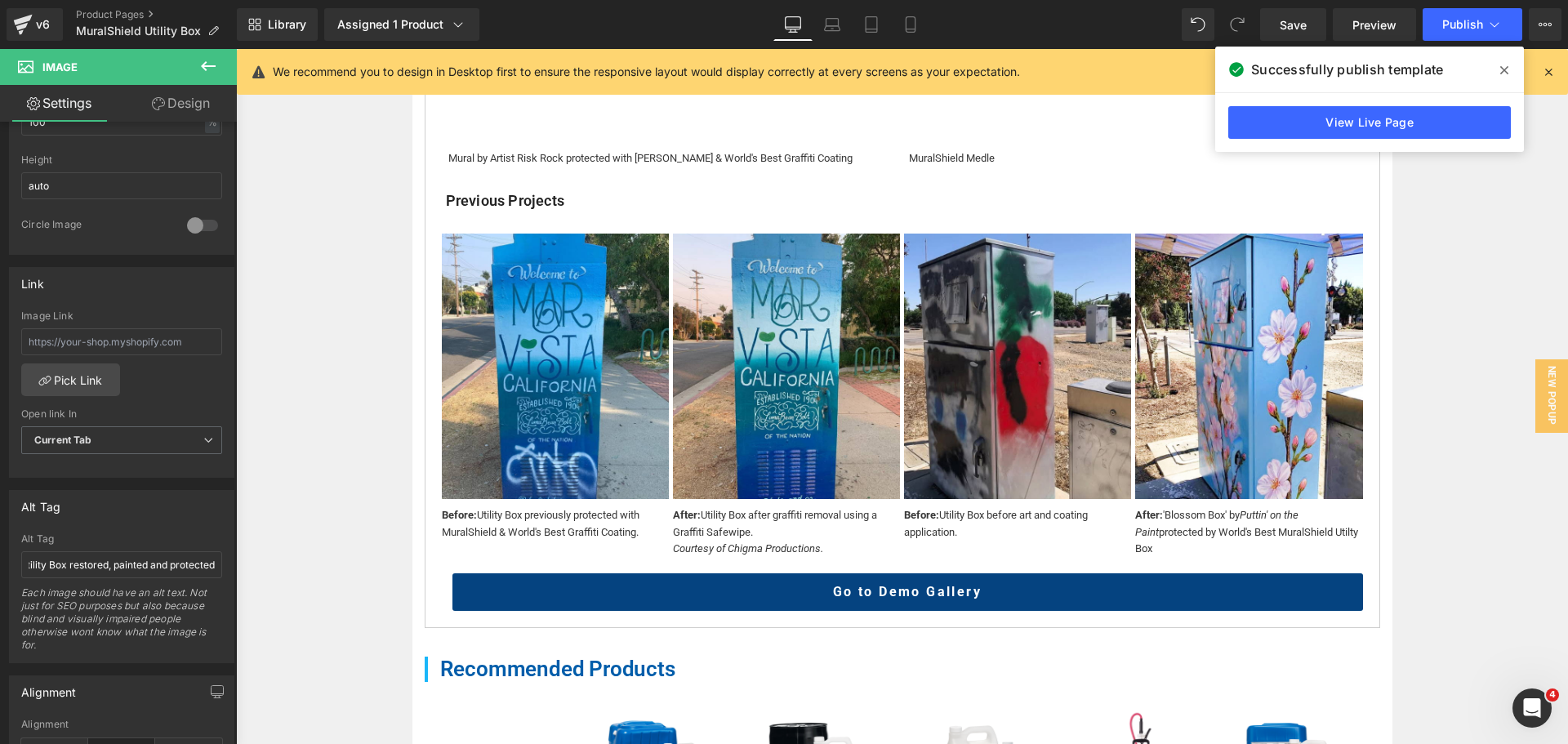
scroll to position [0, 0]
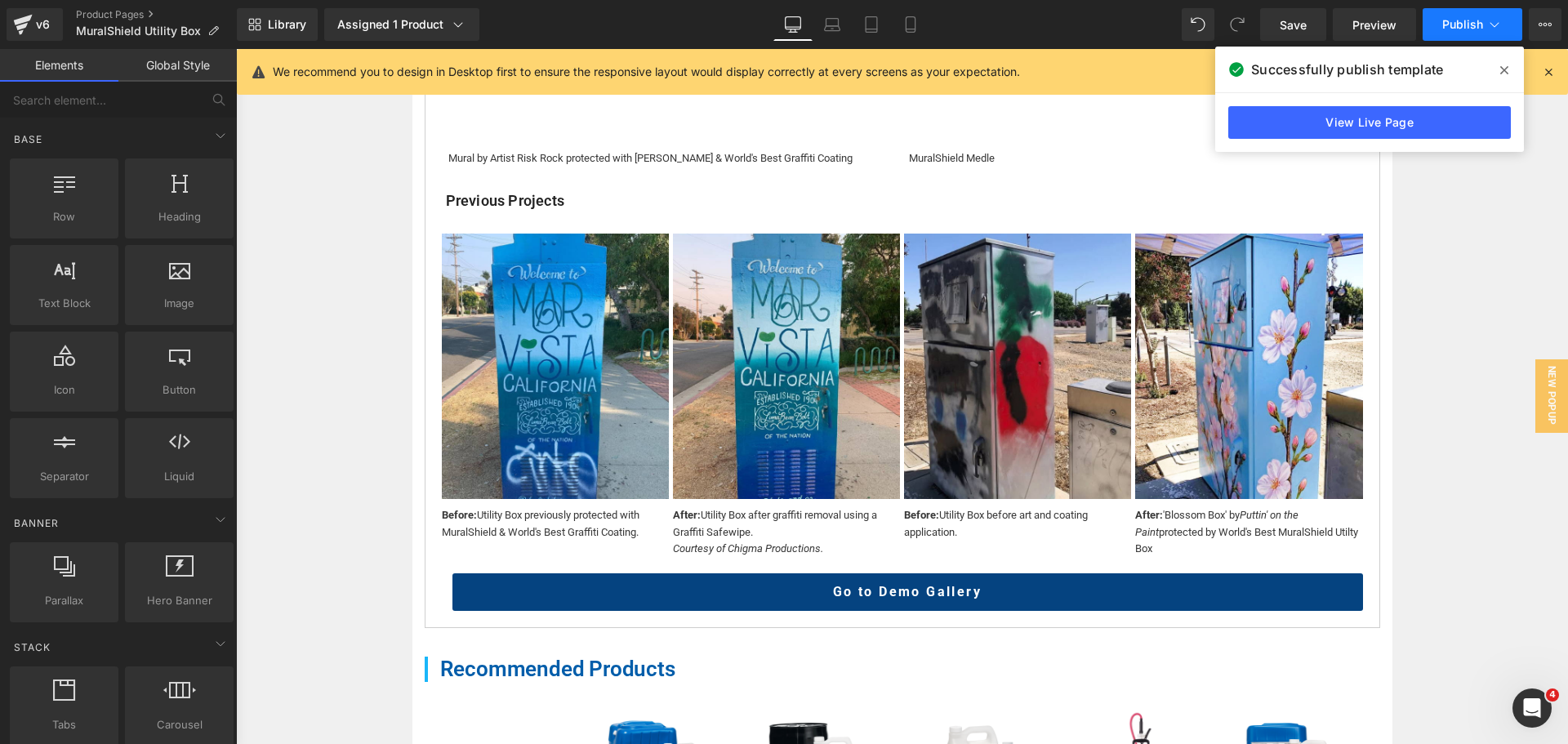
click at [1461, 30] on span "Publish" at bounding box center [1461, 24] width 40 height 13
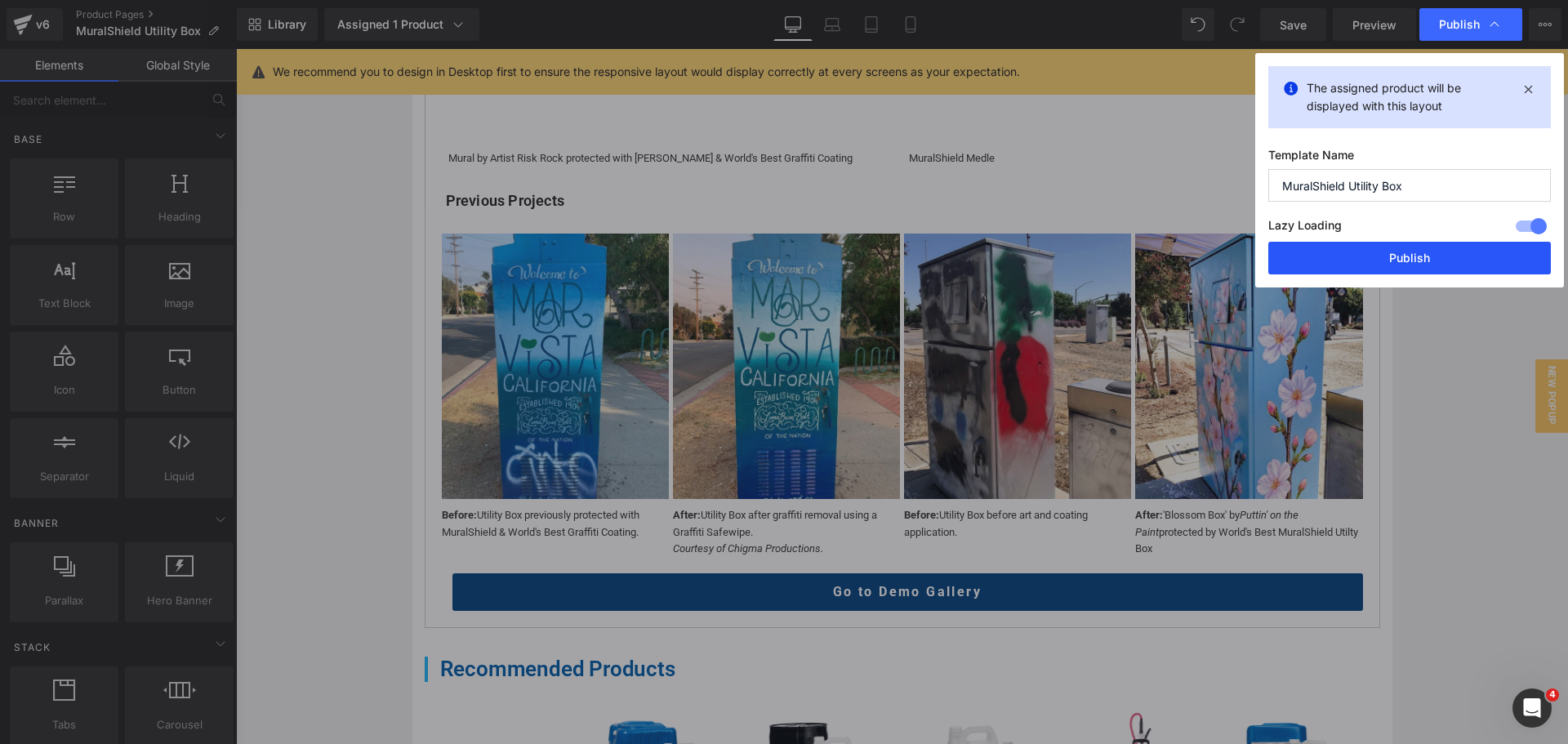
click at [1431, 254] on button "Publish" at bounding box center [1409, 258] width 282 height 33
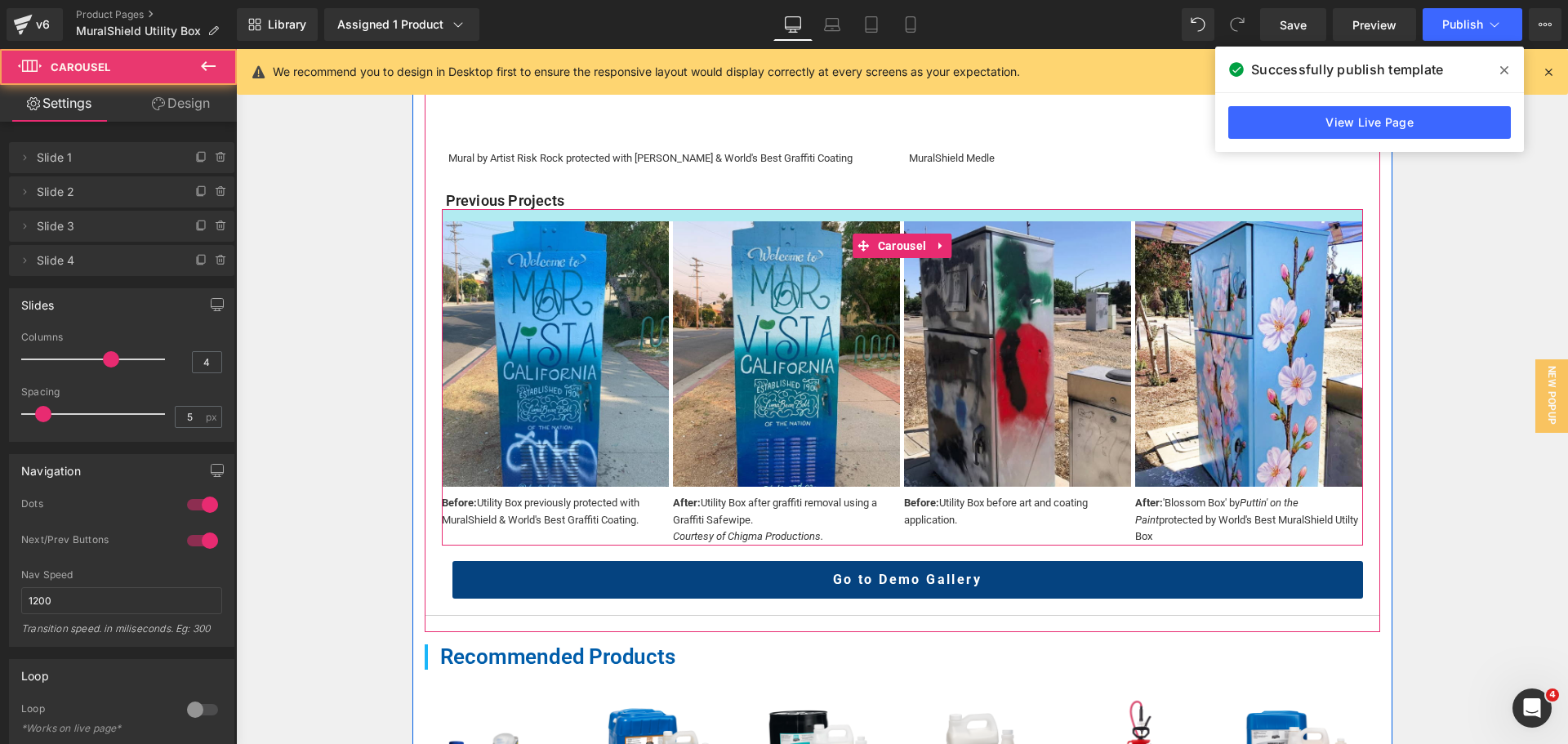
drag, startPoint x: 639, startPoint y: 226, endPoint x: 642, endPoint y: 214, distance: 12.4
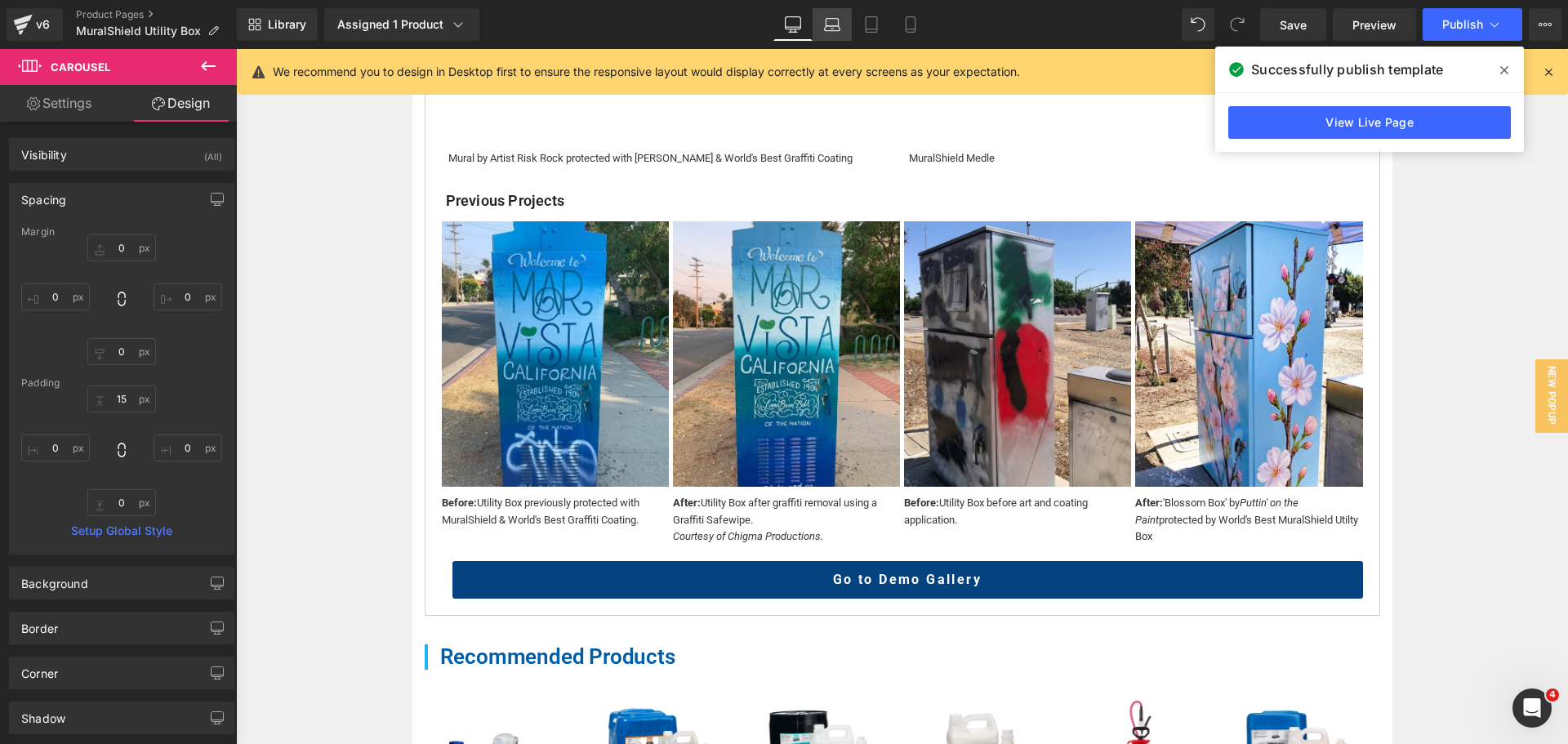
click at [833, 25] on icon at bounding box center [831, 25] width 17 height 17
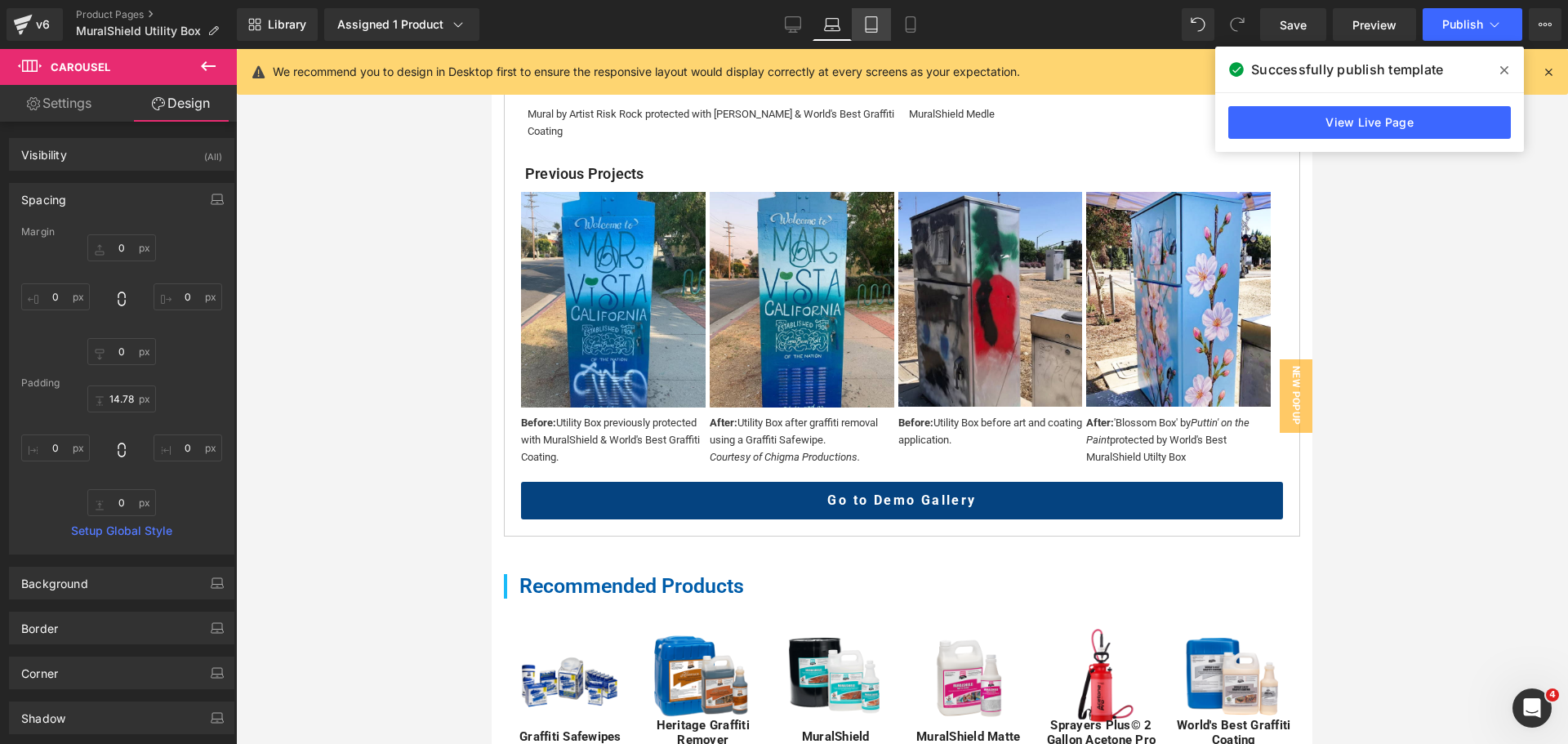
click at [874, 36] on link "Tablet" at bounding box center [871, 24] width 39 height 33
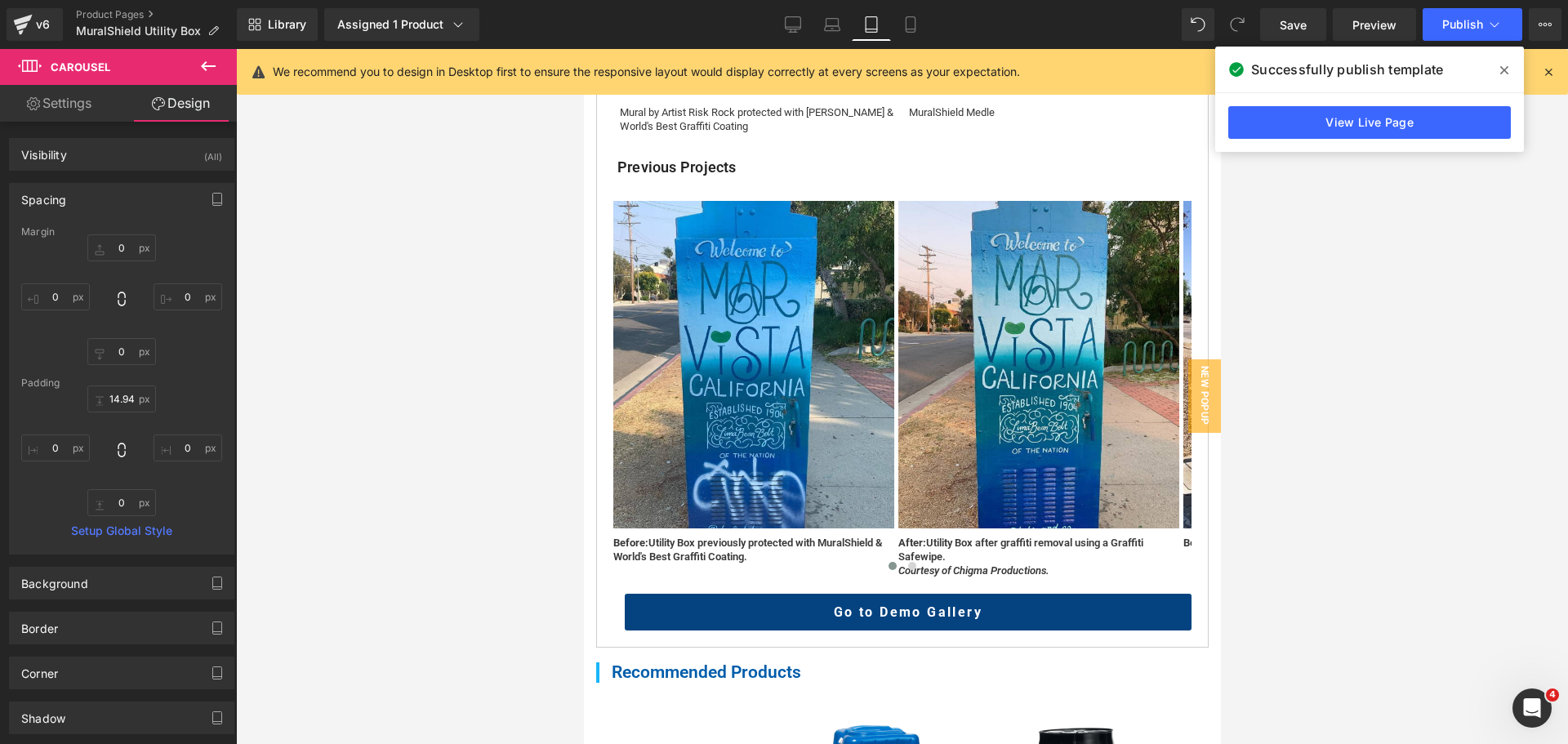
scroll to position [804, 0]
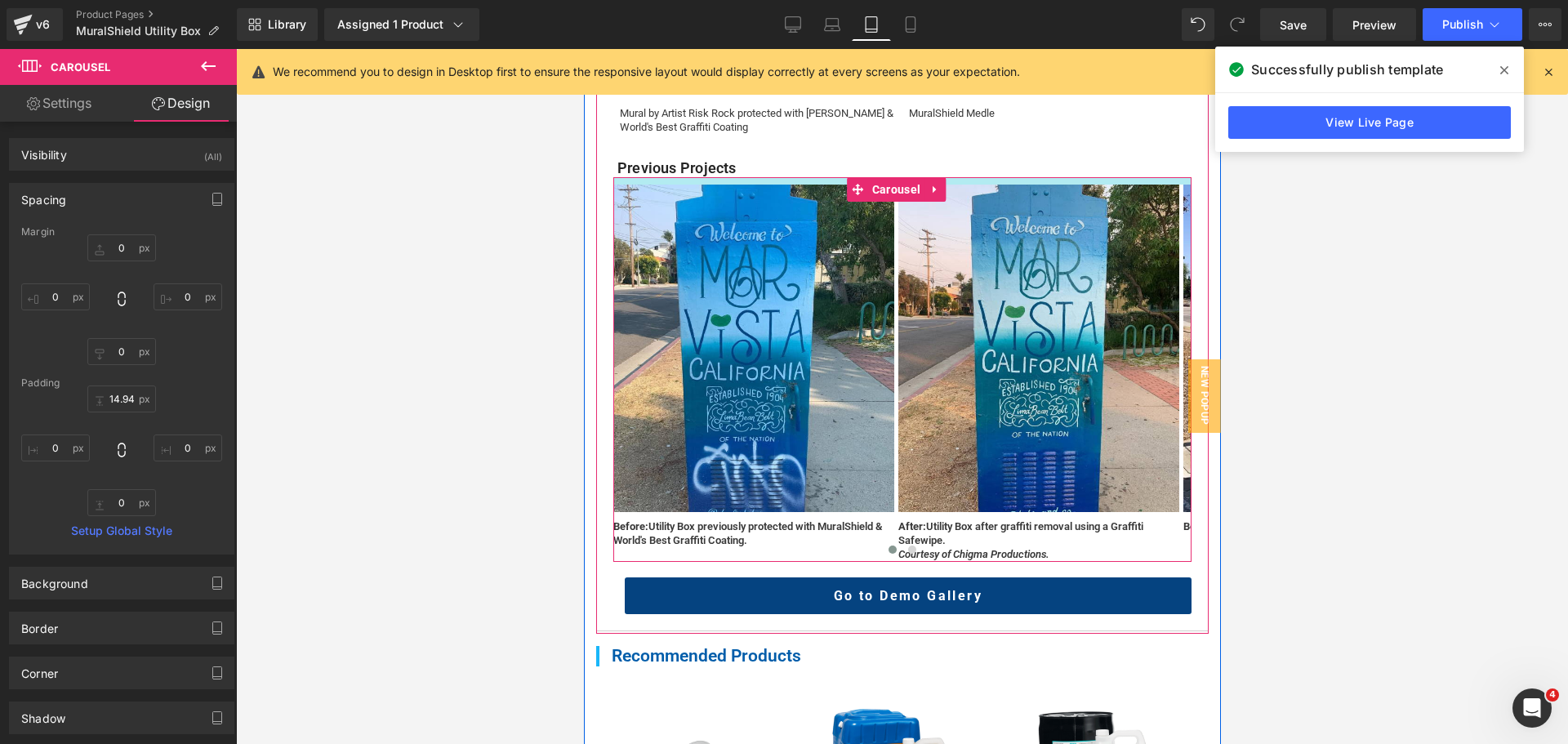
drag, startPoint x: 825, startPoint y: 220, endPoint x: 827, endPoint y: 204, distance: 16.1
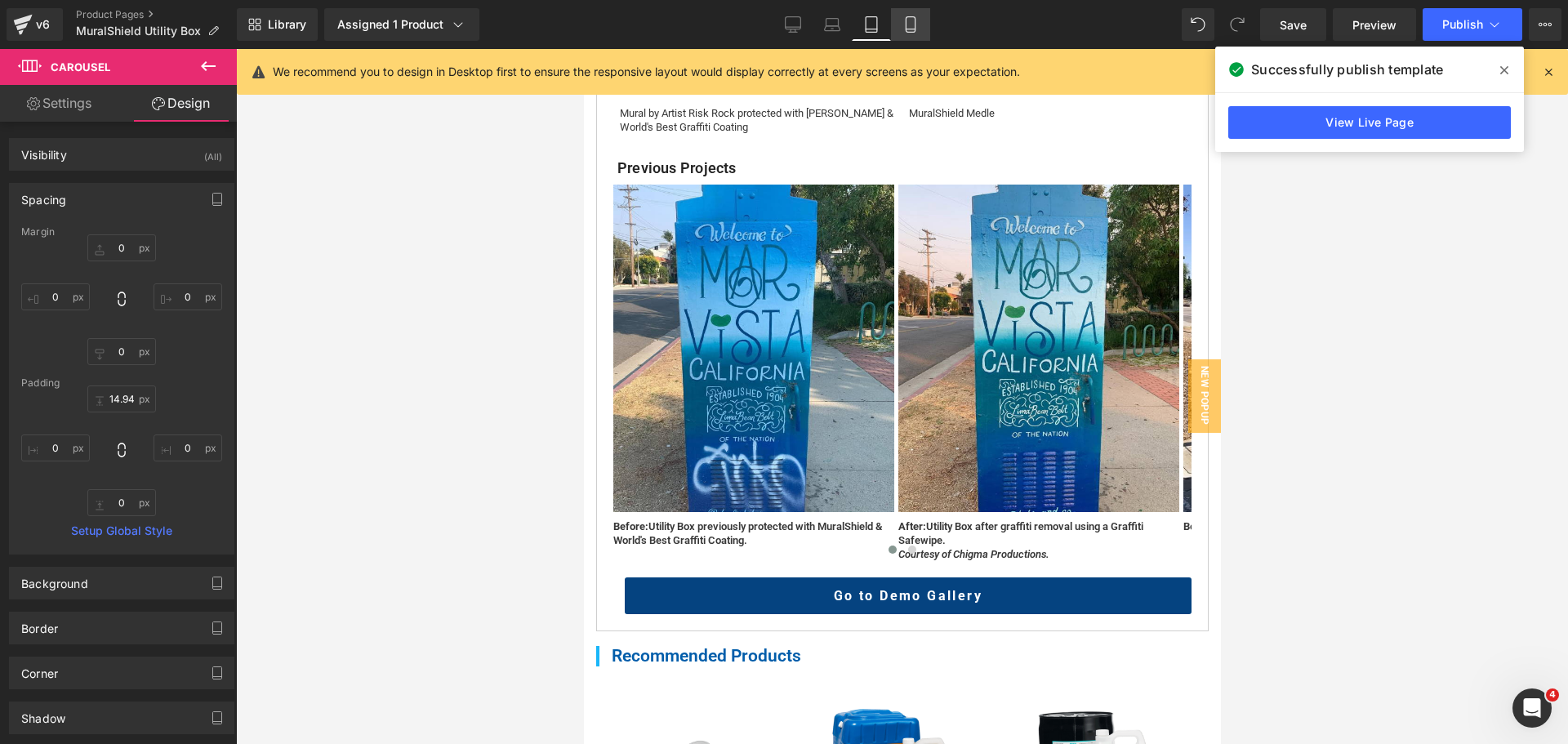
click at [922, 27] on link "Mobile" at bounding box center [910, 24] width 39 height 33
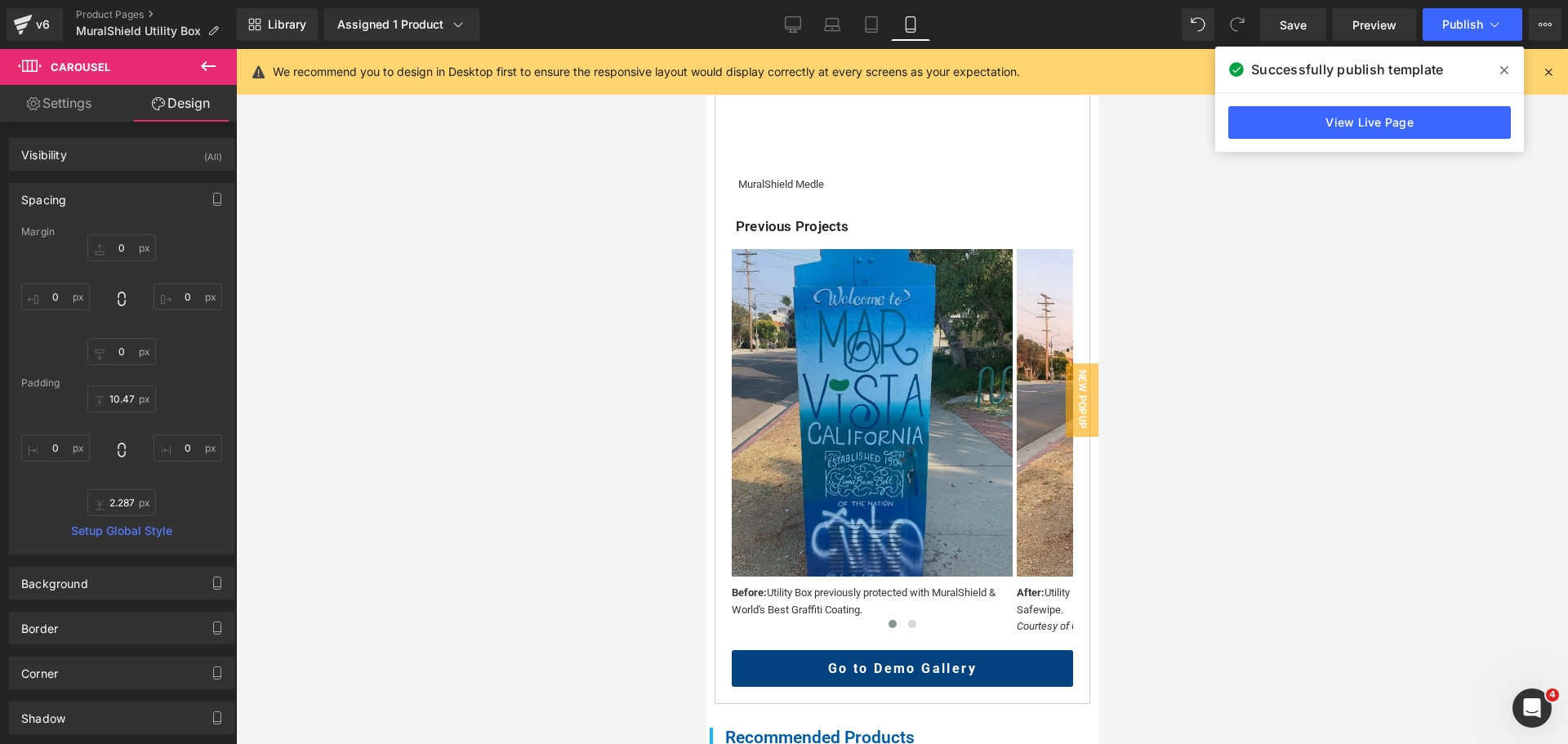
scroll to position [1225, 0]
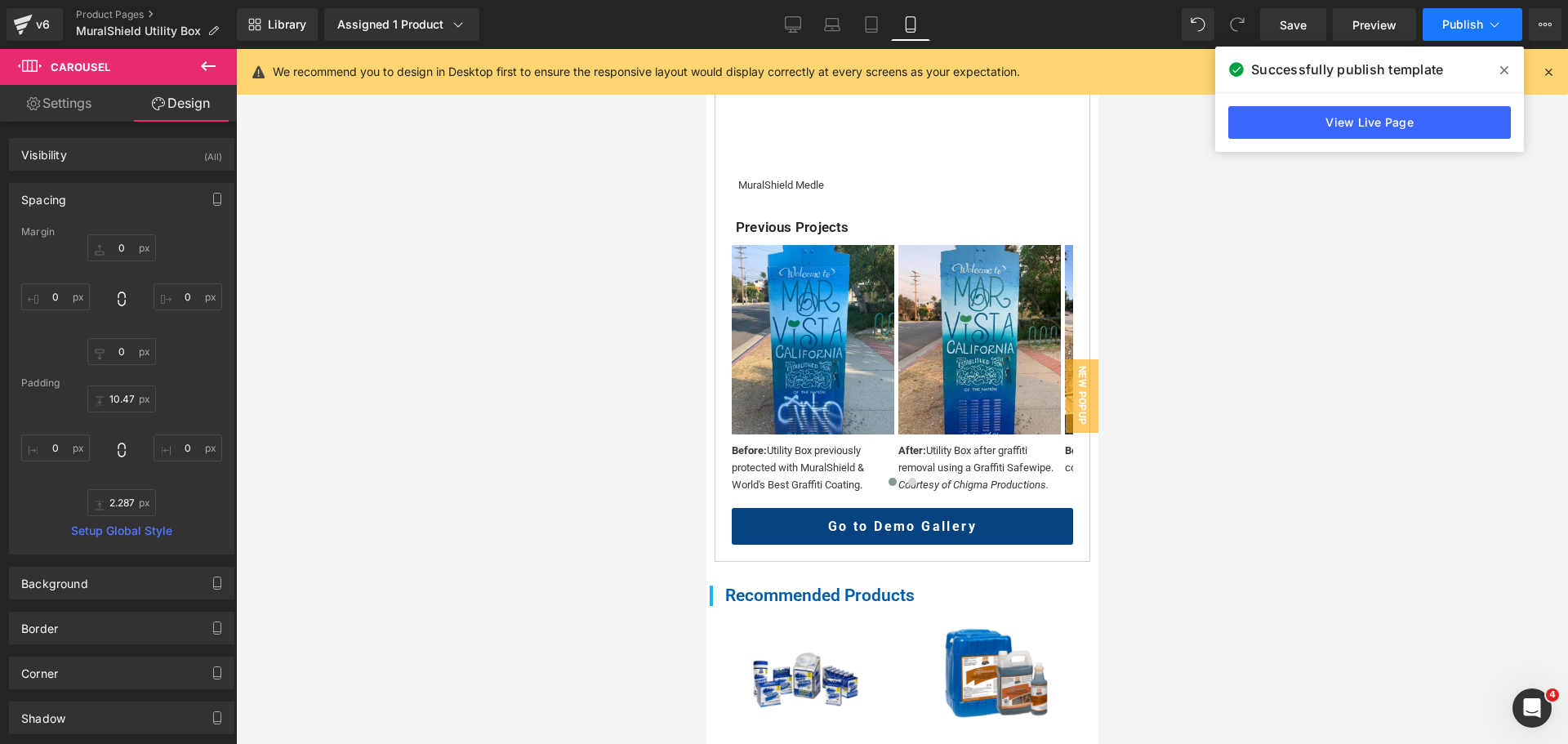
click at [1466, 41] on button "Publish" at bounding box center [1471, 24] width 100 height 33
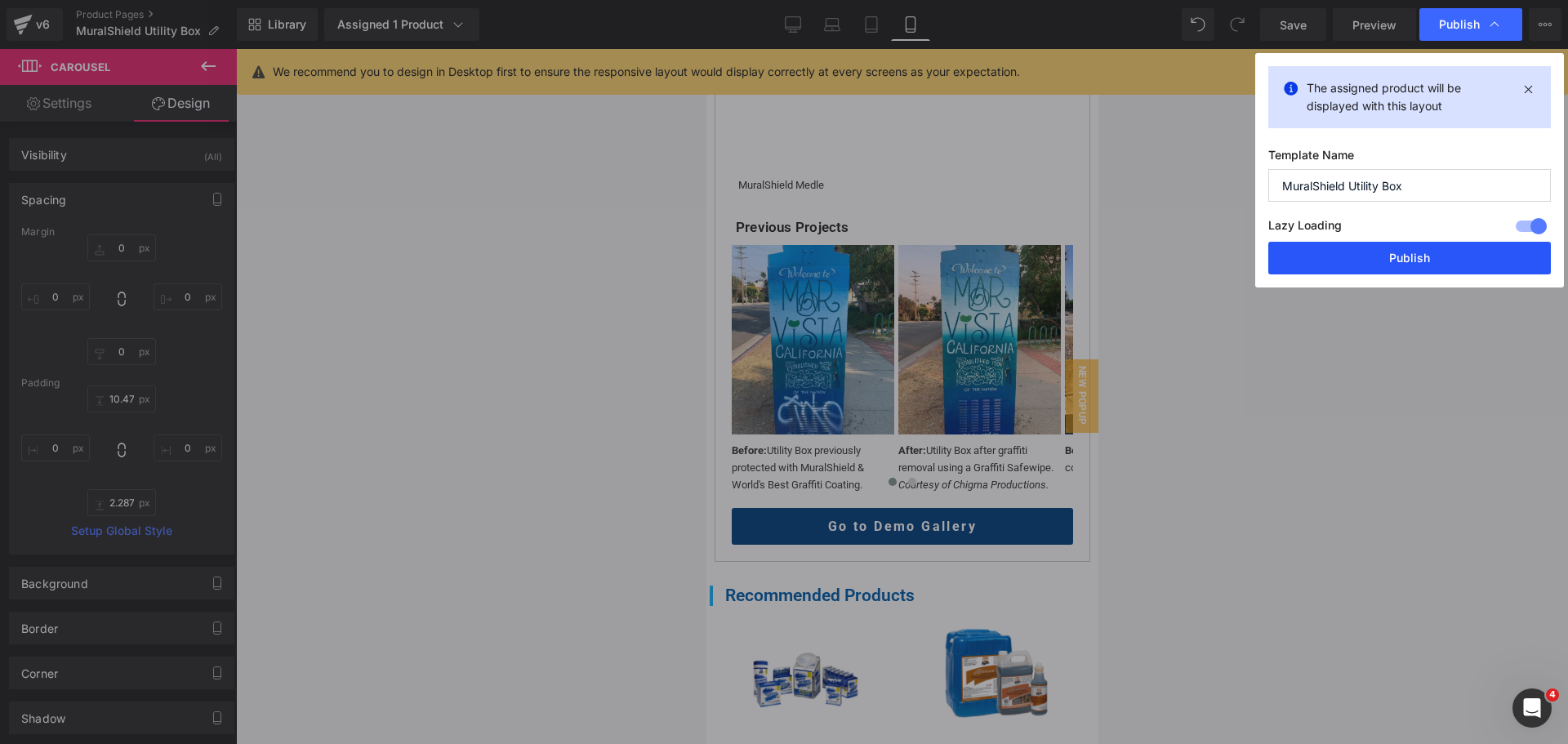
click at [1384, 257] on button "Publish" at bounding box center [1409, 258] width 282 height 33
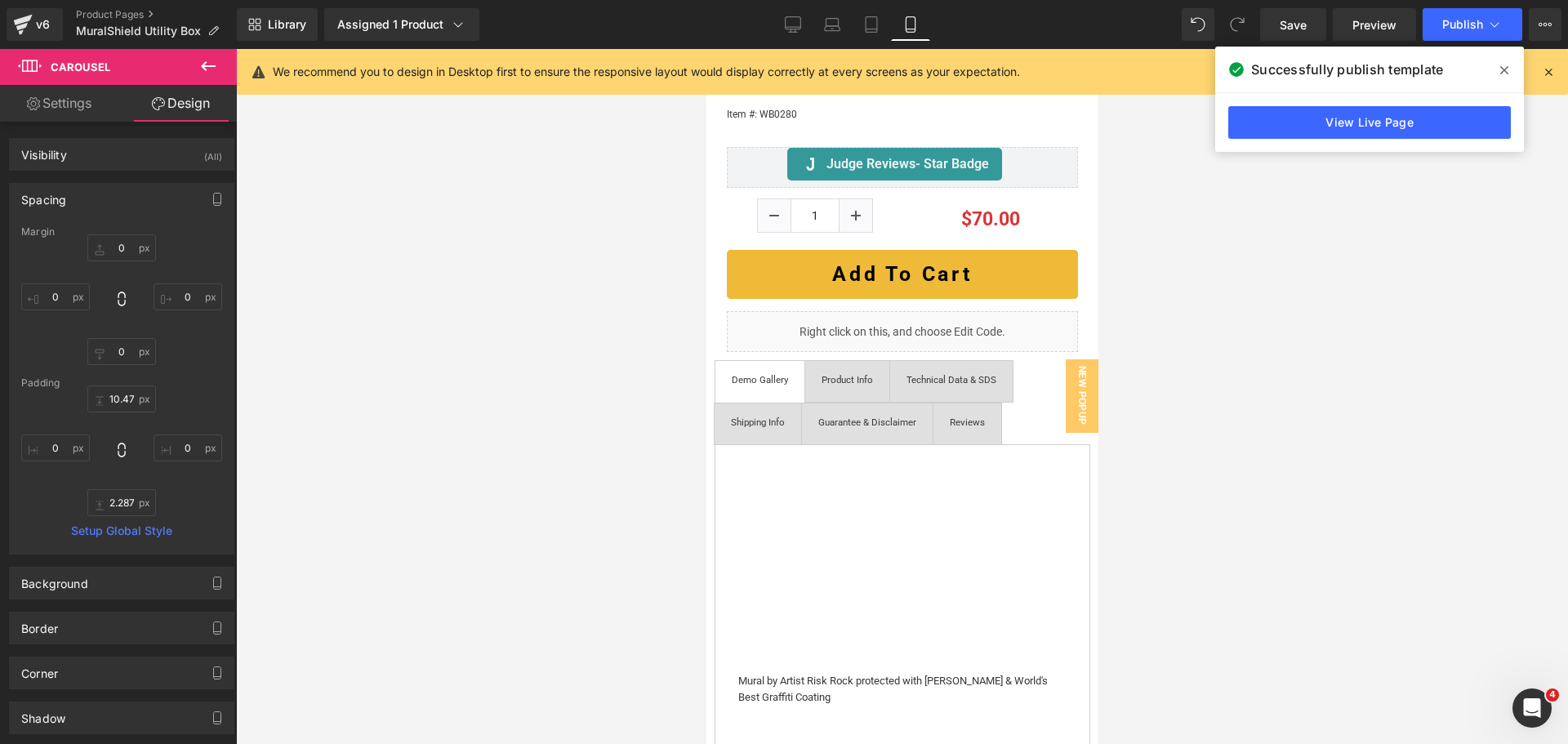
scroll to position [817, 0]
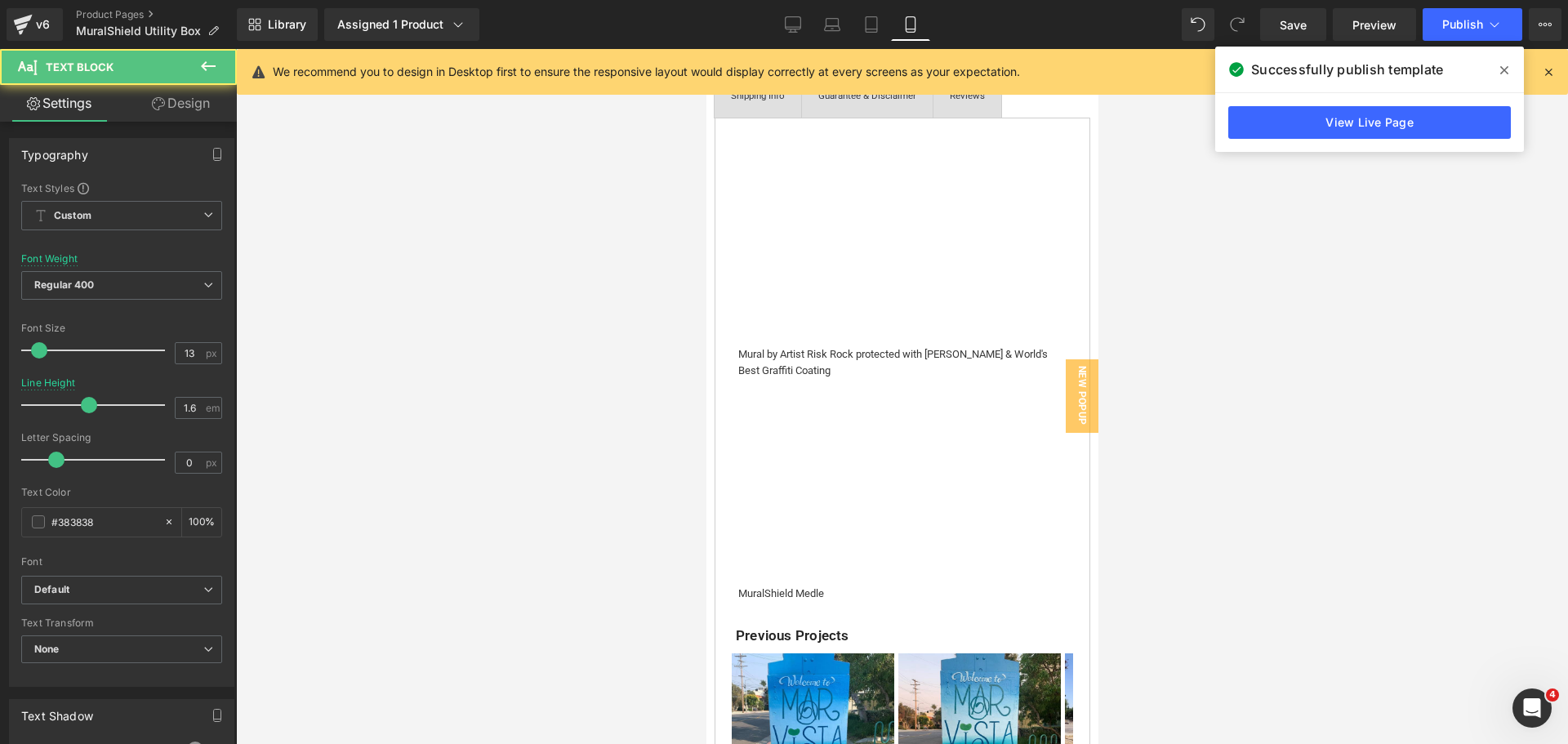
click at [835, 586] on div "MuralShield Medle" at bounding box center [902, 594] width 328 height 17
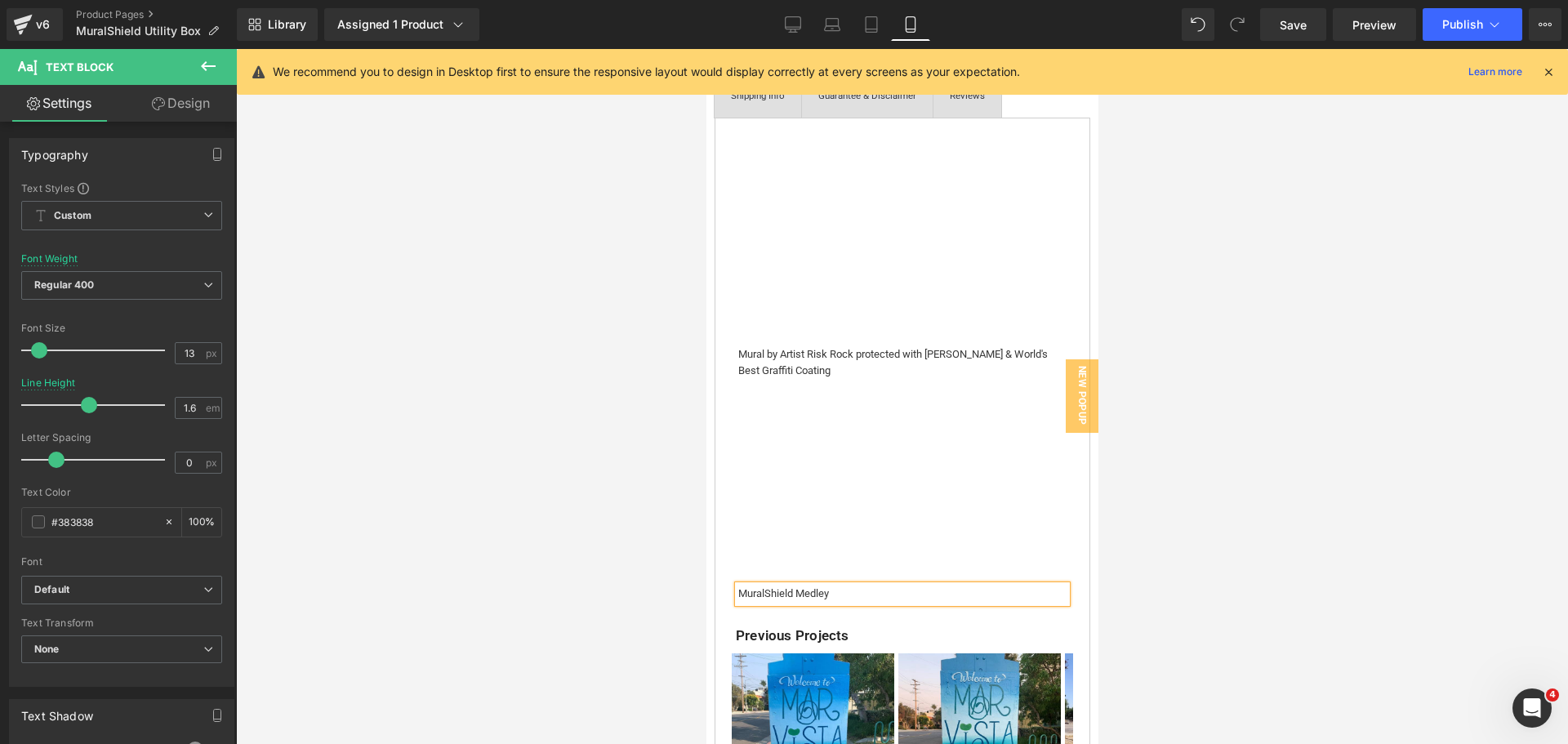
click at [1308, 360] on div at bounding box center [902, 397] width 1332 height 696
click at [1454, 16] on button "Publish" at bounding box center [1471, 24] width 100 height 33
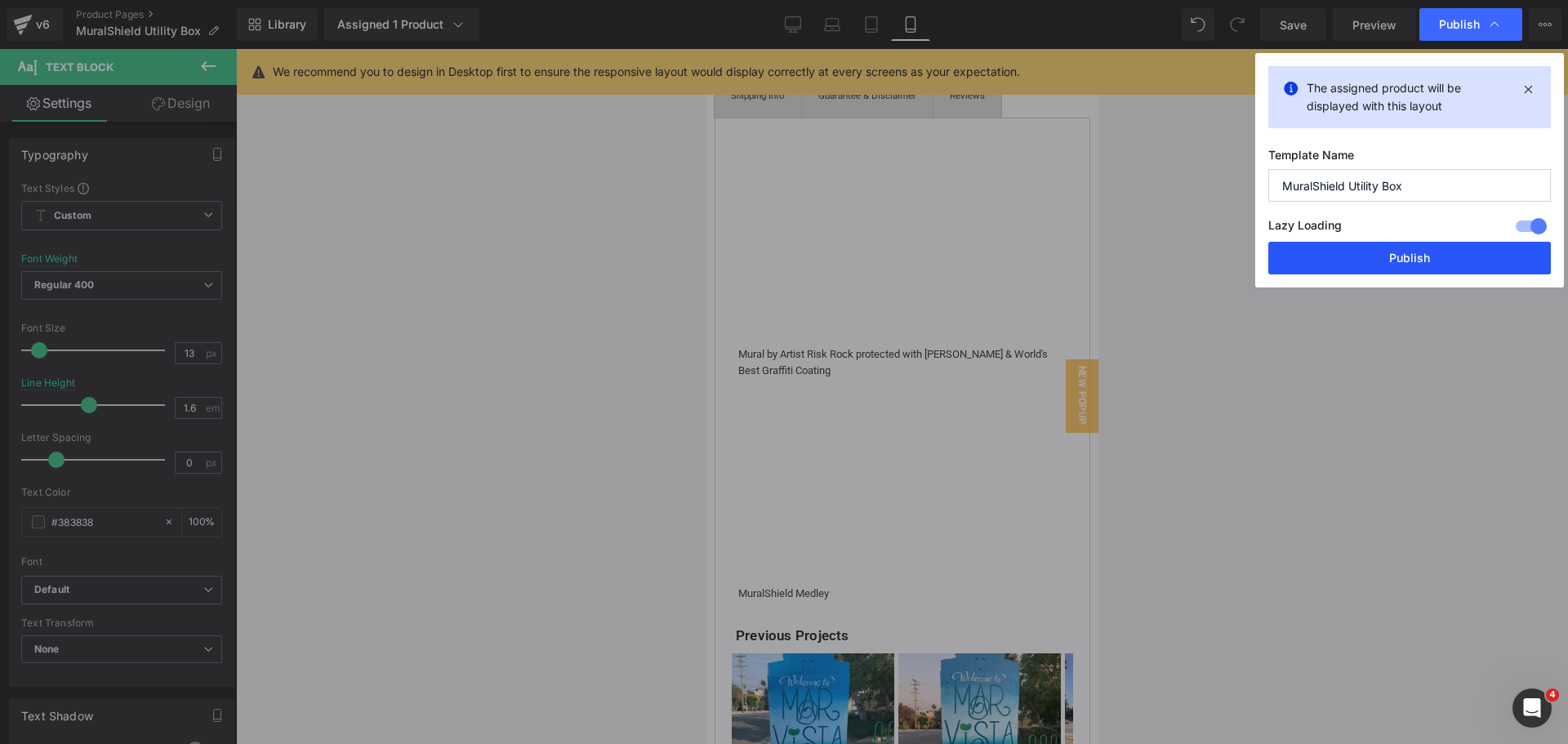
click at [1441, 253] on button "Publish" at bounding box center [1409, 258] width 282 height 33
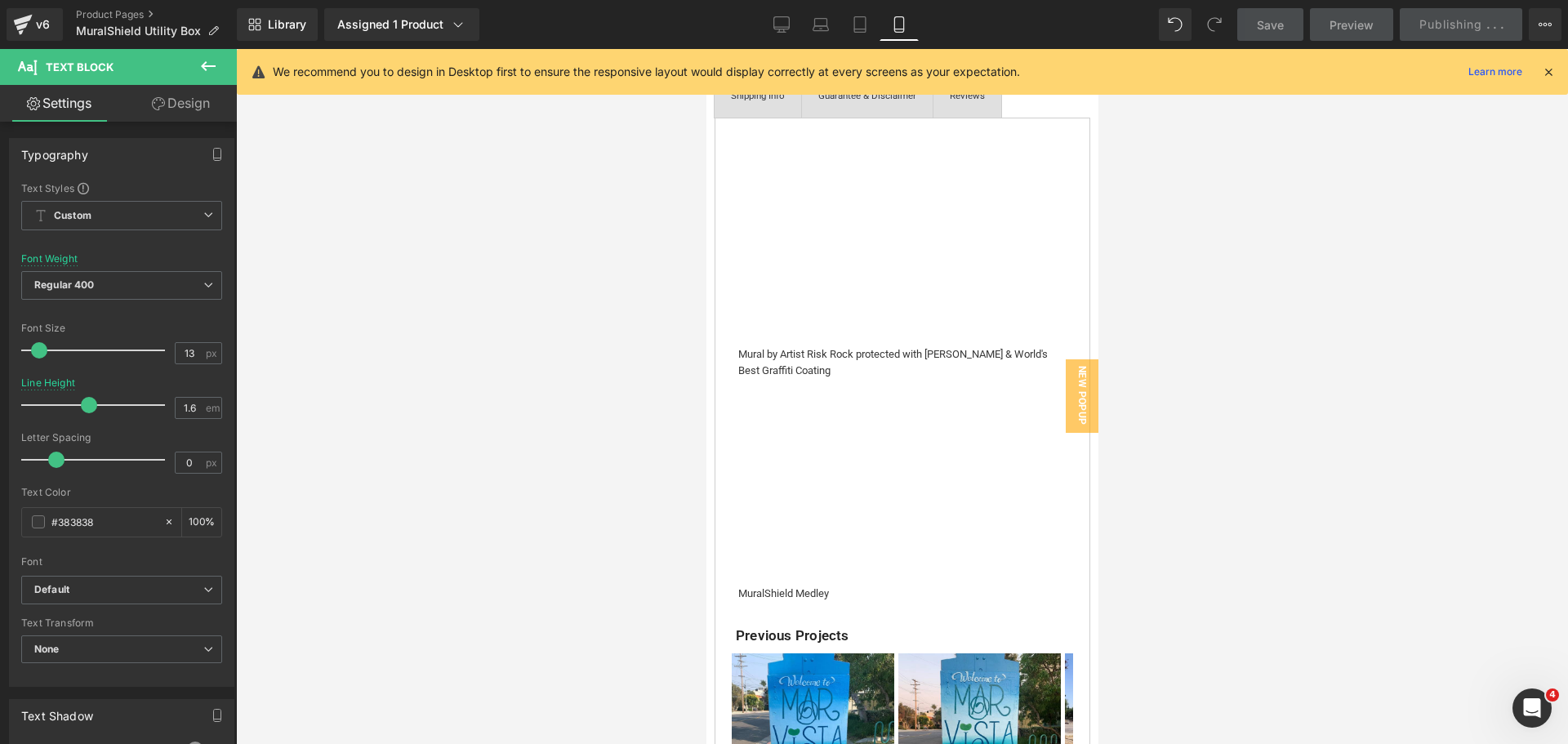
click at [780, 28] on icon at bounding box center [781, 25] width 17 height 17
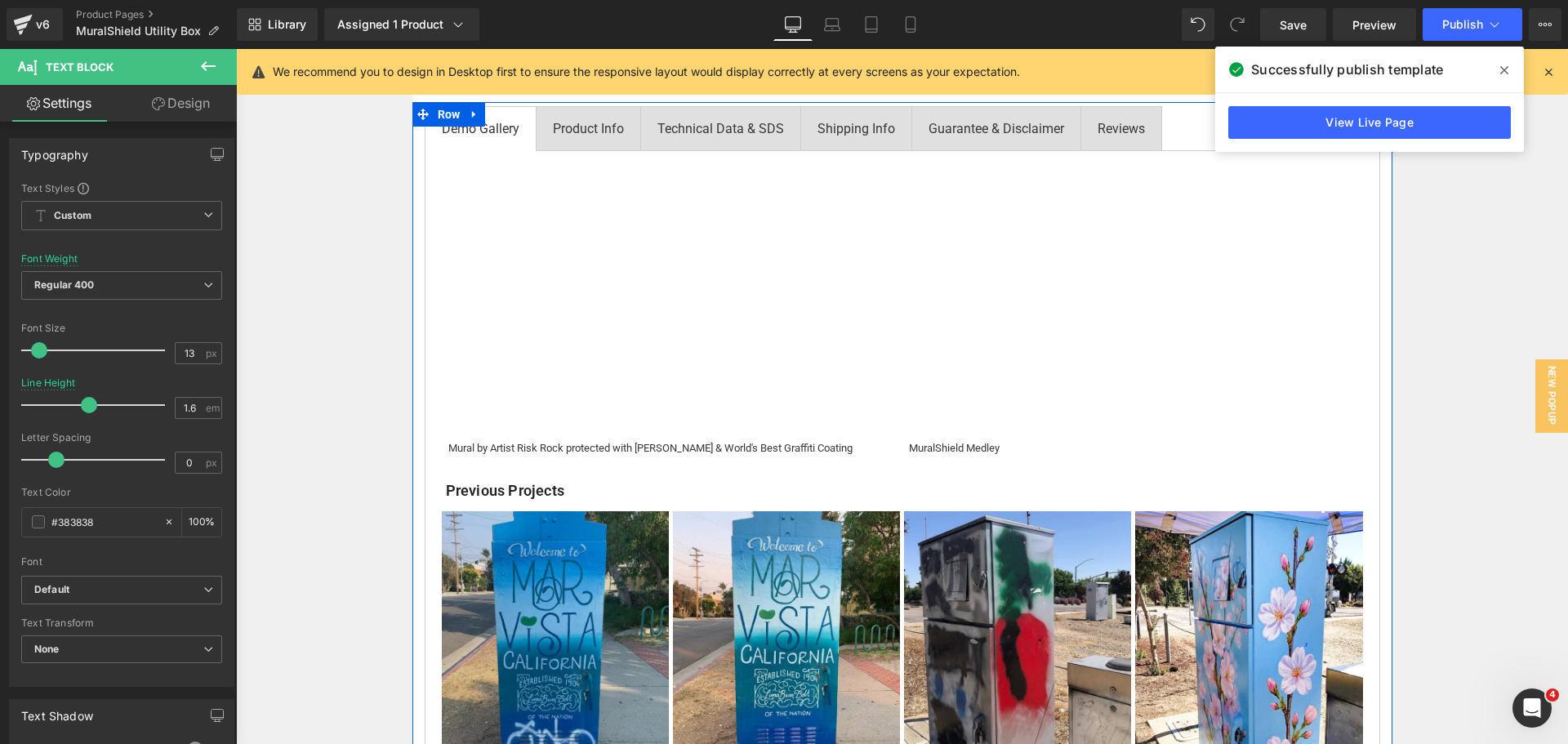
scroll to position [843, 0]
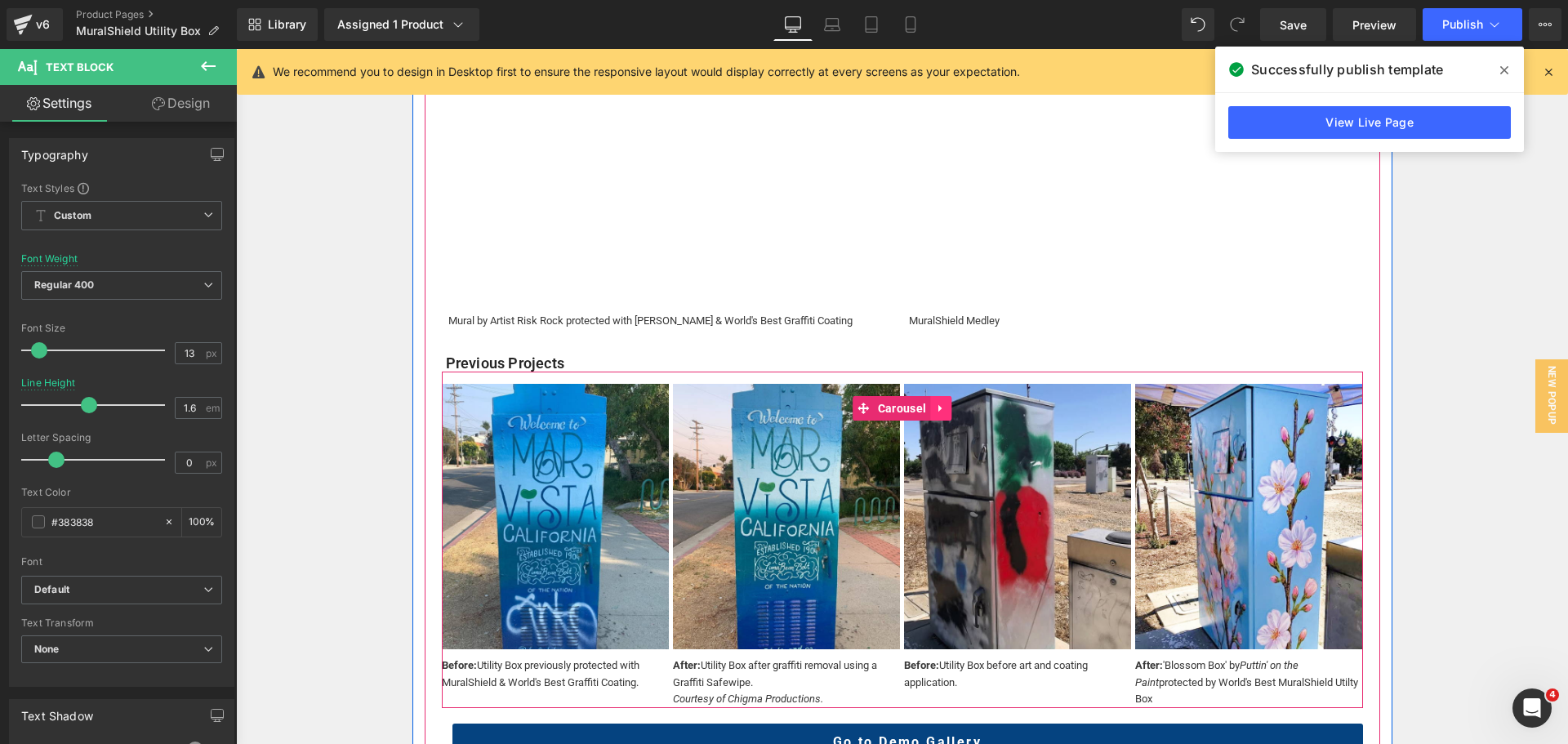
click at [936, 409] on icon at bounding box center [941, 409] width 12 height 12
click at [903, 409] on icon at bounding box center [909, 409] width 12 height 12
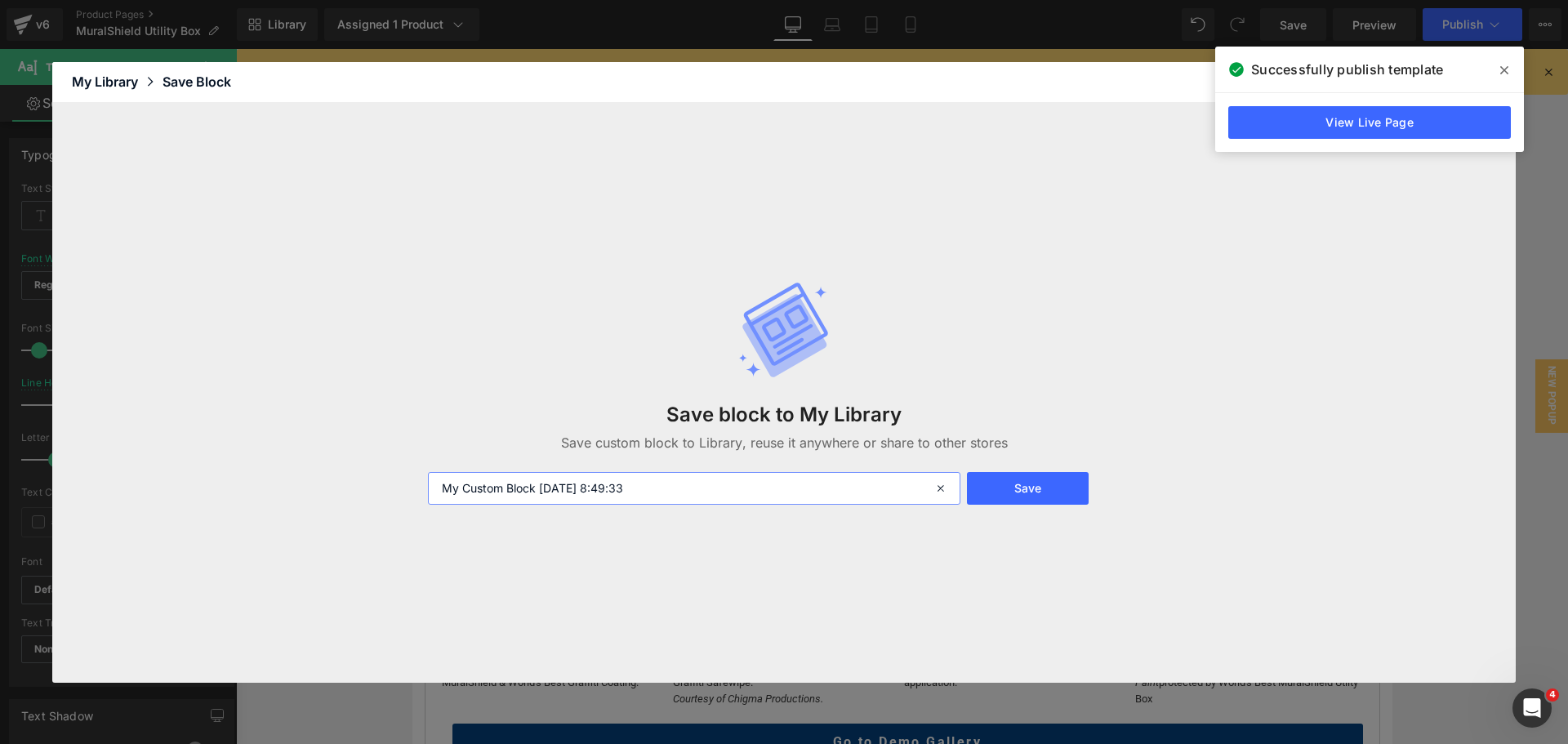
drag, startPoint x: 692, startPoint y: 496, endPoint x: 385, endPoint y: 493, distance: 307.0
click at [385, 493] on div "Save block to My Library Save custom block to Library, reuse it anywhere or sha…" at bounding box center [784, 392] width 1463 height 580
type input "muralshield utilty box kit"
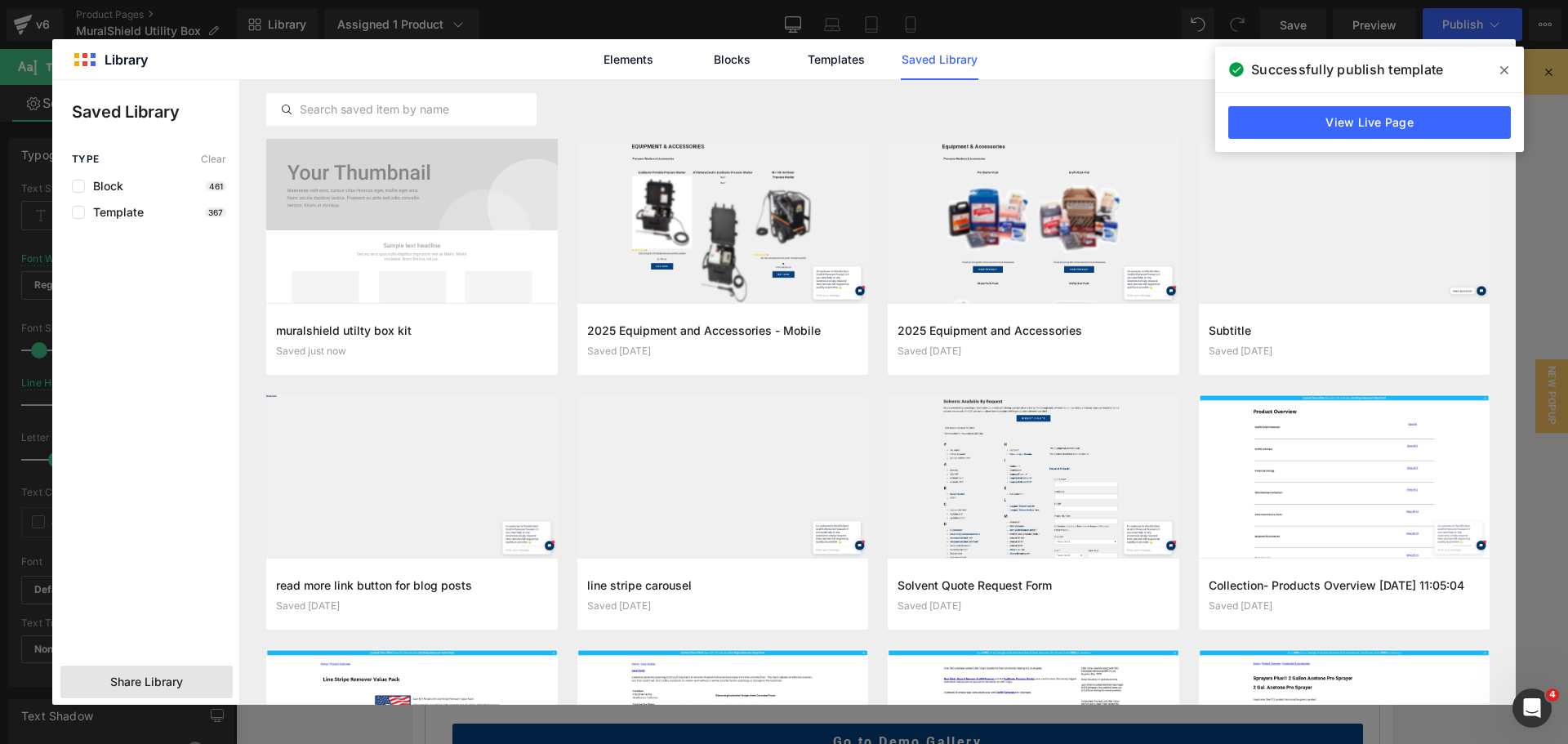
click at [136, 677] on span "Share Library" at bounding box center [147, 682] width 73 height 17
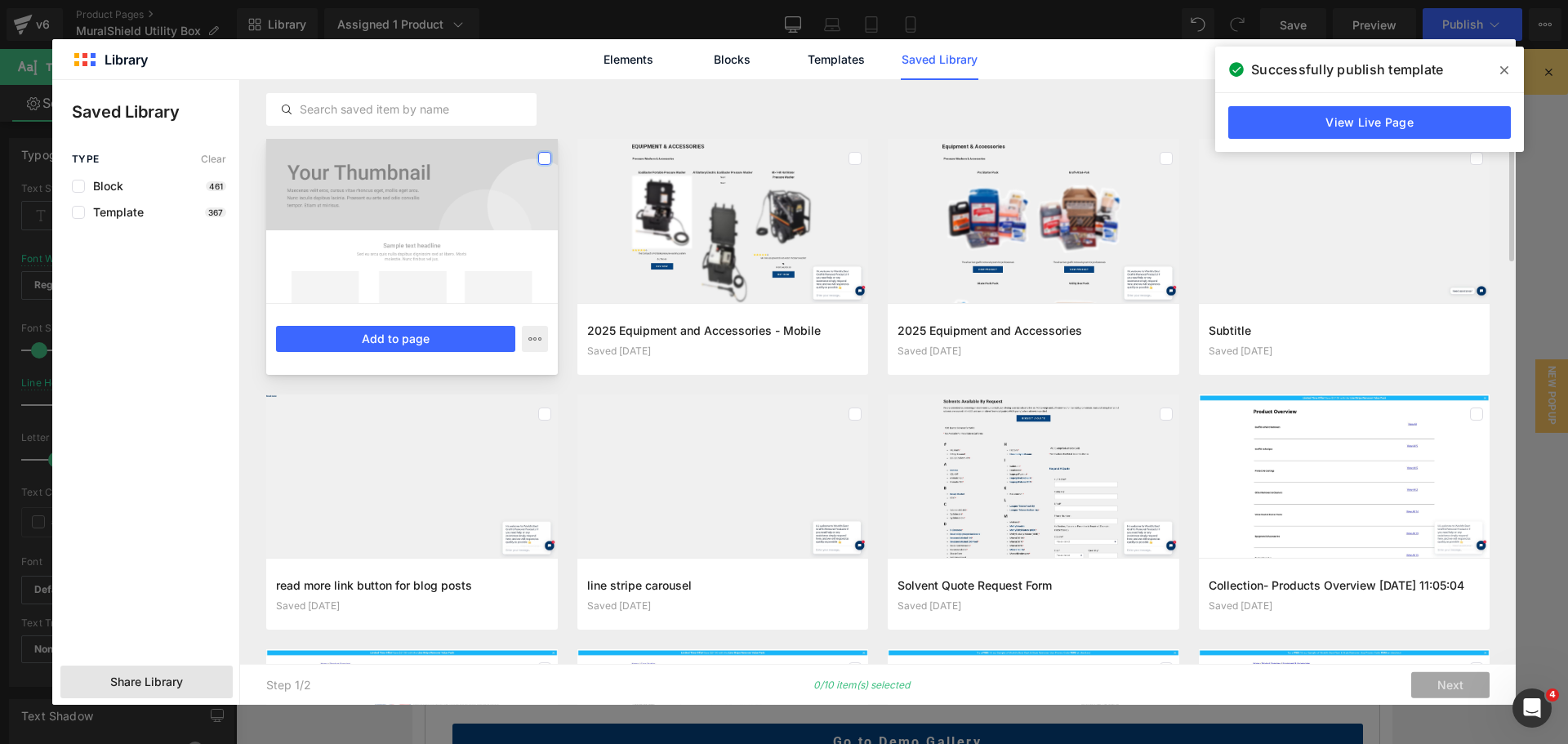
click at [545, 156] on label at bounding box center [544, 158] width 13 height 13
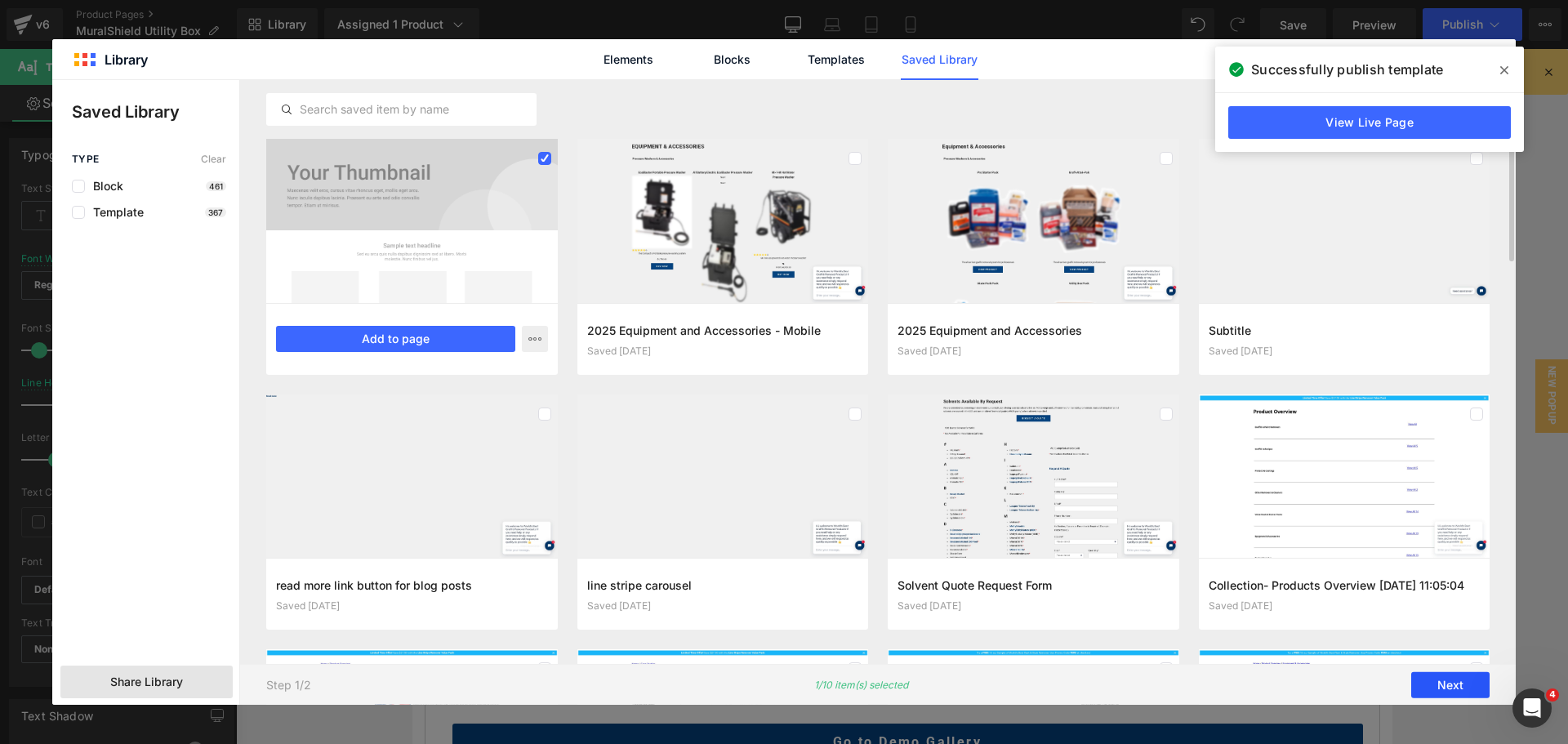
click at [1462, 680] on button "Next" at bounding box center [1450, 686] width 78 height 26
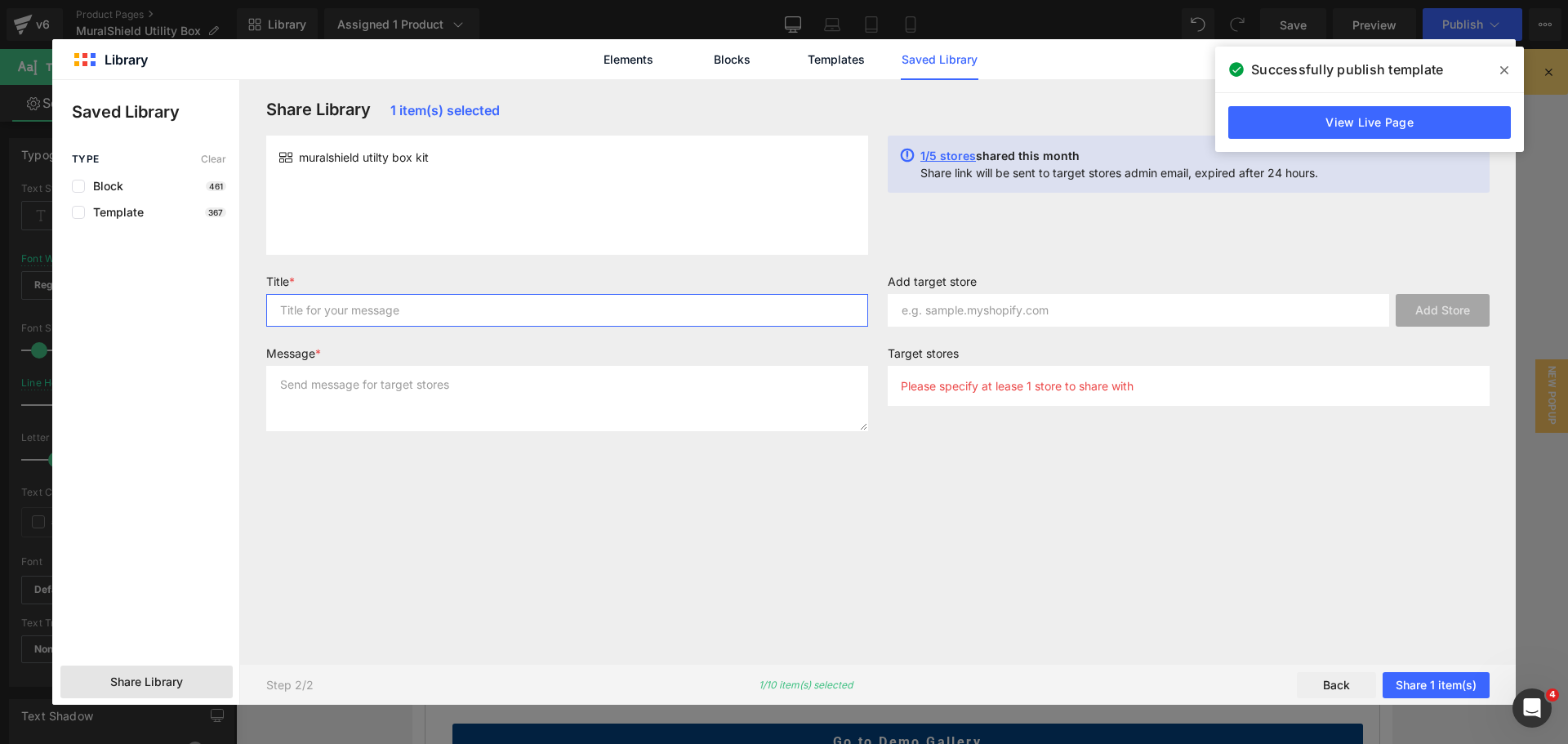
click at [524, 314] on input "text" at bounding box center [567, 310] width 601 height 33
type input "utility Box"
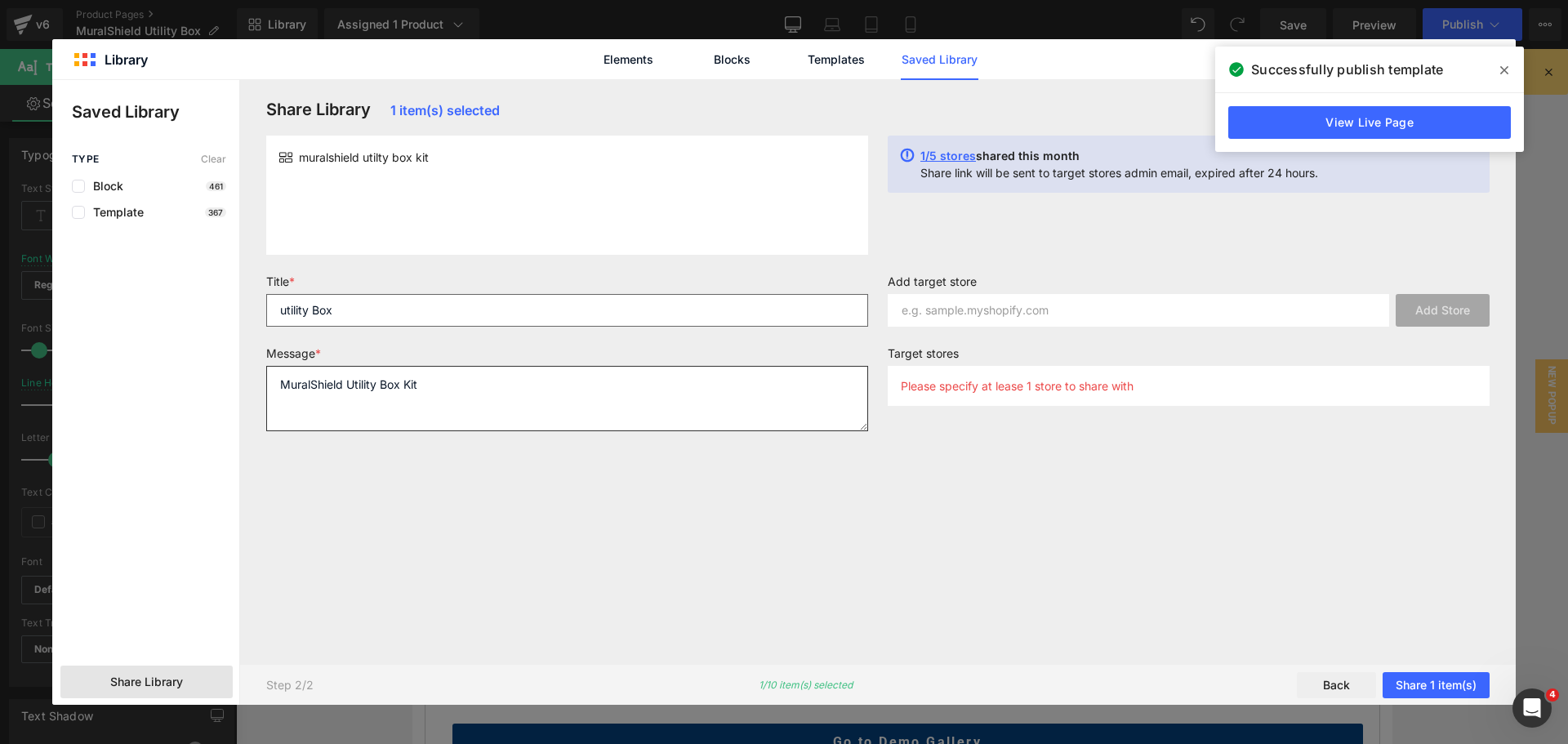
type textarea "MuralShield Utility Box Kit"
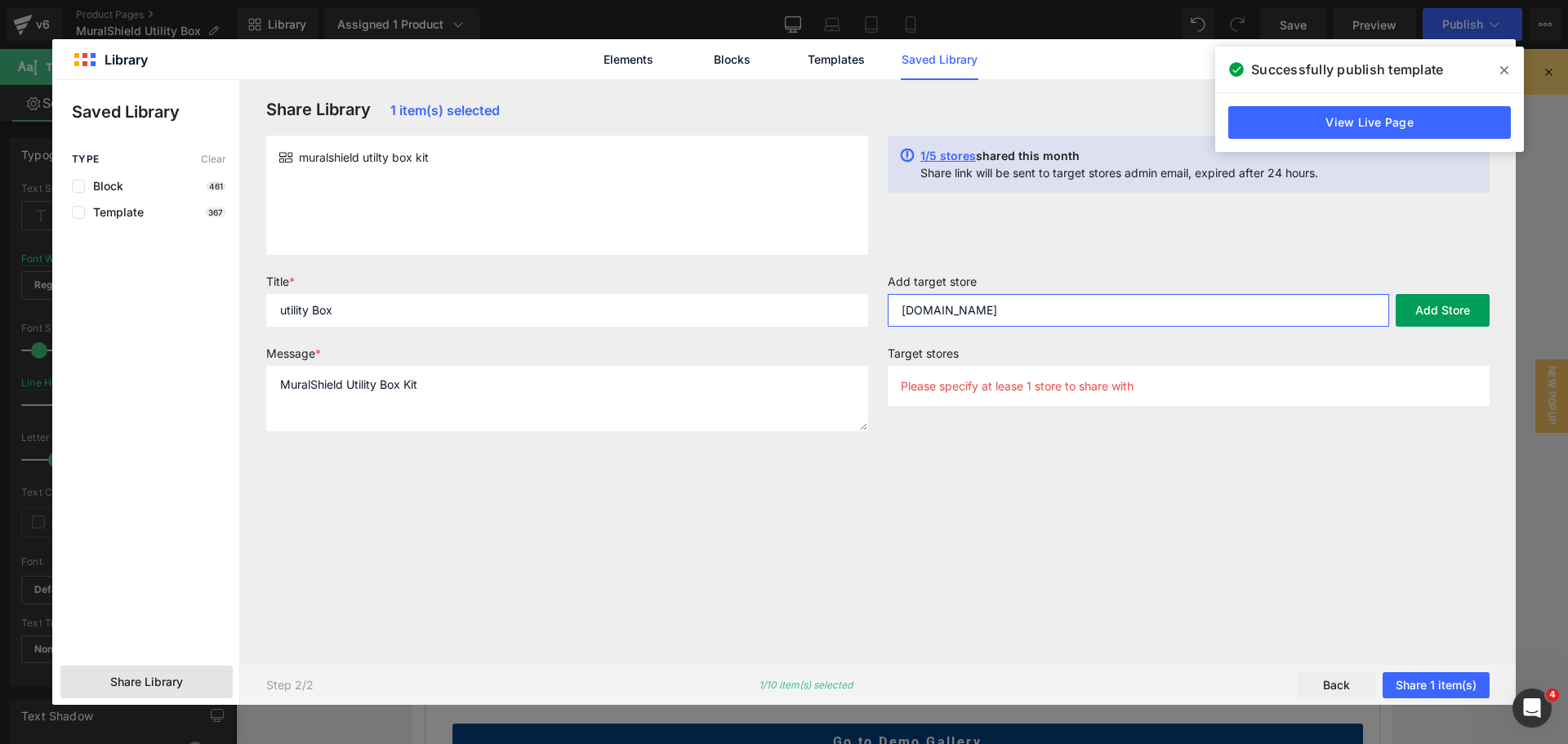
type input "[DOMAIN_NAME]"
click at [1452, 305] on button "Add Store" at bounding box center [1442, 310] width 94 height 33
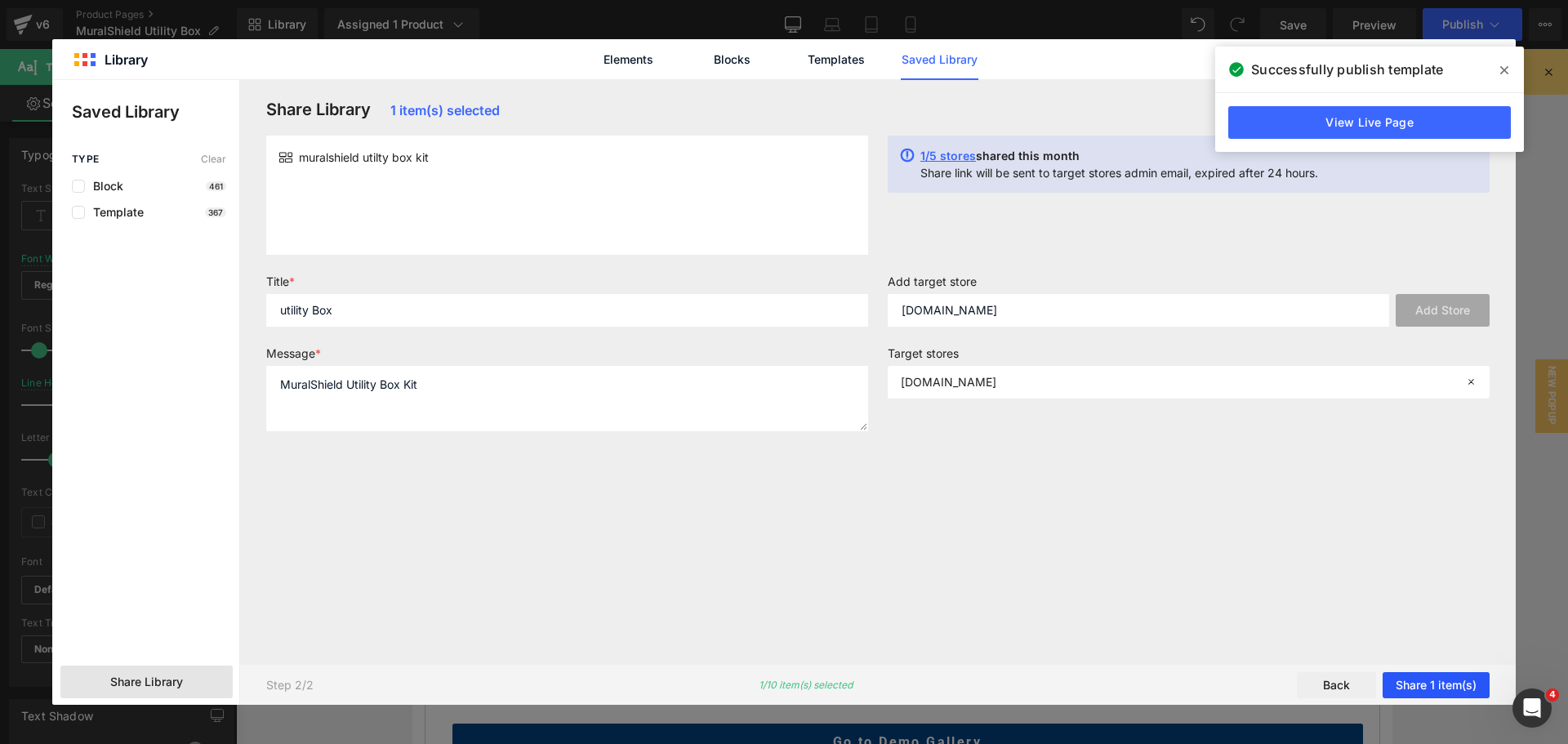
click at [1450, 682] on button "Share 1 item(s)" at bounding box center [1436, 686] width 107 height 26
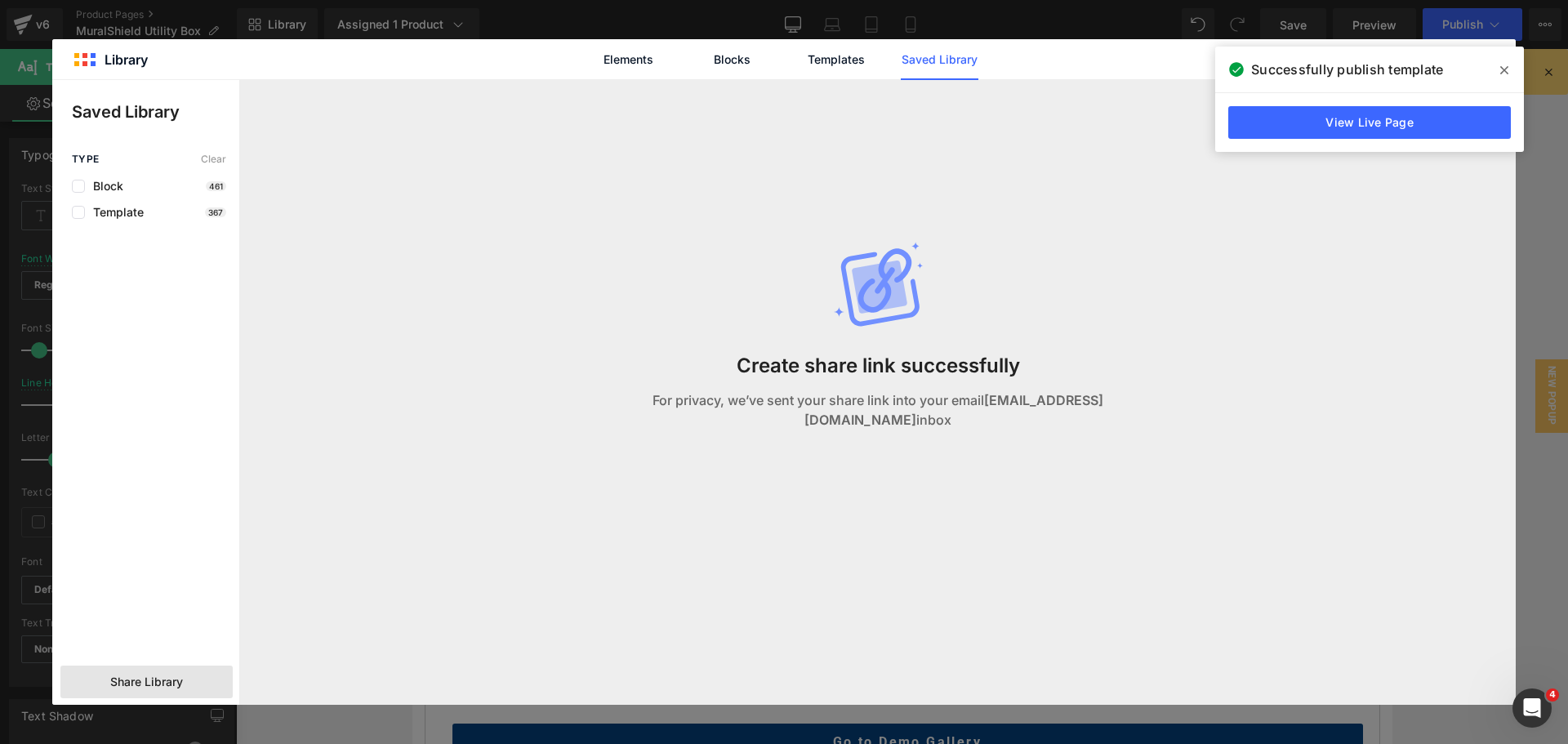
click at [1502, 69] on icon at bounding box center [1504, 69] width 8 height 13
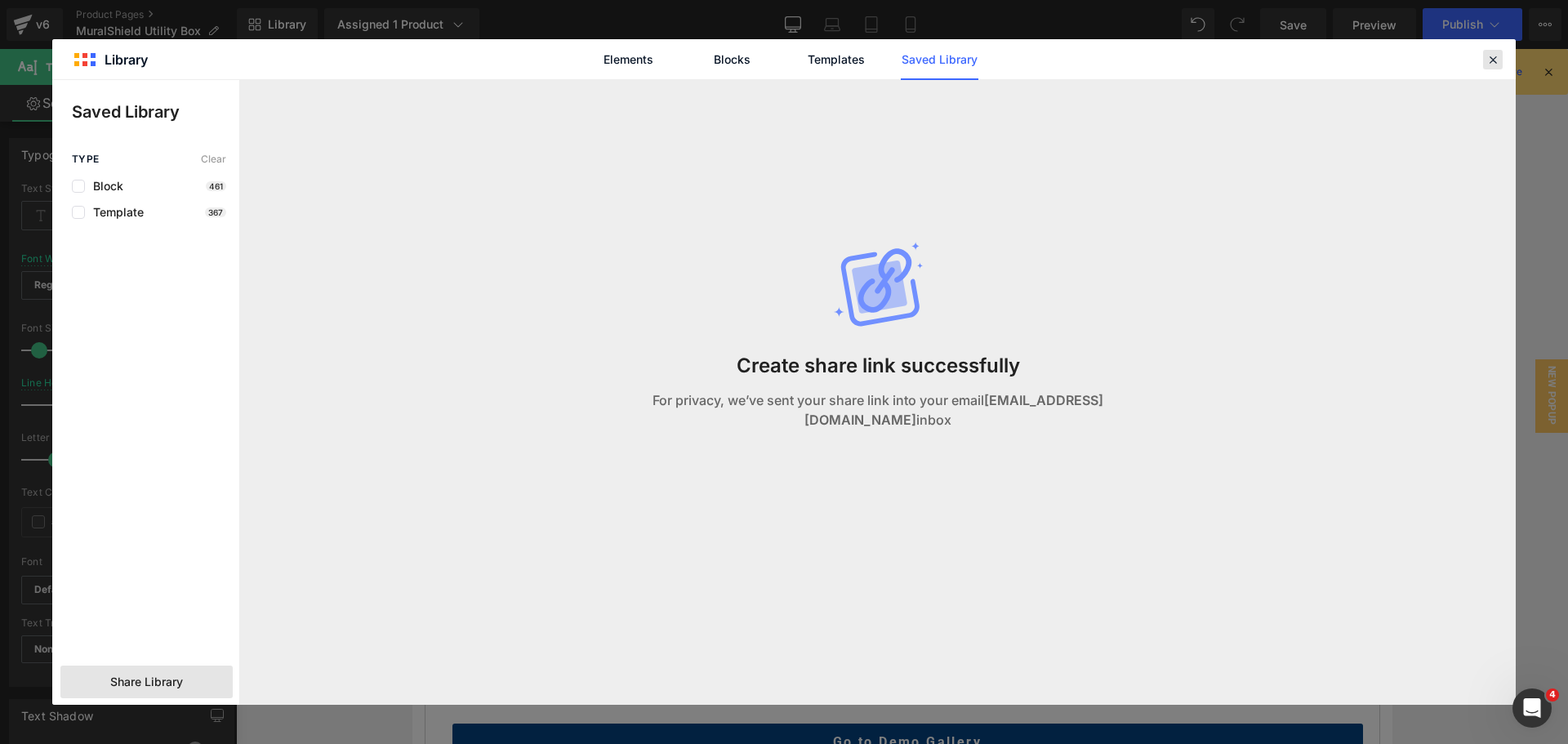
click at [1495, 55] on icon at bounding box center [1492, 59] width 15 height 15
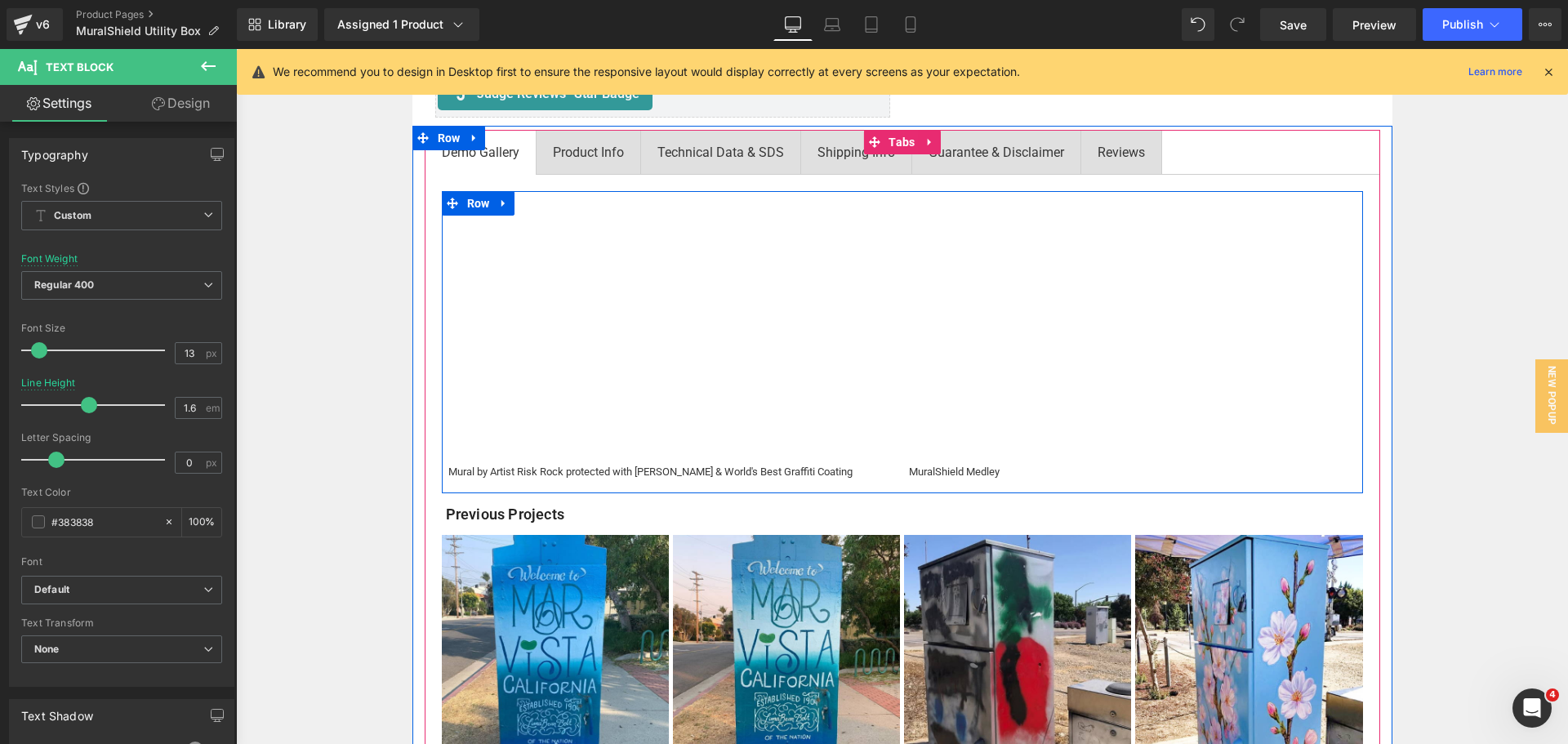
scroll to position [517, 0]
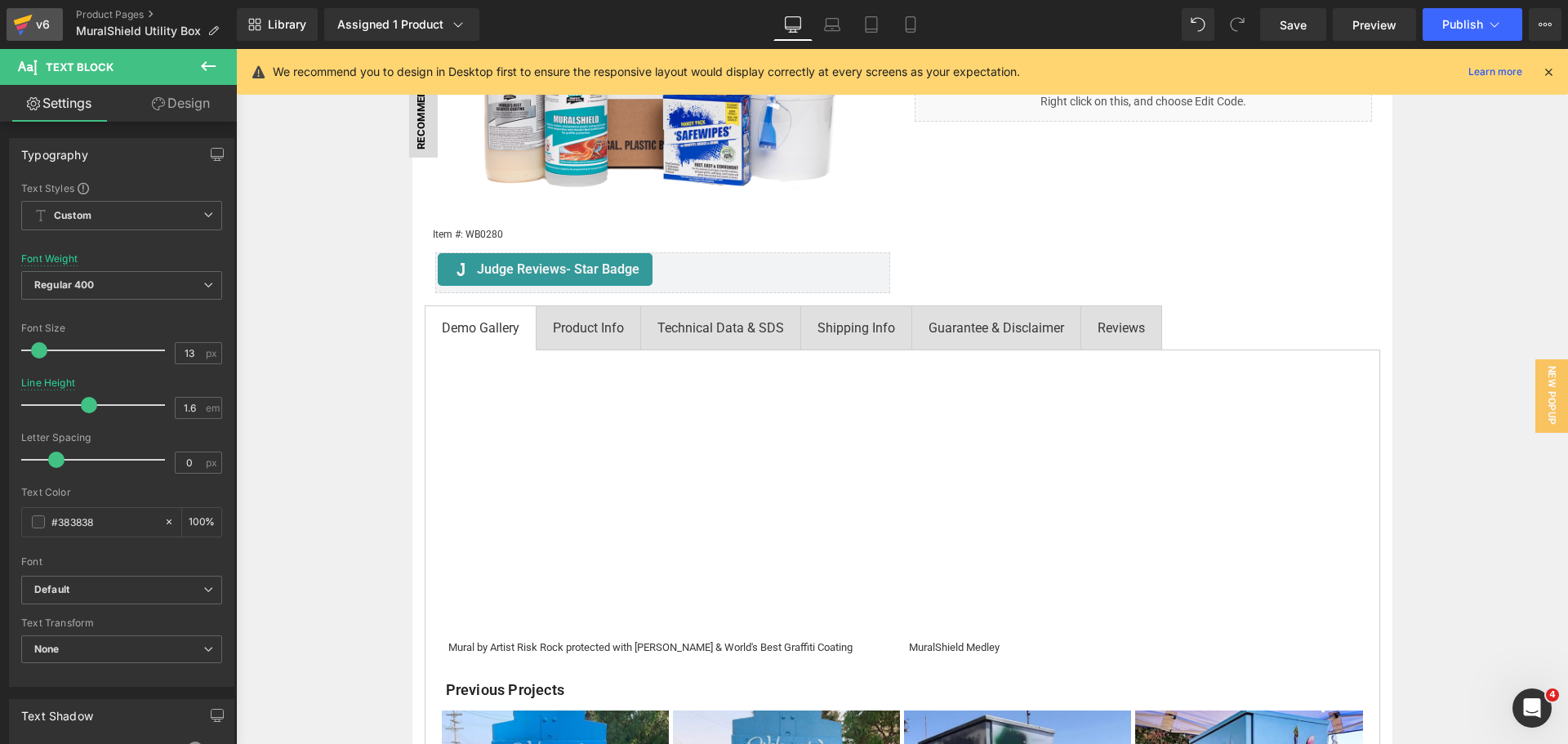
click at [30, 17] on icon at bounding box center [23, 20] width 19 height 11
